Goal: Task Accomplishment & Management: Manage account settings

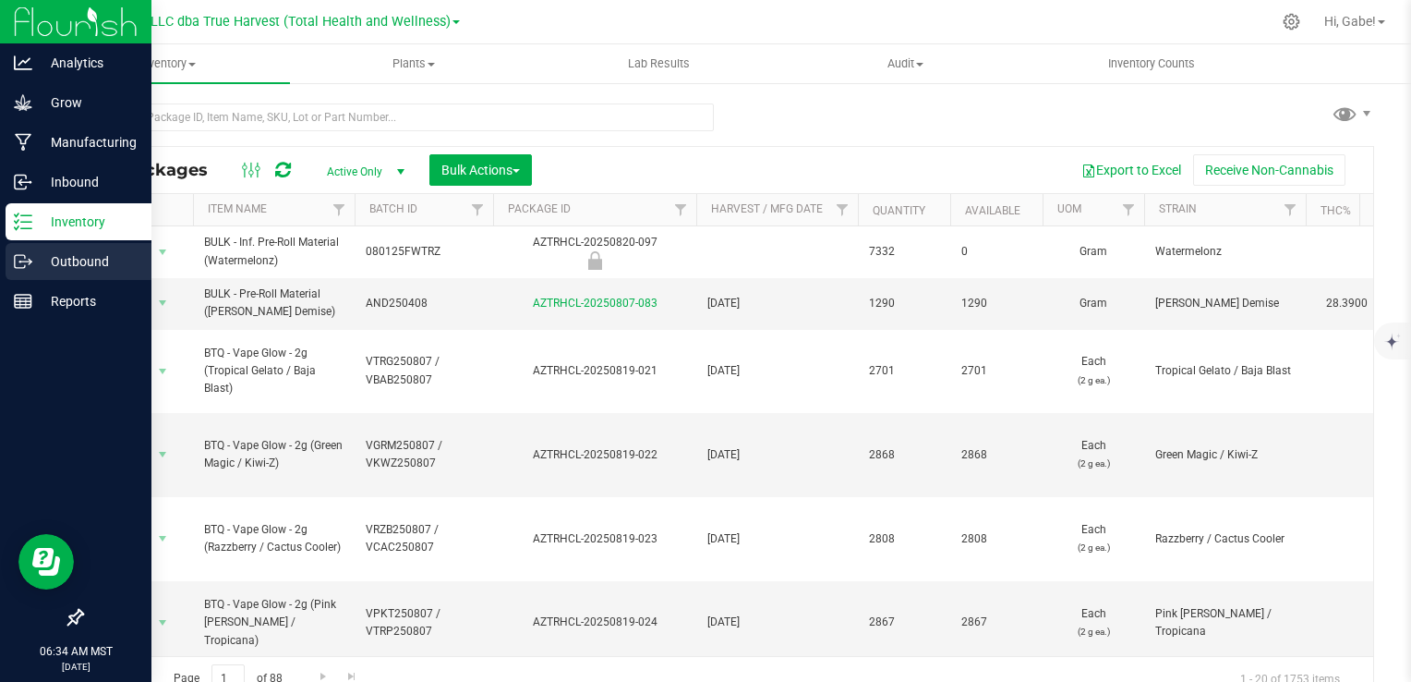
click at [67, 263] on p "Outbound" at bounding box center [87, 261] width 111 height 22
click at [27, 264] on icon at bounding box center [23, 261] width 18 height 18
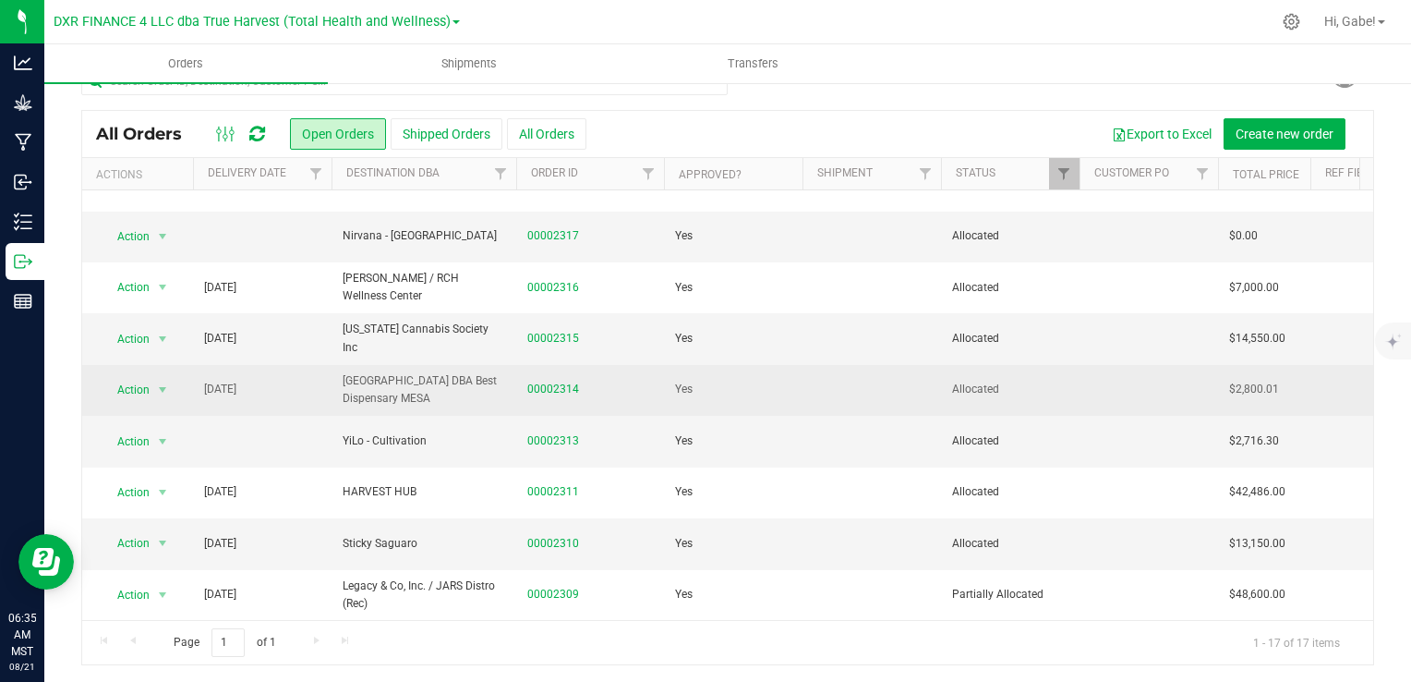
scroll to position [33, 0]
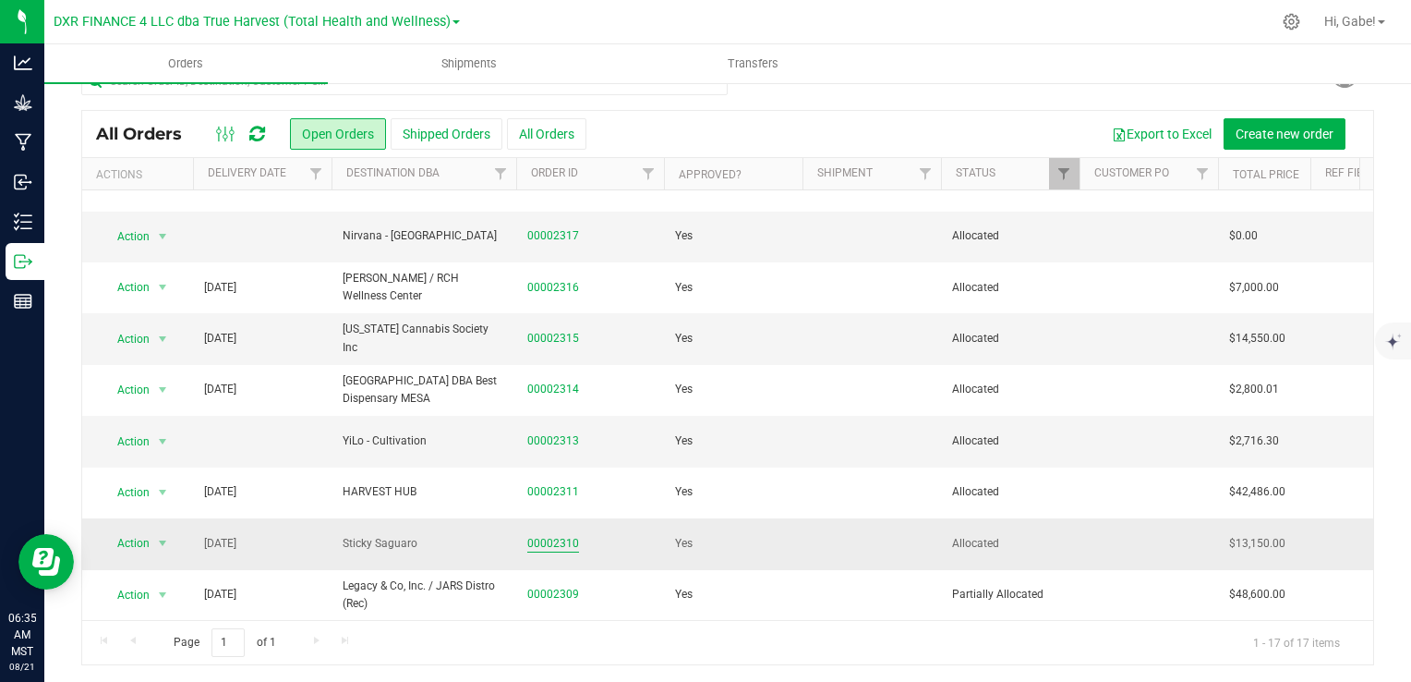
click at [549, 535] on link "00002310" at bounding box center [553, 544] width 52 height 18
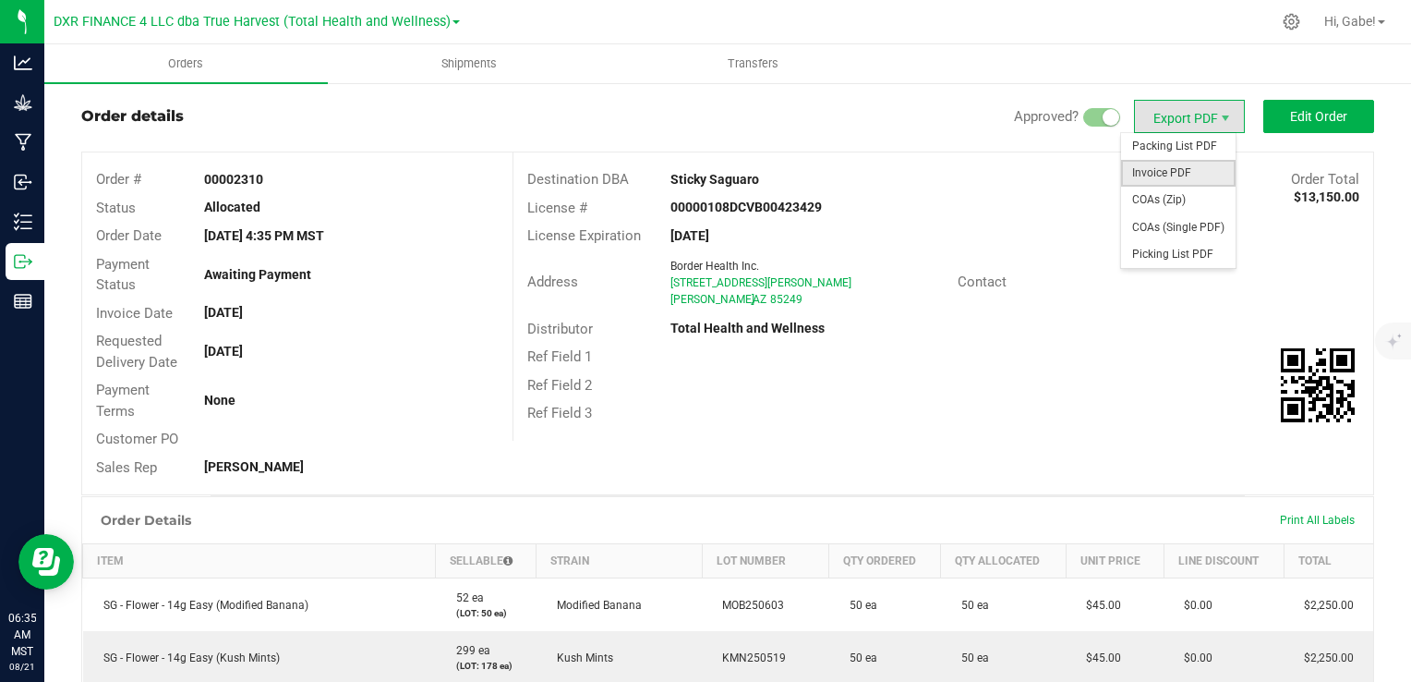
click at [1201, 172] on span "Invoice PDF" at bounding box center [1178, 173] width 115 height 27
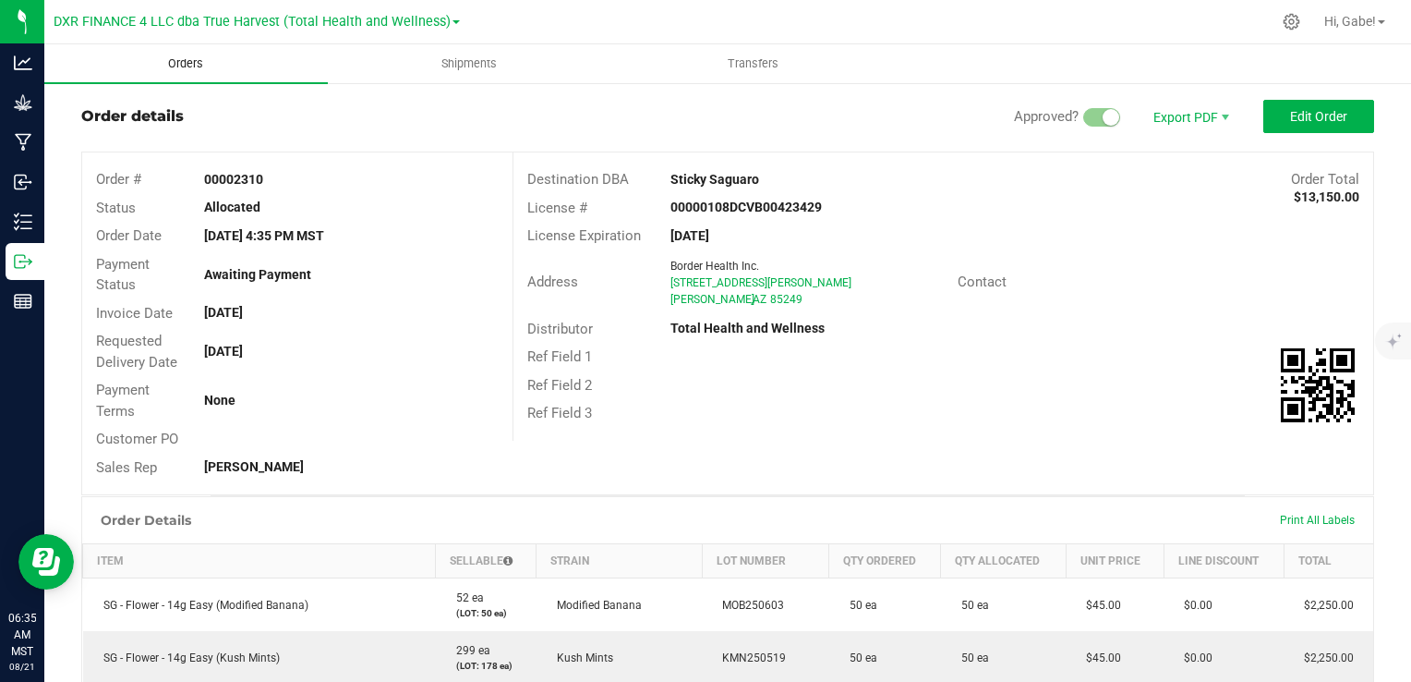
click at [188, 65] on span "Orders" at bounding box center [185, 63] width 85 height 17
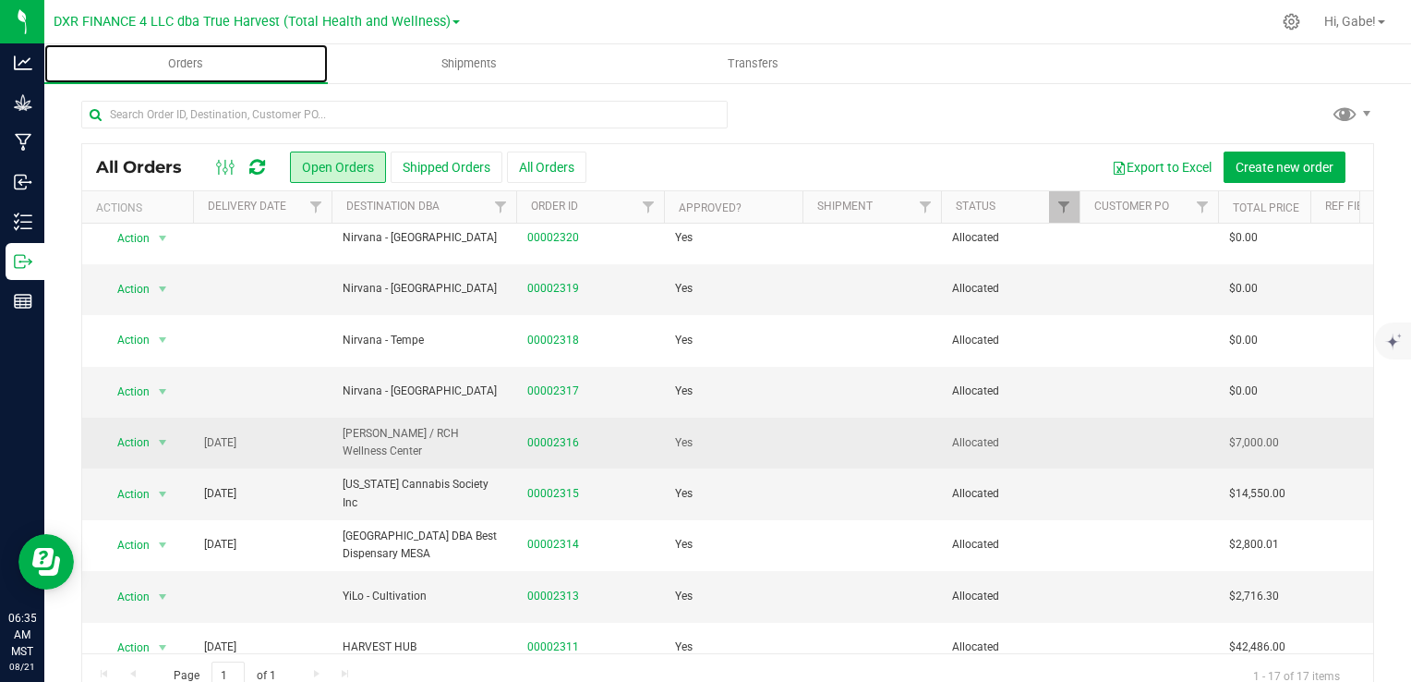
scroll to position [369, 0]
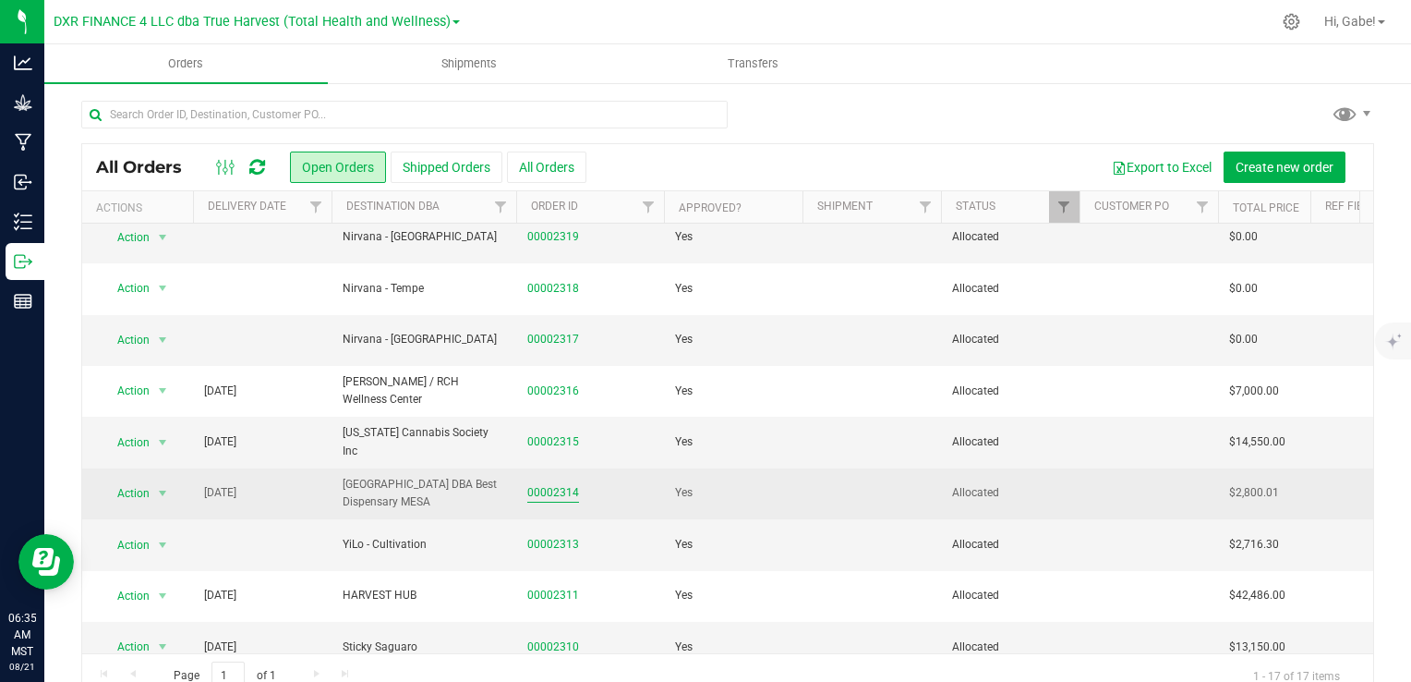
click at [563, 488] on link "00002314" at bounding box center [553, 493] width 52 height 18
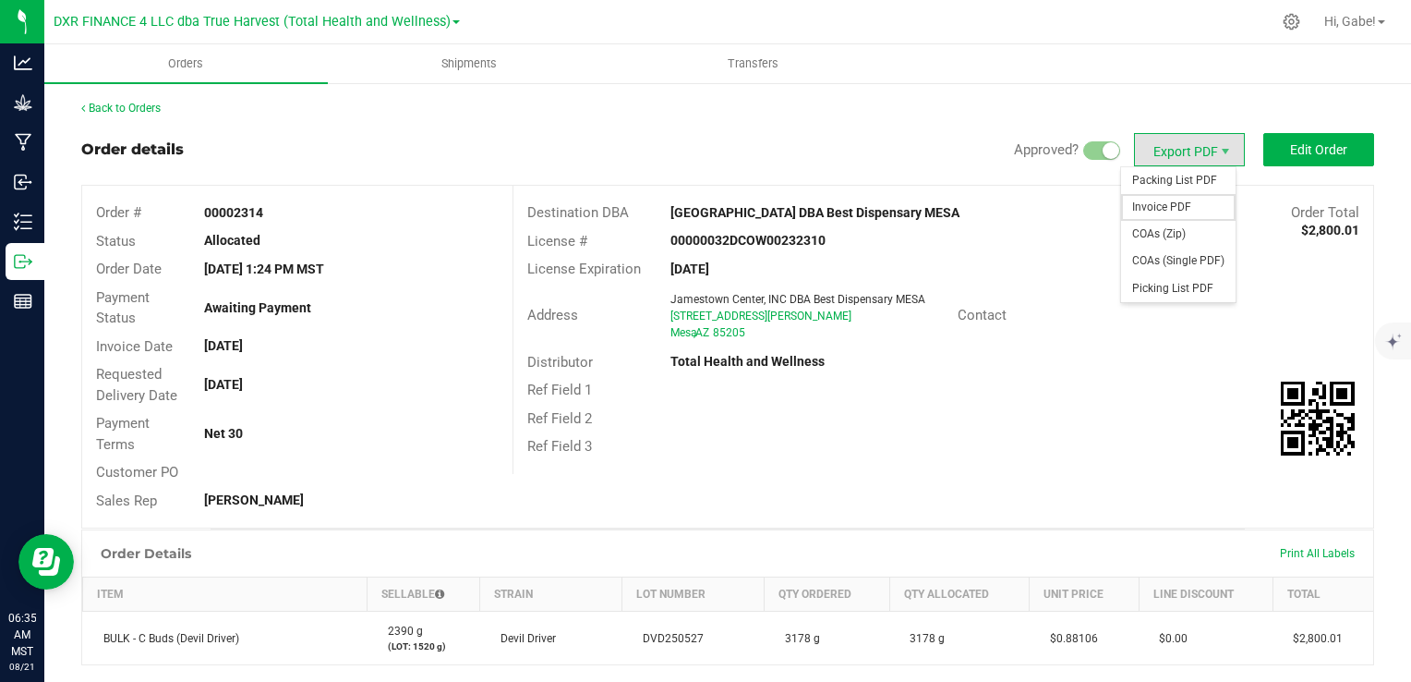
click at [1173, 211] on span "Invoice PDF" at bounding box center [1178, 207] width 115 height 27
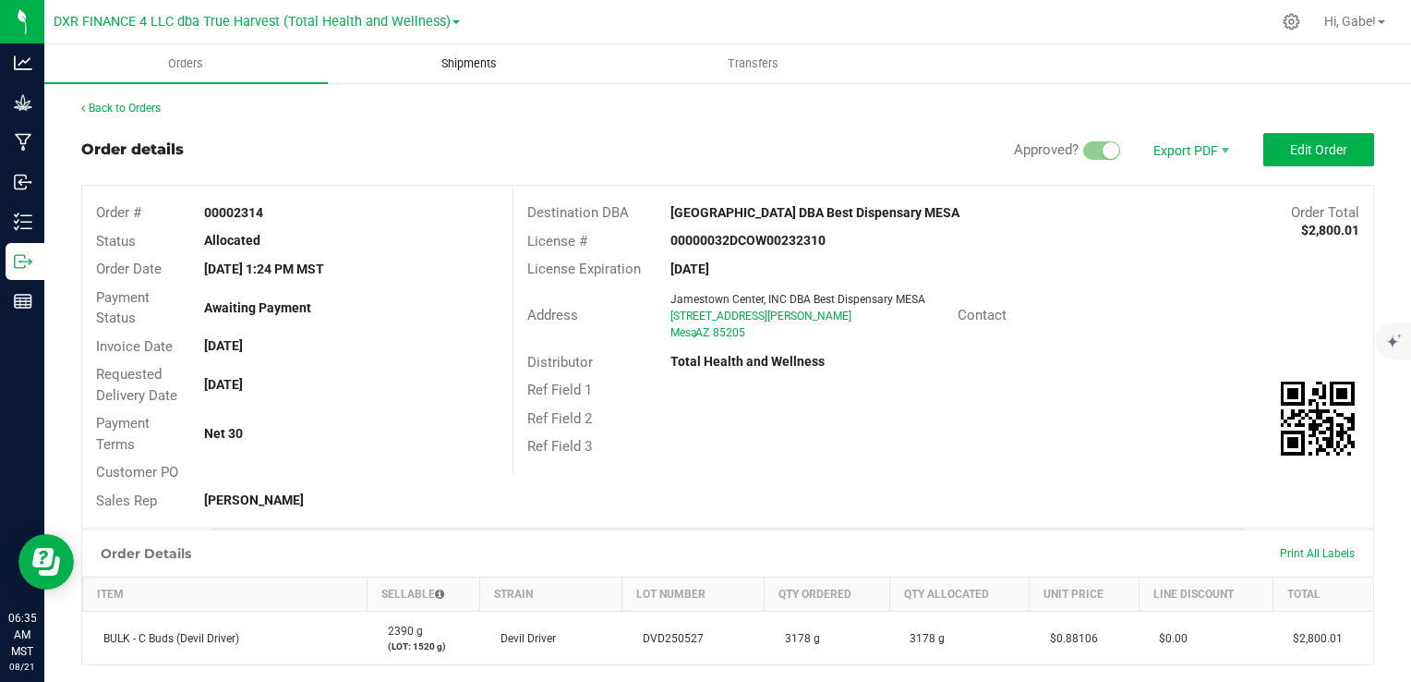
click at [465, 74] on uib-tab-heading "Shipments" at bounding box center [470, 63] width 282 height 37
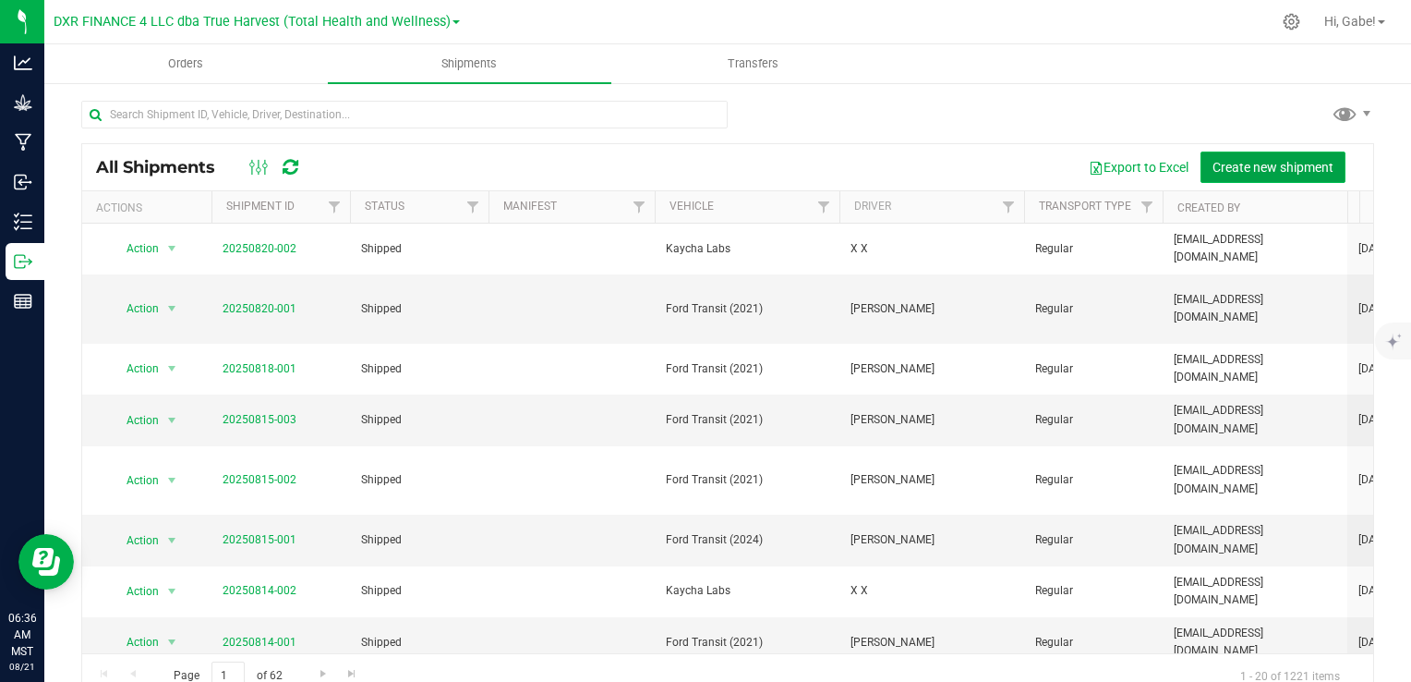
click at [1330, 173] on button "Create new shipment" at bounding box center [1273, 166] width 145 height 31
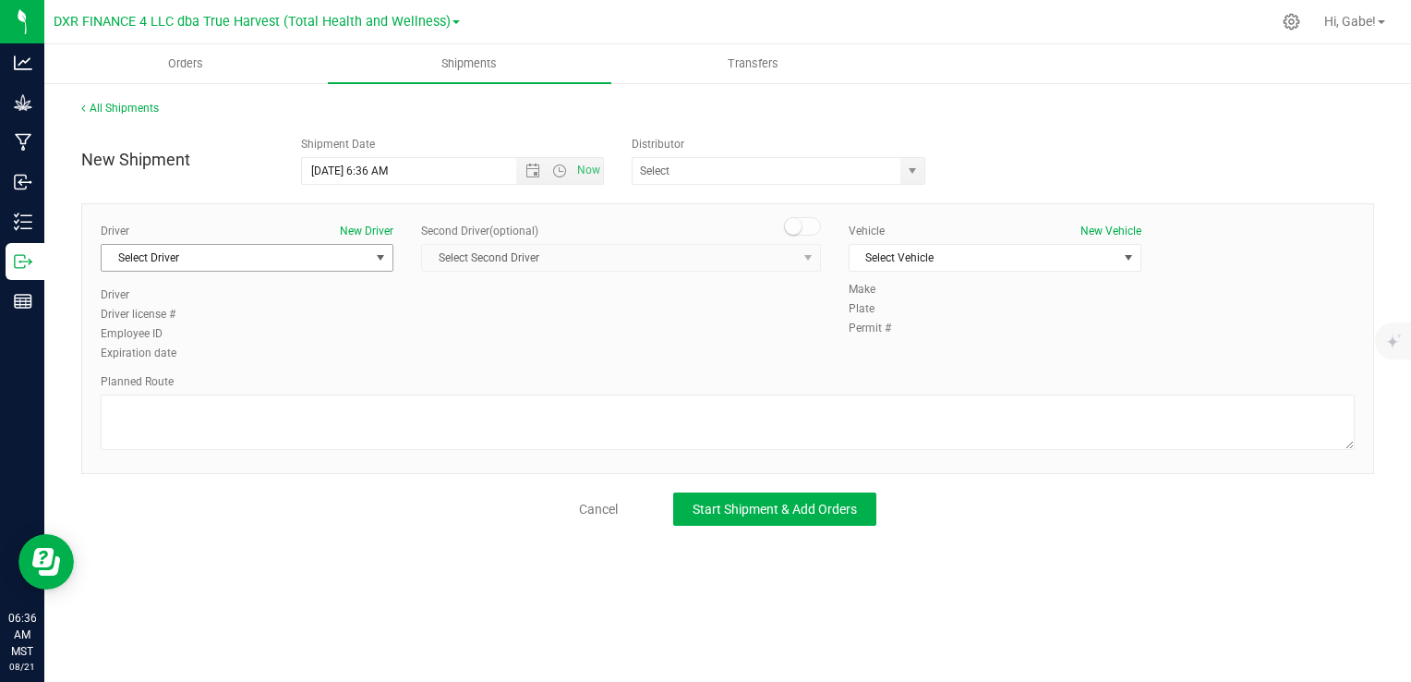
click at [220, 260] on span "Select Driver" at bounding box center [236, 258] width 268 height 26
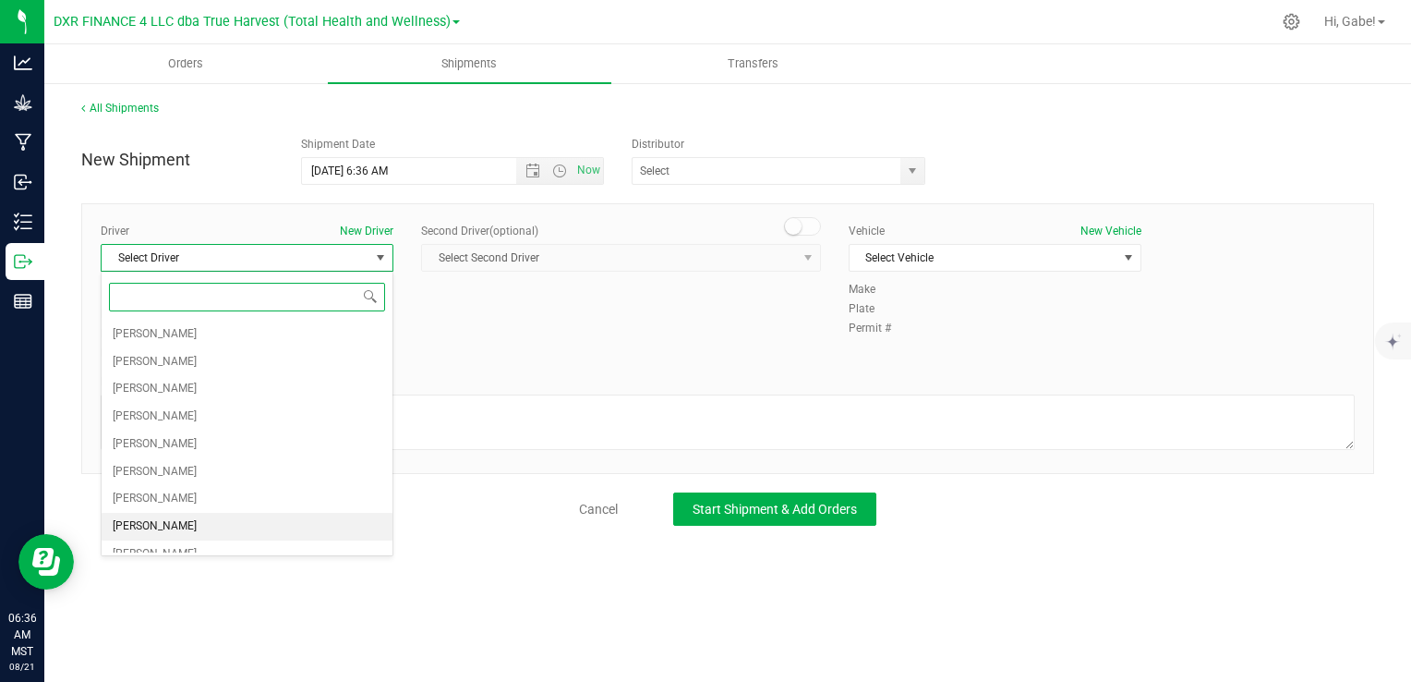
click at [281, 517] on li "Philip Mashek" at bounding box center [247, 527] width 291 height 28
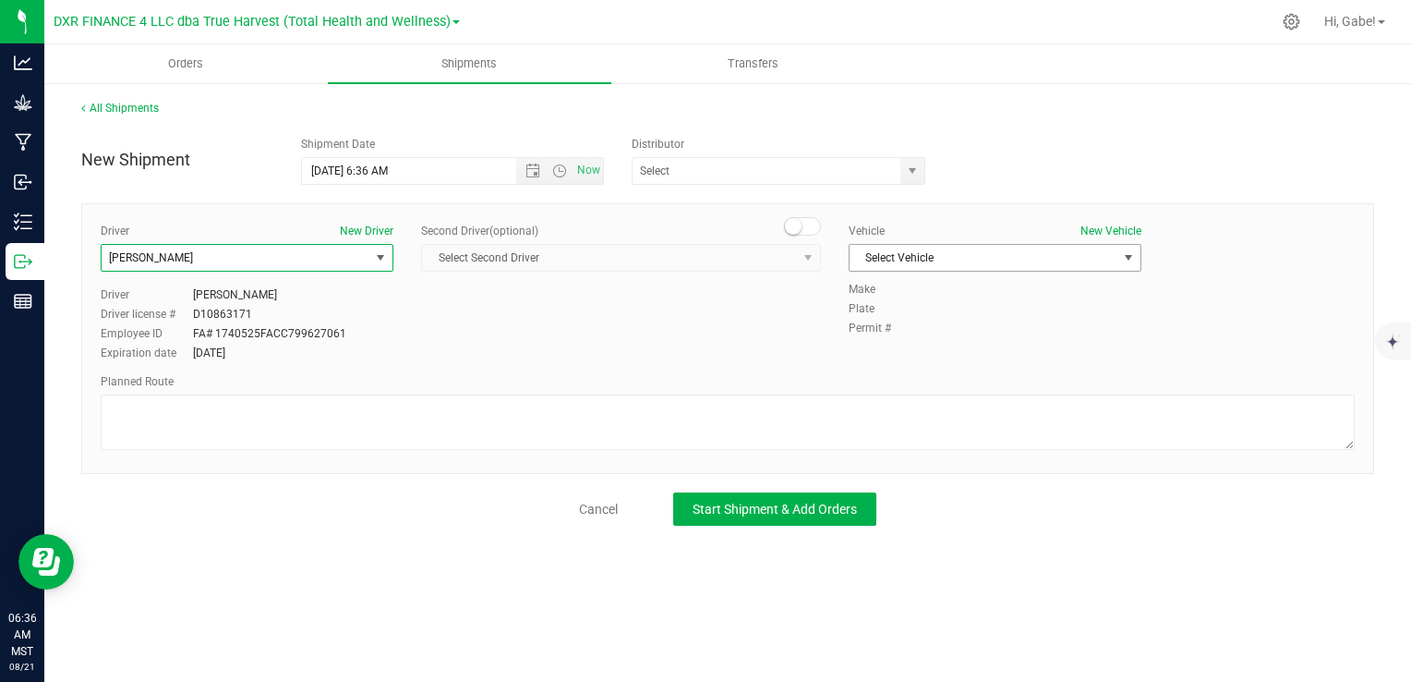
click at [884, 250] on span "Select Vehicle" at bounding box center [984, 258] width 268 height 26
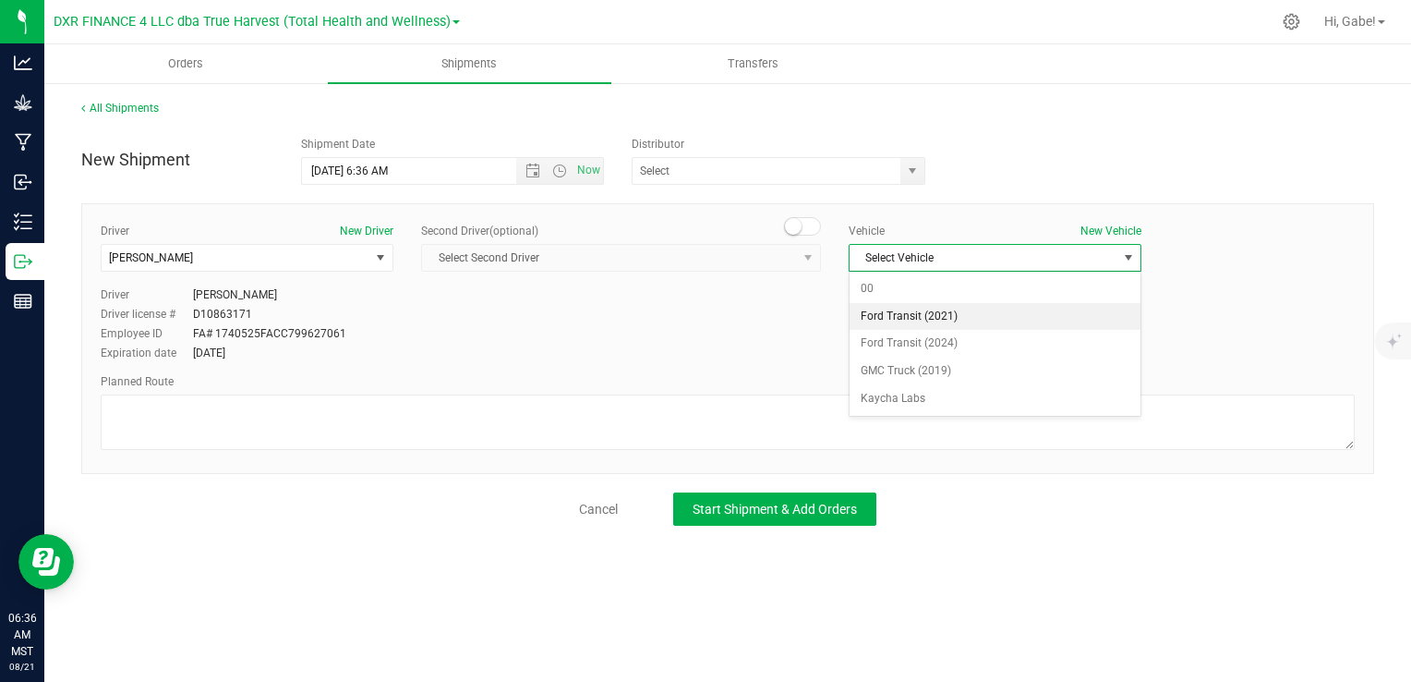
click at [905, 316] on li "Ford Transit (2021)" at bounding box center [995, 317] width 291 height 28
click at [911, 164] on span "select" at bounding box center [912, 170] width 15 height 15
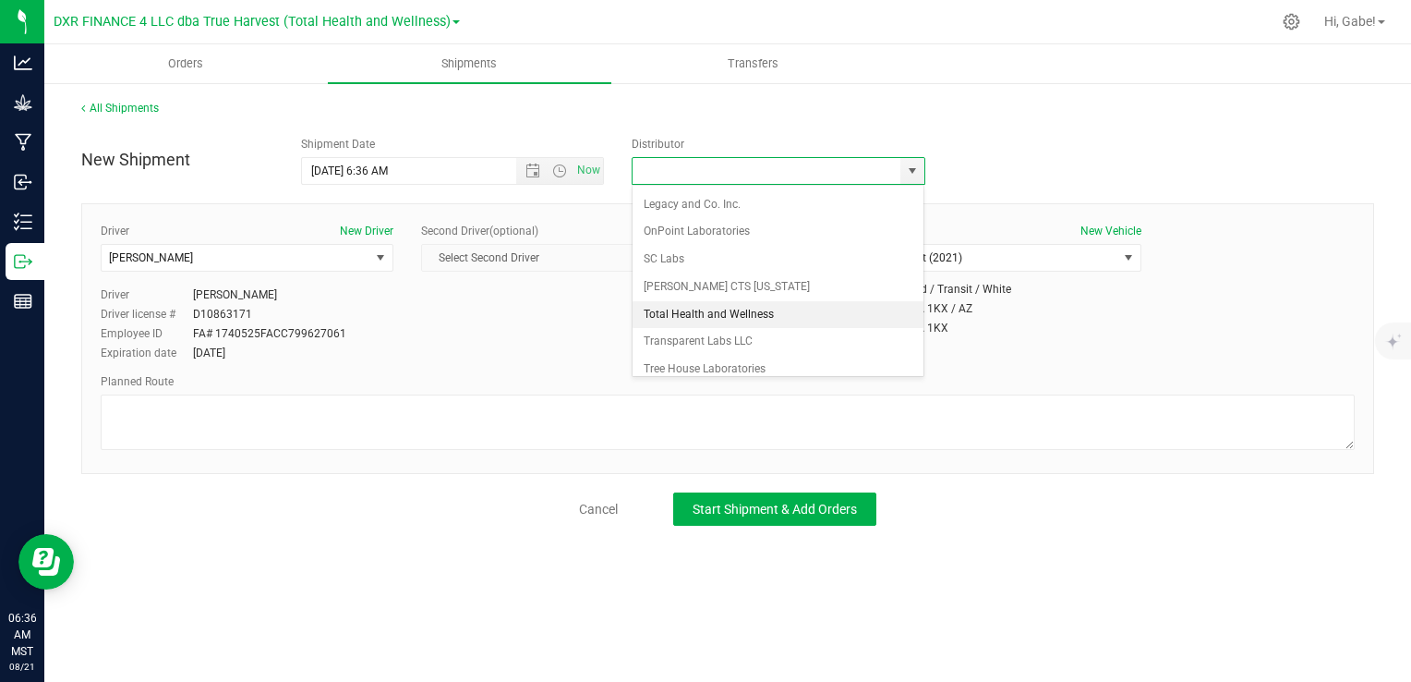
scroll to position [166, 0]
click at [737, 308] on li "Total Health and Wellness" at bounding box center [779, 311] width 292 height 28
type input "Total Health and Wellness"
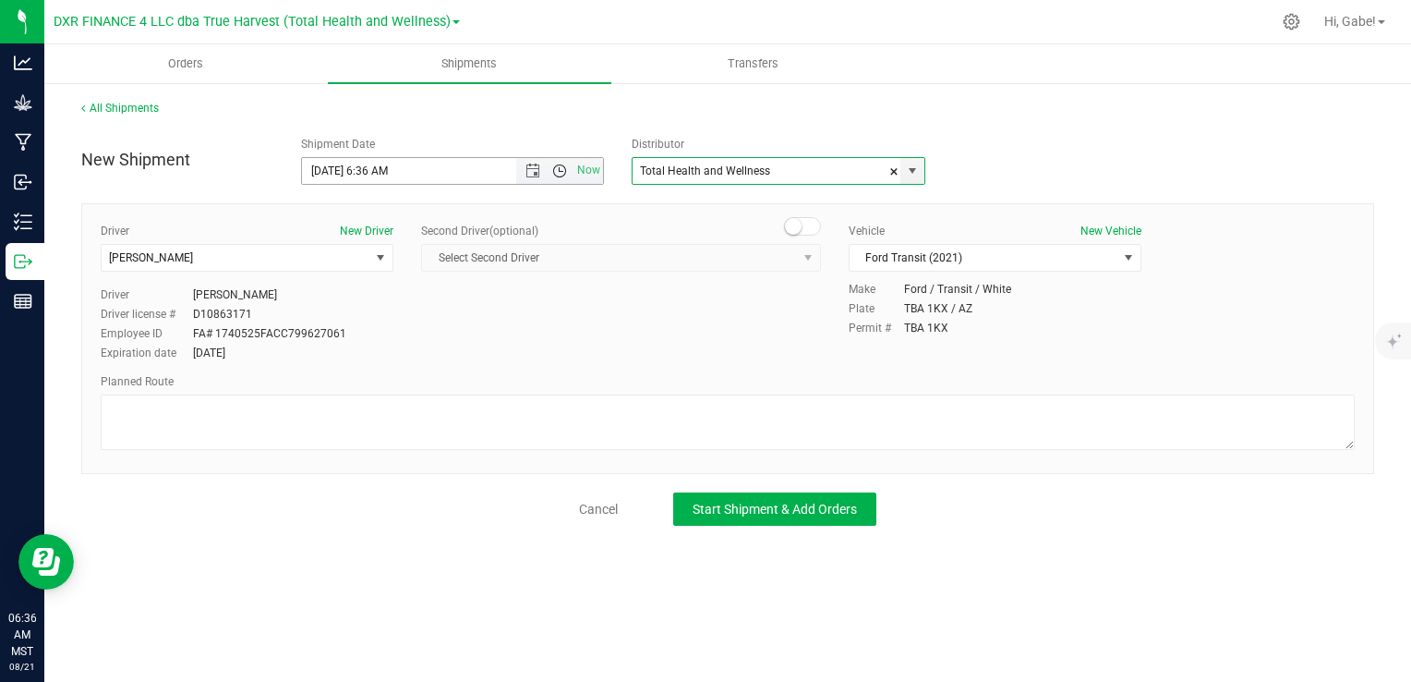
click at [550, 171] on span "Open the time view" at bounding box center [559, 170] width 31 height 15
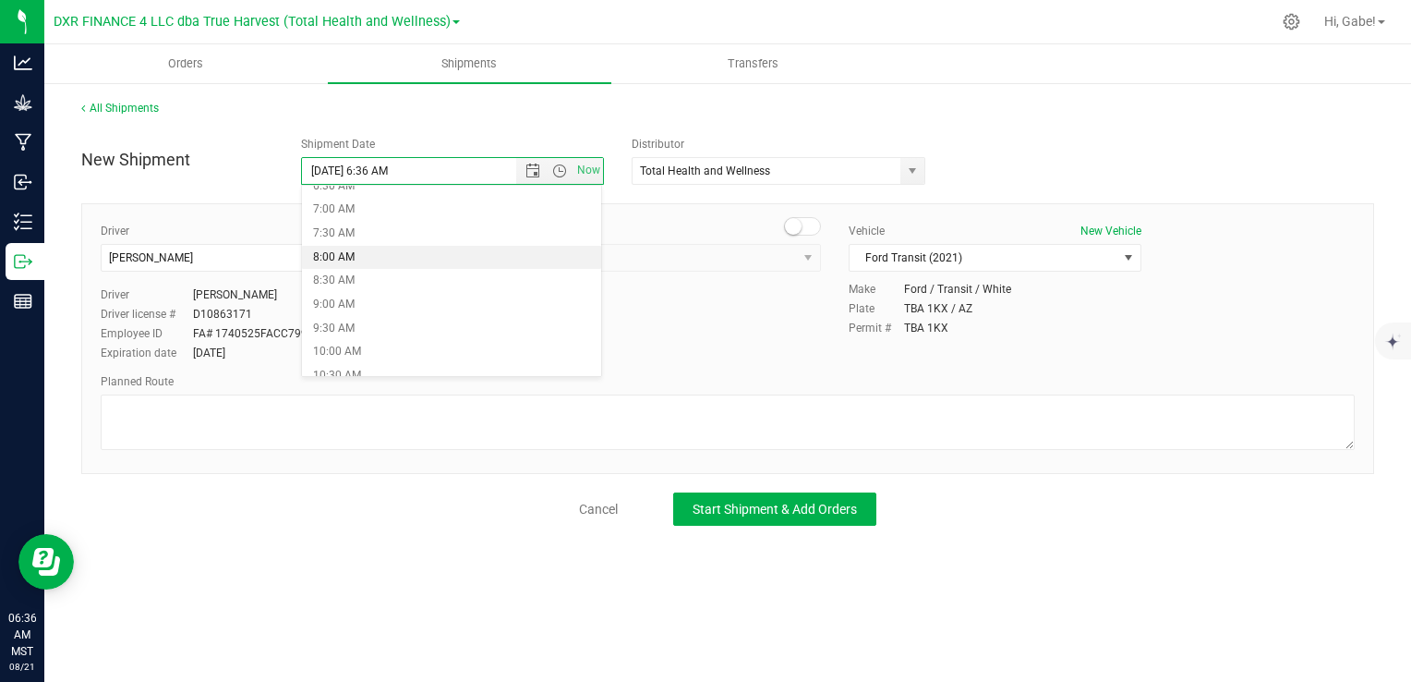
scroll to position [369, 0]
click at [489, 230] on li "8:30 AM" at bounding box center [451, 235] width 299 height 24
type input "8/21/2025 8:30 AM"
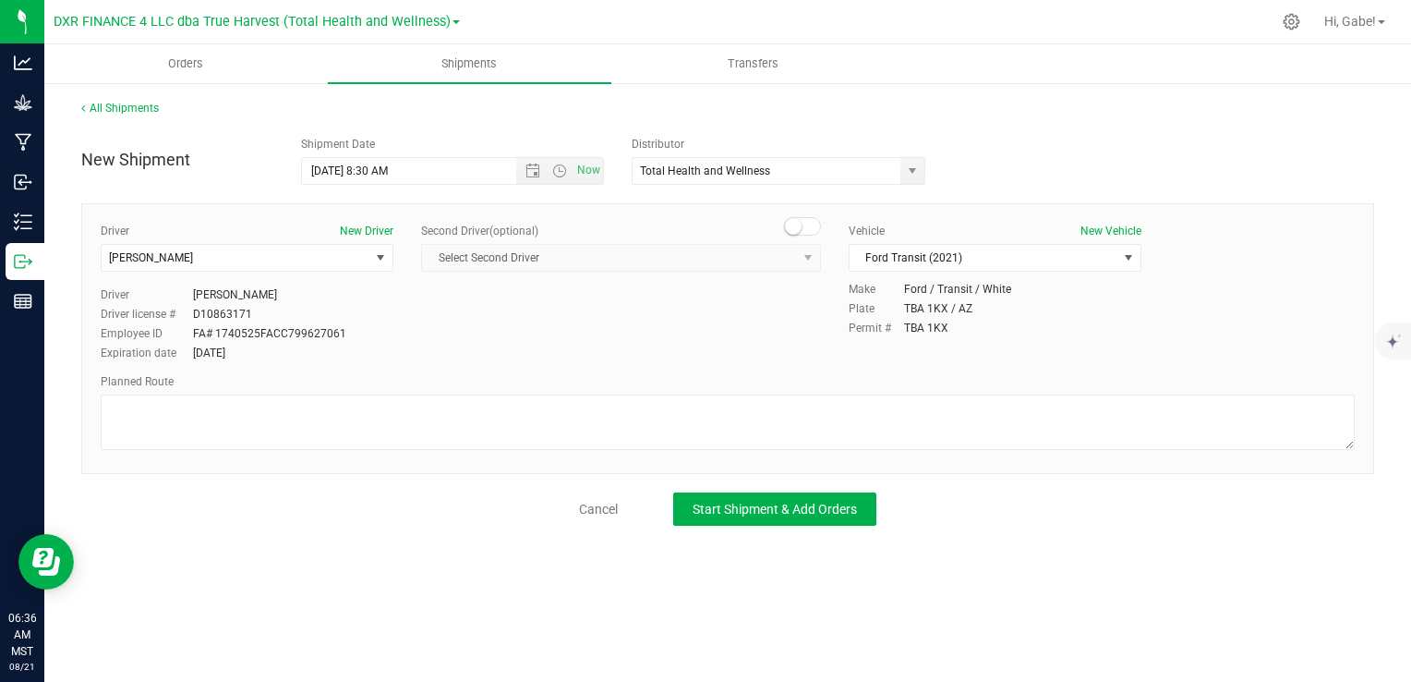
click at [712, 314] on div "Driver New Driver Philip Mashek Select Driver Shane Barnes Michael Baska Gabrie…" at bounding box center [728, 293] width 1282 height 141
click at [783, 502] on span "Start Shipment & Add Orders" at bounding box center [775, 508] width 164 height 15
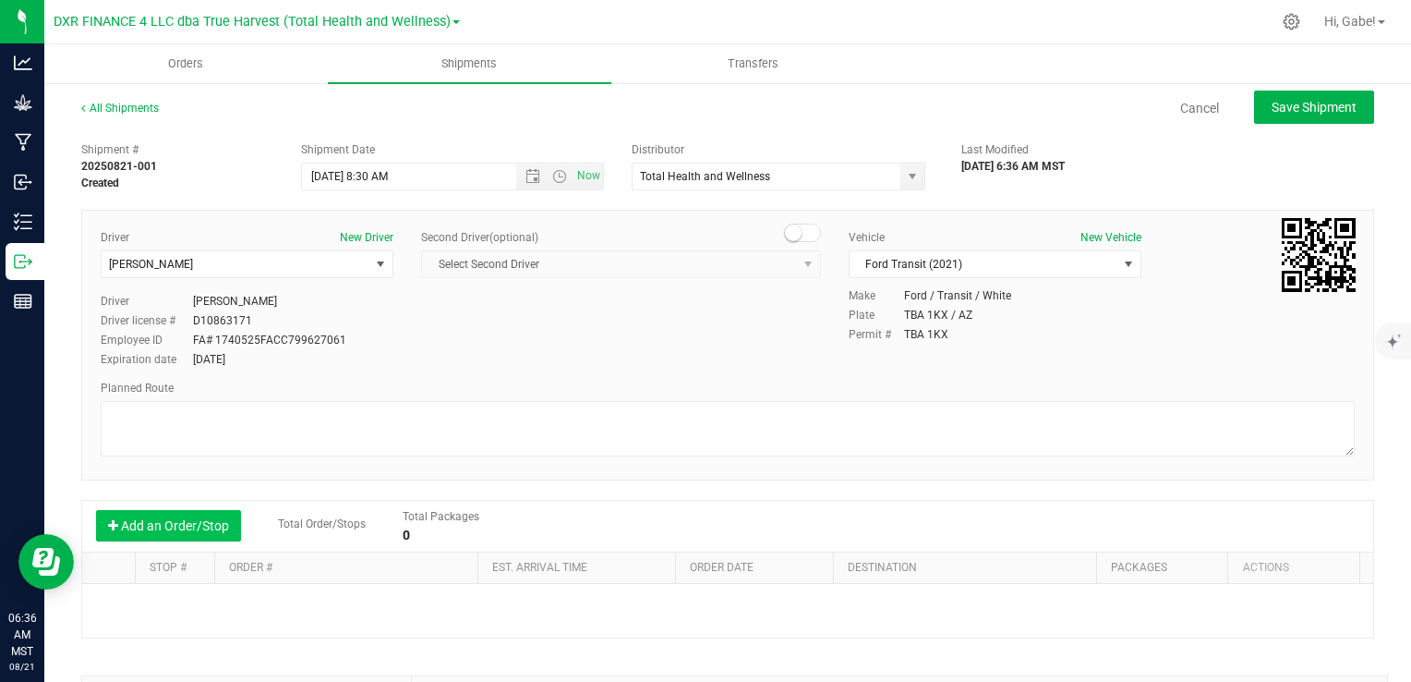
click at [216, 516] on button "Add an Order/Stop" at bounding box center [168, 525] width 145 height 31
click at [209, 525] on button "Add an Order/Stop" at bounding box center [168, 525] width 145 height 31
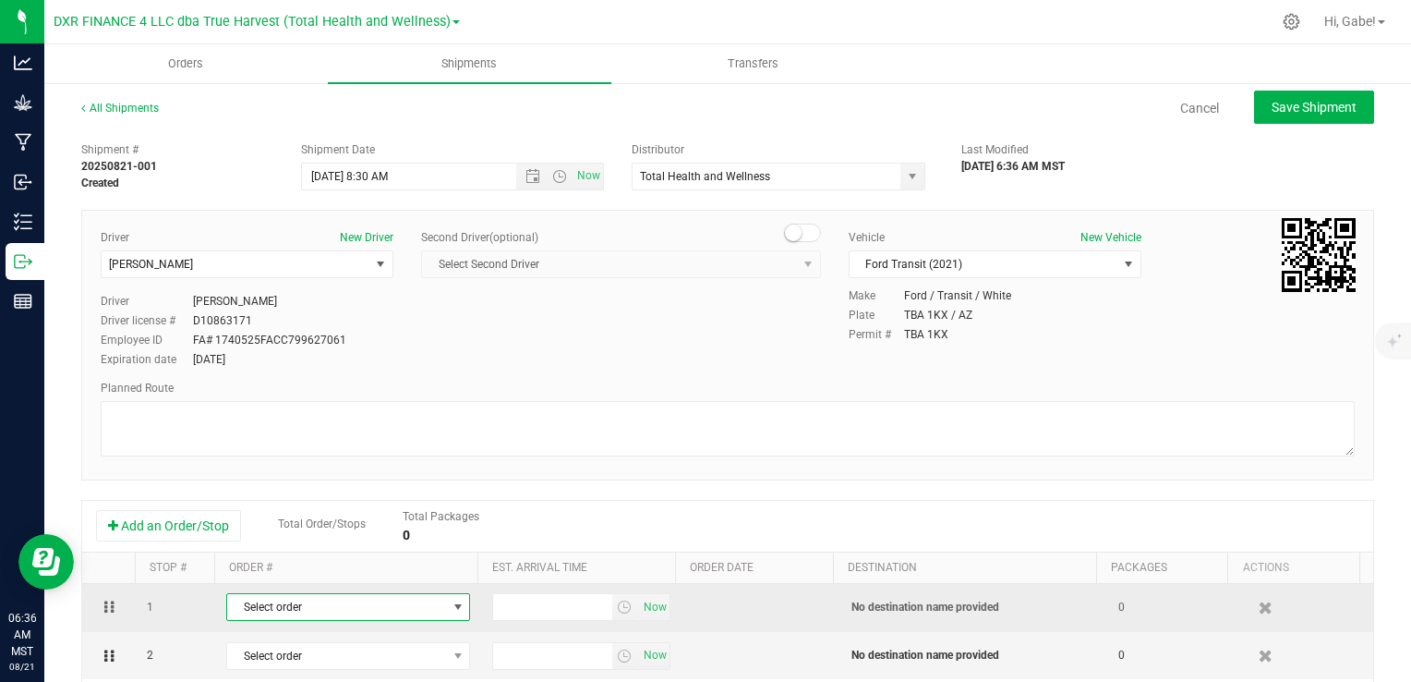
click at [288, 608] on span "Select order" at bounding box center [336, 607] width 219 height 26
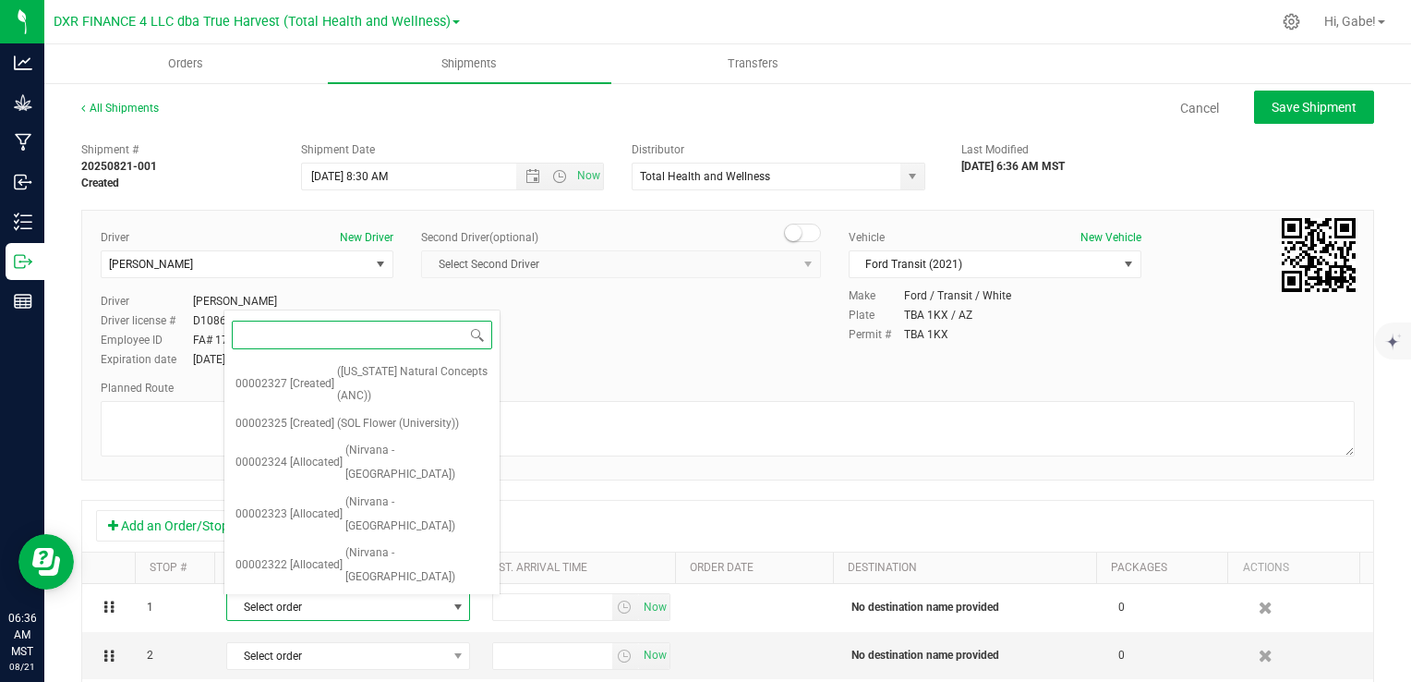
scroll to position [370, 0]
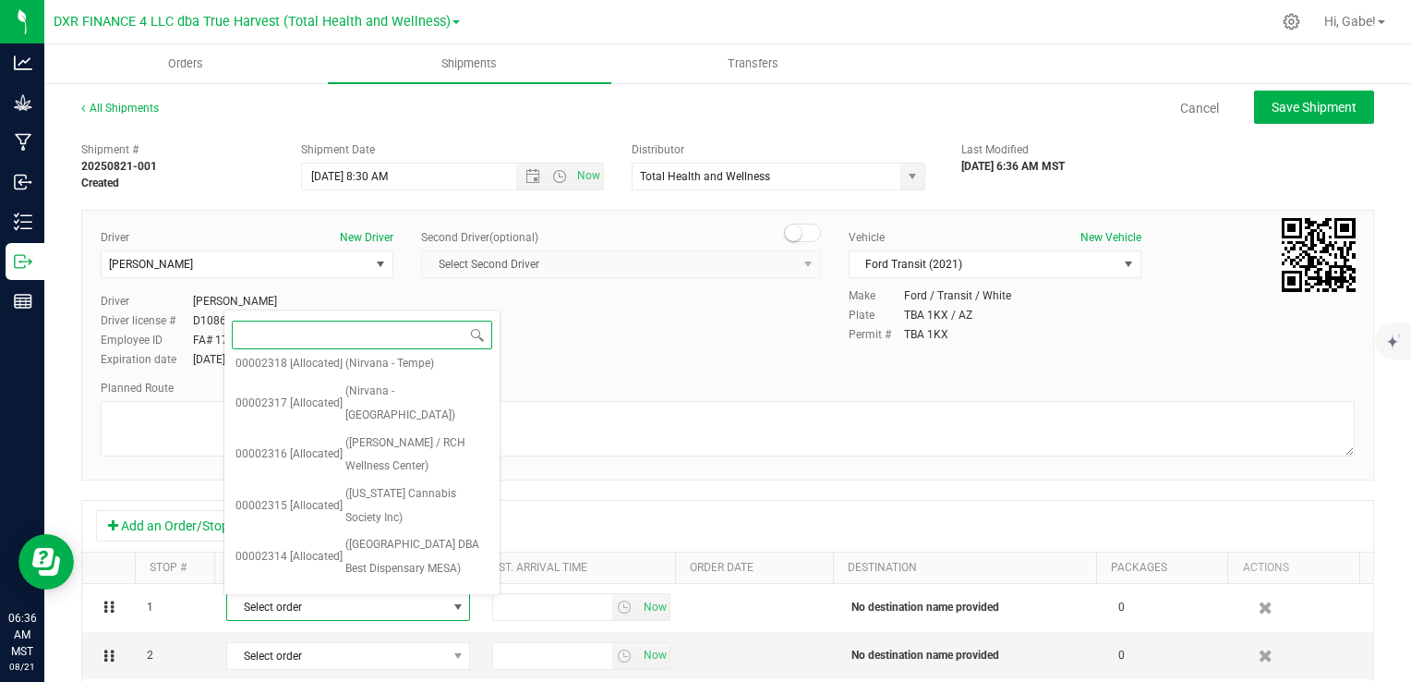
click at [393, 639] on span "(Sticky Saguaro)" at bounding box center [386, 651] width 82 height 24
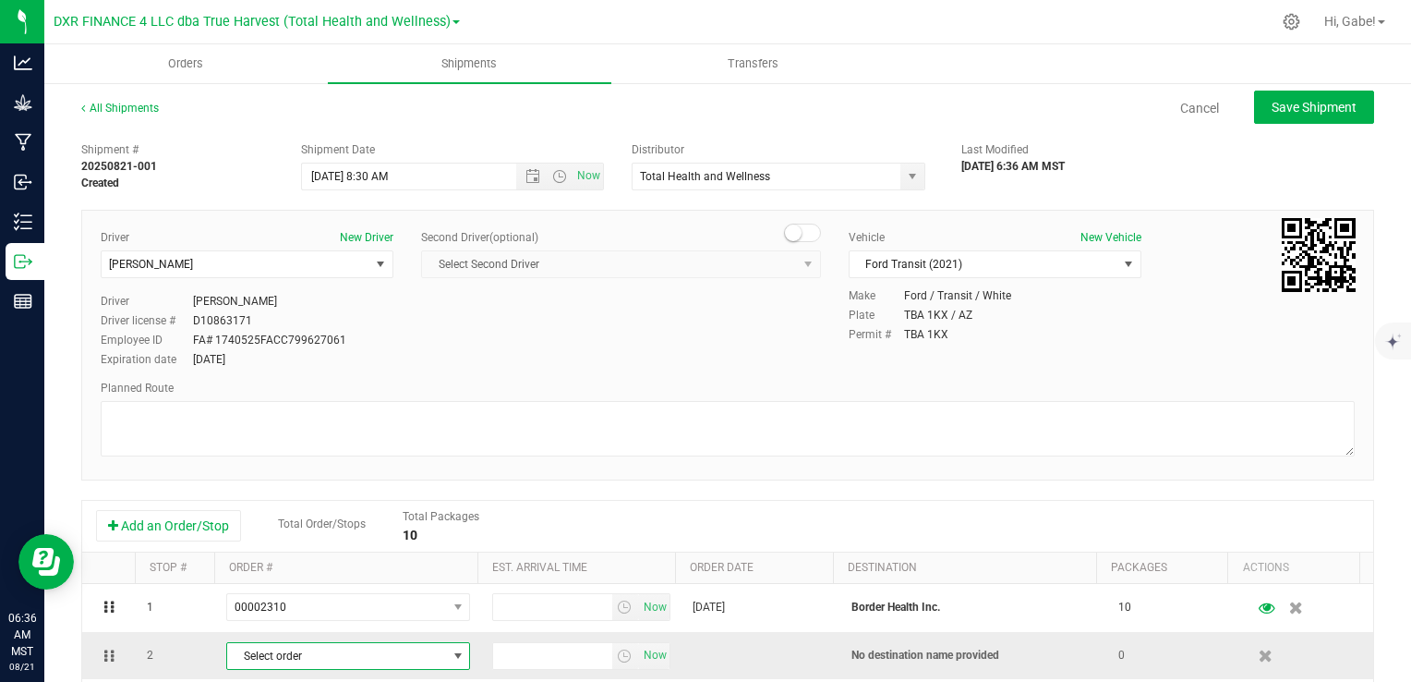
click at [336, 648] on span "Select order" at bounding box center [336, 656] width 219 height 26
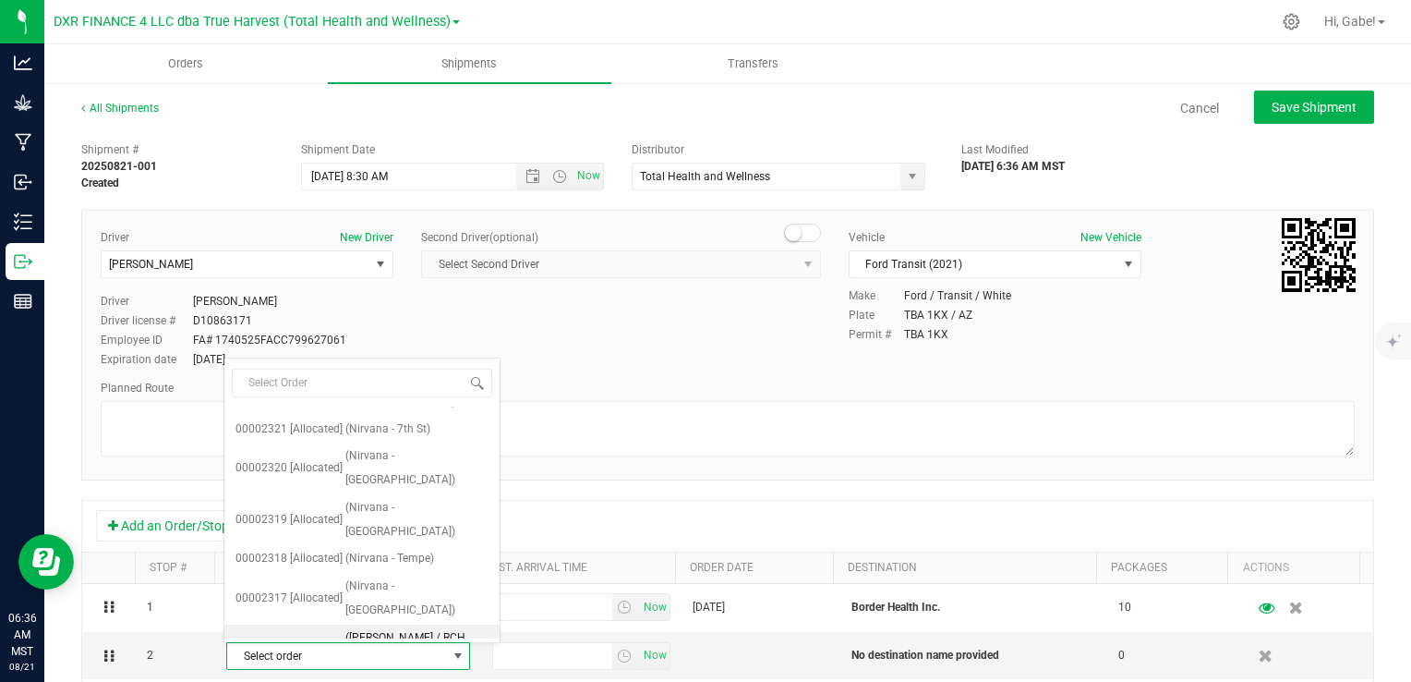
scroll to position [277, 0]
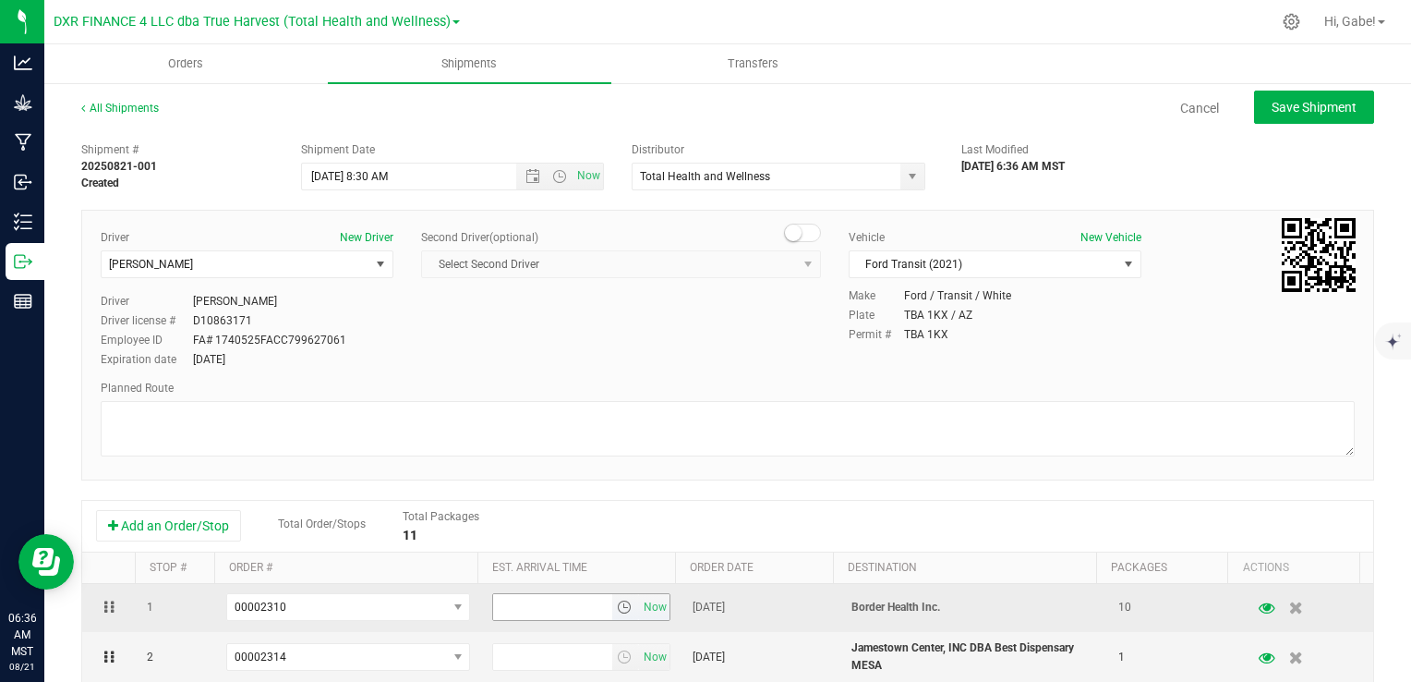
click at [617, 606] on span "select" at bounding box center [624, 606] width 15 height 15
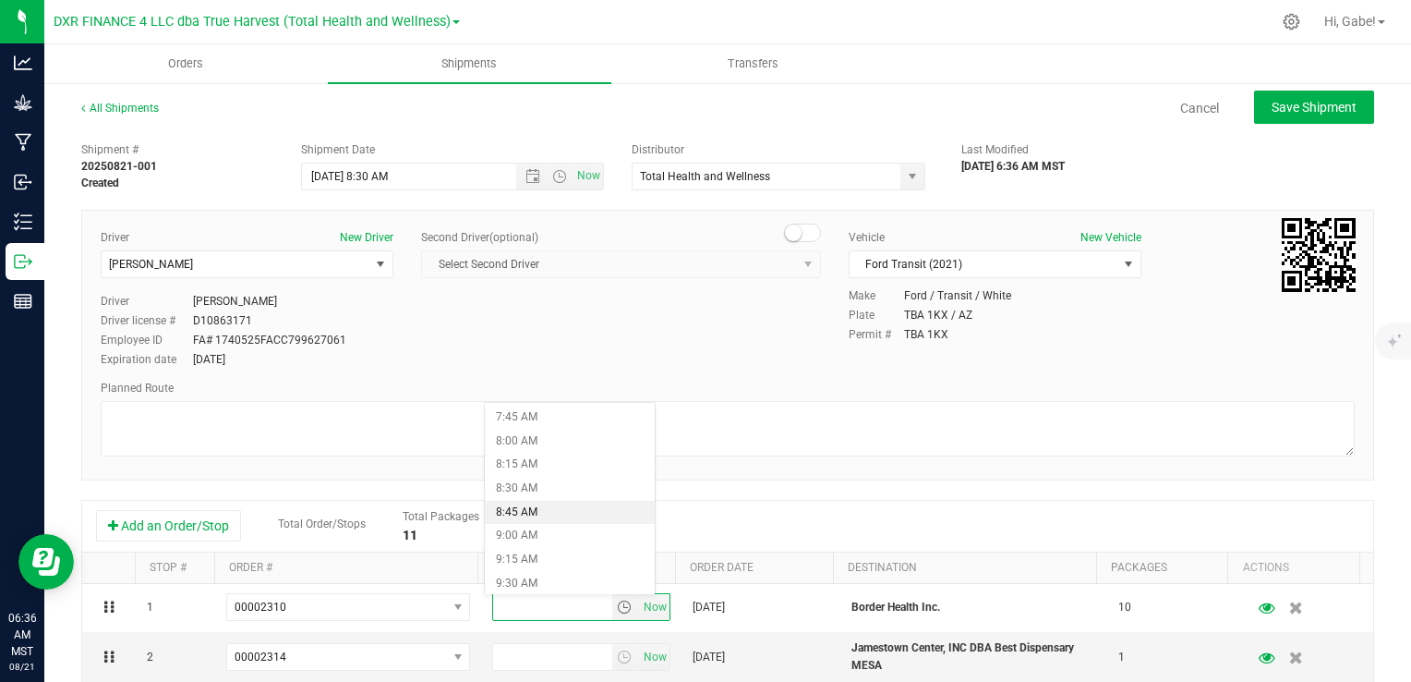
scroll to position [739, 0]
click at [562, 527] on li "9:00 AM" at bounding box center [570, 533] width 170 height 24
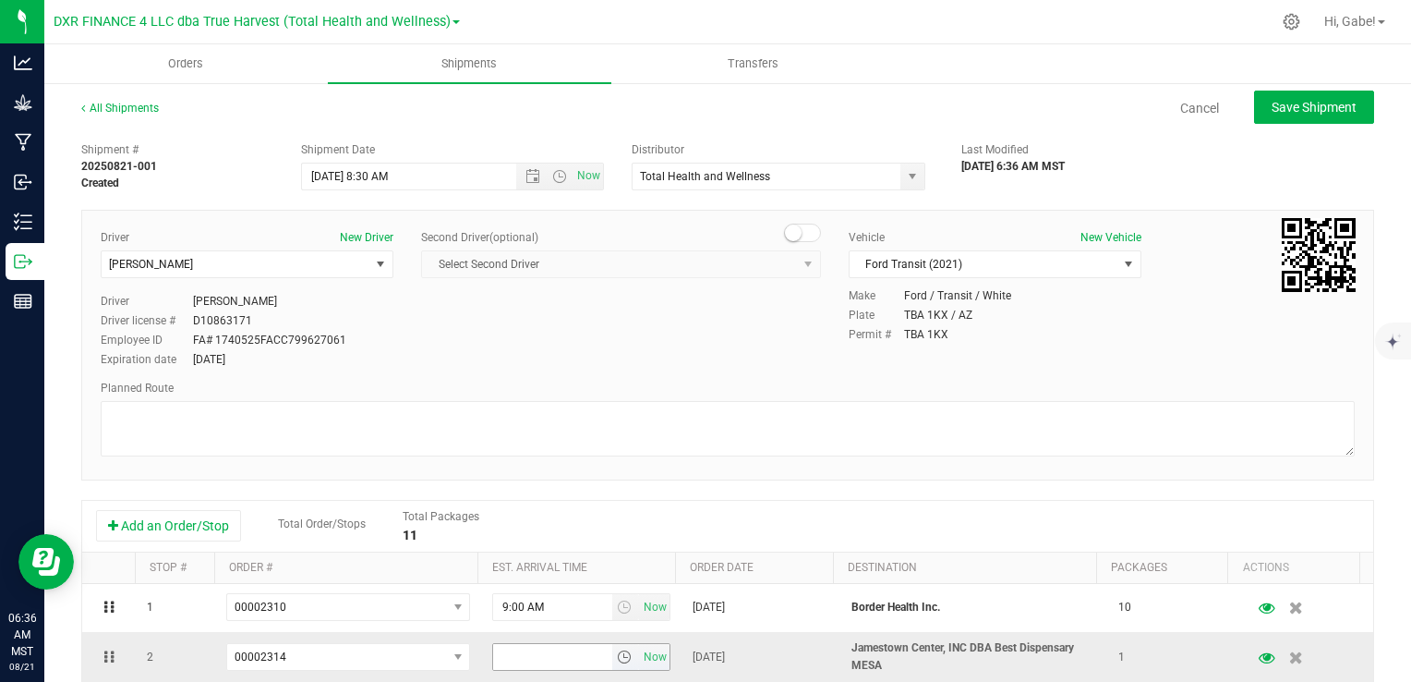
click at [617, 652] on span "select" at bounding box center [624, 656] width 15 height 15
click at [558, 578] on li "10:00 AM" at bounding box center [570, 586] width 170 height 24
click at [713, 459] on div at bounding box center [728, 431] width 1254 height 60
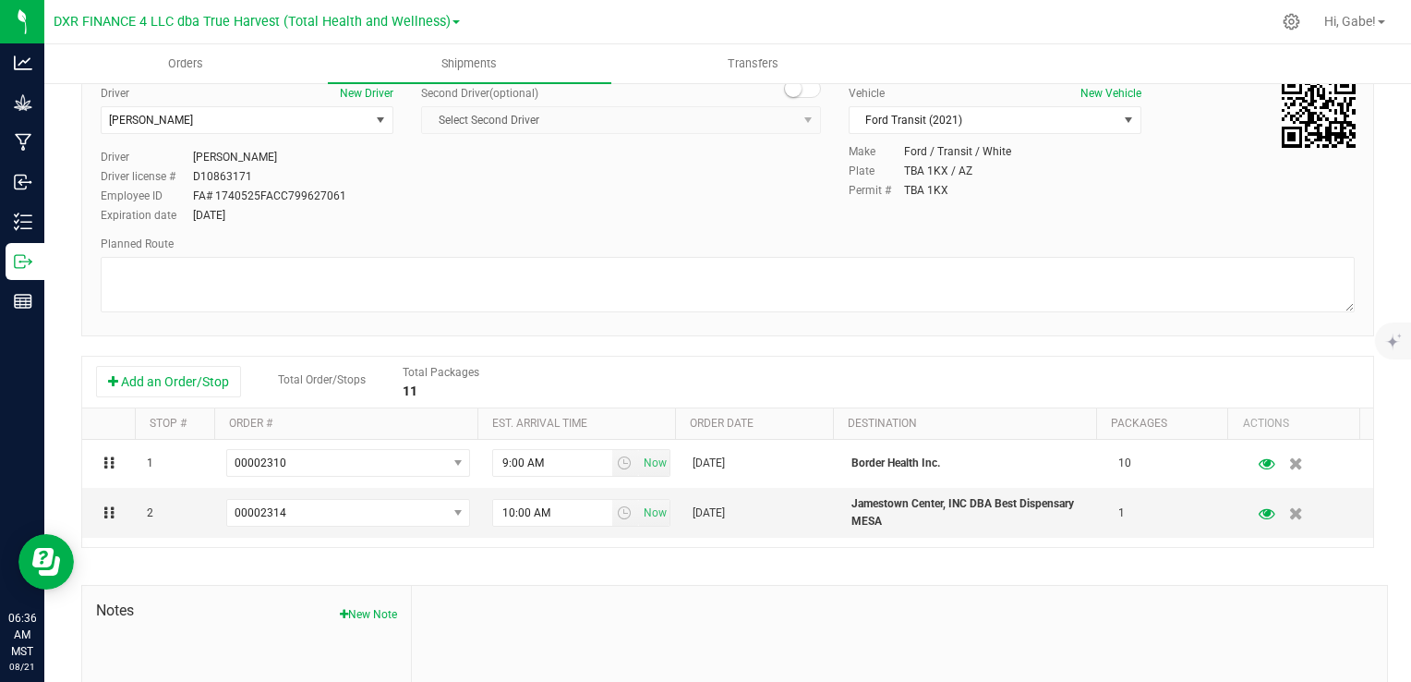
scroll to position [0, 0]
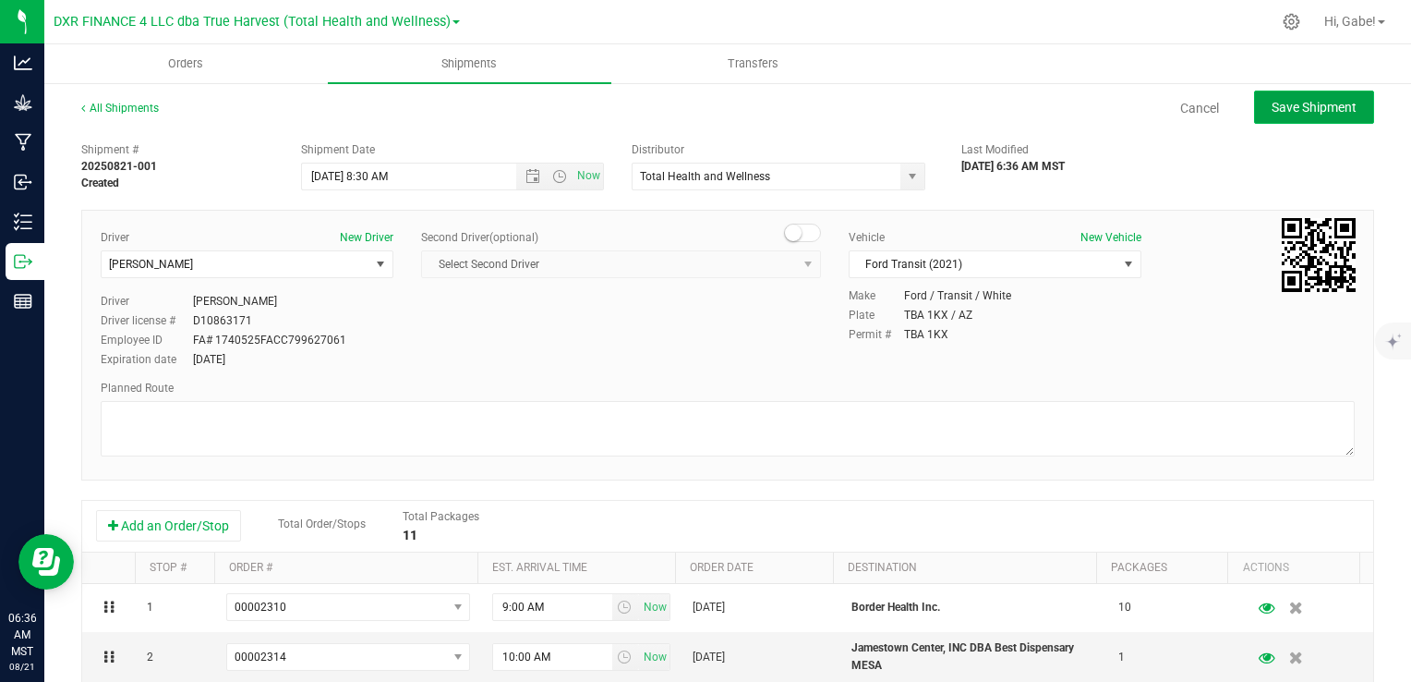
click at [1272, 112] on span "Save Shipment" at bounding box center [1314, 107] width 85 height 15
type input "8/21/2025 3:30 PM"
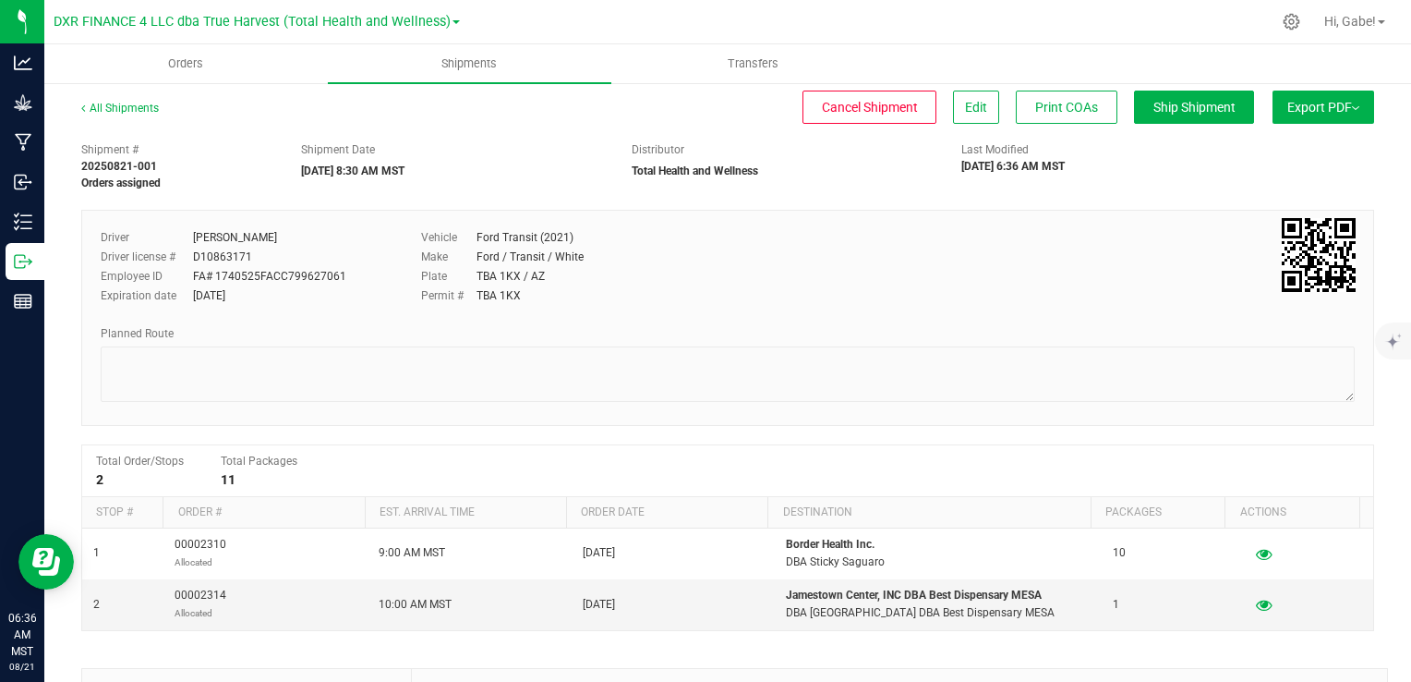
click at [1305, 104] on button "Export PDF" at bounding box center [1324, 107] width 102 height 33
click at [1307, 142] on span "Manifest by Package ID" at bounding box center [1296, 147] width 117 height 13
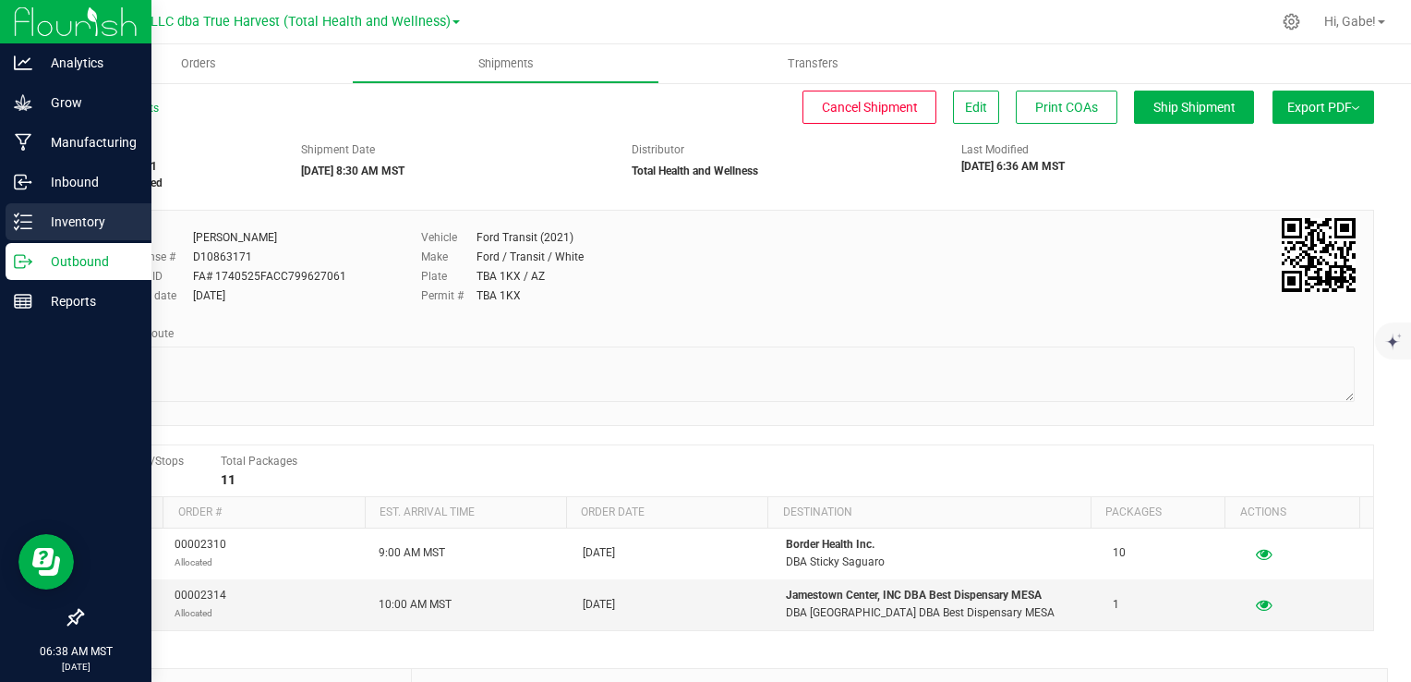
click at [26, 215] on line at bounding box center [26, 215] width 10 height 0
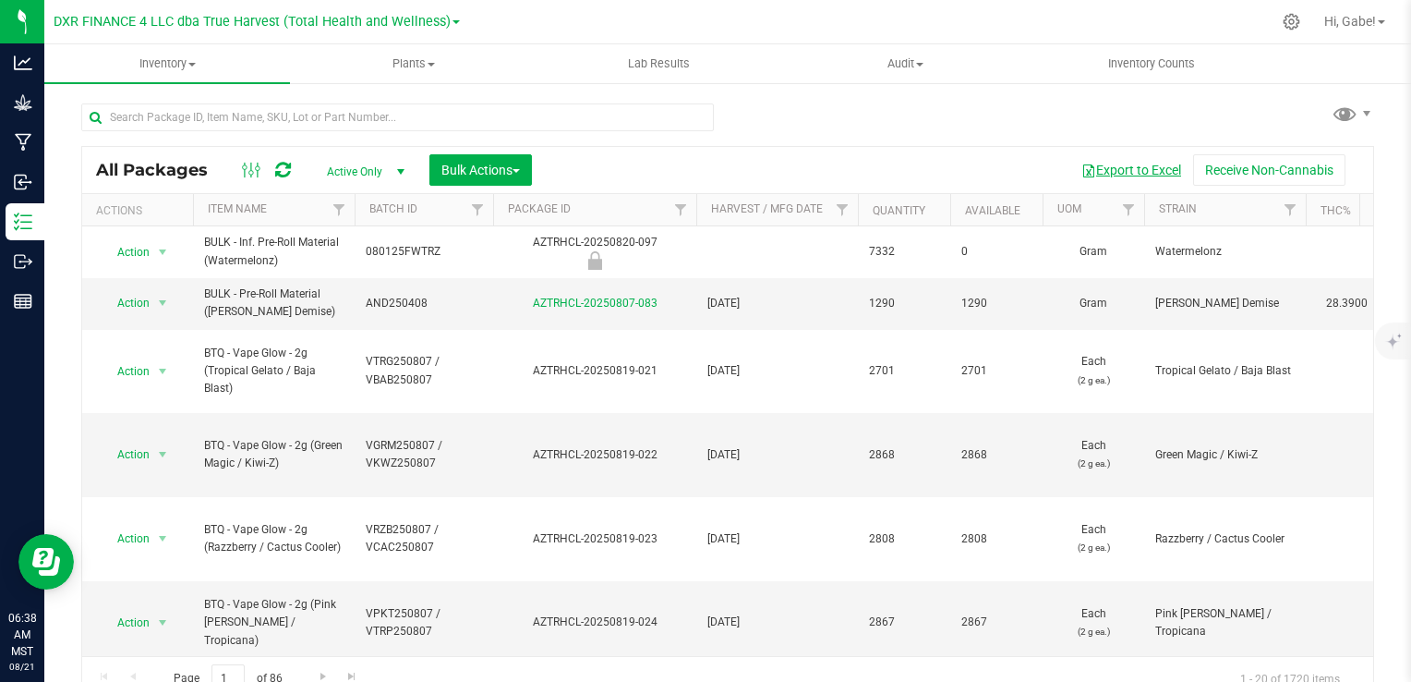
click at [1120, 172] on button "Export to Excel" at bounding box center [1131, 169] width 124 height 31
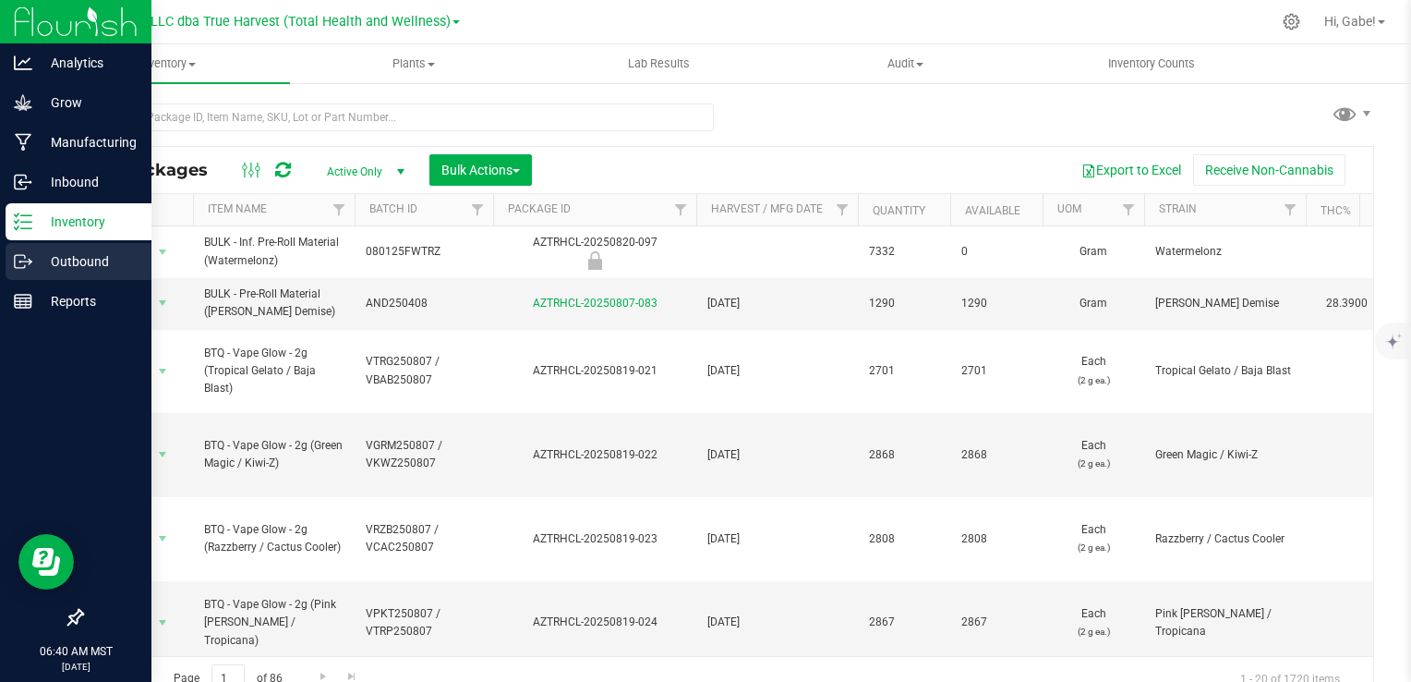
click at [33, 264] on p "Outbound" at bounding box center [87, 261] width 111 height 22
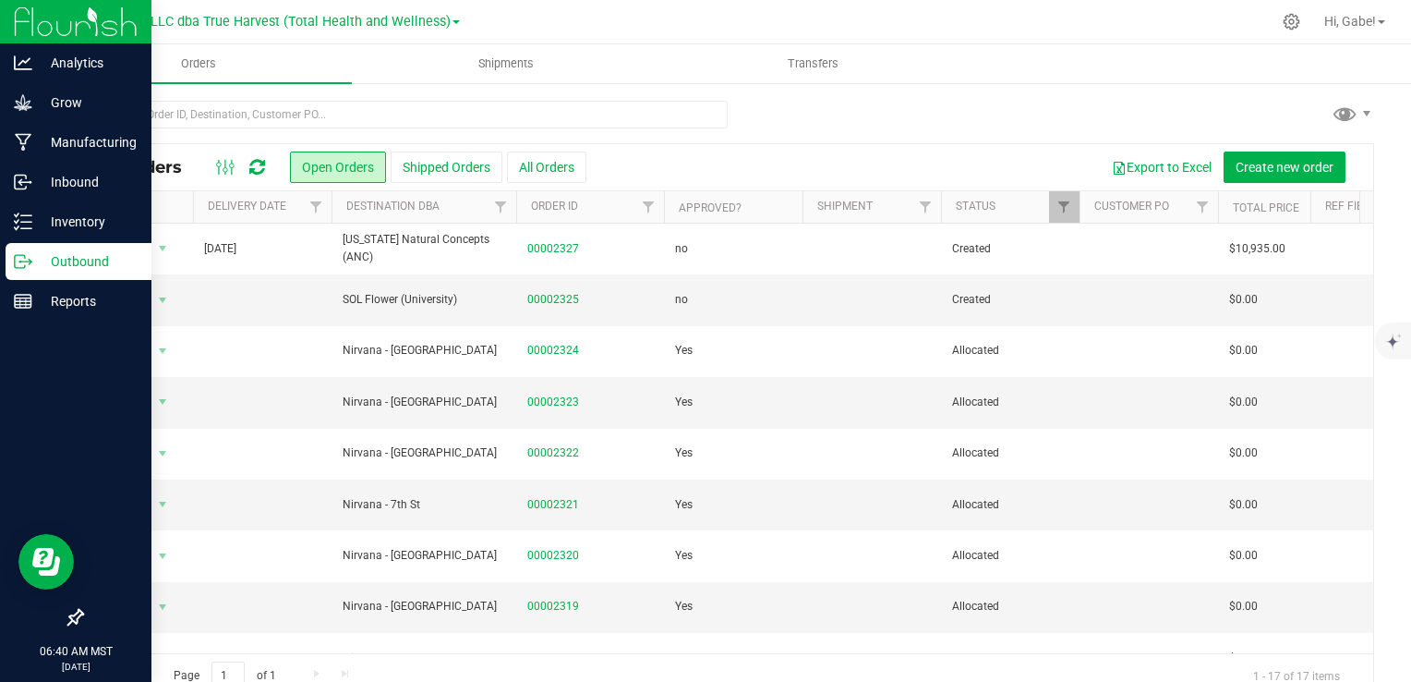
click at [26, 253] on icon at bounding box center [23, 261] width 18 height 18
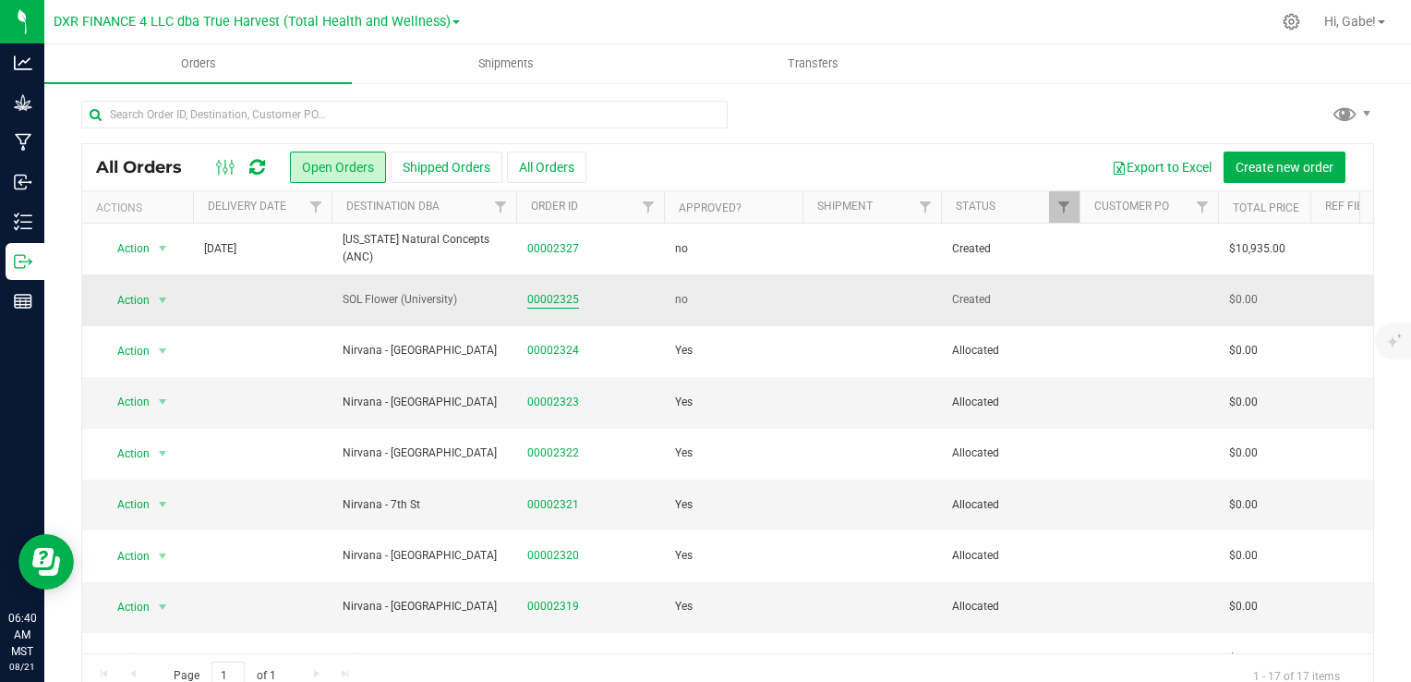
click at [539, 298] on link "00002325" at bounding box center [553, 300] width 52 height 18
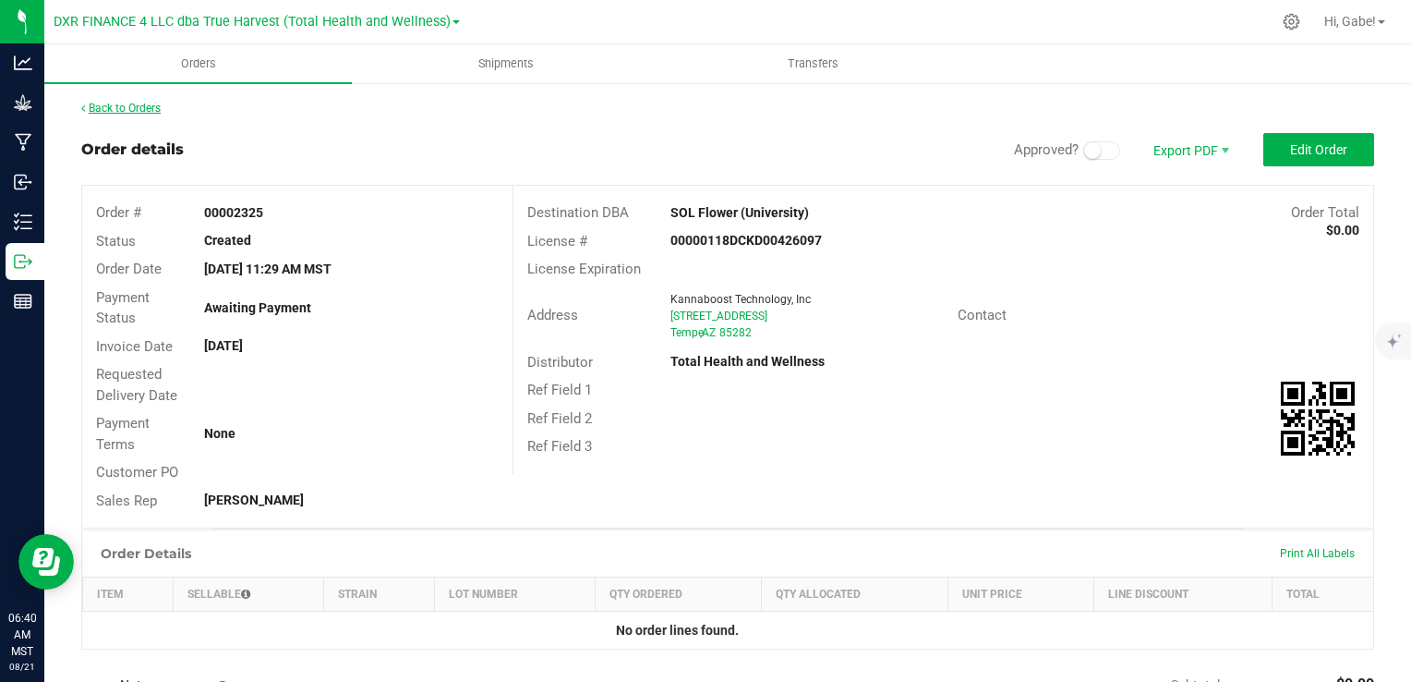
click at [159, 109] on link "Back to Orders" at bounding box center [120, 108] width 79 height 13
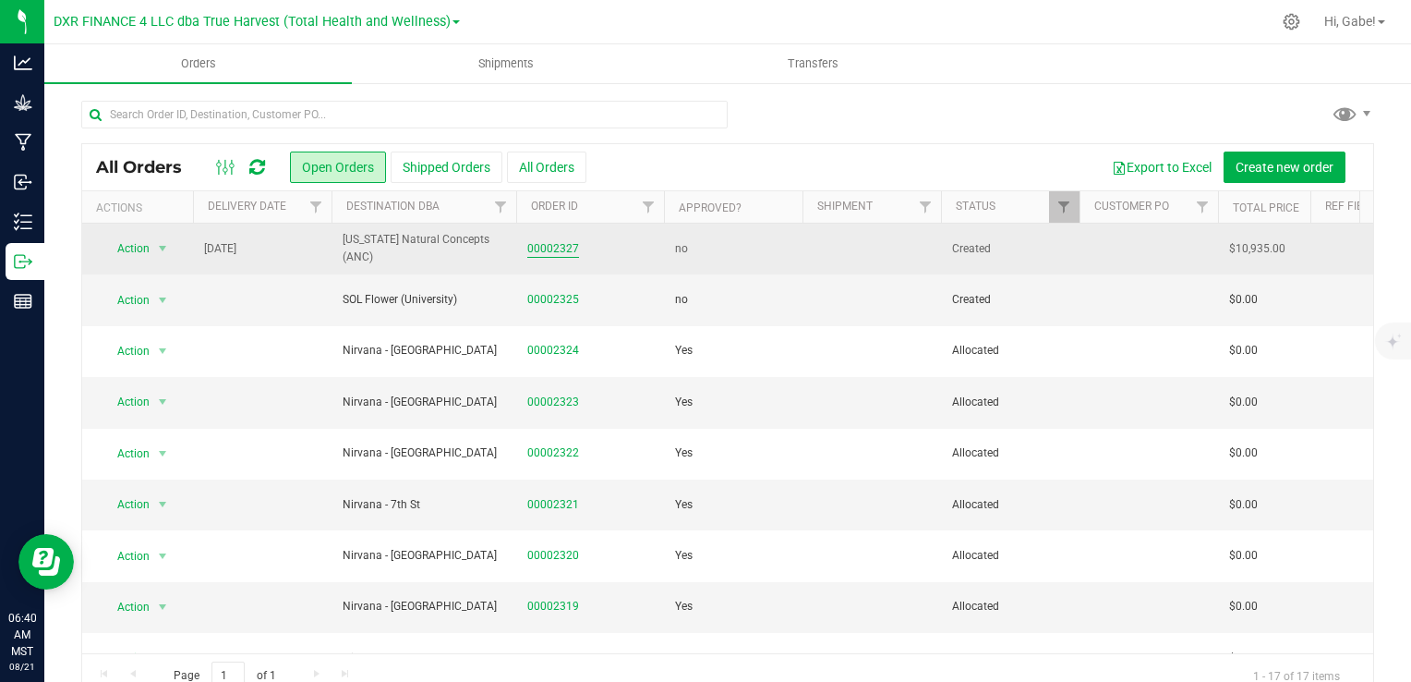
click at [565, 248] on link "00002327" at bounding box center [553, 249] width 52 height 18
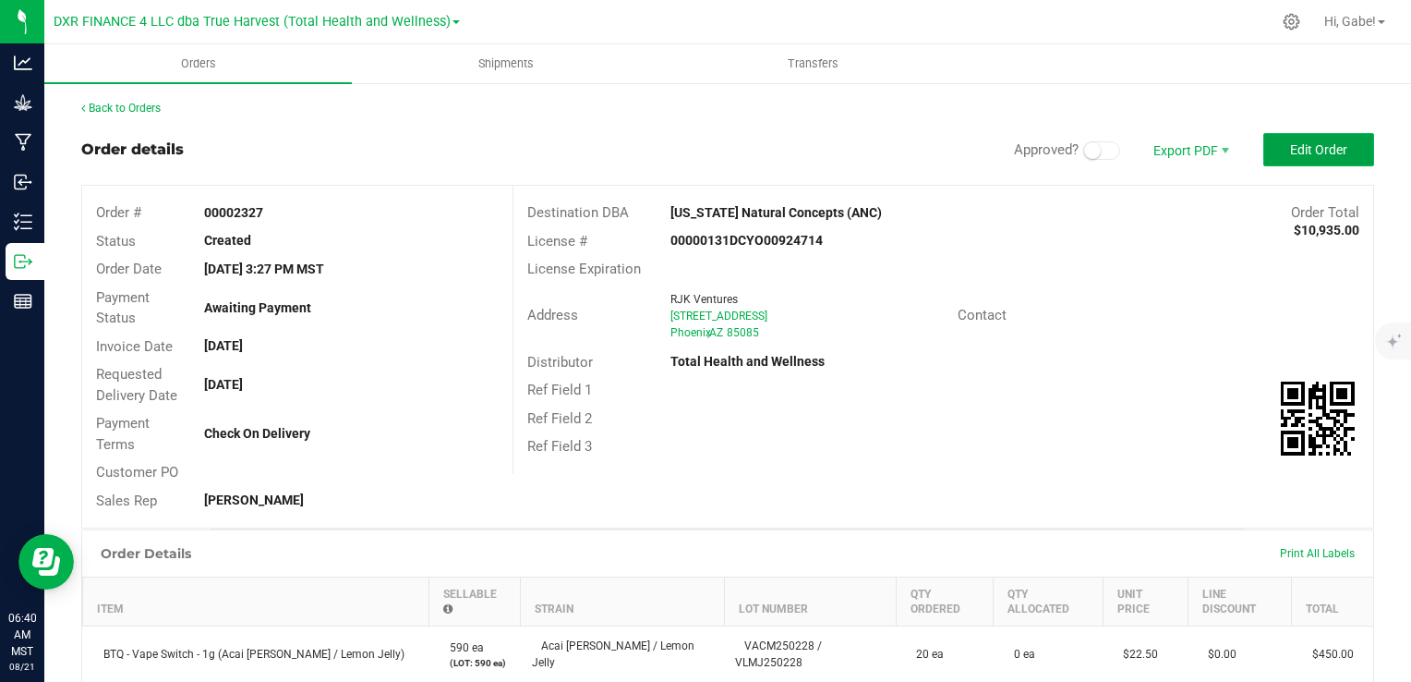
click at [1298, 145] on span "Edit Order" at bounding box center [1318, 149] width 57 height 15
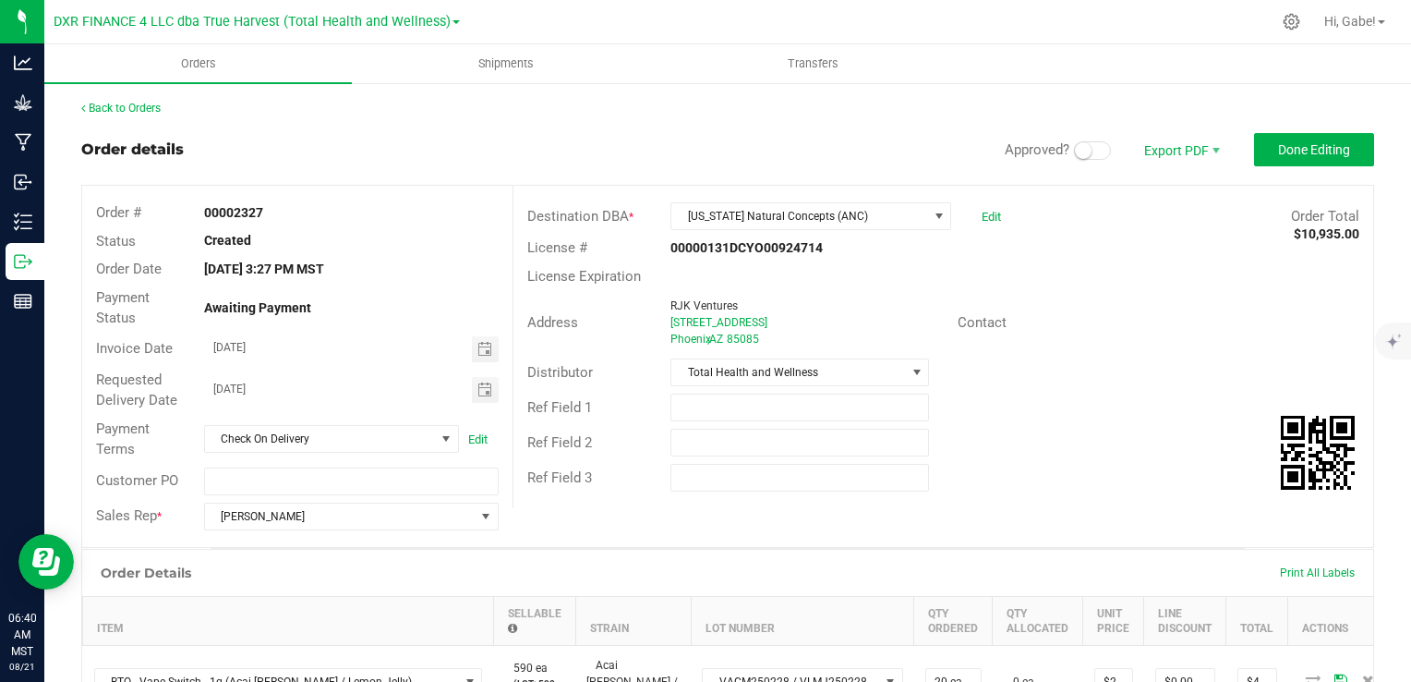
click at [1084, 146] on span at bounding box center [1092, 150] width 37 height 18
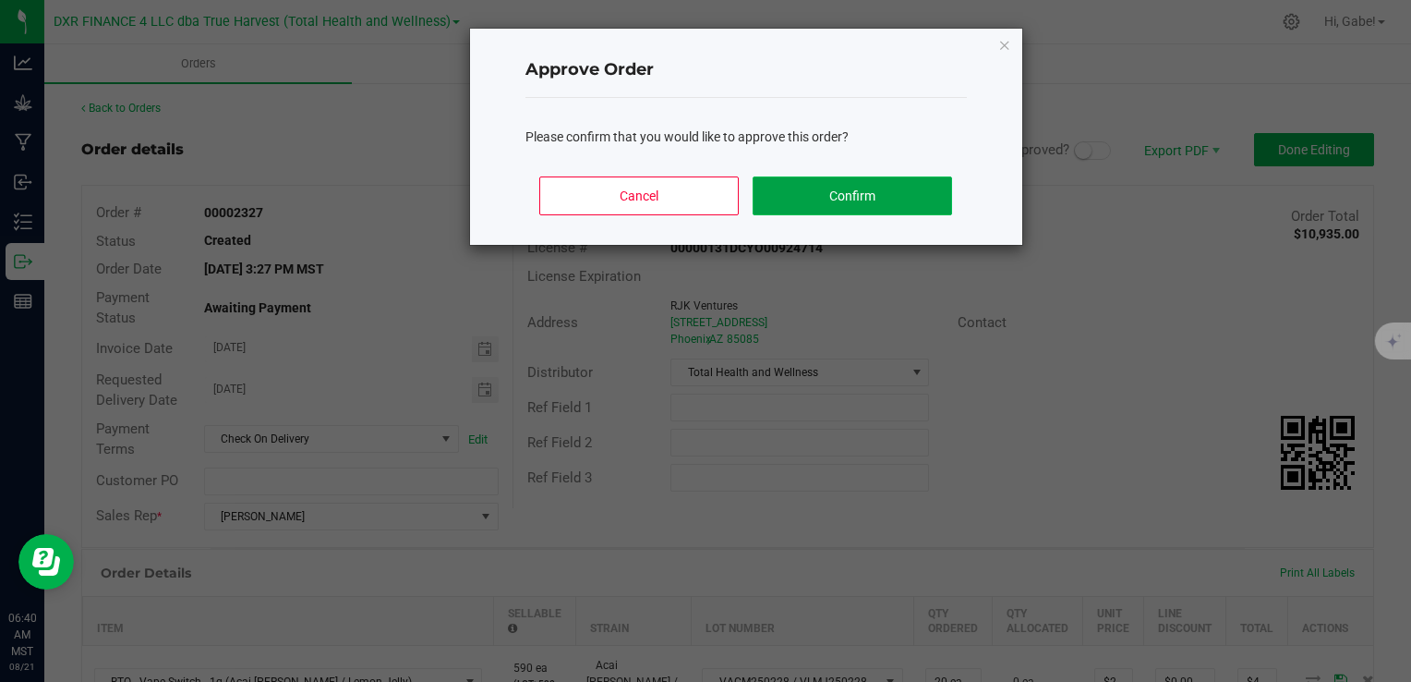
click at [928, 187] on button "Confirm" at bounding box center [852, 195] width 199 height 39
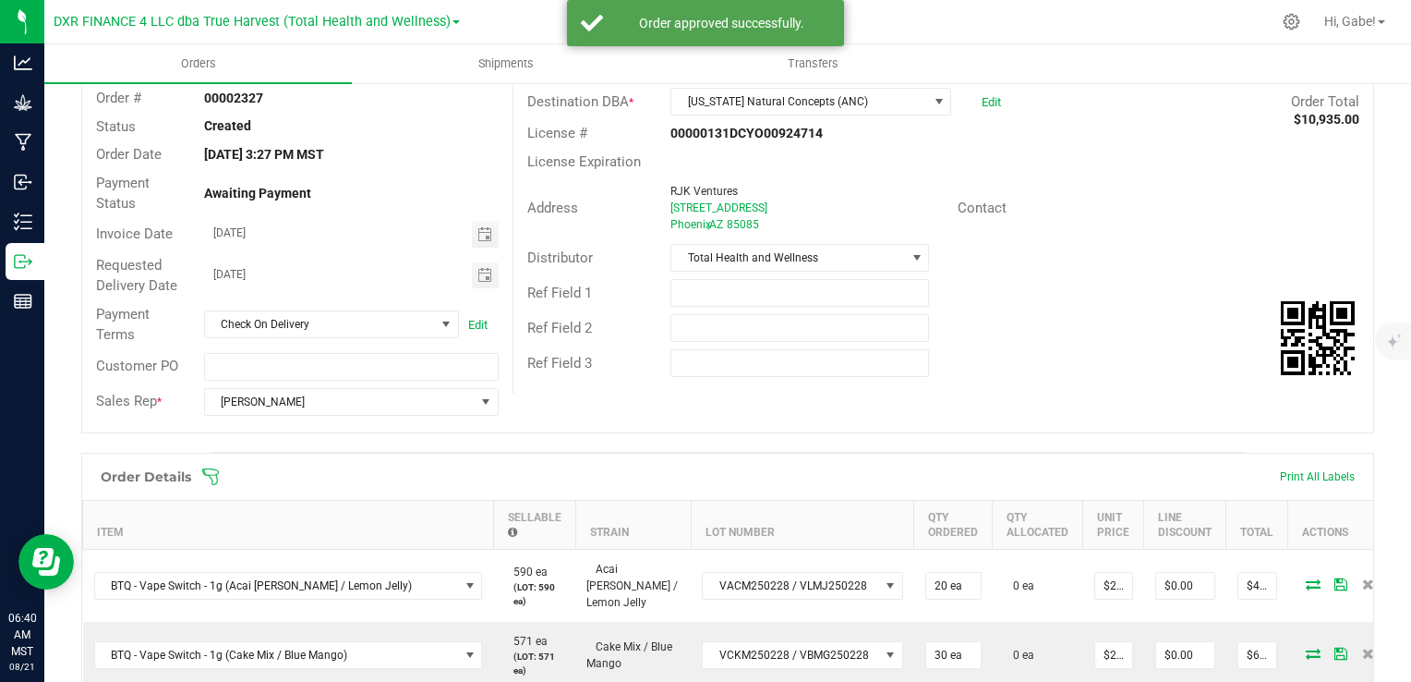
scroll to position [369, 0]
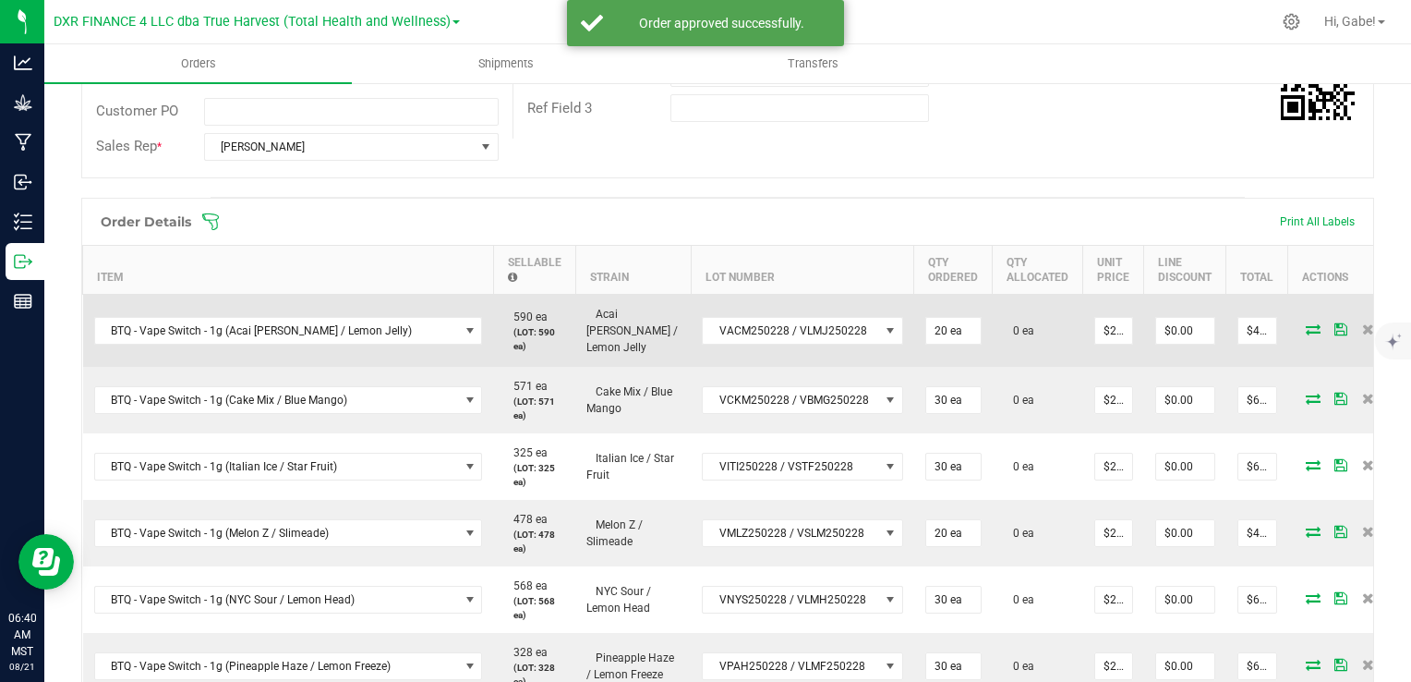
click at [1306, 323] on icon at bounding box center [1313, 328] width 15 height 11
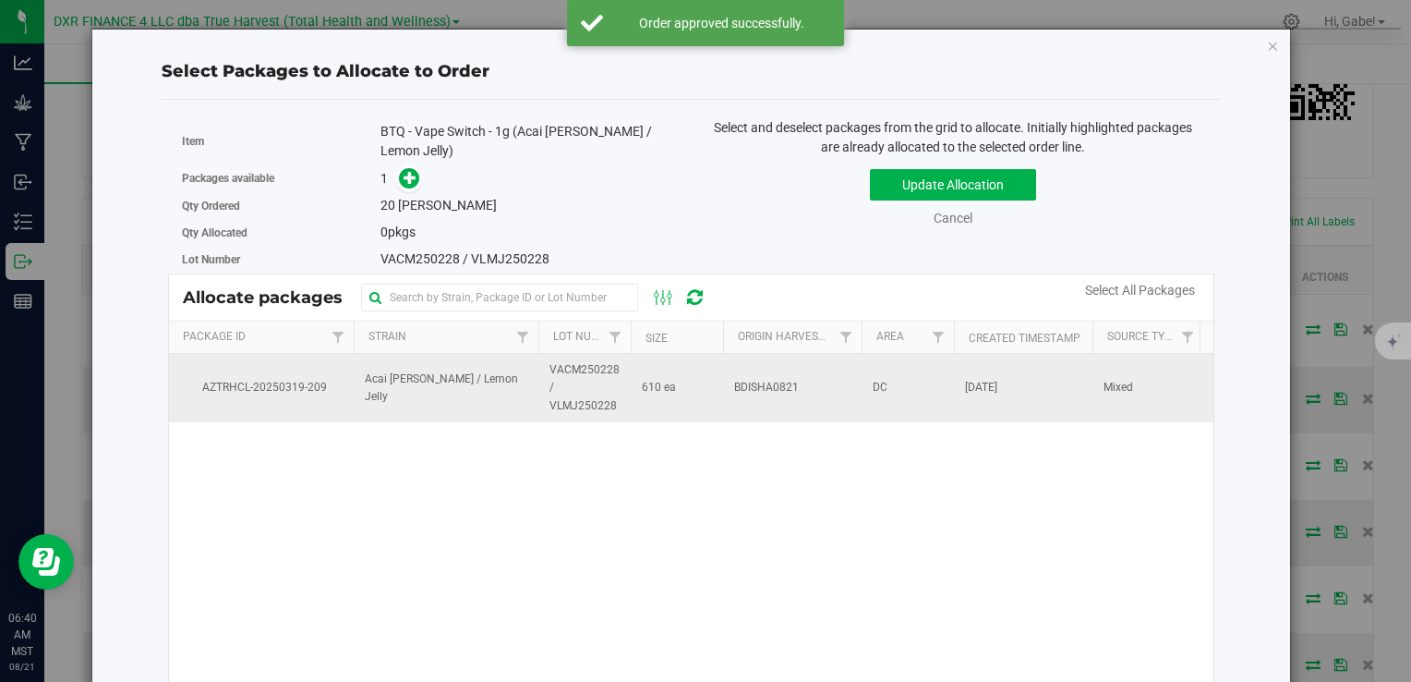
click at [773, 379] on span "BDISHA0821" at bounding box center [766, 388] width 65 height 18
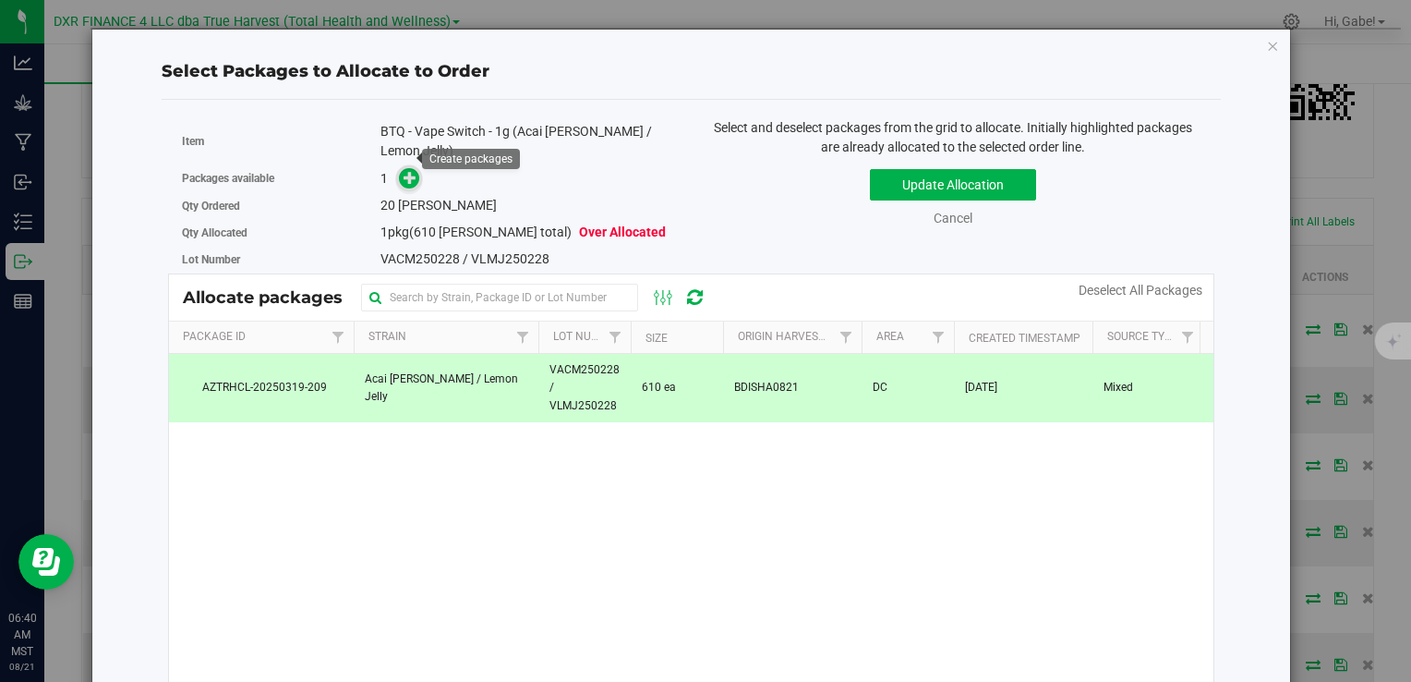
click at [404, 171] on icon at bounding box center [410, 177] width 13 height 13
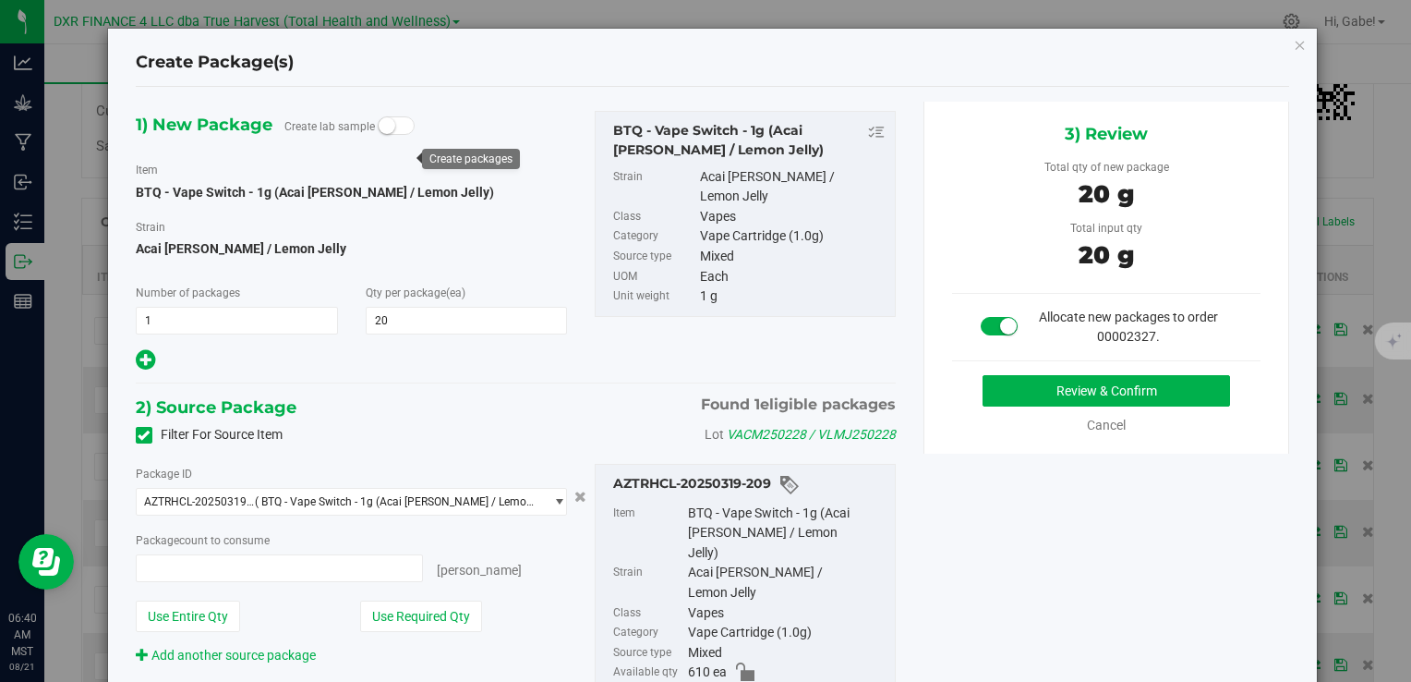
type input "20 ea"
click at [1098, 383] on button "Review & Confirm" at bounding box center [1107, 390] width 248 height 31
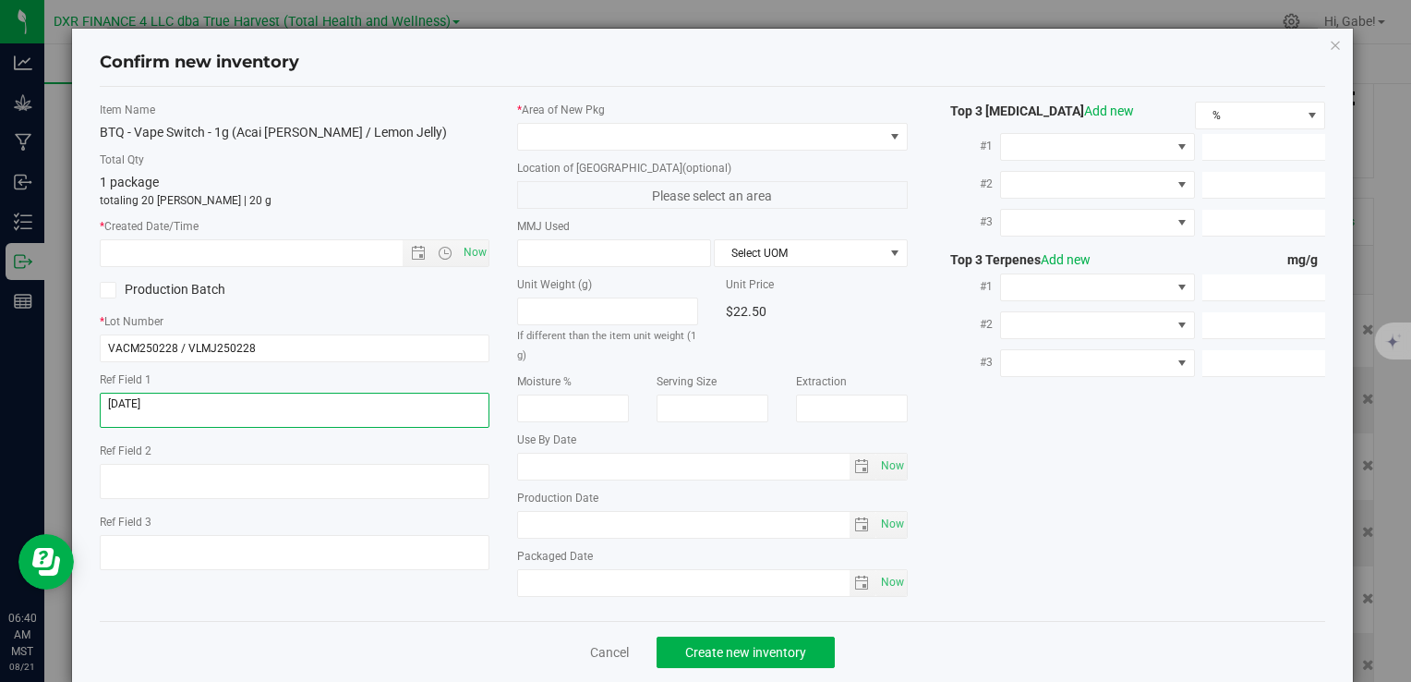
click at [185, 404] on textarea at bounding box center [295, 409] width 390 height 35
click at [236, 247] on input "text" at bounding box center [267, 253] width 332 height 26
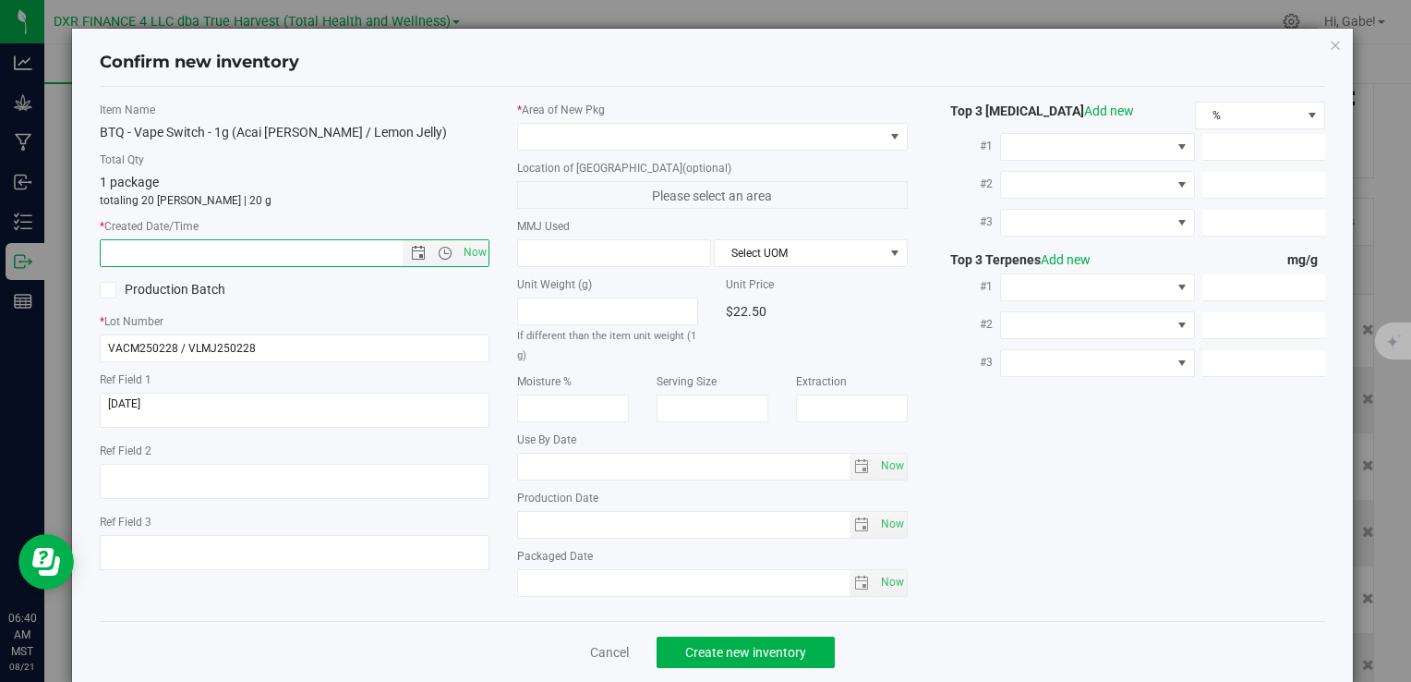
paste input "2025-02-28"
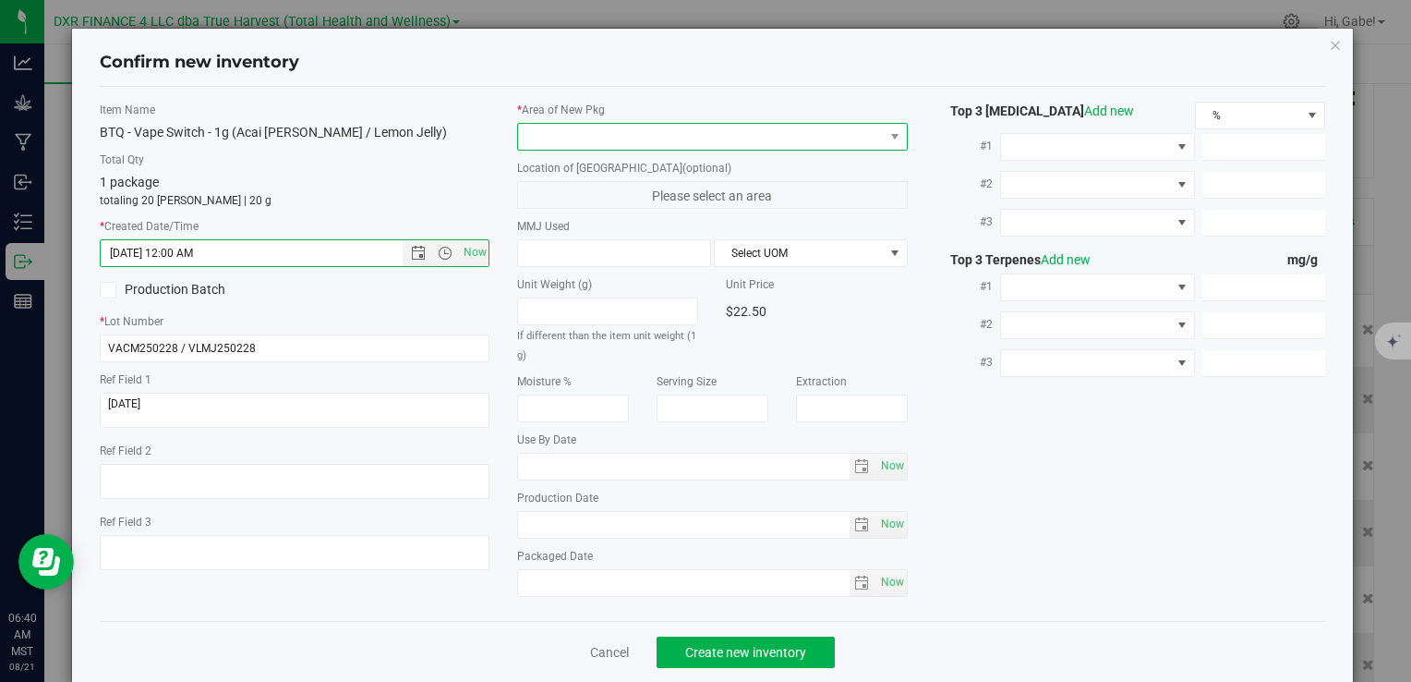
click at [573, 142] on span at bounding box center [700, 137] width 365 height 26
type input "2/28/2025 6:41 AM"
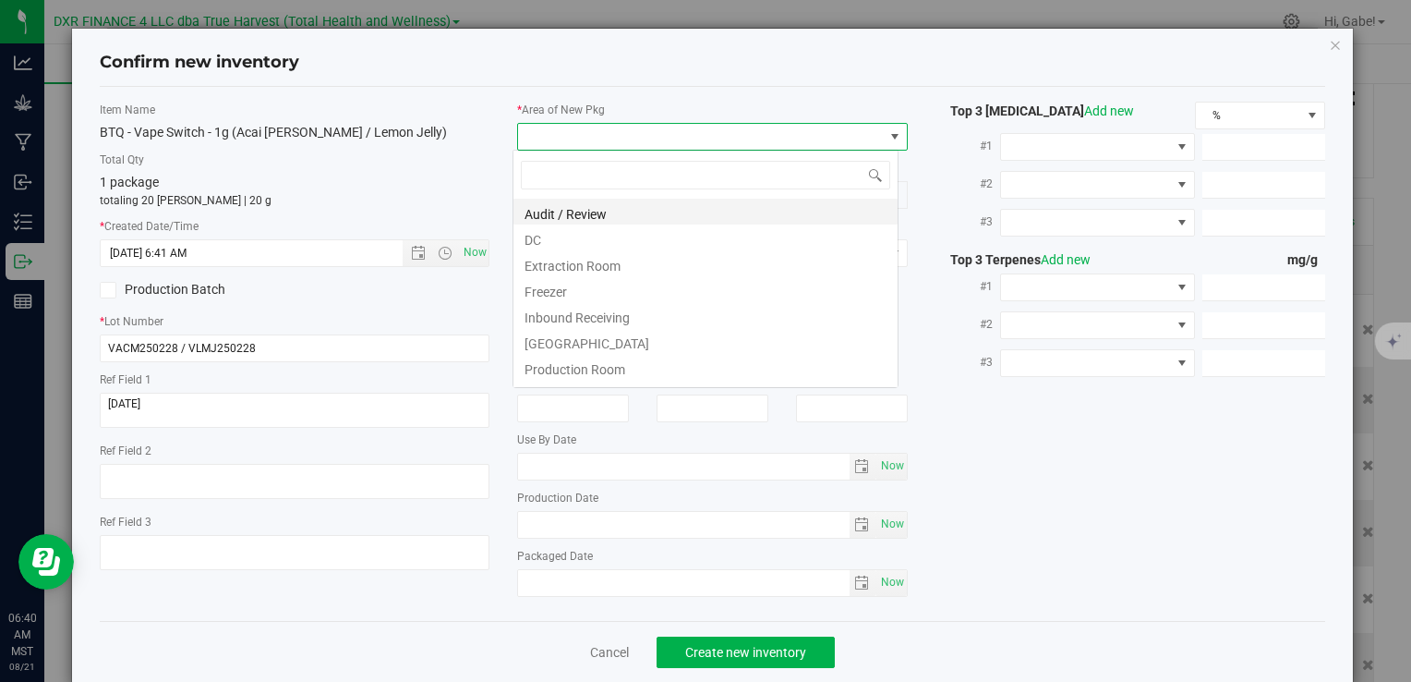
scroll to position [27, 386]
drag, startPoint x: 537, startPoint y: 238, endPoint x: 543, endPoint y: 227, distance: 12.4
click at [537, 238] on li "DC" at bounding box center [705, 237] width 384 height 26
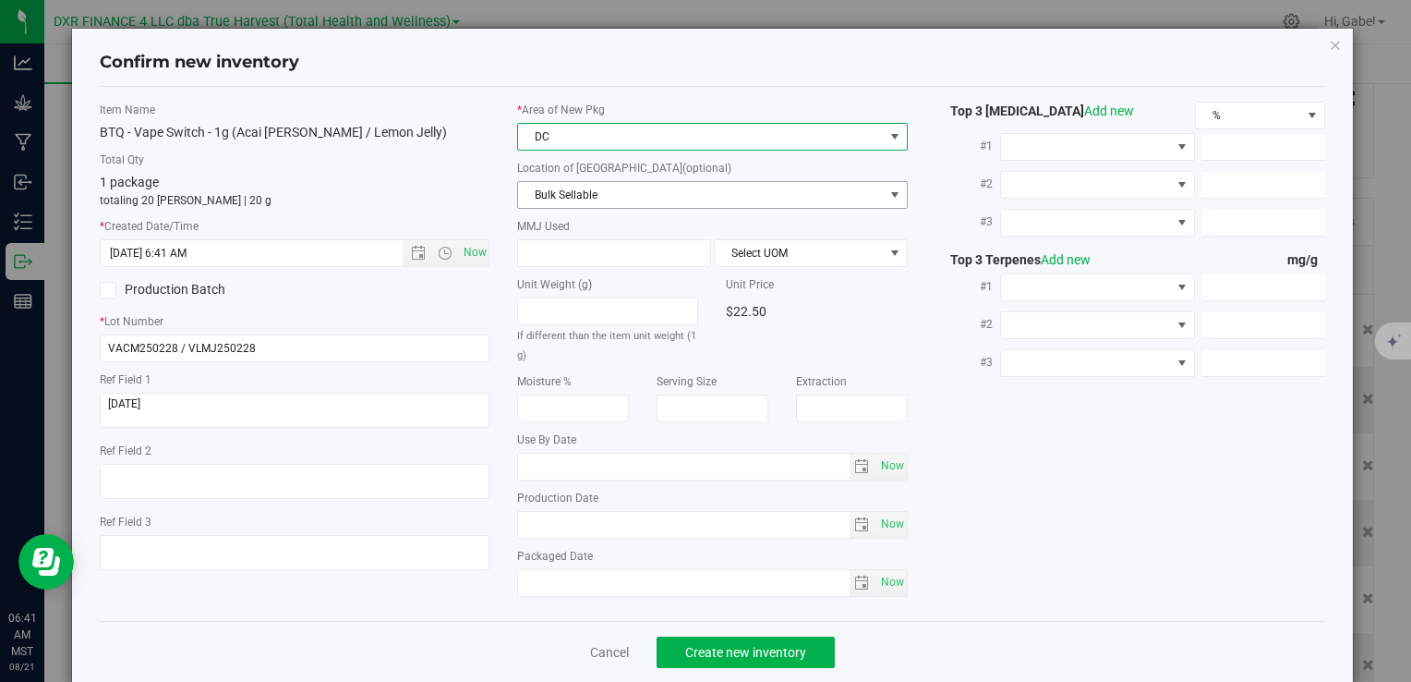
click at [556, 198] on span "Bulk Sellable" at bounding box center [700, 195] width 365 height 26
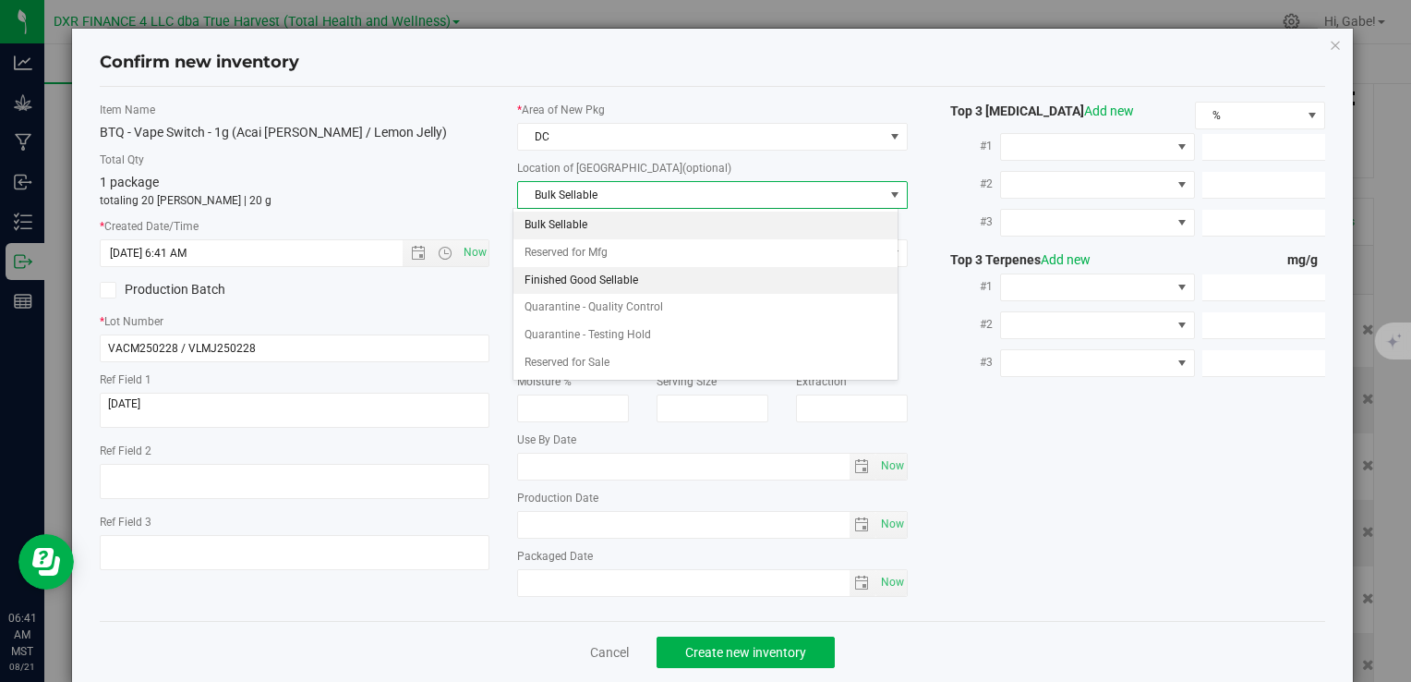
click at [547, 273] on li "Finished Good Sellable" at bounding box center [705, 281] width 384 height 28
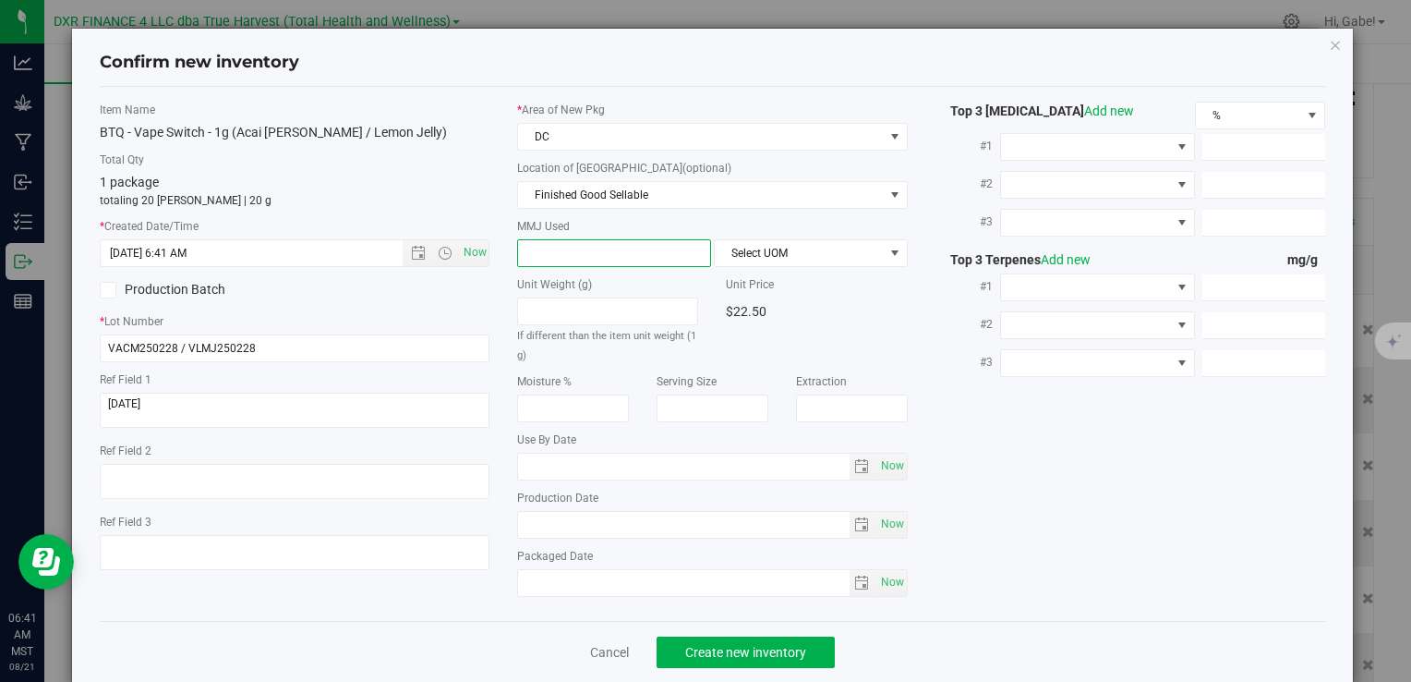
click at [548, 246] on span at bounding box center [614, 253] width 194 height 28
type input "1"
type input "1.0000"
click at [791, 247] on span "Select UOM" at bounding box center [799, 253] width 169 height 26
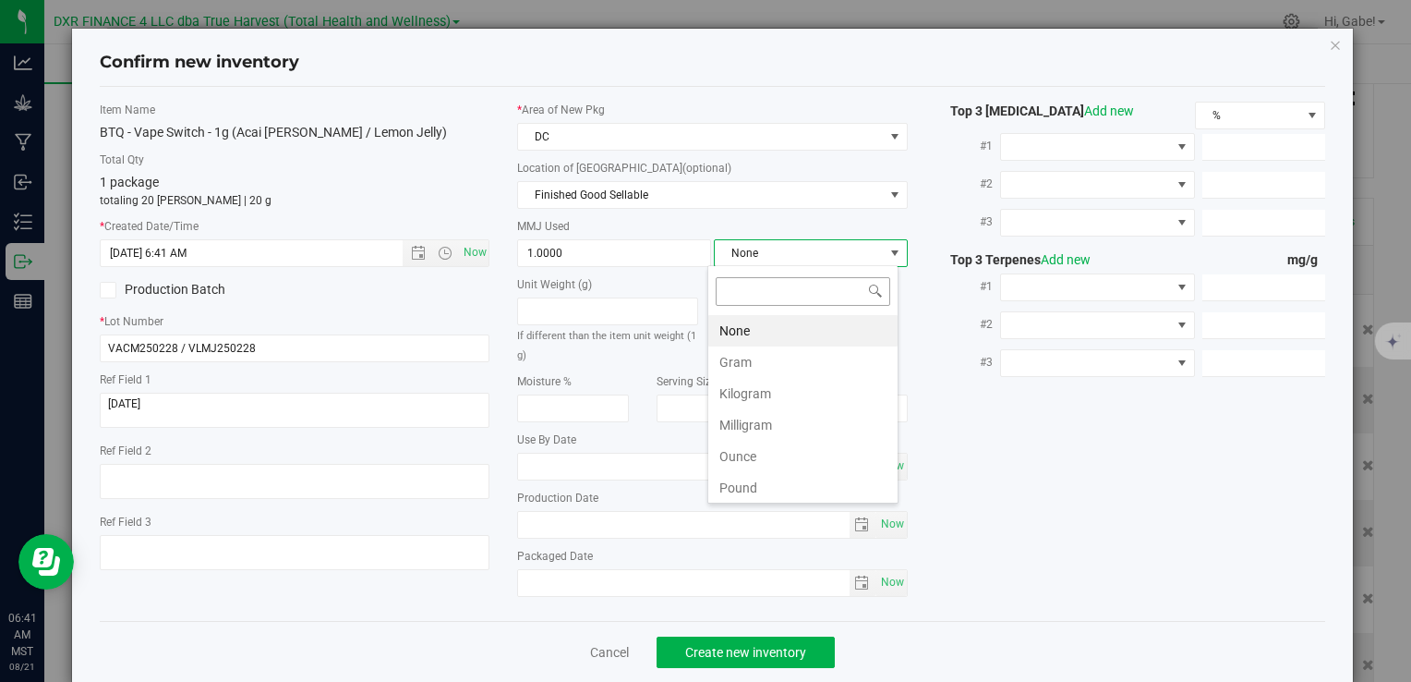
scroll to position [27, 191]
click at [758, 358] on li "Gram" at bounding box center [802, 361] width 189 height 31
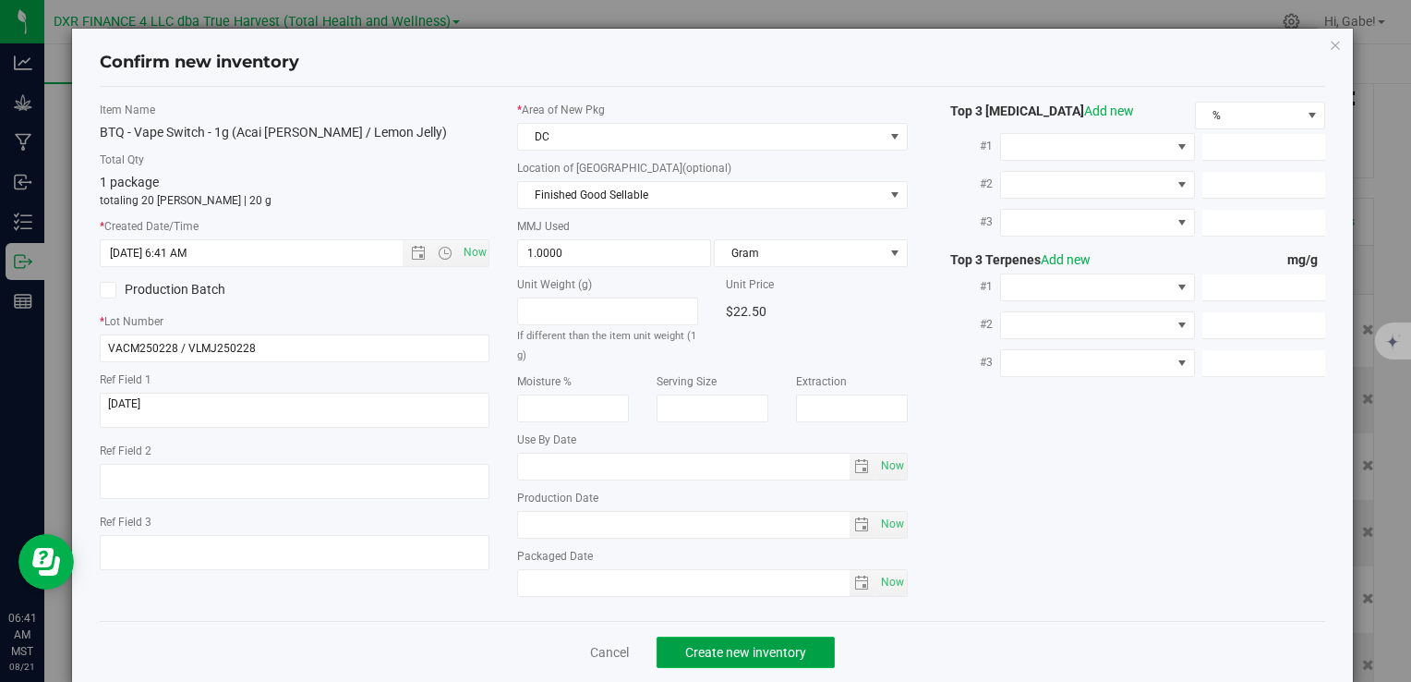
click at [685, 645] on span "Create new inventory" at bounding box center [745, 652] width 121 height 15
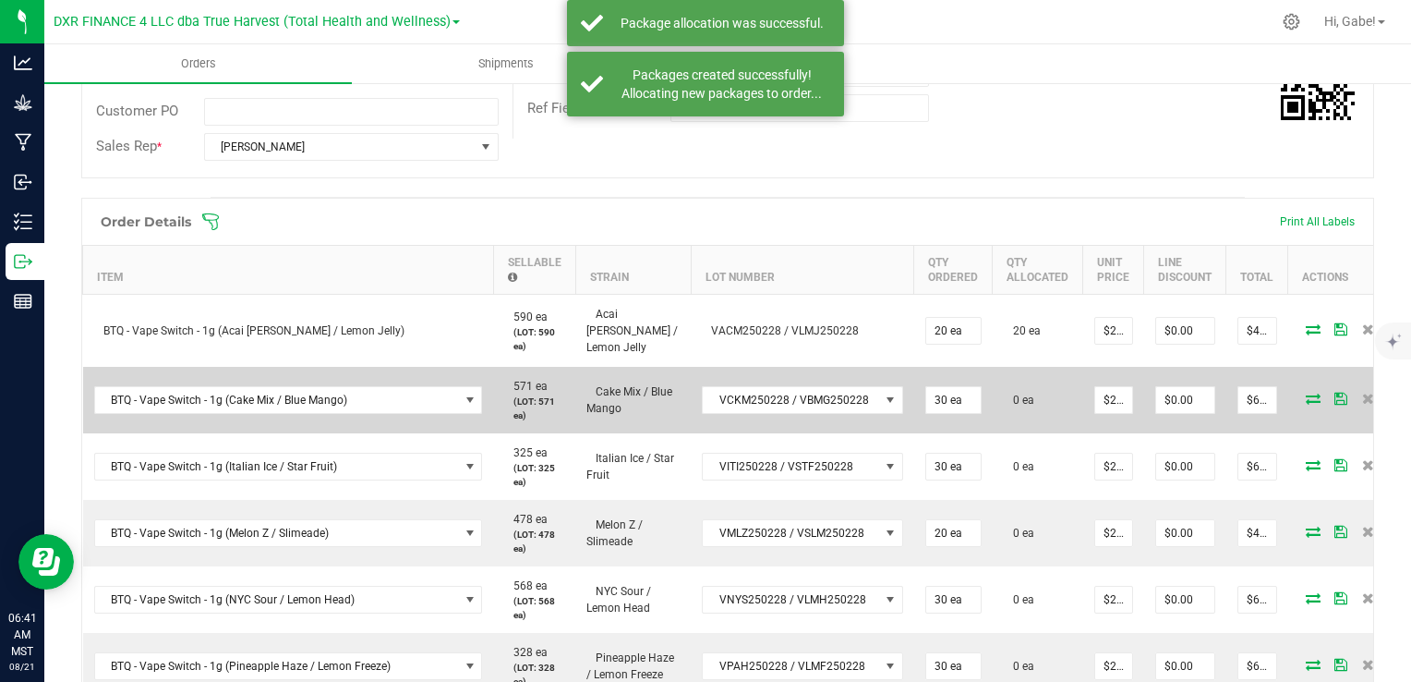
click at [1306, 392] on icon at bounding box center [1313, 397] width 15 height 11
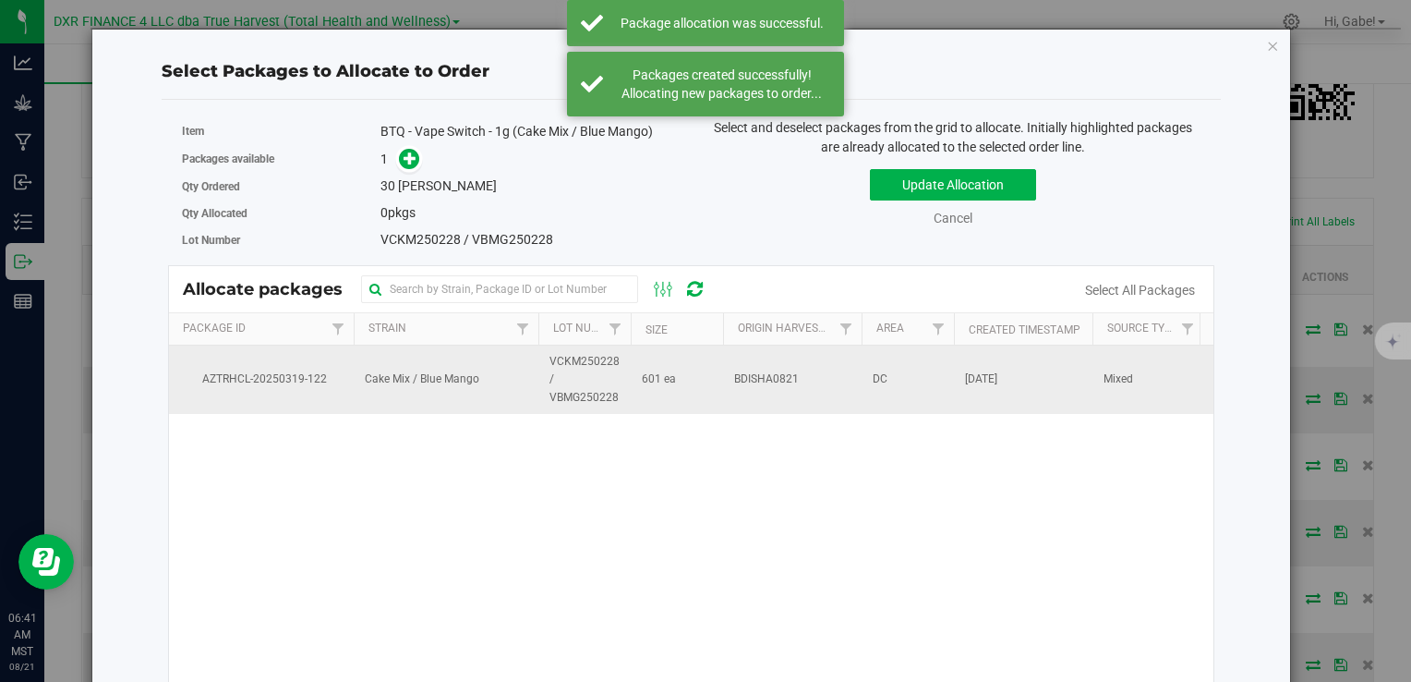
click at [612, 366] on span "VCKM250228 / VBMG250228" at bounding box center [584, 380] width 70 height 54
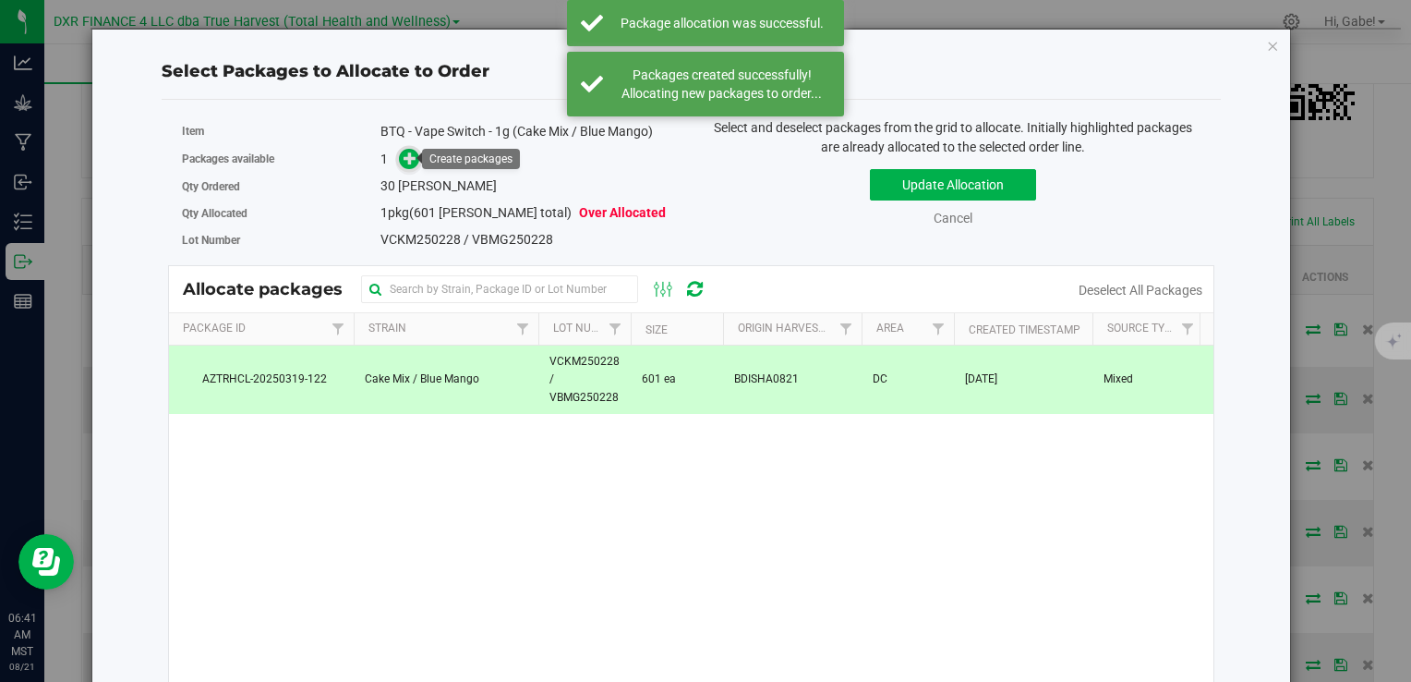
click at [408, 160] on icon at bounding box center [410, 157] width 13 height 13
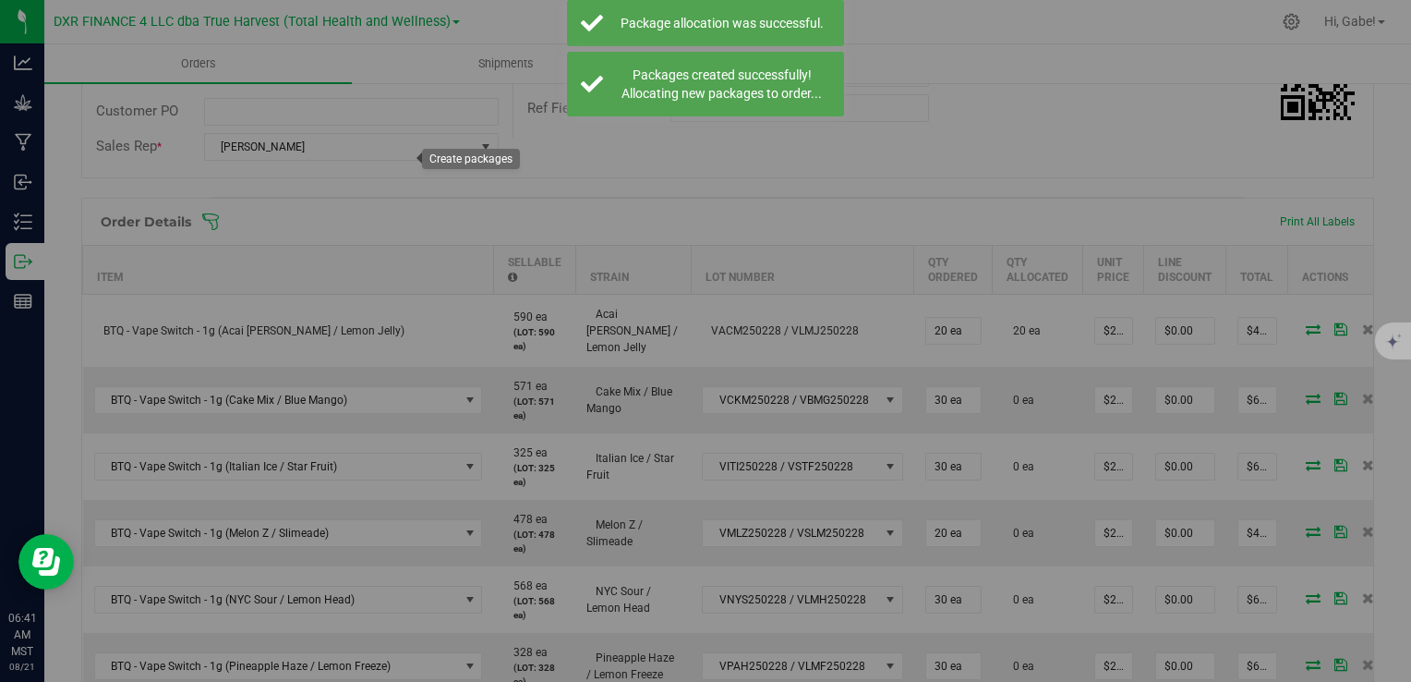
type input "1"
type input "30"
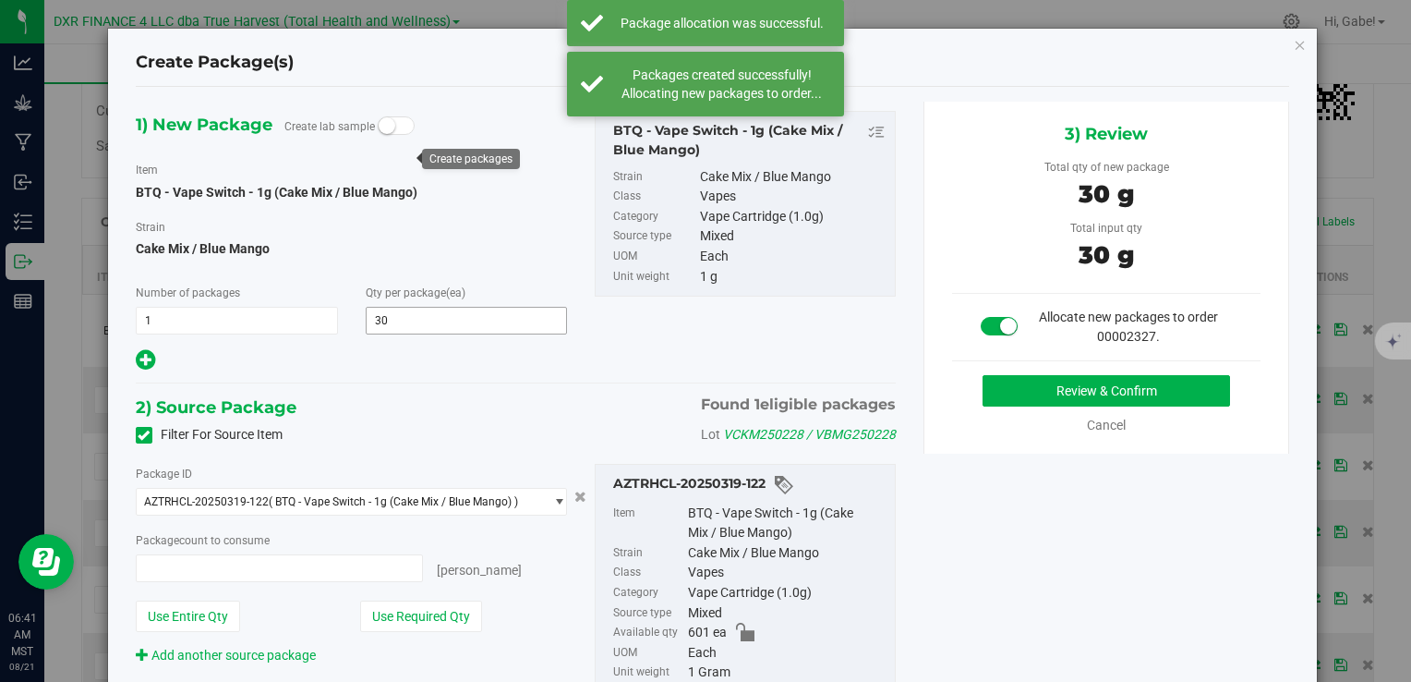
type input "30 ea"
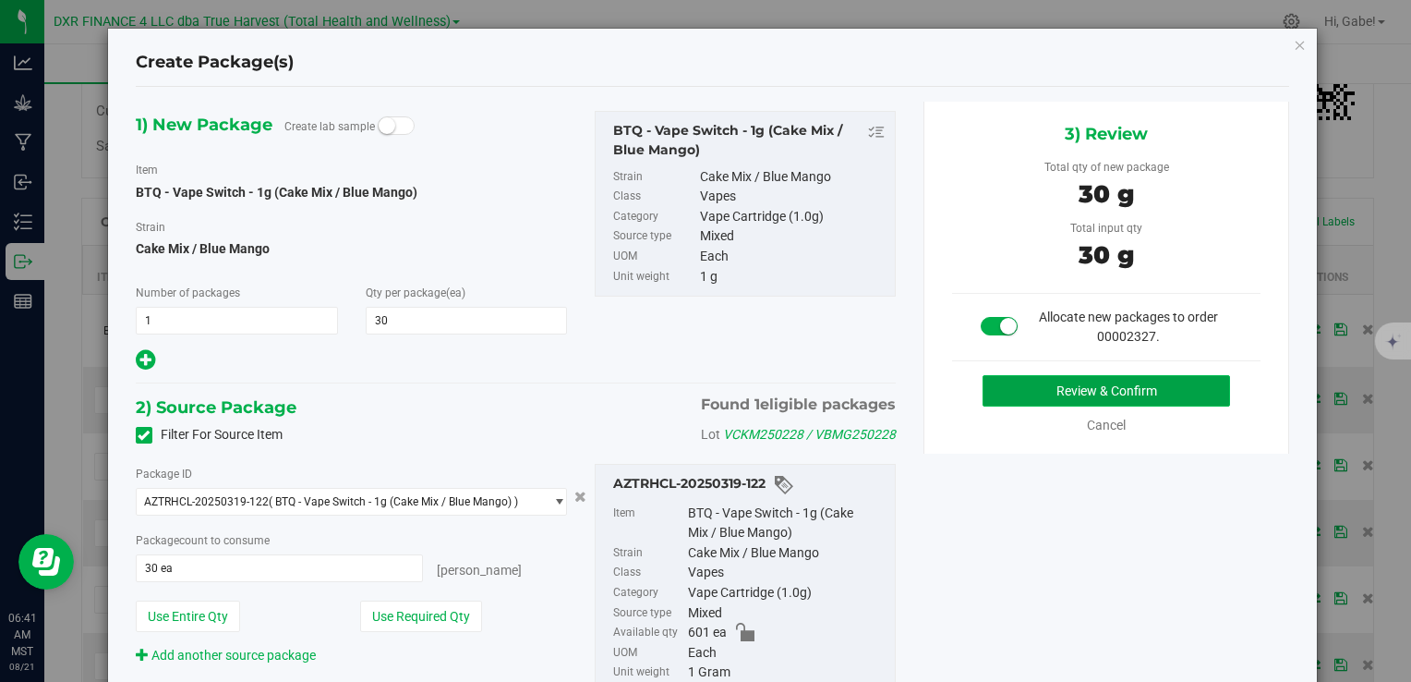
click at [1165, 389] on button "Review & Confirm" at bounding box center [1107, 390] width 248 height 31
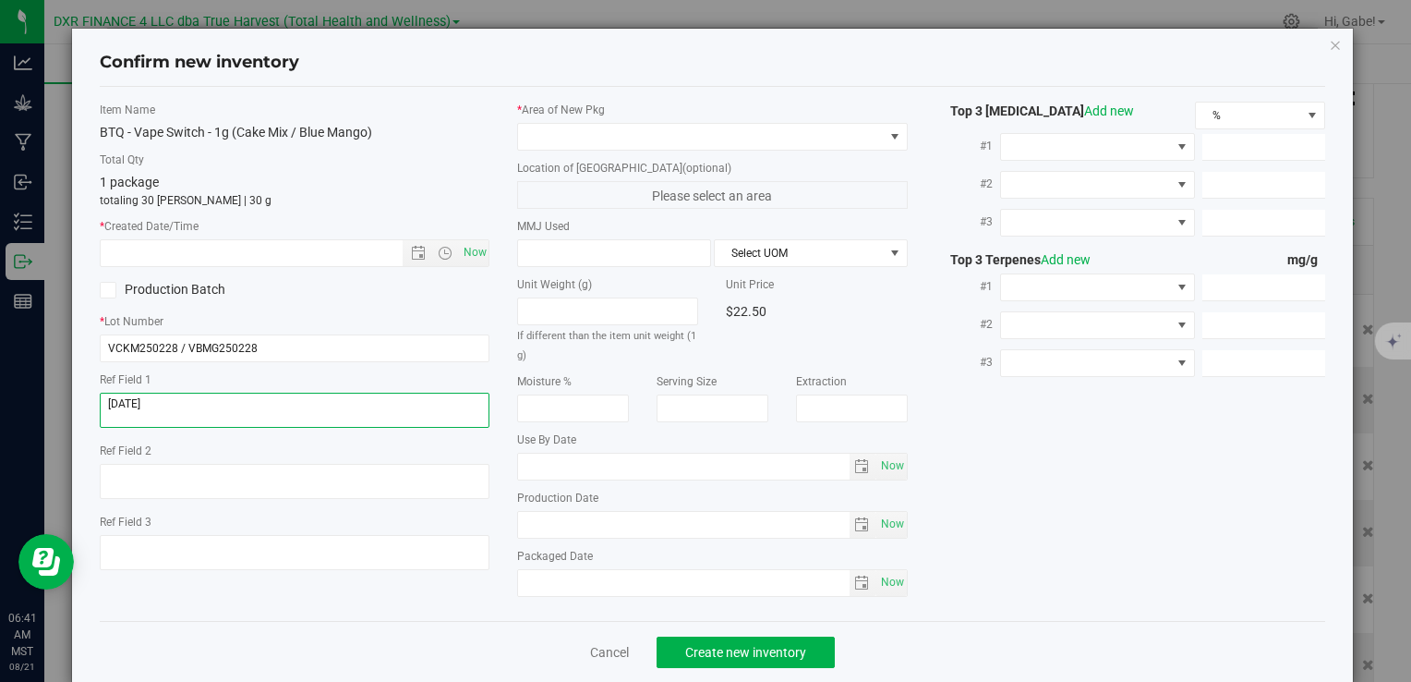
click at [223, 408] on textarea at bounding box center [295, 409] width 390 height 35
click at [215, 248] on input "text" at bounding box center [267, 253] width 332 height 26
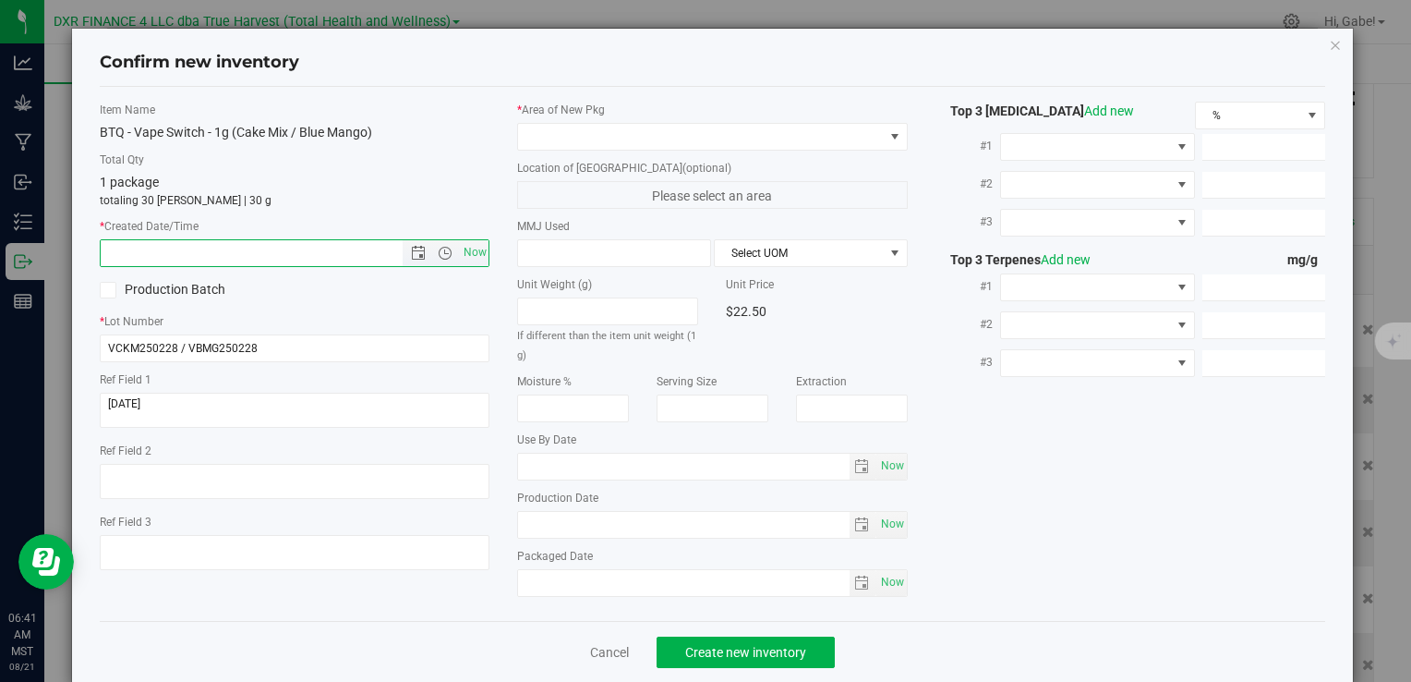
paste input "2025-02-28"
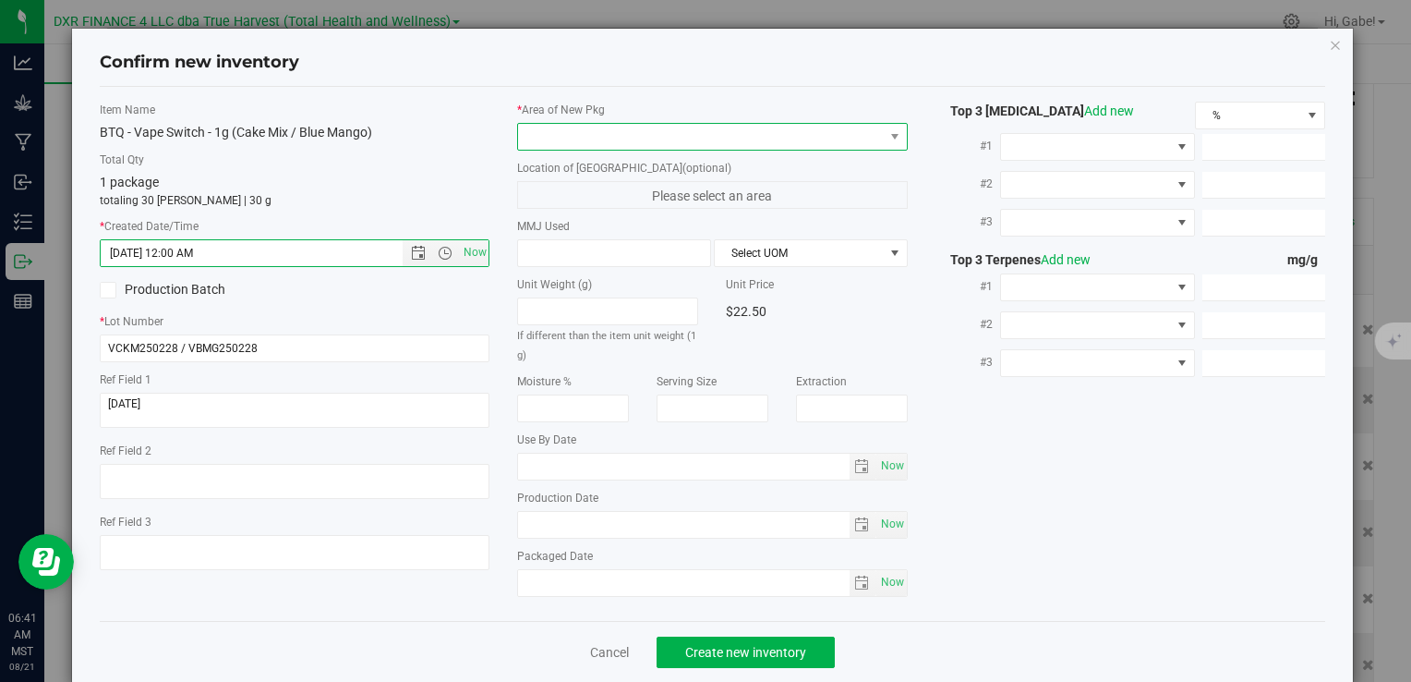
click at [559, 130] on span at bounding box center [700, 137] width 365 height 26
type input "2/28/2025 6:41 AM"
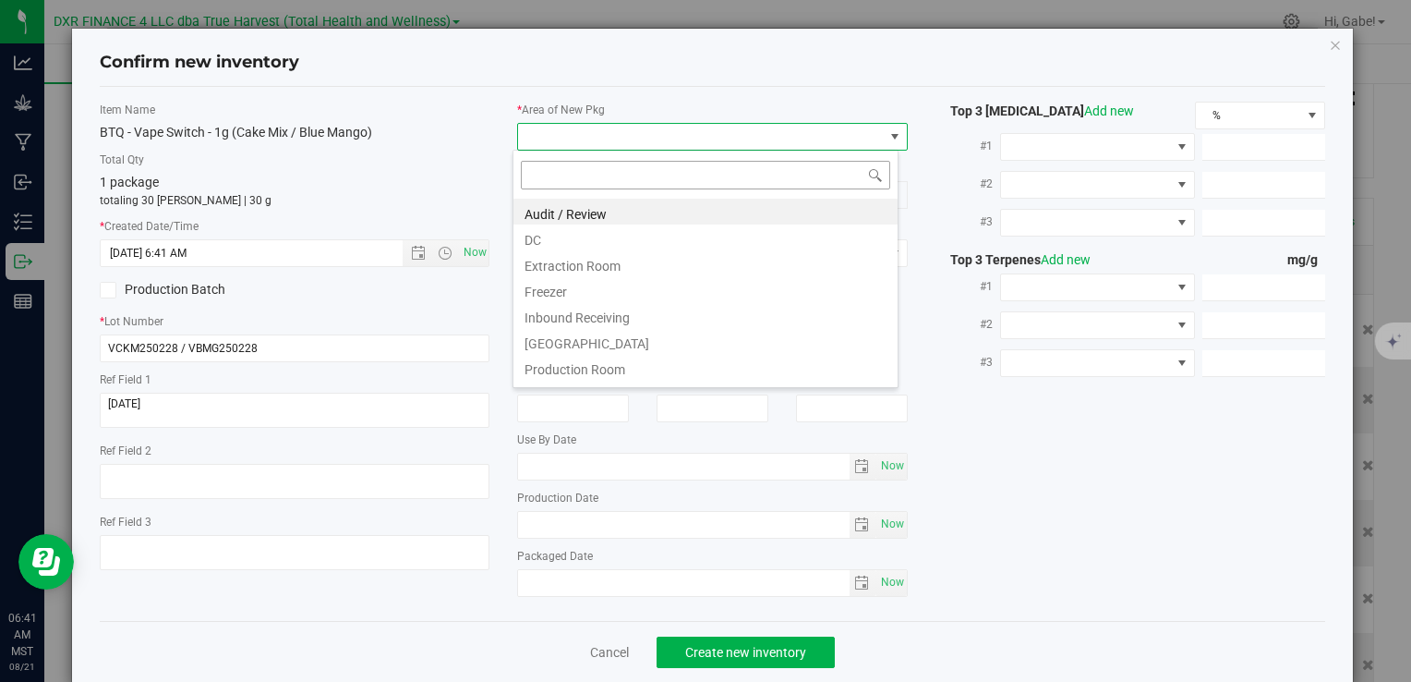
scroll to position [27, 386]
click at [536, 247] on li "DC" at bounding box center [705, 237] width 384 height 26
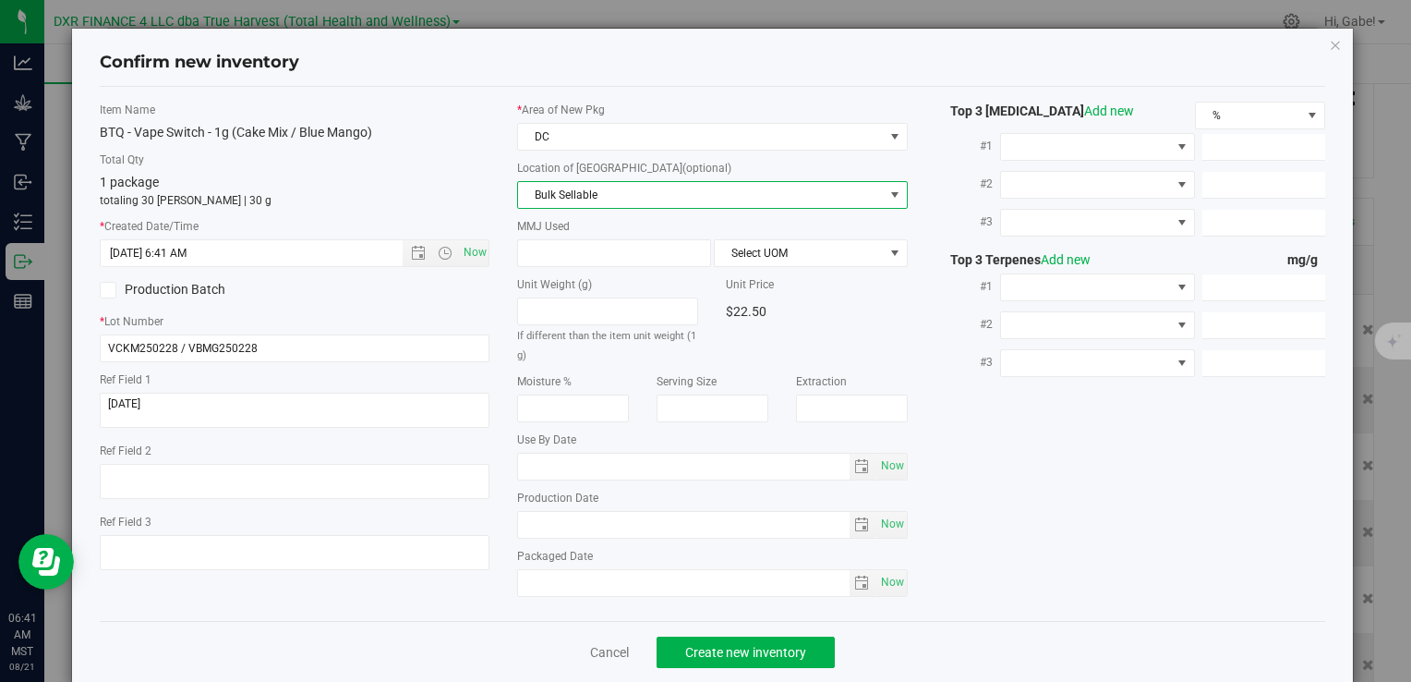
click at [554, 199] on span "Bulk Sellable" at bounding box center [700, 195] width 365 height 26
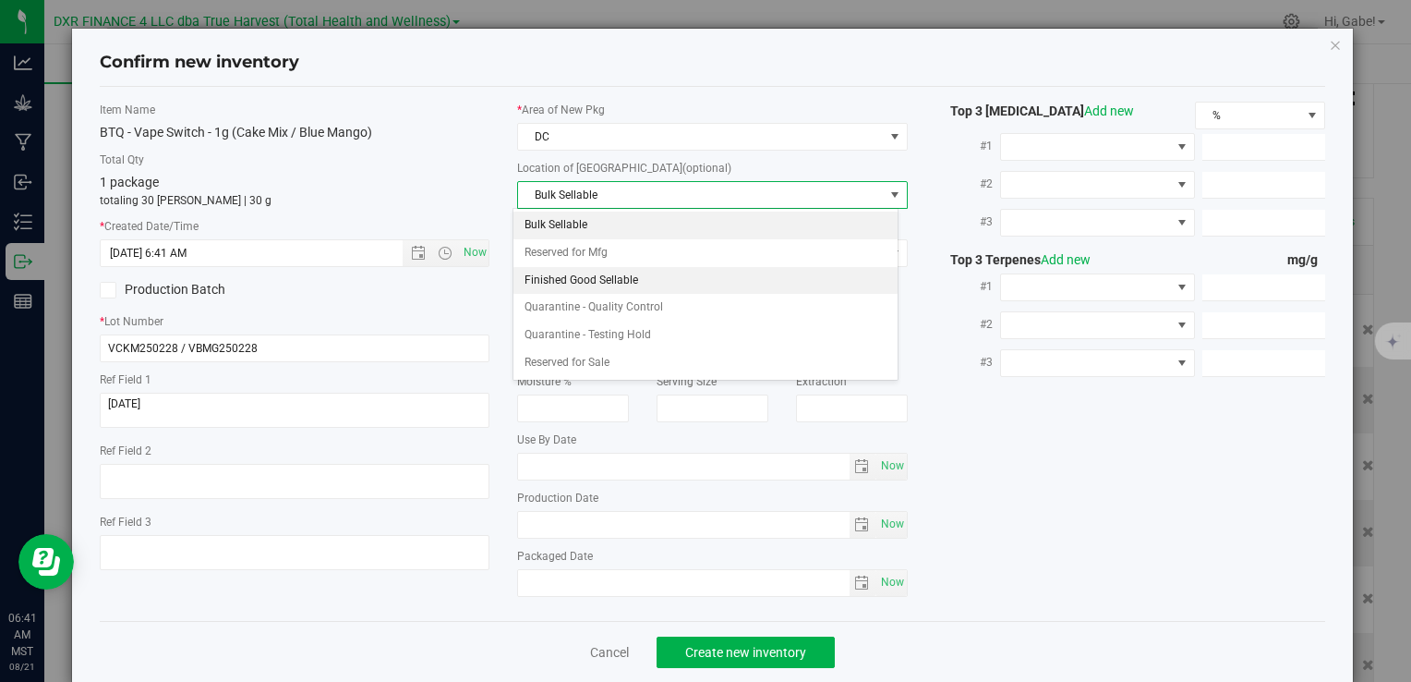
click at [561, 275] on li "Finished Good Sellable" at bounding box center [705, 281] width 384 height 28
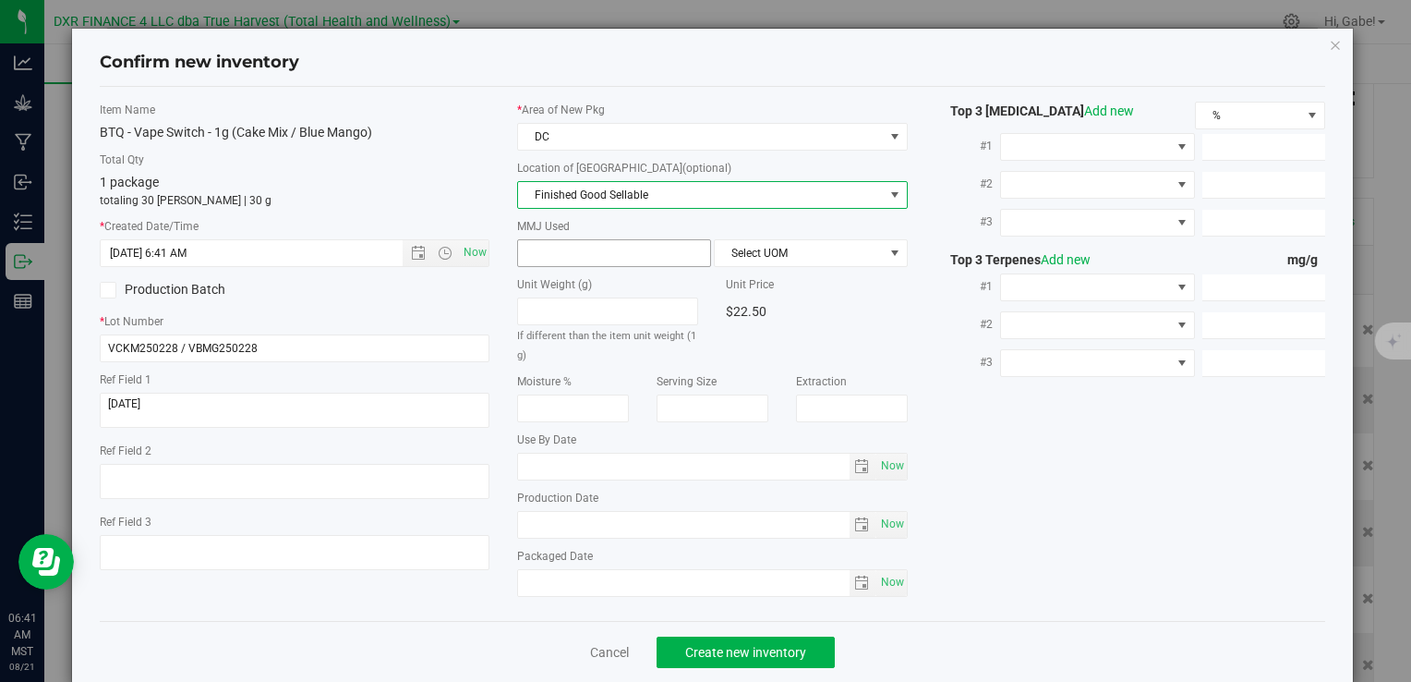
click at [558, 252] on span at bounding box center [614, 253] width 194 height 28
type input "1"
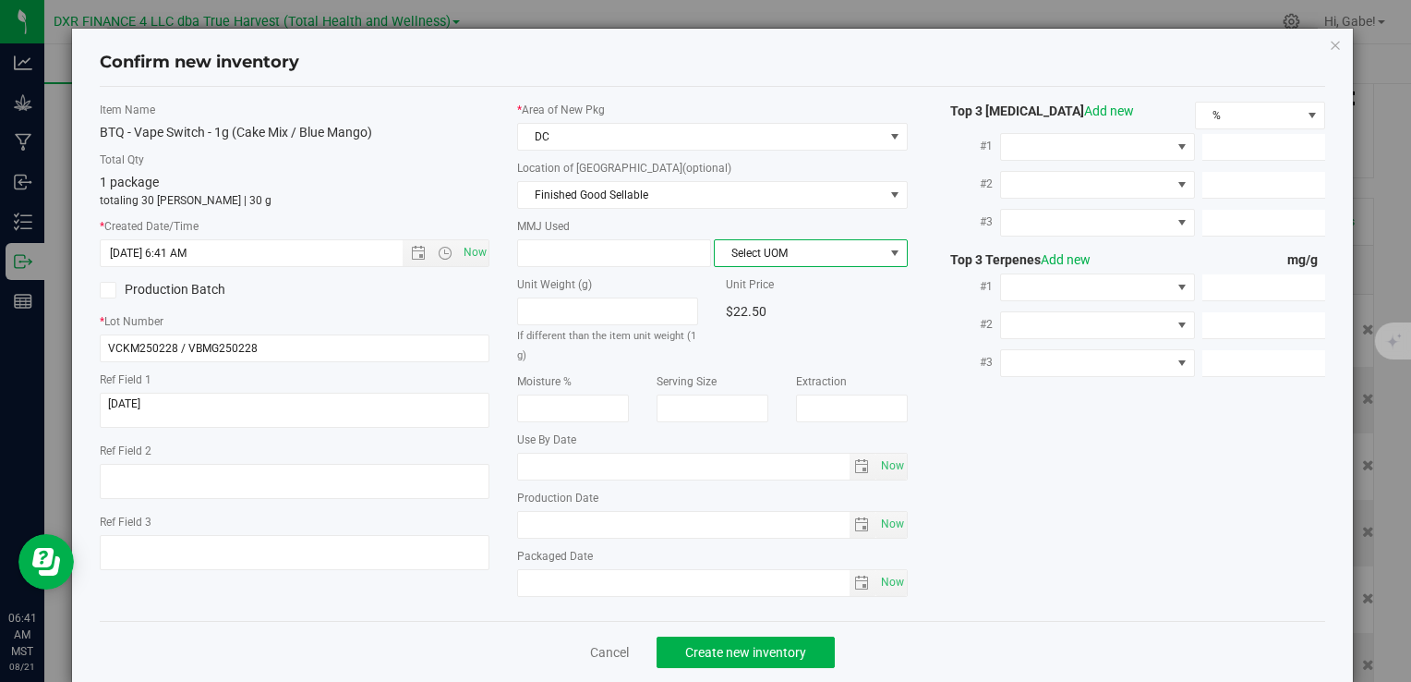
type input "1.0000"
click at [815, 257] on span "Select UOM" at bounding box center [799, 253] width 169 height 26
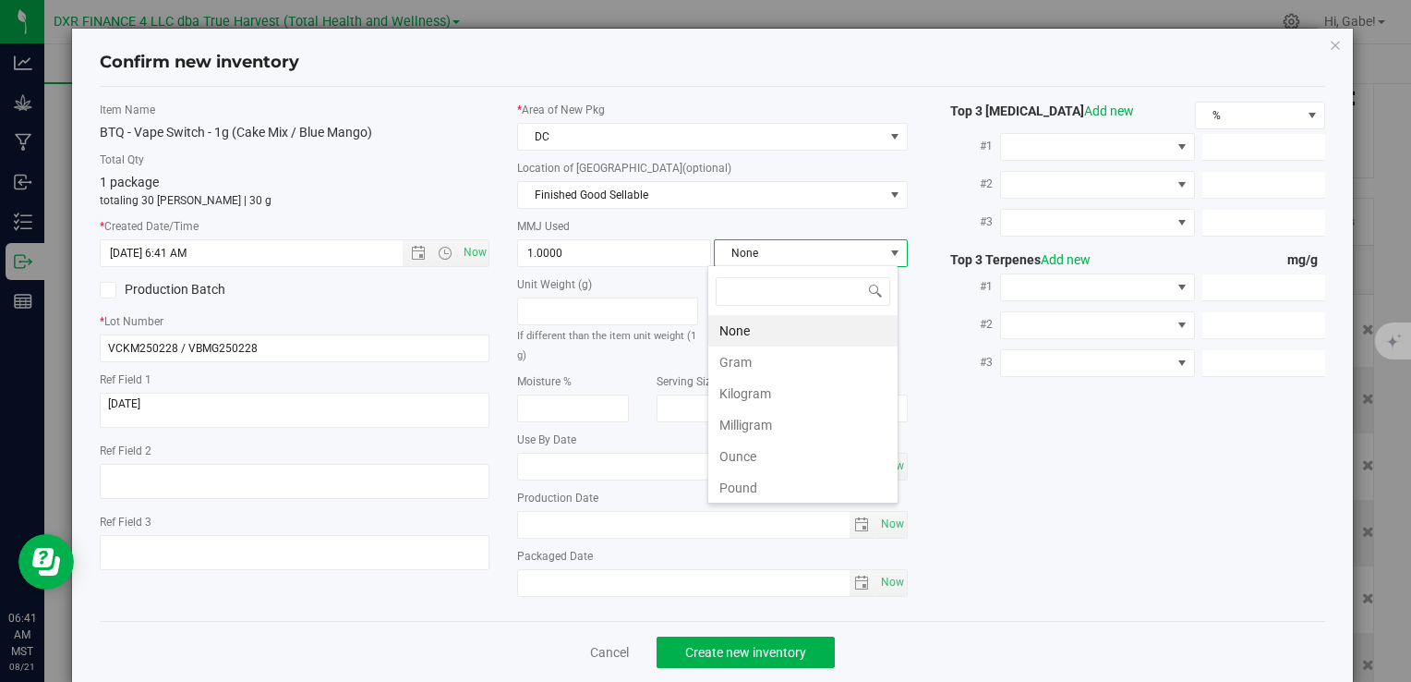
scroll to position [27, 191]
click at [785, 353] on li "Gram" at bounding box center [802, 361] width 189 height 31
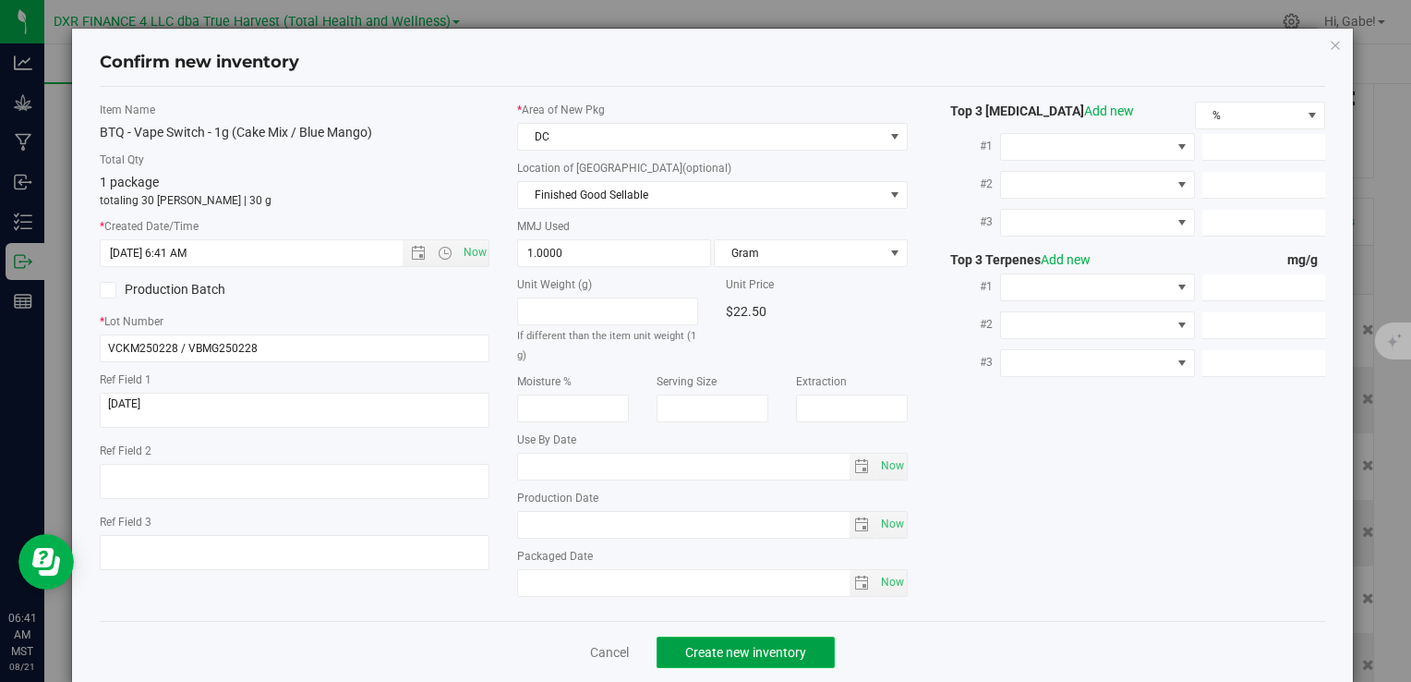
click at [779, 647] on span "Create new inventory" at bounding box center [745, 652] width 121 height 15
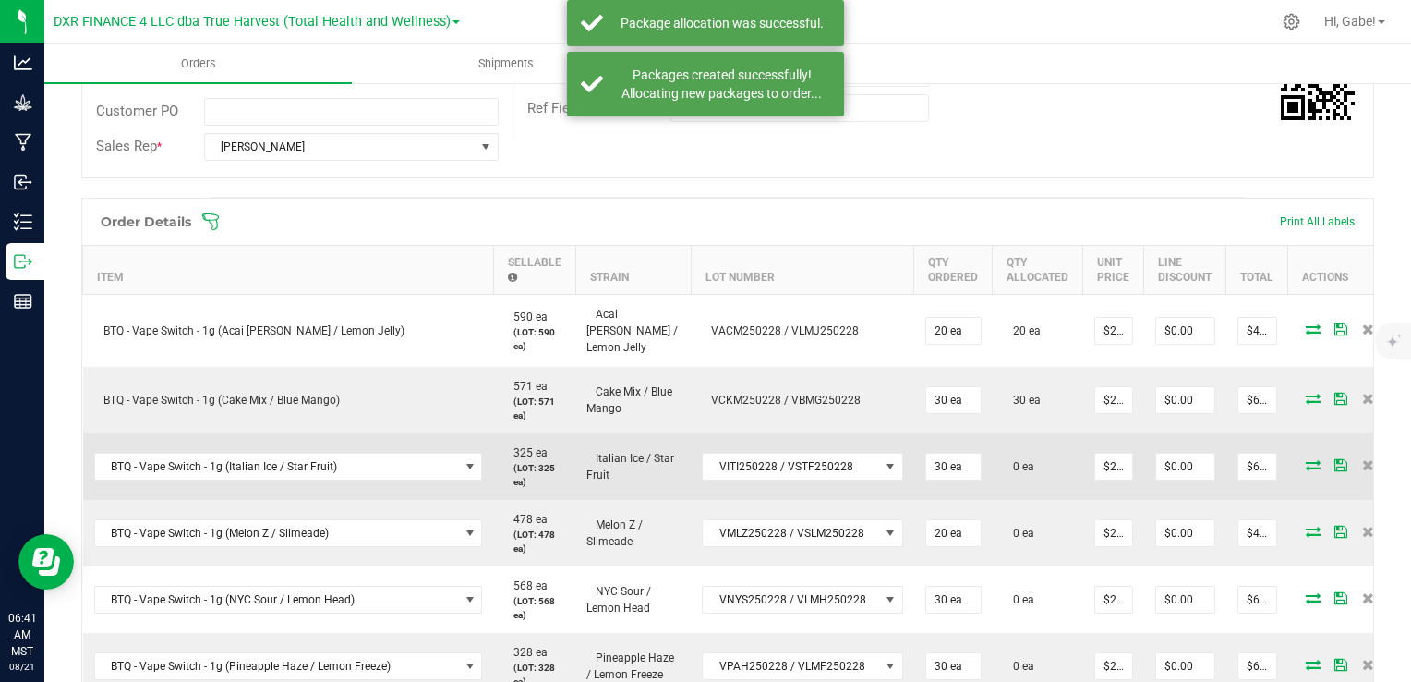
click at [1306, 461] on icon at bounding box center [1313, 464] width 15 height 11
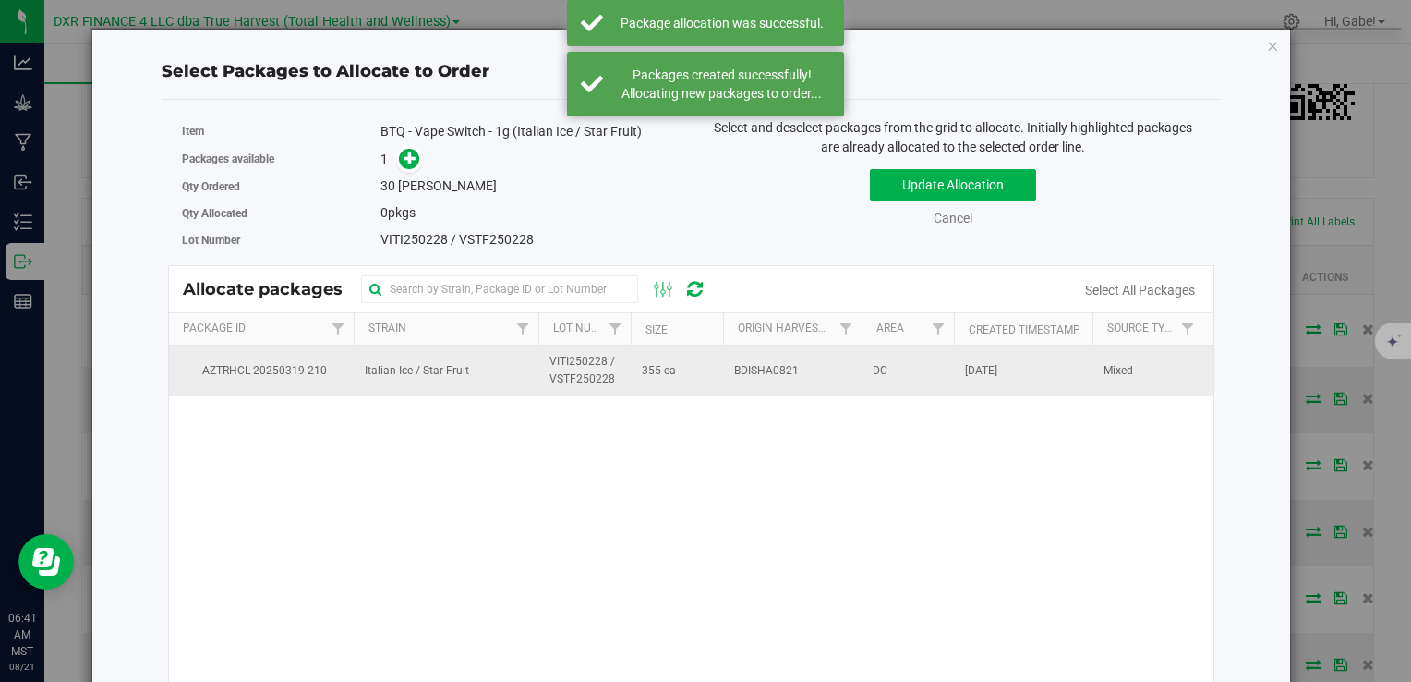
click at [307, 364] on span "AZTRHCL-20250319-210" at bounding box center [261, 371] width 163 height 18
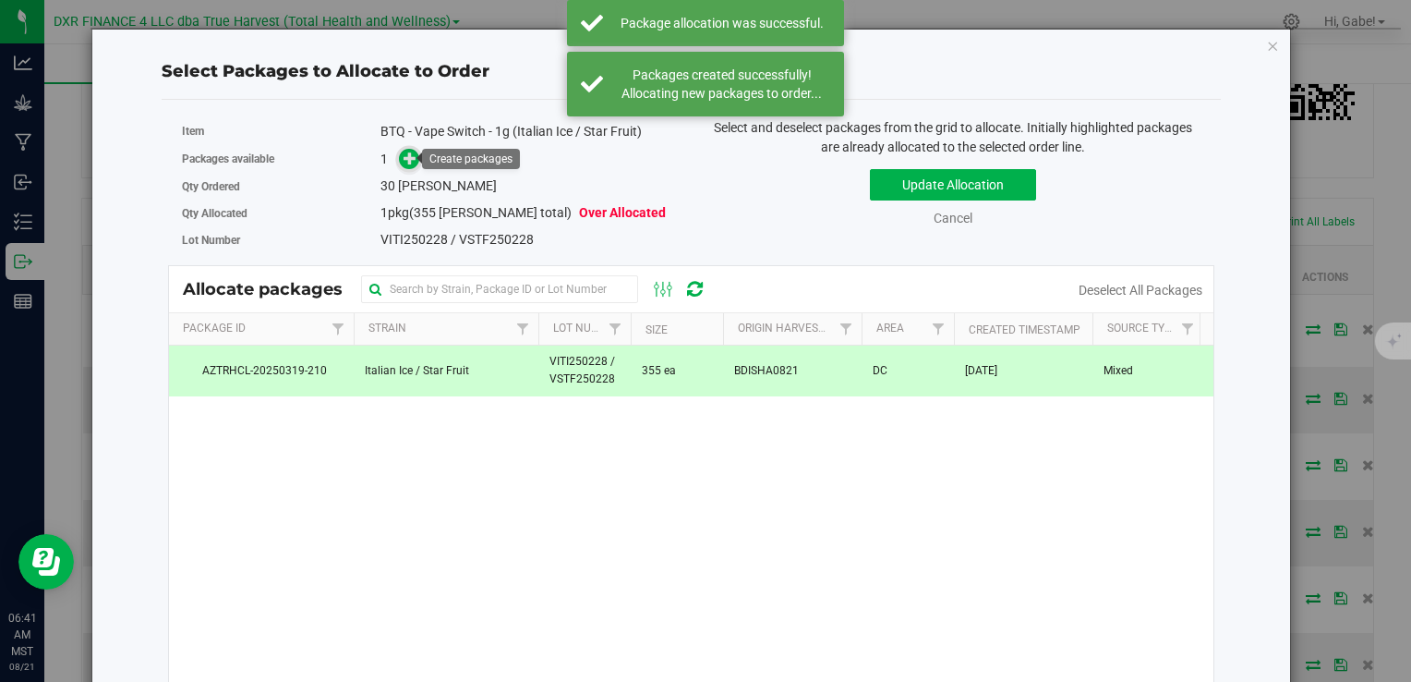
click at [409, 154] on icon at bounding box center [410, 157] width 13 height 13
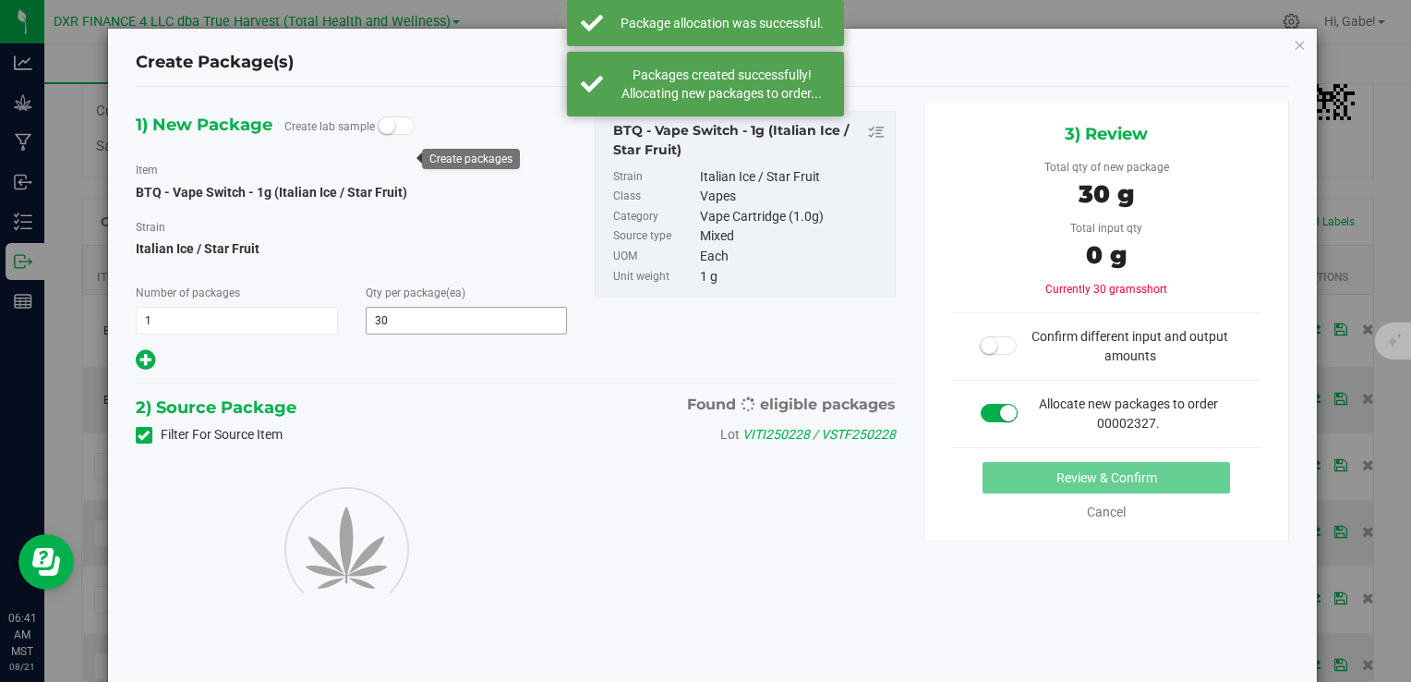
type input "30"
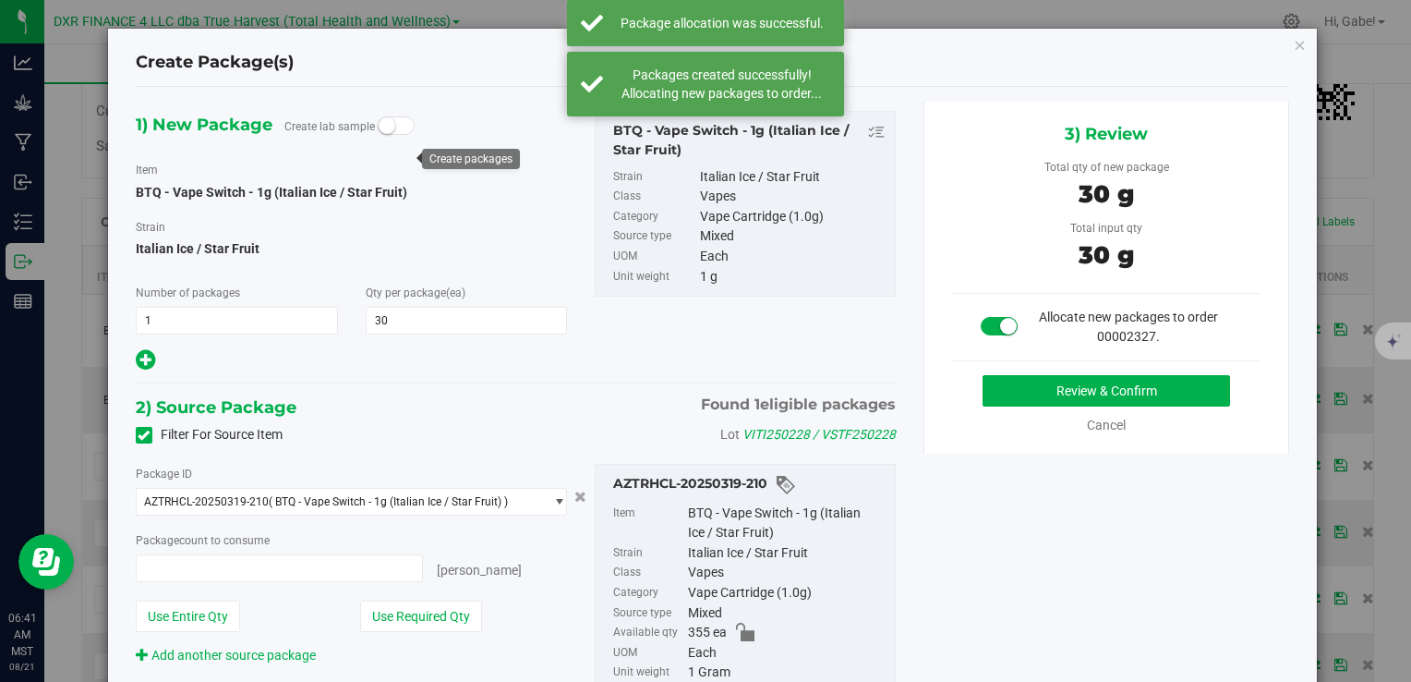
type input "30 ea"
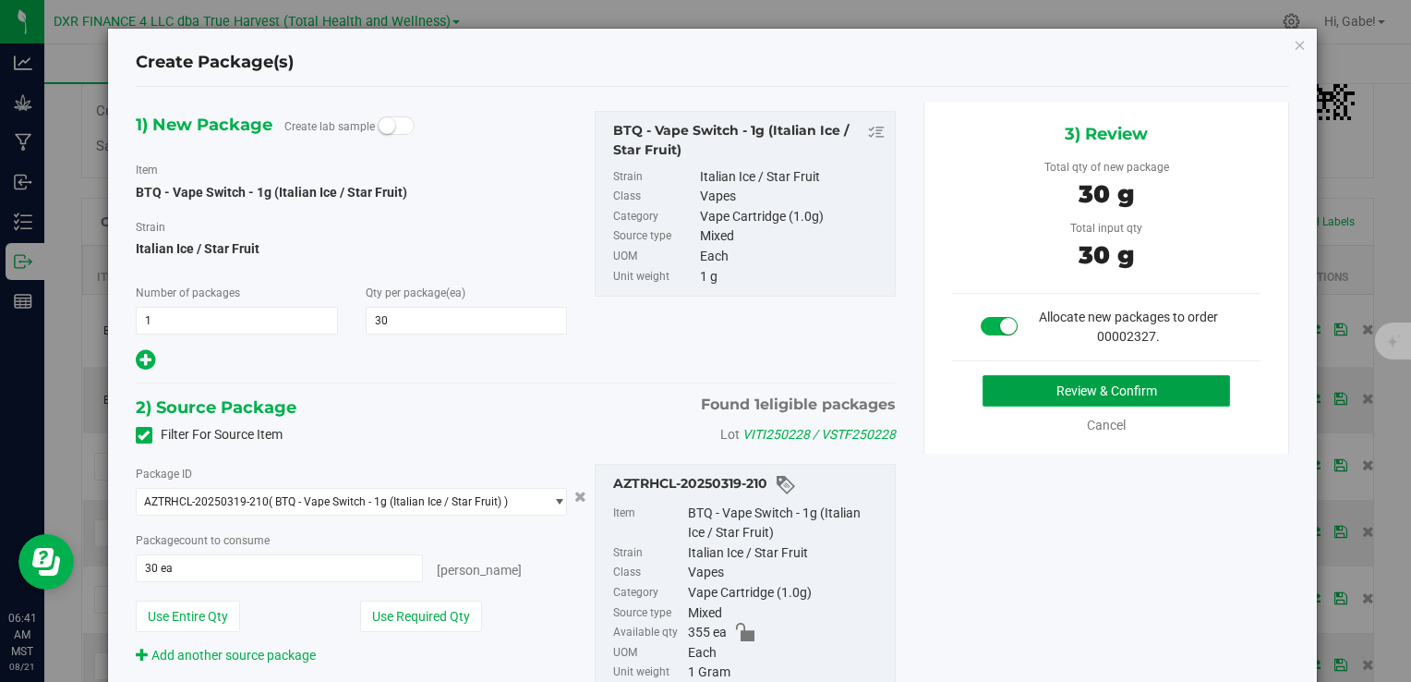
click at [1060, 387] on button "Review & Confirm" at bounding box center [1107, 390] width 248 height 31
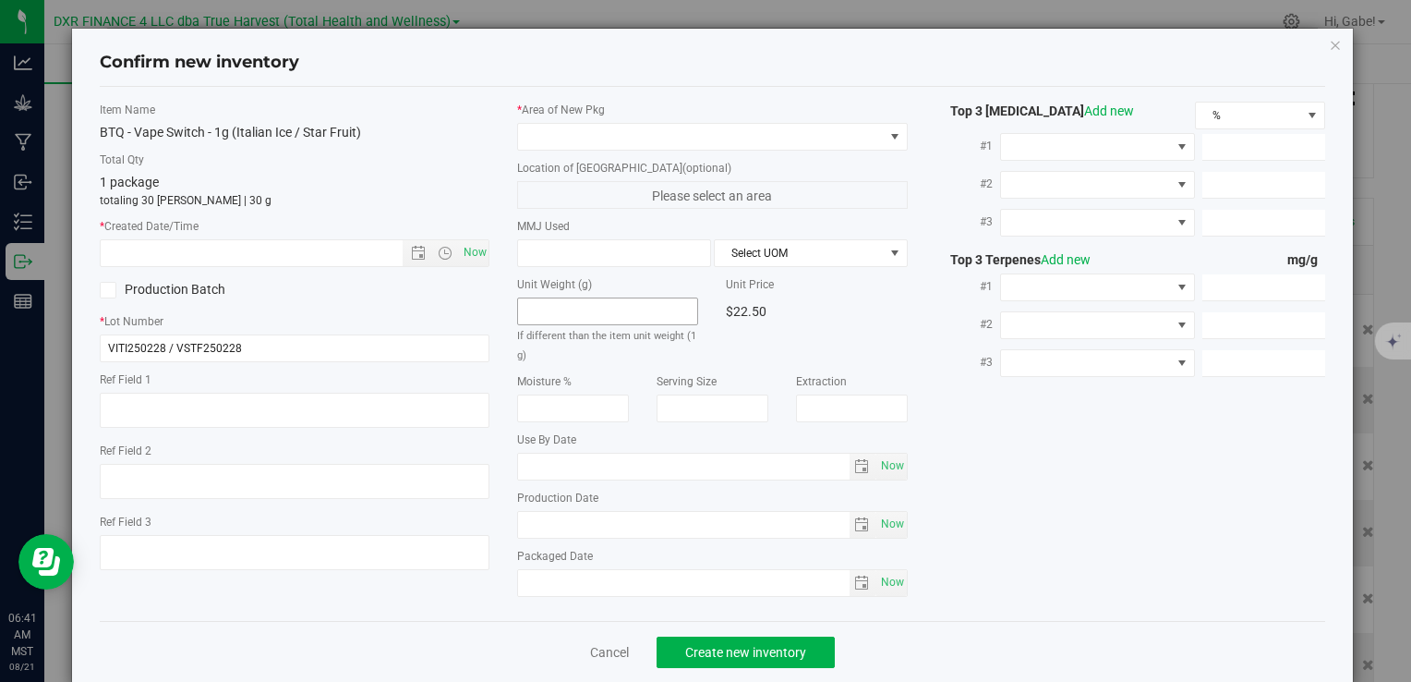
type textarea "2025-02-28"
click at [307, 398] on textarea at bounding box center [295, 409] width 390 height 35
click at [312, 248] on input "text" at bounding box center [267, 253] width 332 height 26
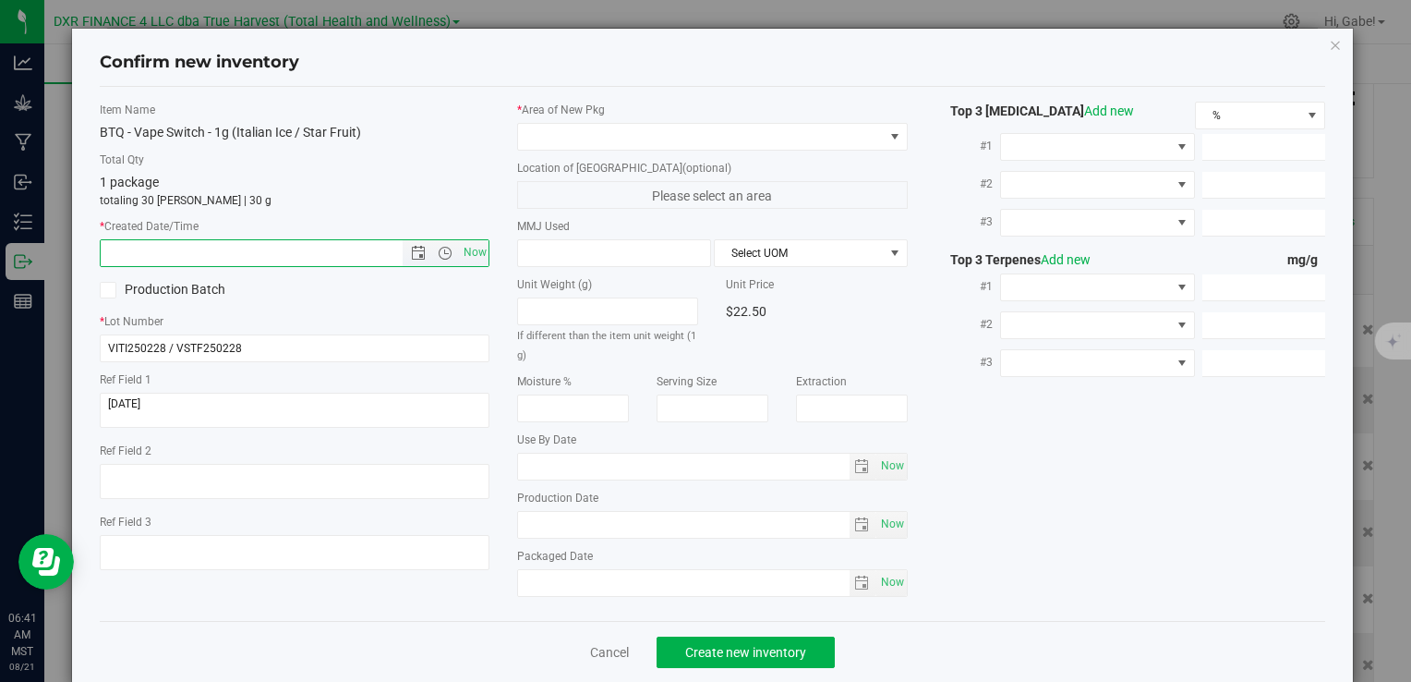
paste input "2025-02-28"
click at [547, 135] on span at bounding box center [700, 137] width 365 height 26
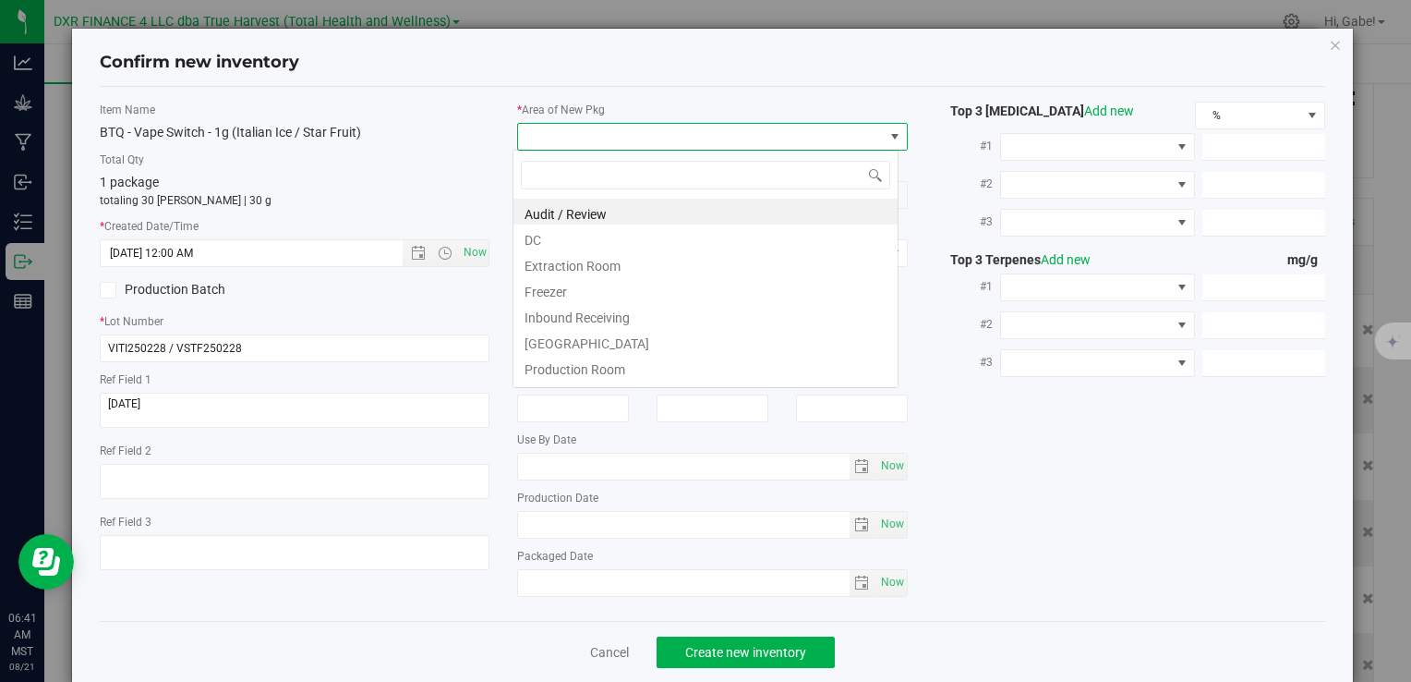
type input "2/28/2025 6:41 AM"
click at [549, 242] on li "DC" at bounding box center [705, 237] width 384 height 26
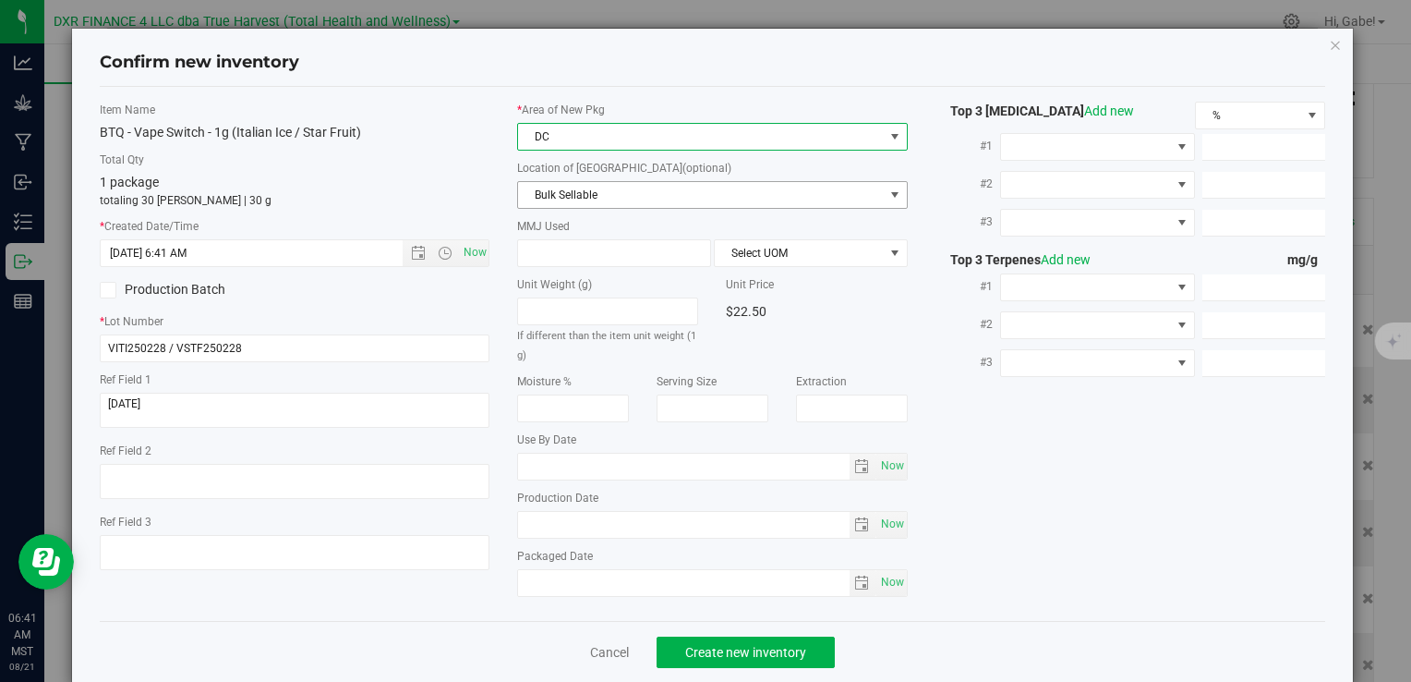
click at [556, 187] on span "Bulk Sellable" at bounding box center [700, 195] width 365 height 26
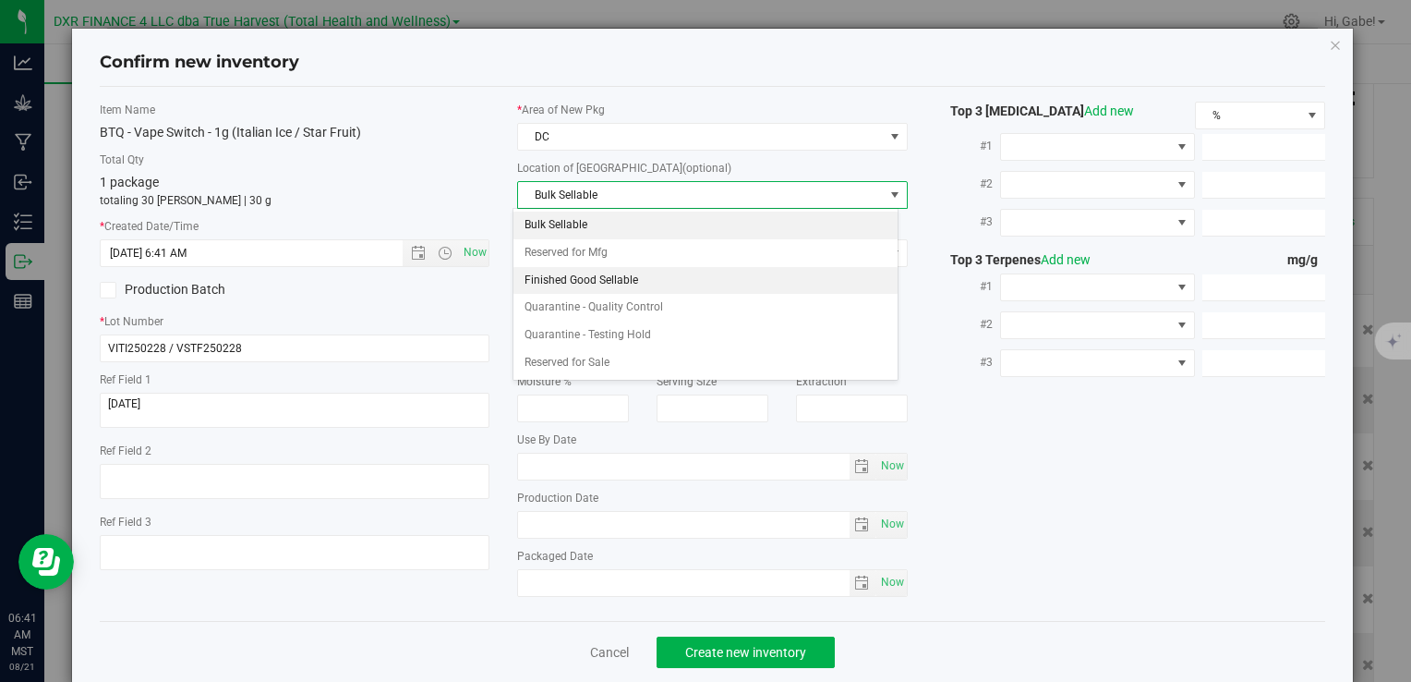
click at [562, 279] on li "Finished Good Sellable" at bounding box center [705, 281] width 384 height 28
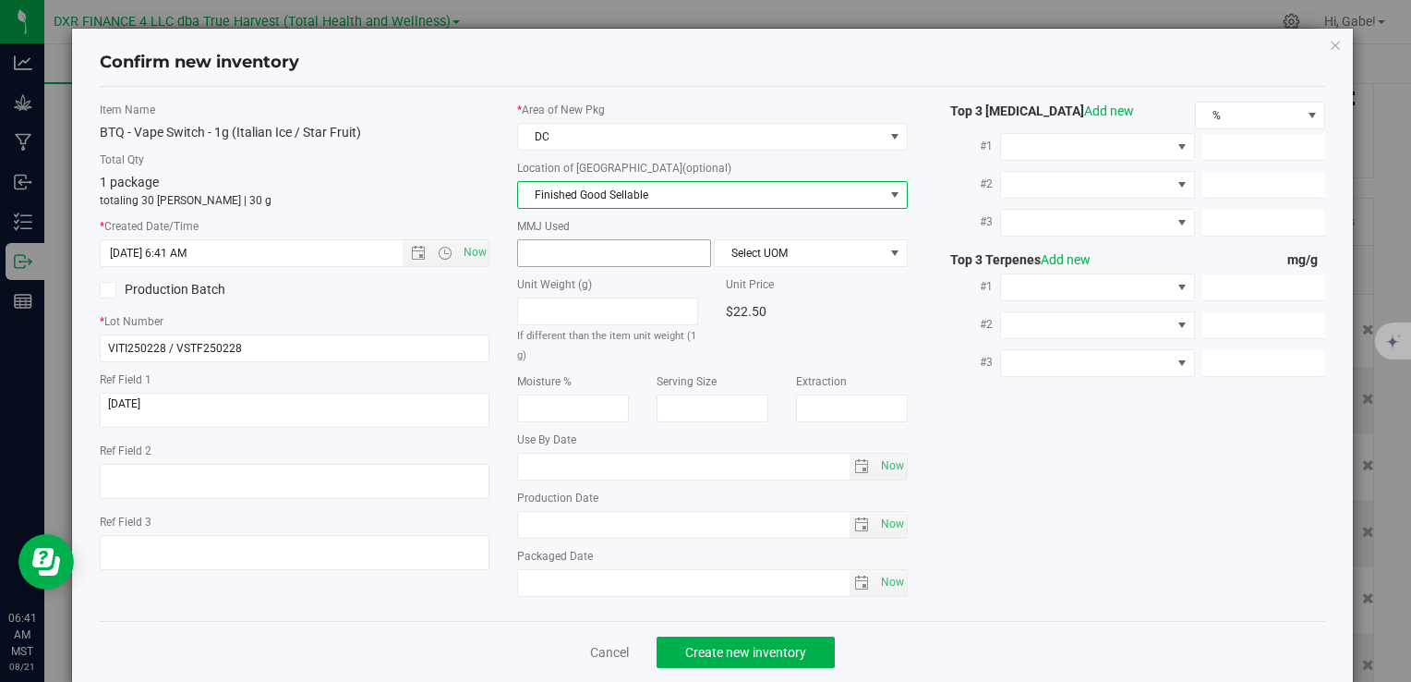
click at [576, 252] on span at bounding box center [614, 253] width 194 height 28
type input "1"
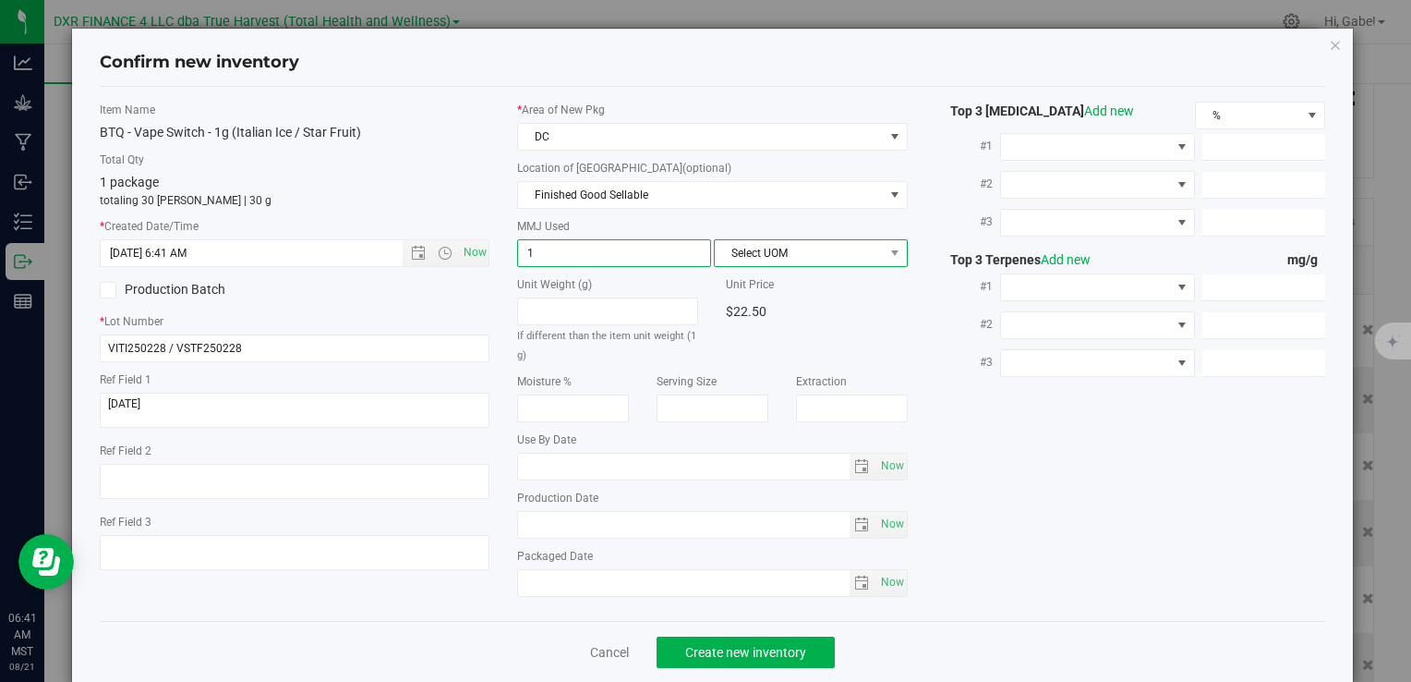
type input "1.0000"
click at [827, 249] on span "Select UOM" at bounding box center [799, 253] width 169 height 26
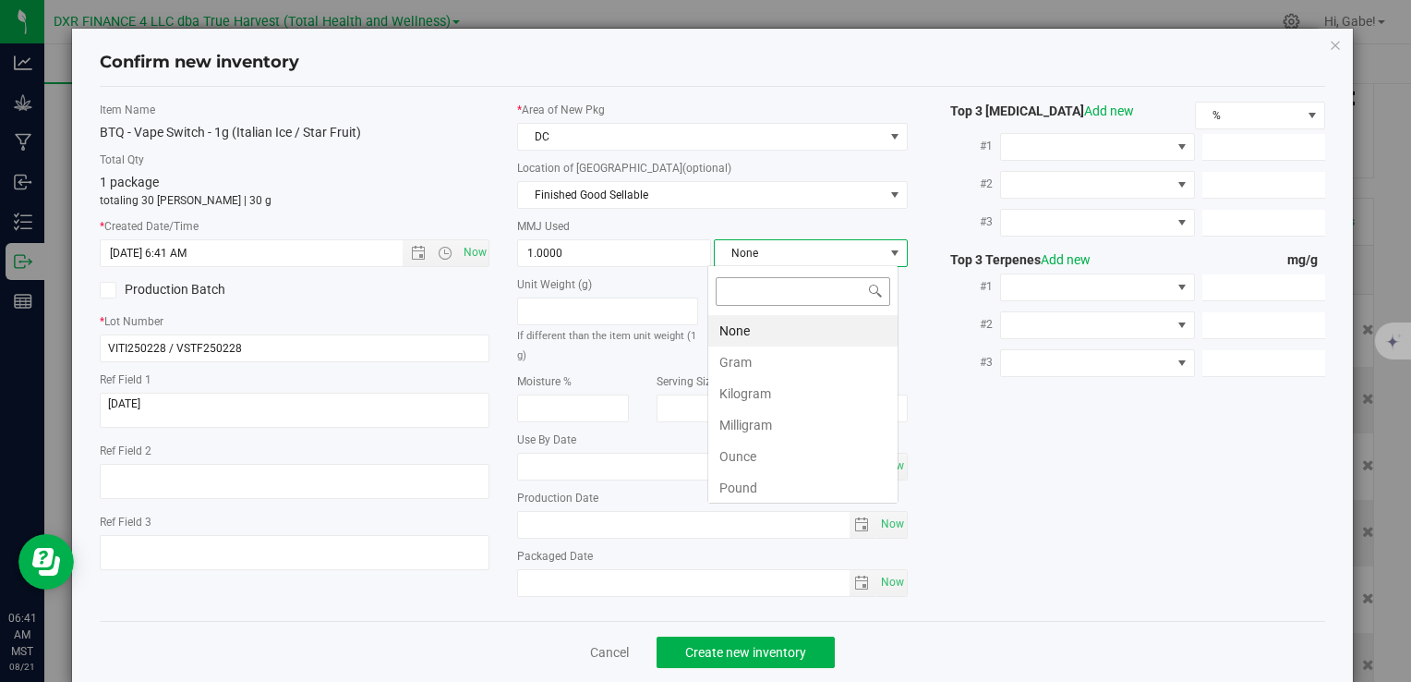
scroll to position [27, 191]
click at [762, 359] on li "Gram" at bounding box center [802, 361] width 189 height 31
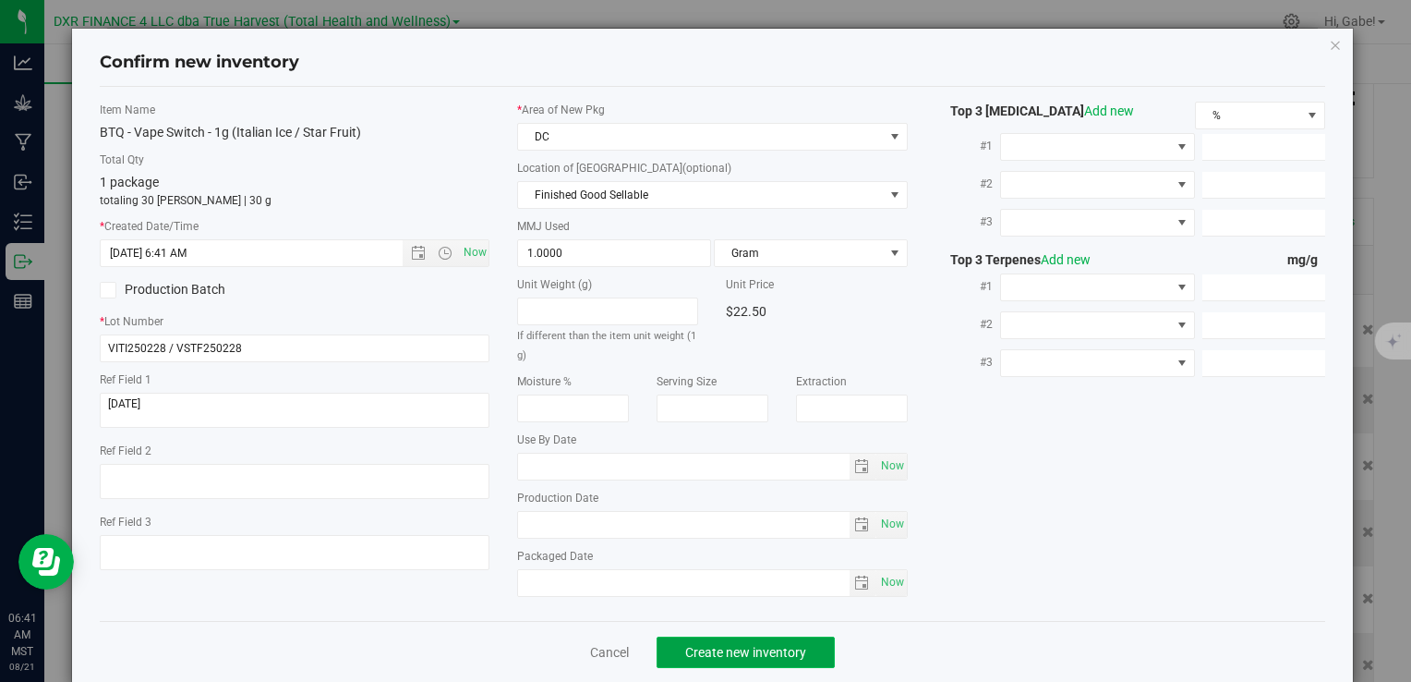
click at [800, 646] on button "Create new inventory" at bounding box center [746, 651] width 178 height 31
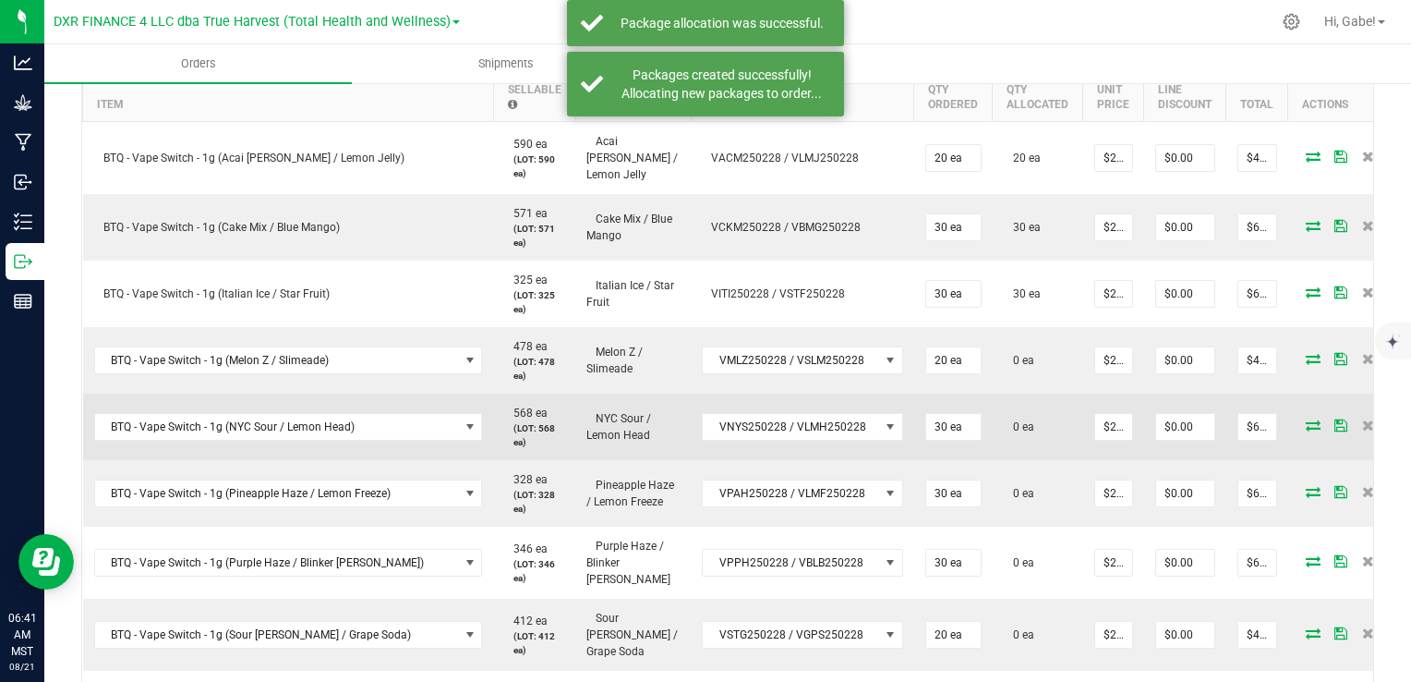
scroll to position [554, 0]
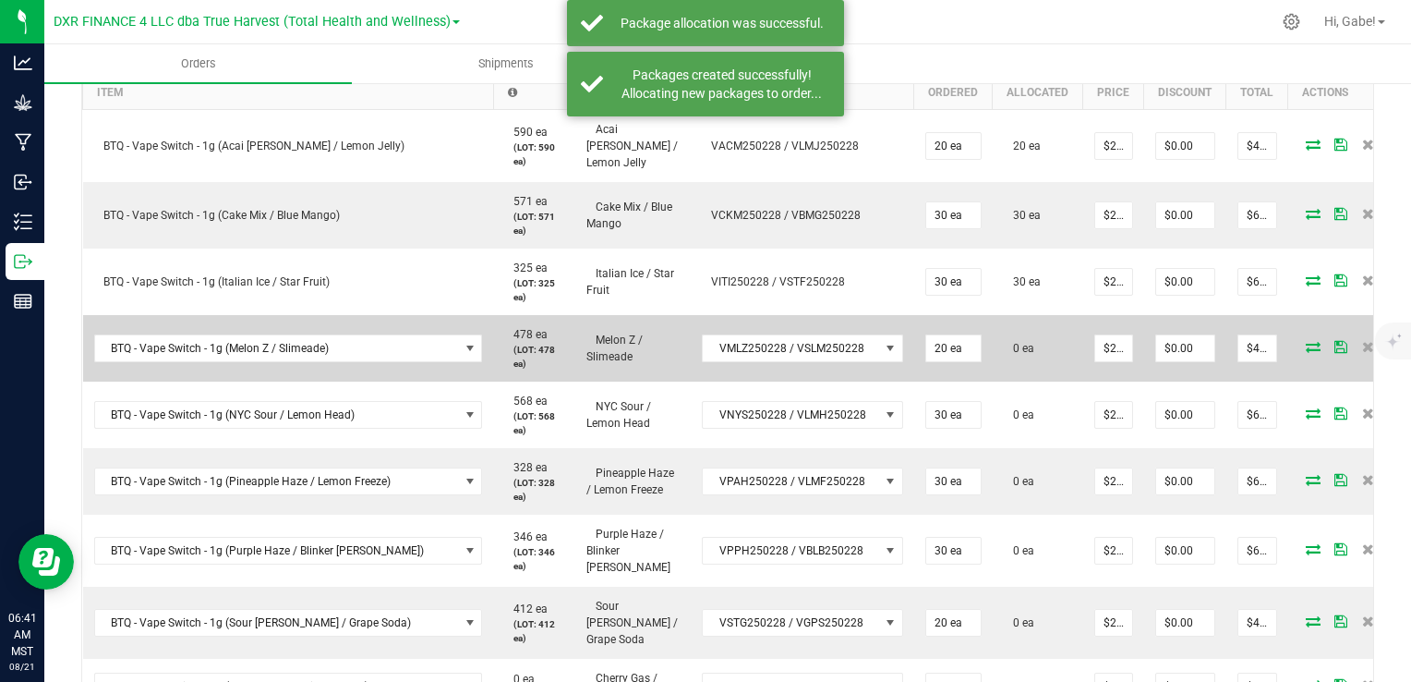
click at [1299, 341] on span at bounding box center [1313, 346] width 28 height 11
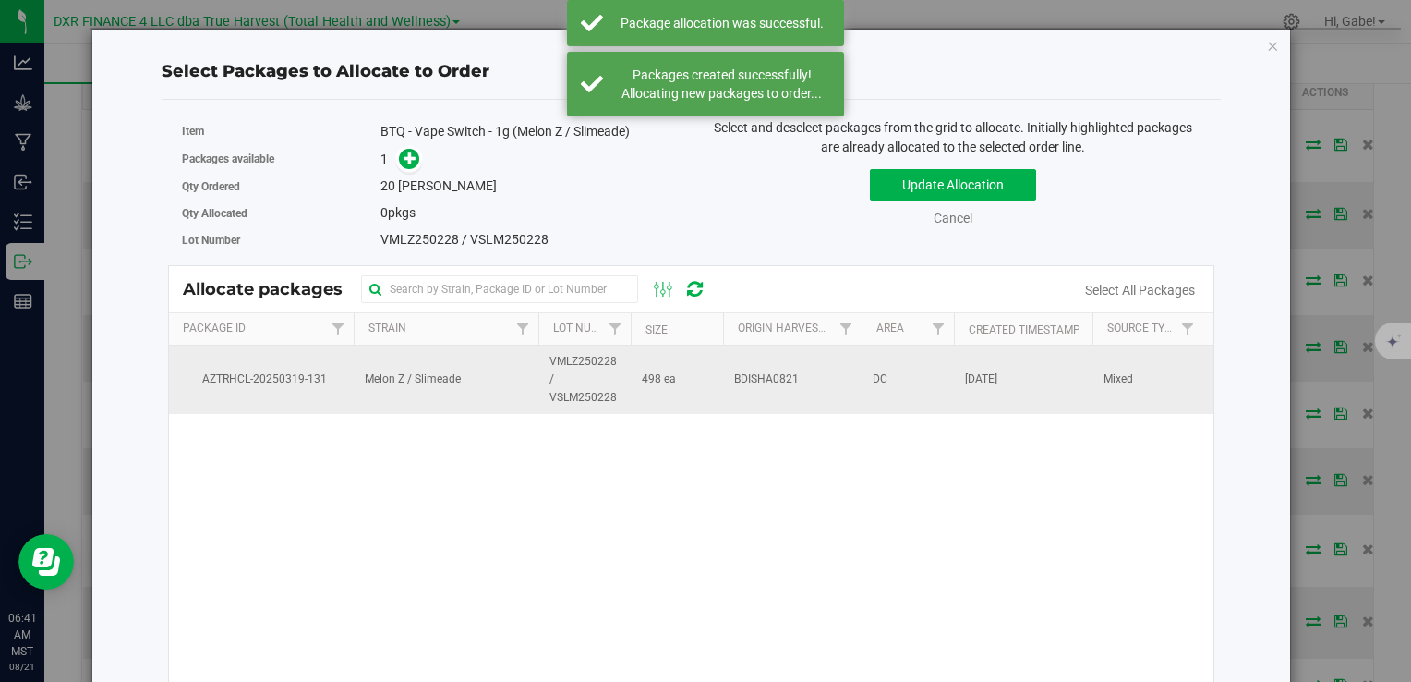
click at [714, 377] on td "498 ea" at bounding box center [677, 379] width 92 height 68
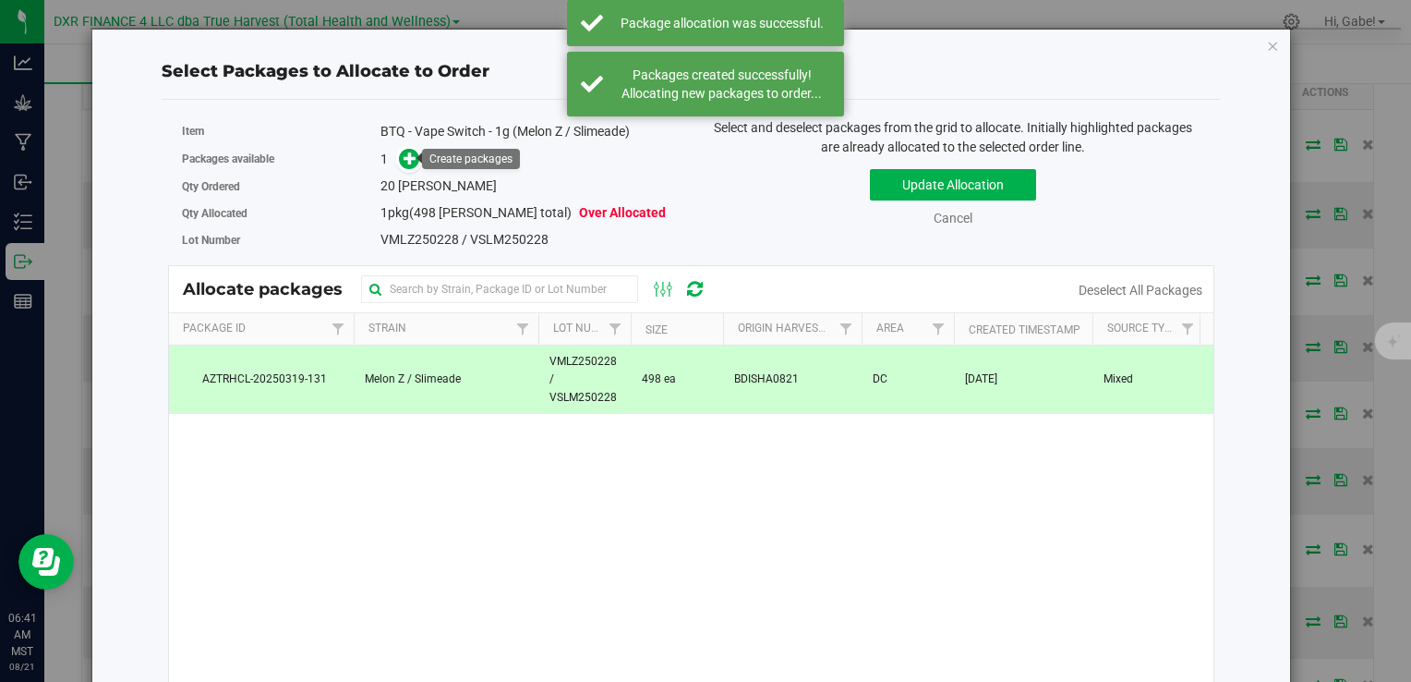
drag, startPoint x: 405, startPoint y: 152, endPoint x: 430, endPoint y: 152, distance: 25.9
click at [405, 152] on icon at bounding box center [410, 157] width 13 height 13
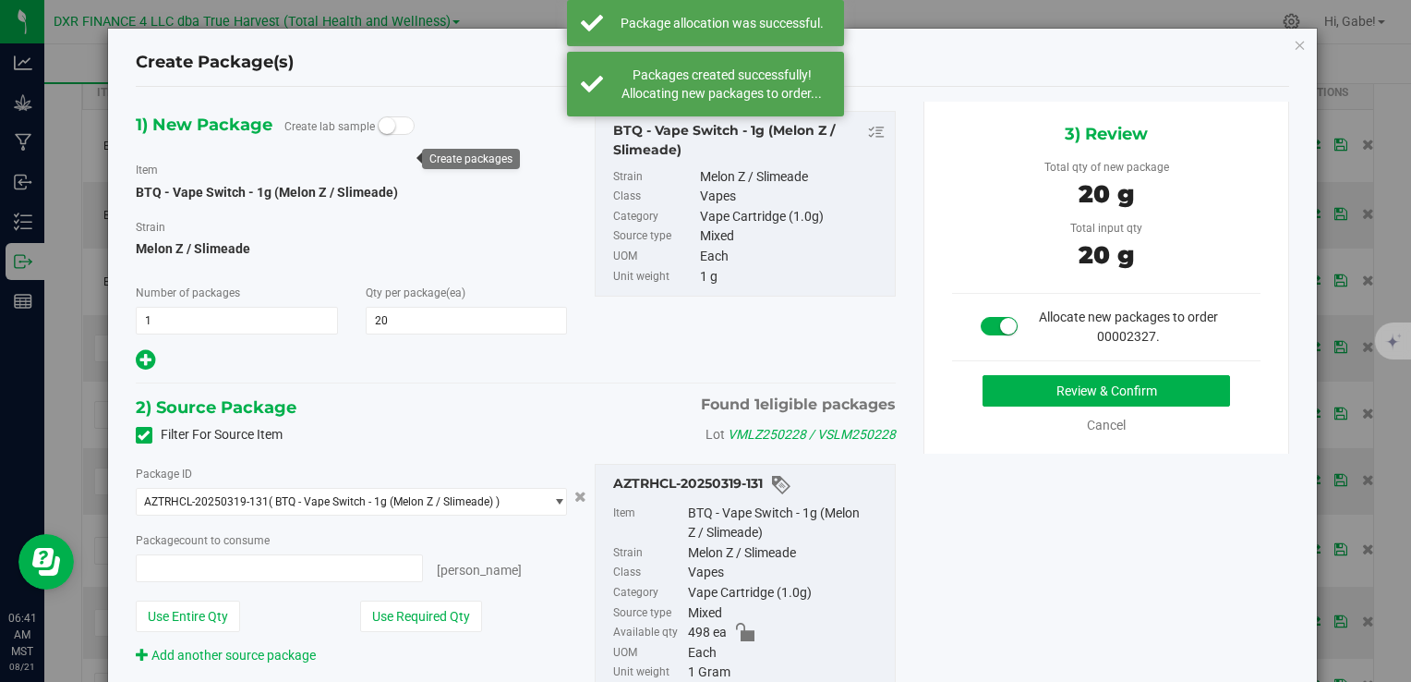
type input "20 ea"
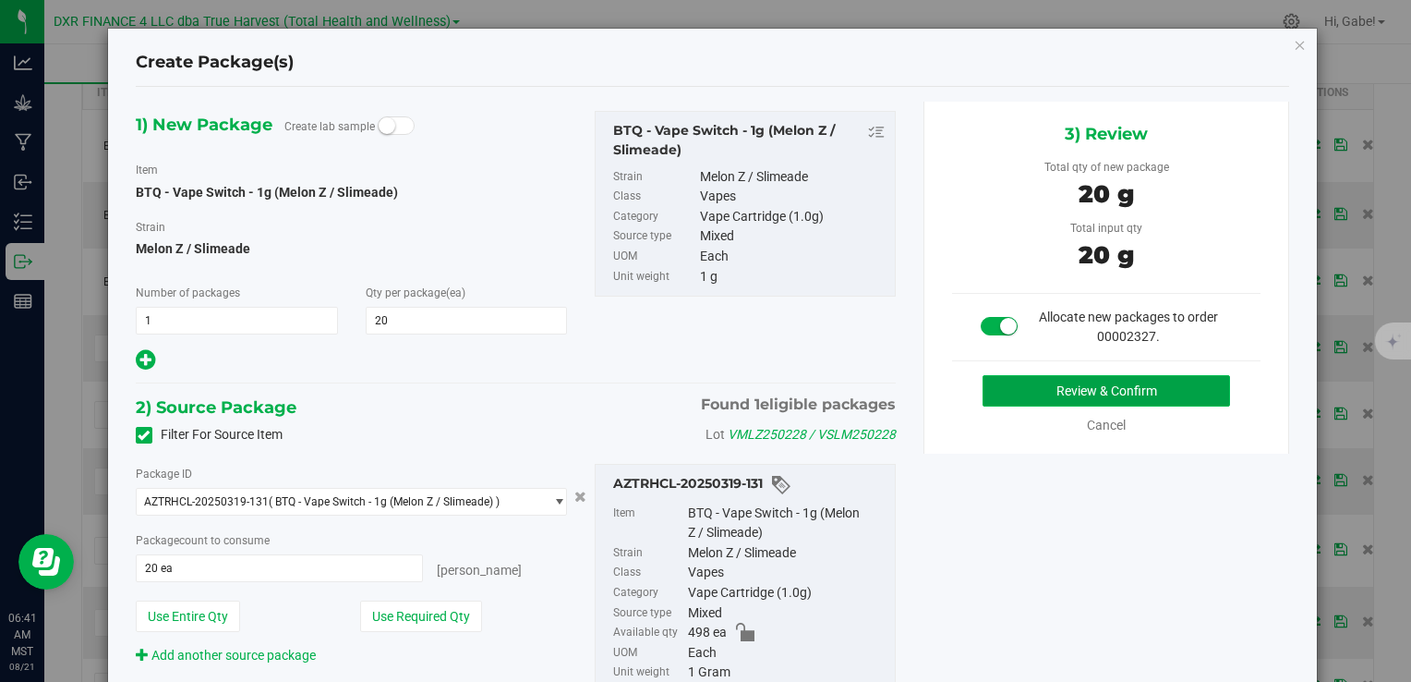
click at [998, 389] on button "Review & Confirm" at bounding box center [1107, 390] width 248 height 31
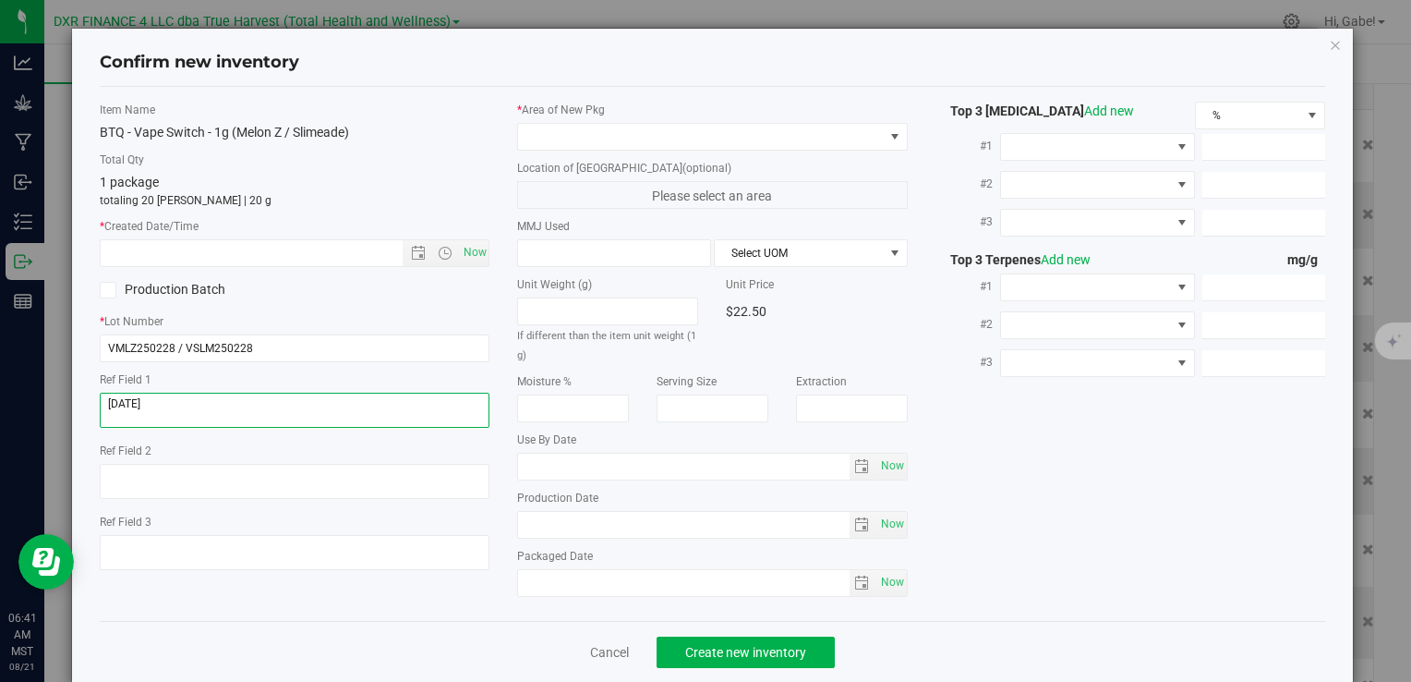
click at [338, 404] on textarea at bounding box center [295, 409] width 390 height 35
click at [338, 405] on textarea at bounding box center [295, 409] width 390 height 35
click at [338, 404] on textarea at bounding box center [295, 409] width 390 height 35
click at [184, 251] on input "text" at bounding box center [267, 253] width 332 height 26
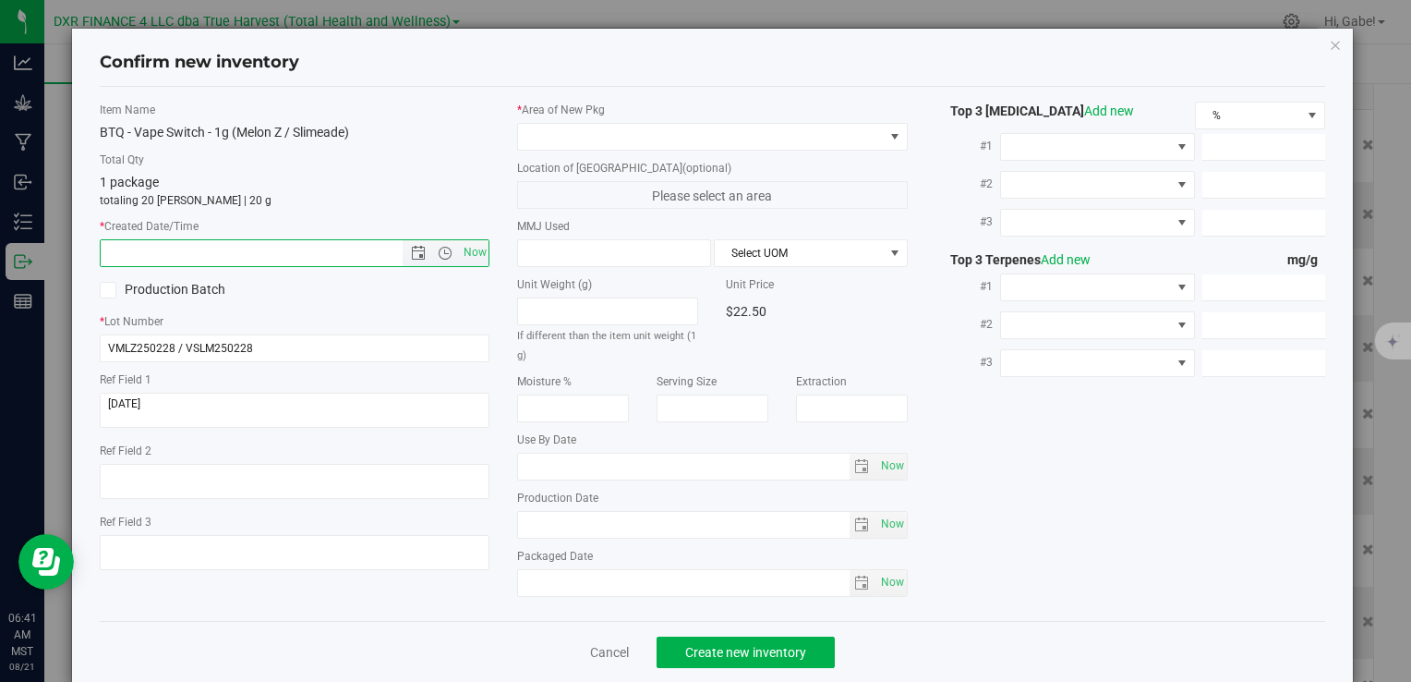
paste input "2025-02-28"
click at [550, 126] on div "* Area of New Pkg" at bounding box center [712, 126] width 390 height 49
type input "2/28/2025 6:41 AM"
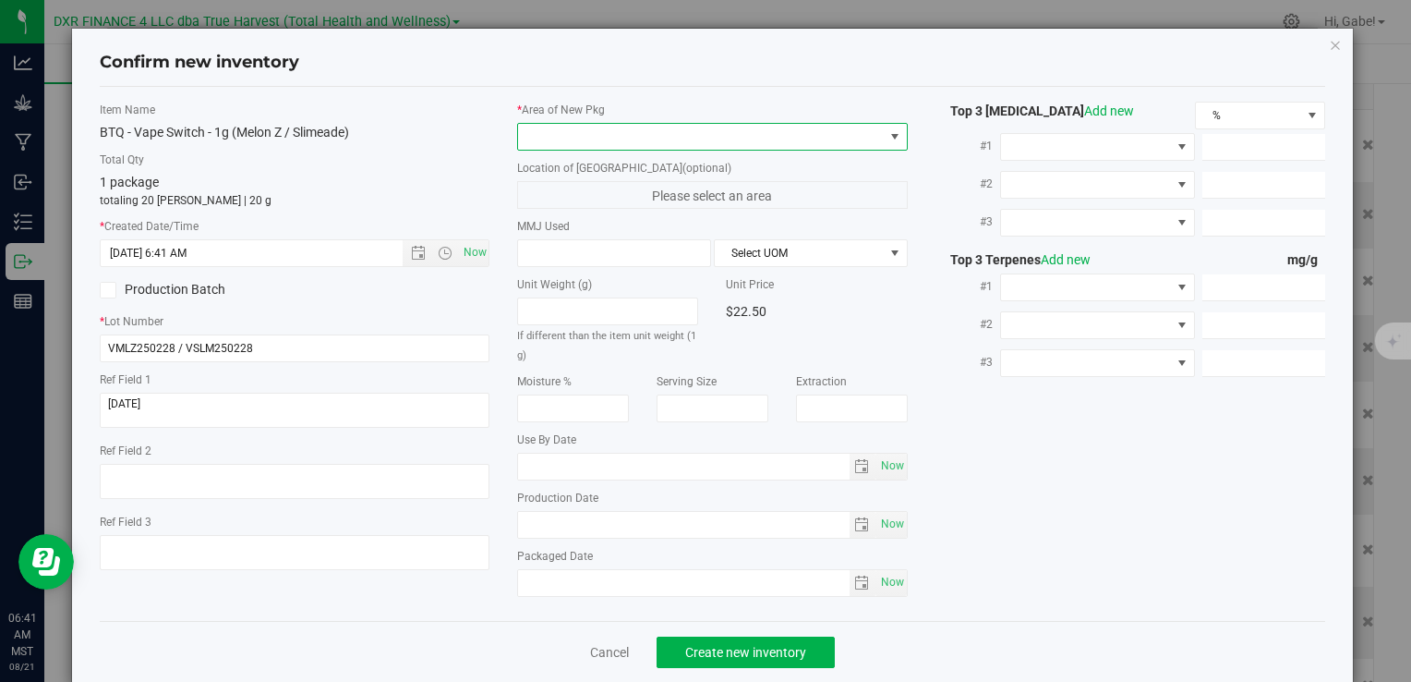
click at [547, 131] on span at bounding box center [700, 137] width 365 height 26
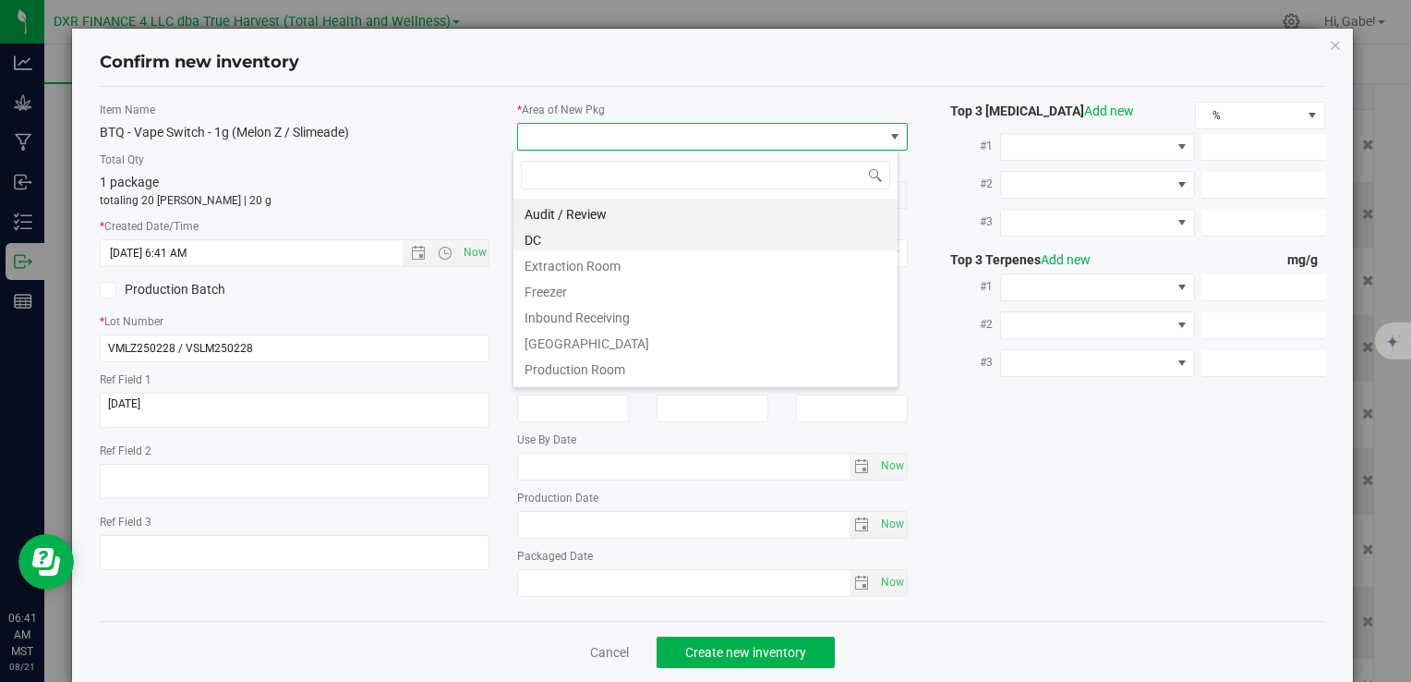
scroll to position [27, 386]
click at [597, 244] on li "DC" at bounding box center [705, 237] width 384 height 26
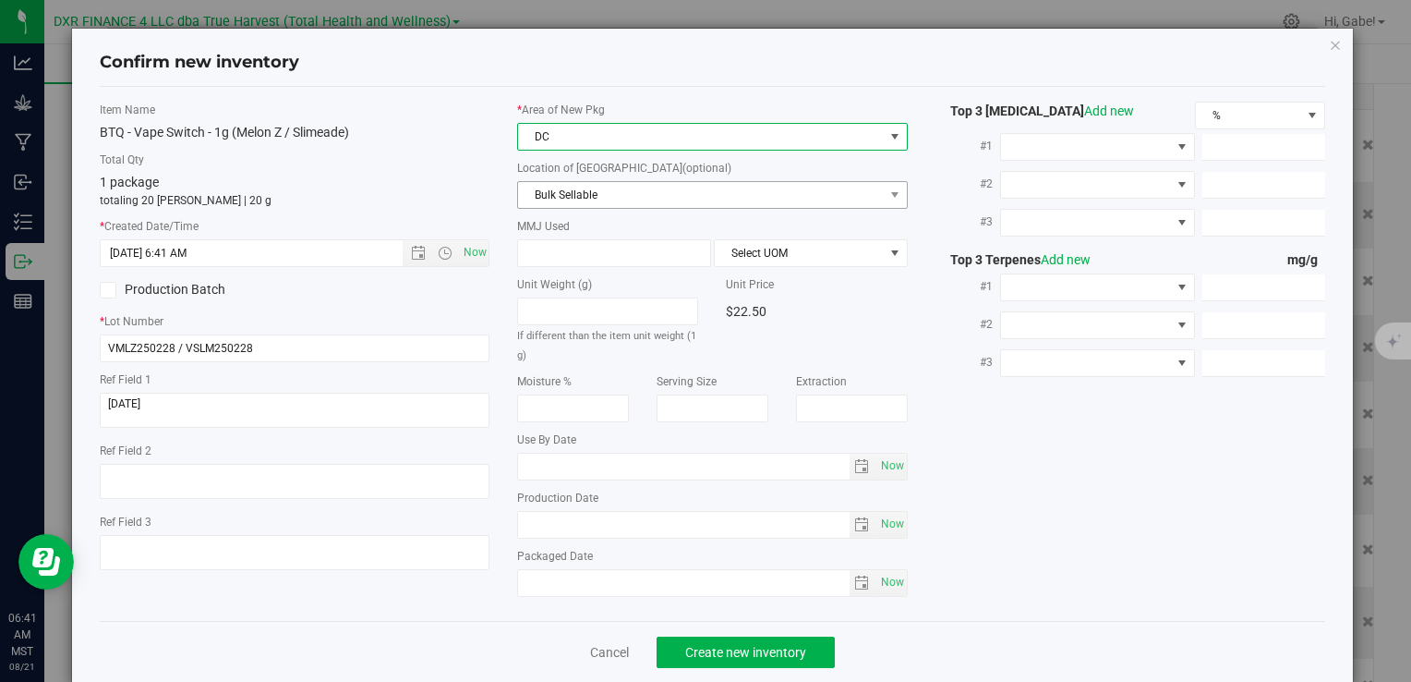
drag, startPoint x: 572, startPoint y: 178, endPoint x: 572, endPoint y: 190, distance: 12.0
click at [572, 182] on div "Location of New Pkg (optional) Bulk Sellable Bulk Sellable Reserved for Mfg Fin…" at bounding box center [712, 184] width 390 height 49
click at [572, 194] on span "Bulk Sellable" at bounding box center [700, 195] width 365 height 26
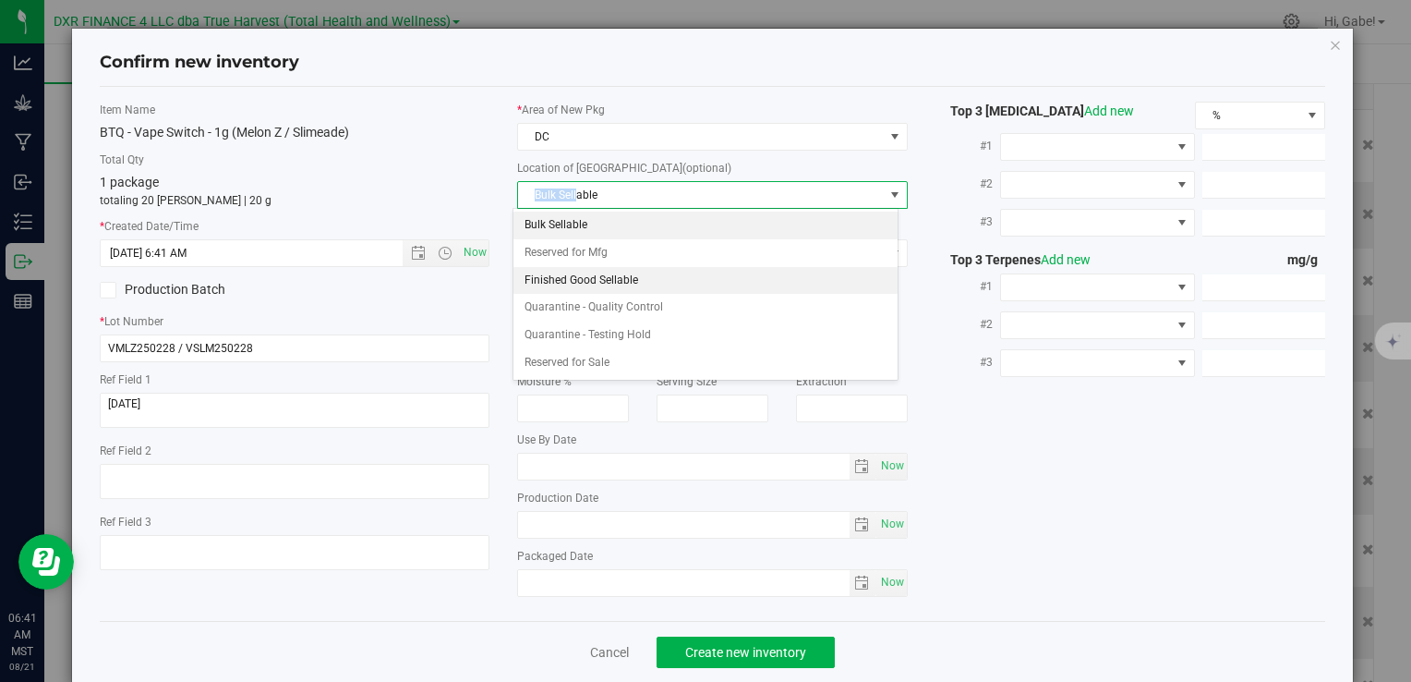
click at [618, 283] on li "Finished Good Sellable" at bounding box center [705, 281] width 384 height 28
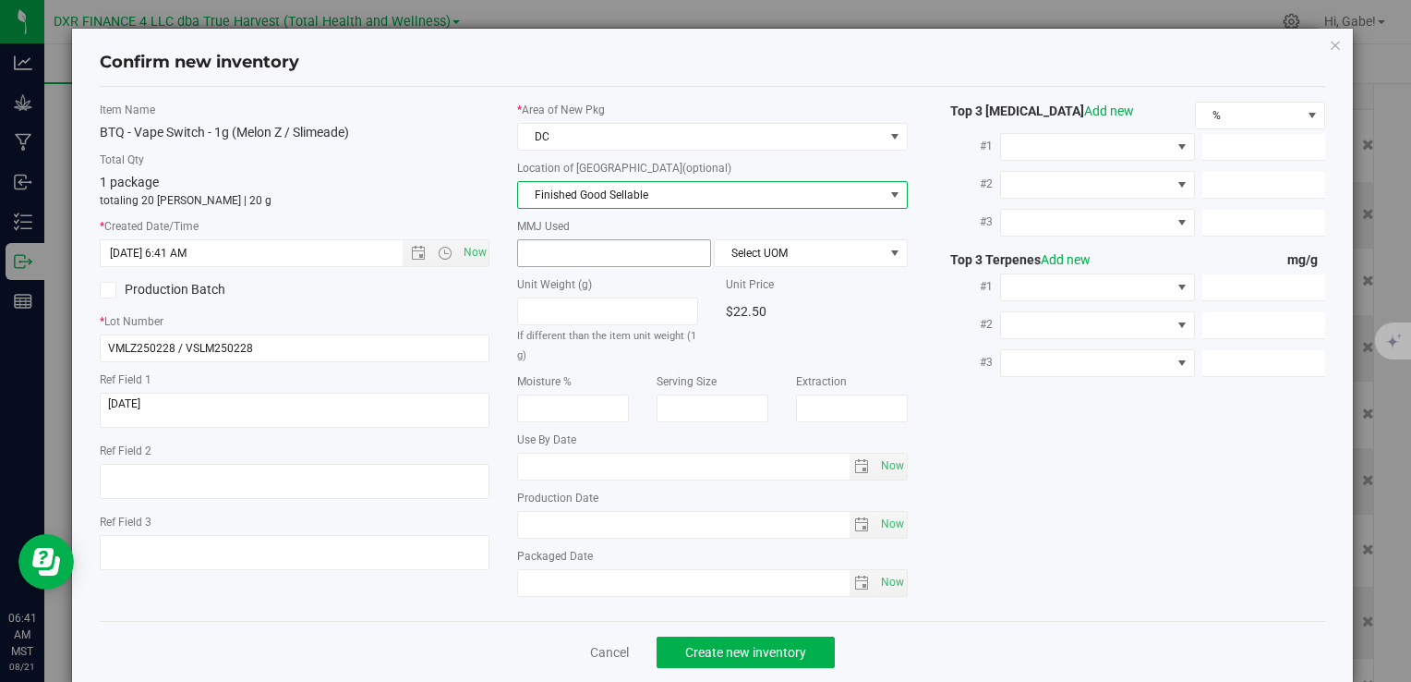
click at [607, 242] on span at bounding box center [614, 253] width 194 height 28
type input "1"
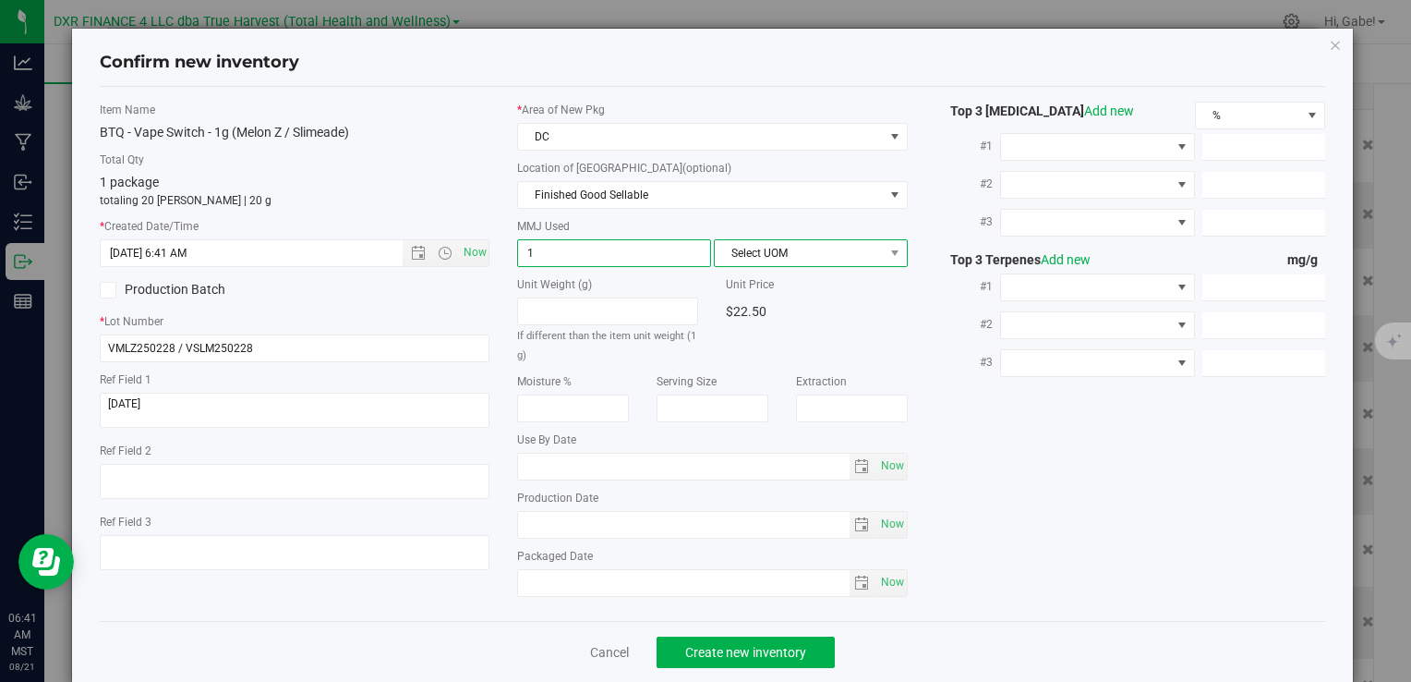
type input "1.0000"
click at [796, 240] on span "Select UOM" at bounding box center [799, 253] width 169 height 26
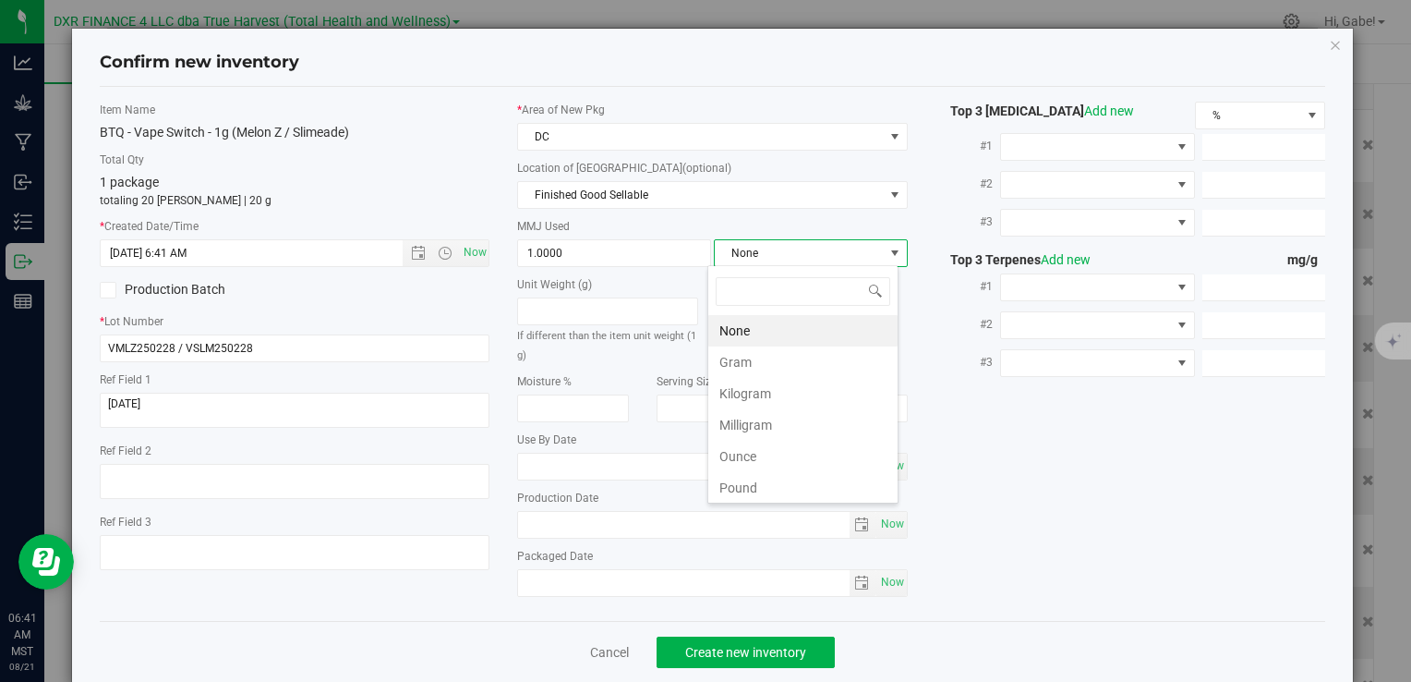
scroll to position [27, 191]
click at [784, 350] on li "Gram" at bounding box center [802, 361] width 189 height 31
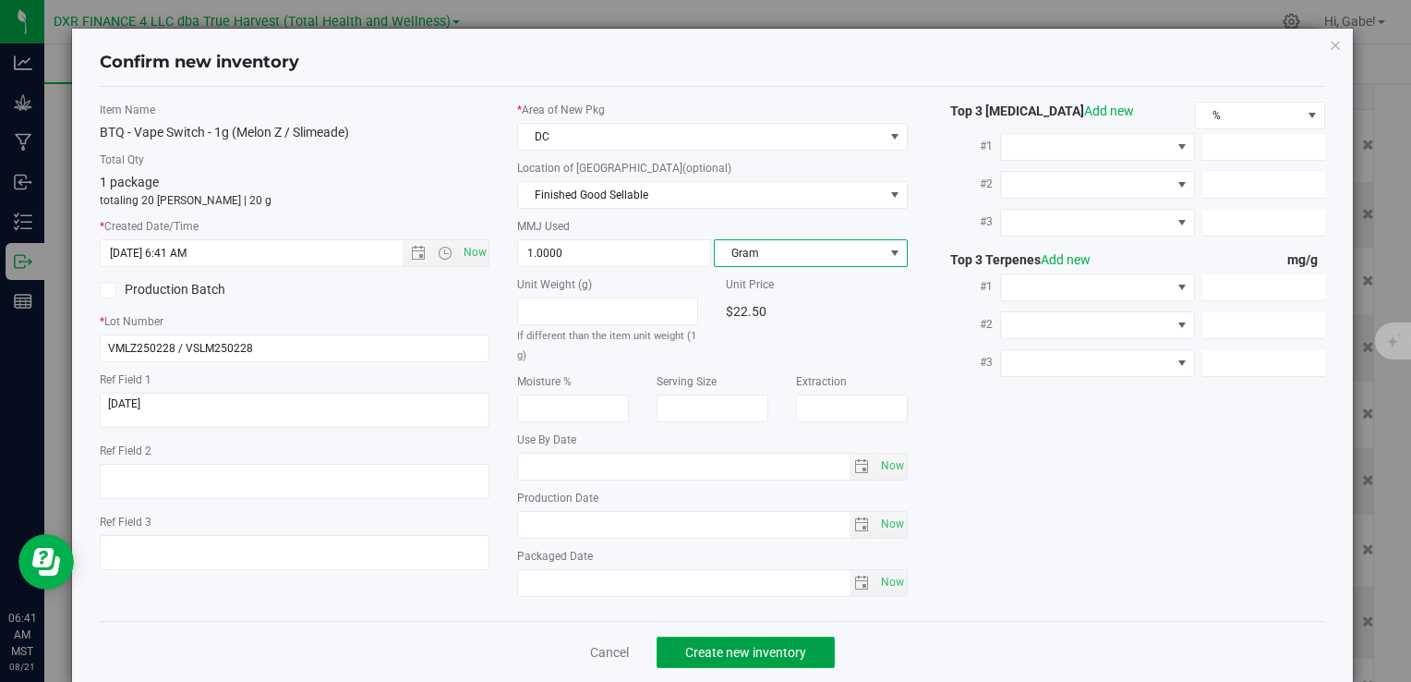
click at [803, 641] on button "Create new inventory" at bounding box center [746, 651] width 178 height 31
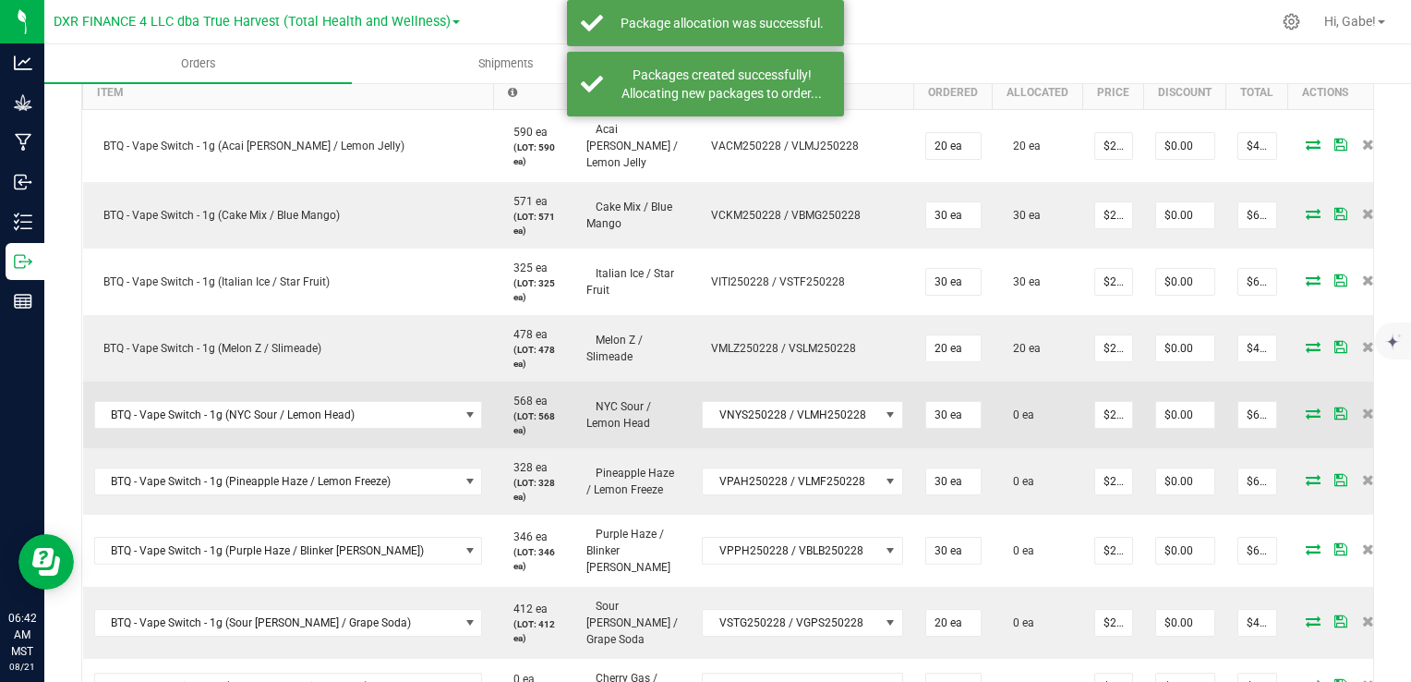
click at [1306, 407] on icon at bounding box center [1313, 412] width 15 height 11
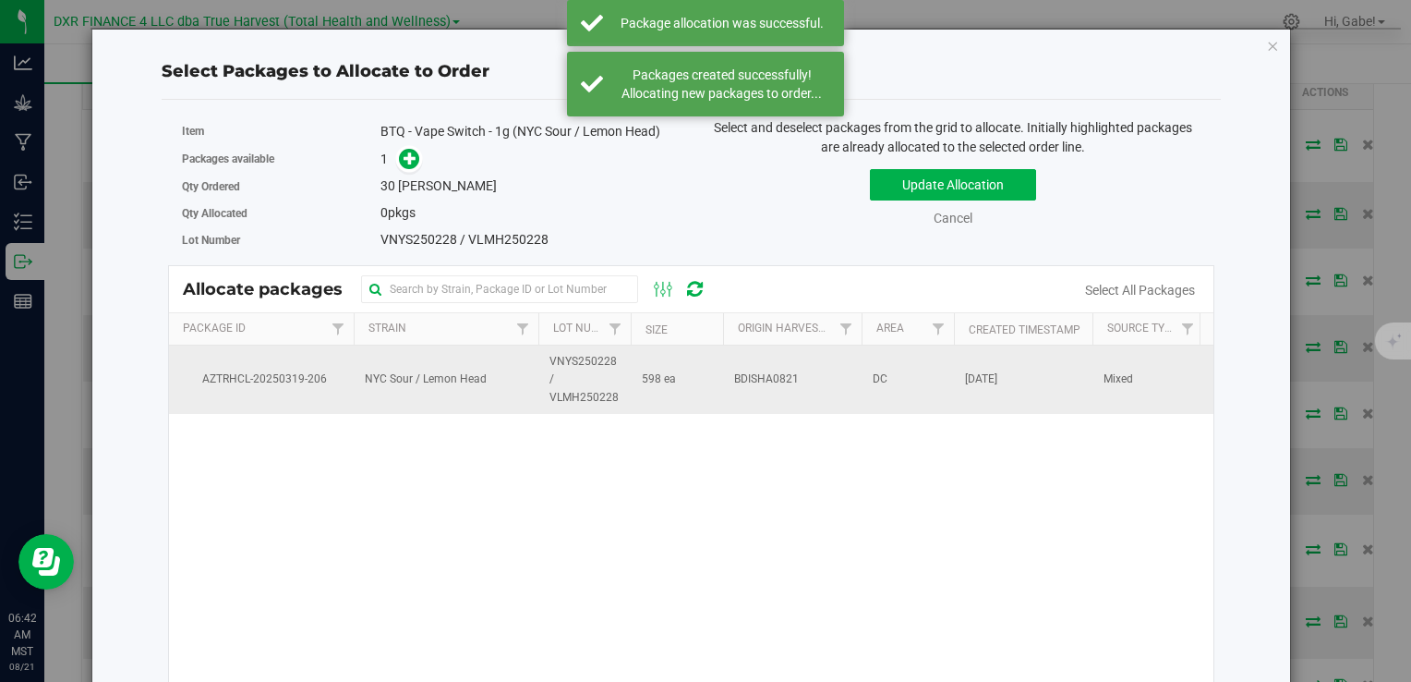
drag, startPoint x: 755, startPoint y: 381, endPoint x: 738, endPoint y: 364, distance: 24.8
click at [755, 380] on span "BDISHA0821" at bounding box center [766, 379] width 65 height 18
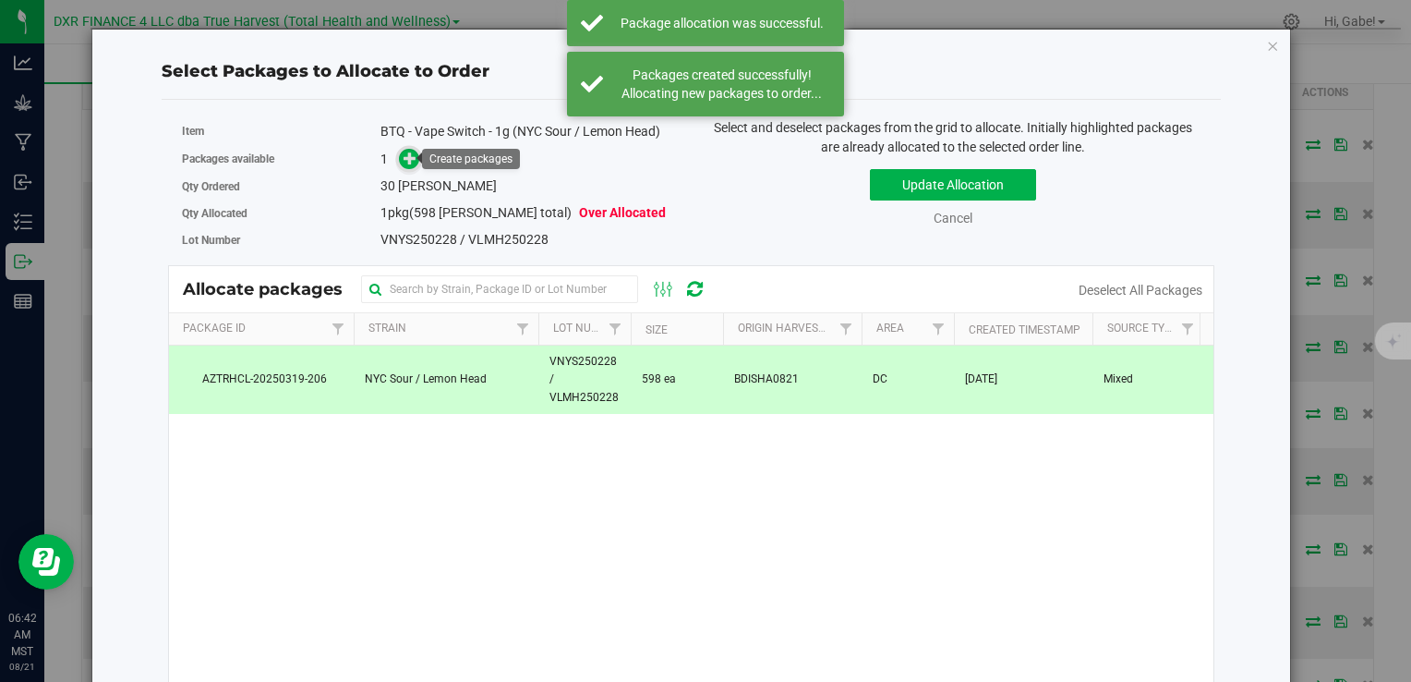
click at [416, 157] on span at bounding box center [409, 159] width 21 height 21
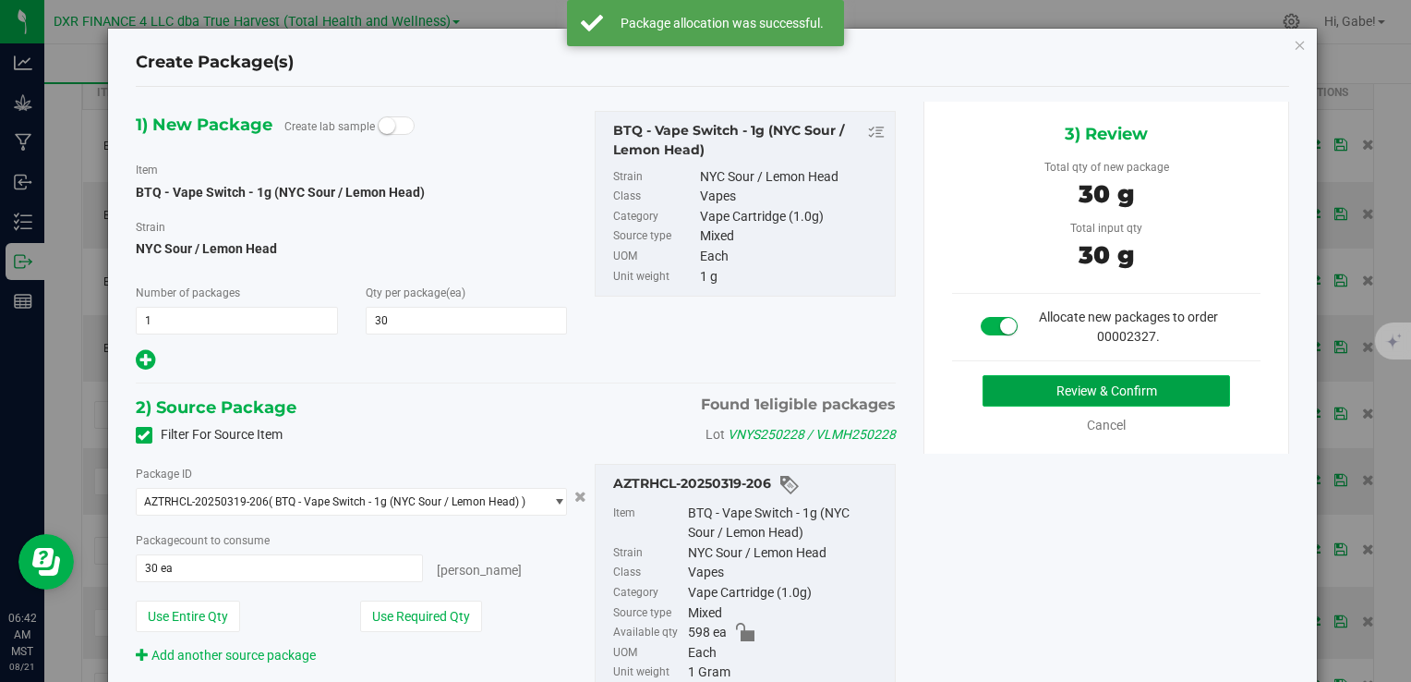
click at [1072, 397] on button "Review & Confirm" at bounding box center [1107, 390] width 248 height 31
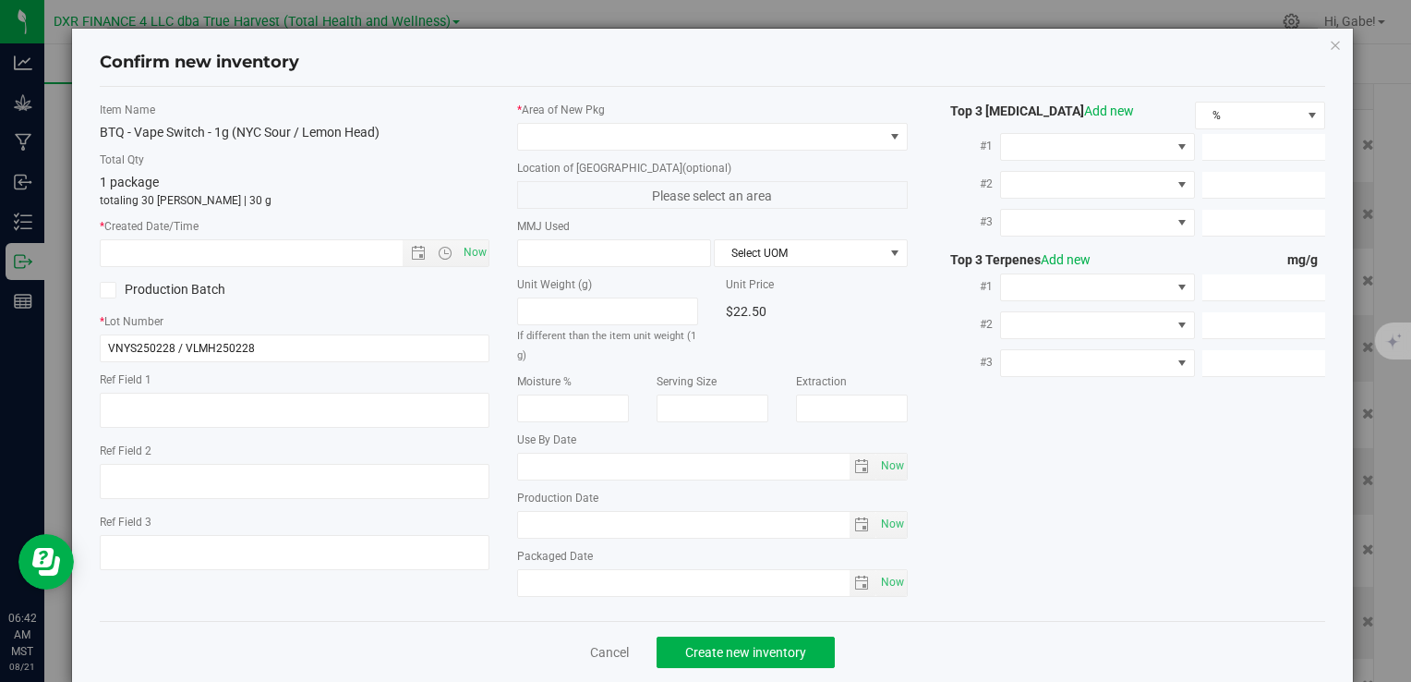
type textarea "2025-02-28"
click at [174, 398] on textarea at bounding box center [295, 409] width 390 height 35
click at [234, 248] on input "text" at bounding box center [267, 253] width 332 height 26
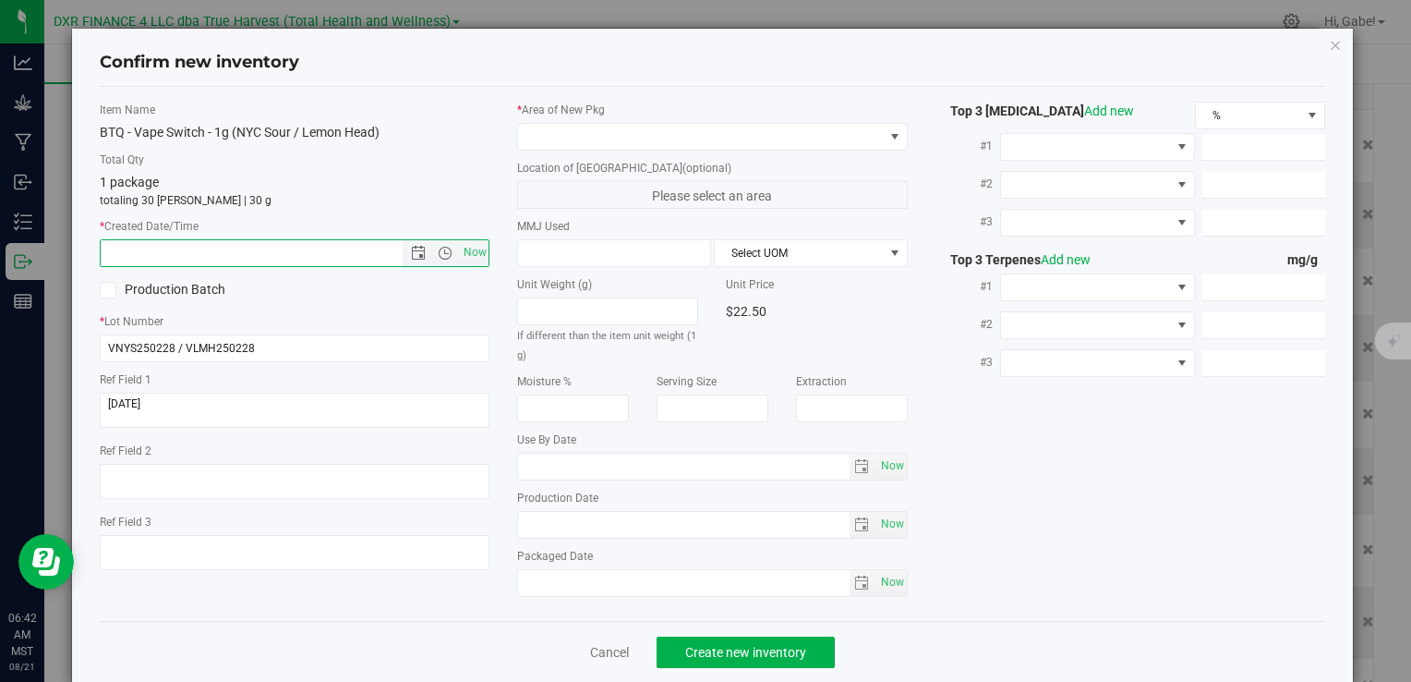
paste input "2025-02-28"
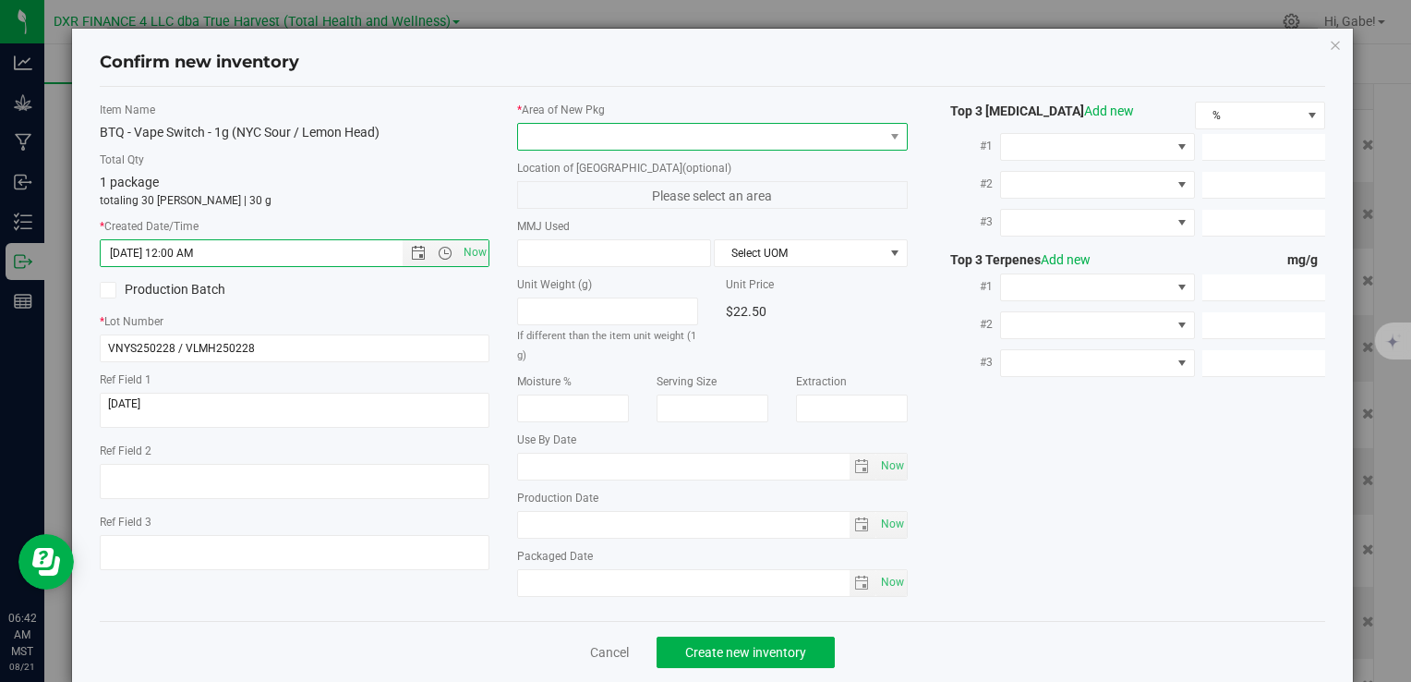
type input "2/28/2025 6:42 AM"
click at [598, 137] on span at bounding box center [700, 137] width 365 height 26
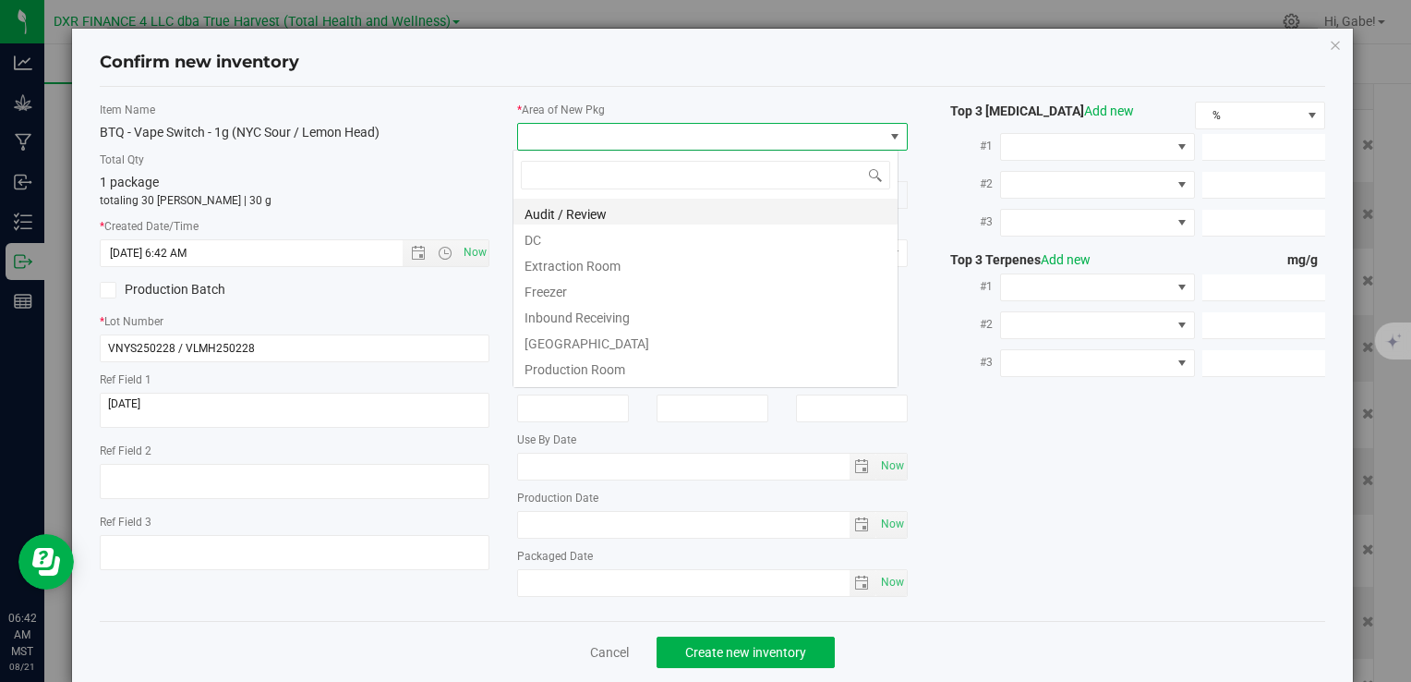
scroll to position [27, 386]
click at [609, 239] on li "DC" at bounding box center [705, 237] width 384 height 26
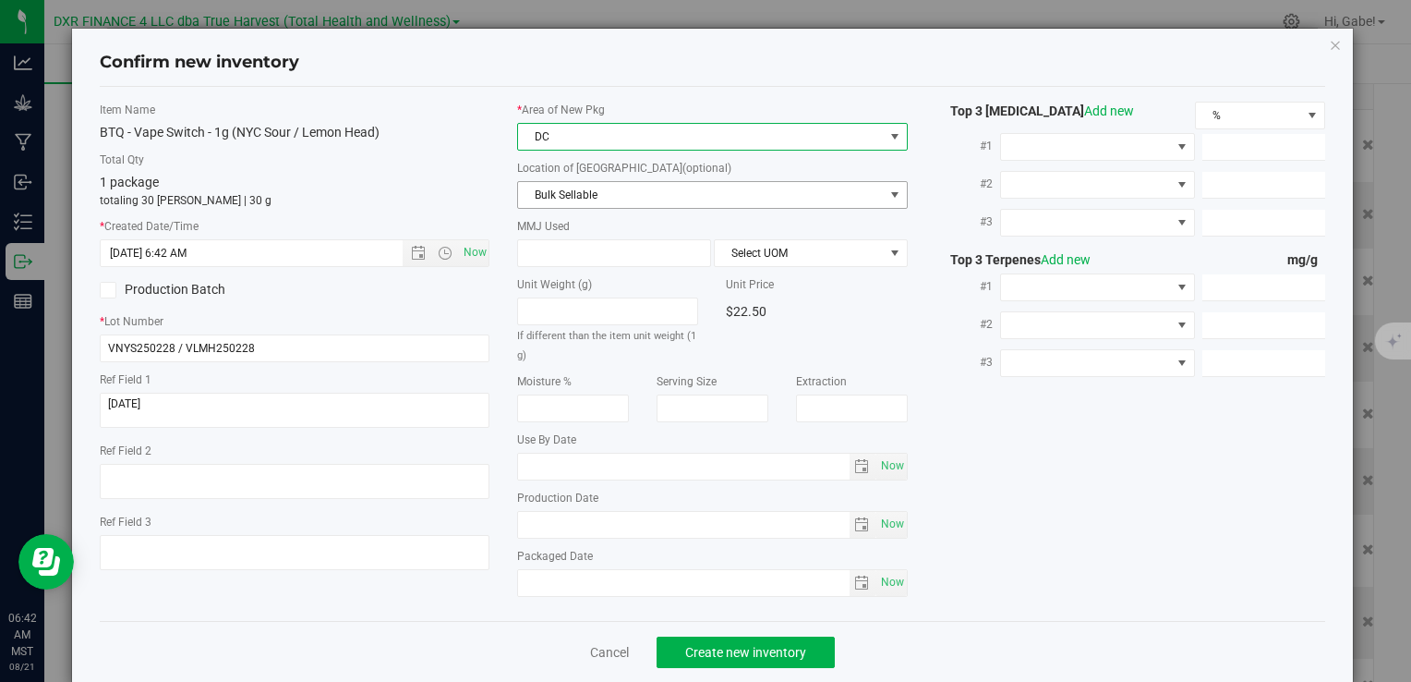
click at [593, 186] on span "Bulk Sellable" at bounding box center [700, 195] width 365 height 26
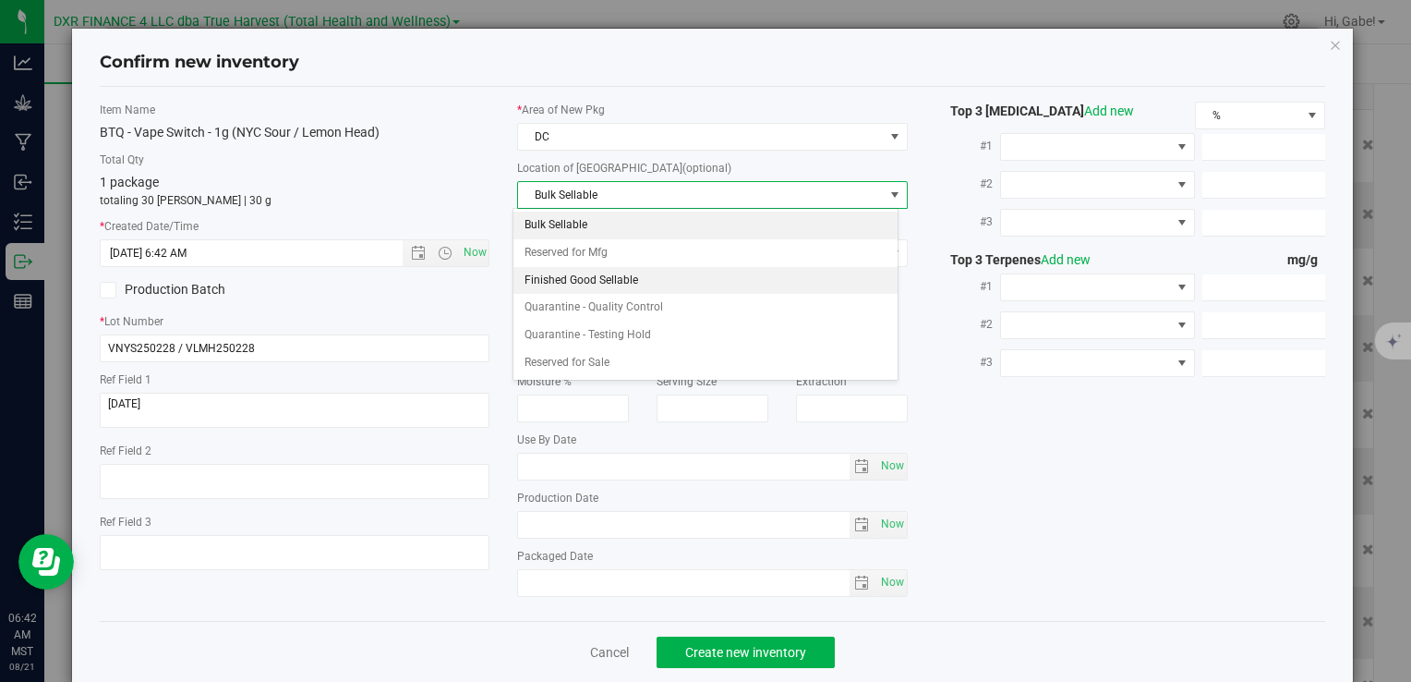
click at [606, 268] on li "Finished Good Sellable" at bounding box center [705, 281] width 384 height 28
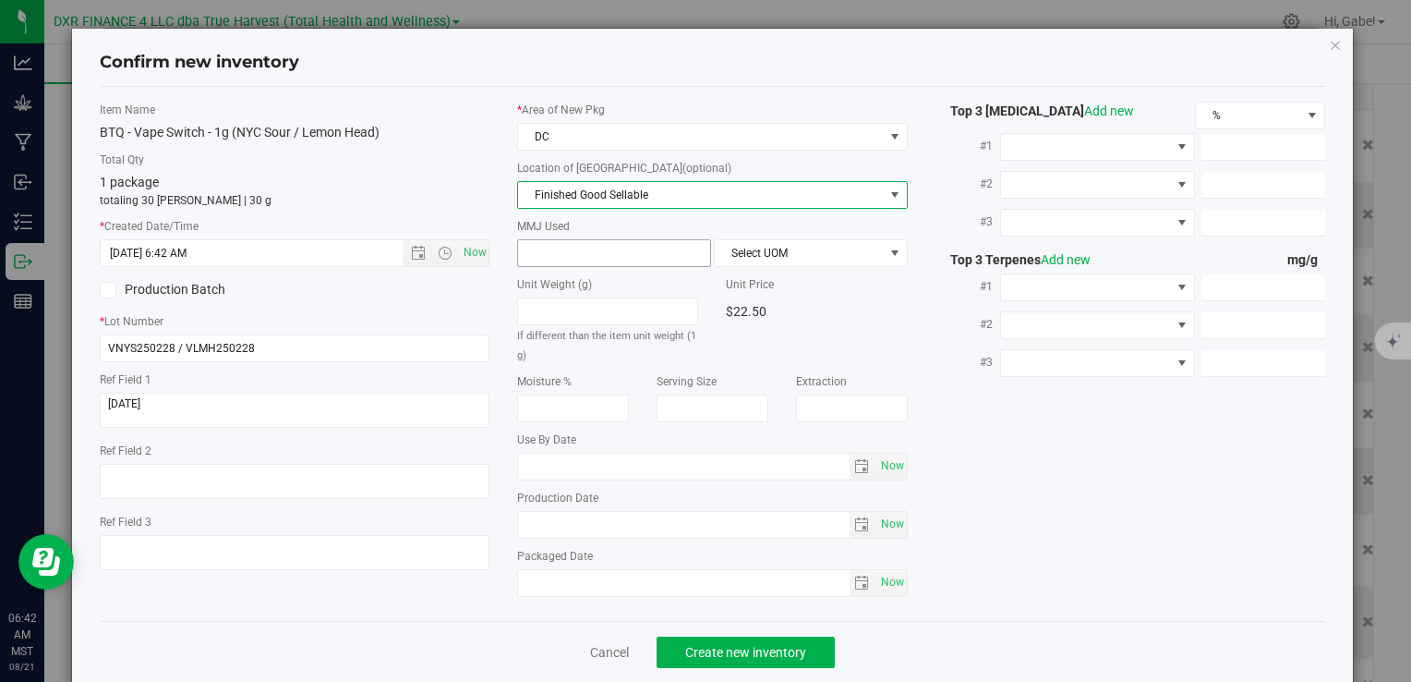
click at [594, 250] on span at bounding box center [614, 253] width 194 height 28
type input "1"
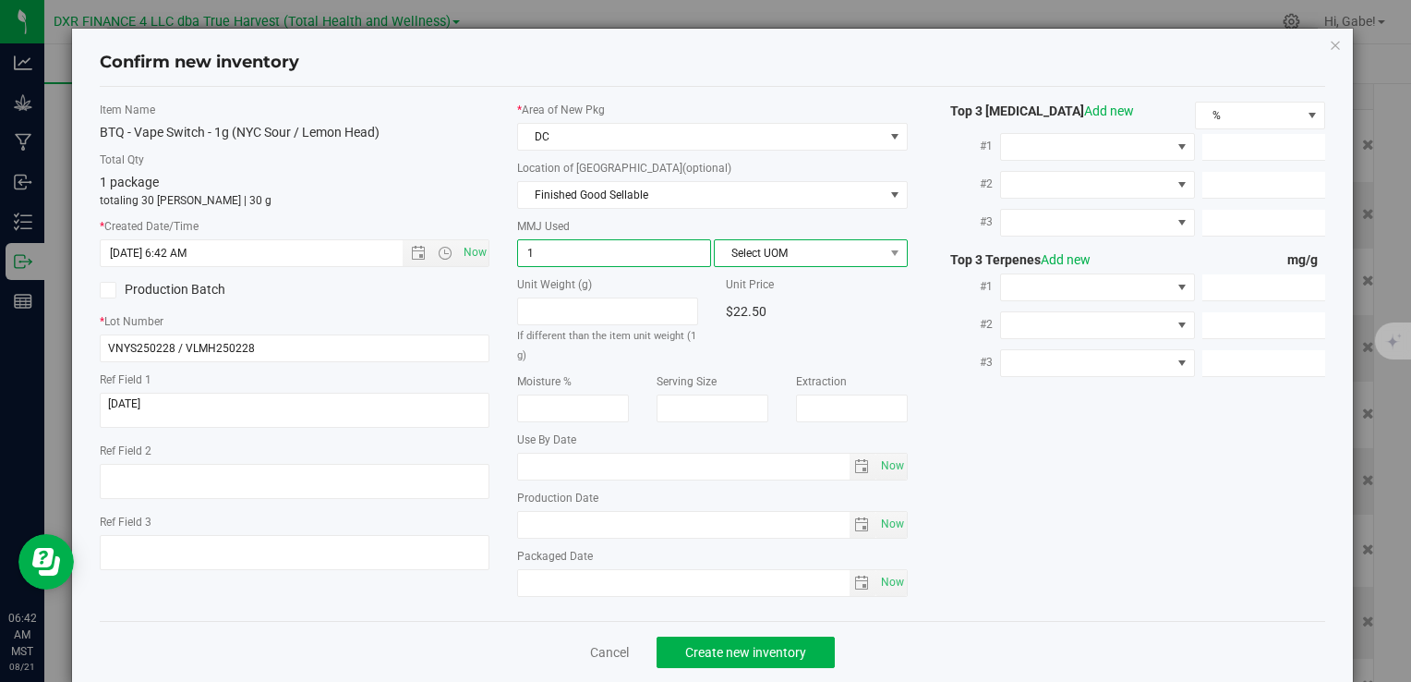
type input "1.0000"
click at [756, 246] on span "Select UOM" at bounding box center [799, 253] width 169 height 26
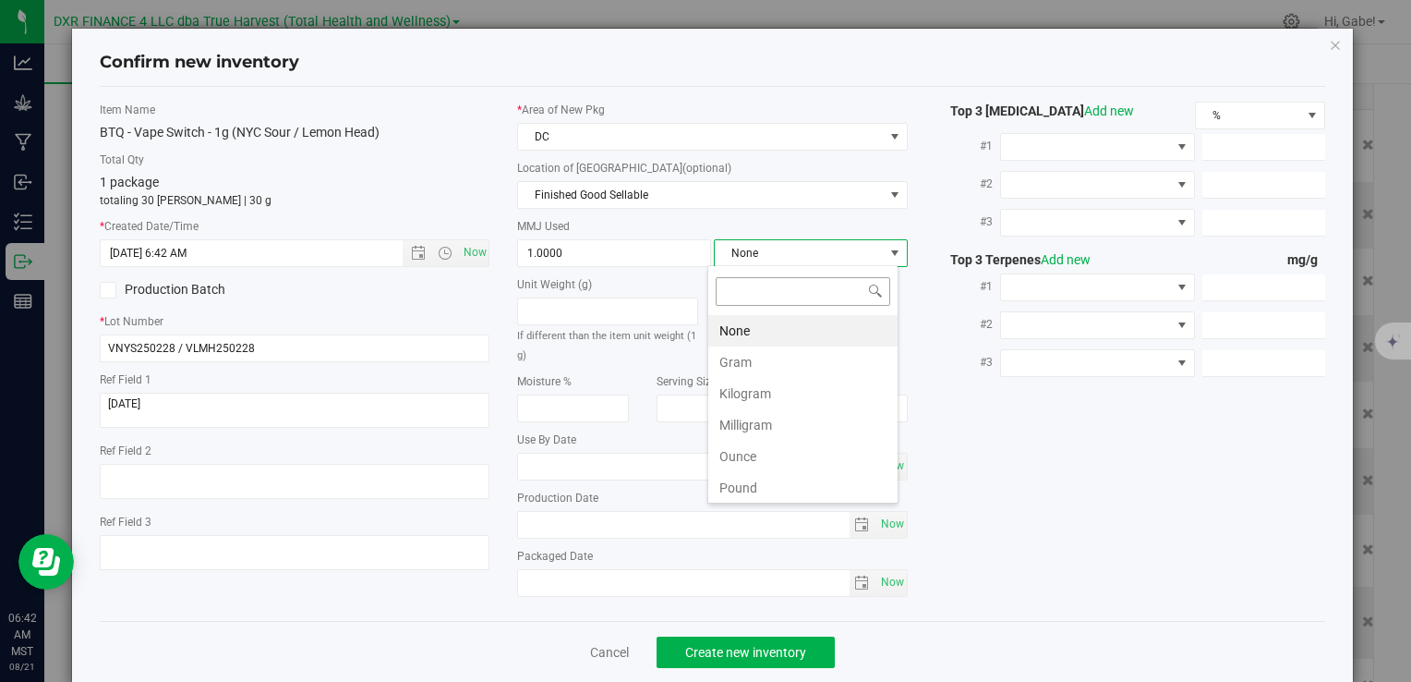
scroll to position [27, 191]
click at [769, 356] on li "Gram" at bounding box center [802, 361] width 189 height 31
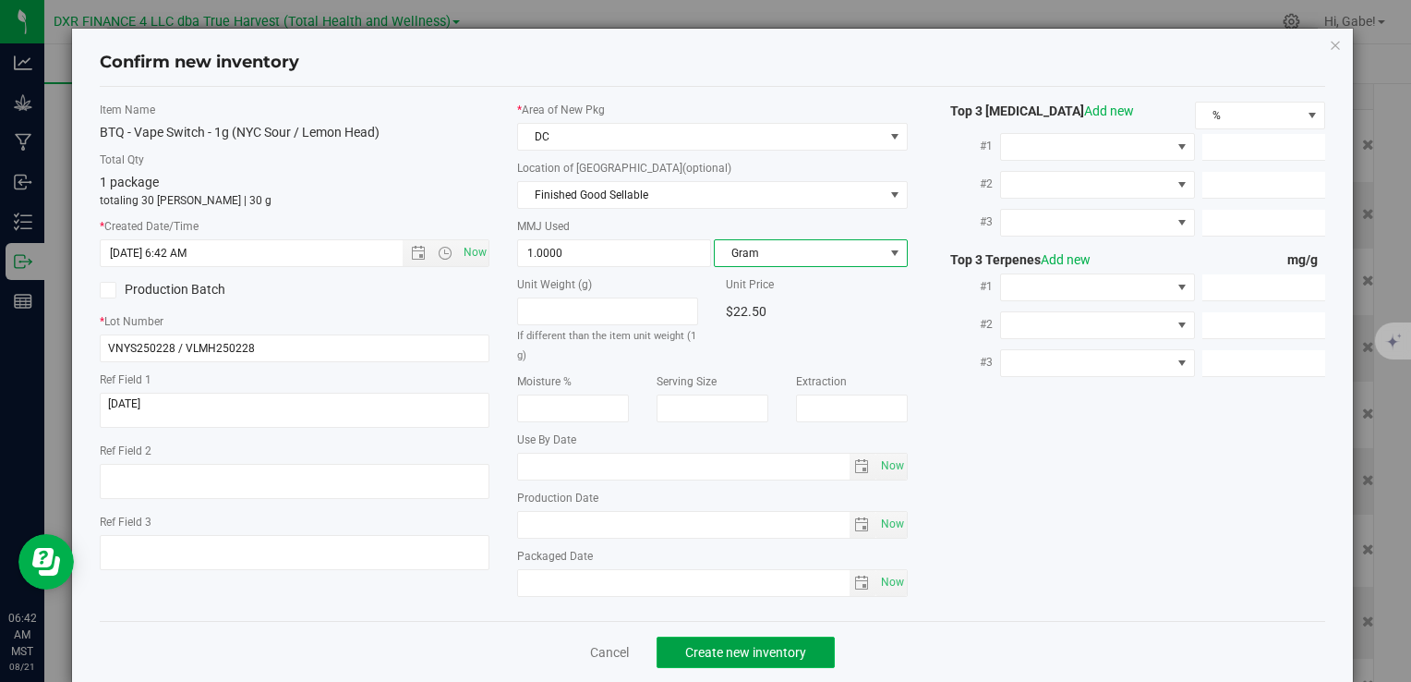
click at [712, 649] on span "Create new inventory" at bounding box center [745, 652] width 121 height 15
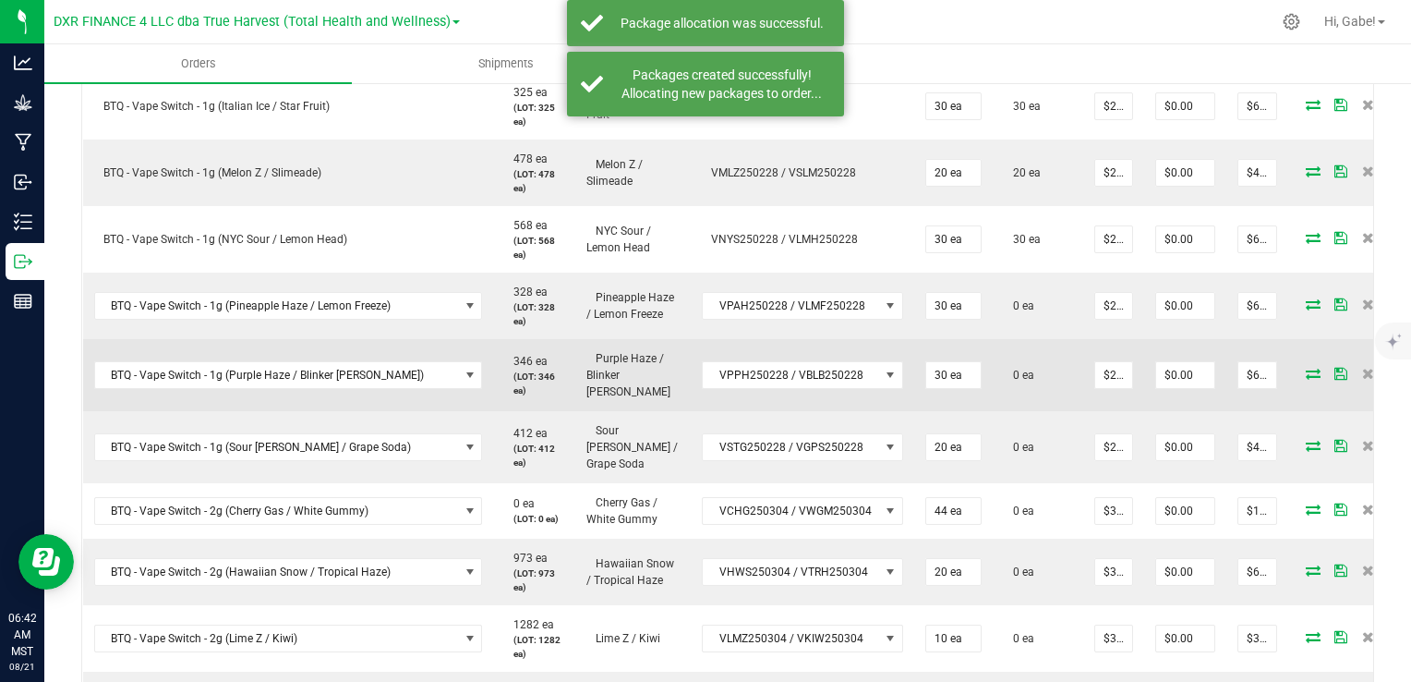
scroll to position [739, 0]
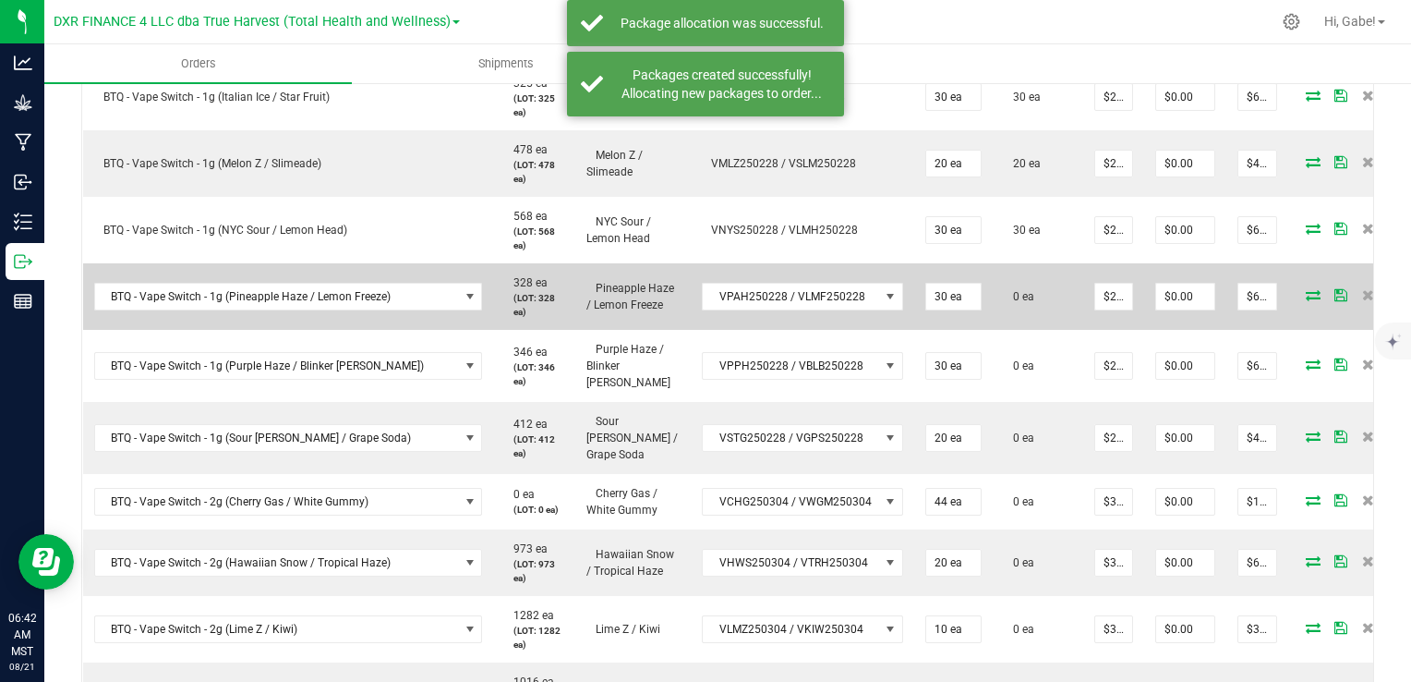
click at [1306, 289] on icon at bounding box center [1313, 294] width 15 height 11
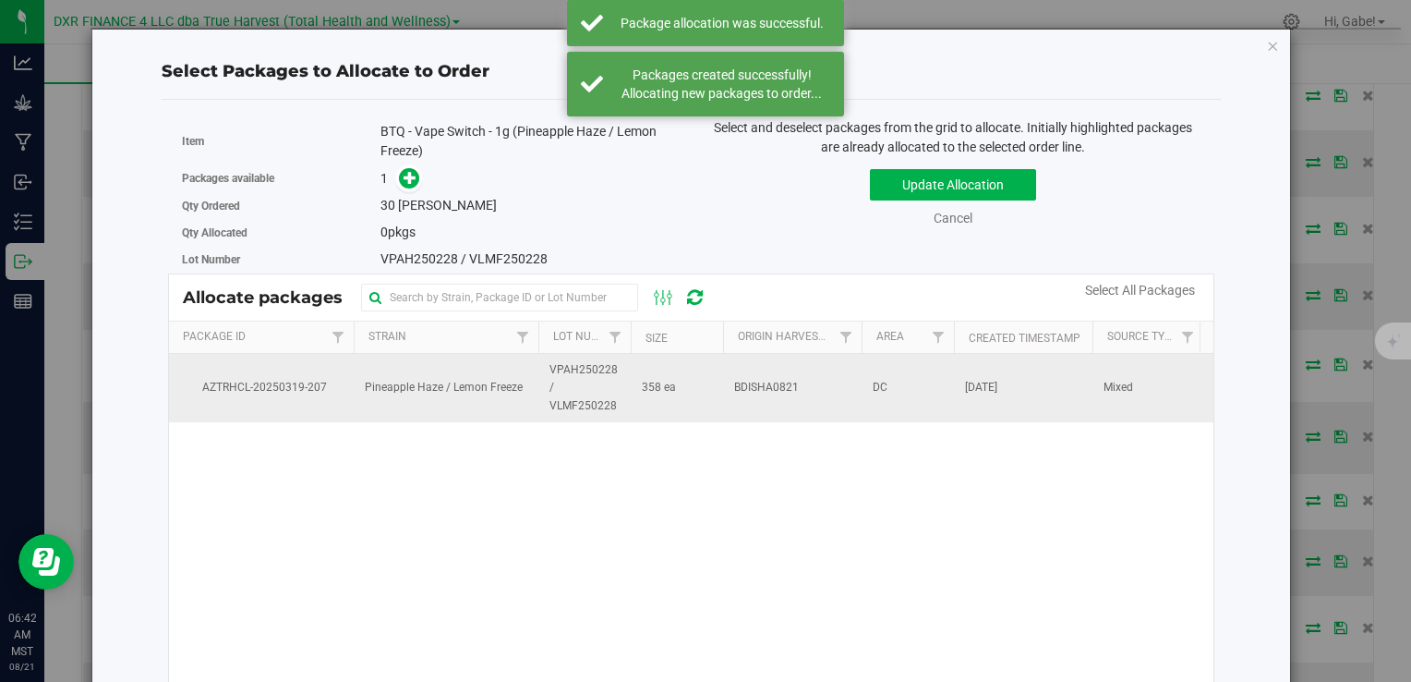
click at [484, 404] on td "Pineapple Haze / Lemon Freeze" at bounding box center [446, 388] width 185 height 68
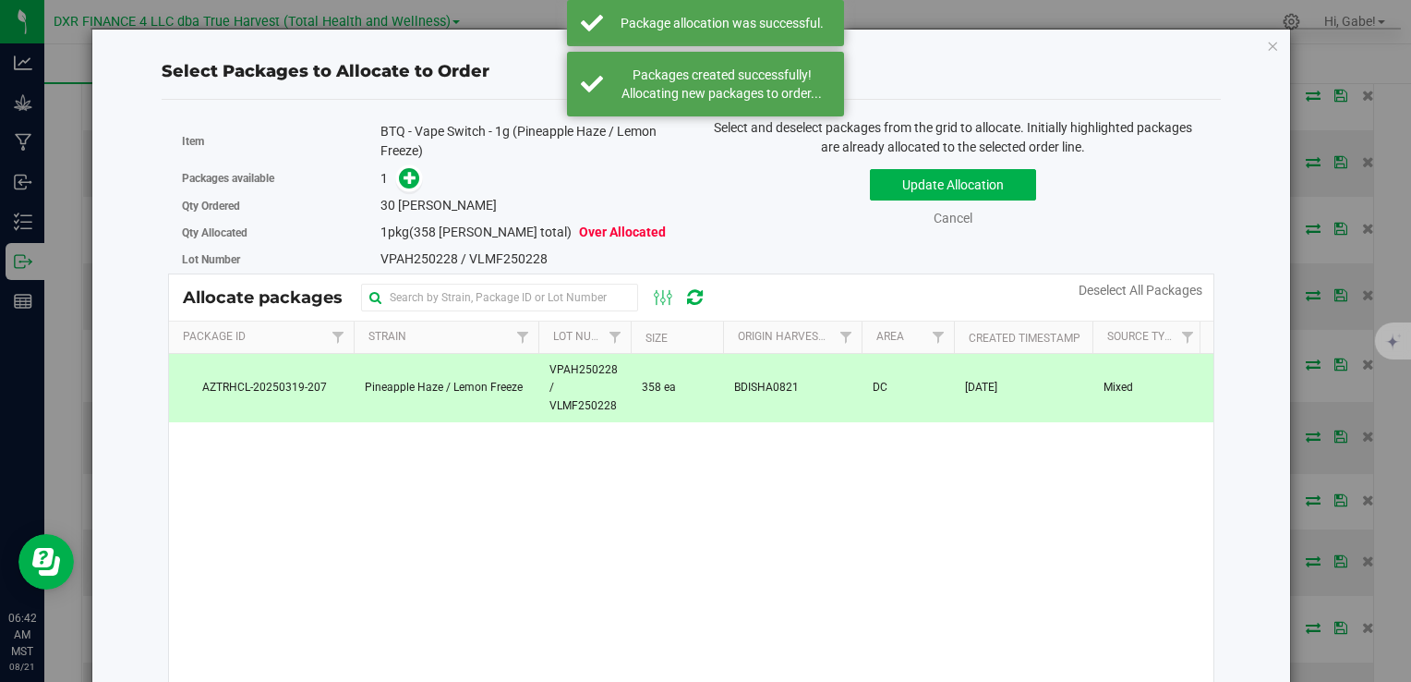
click at [405, 164] on div "Packages available 1" at bounding box center [430, 178] width 496 height 29
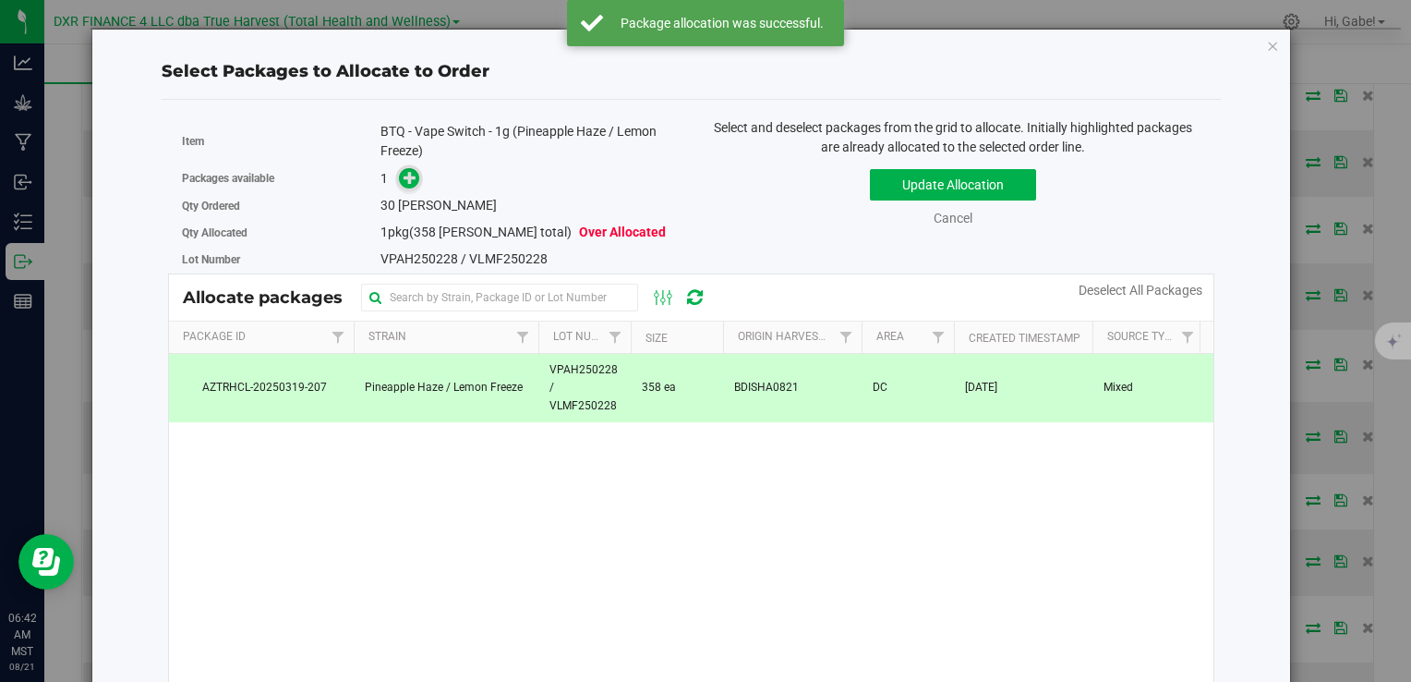
click at [404, 176] on icon at bounding box center [410, 177] width 13 height 13
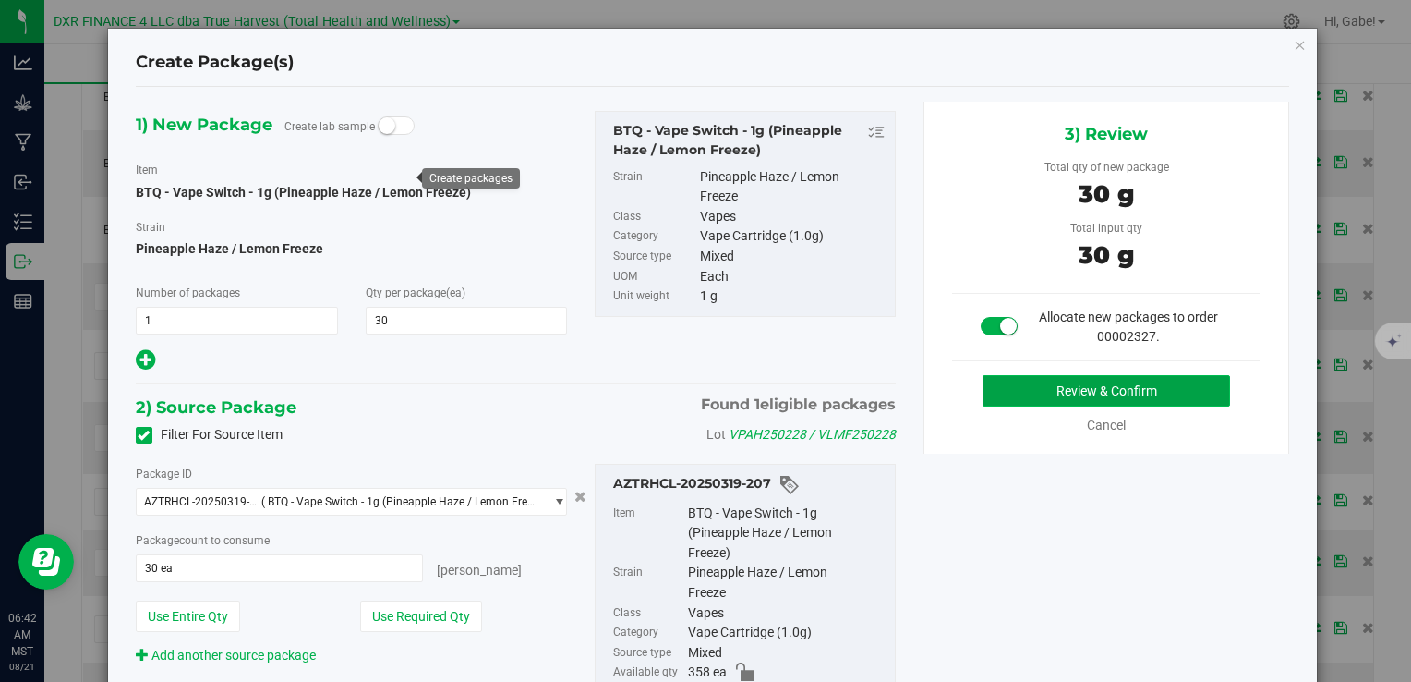
click at [1035, 386] on button "Review & Confirm" at bounding box center [1107, 390] width 248 height 31
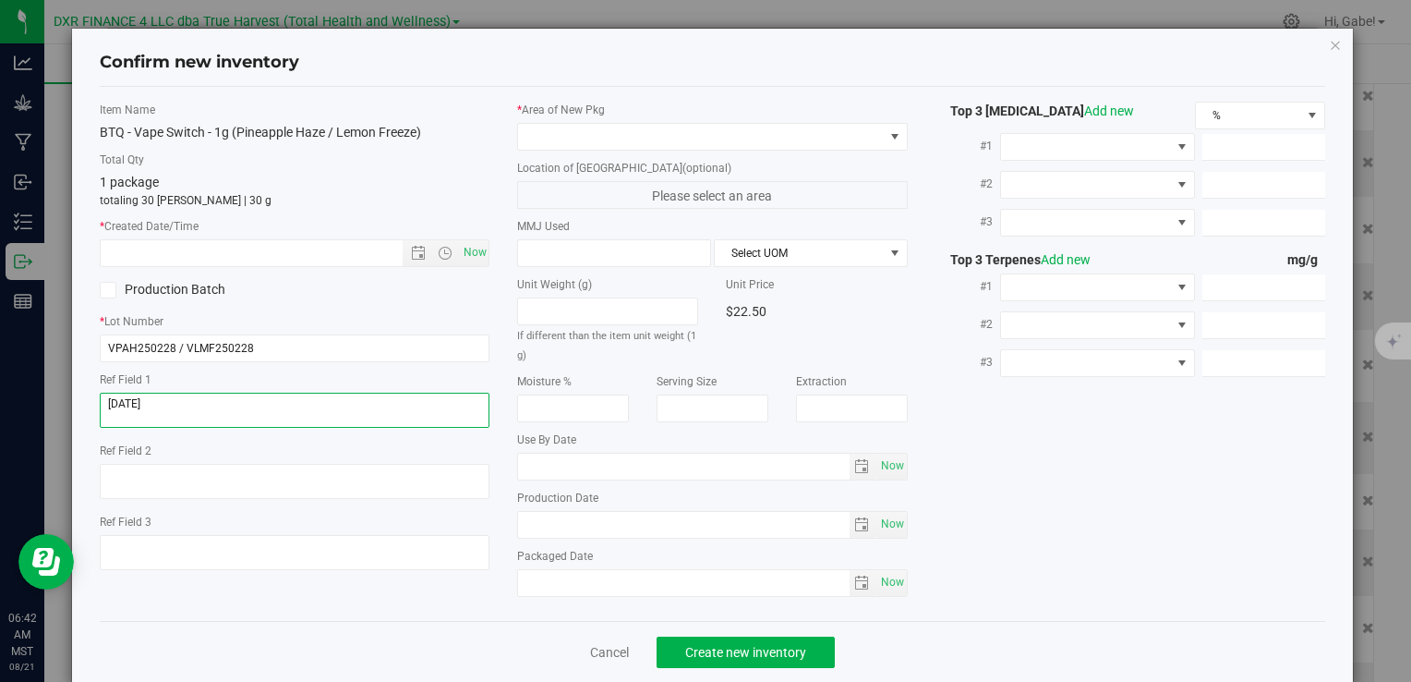
click at [248, 405] on textarea at bounding box center [295, 409] width 390 height 35
click at [314, 253] on input "text" at bounding box center [267, 253] width 332 height 26
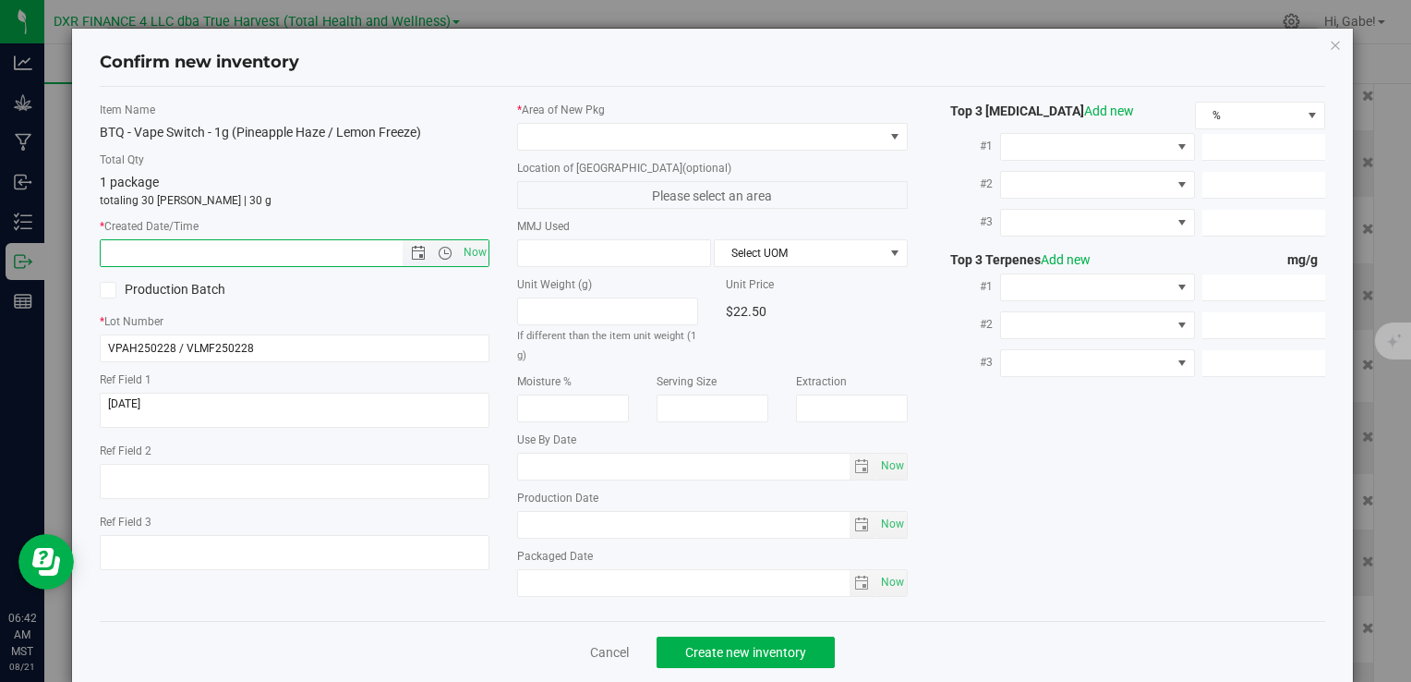
paste input "2025-02-28"
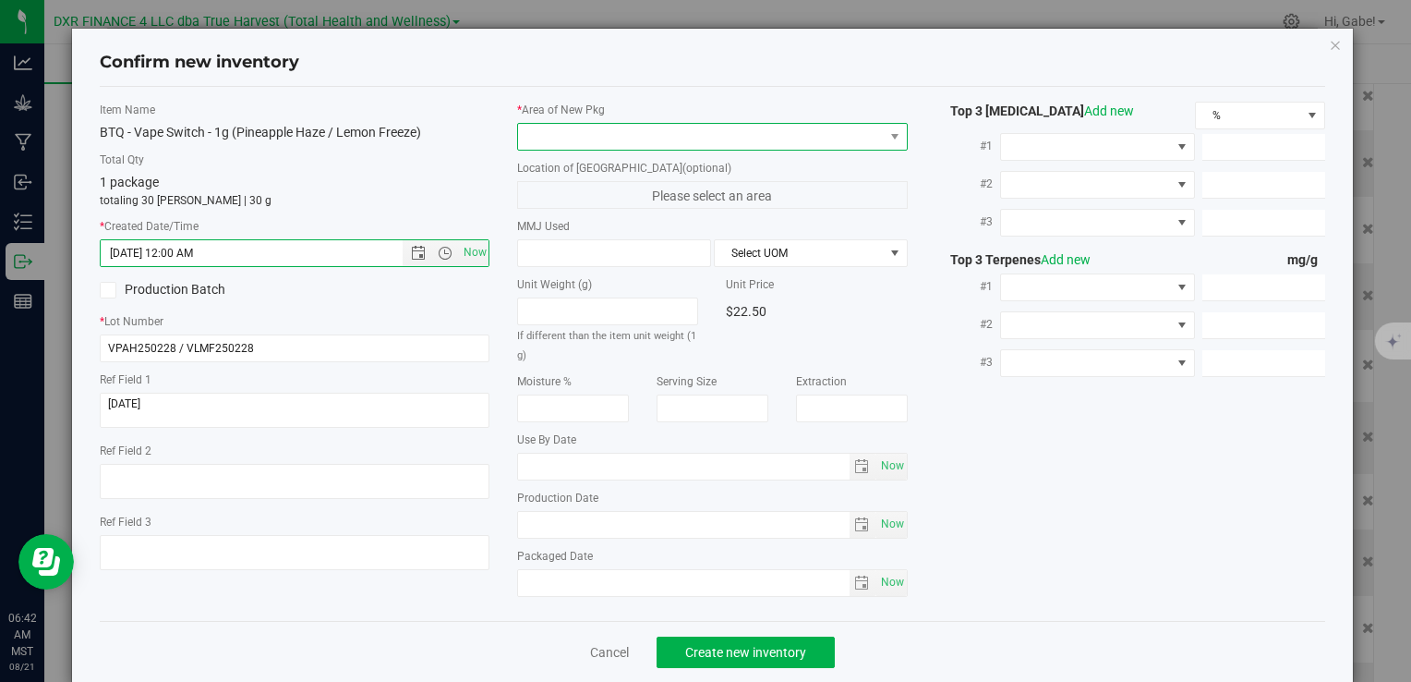
click at [566, 142] on span at bounding box center [700, 137] width 365 height 26
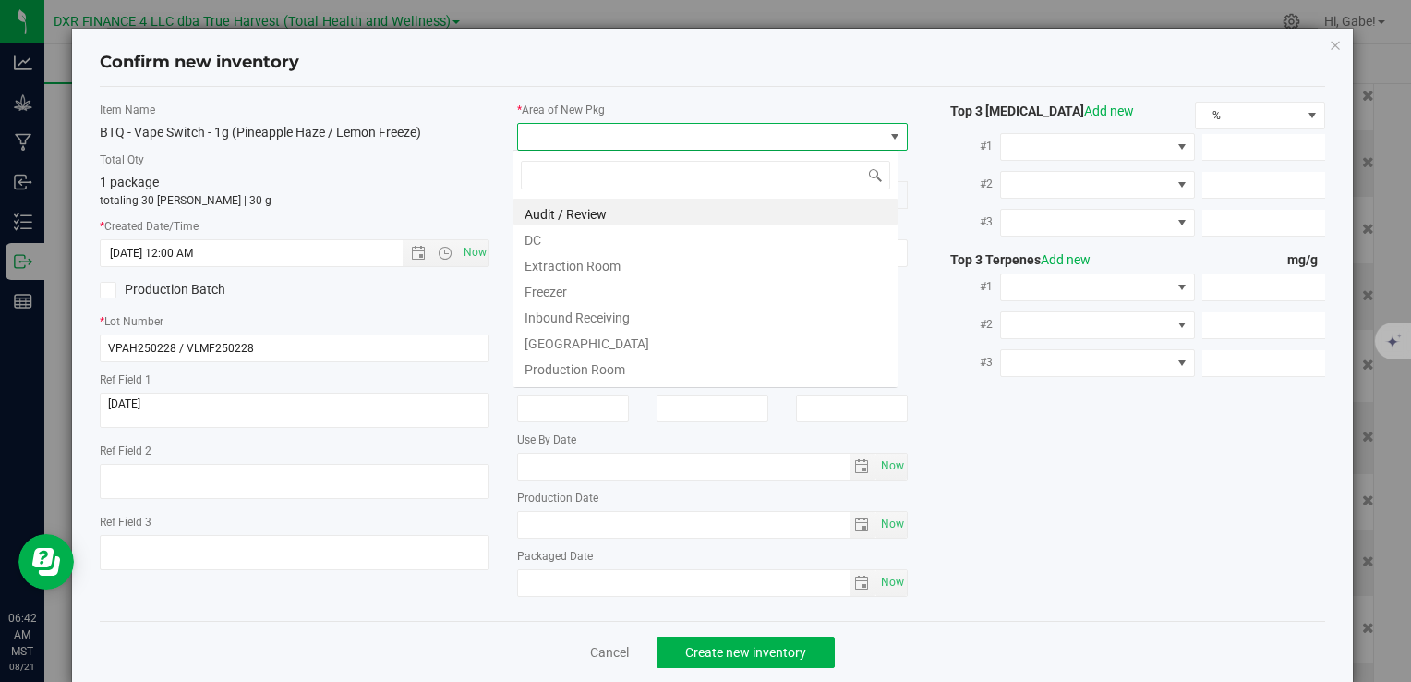
type input "2/28/2025 6:42 AM"
click at [543, 230] on li "DC" at bounding box center [705, 237] width 384 height 26
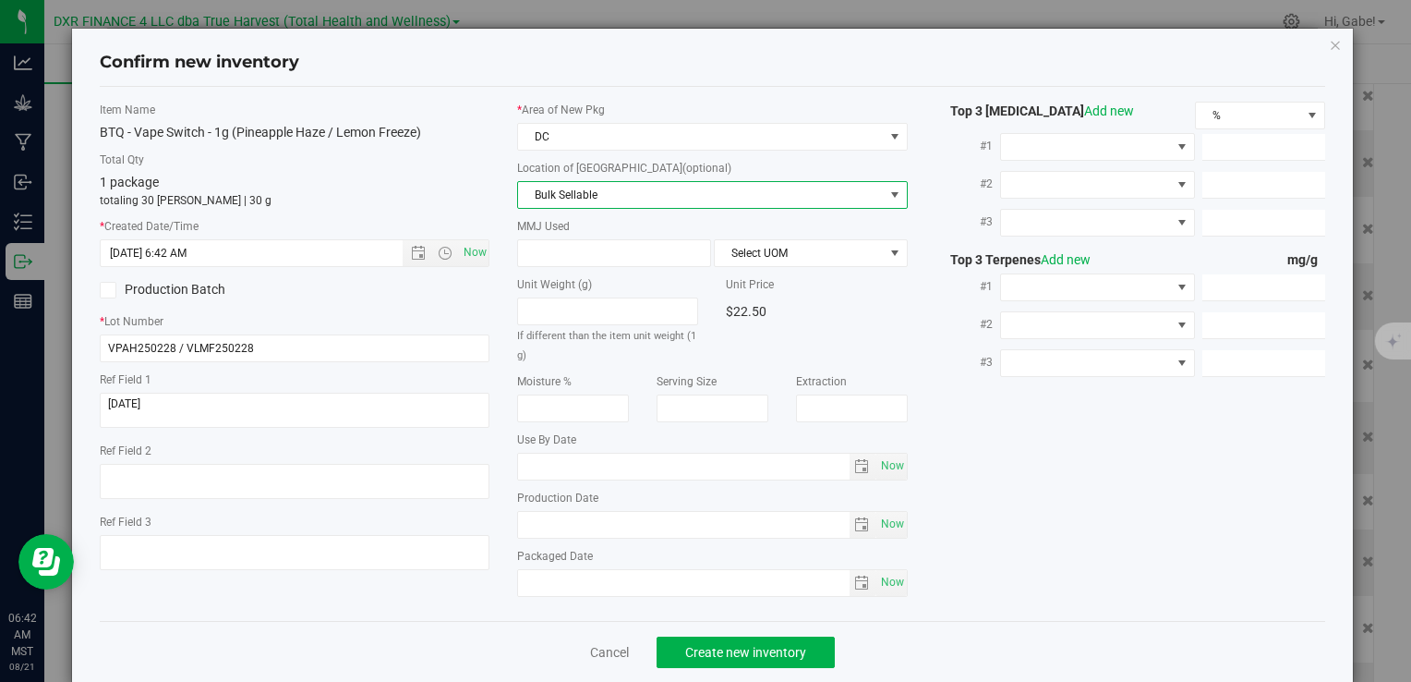
click at [554, 183] on span "Bulk Sellable" at bounding box center [700, 195] width 365 height 26
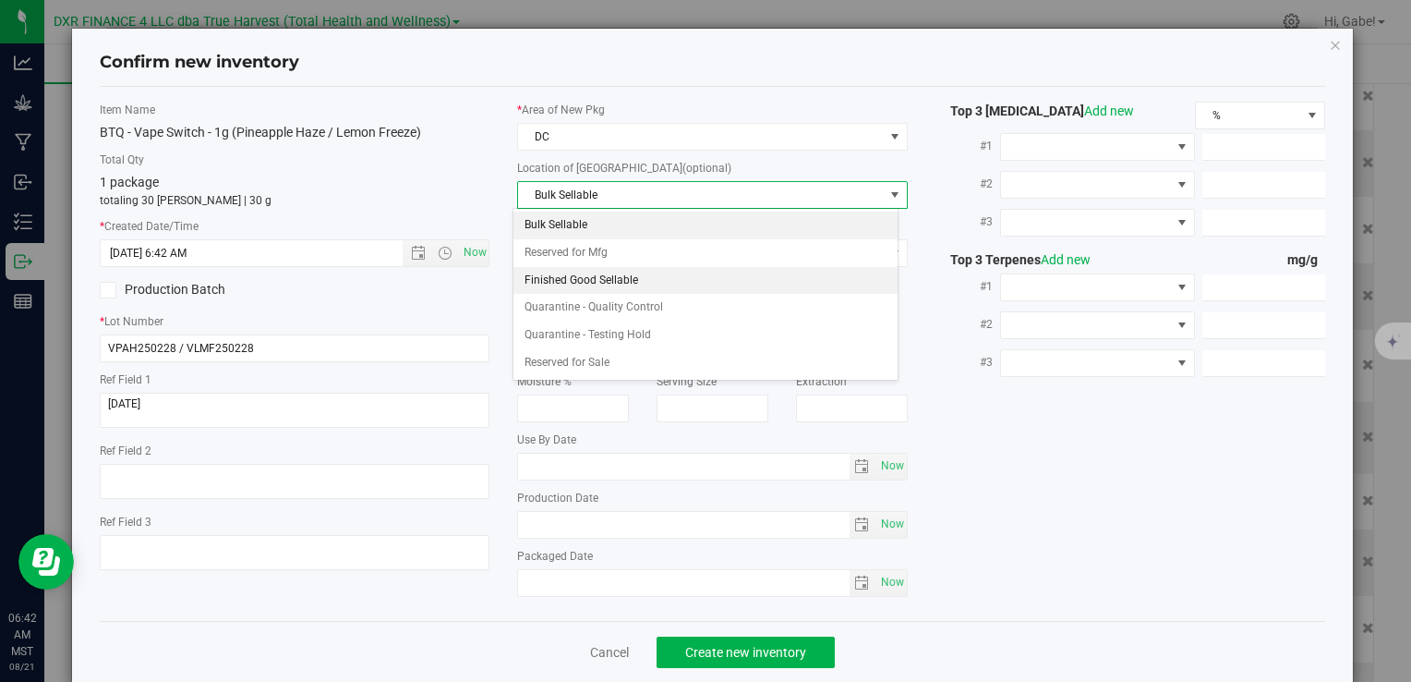
click at [546, 269] on li "Finished Good Sellable" at bounding box center [705, 281] width 384 height 28
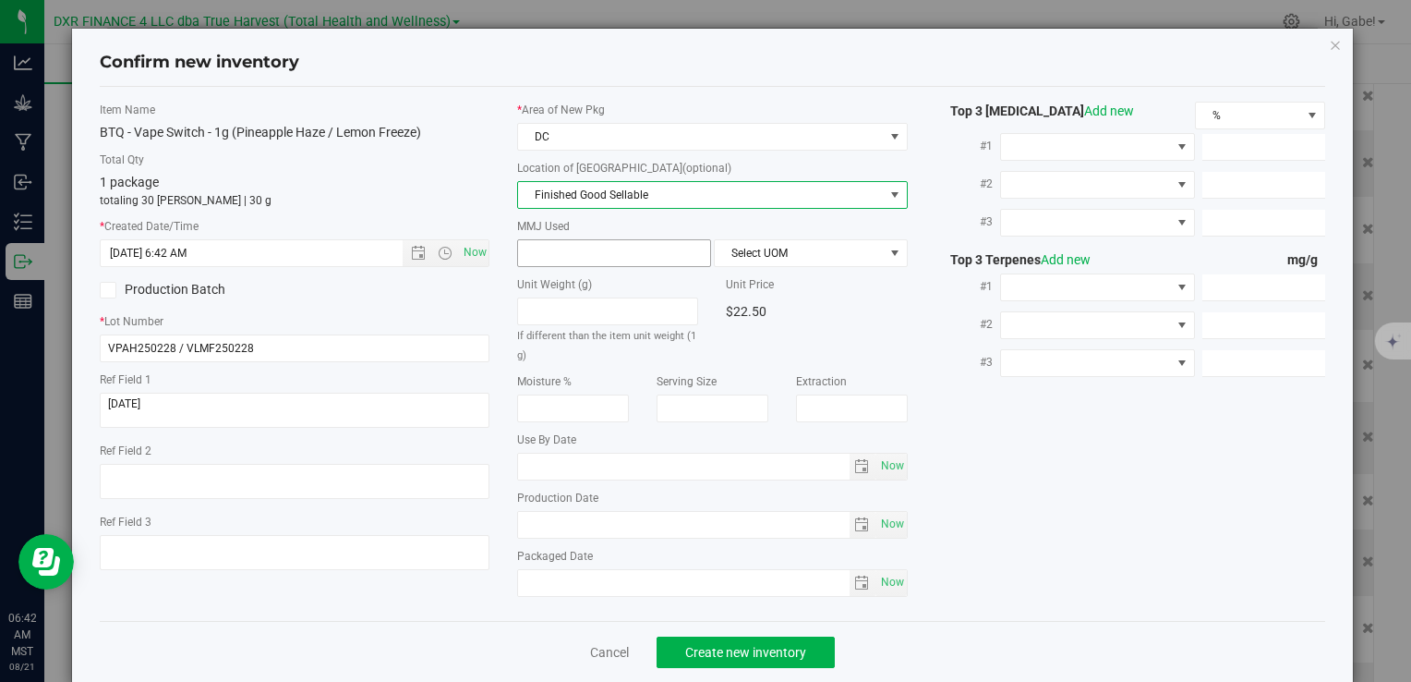
click at [569, 249] on span at bounding box center [614, 253] width 194 height 28
type input "1"
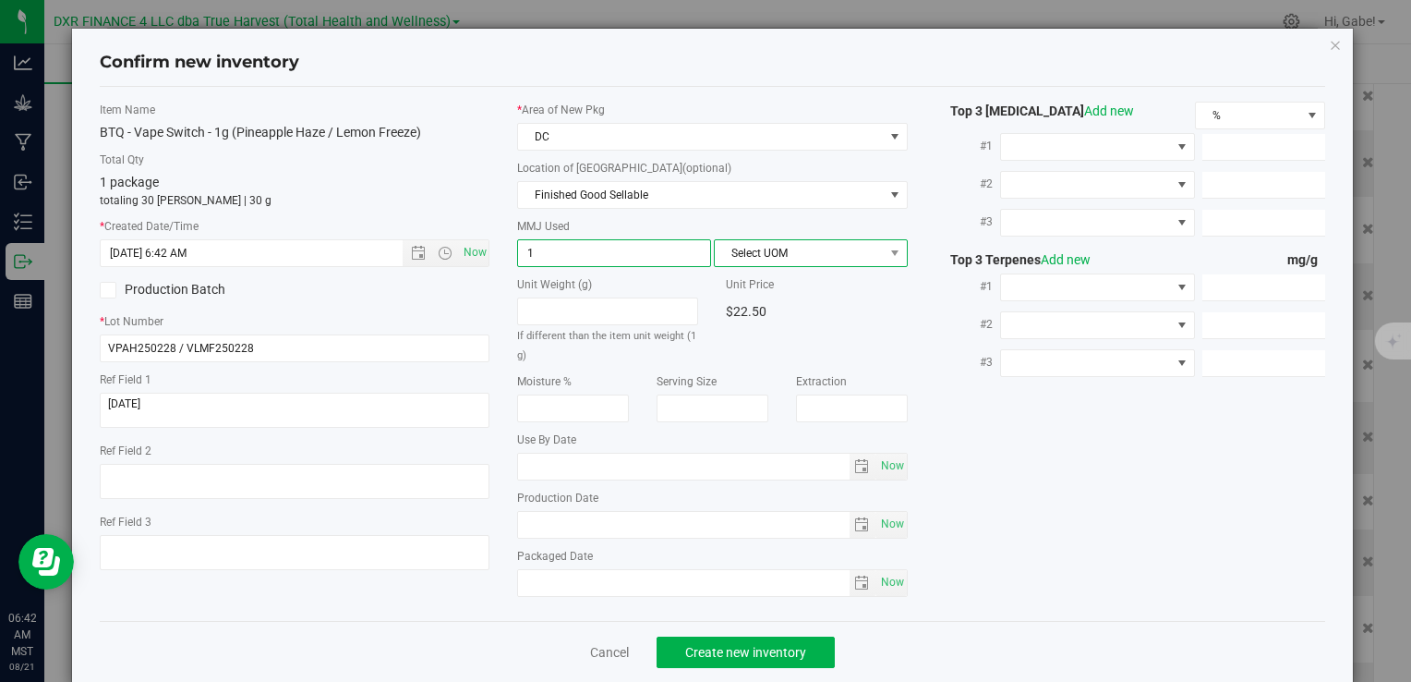
type input "1.0000"
click at [791, 245] on span "Select UOM" at bounding box center [799, 253] width 169 height 26
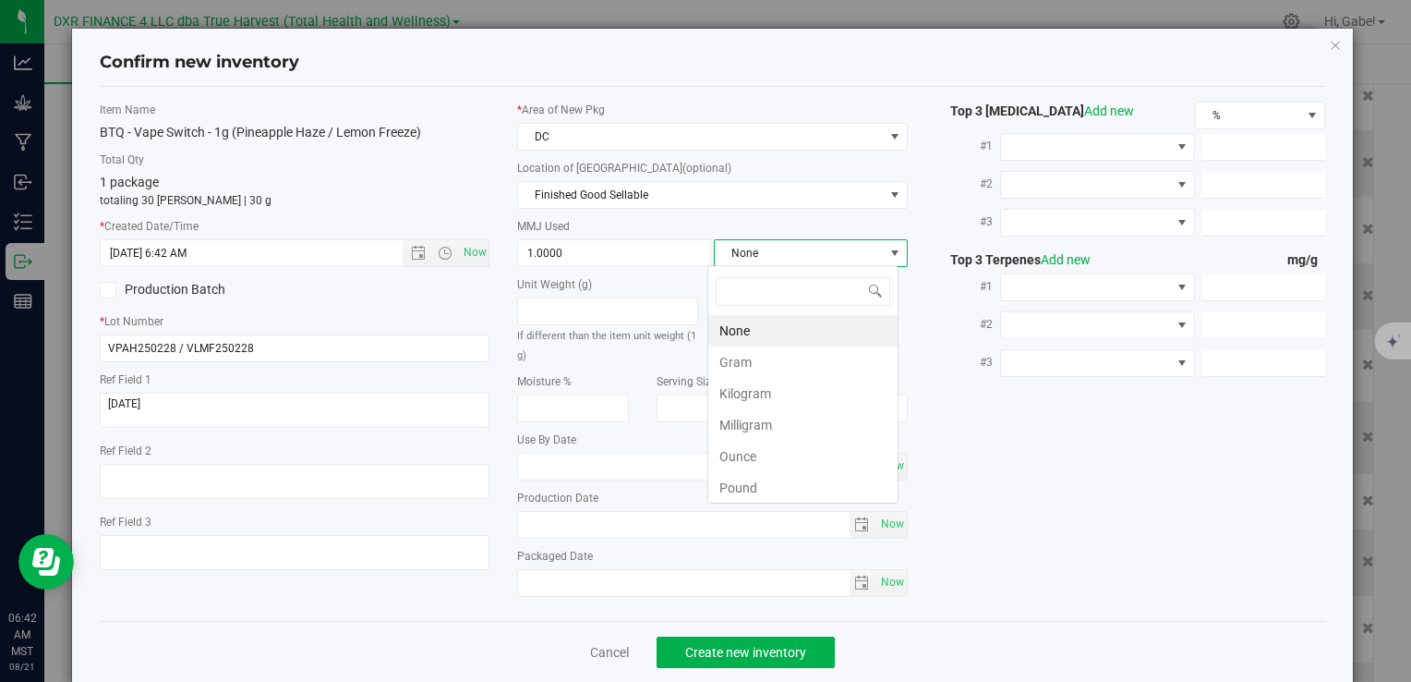
scroll to position [27, 191]
click at [765, 355] on li "Gram" at bounding box center [802, 361] width 189 height 31
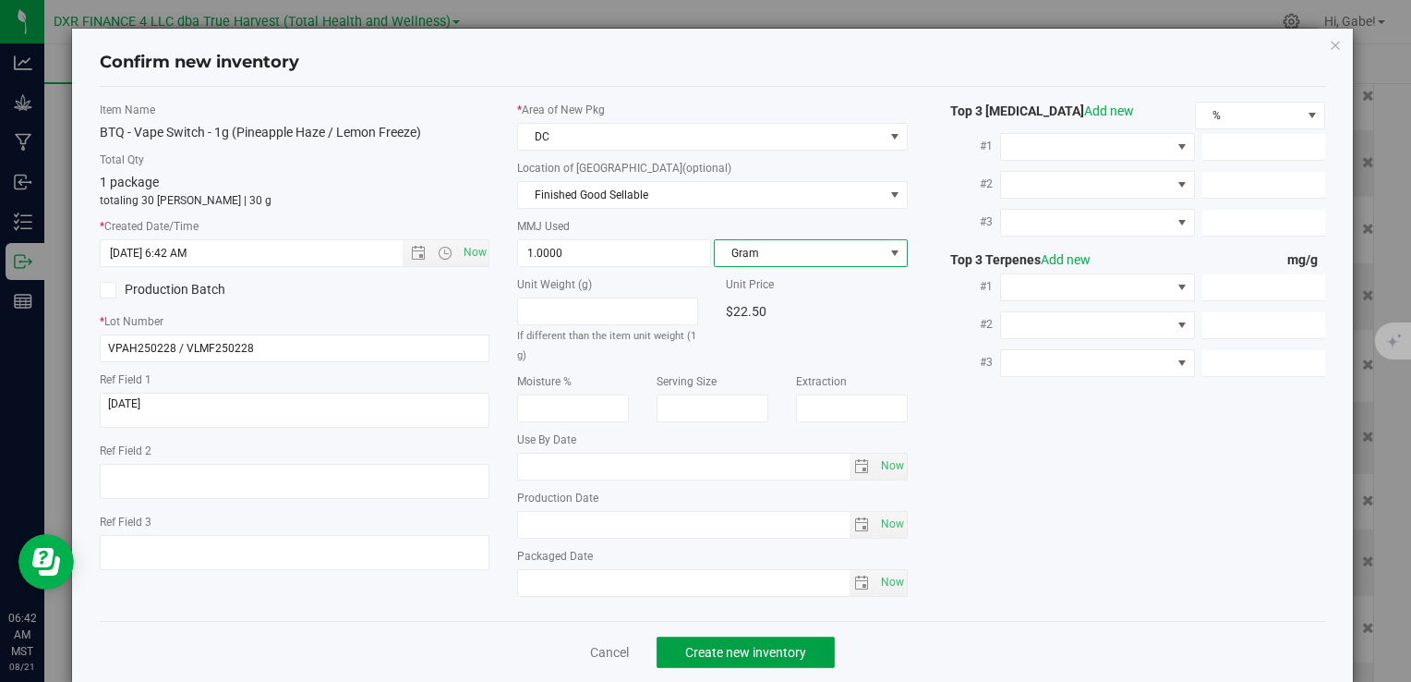
click at [782, 646] on span "Create new inventory" at bounding box center [745, 652] width 121 height 15
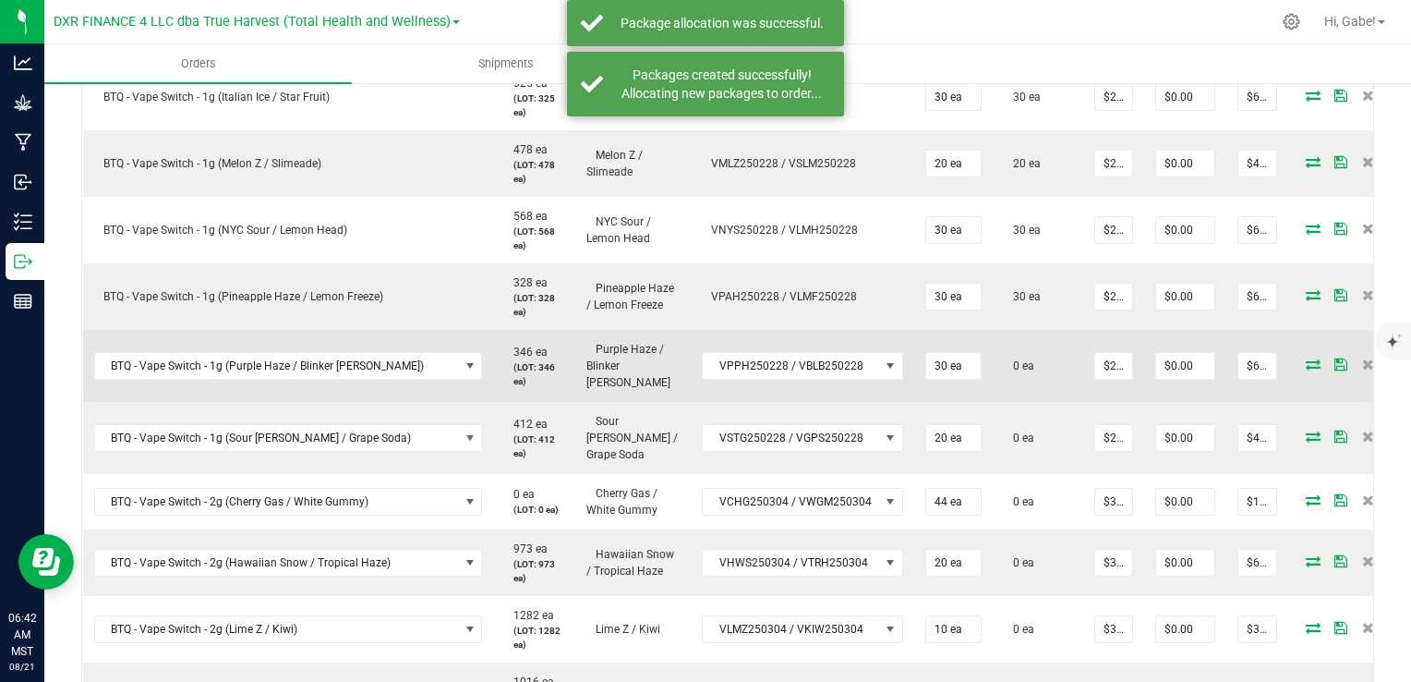
click at [1306, 358] on icon at bounding box center [1313, 363] width 15 height 11
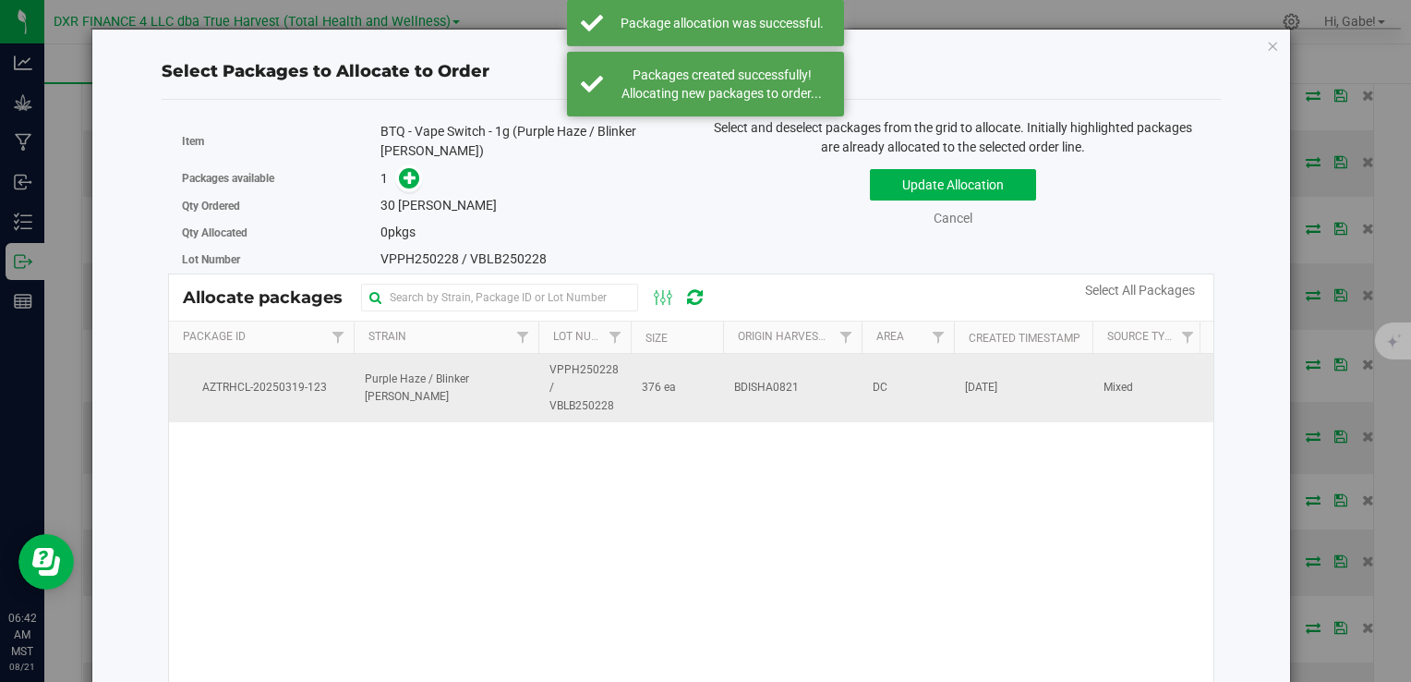
click at [424, 390] on span "Purple Haze / Blinker Berry" at bounding box center [446, 387] width 163 height 35
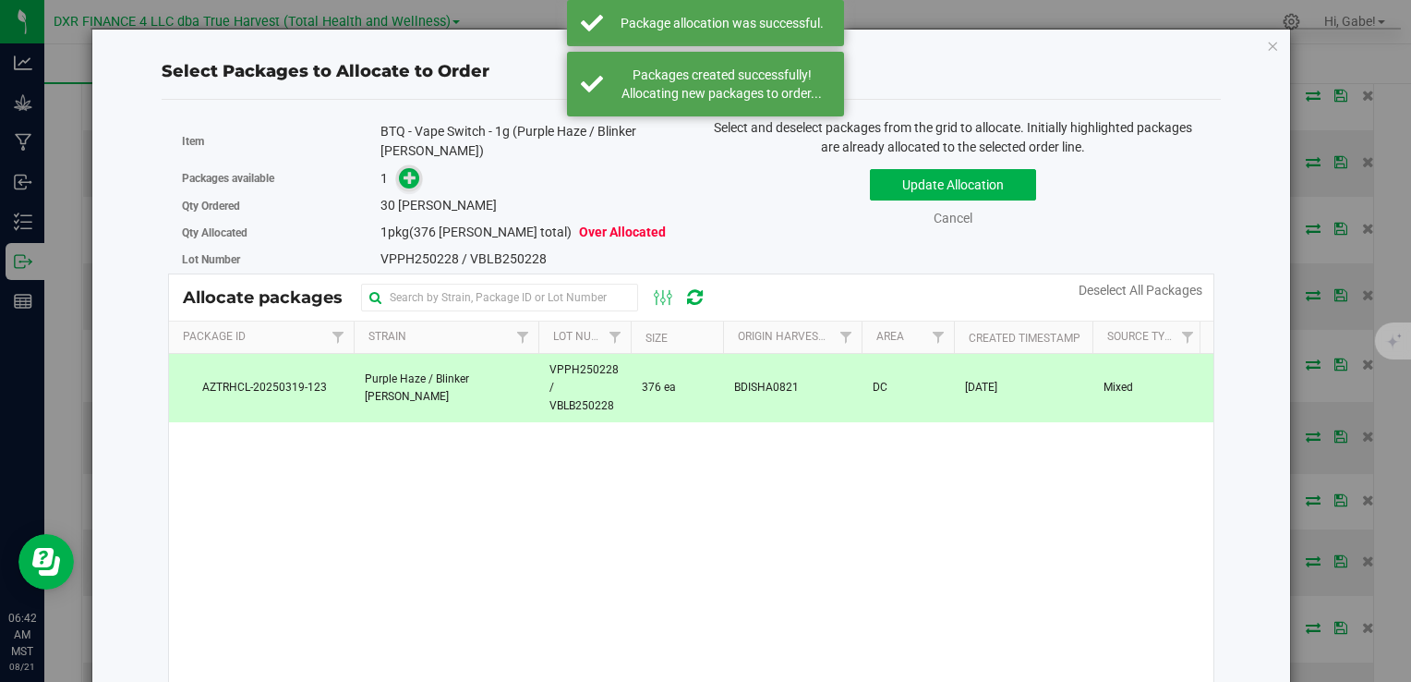
click at [415, 176] on span at bounding box center [409, 178] width 21 height 21
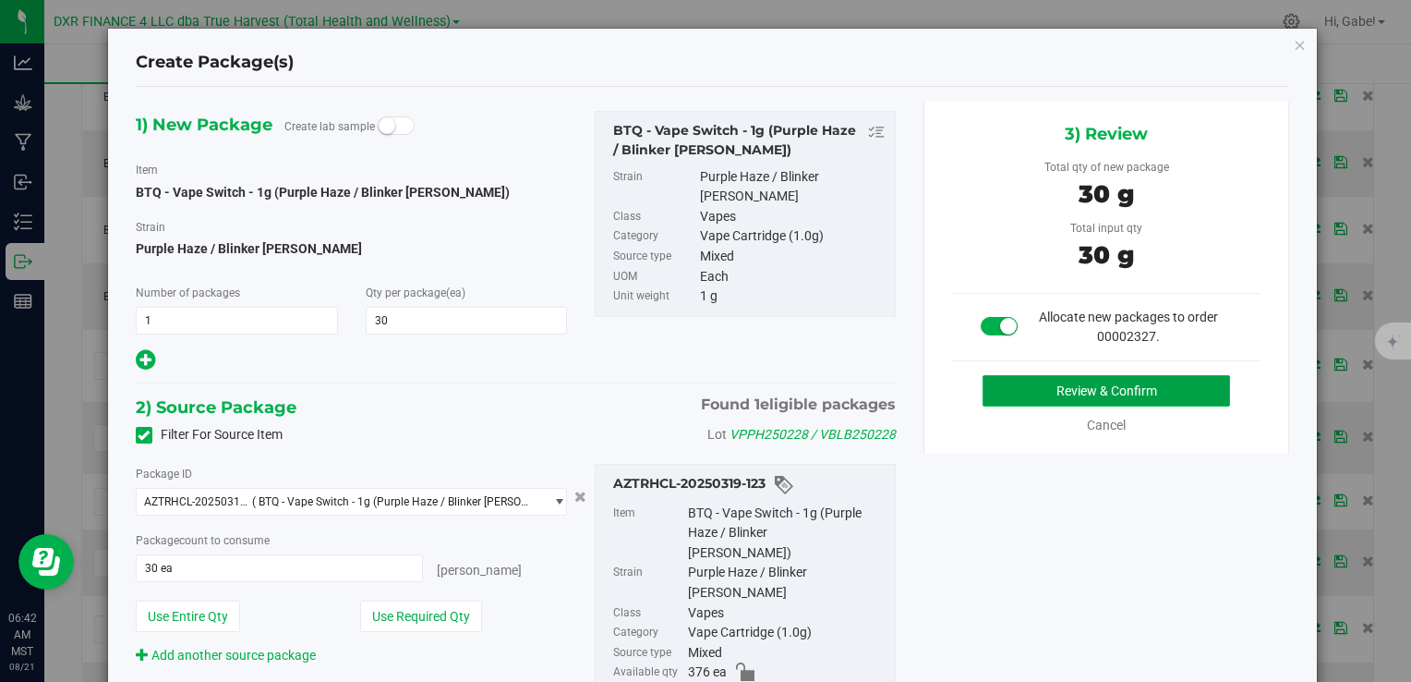
click at [989, 389] on button "Review & Confirm" at bounding box center [1107, 390] width 248 height 31
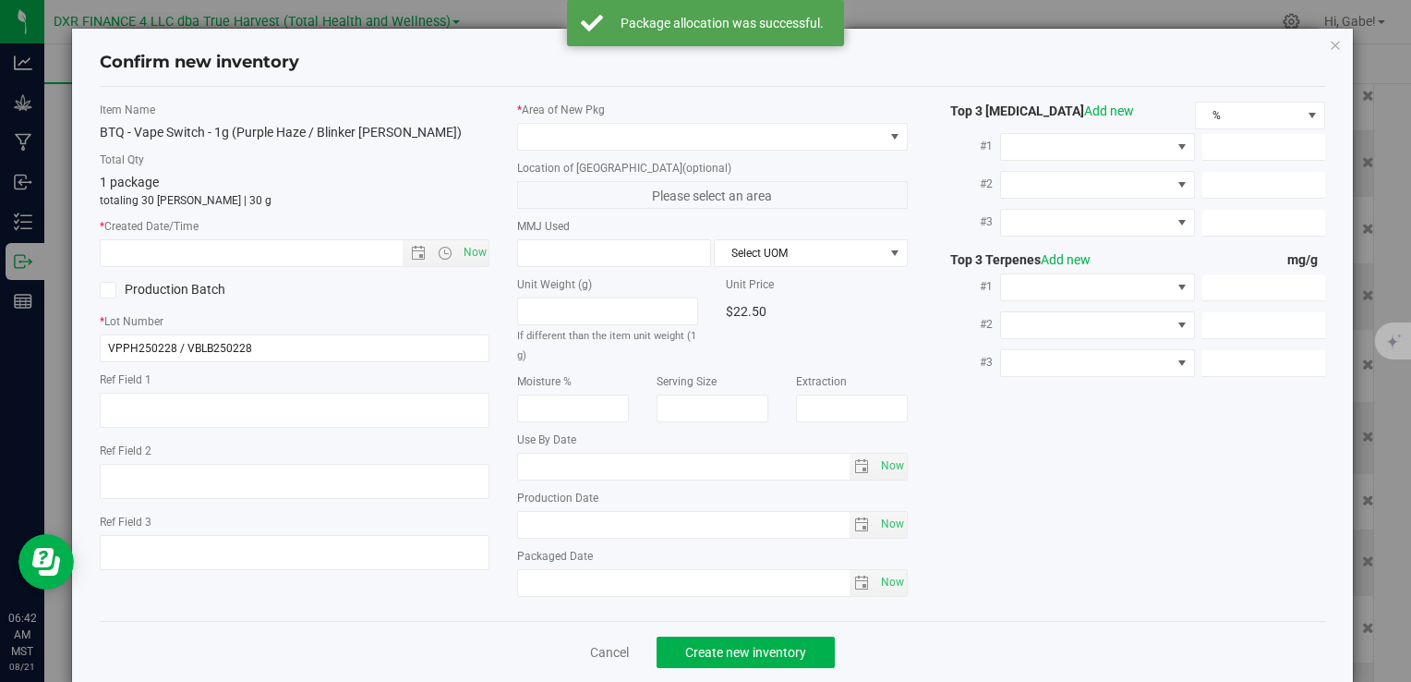
type textarea "2025-02-28"
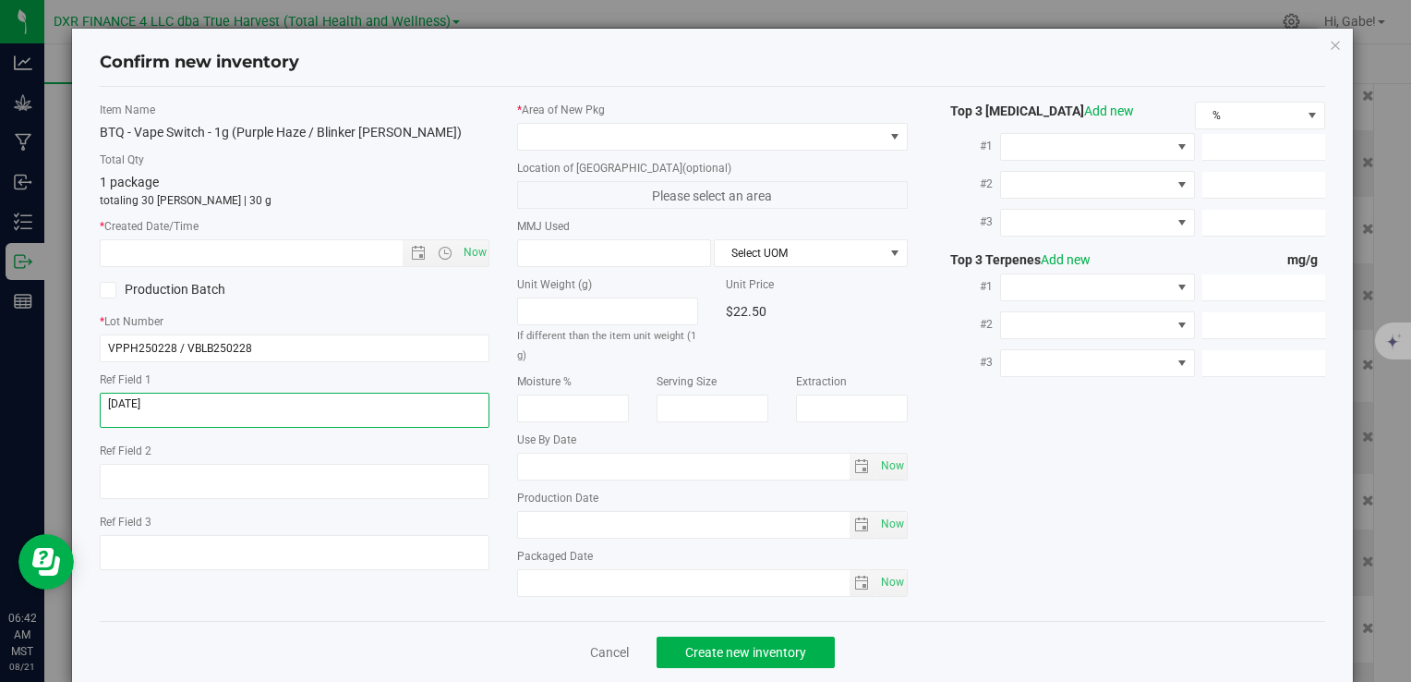
click at [211, 394] on textarea at bounding box center [295, 409] width 390 height 35
click at [234, 242] on span "Now" at bounding box center [295, 253] width 390 height 28
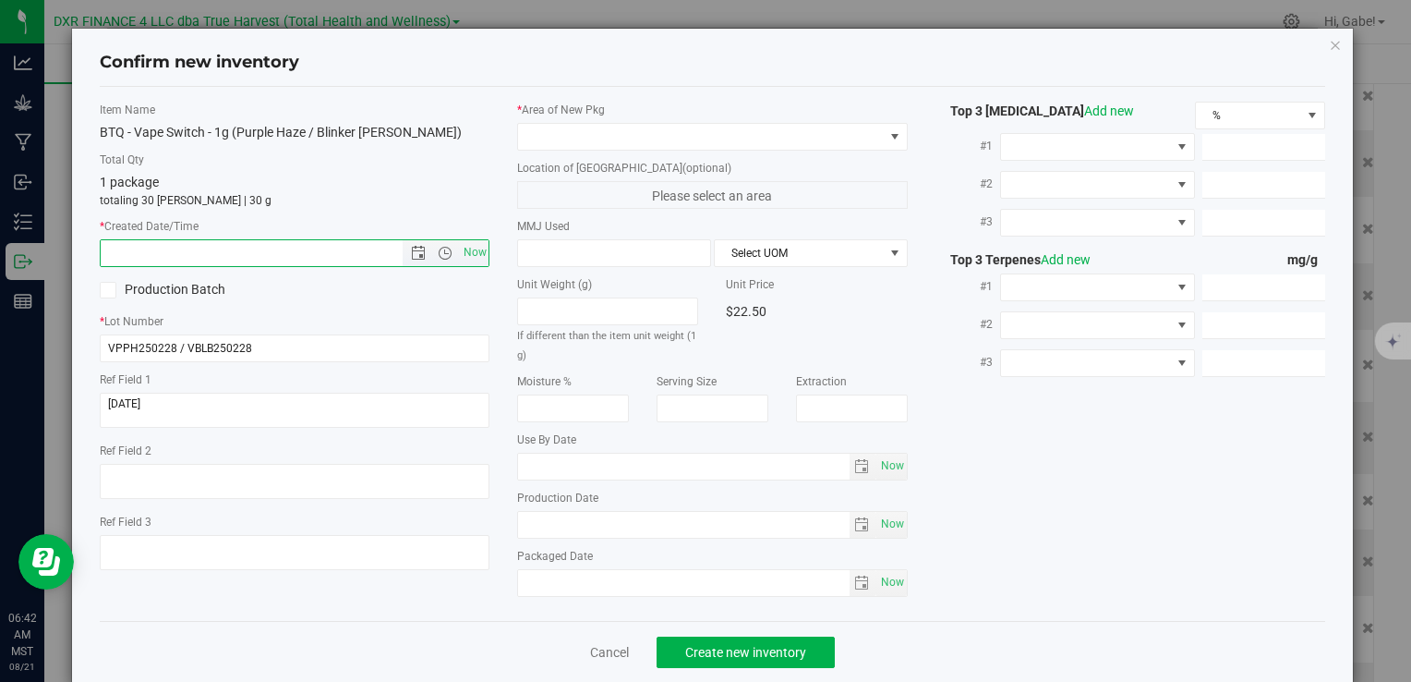
paste input "2025-02-28"
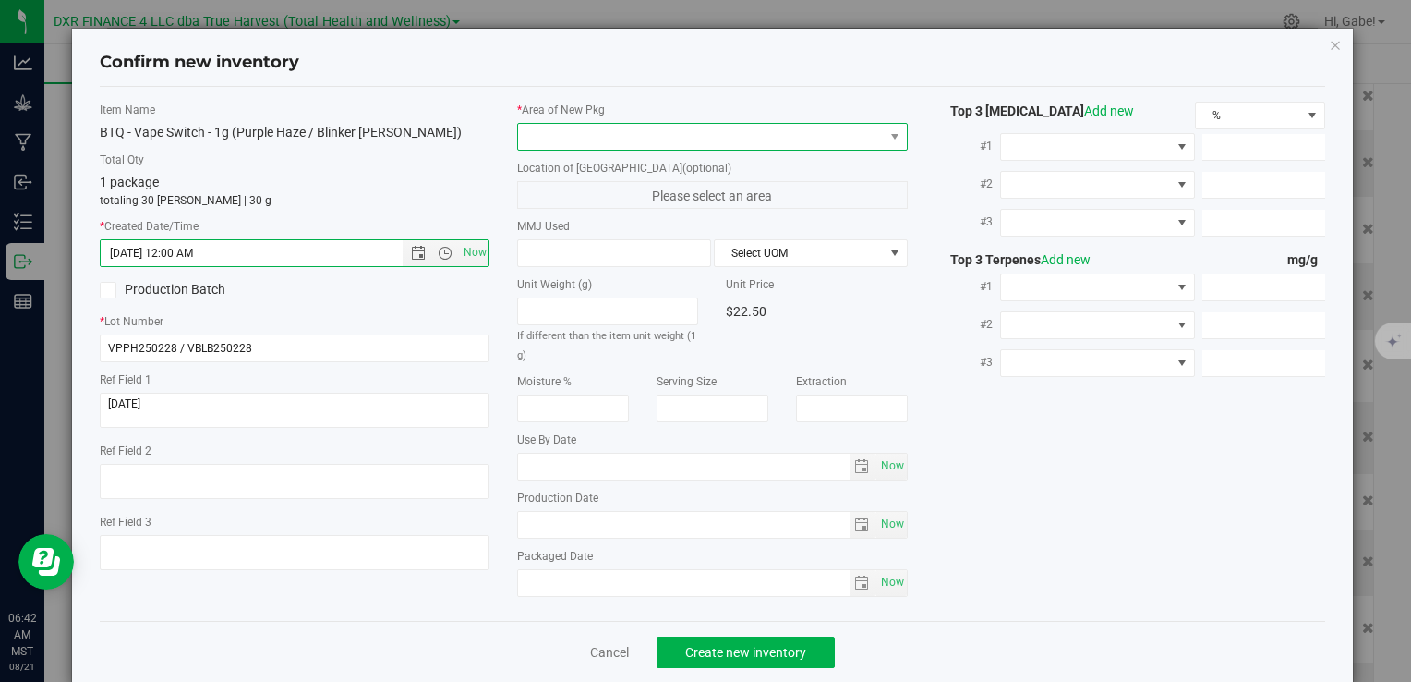
click at [536, 128] on span at bounding box center [700, 137] width 365 height 26
type input "2/28/2025 6:42 AM"
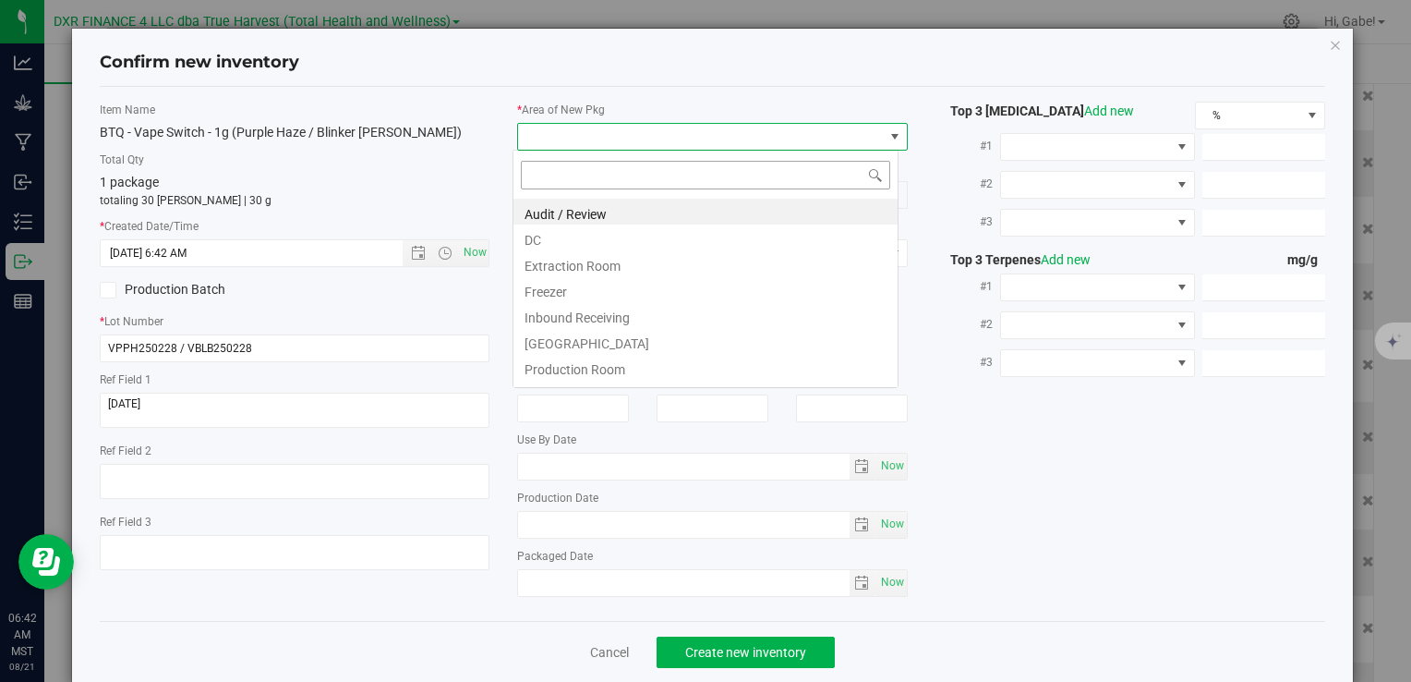
scroll to position [27, 386]
drag, startPoint x: 539, startPoint y: 234, endPoint x: 540, endPoint y: 223, distance: 10.2
click at [539, 233] on li "DC" at bounding box center [705, 237] width 384 height 26
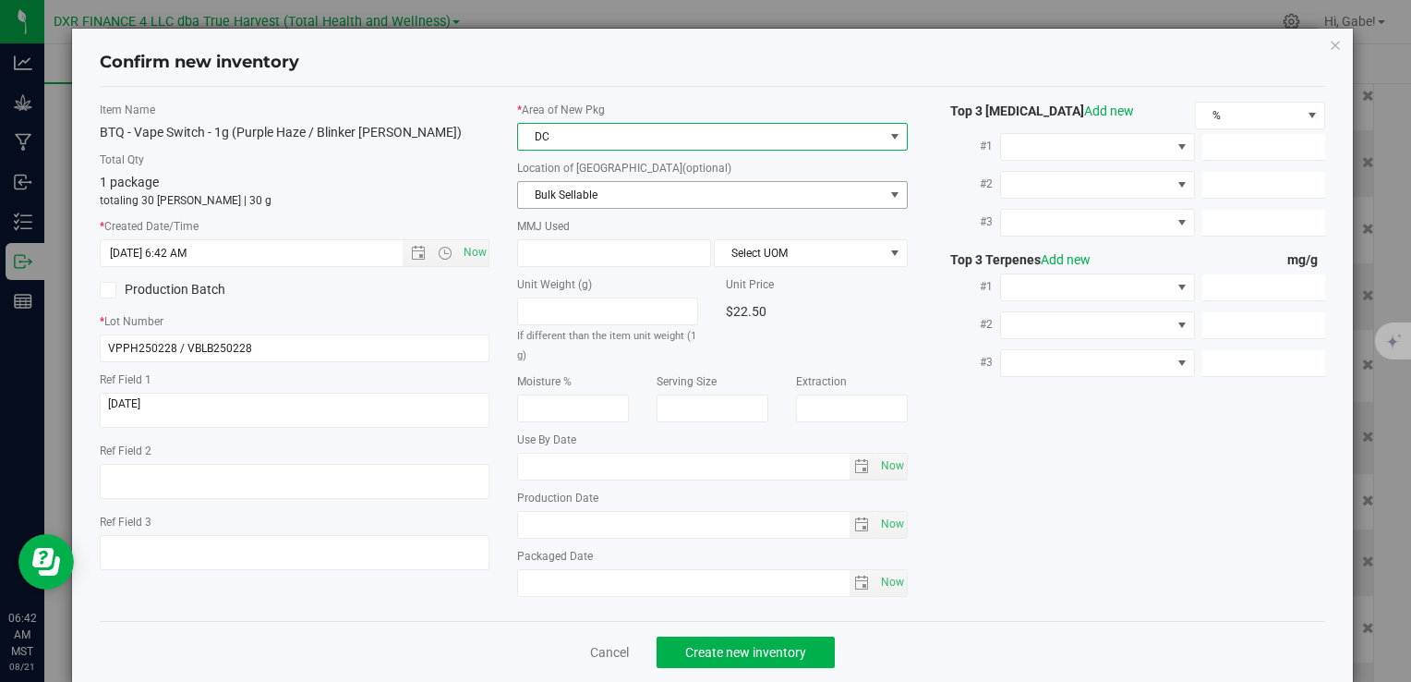
click at [556, 187] on span "Bulk Sellable" at bounding box center [700, 195] width 365 height 26
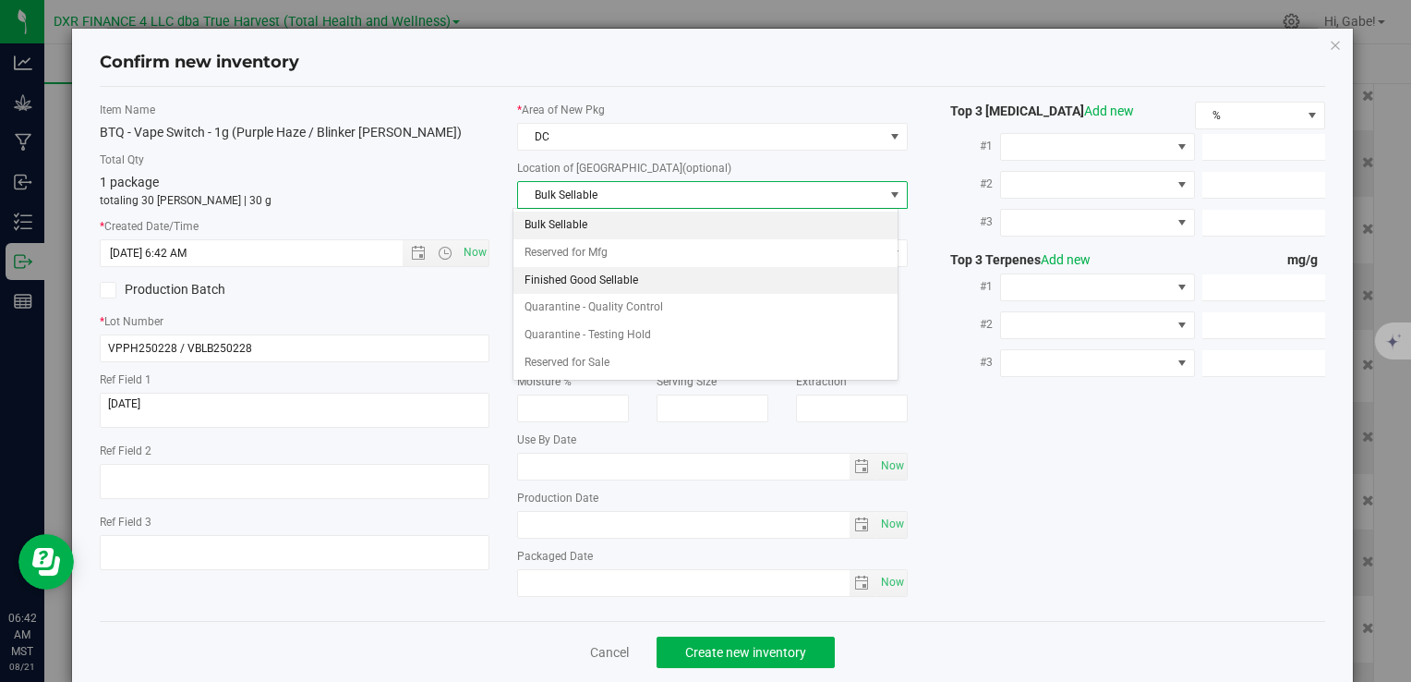
click at [587, 279] on li "Finished Good Sellable" at bounding box center [705, 281] width 384 height 28
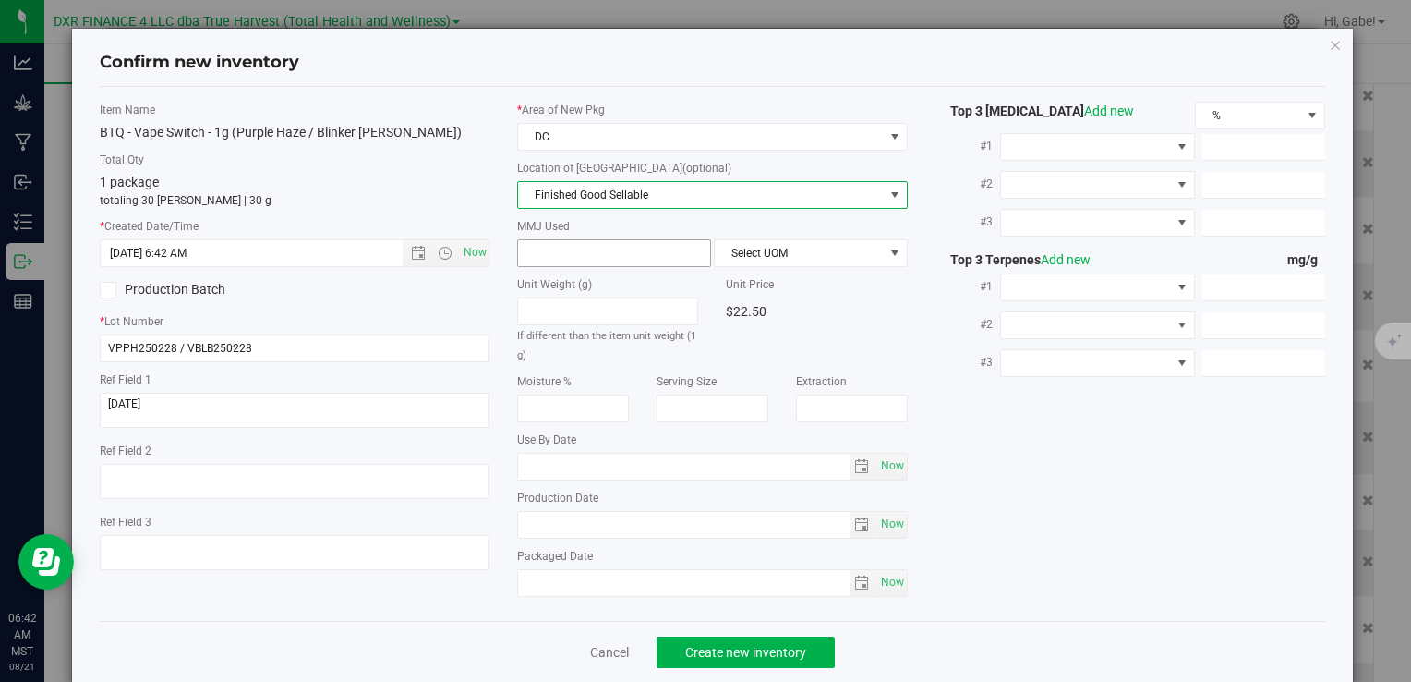
click at [602, 247] on span at bounding box center [614, 253] width 194 height 28
type input "1"
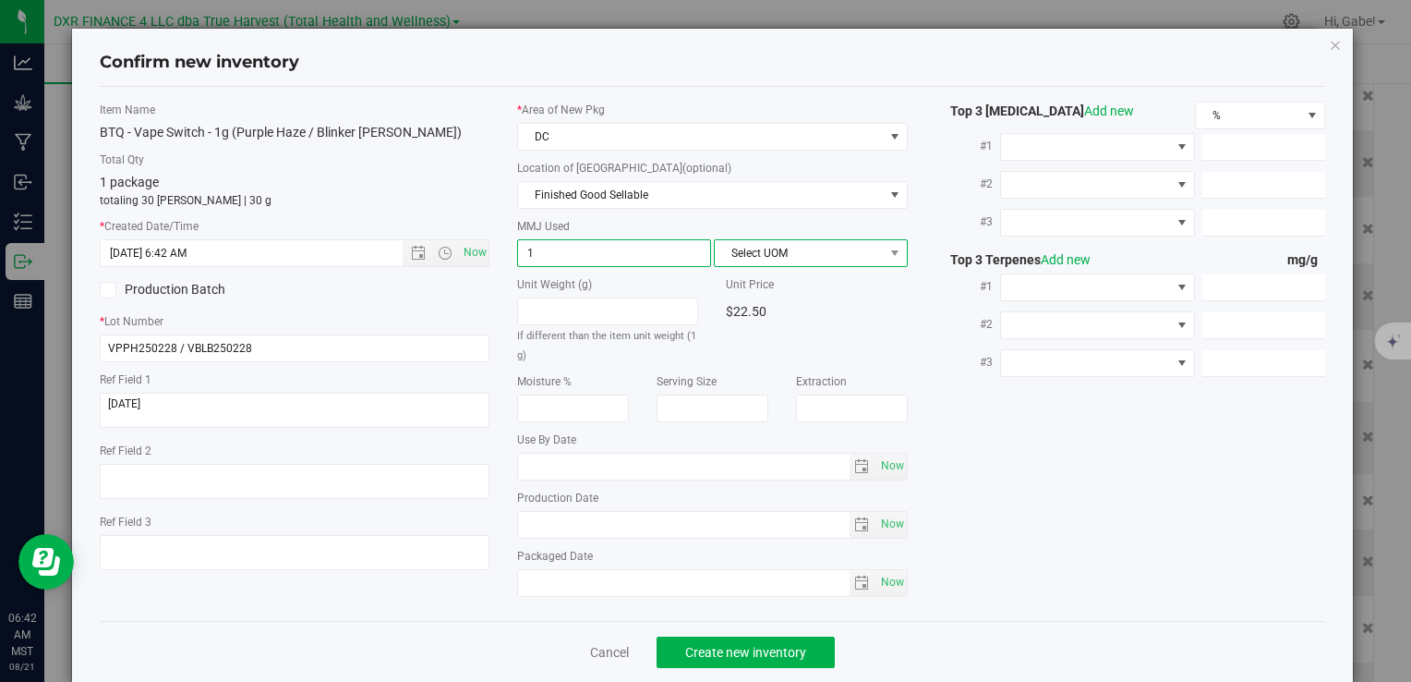
type input "1.0000"
click at [838, 260] on span "Select UOM" at bounding box center [799, 253] width 169 height 26
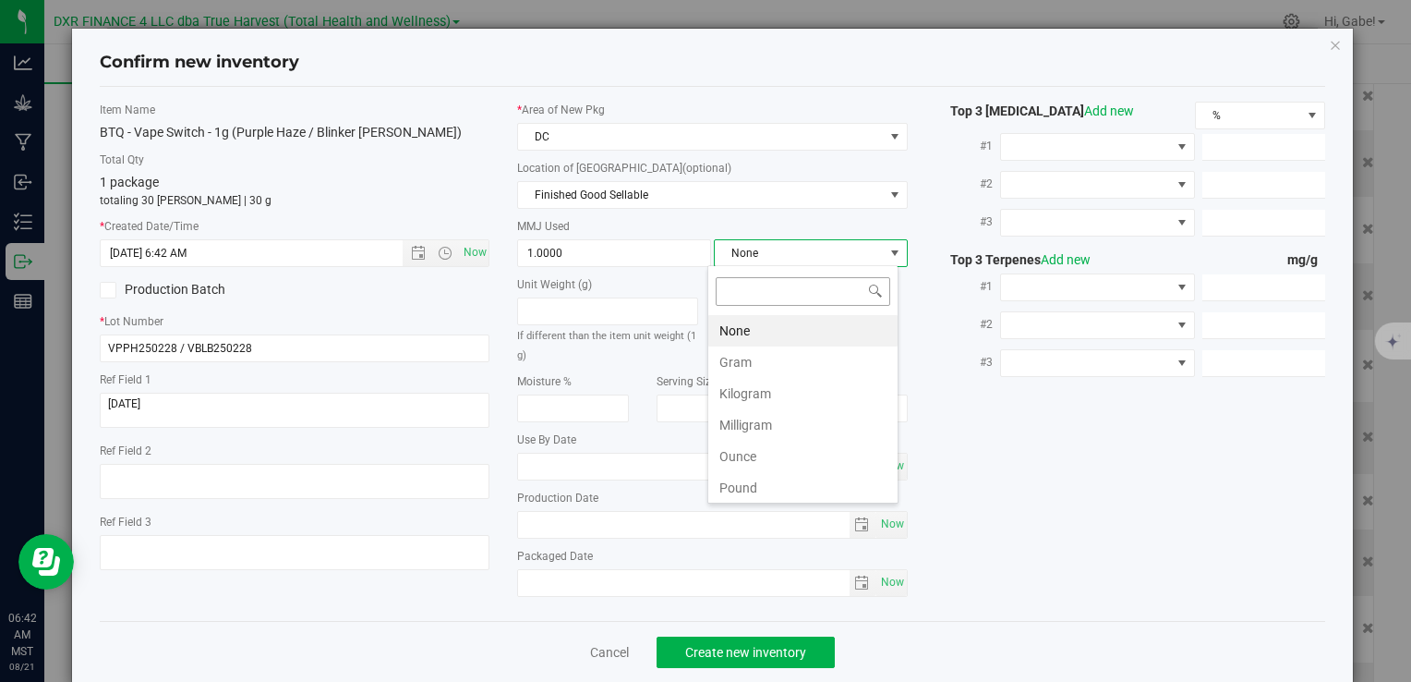
scroll to position [27, 191]
click at [764, 356] on li "Gram" at bounding box center [802, 361] width 189 height 31
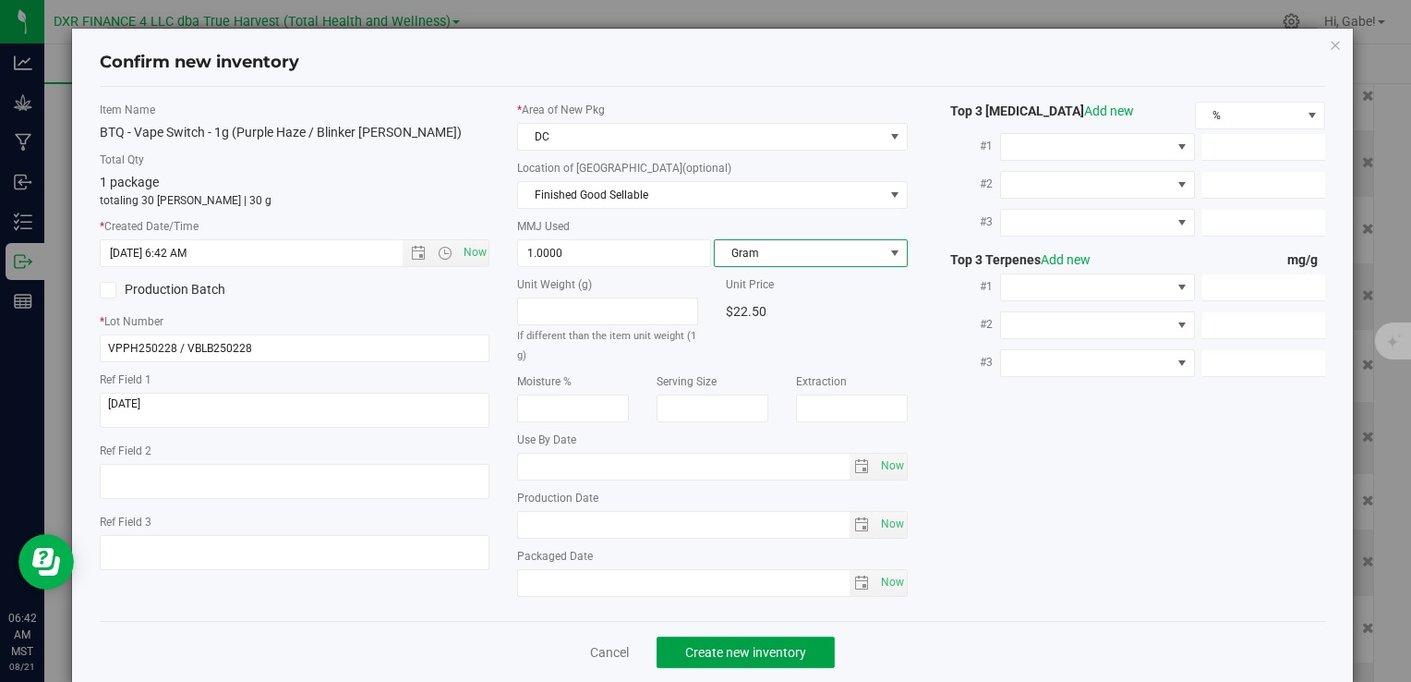
click at [779, 650] on span "Create new inventory" at bounding box center [745, 652] width 121 height 15
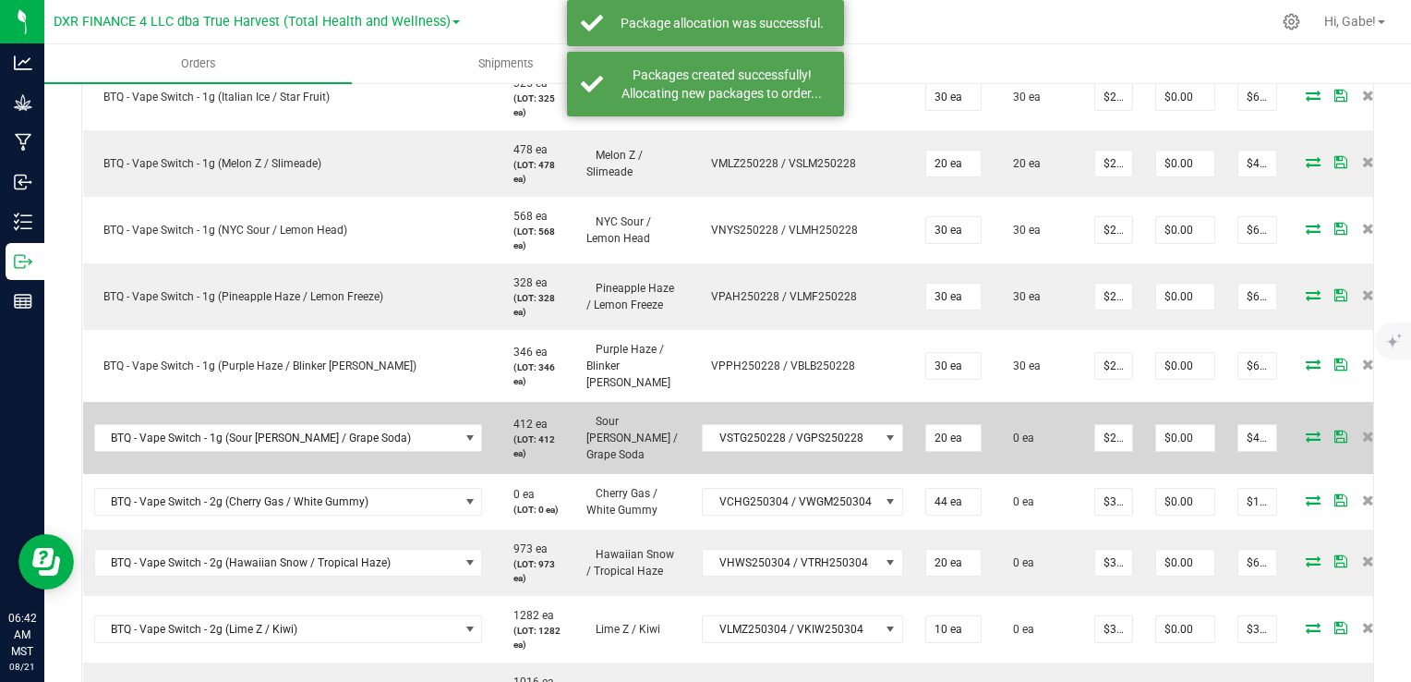
click at [1306, 430] on icon at bounding box center [1313, 435] width 15 height 11
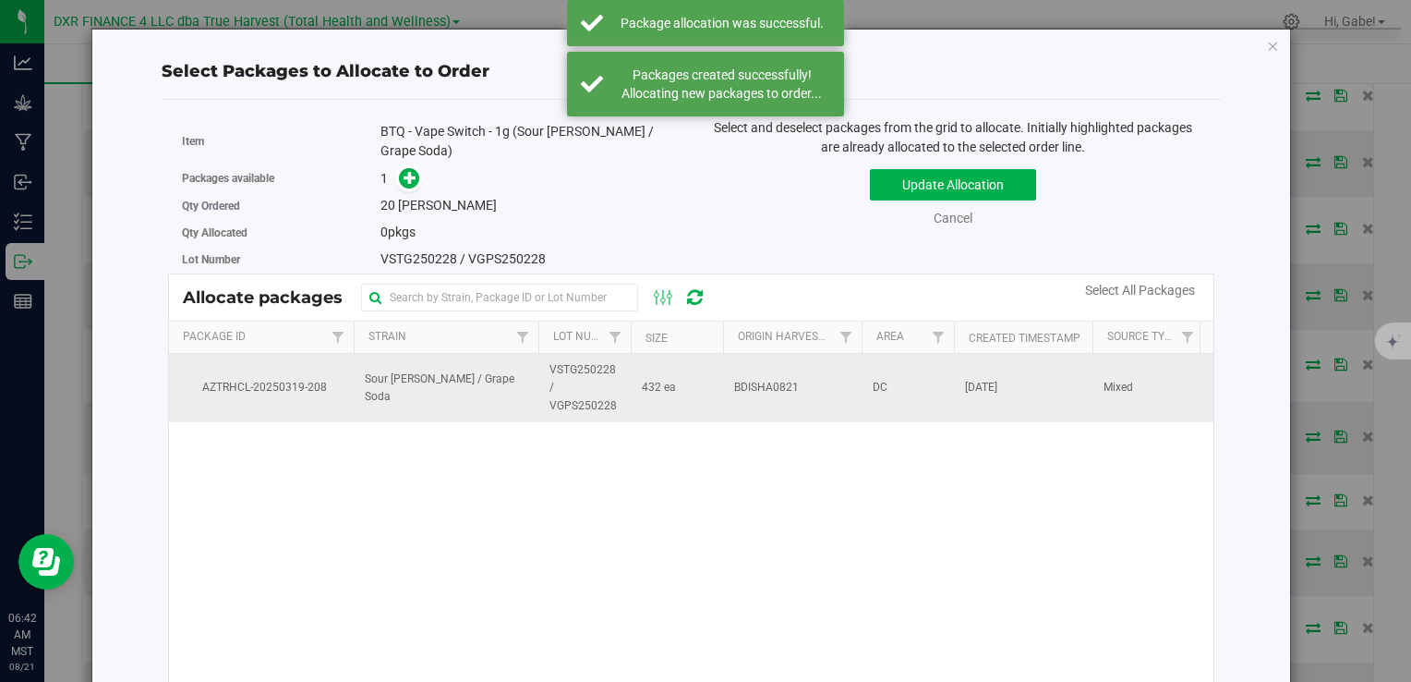
click at [369, 379] on span "Sour Tangie / Grape Soda" at bounding box center [446, 387] width 163 height 35
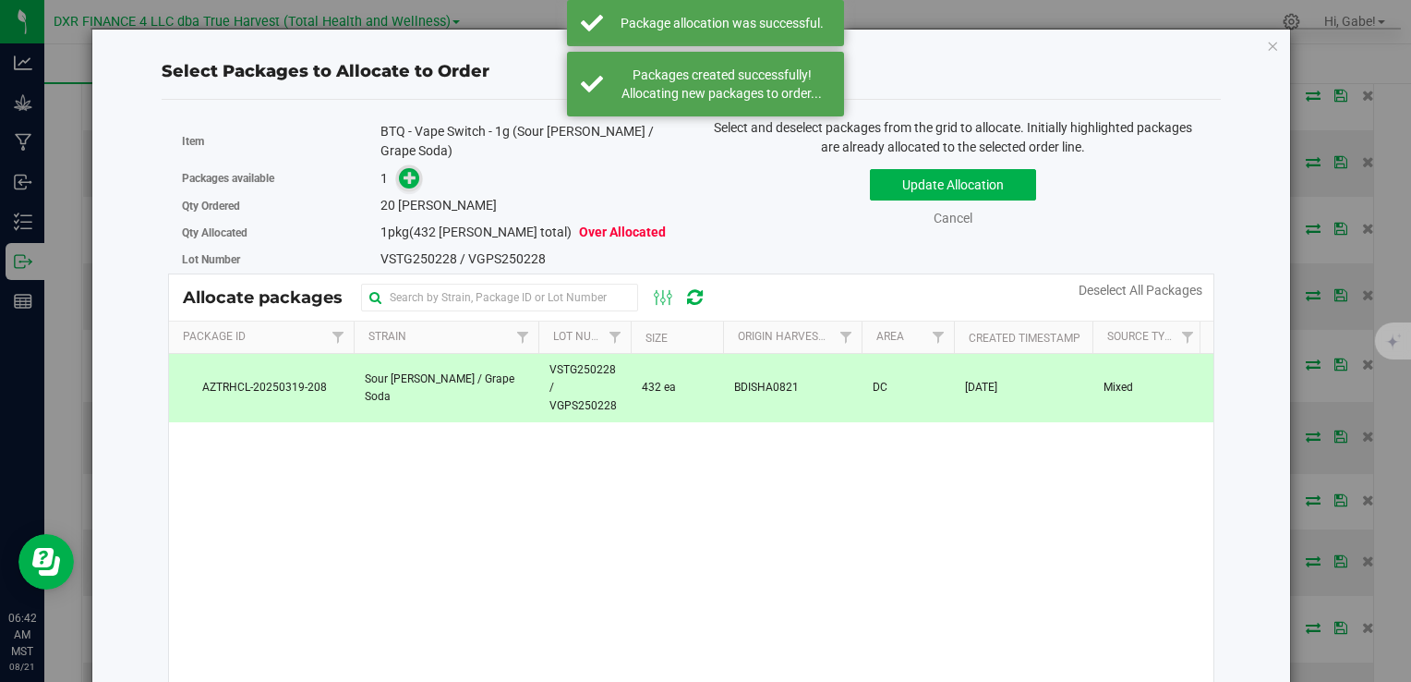
click at [404, 168] on span at bounding box center [409, 178] width 21 height 21
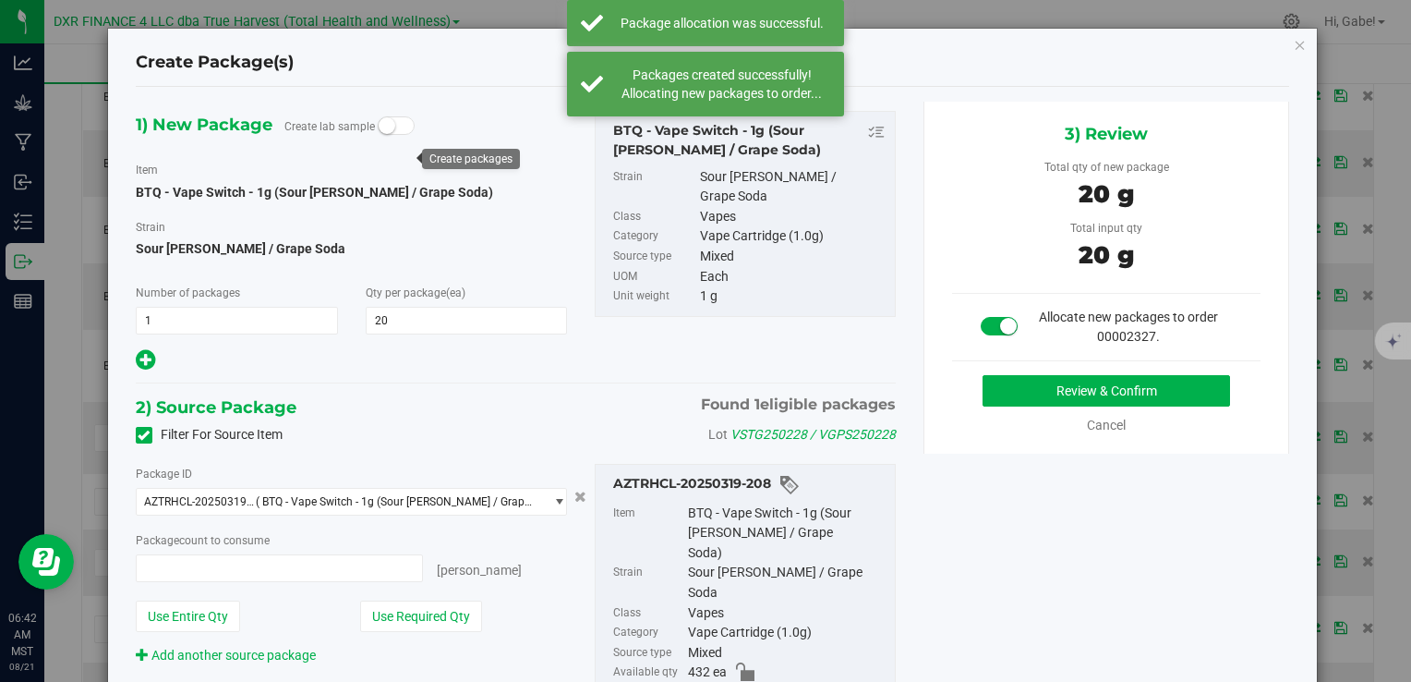
type input "20 ea"
click at [997, 379] on button "Review & Confirm" at bounding box center [1107, 390] width 248 height 31
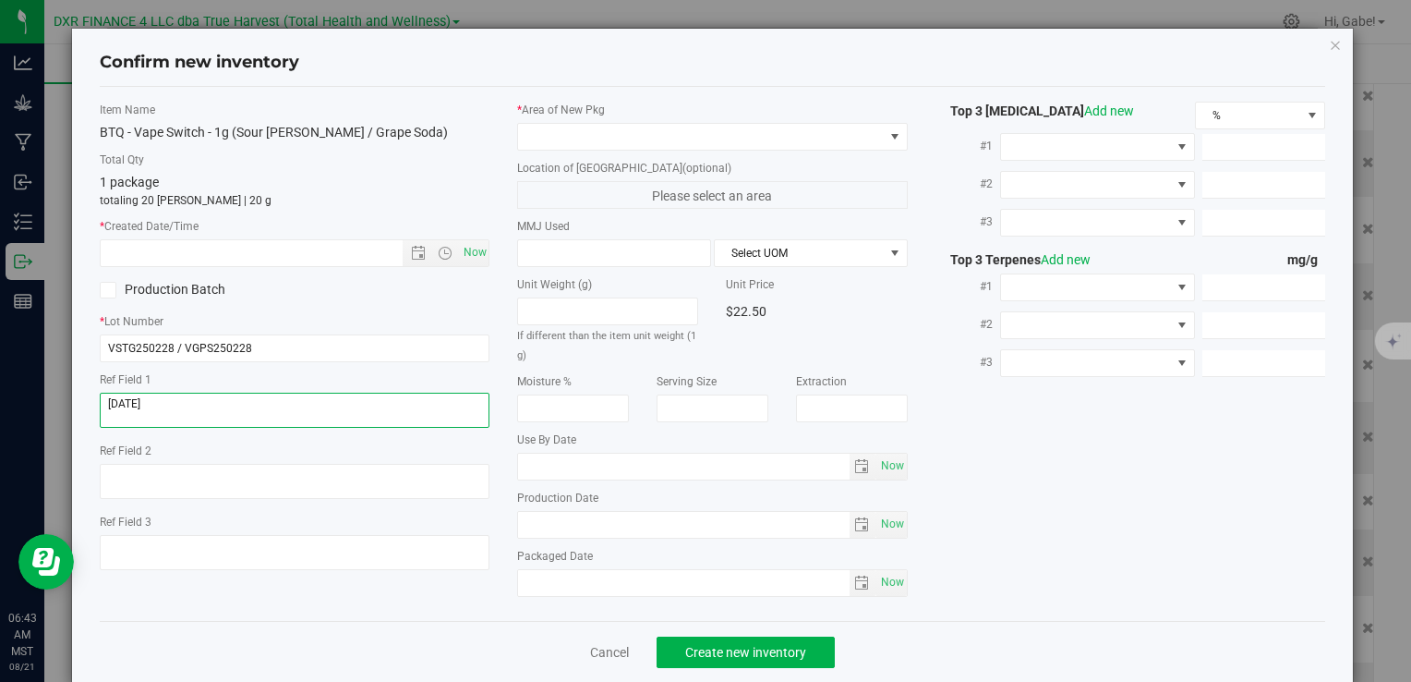
click at [229, 397] on textarea at bounding box center [295, 409] width 390 height 35
click at [228, 396] on textarea at bounding box center [295, 409] width 390 height 35
click at [245, 258] on input "text" at bounding box center [267, 253] width 332 height 26
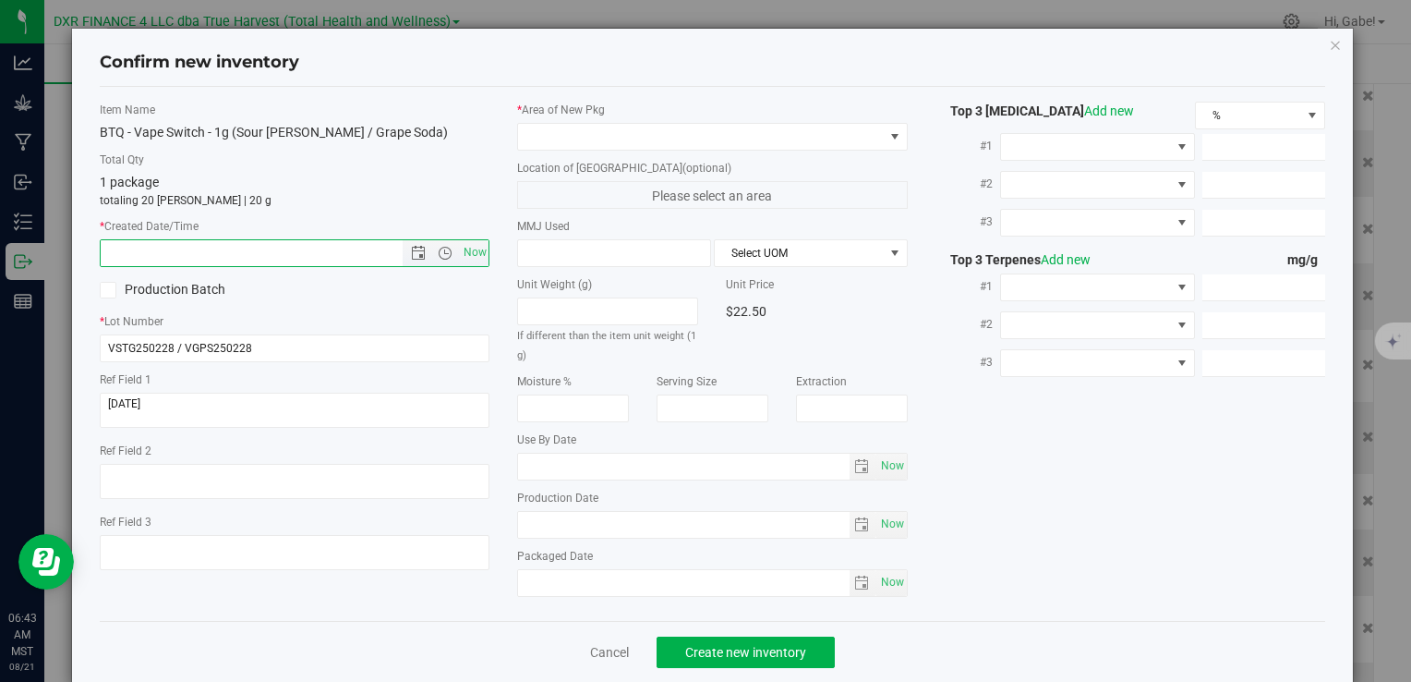
paste input "2025-02-28"
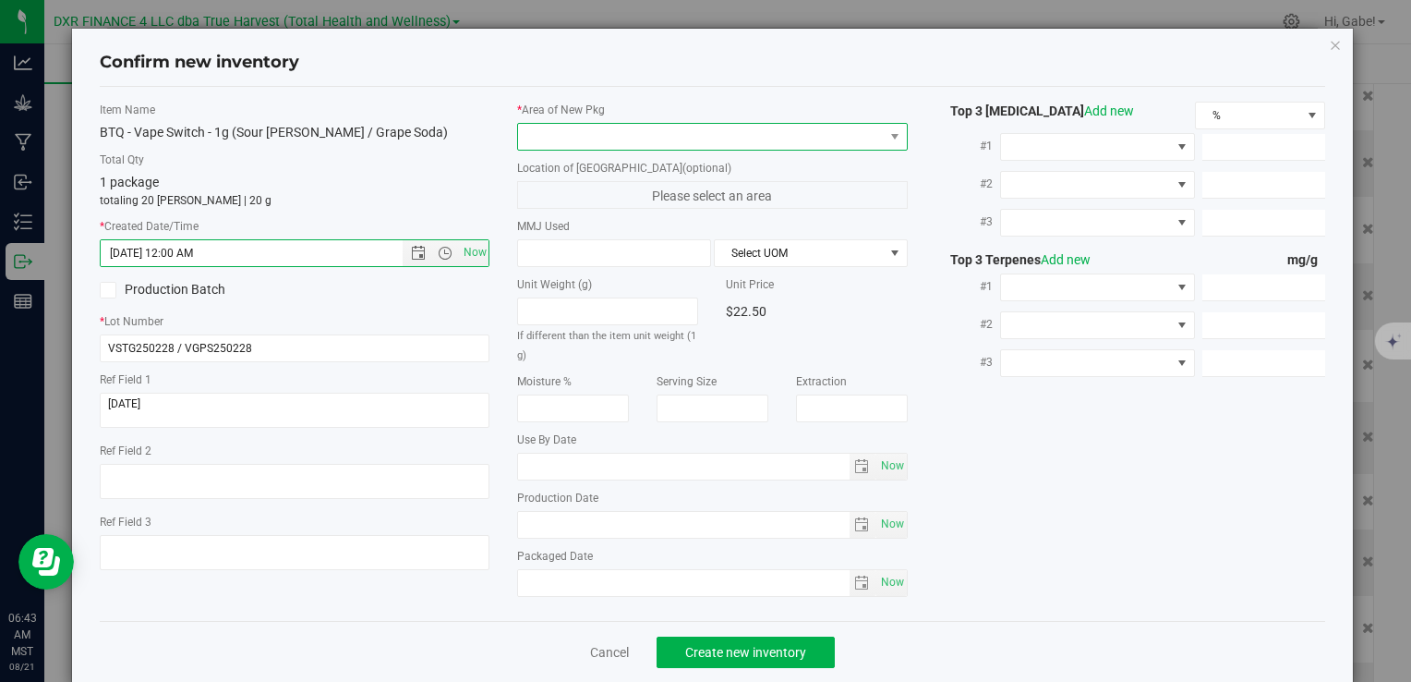
click at [547, 136] on span at bounding box center [700, 137] width 365 height 26
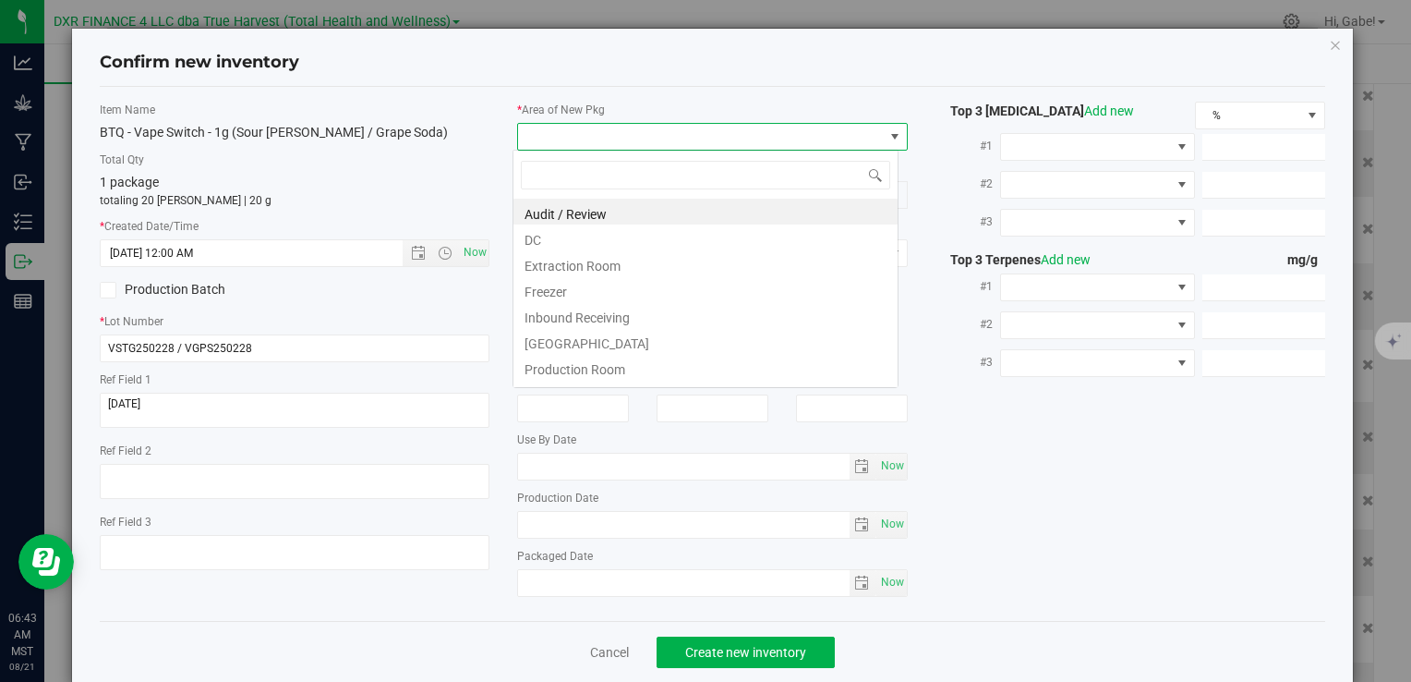
type input "2/28/2025 6:43 AM"
drag, startPoint x: 555, startPoint y: 236, endPoint x: 567, endPoint y: 222, distance: 19.0
click at [556, 236] on li "DC" at bounding box center [705, 237] width 384 height 26
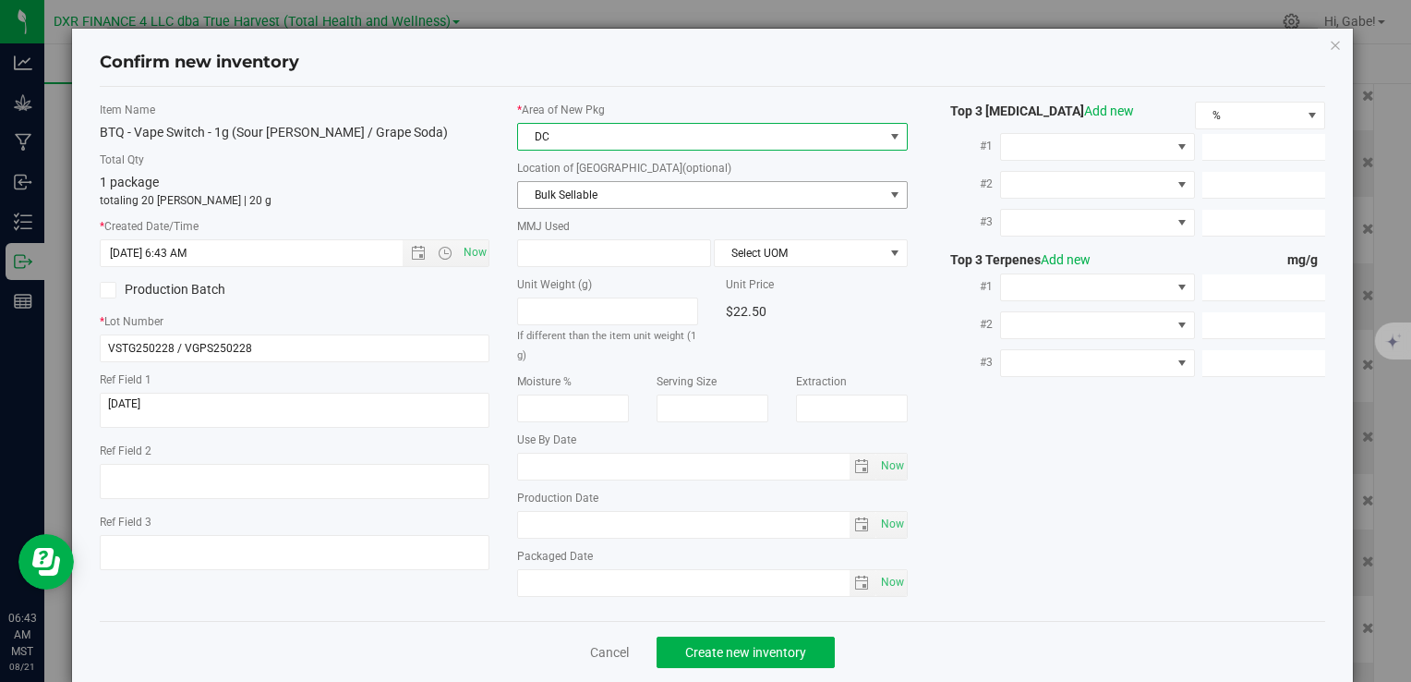
click at [571, 187] on span "Bulk Sellable" at bounding box center [700, 195] width 365 height 26
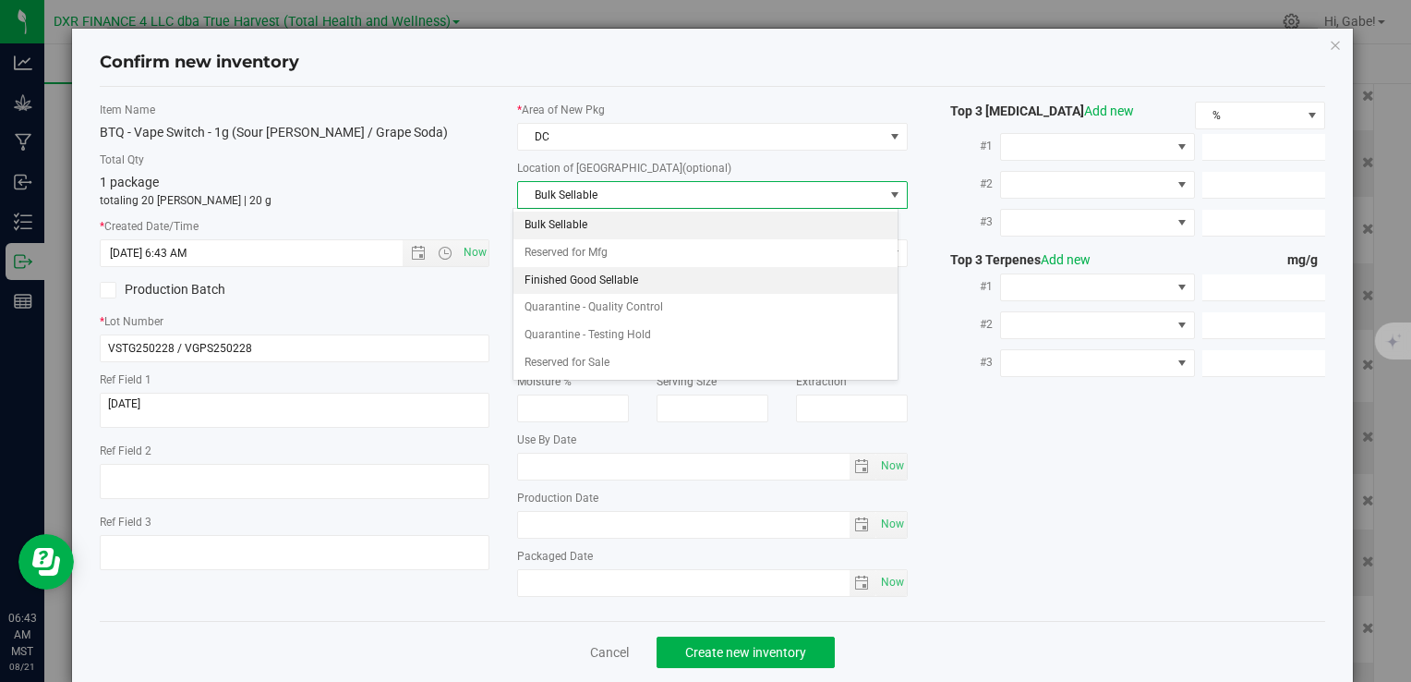
click at [606, 275] on li "Finished Good Sellable" at bounding box center [705, 281] width 384 height 28
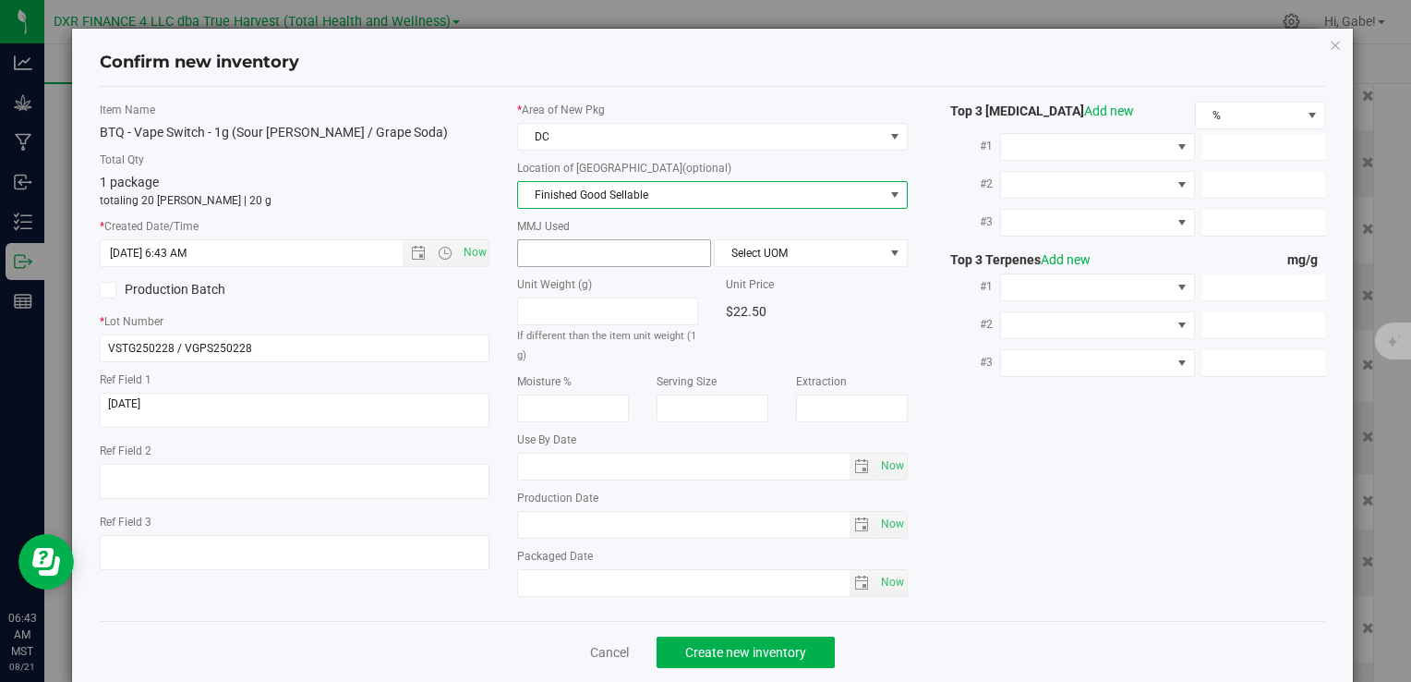
click at [603, 251] on span at bounding box center [614, 253] width 194 height 28
type input "1"
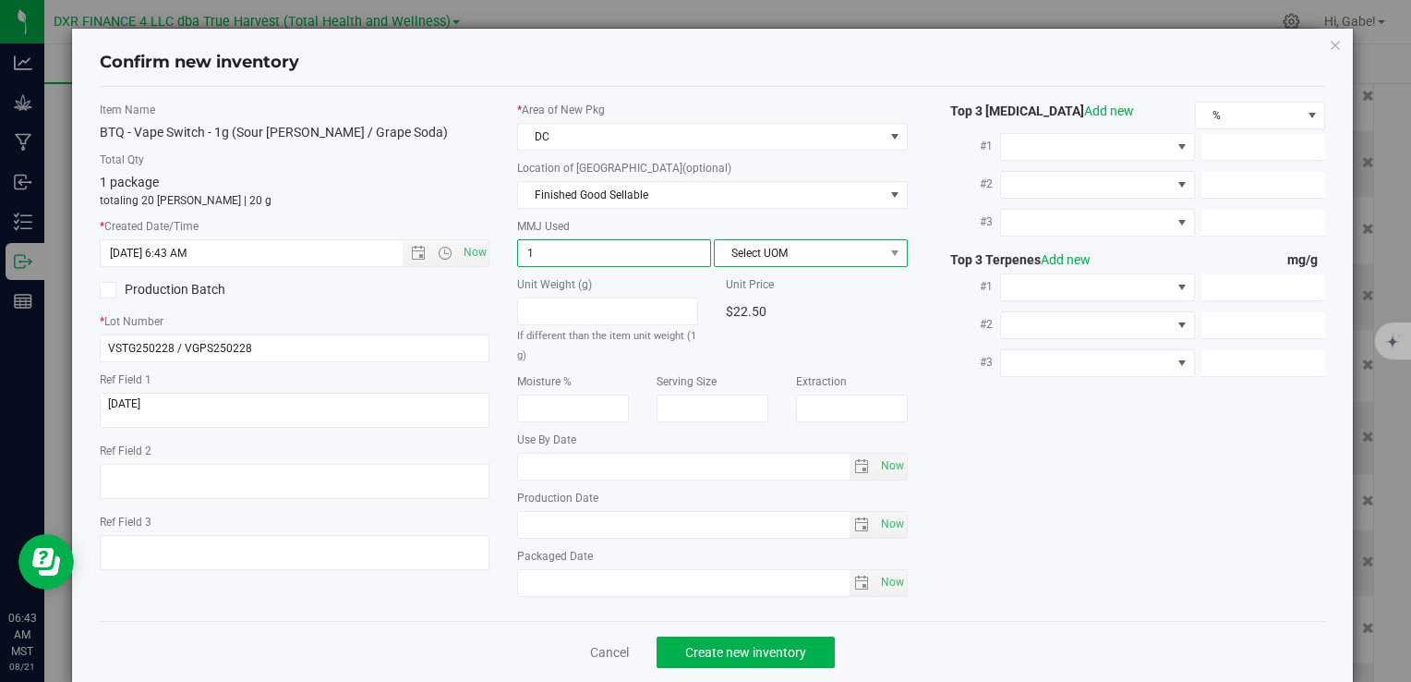
type input "1.0000"
click at [772, 252] on span "Select UOM" at bounding box center [799, 253] width 169 height 26
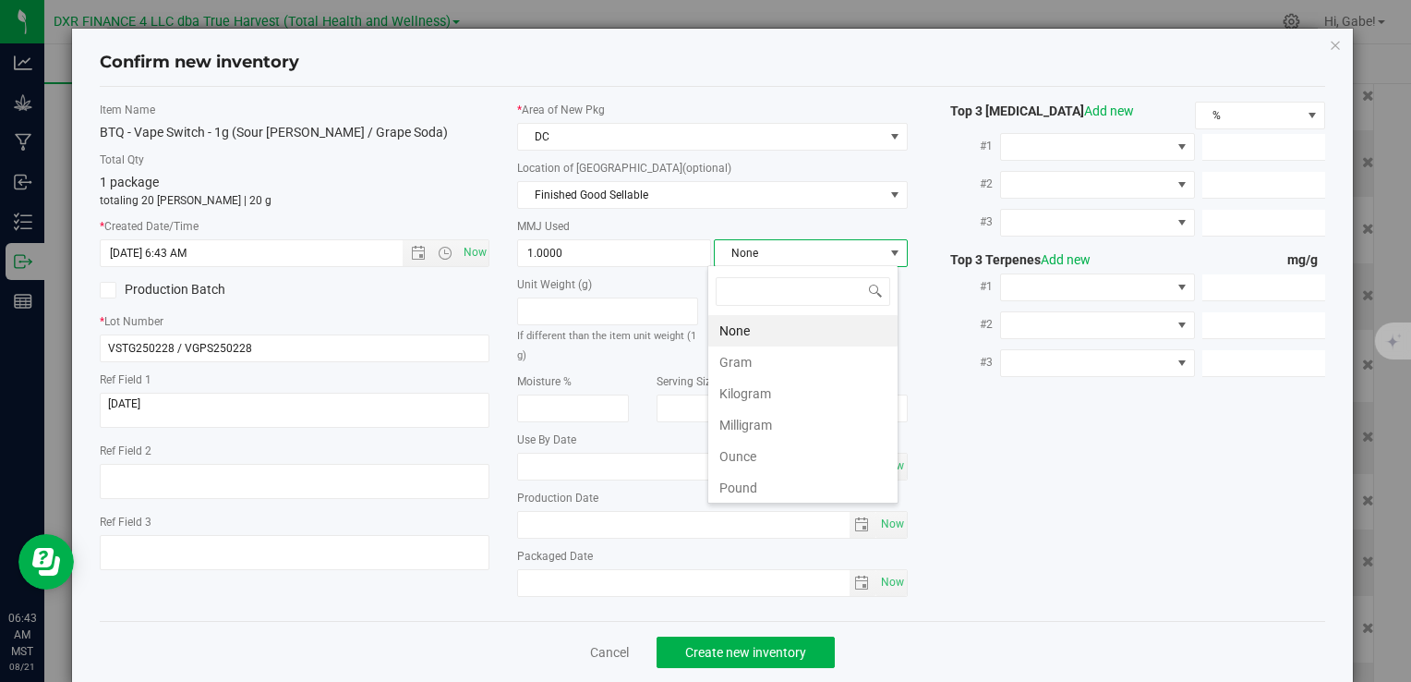
scroll to position [27, 191]
click at [760, 359] on li "Gram" at bounding box center [802, 361] width 189 height 31
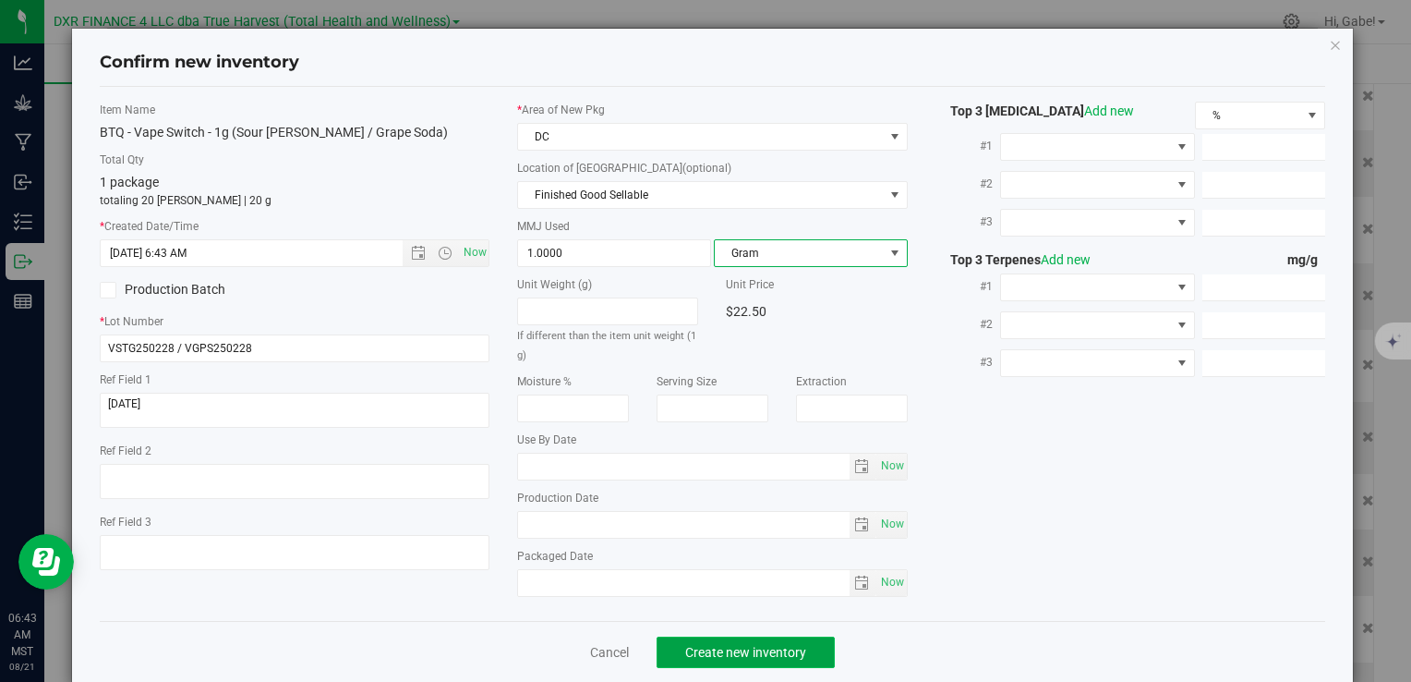
click at [813, 659] on button "Create new inventory" at bounding box center [746, 651] width 178 height 31
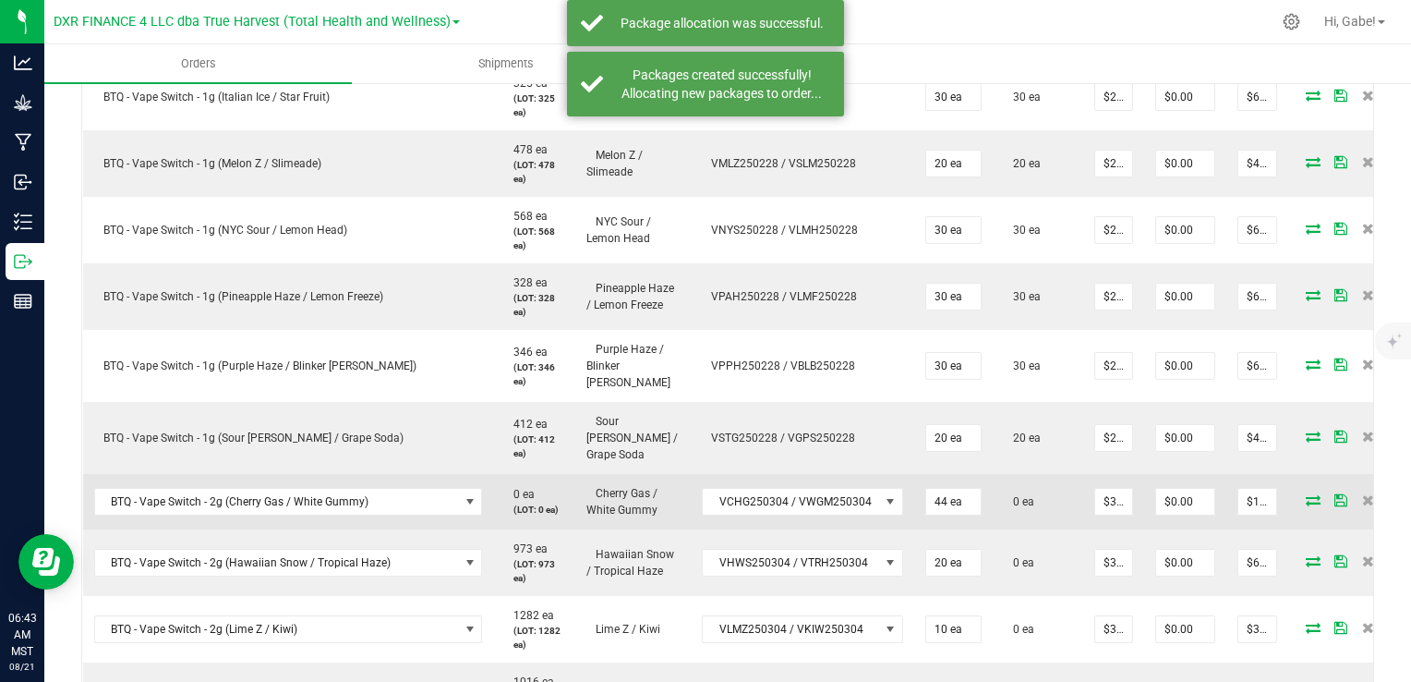
click at [1306, 494] on icon at bounding box center [1313, 499] width 15 height 11
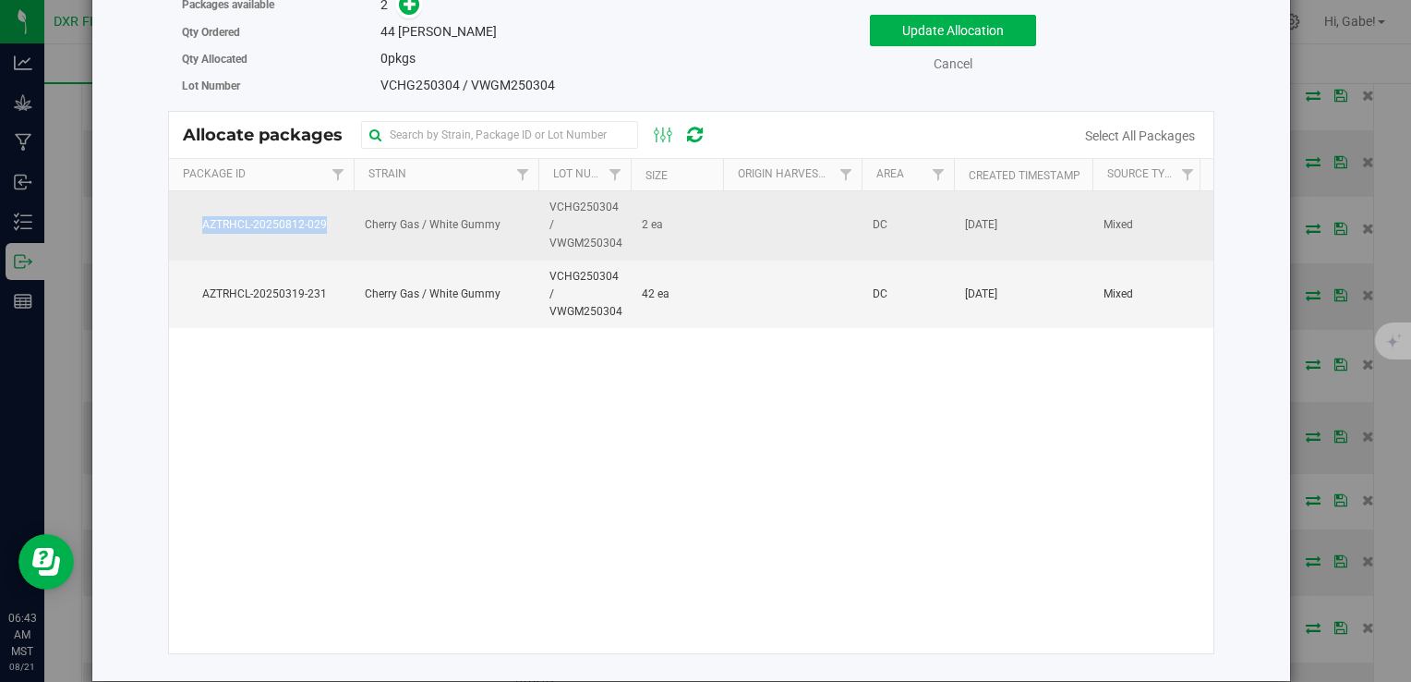
drag, startPoint x: 323, startPoint y: 226, endPoint x: 202, endPoint y: 223, distance: 121.0
click at [200, 223] on span "AZTRHCL-20250812-029" at bounding box center [261, 225] width 163 height 18
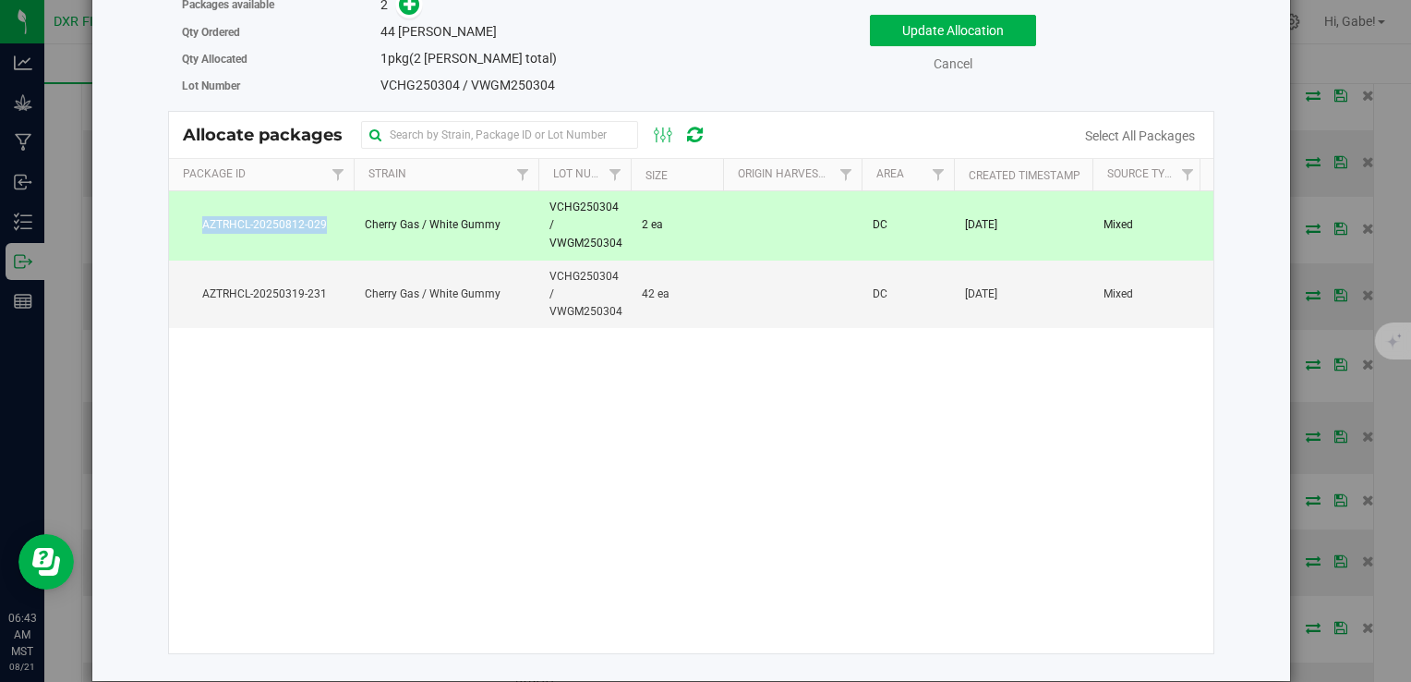
copy span "AZTRHCL-20250812-029"
click at [665, 297] on span "42 ea" at bounding box center [656, 294] width 28 height 18
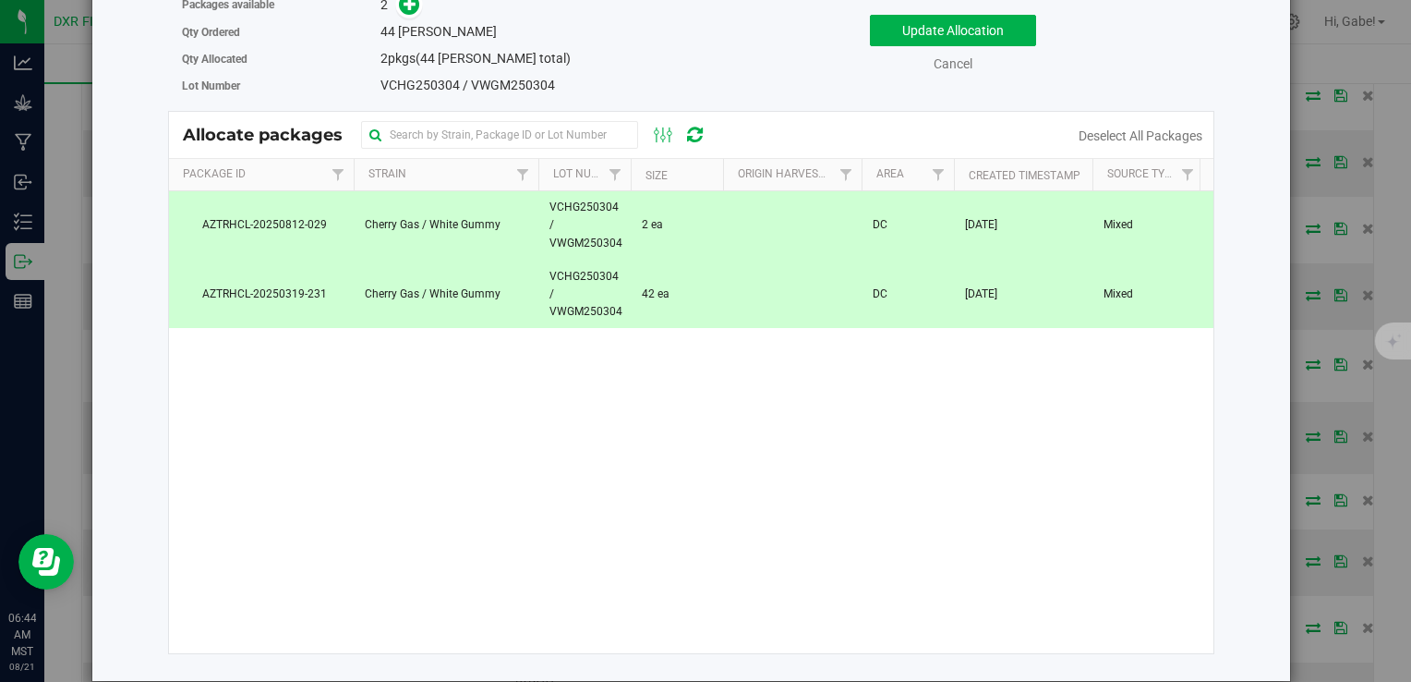
click at [676, 230] on td "2 ea" at bounding box center [677, 225] width 92 height 69
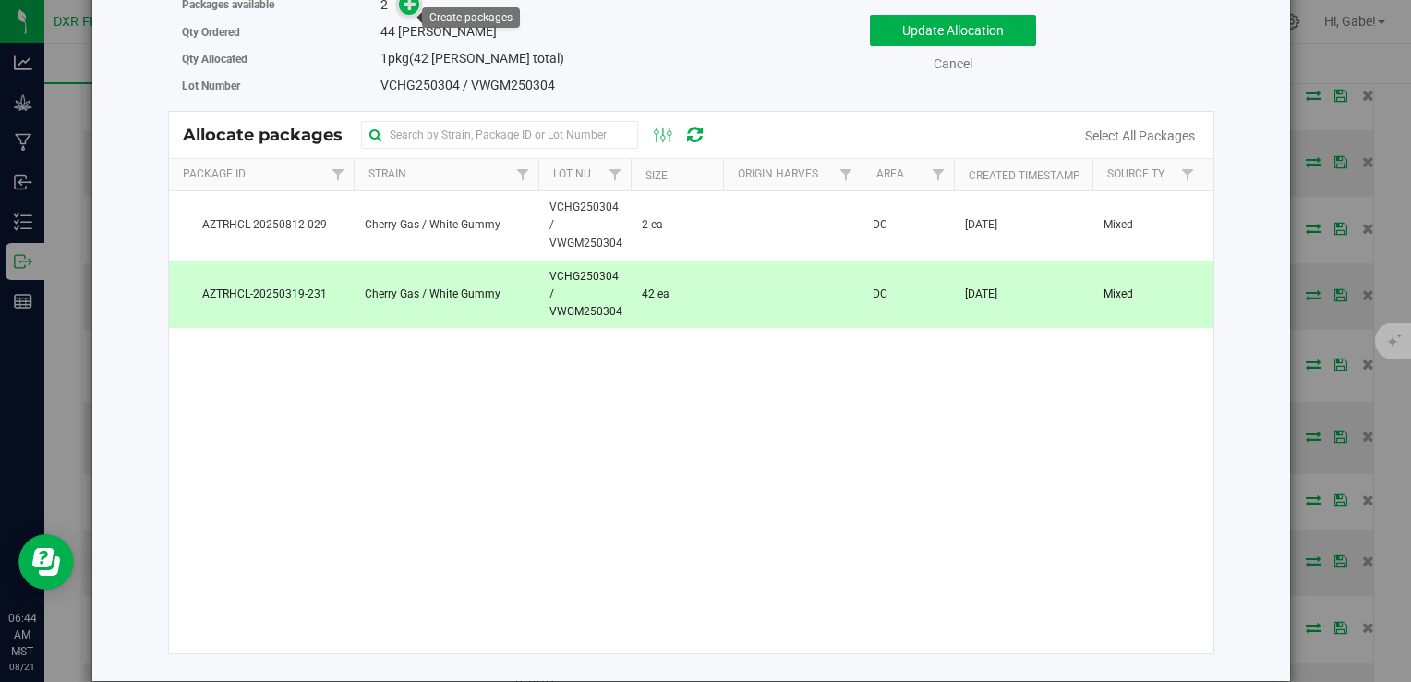
click at [404, 10] on icon at bounding box center [410, 3] width 13 height 13
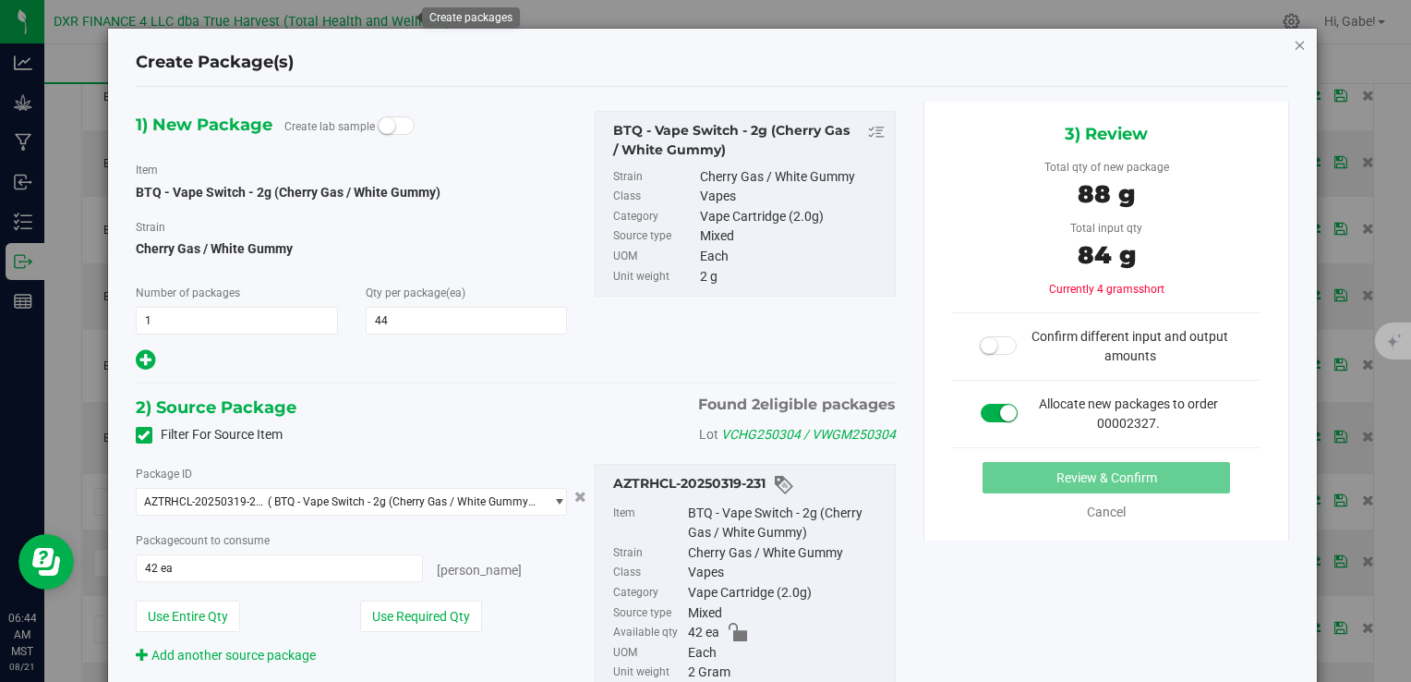
click at [1294, 44] on icon "button" at bounding box center [1300, 44] width 13 height 22
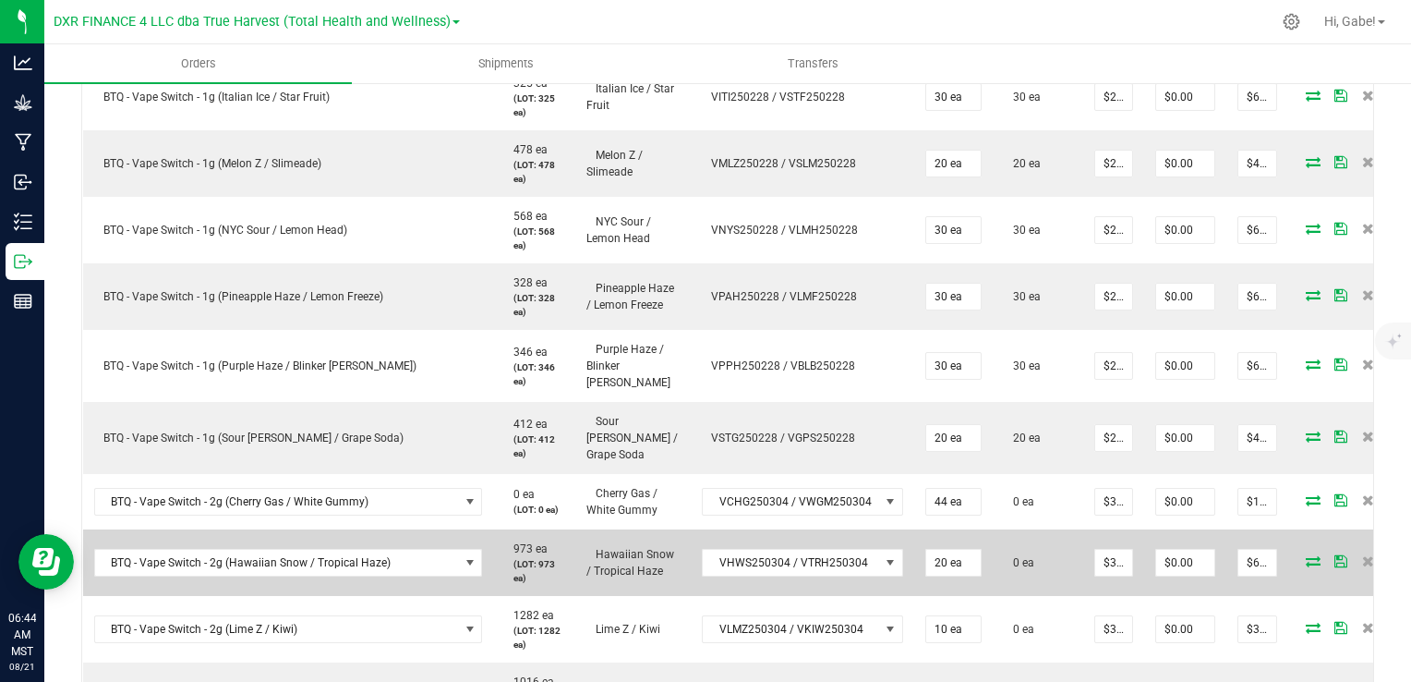
click at [1306, 555] on icon at bounding box center [1313, 560] width 15 height 11
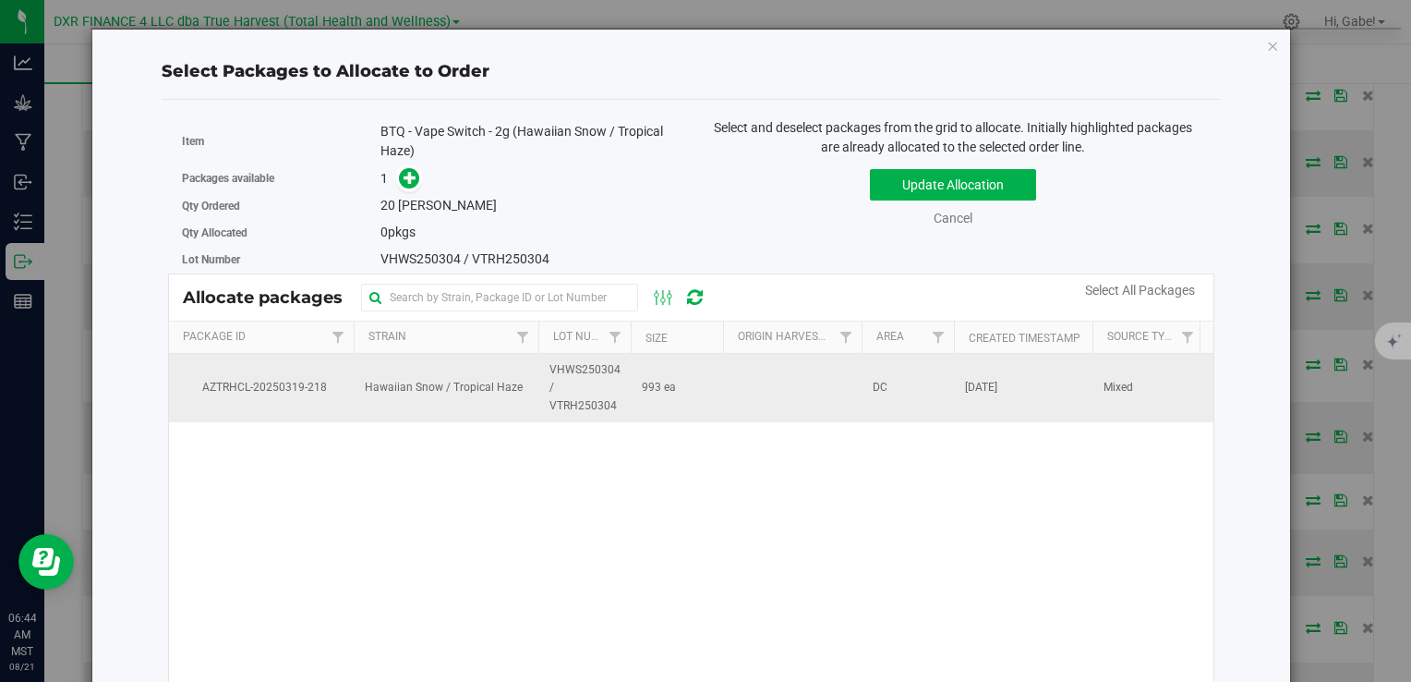
click at [909, 387] on td "DC" at bounding box center [908, 388] width 92 height 68
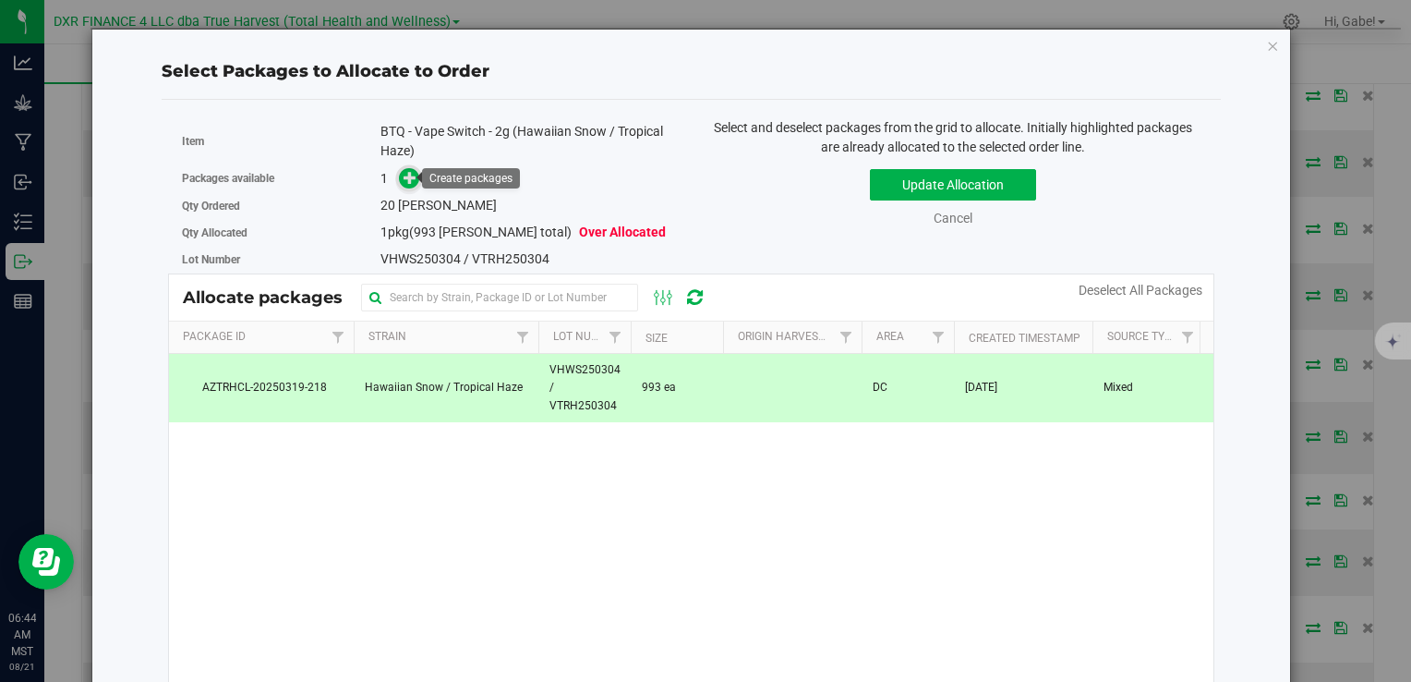
click at [406, 172] on icon at bounding box center [410, 177] width 13 height 13
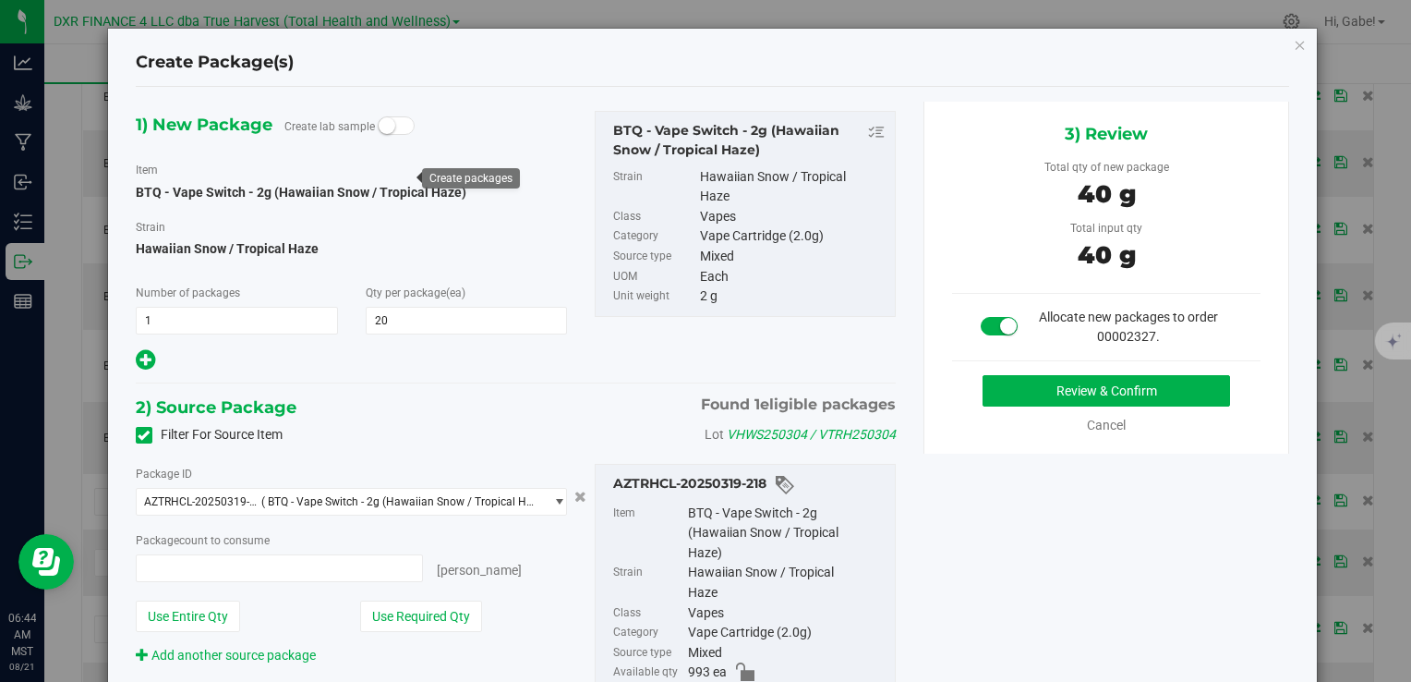
type input "20 ea"
click at [1053, 396] on button "Review & Confirm" at bounding box center [1107, 390] width 248 height 31
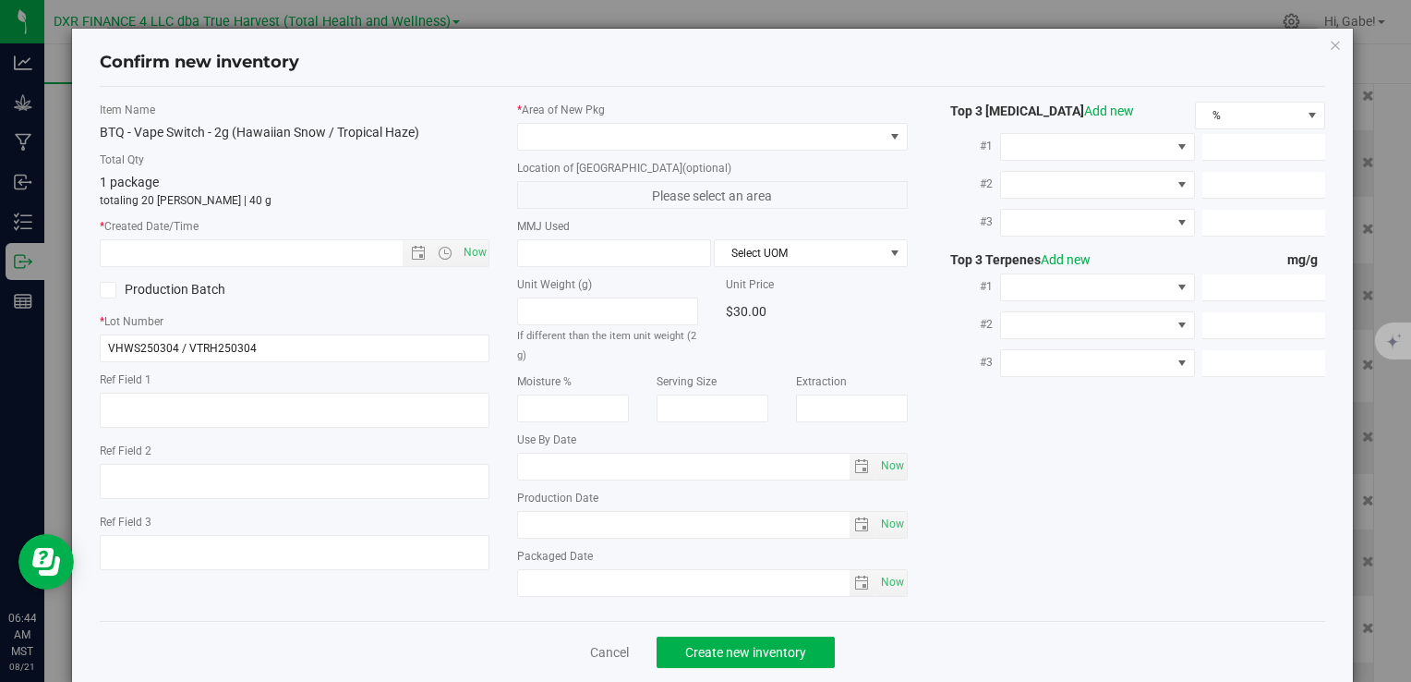
type textarea "[DATE]"
click at [223, 394] on textarea at bounding box center [295, 409] width 390 height 35
click at [268, 250] on input "text" at bounding box center [267, 253] width 332 height 26
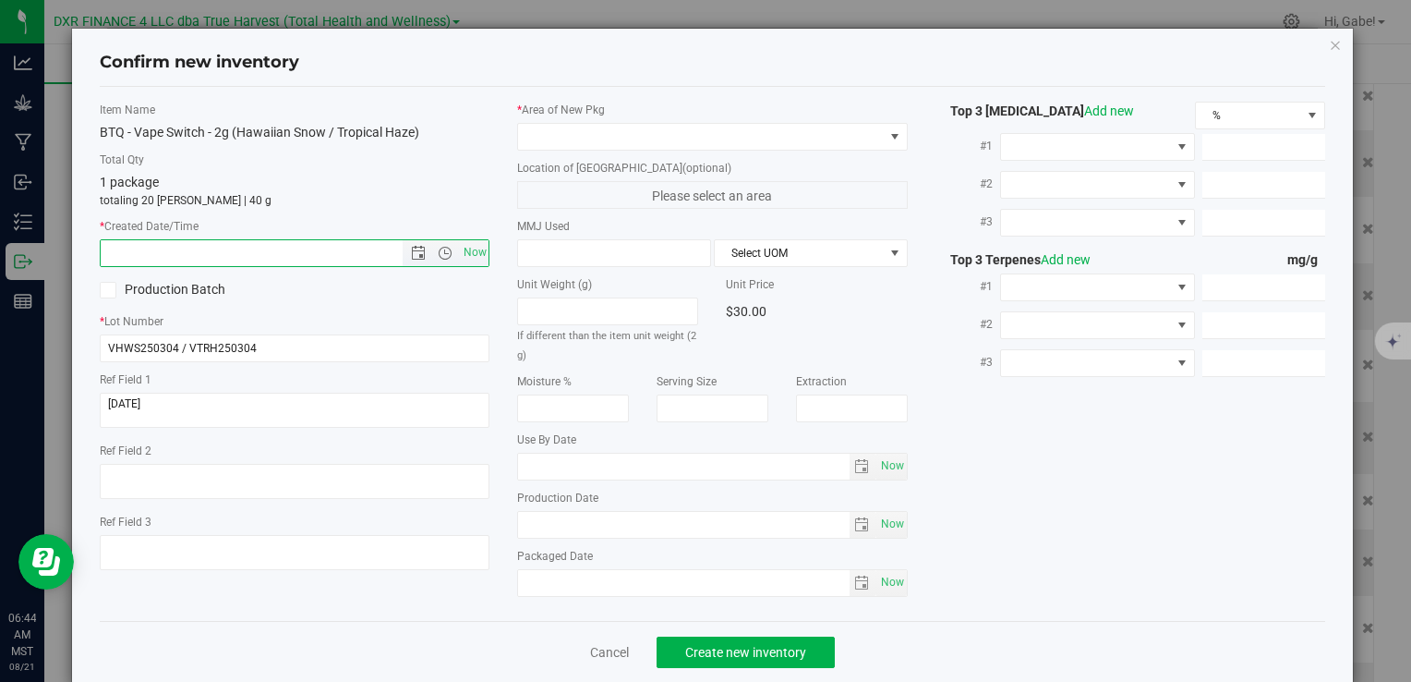
paste input "[DATE]"
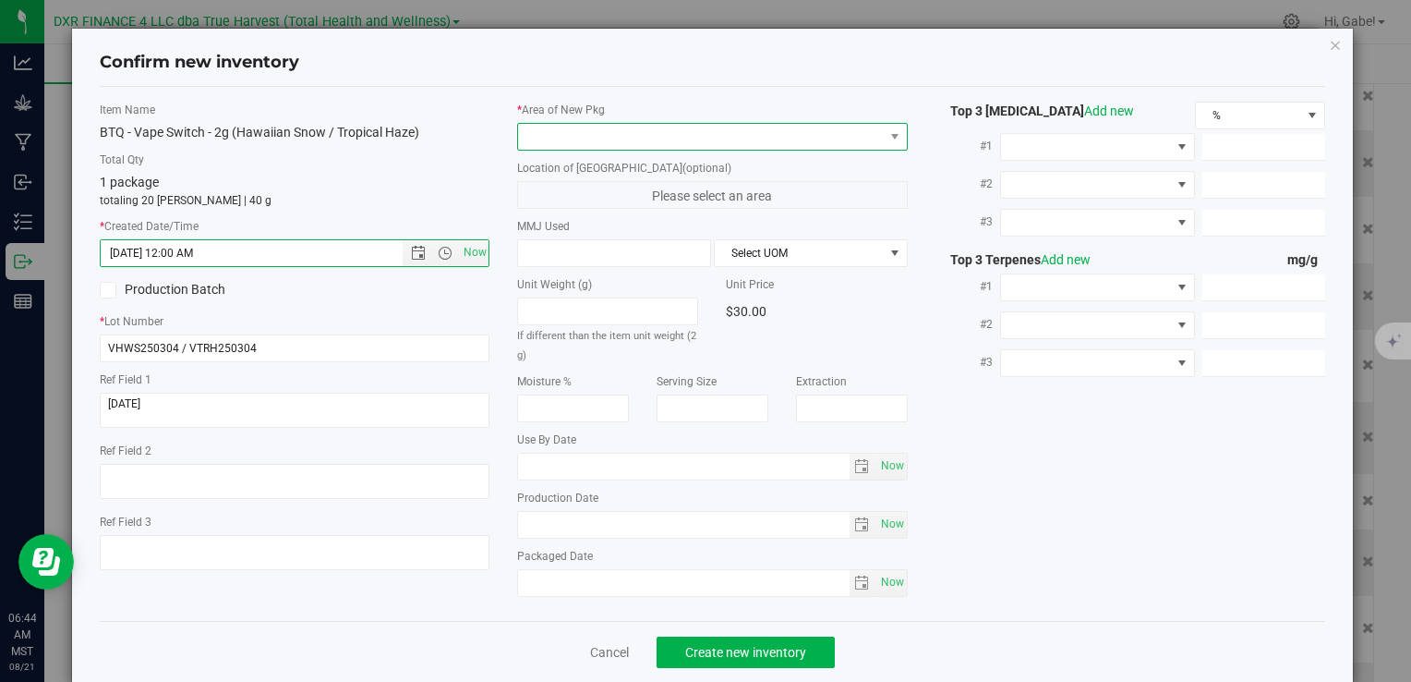
click at [550, 136] on span at bounding box center [700, 137] width 365 height 26
type input "3/4/2025 6:44 AM"
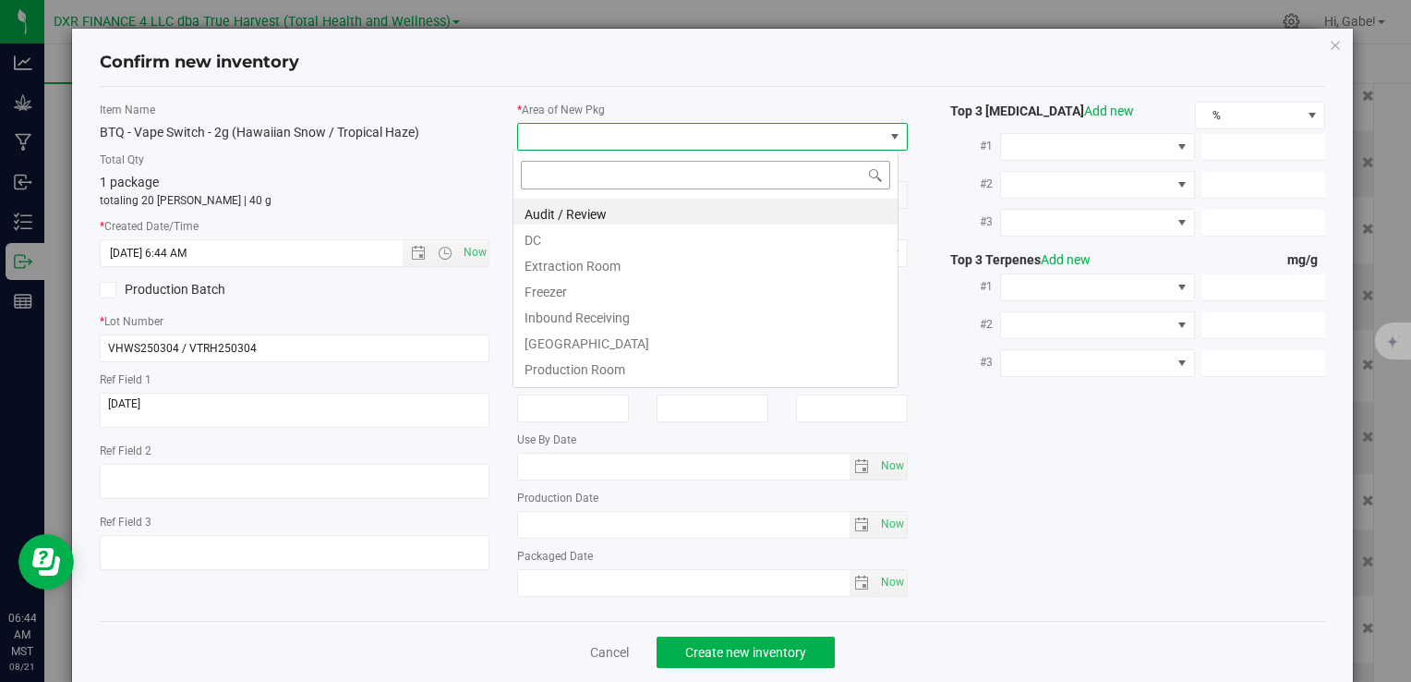
scroll to position [27, 386]
click at [548, 239] on li "DC" at bounding box center [705, 237] width 384 height 26
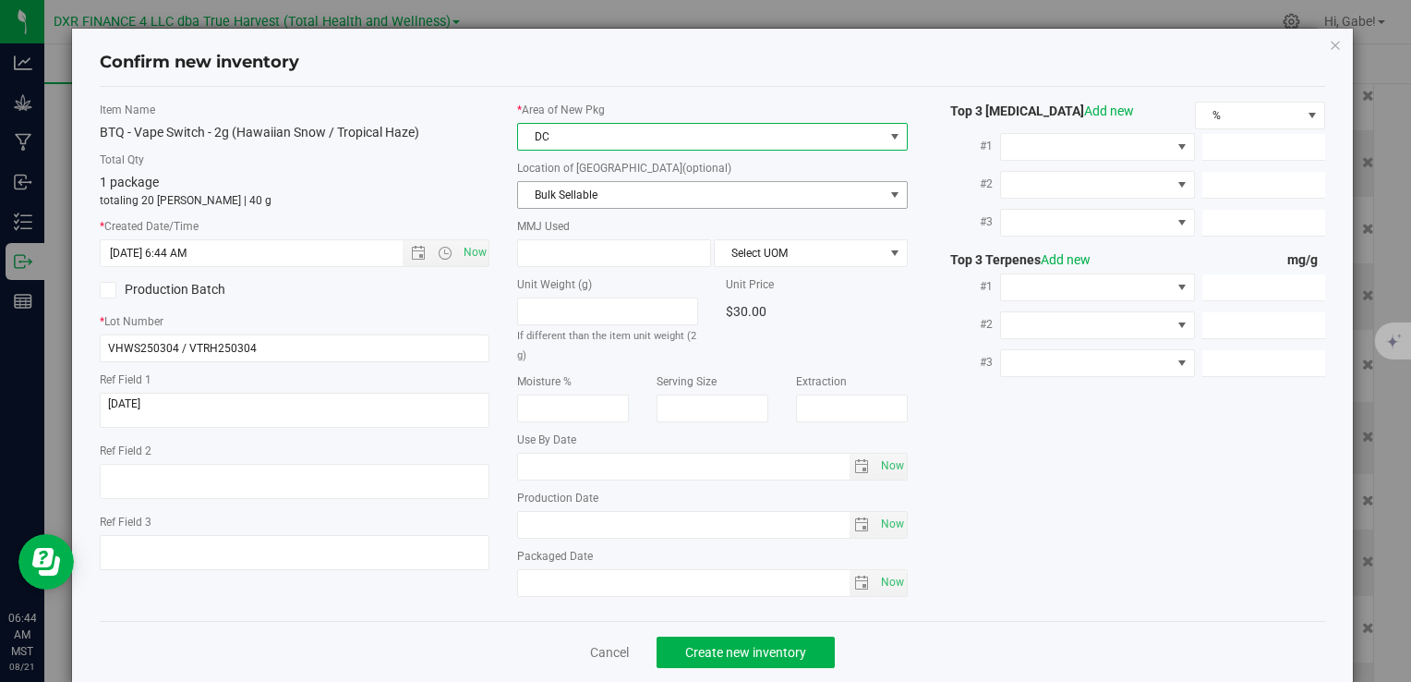
click at [564, 194] on span "Bulk Sellable" at bounding box center [700, 195] width 365 height 26
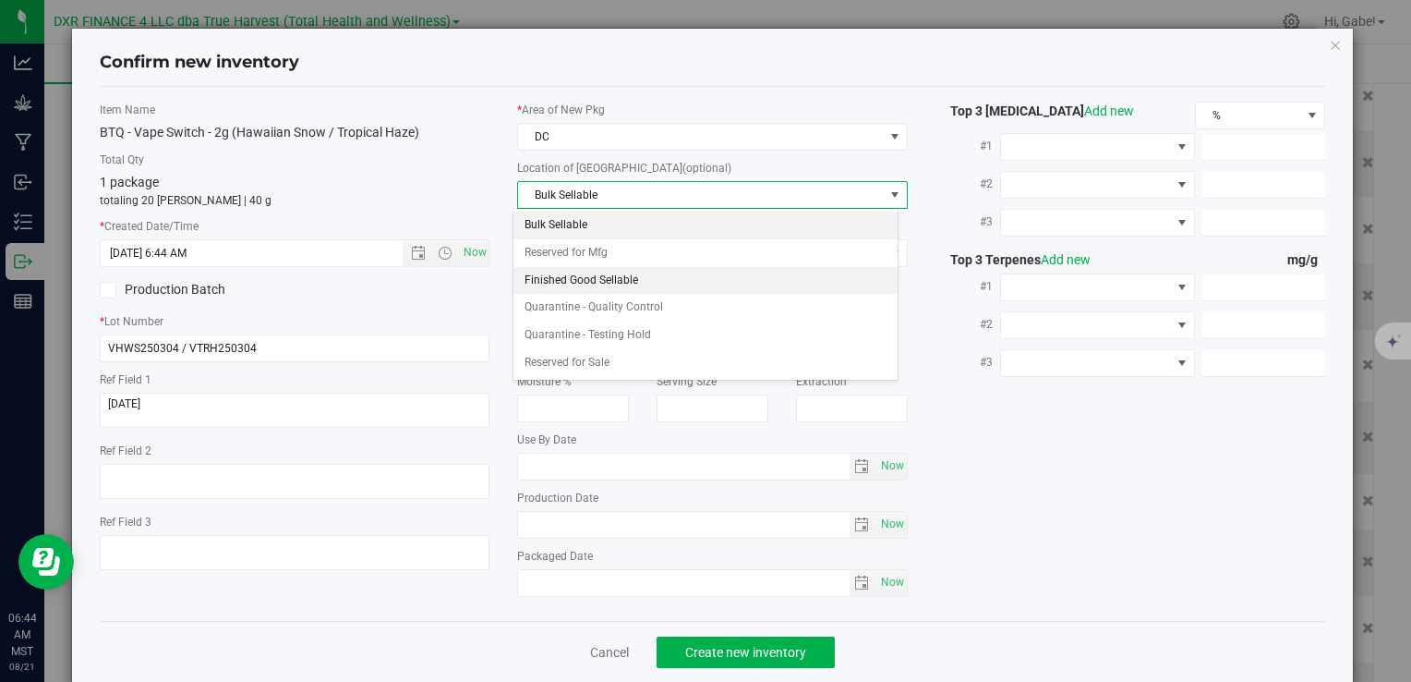
click at [555, 286] on li "Finished Good Sellable" at bounding box center [705, 281] width 384 height 28
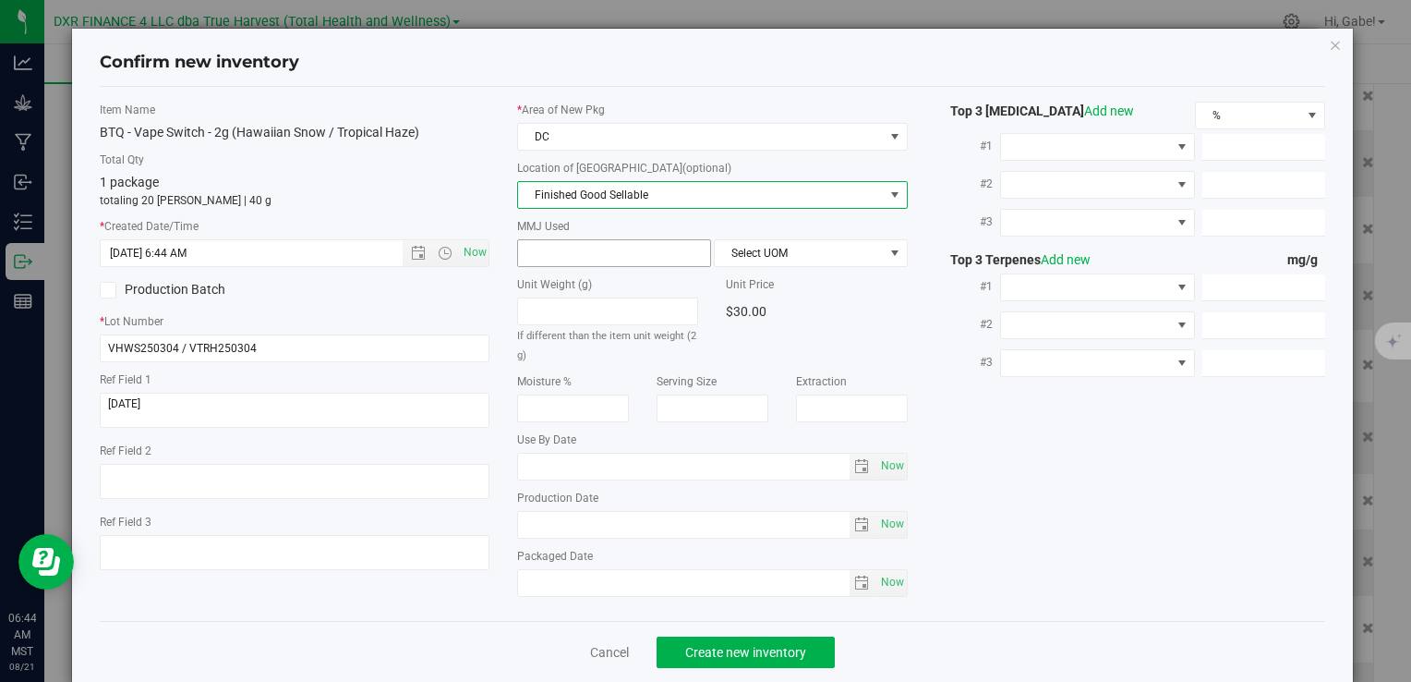
click at [565, 255] on span at bounding box center [614, 253] width 194 height 28
type input "2"
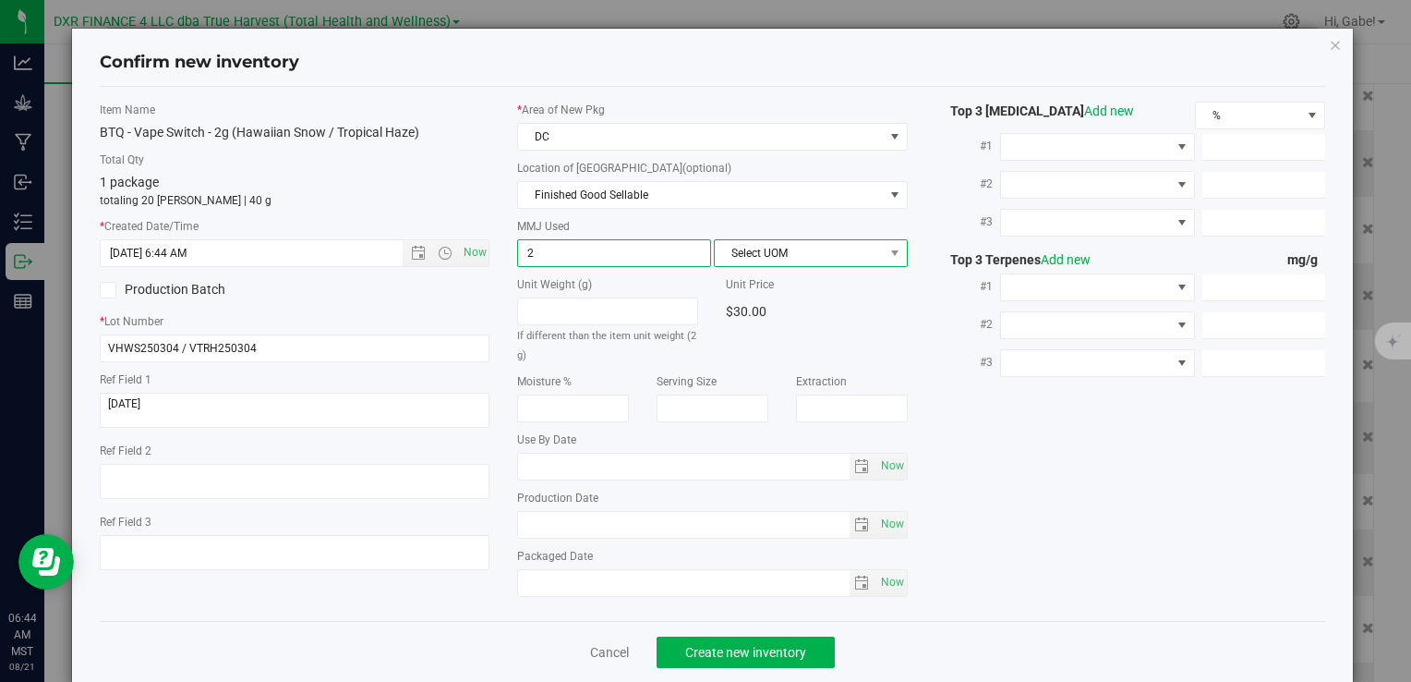
type input "2.0000"
click at [739, 243] on span "Select UOM" at bounding box center [799, 253] width 169 height 26
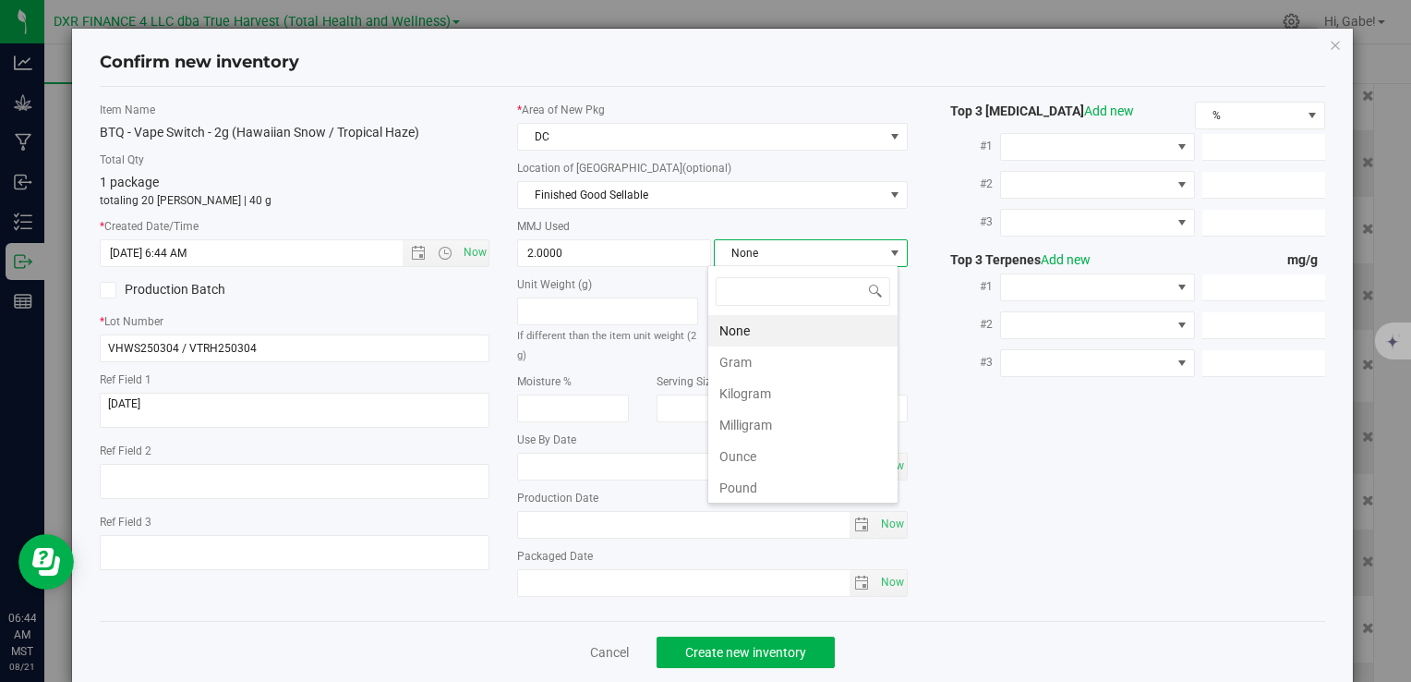
scroll to position [27, 191]
click at [743, 367] on li "Gram" at bounding box center [802, 361] width 189 height 31
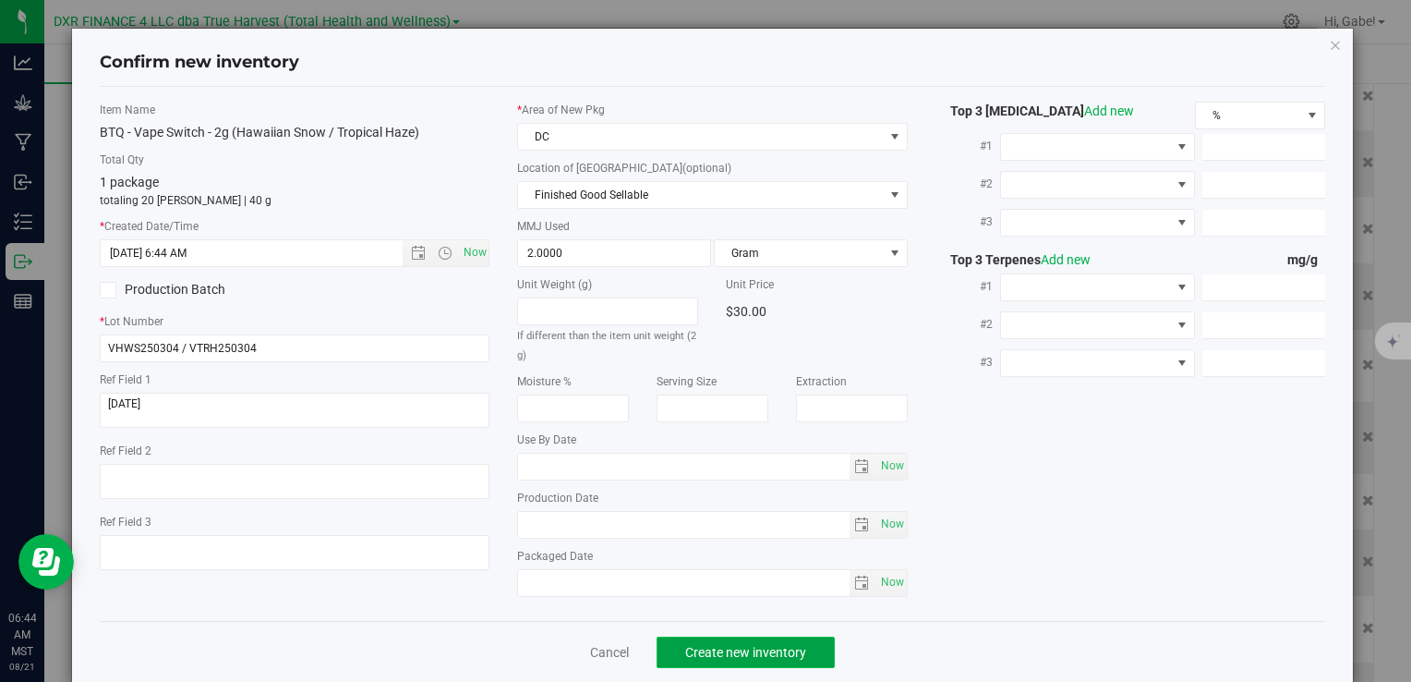
click at [752, 646] on span "Create new inventory" at bounding box center [745, 652] width 121 height 15
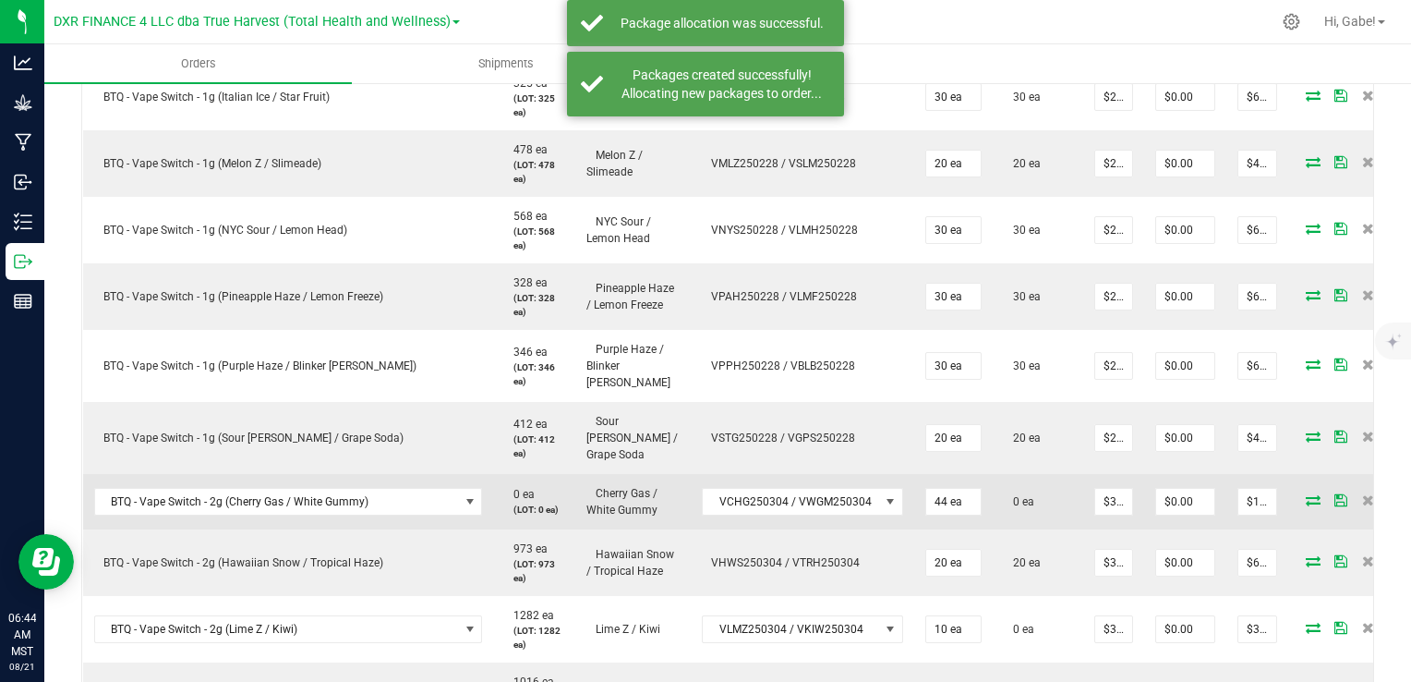
click at [1306, 494] on icon at bounding box center [1313, 499] width 15 height 11
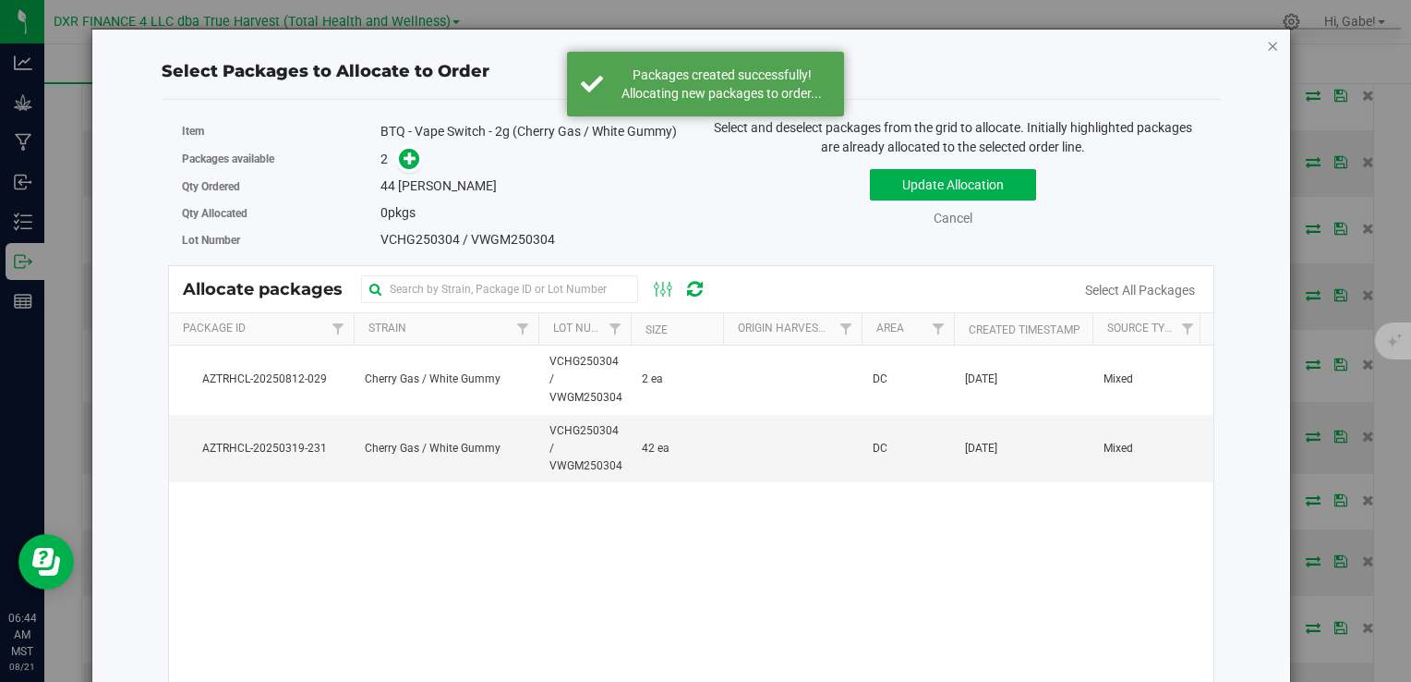
click at [1267, 47] on icon "button" at bounding box center [1273, 45] width 13 height 22
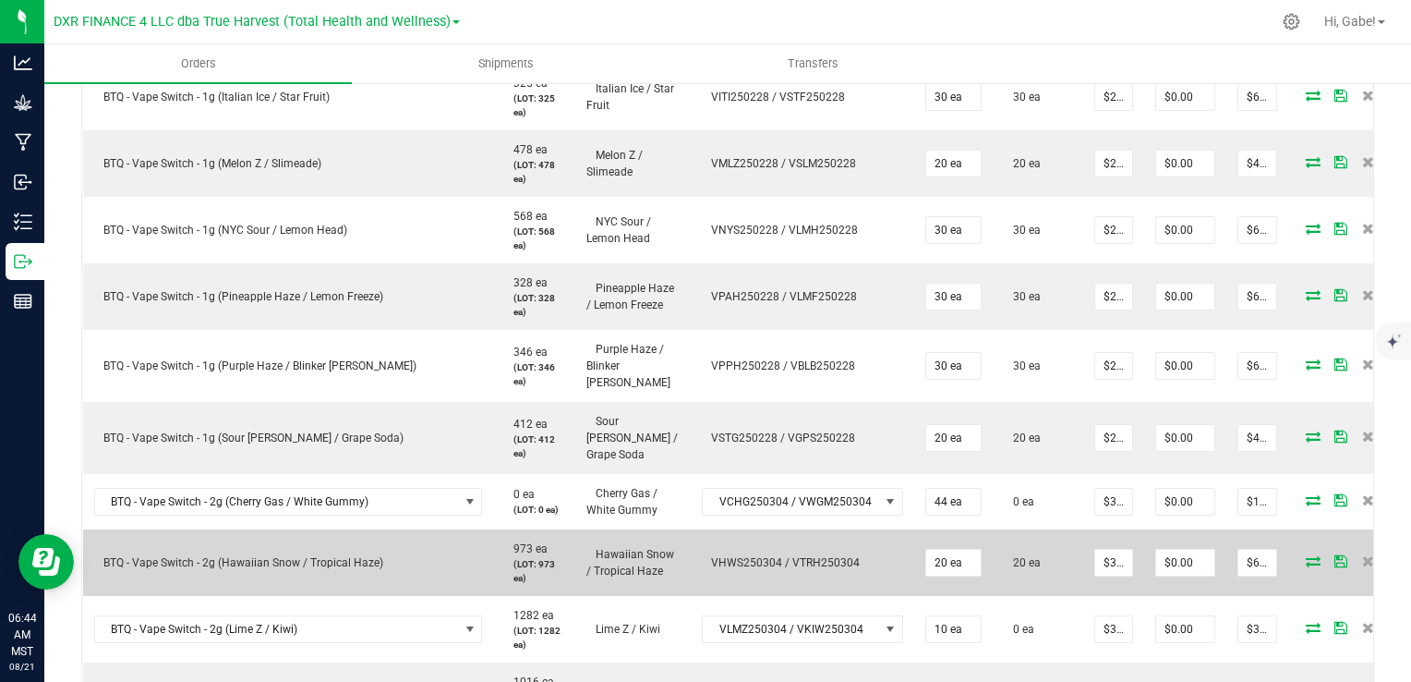
click at [1306, 555] on icon at bounding box center [1313, 560] width 15 height 11
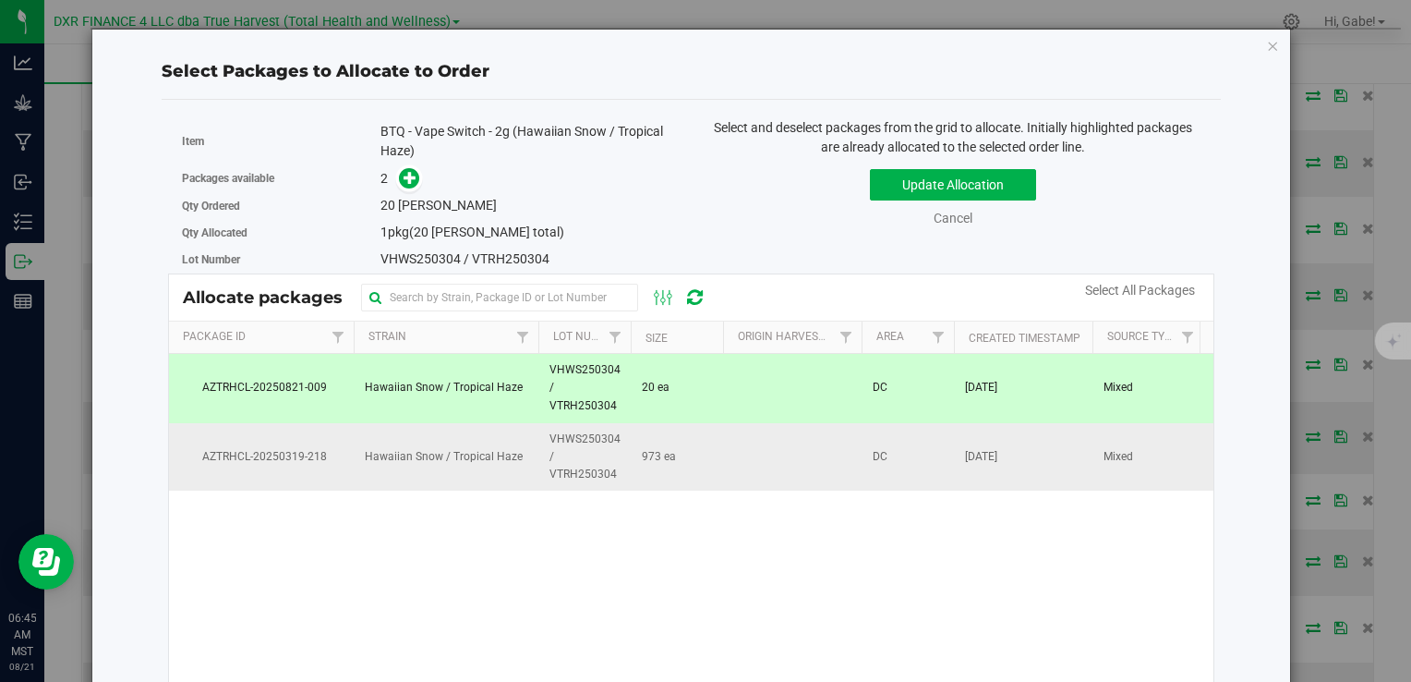
click at [679, 454] on td "973 ea" at bounding box center [677, 457] width 92 height 68
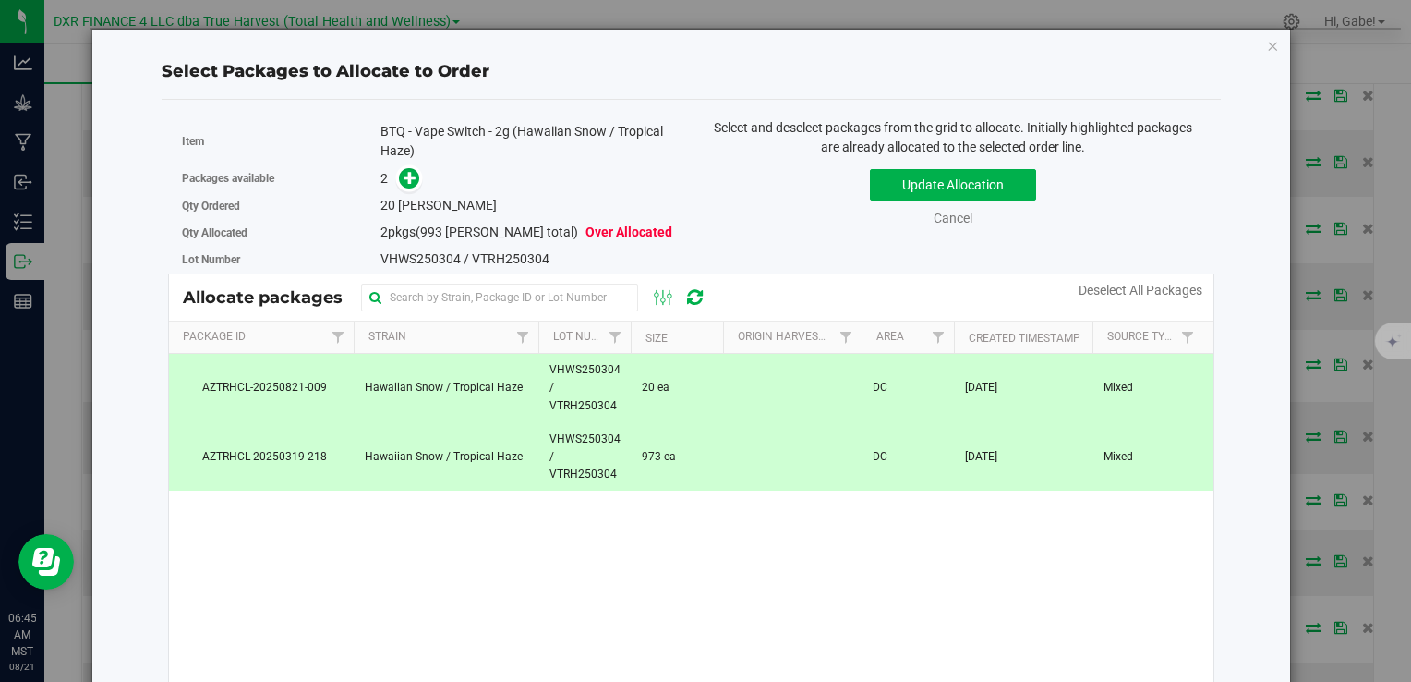
click at [678, 399] on td "20 ea" at bounding box center [677, 388] width 92 height 69
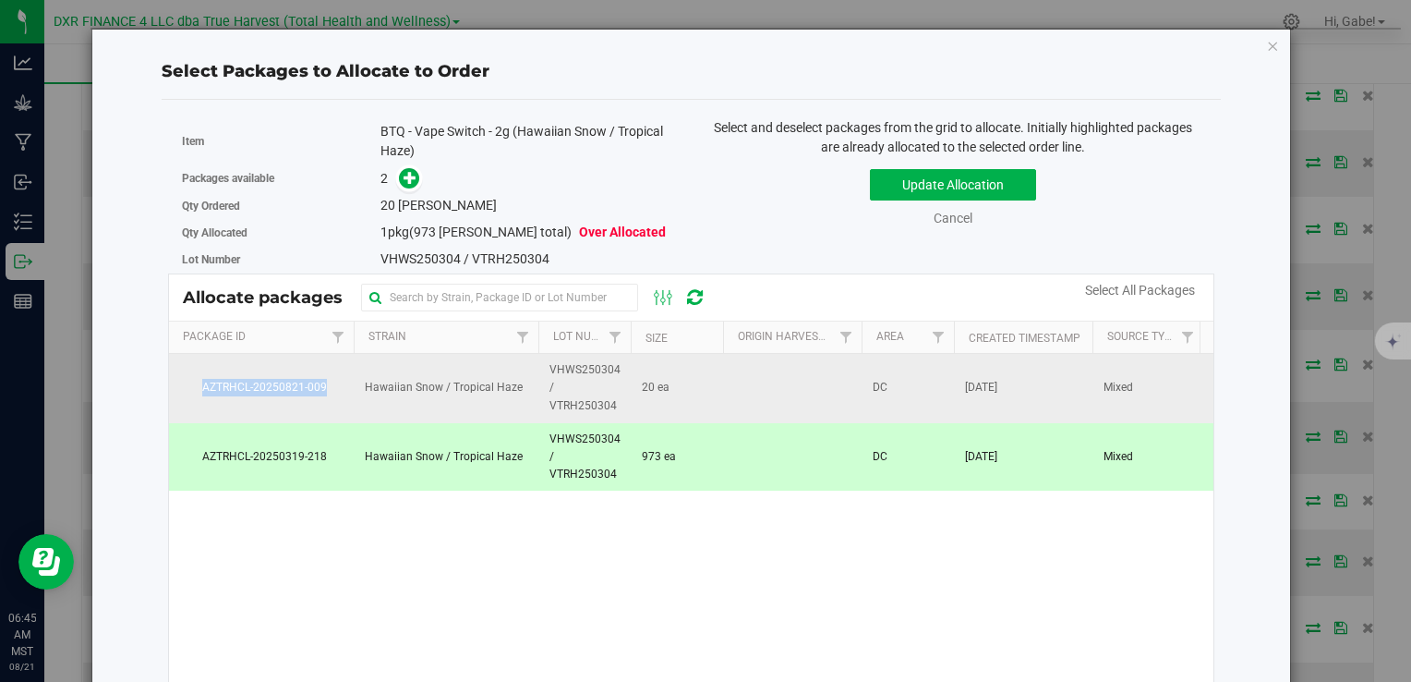
drag, startPoint x: 320, startPoint y: 382, endPoint x: 210, endPoint y: 372, distance: 111.3
click at [210, 372] on td "AZTRHCL-20250821-009" at bounding box center [261, 388] width 185 height 69
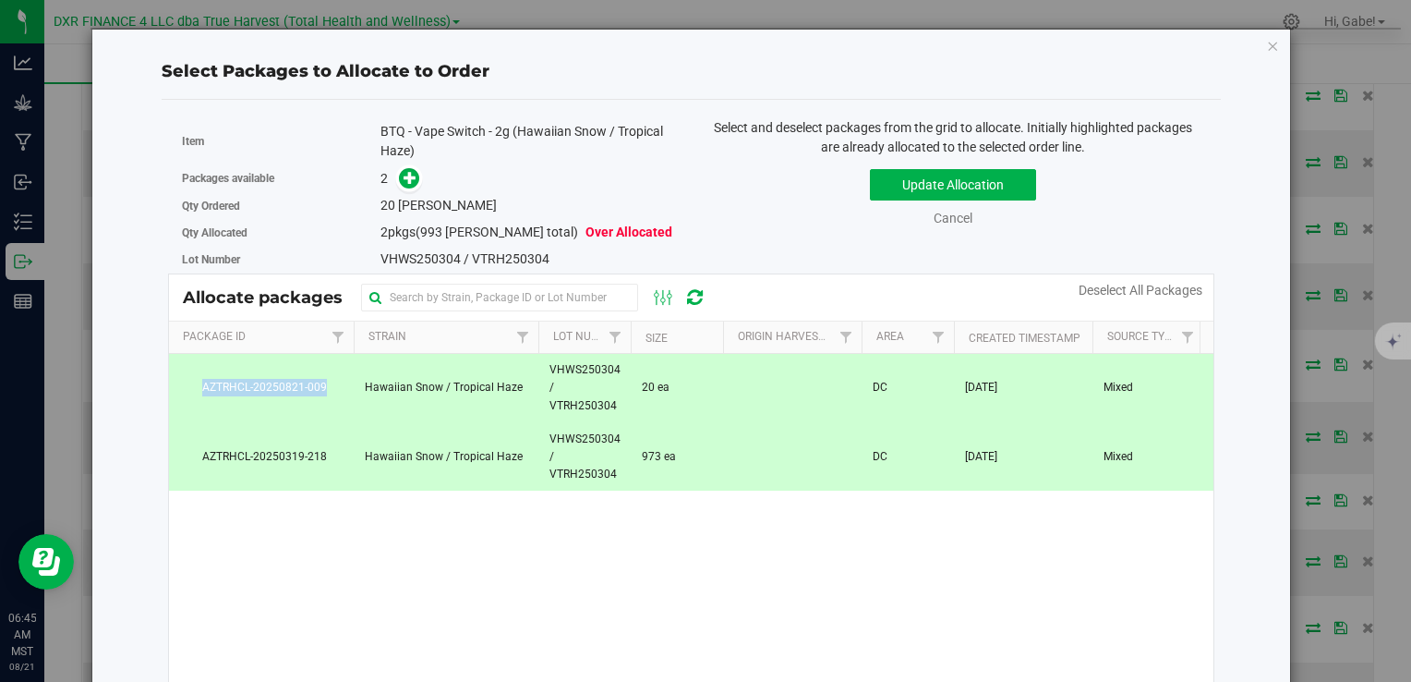
copy span "AZTRHCL-20250821-009"
click at [1267, 43] on icon "button" at bounding box center [1273, 45] width 13 height 22
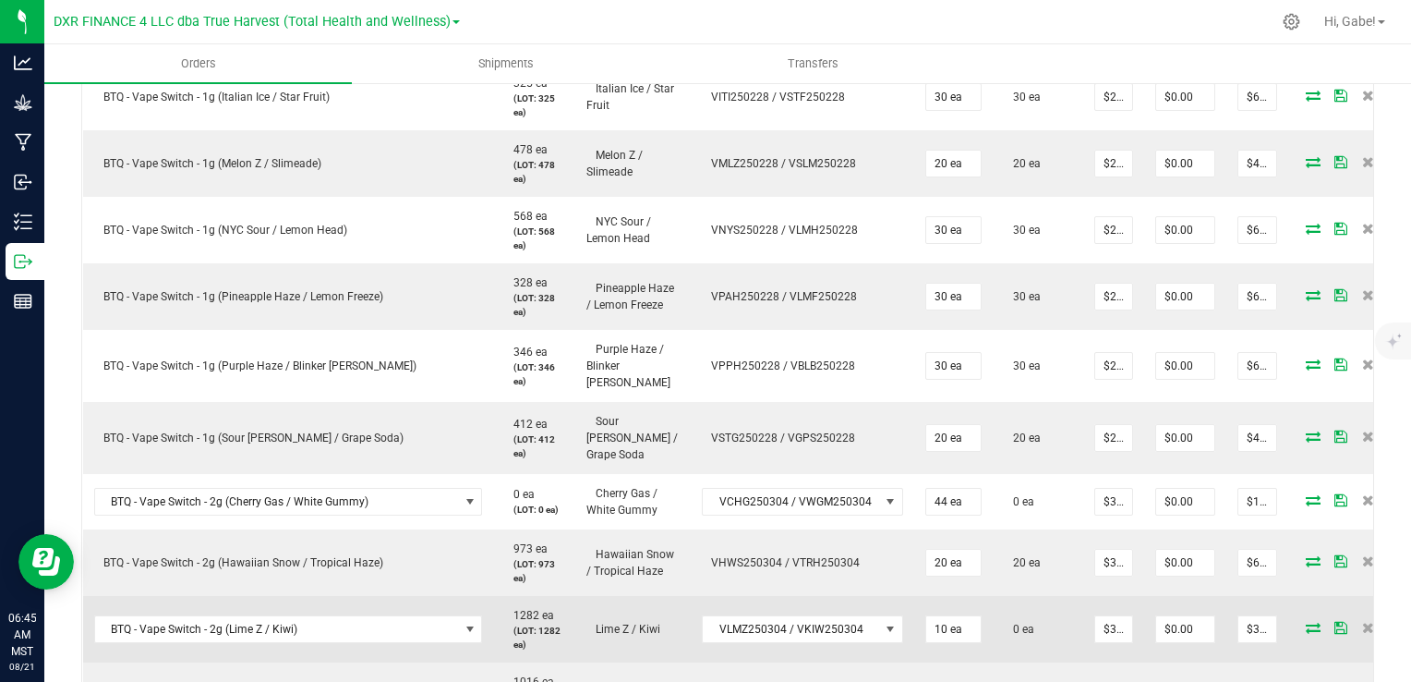
click at [1306, 622] on icon at bounding box center [1313, 627] width 15 height 11
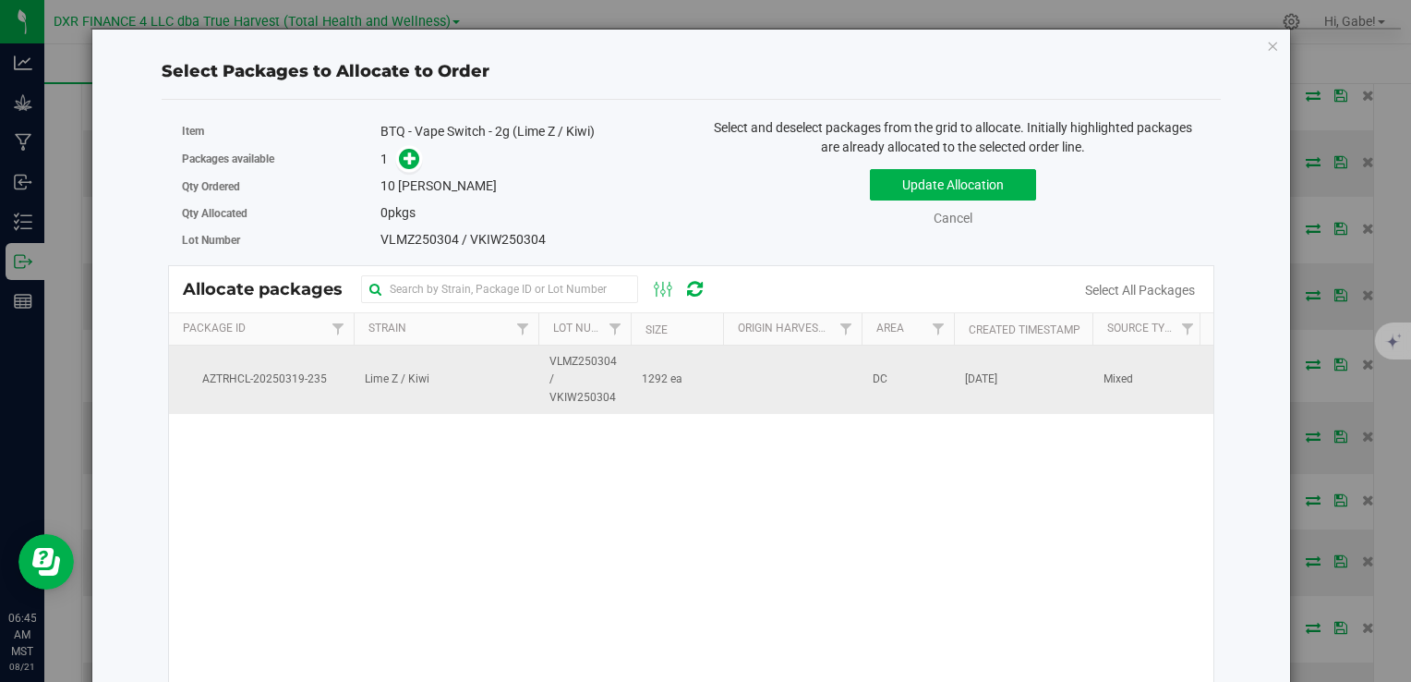
click at [788, 384] on td at bounding box center [792, 379] width 139 height 68
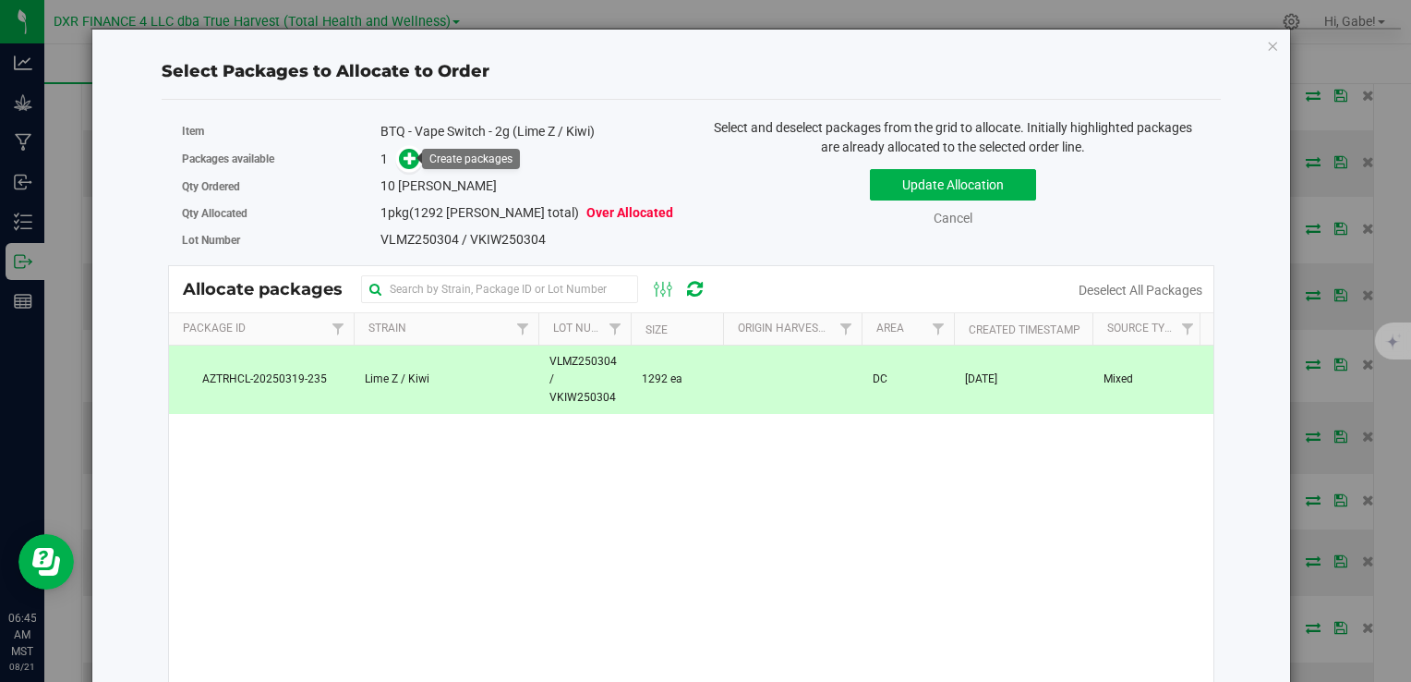
drag, startPoint x: 399, startPoint y: 158, endPoint x: 461, endPoint y: 163, distance: 62.0
click at [404, 158] on icon at bounding box center [410, 157] width 13 height 13
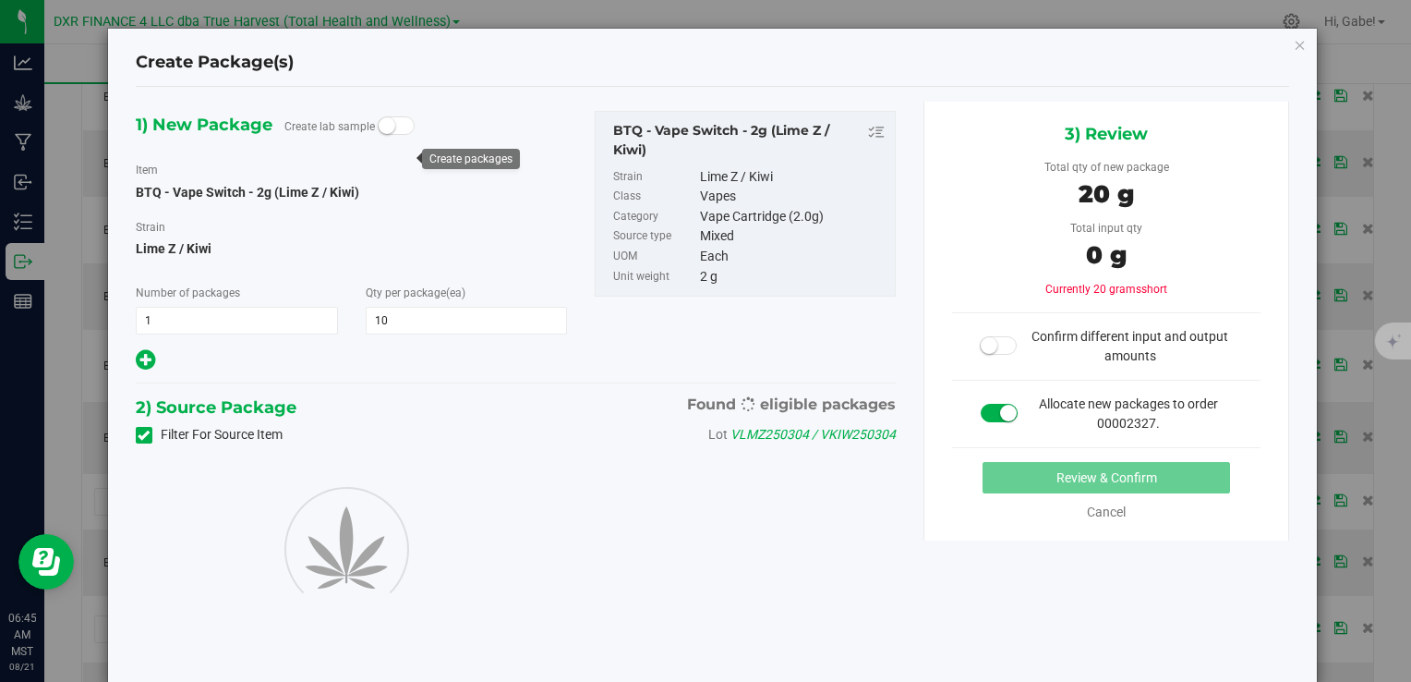
type input "10"
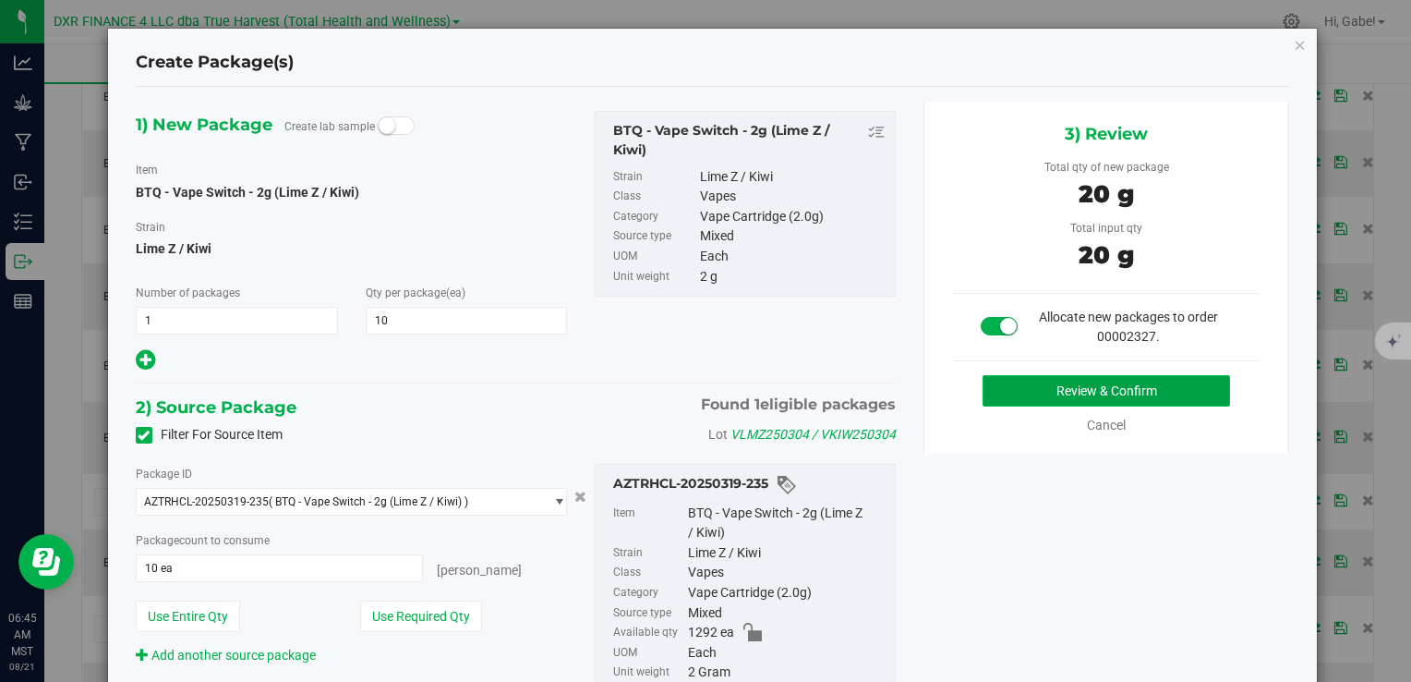
click at [1064, 386] on button "Review & Confirm" at bounding box center [1107, 390] width 248 height 31
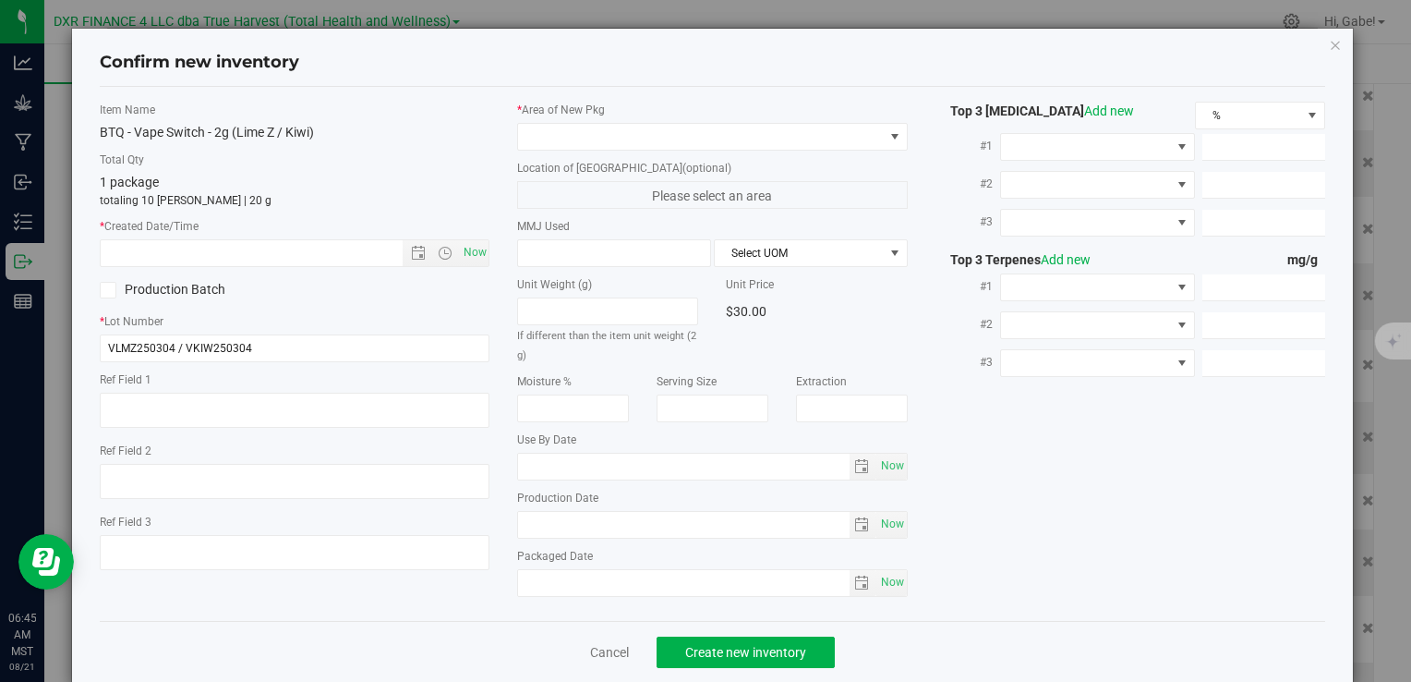
type textarea "[DATE]"
click at [211, 405] on textarea at bounding box center [295, 409] width 390 height 35
click at [248, 257] on input "text" at bounding box center [267, 253] width 332 height 26
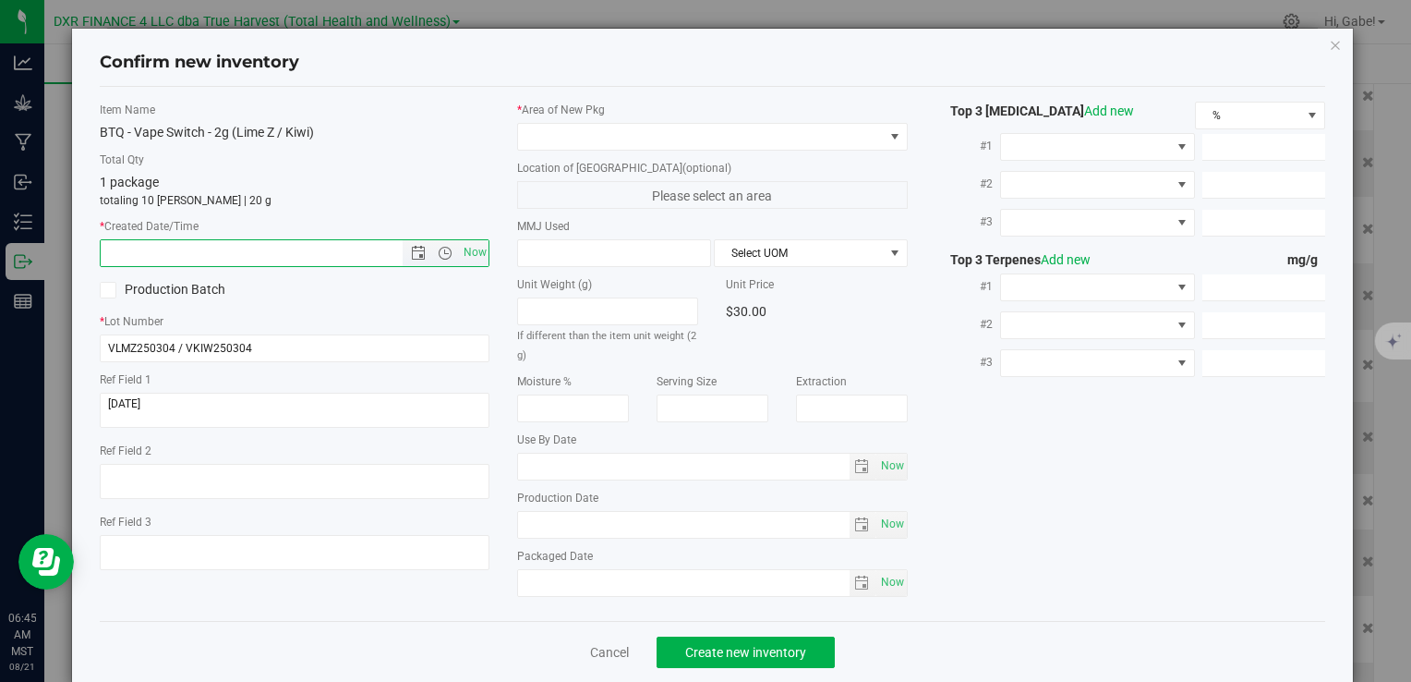
paste input "[DATE]"
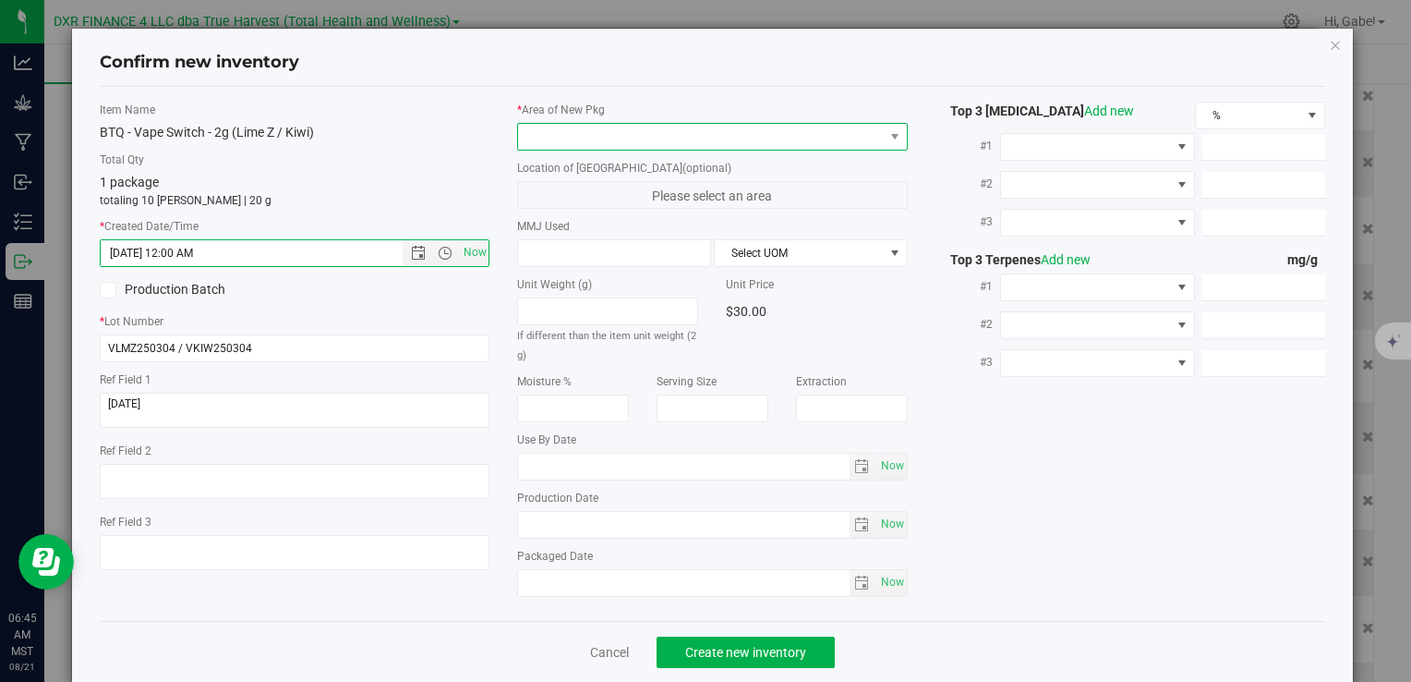
click at [588, 135] on span at bounding box center [700, 137] width 365 height 26
type input "3/4/2025 6:46 AM"
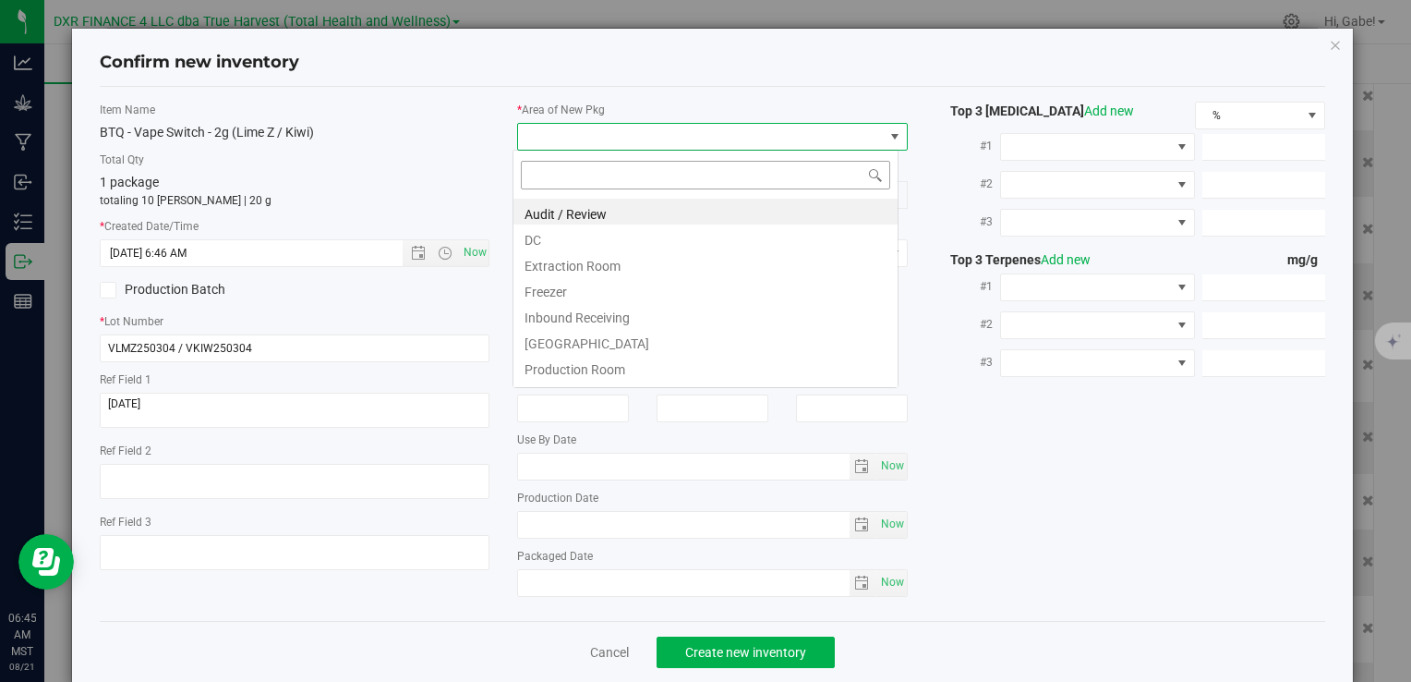
scroll to position [27, 386]
click at [562, 238] on li "DC" at bounding box center [705, 237] width 384 height 26
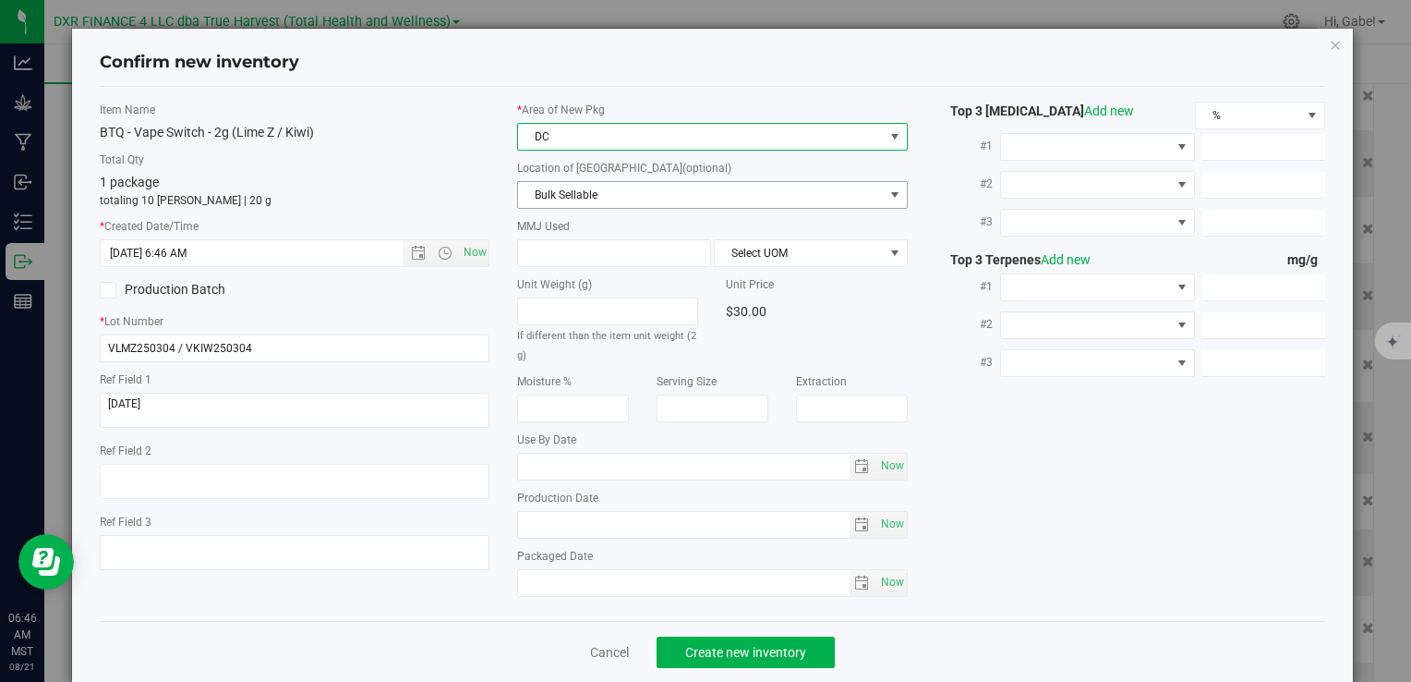
click at [537, 188] on span "Bulk Sellable" at bounding box center [700, 195] width 365 height 26
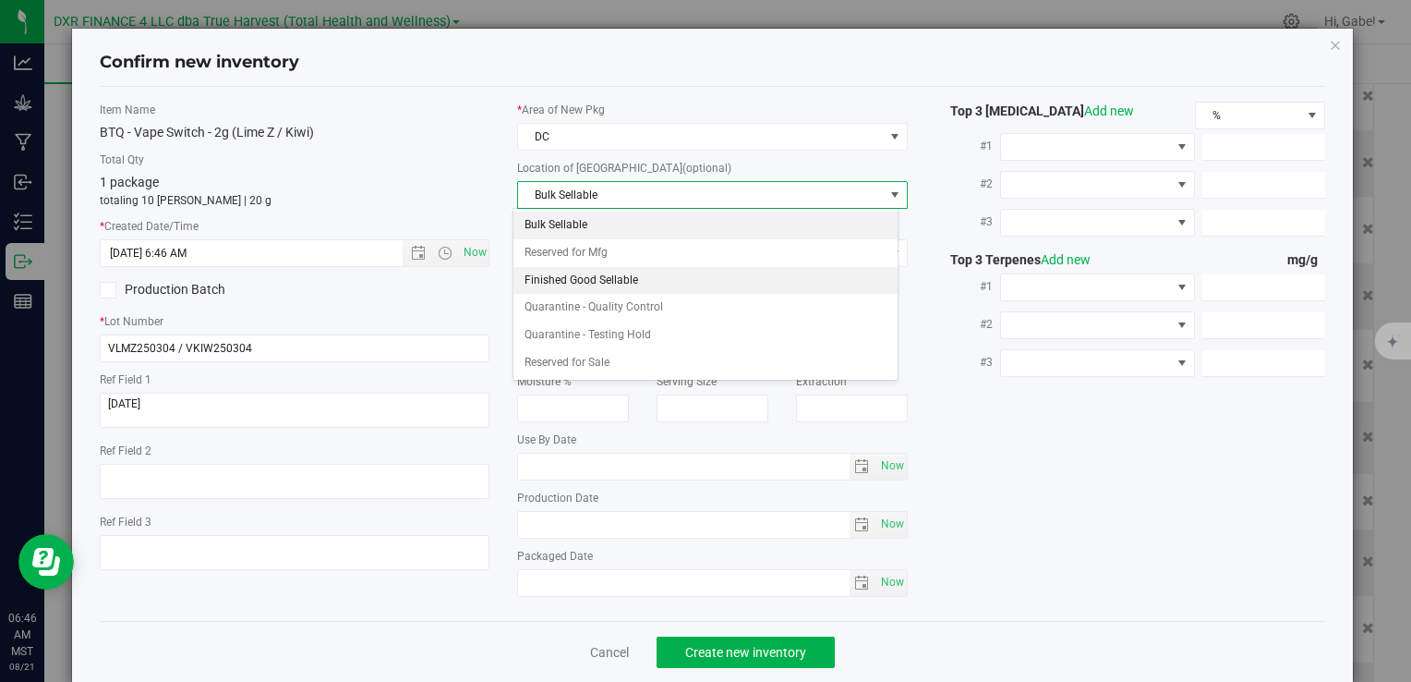
click at [574, 275] on li "Finished Good Sellable" at bounding box center [705, 281] width 384 height 28
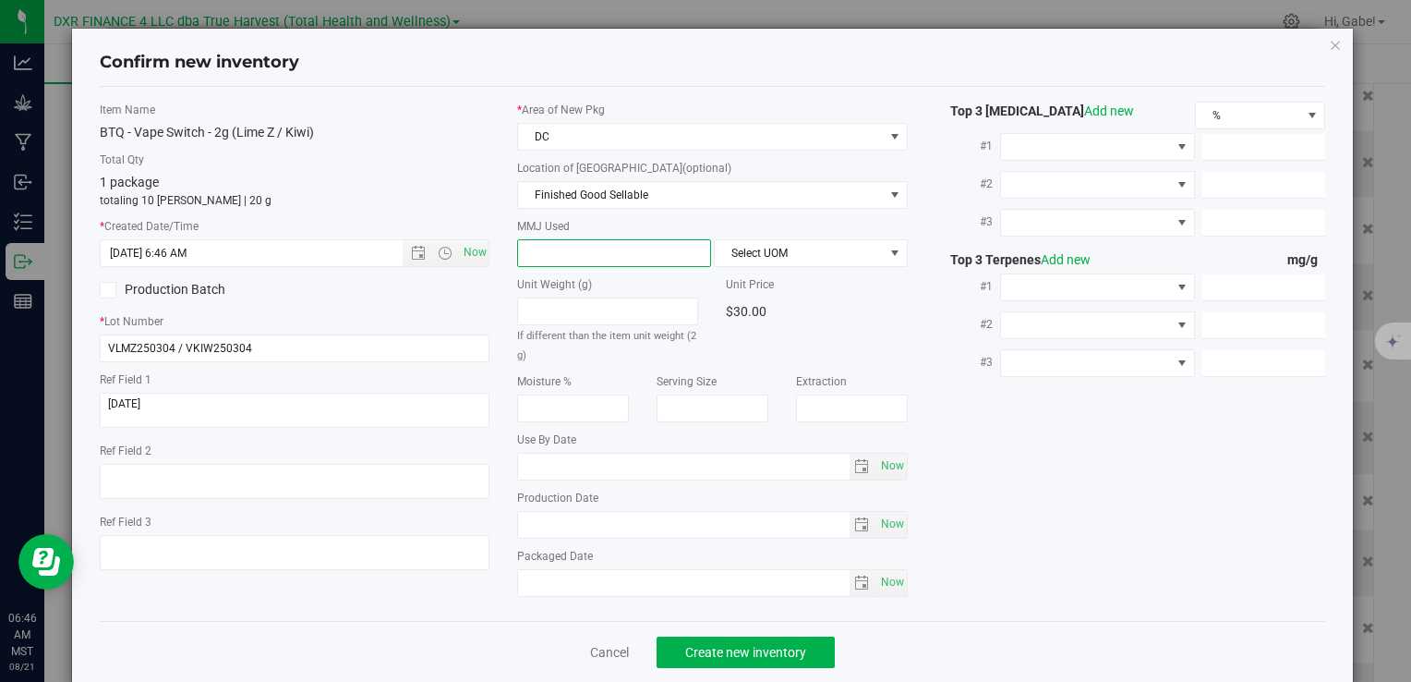
click at [574, 256] on span at bounding box center [614, 253] width 194 height 28
type input "2"
type input "2.0000"
click at [845, 243] on span "Select UOM" at bounding box center [799, 253] width 169 height 26
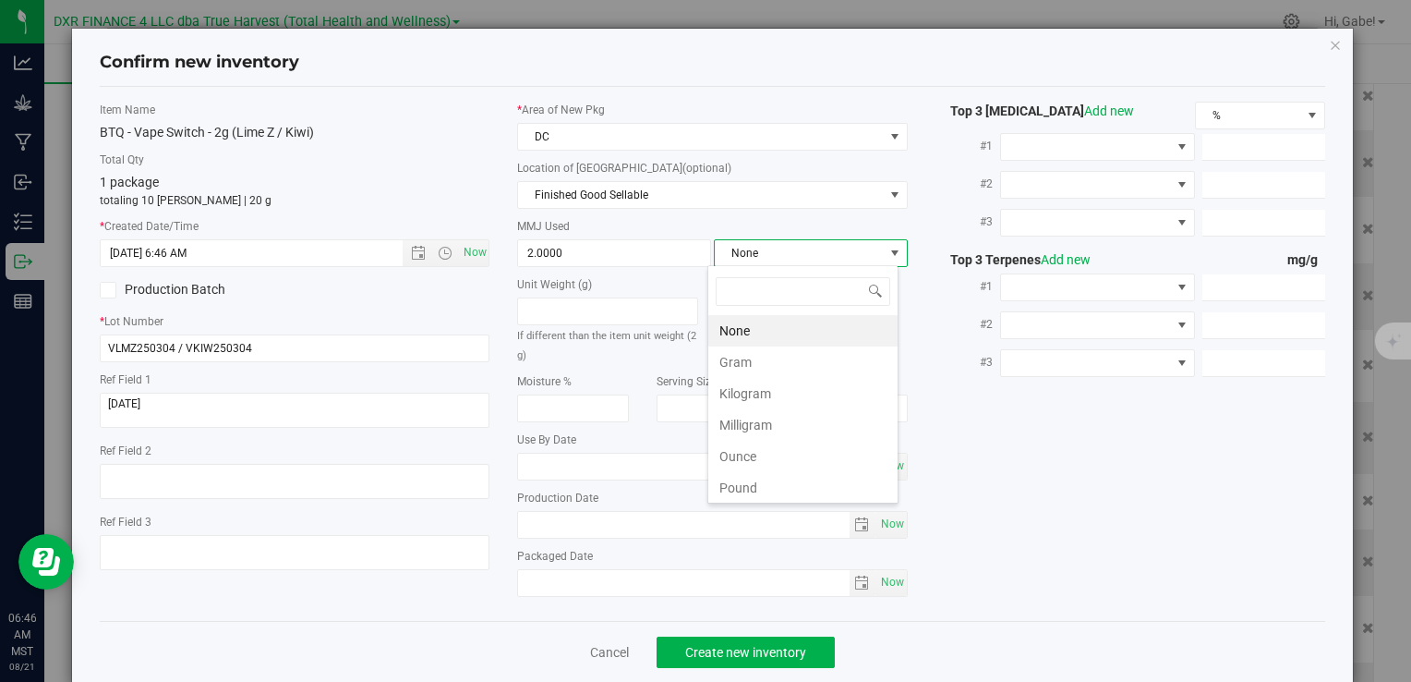
scroll to position [27, 191]
click at [796, 353] on li "Gram" at bounding box center [802, 361] width 189 height 31
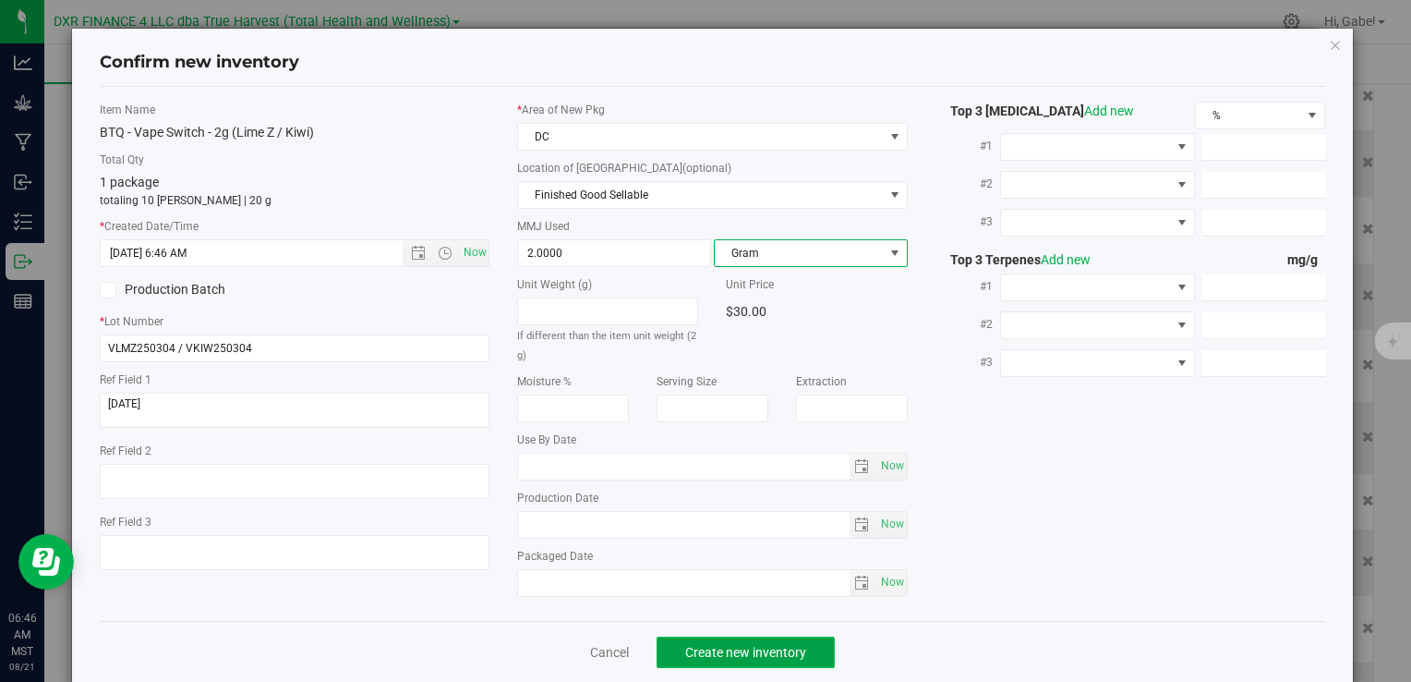
click at [757, 646] on span "Create new inventory" at bounding box center [745, 652] width 121 height 15
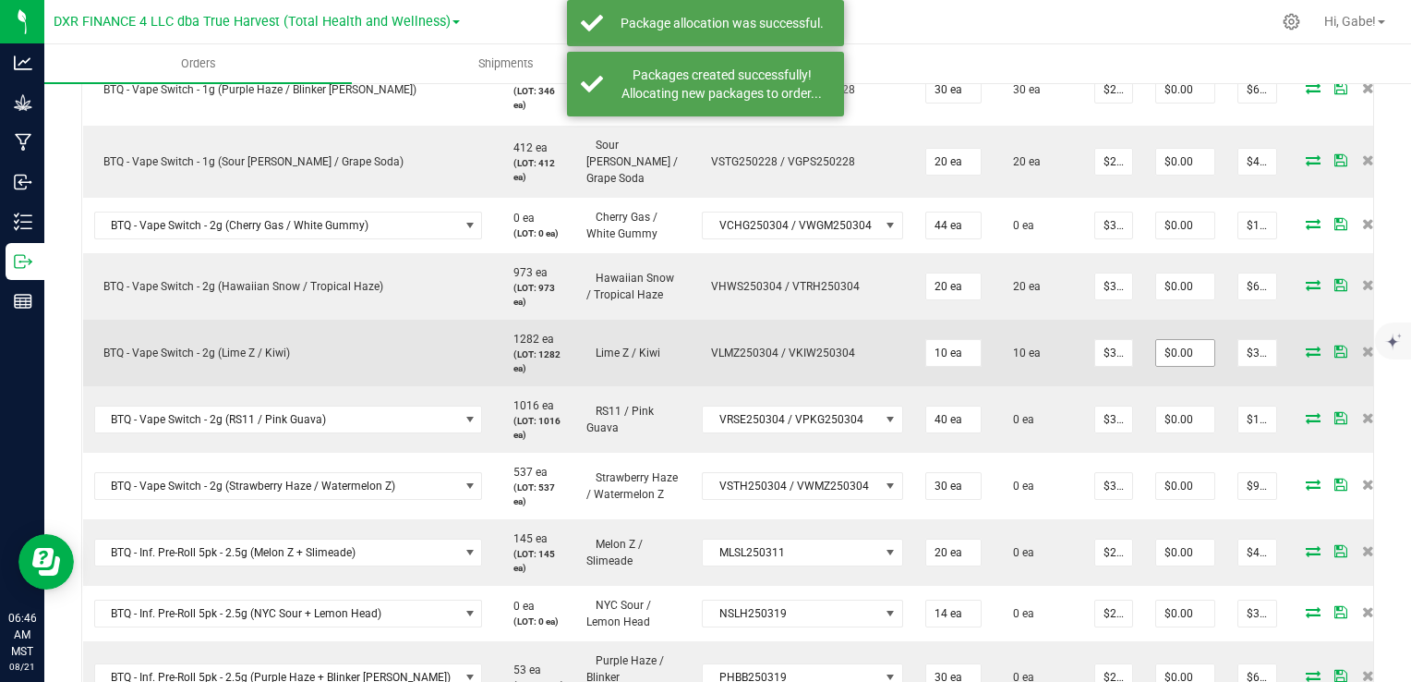
scroll to position [1016, 0]
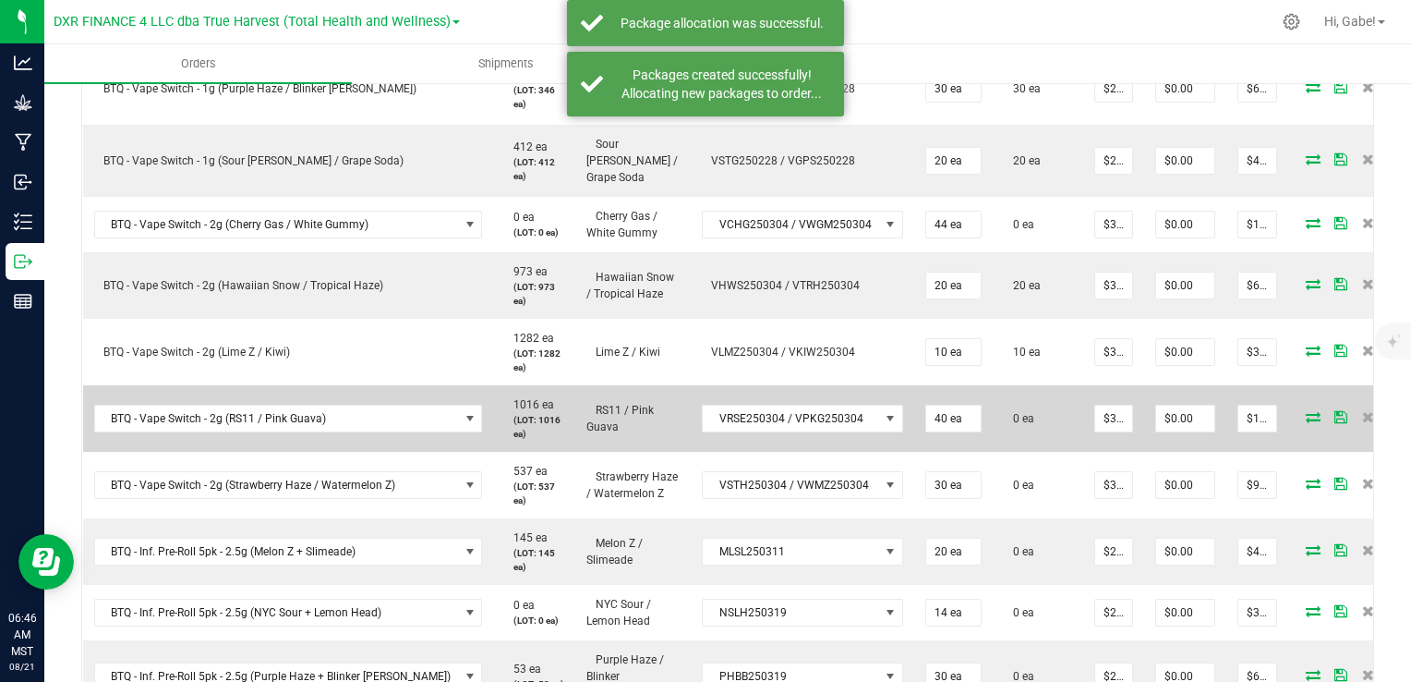
click at [1306, 411] on icon at bounding box center [1313, 416] width 15 height 11
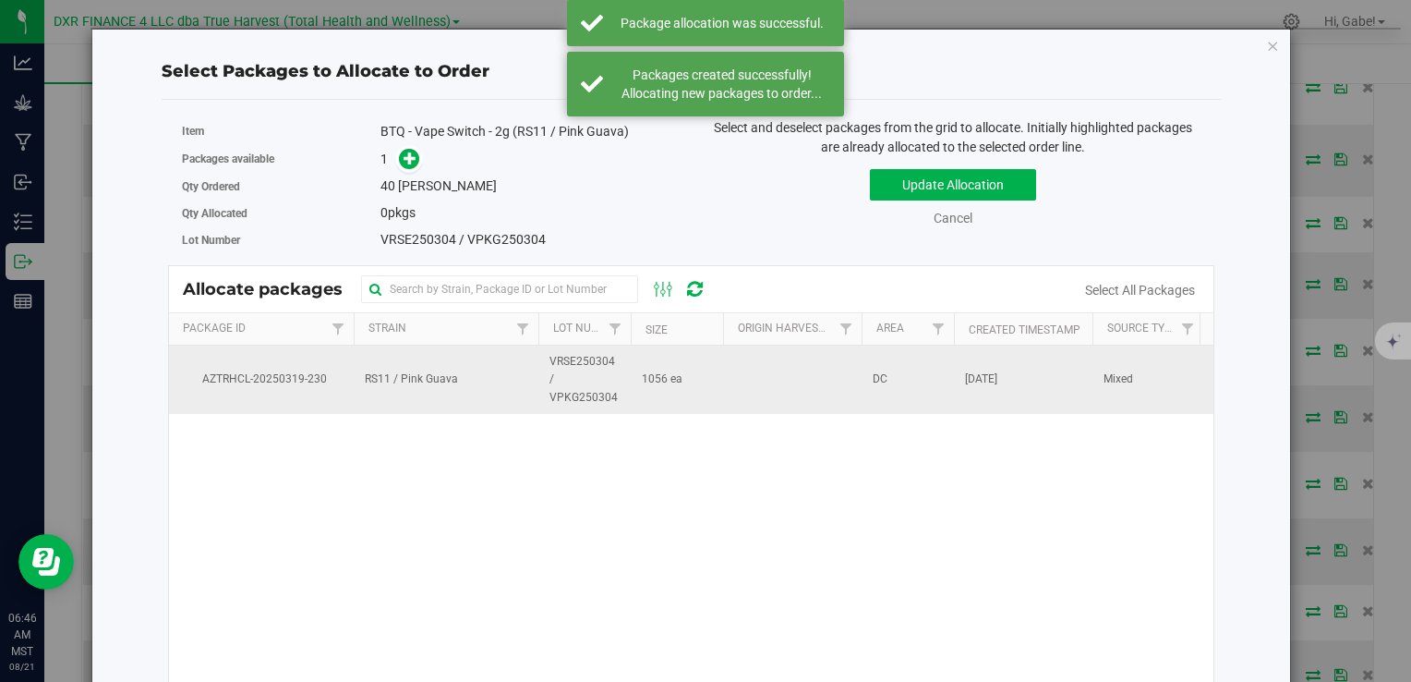
click at [544, 376] on td "VRSE250304 / VPKG250304" at bounding box center [584, 379] width 92 height 68
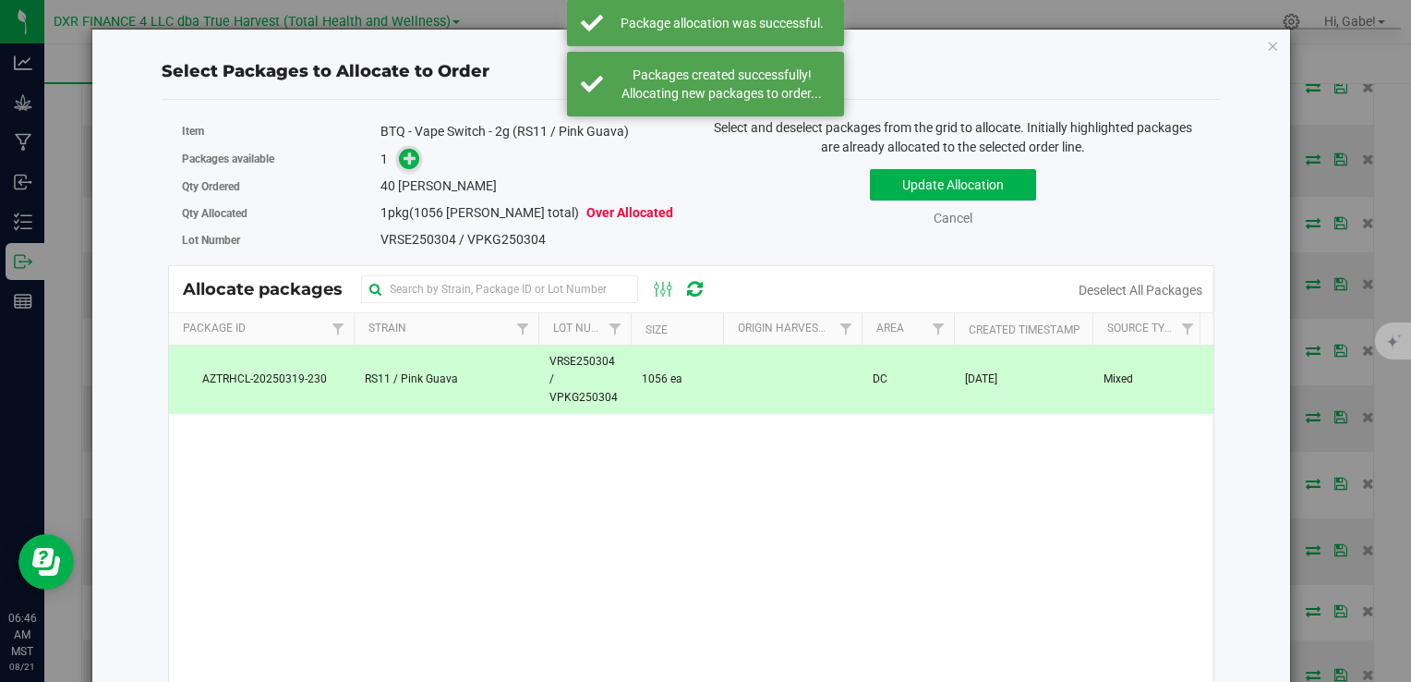
click at [408, 161] on icon at bounding box center [410, 157] width 13 height 13
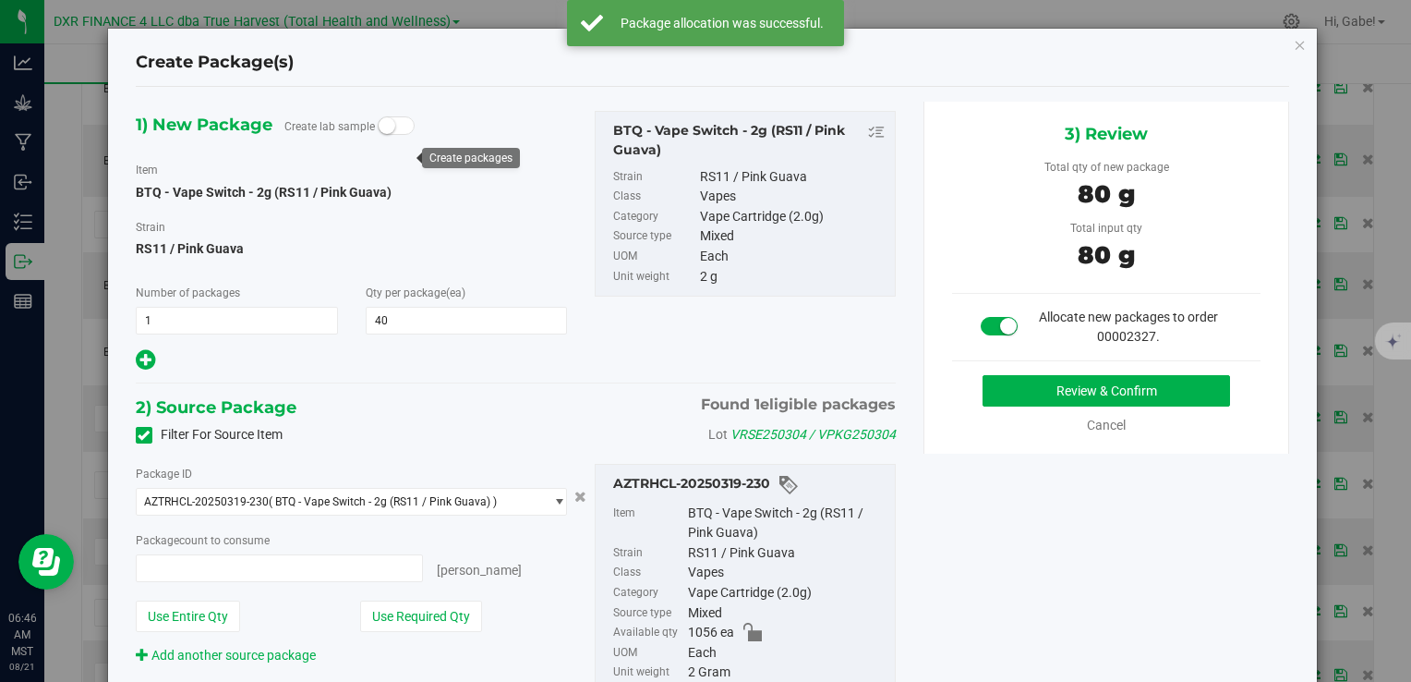
type input "40 ea"
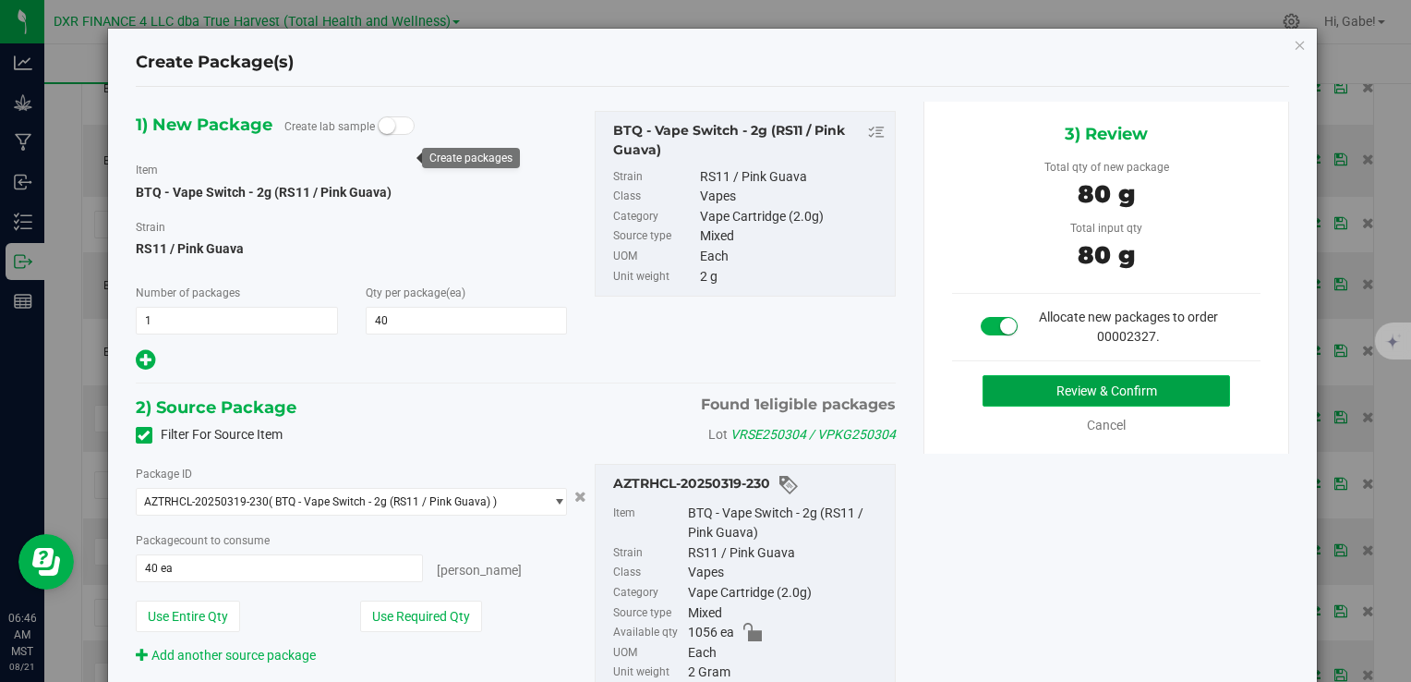
click at [1036, 397] on button "Review & Confirm" at bounding box center [1107, 390] width 248 height 31
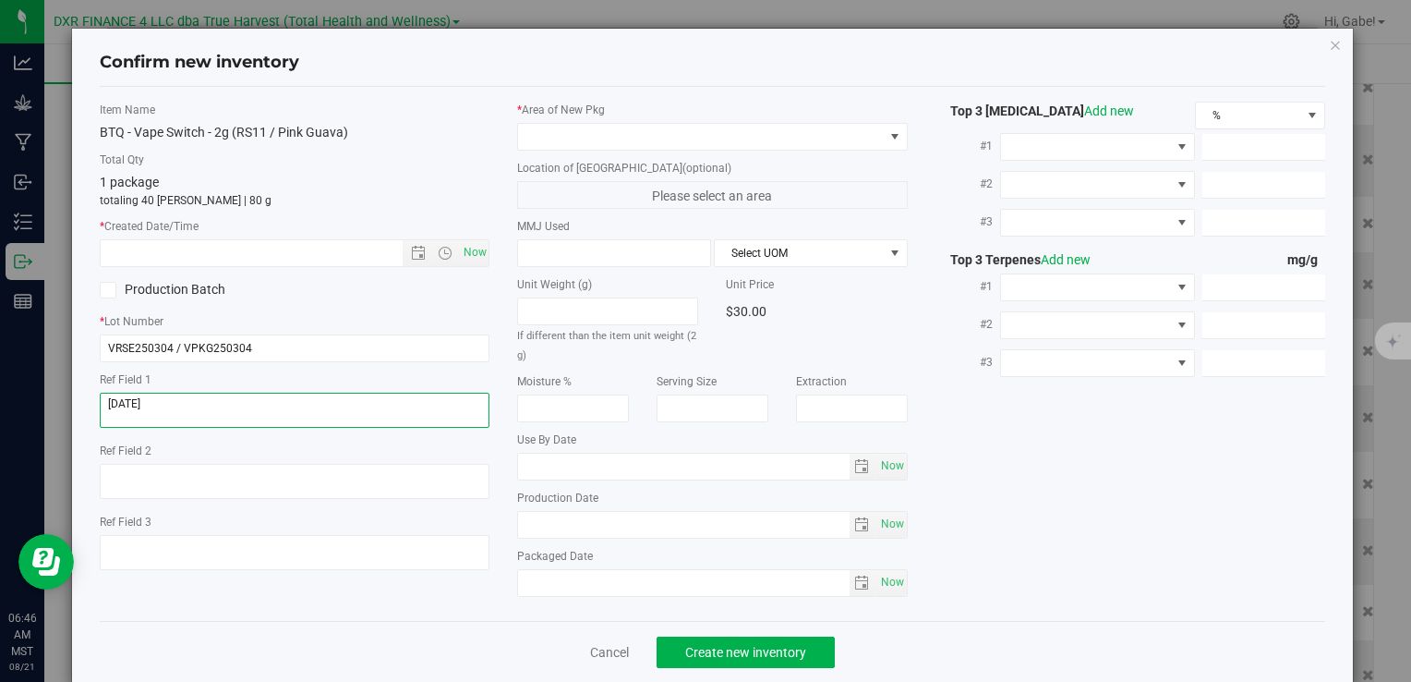
click at [243, 401] on textarea at bounding box center [295, 409] width 390 height 35
click at [281, 253] on input "text" at bounding box center [267, 253] width 332 height 26
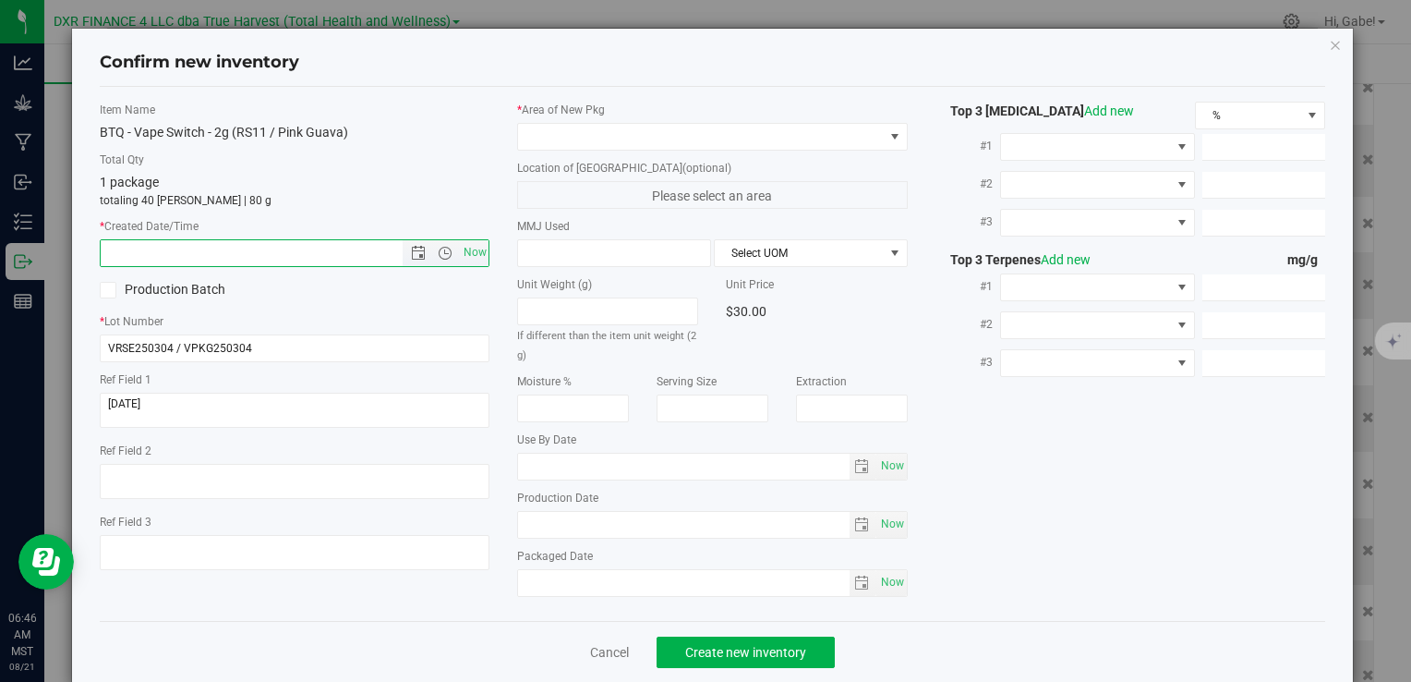
paste input "[DATE]"
click at [563, 139] on span at bounding box center [700, 137] width 365 height 26
type input "3/4/2025 6:46 AM"
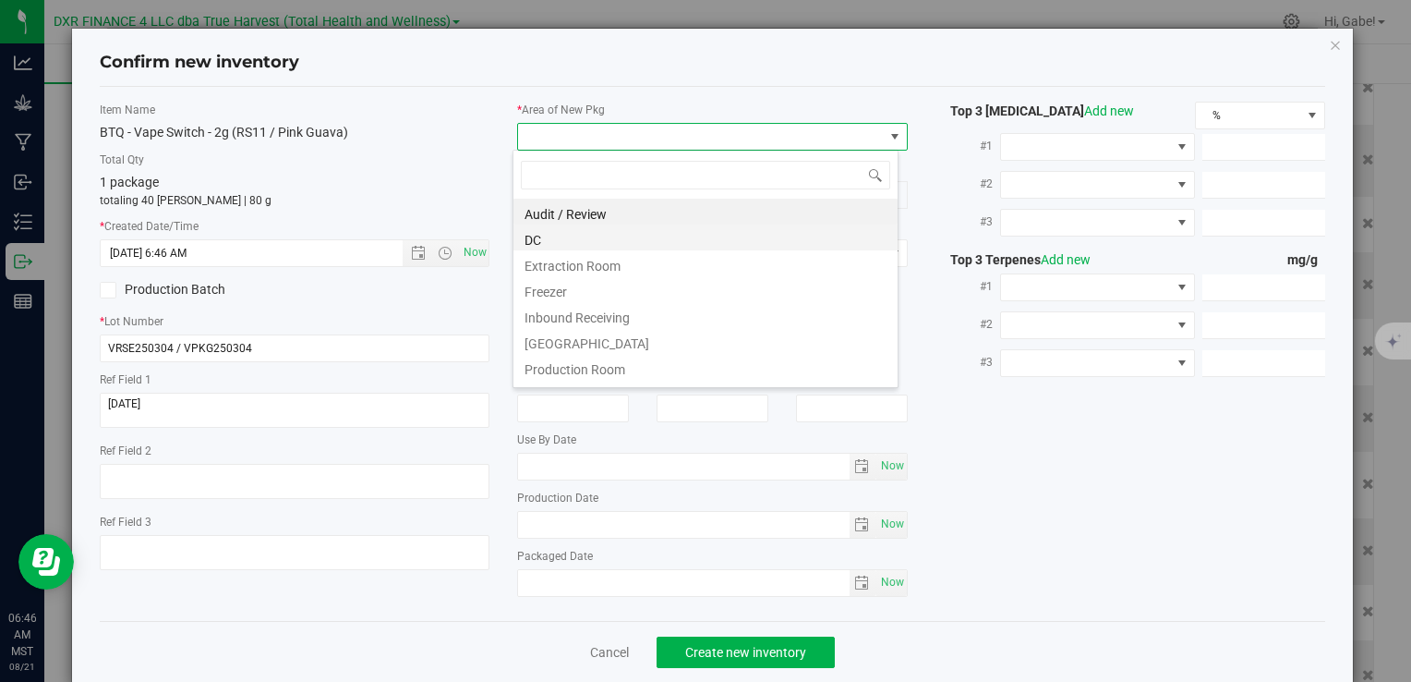
scroll to position [27, 386]
click at [556, 247] on li "DC" at bounding box center [705, 237] width 384 height 26
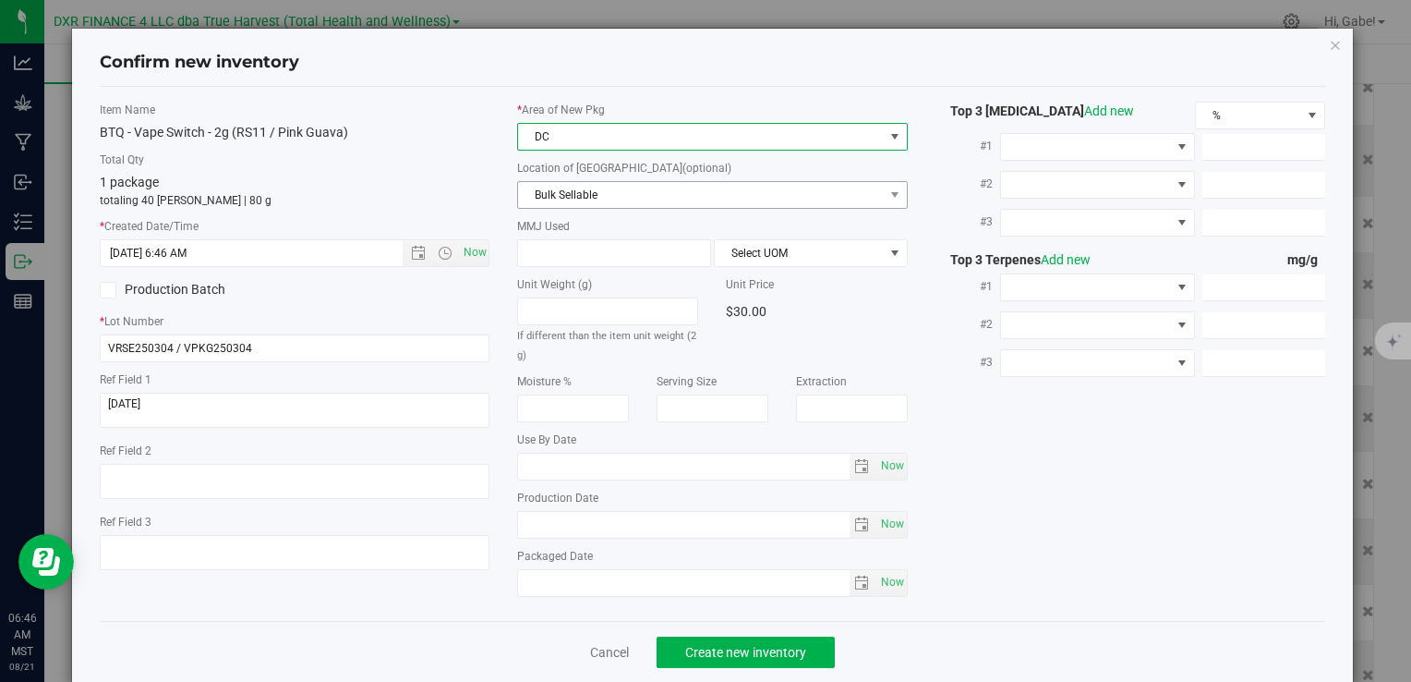
click at [570, 197] on span "Bulk Sellable" at bounding box center [700, 195] width 365 height 26
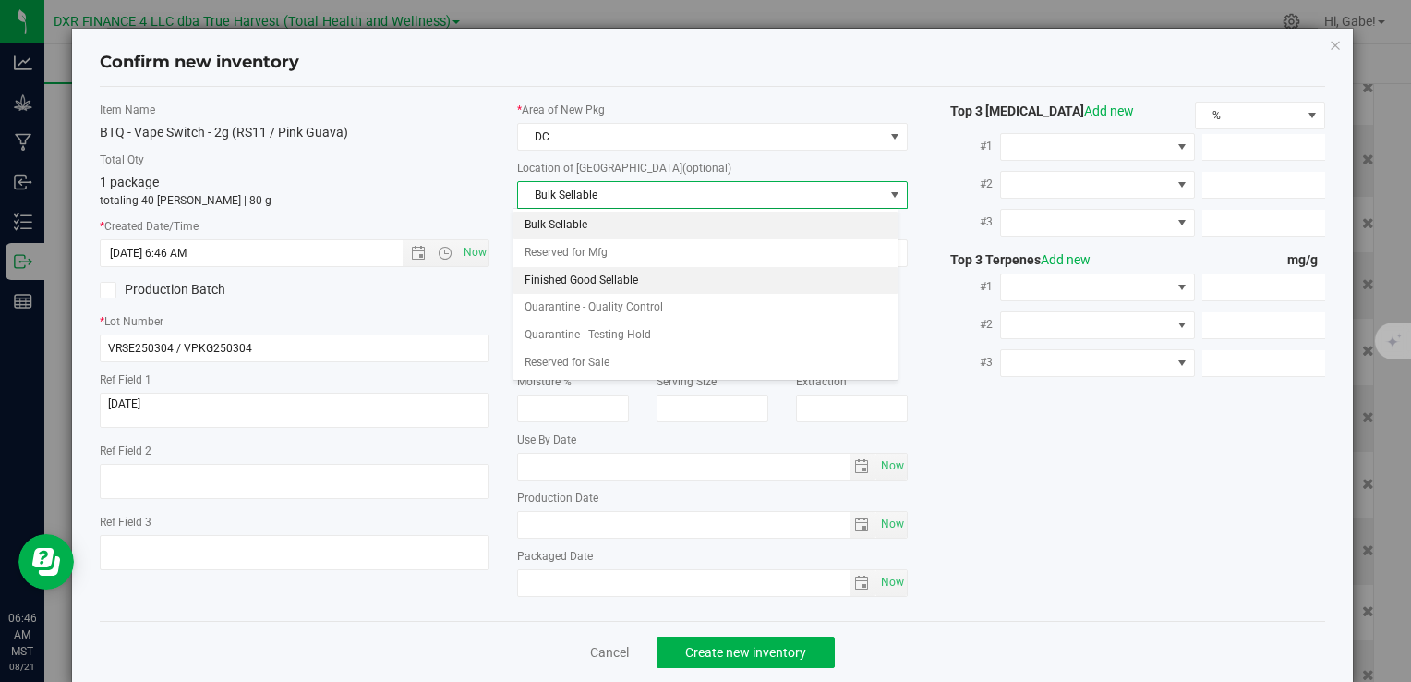
click at [580, 272] on li "Finished Good Sellable" at bounding box center [705, 281] width 384 height 28
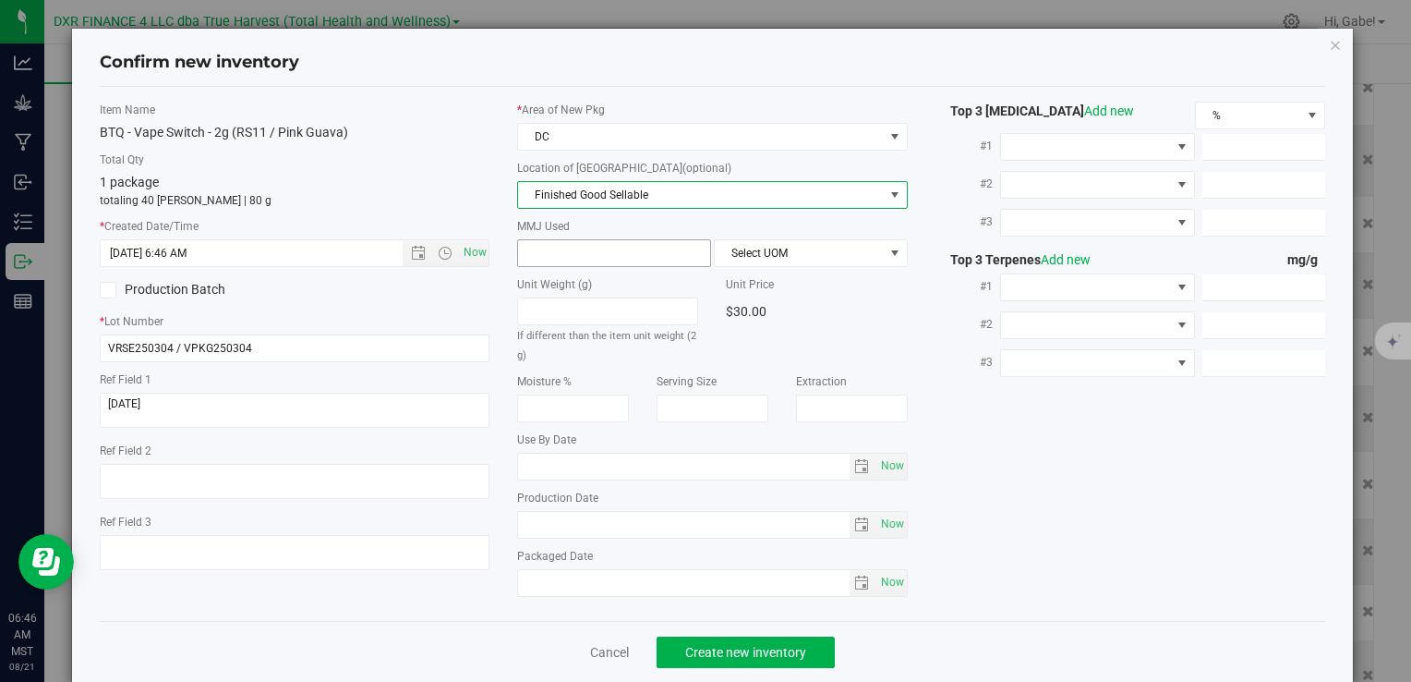
click at [583, 249] on span at bounding box center [614, 253] width 194 height 28
type input "2"
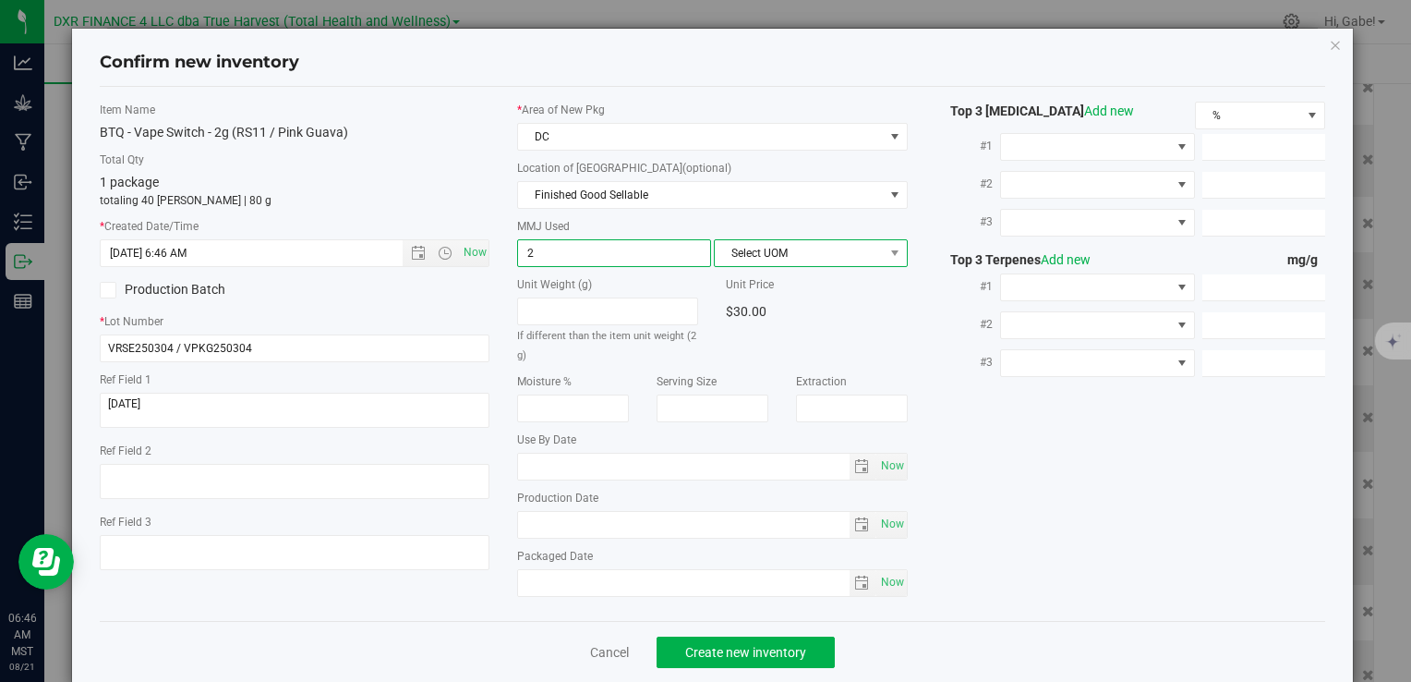
type input "2.0000"
click at [747, 243] on span "Select UOM" at bounding box center [799, 253] width 169 height 26
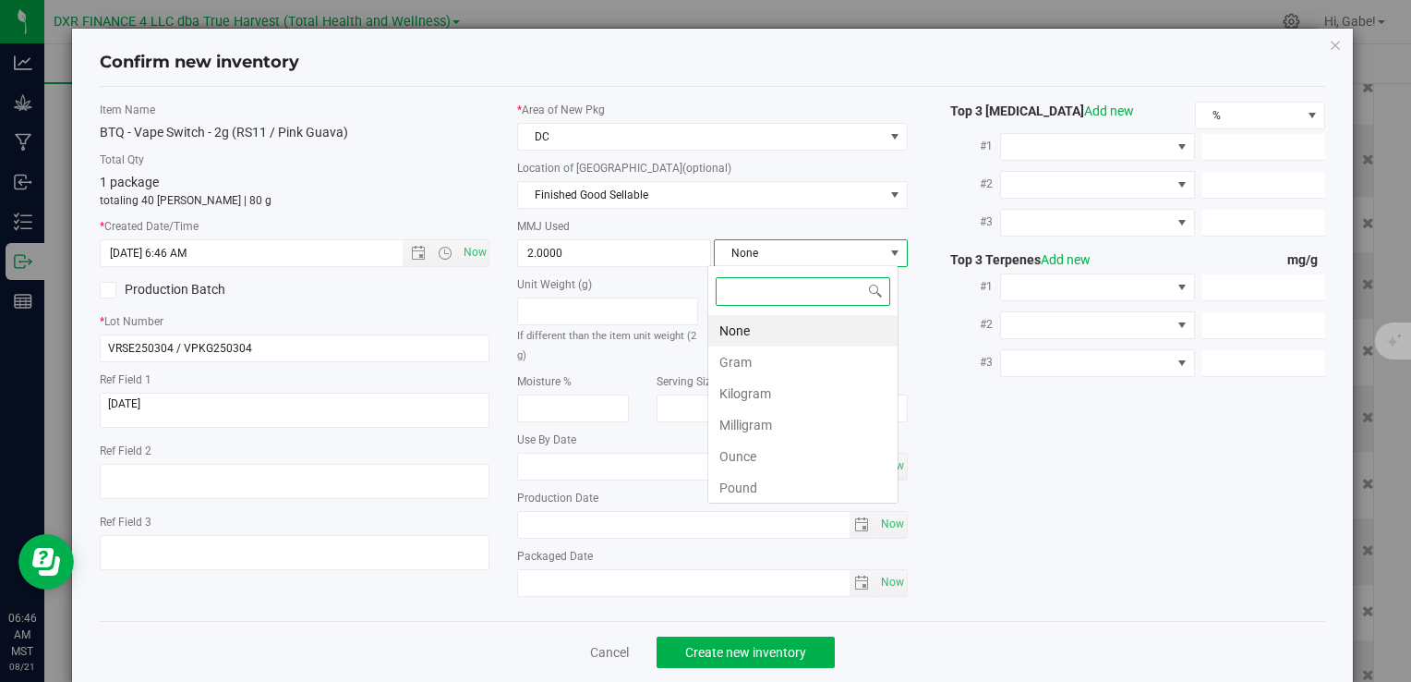
scroll to position [27, 191]
click at [743, 360] on li "Gram" at bounding box center [802, 361] width 189 height 31
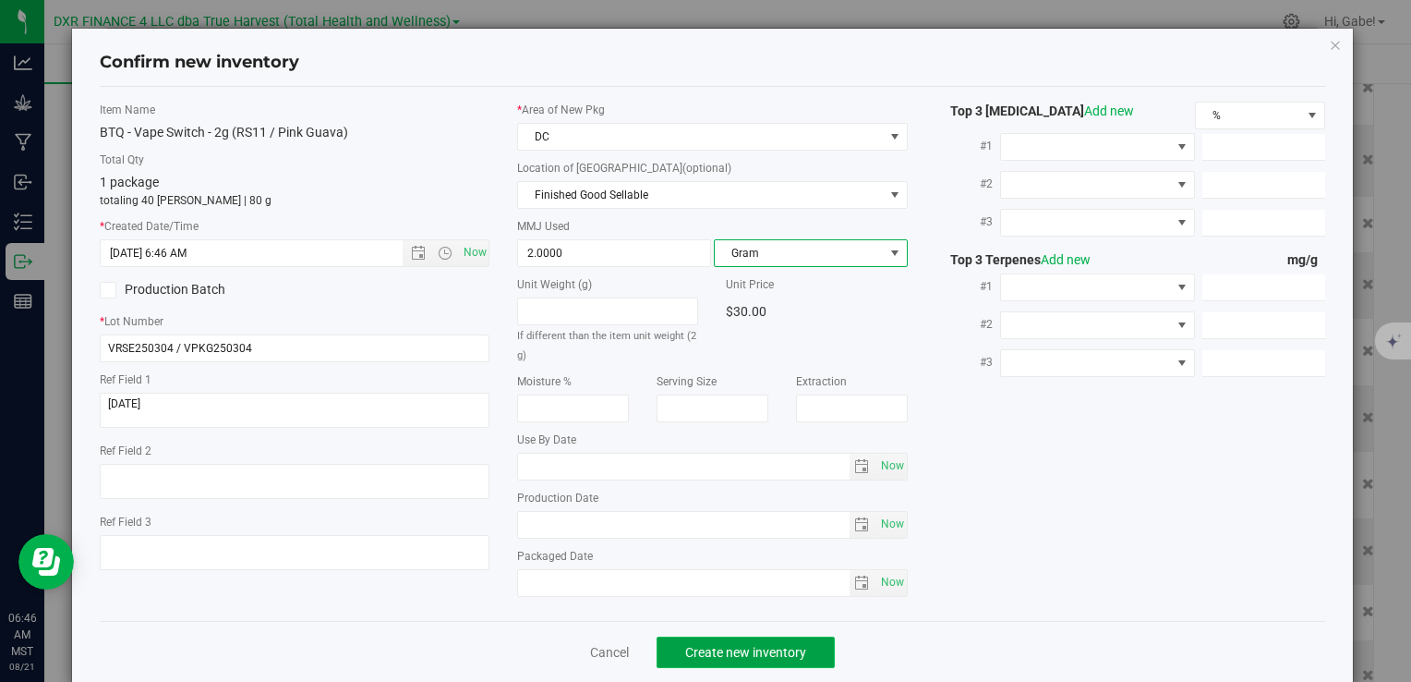
click at [791, 645] on span "Create new inventory" at bounding box center [745, 652] width 121 height 15
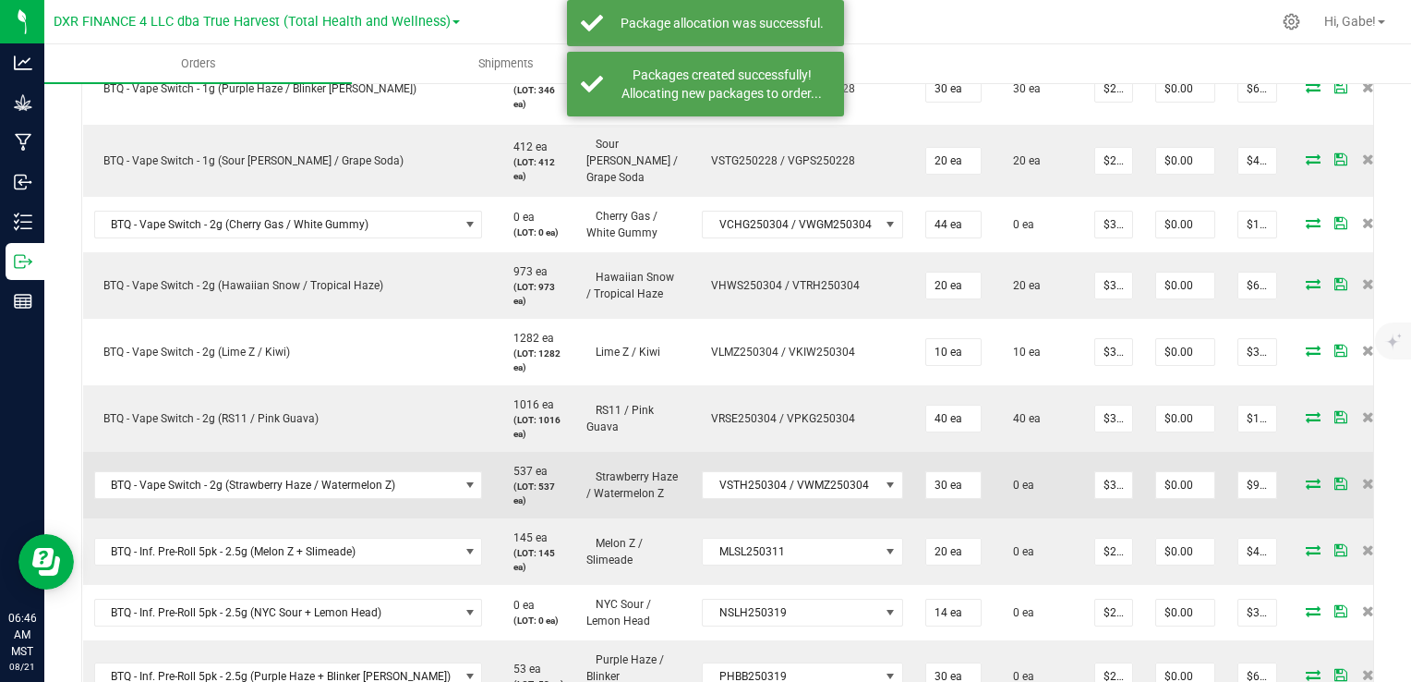
click at [1306, 477] on icon at bounding box center [1313, 482] width 15 height 11
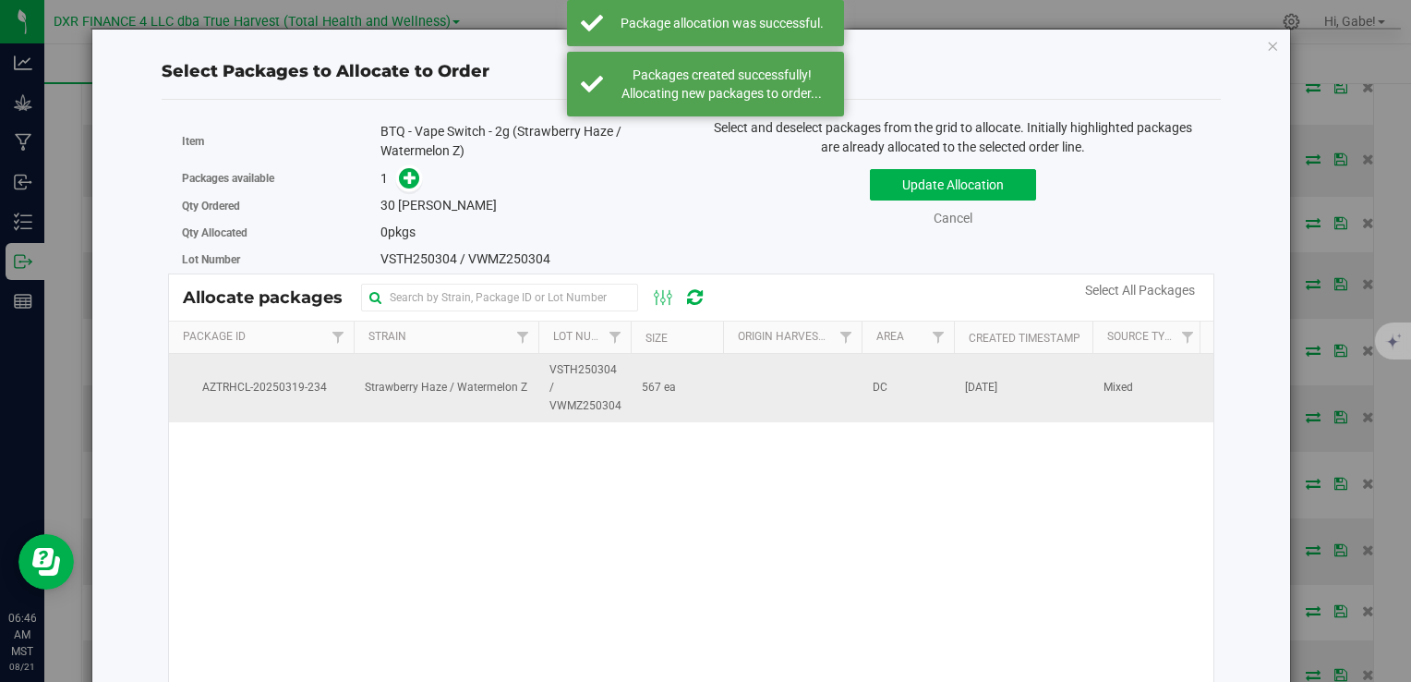
click at [465, 393] on span "Strawberry Haze / Watermelon Z" at bounding box center [446, 388] width 163 height 18
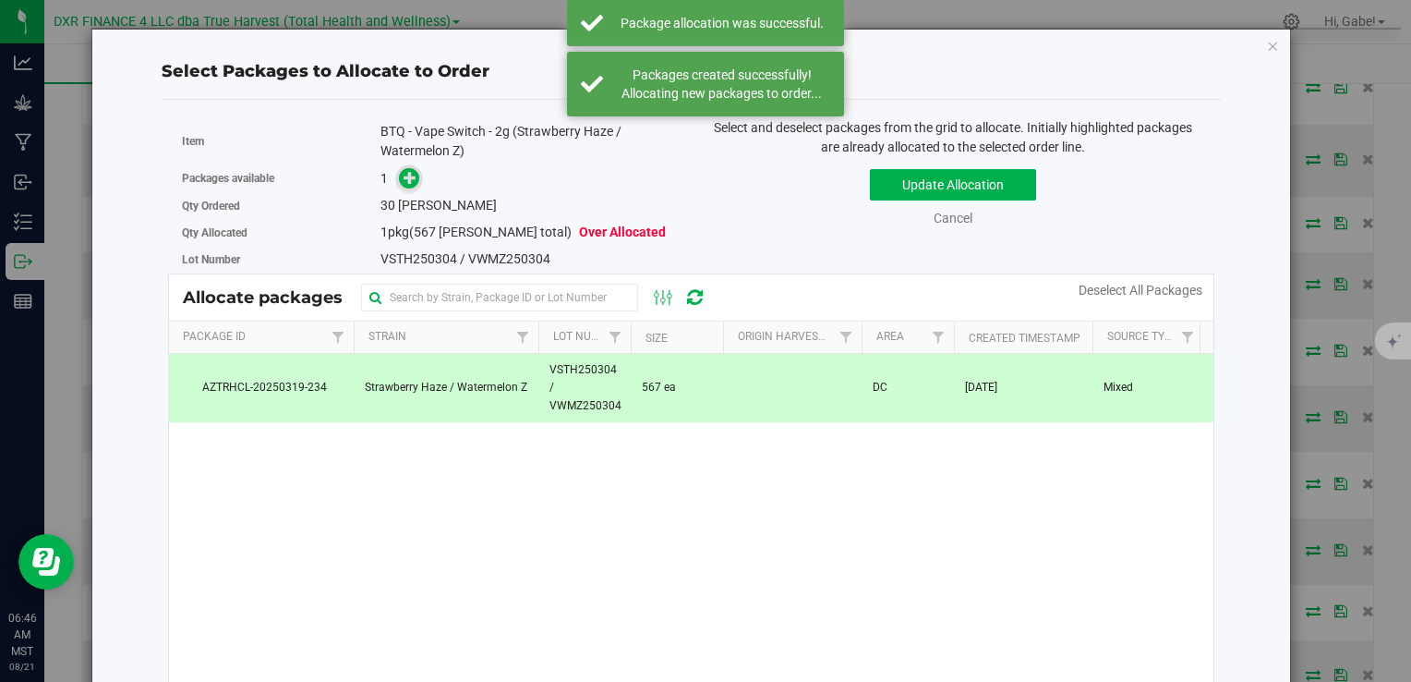
click at [413, 175] on icon at bounding box center [410, 177] width 13 height 13
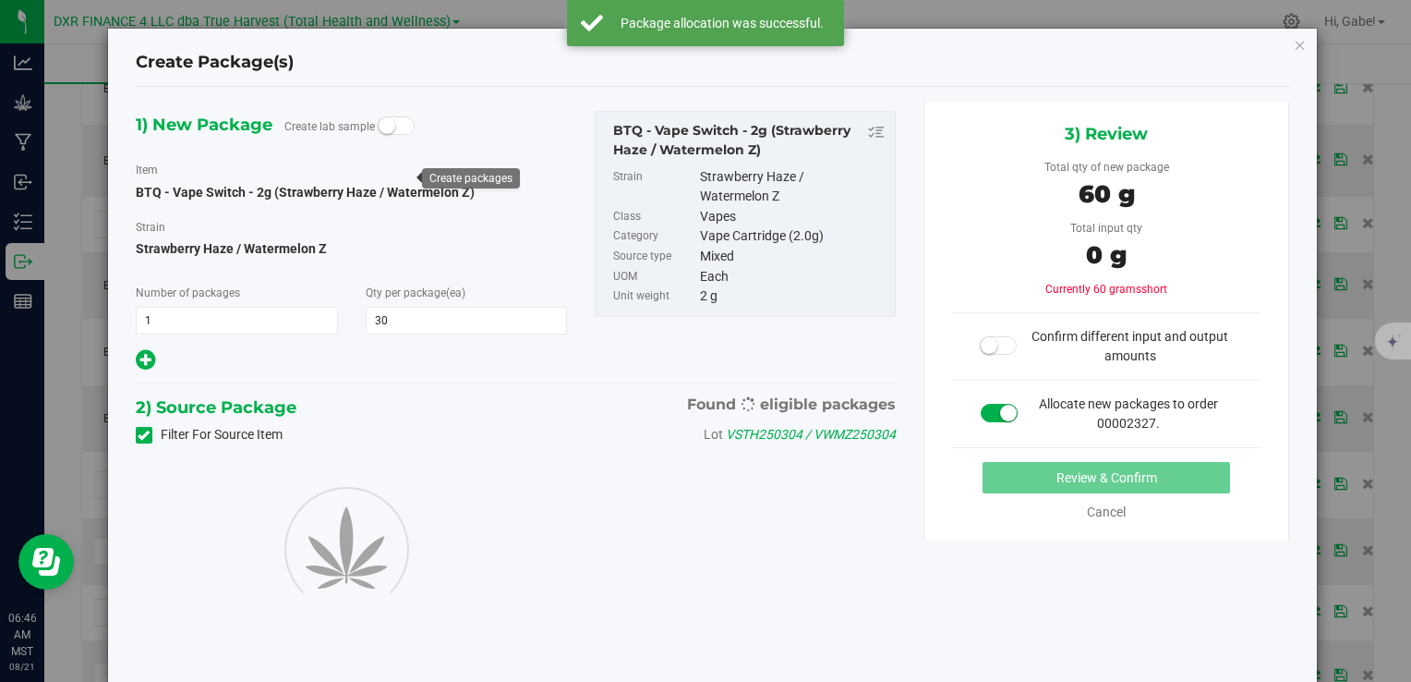
type input "30"
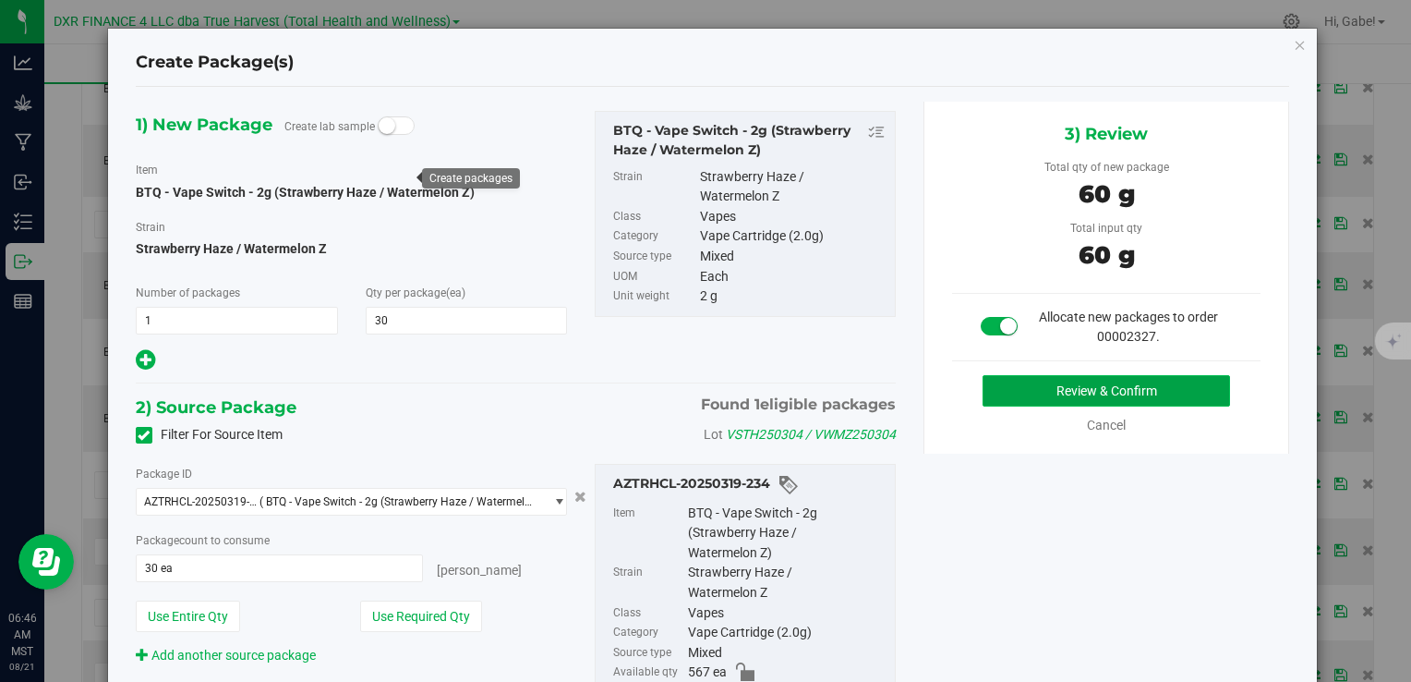
click at [1021, 382] on button "Review & Confirm" at bounding box center [1107, 390] width 248 height 31
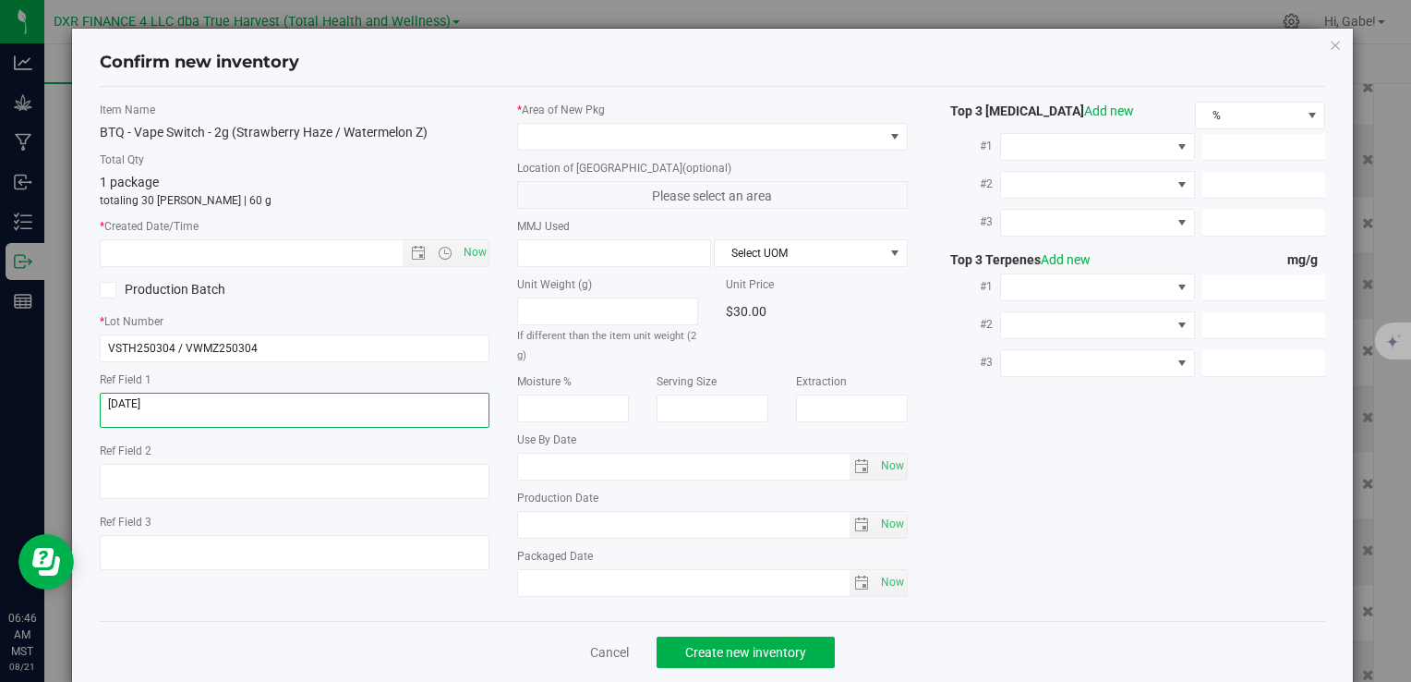
click at [240, 405] on textarea at bounding box center [295, 409] width 390 height 35
click at [240, 402] on textarea at bounding box center [295, 409] width 390 height 35
click at [293, 246] on input "text" at bounding box center [267, 253] width 332 height 26
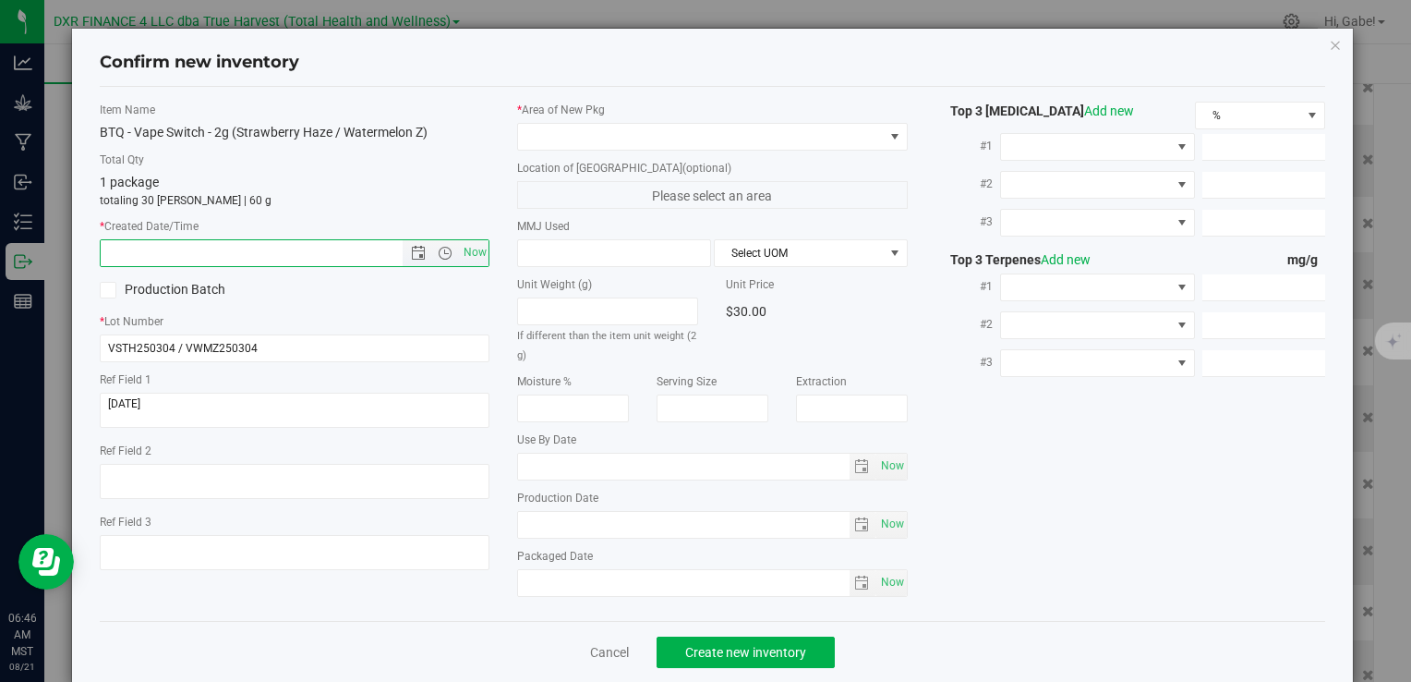
paste input "[DATE]"
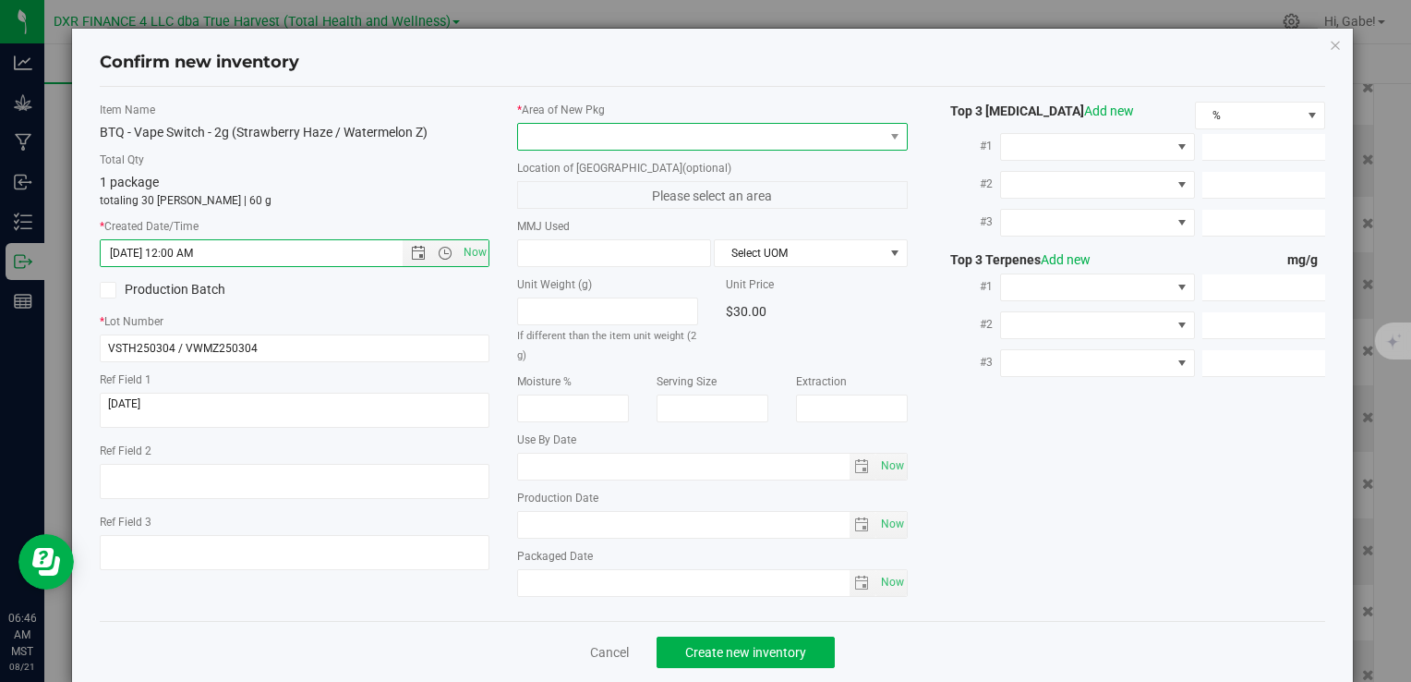
click at [615, 148] on span at bounding box center [700, 137] width 365 height 26
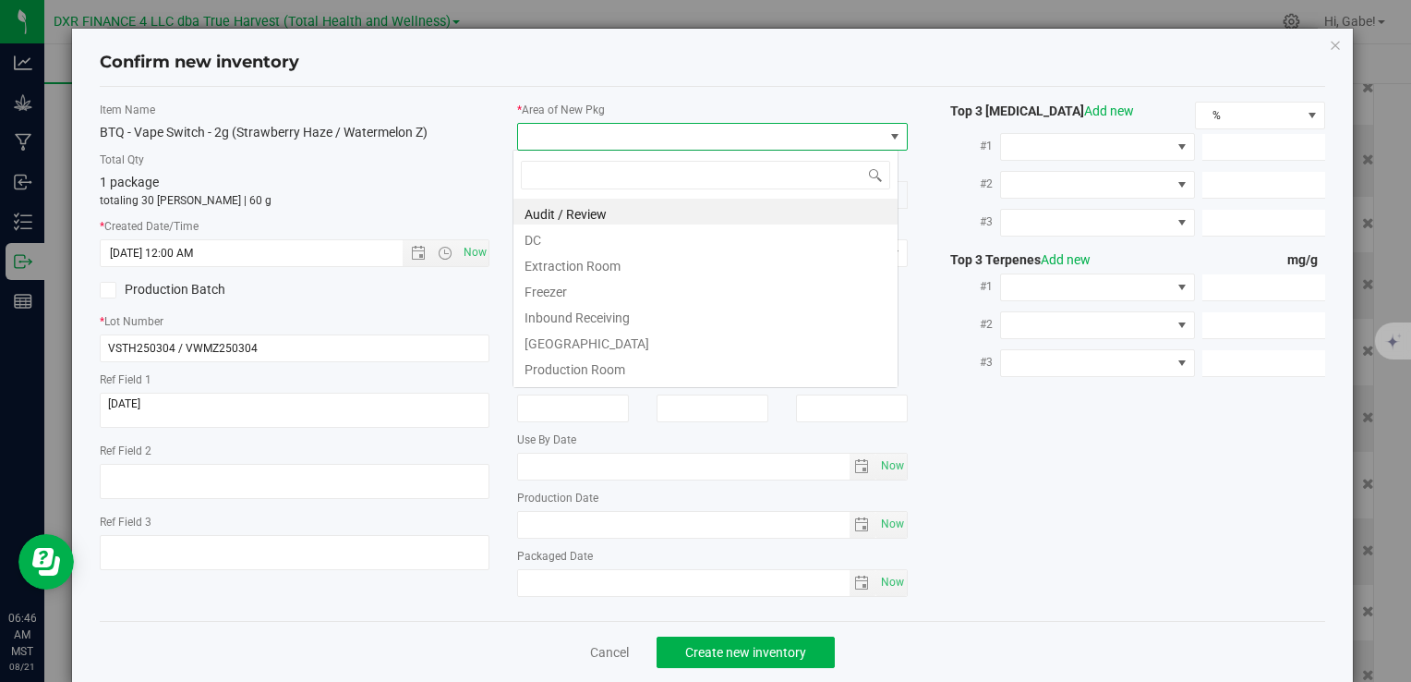
type input "3/4/2025 6:46 AM"
click at [613, 226] on li "DC" at bounding box center [705, 237] width 384 height 26
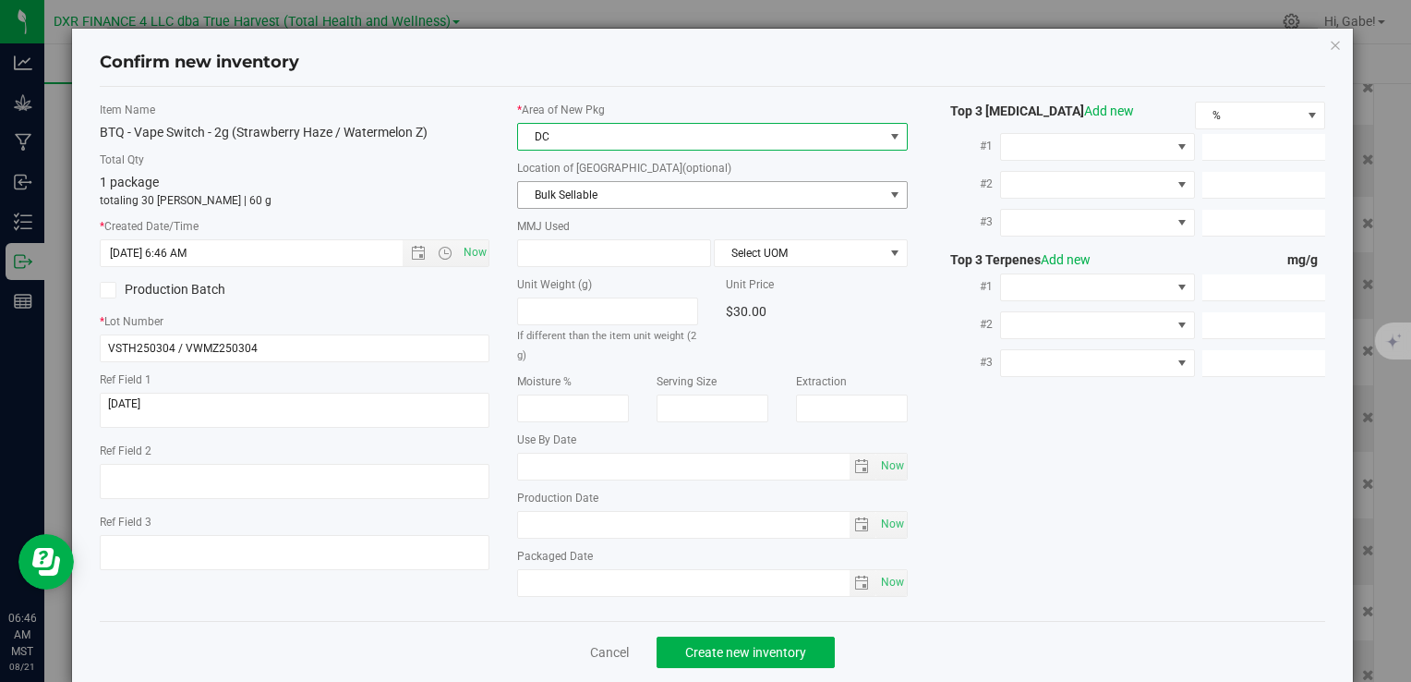
click at [618, 194] on span "Bulk Sellable" at bounding box center [700, 195] width 365 height 26
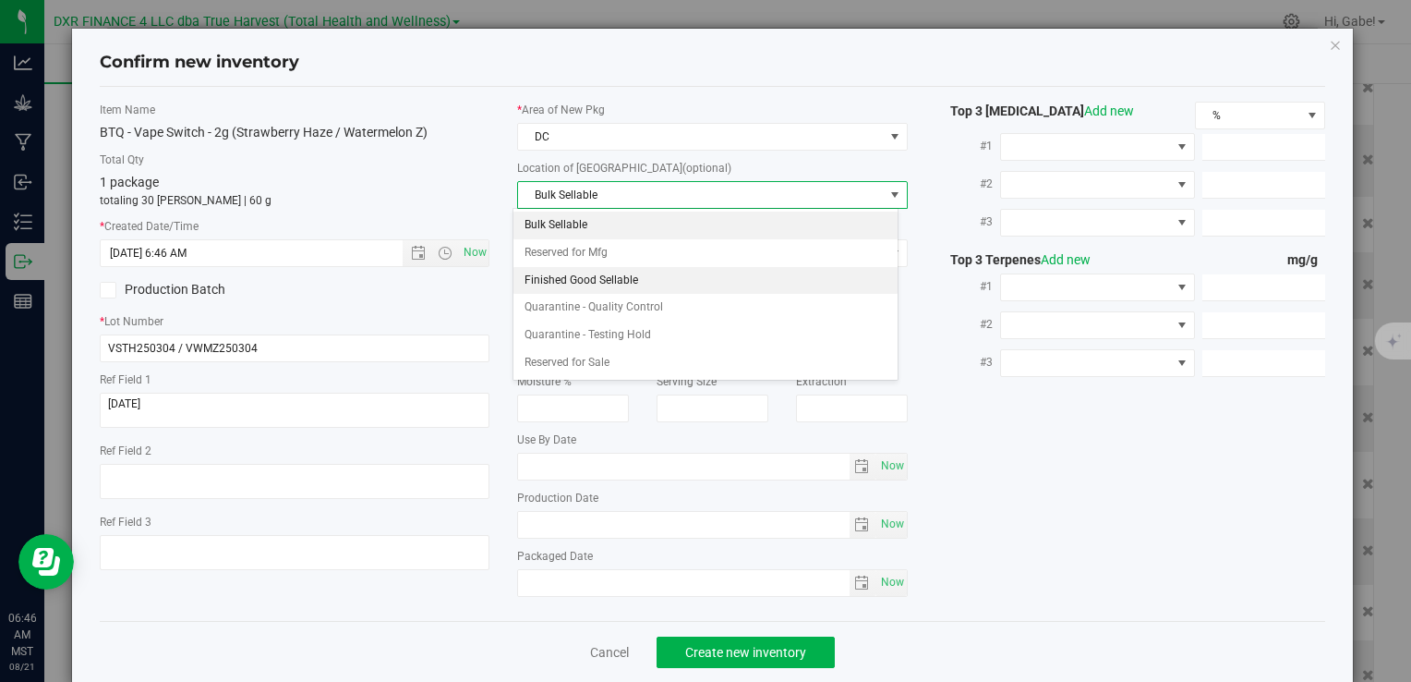
click at [632, 272] on li "Finished Good Sellable" at bounding box center [705, 281] width 384 height 28
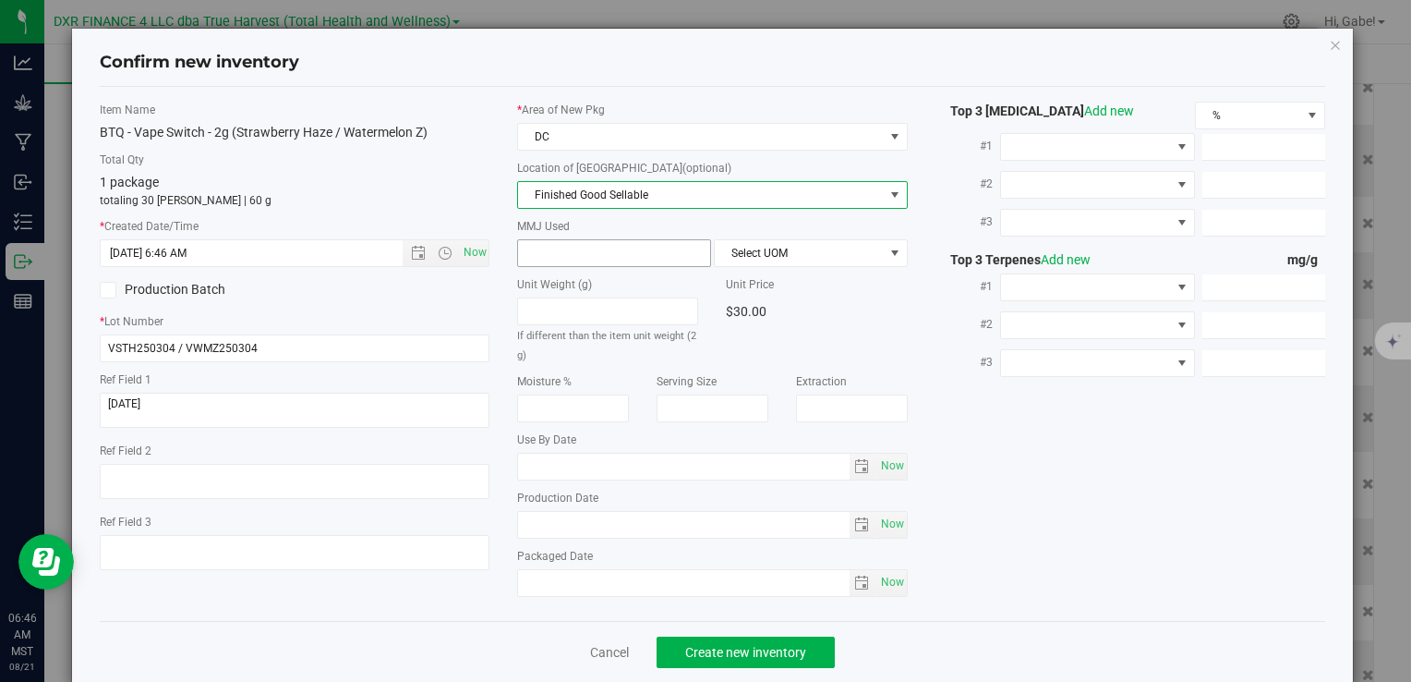
click at [617, 248] on span at bounding box center [614, 253] width 194 height 28
type input "2"
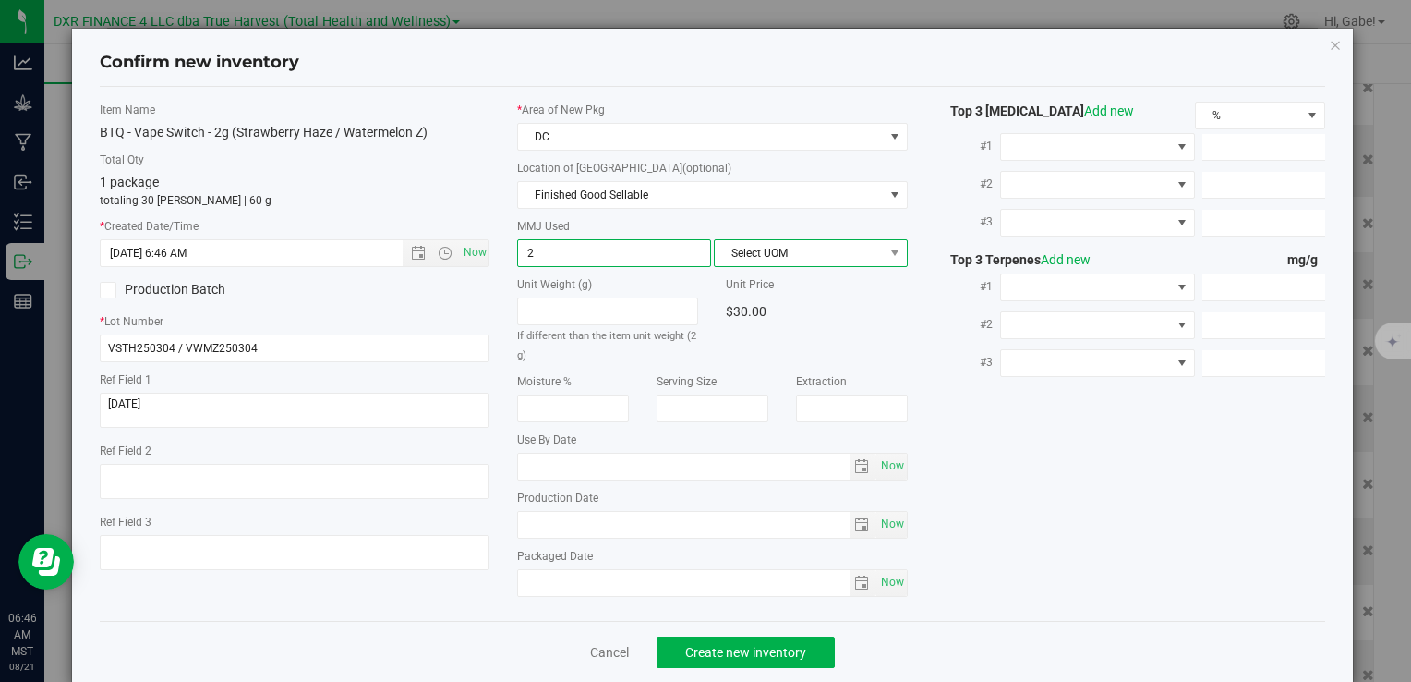
type input "2.0000"
click at [810, 255] on span "Select UOM" at bounding box center [799, 253] width 169 height 26
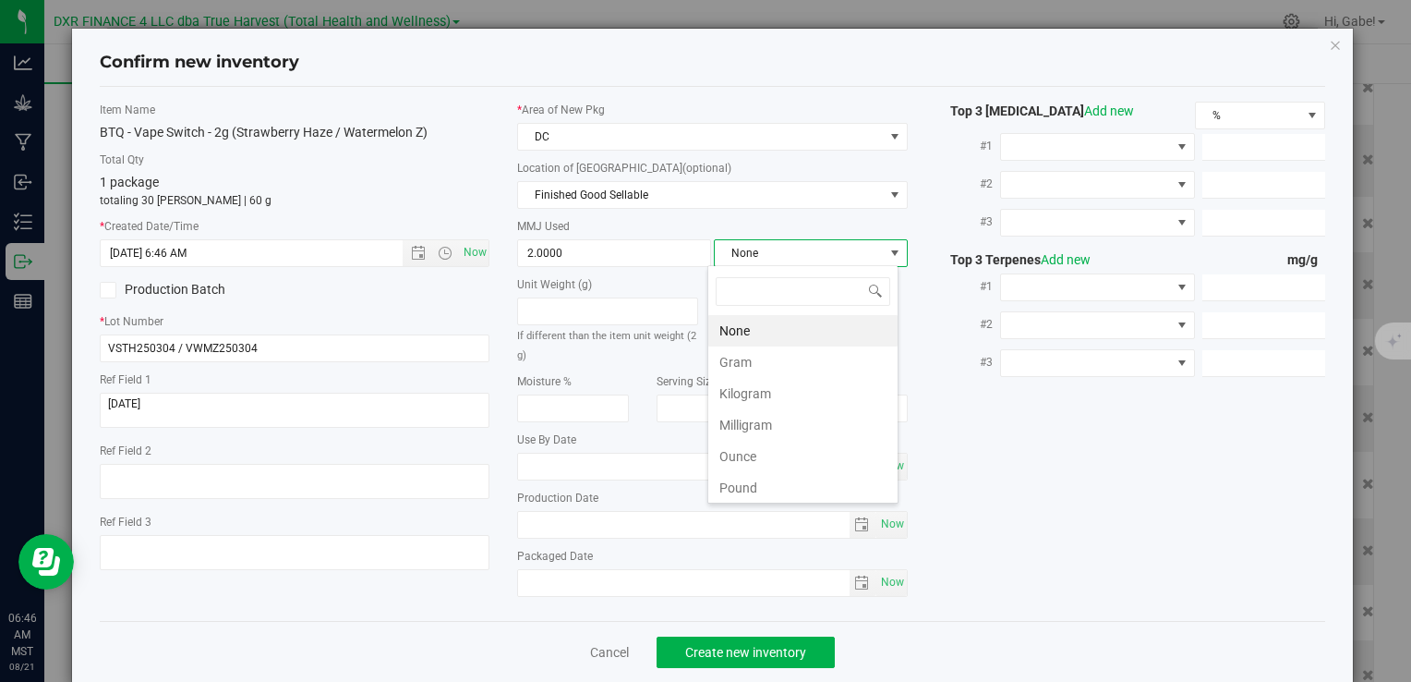
scroll to position [27, 191]
click at [796, 353] on li "Gram" at bounding box center [802, 361] width 189 height 31
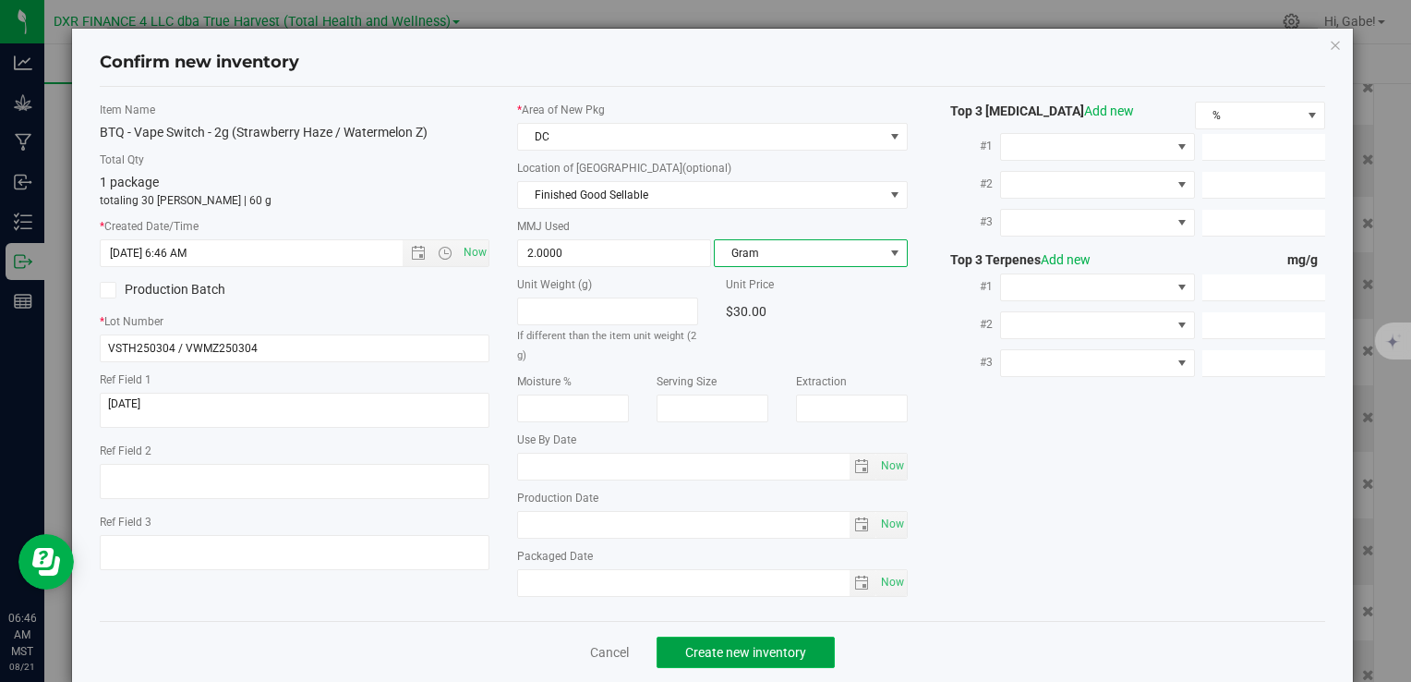
click at [753, 646] on span "Create new inventory" at bounding box center [745, 652] width 121 height 15
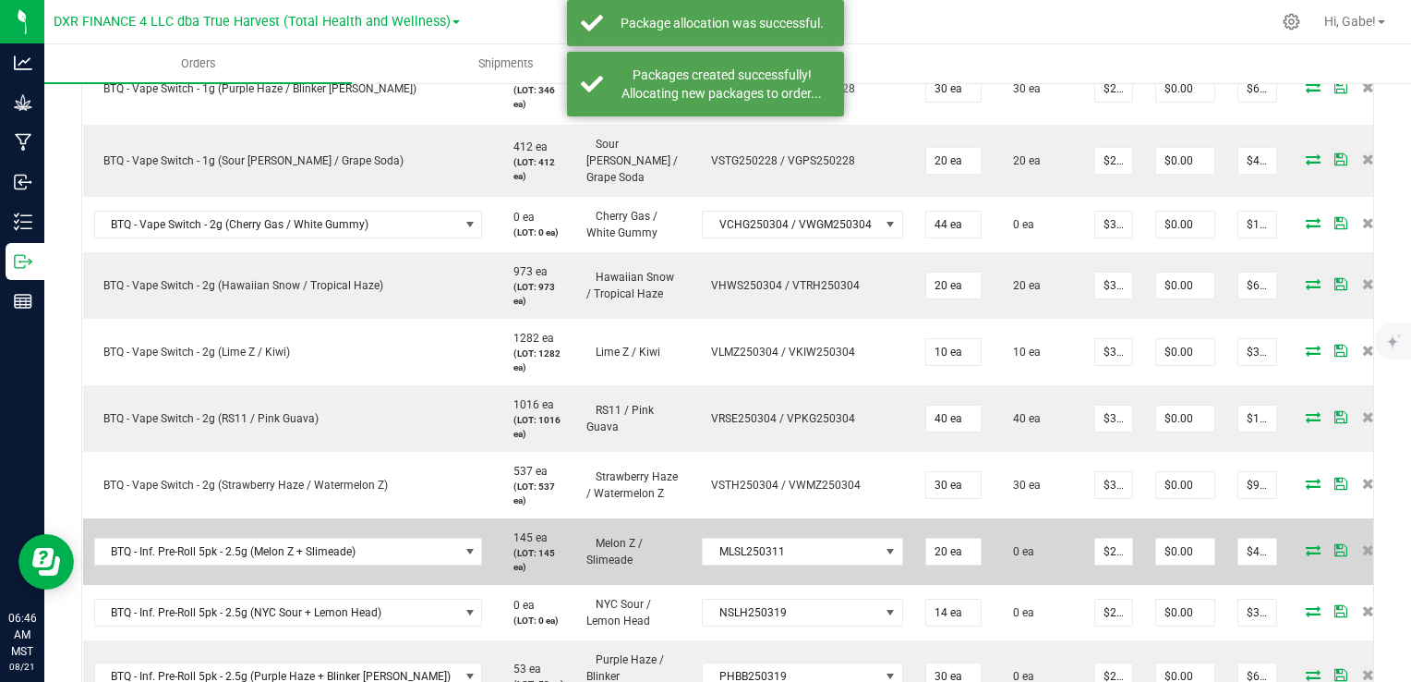
click at [1306, 544] on icon at bounding box center [1313, 549] width 15 height 11
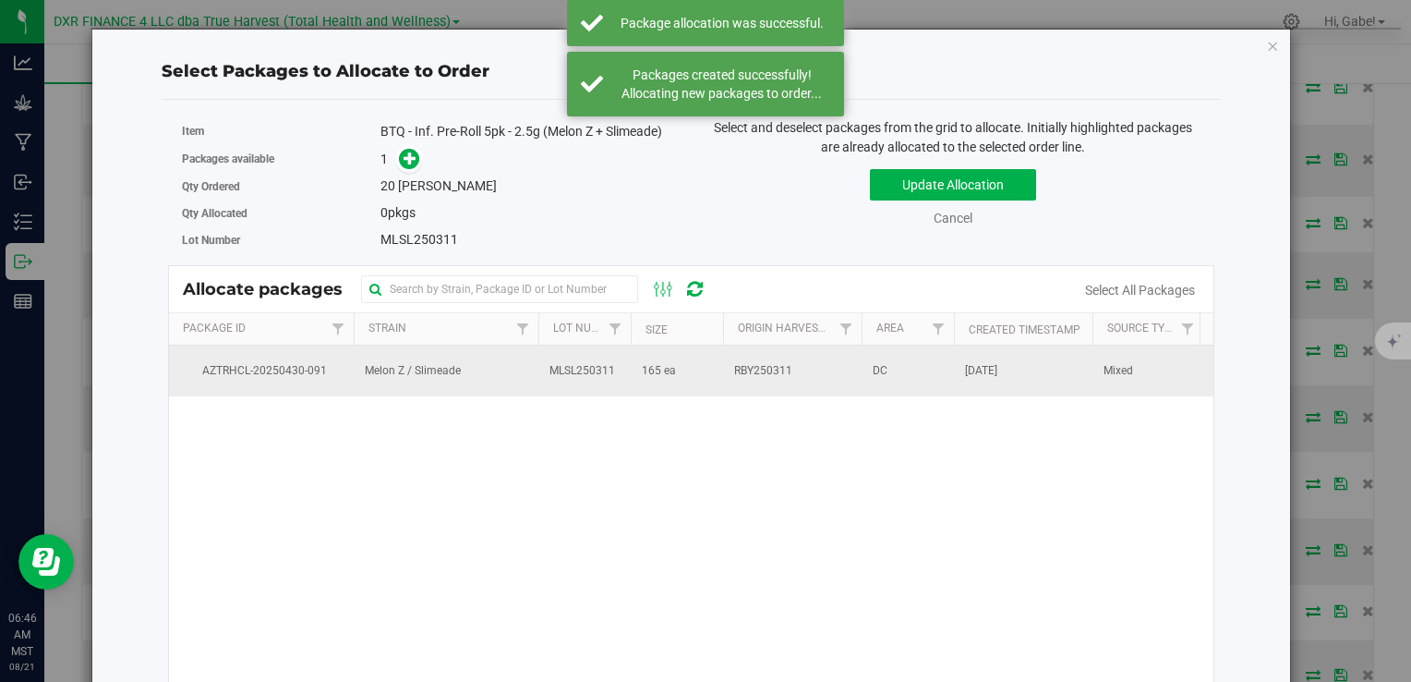
click at [606, 375] on span "MLSL250311" at bounding box center [582, 371] width 66 height 18
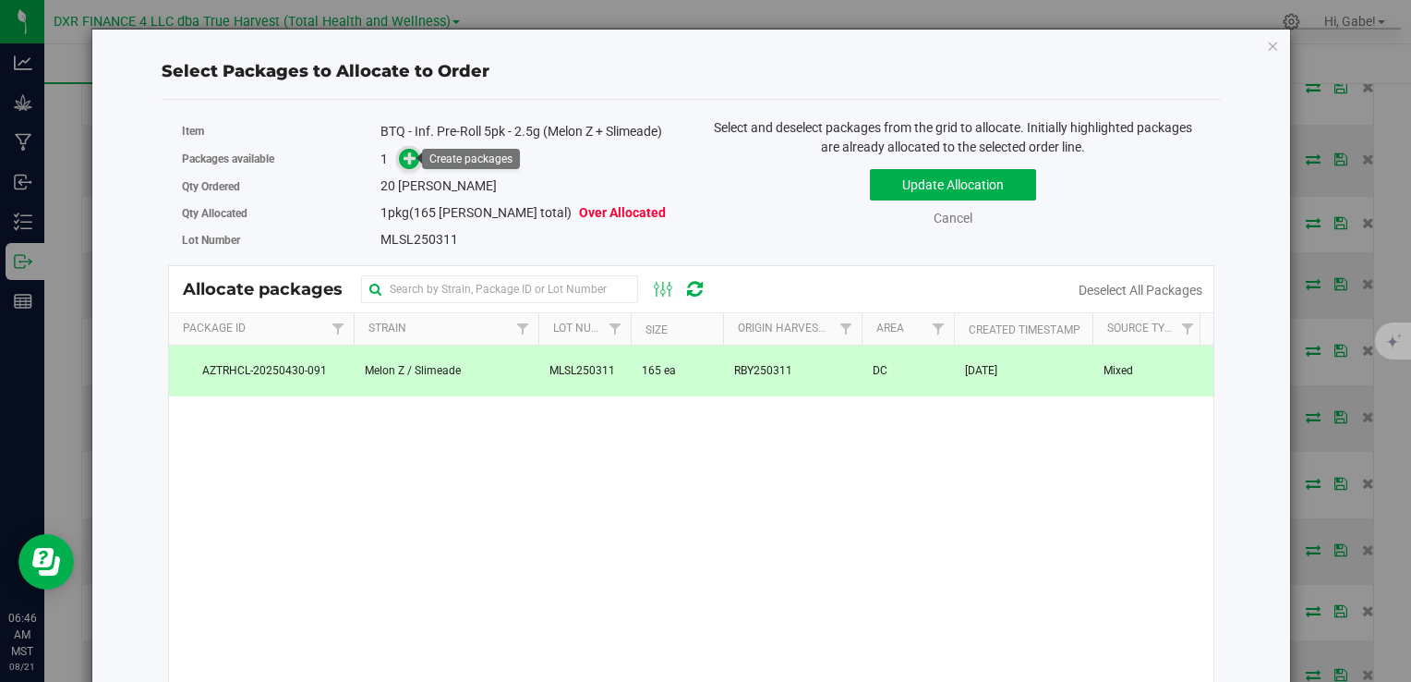
click at [405, 155] on icon at bounding box center [410, 157] width 13 height 13
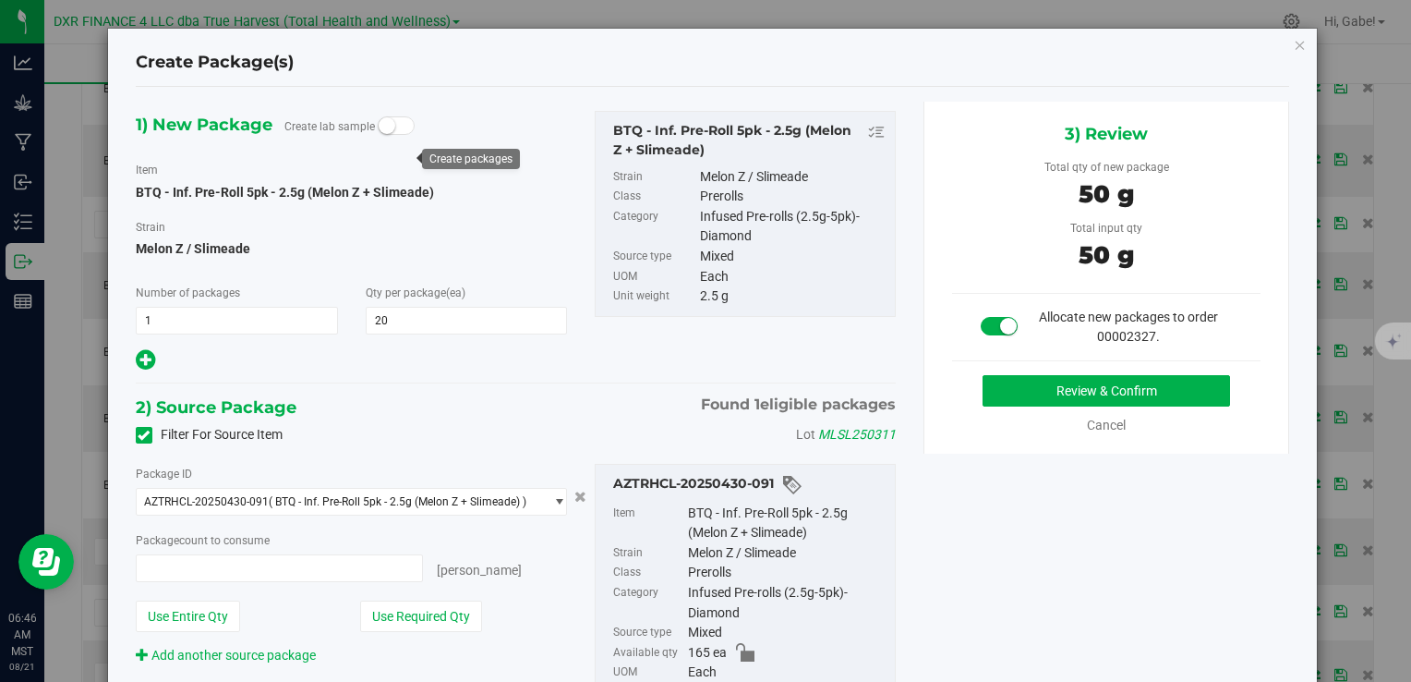
type input "20 ea"
click at [1045, 389] on button "Review & Confirm" at bounding box center [1107, 390] width 248 height 31
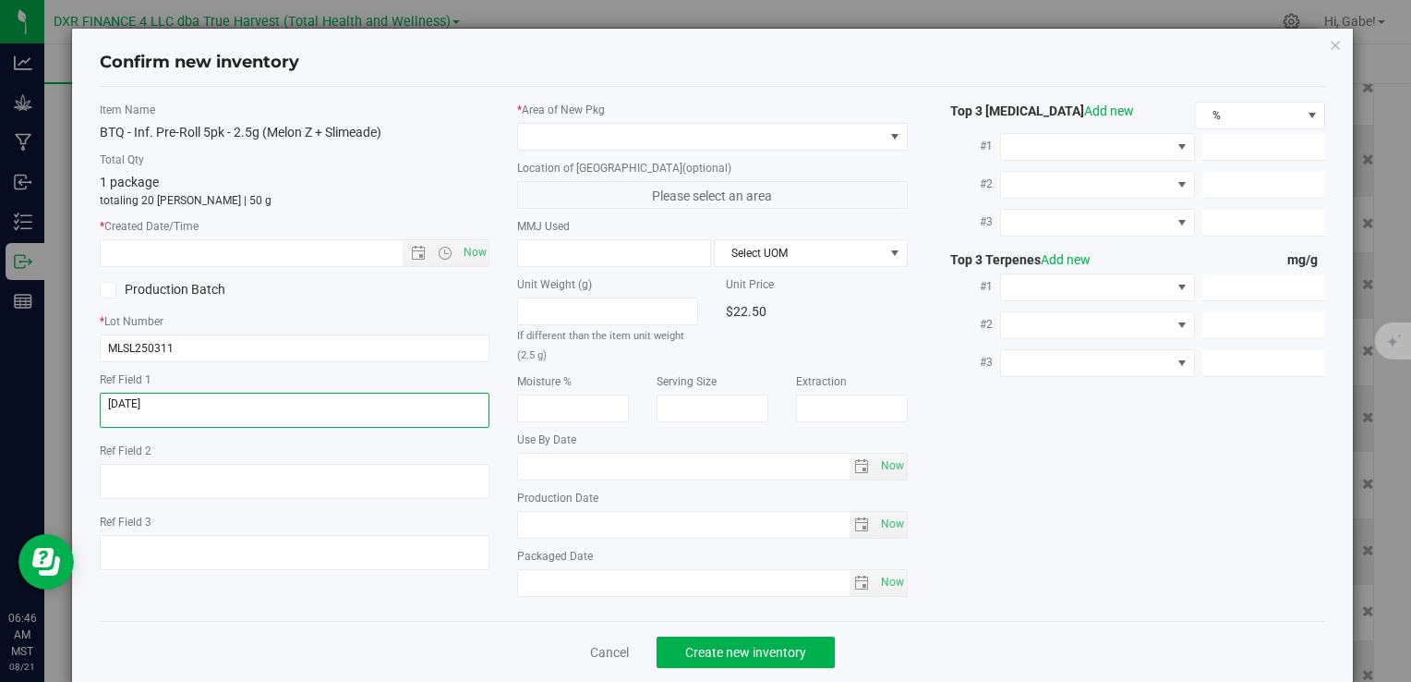
click at [272, 403] on textarea at bounding box center [295, 409] width 390 height 35
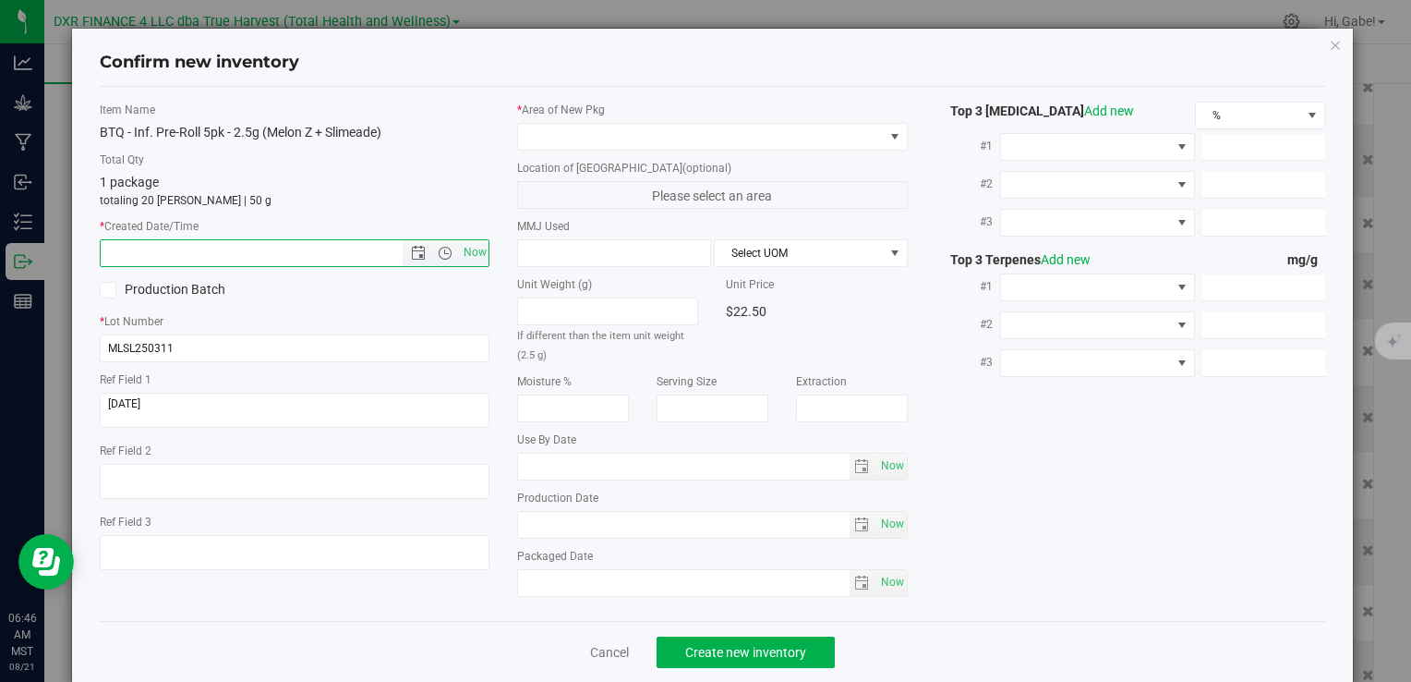
click at [289, 250] on input "text" at bounding box center [267, 253] width 332 height 26
paste input "2025-04-17"
click at [661, 139] on span at bounding box center [700, 137] width 365 height 26
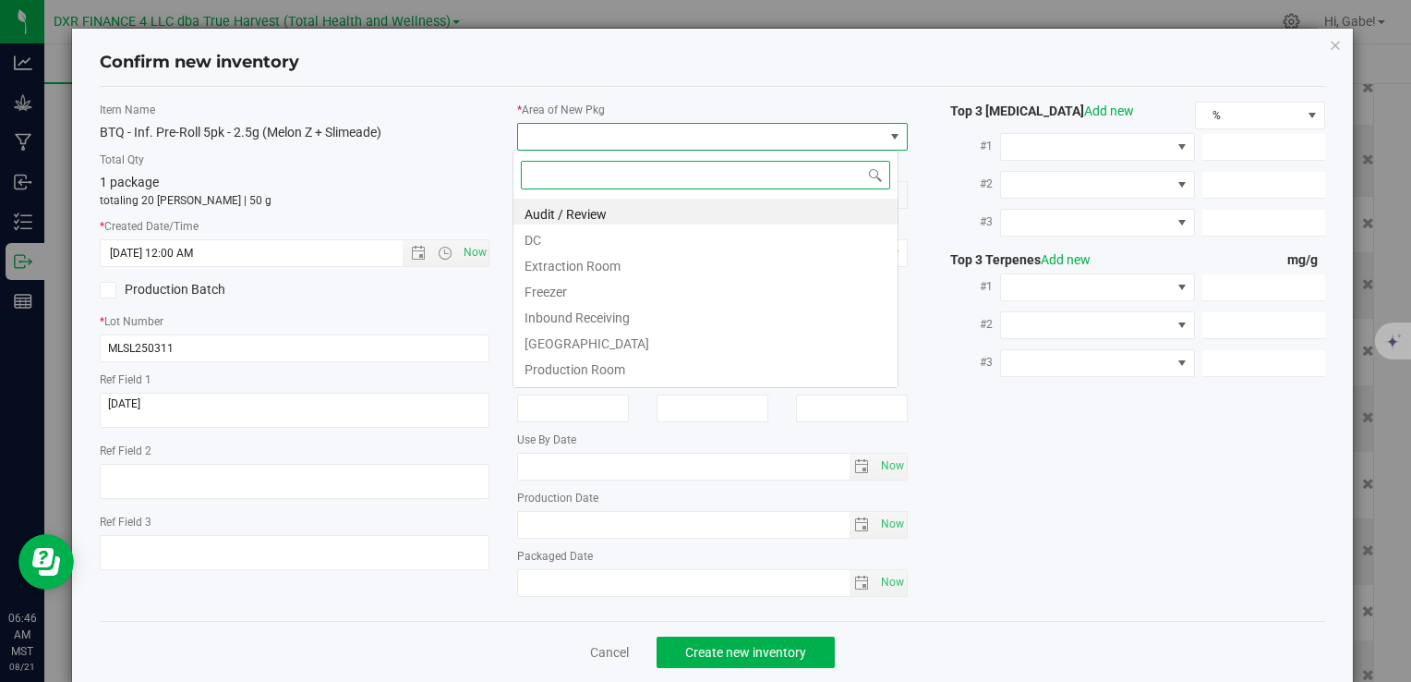
type input "4/17/2025 6:46 AM"
click at [639, 227] on li "DC" at bounding box center [705, 237] width 384 height 26
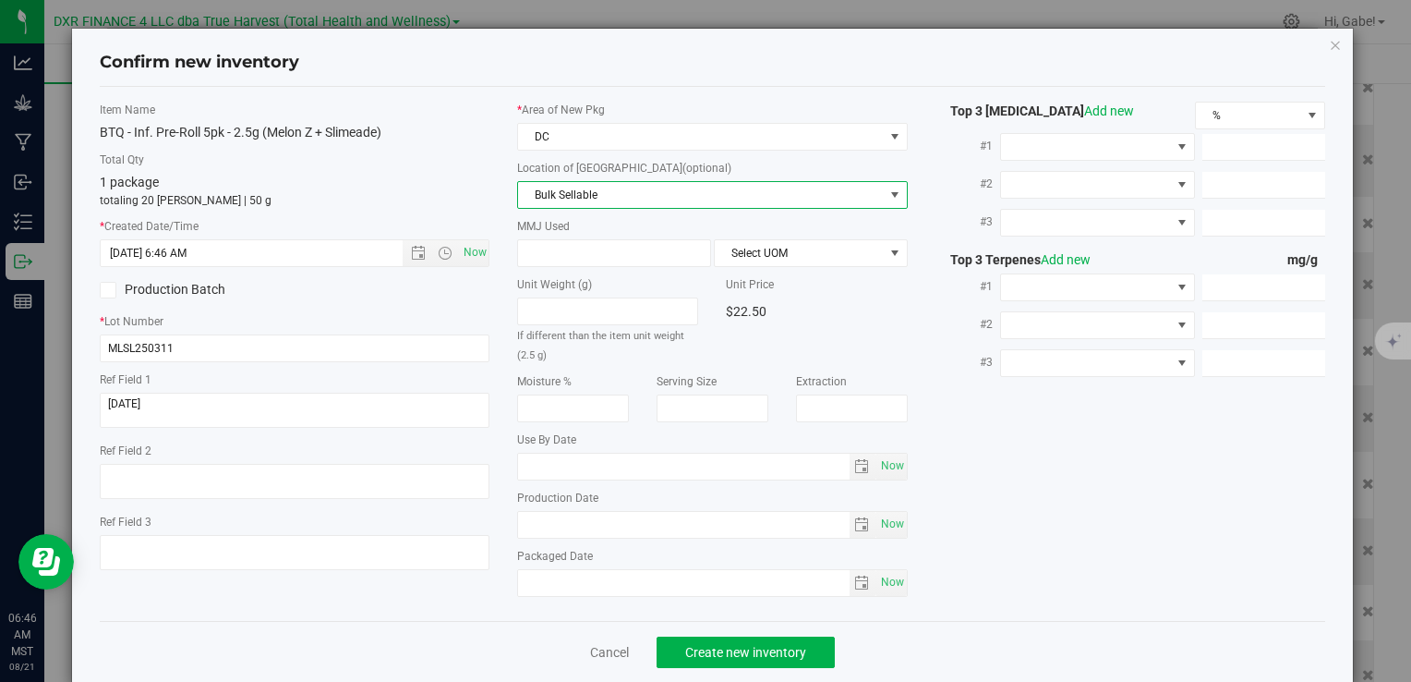
click at [625, 187] on span "Bulk Sellable" at bounding box center [700, 195] width 365 height 26
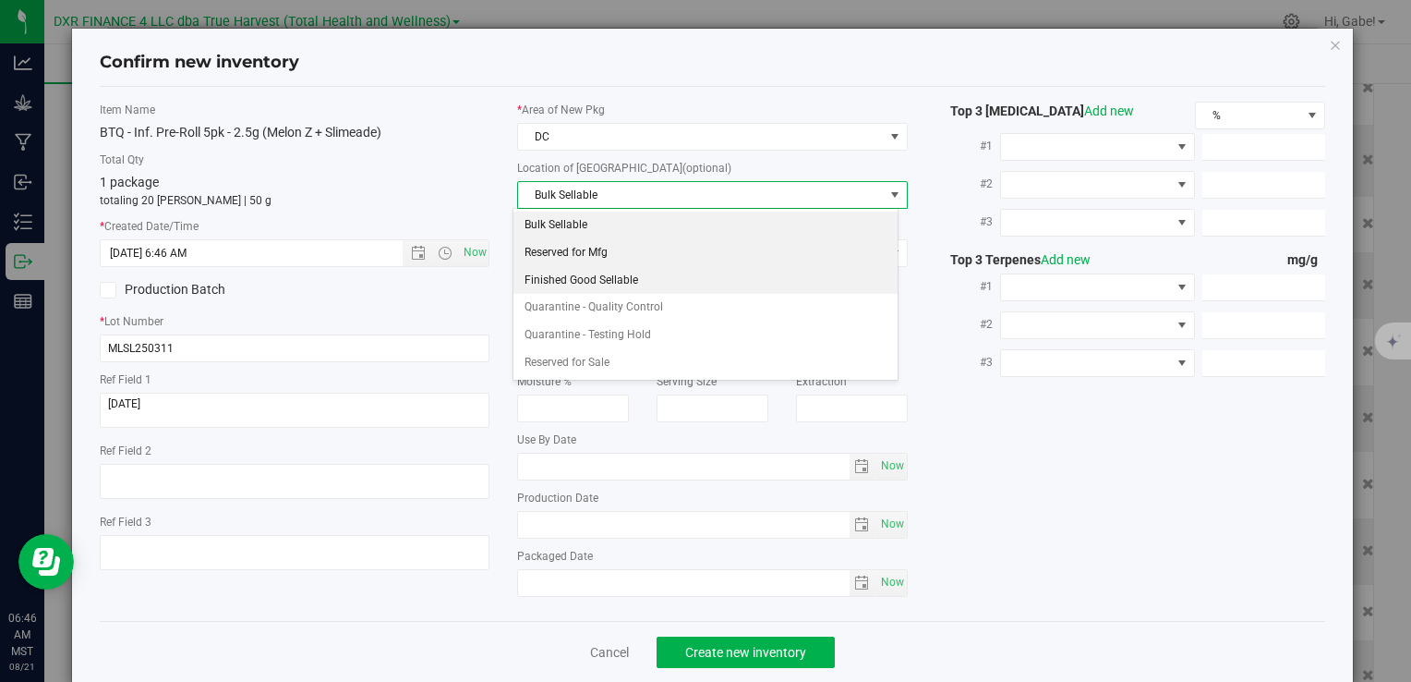
click at [604, 272] on li "Finished Good Sellable" at bounding box center [705, 281] width 384 height 28
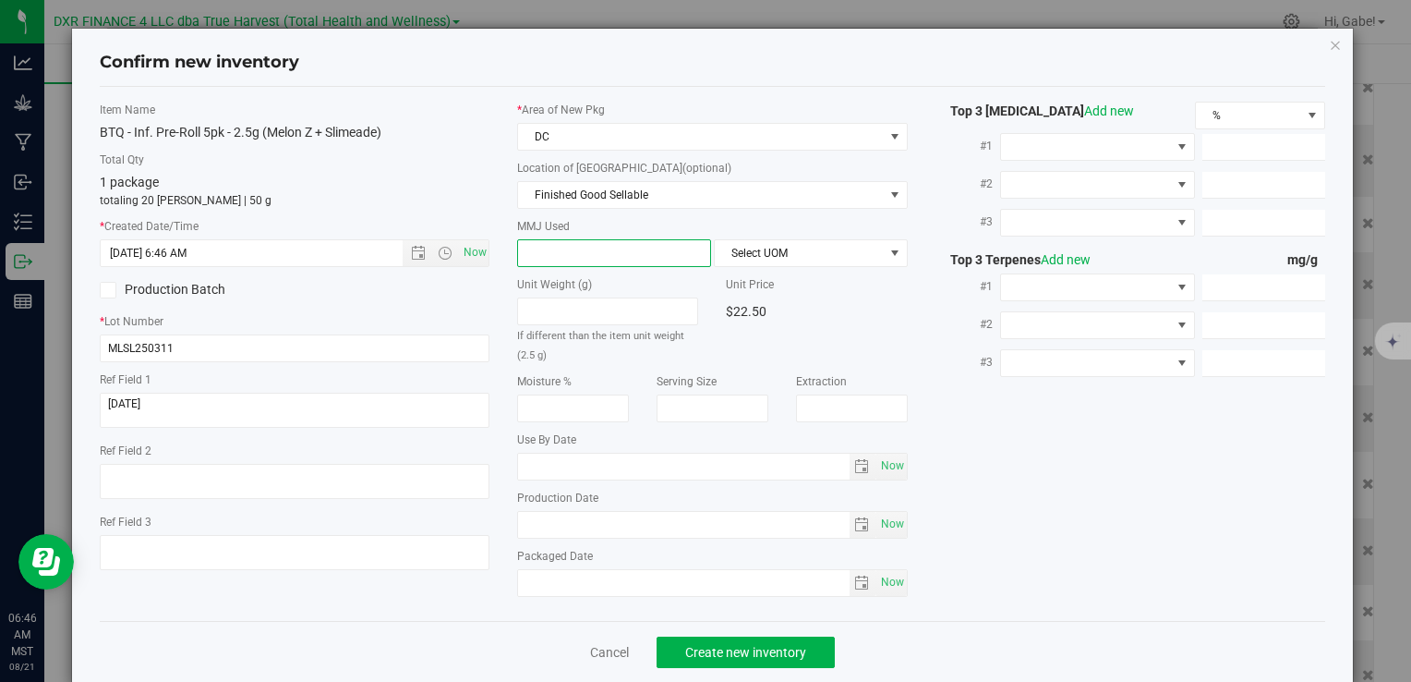
click at [576, 249] on span at bounding box center [614, 253] width 194 height 28
type input "2.5"
type input "2.5000"
click at [757, 249] on span "Select UOM" at bounding box center [799, 253] width 169 height 26
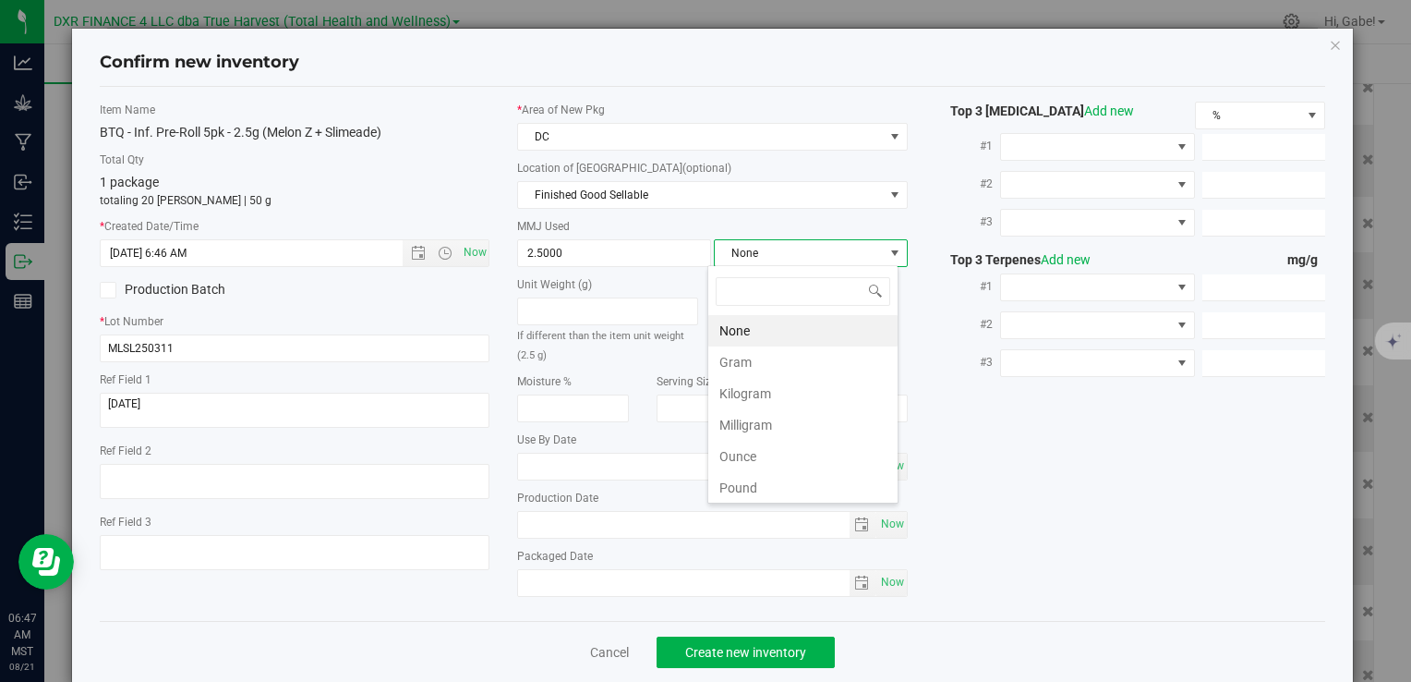
scroll to position [27, 191]
click at [754, 363] on li "Gram" at bounding box center [802, 361] width 189 height 31
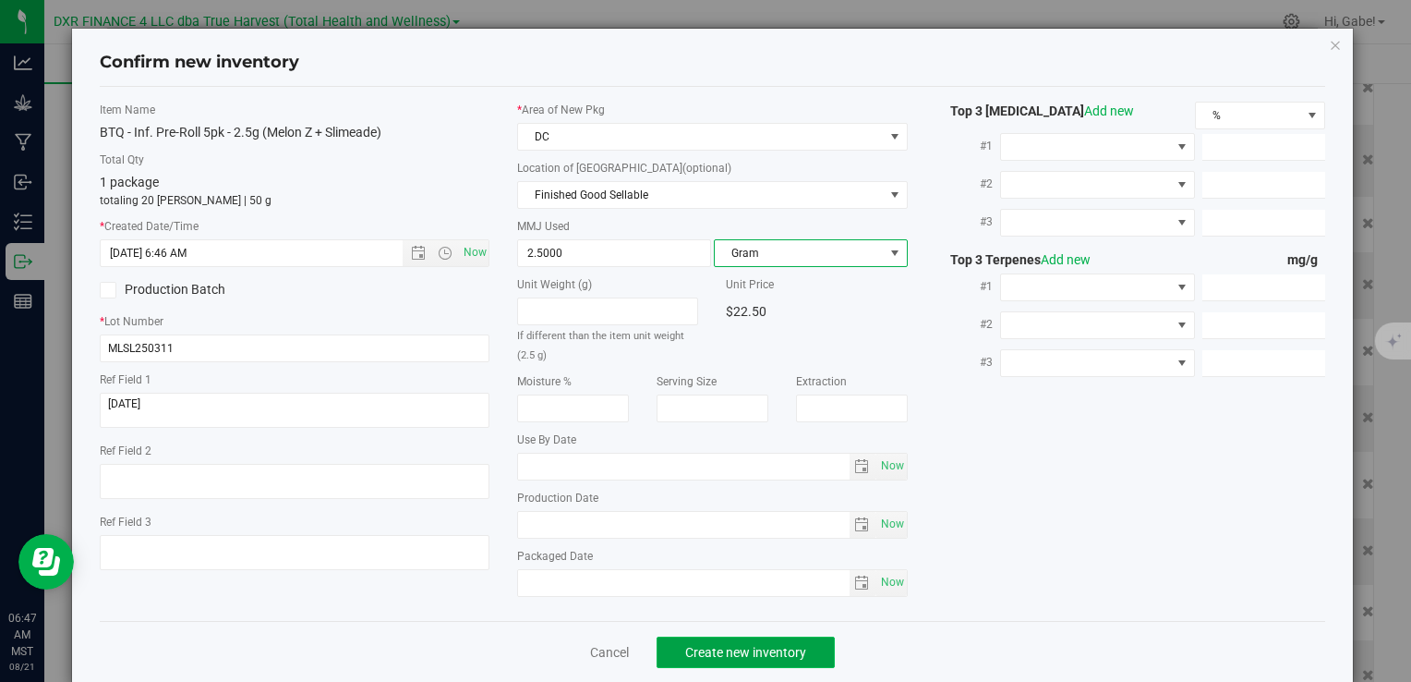
click at [768, 645] on span "Create new inventory" at bounding box center [745, 652] width 121 height 15
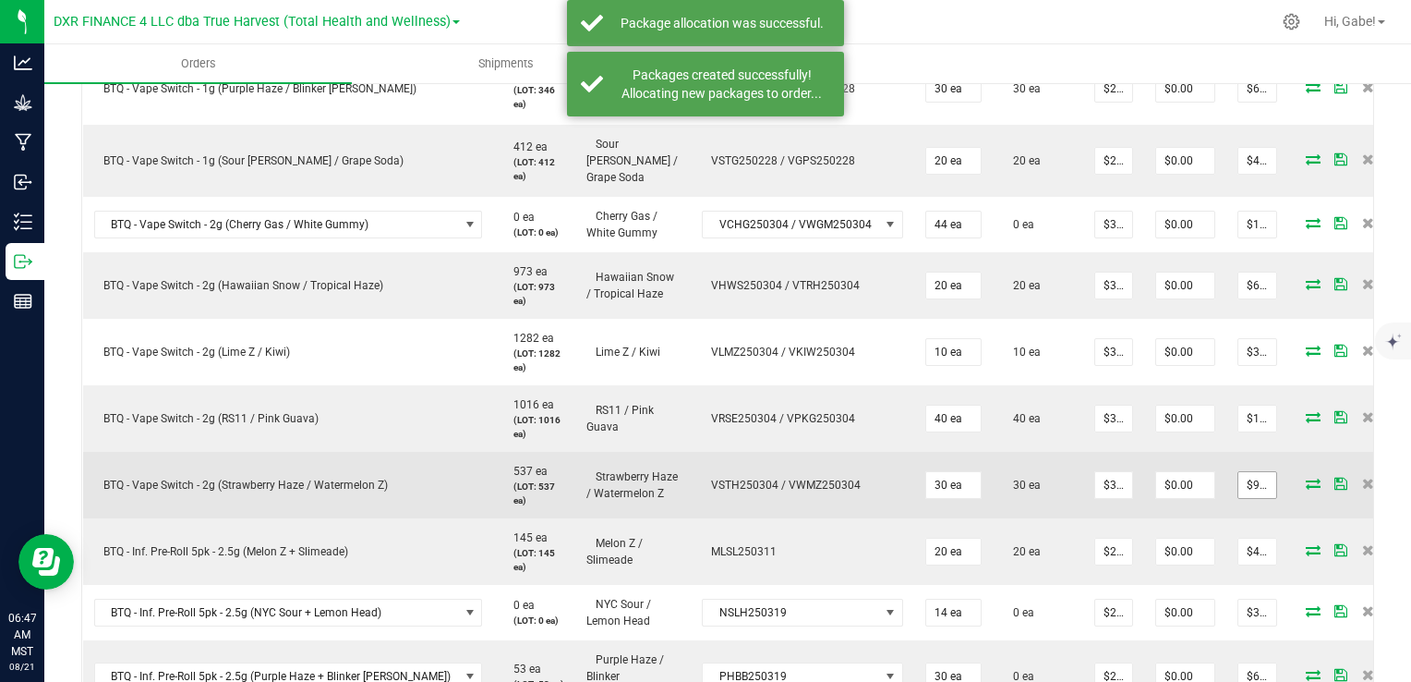
scroll to position [1108, 0]
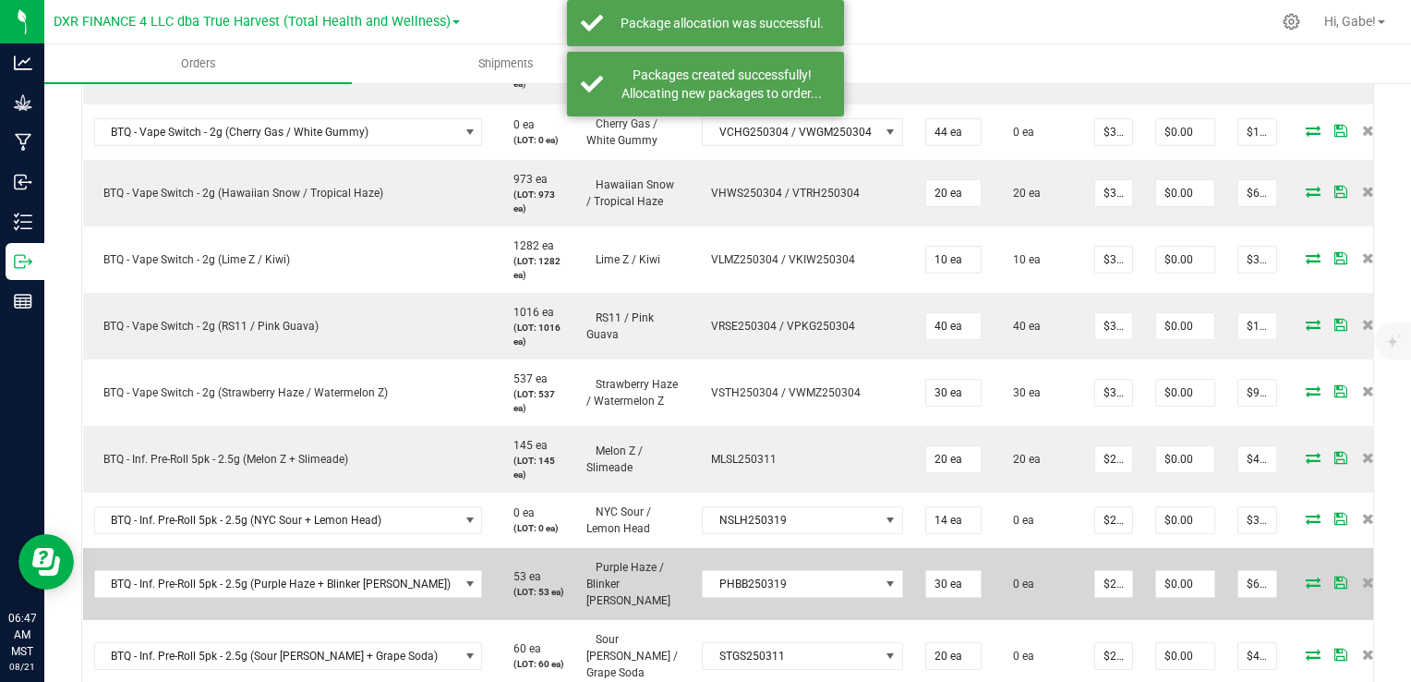
click at [1306, 576] on icon at bounding box center [1313, 581] width 15 height 11
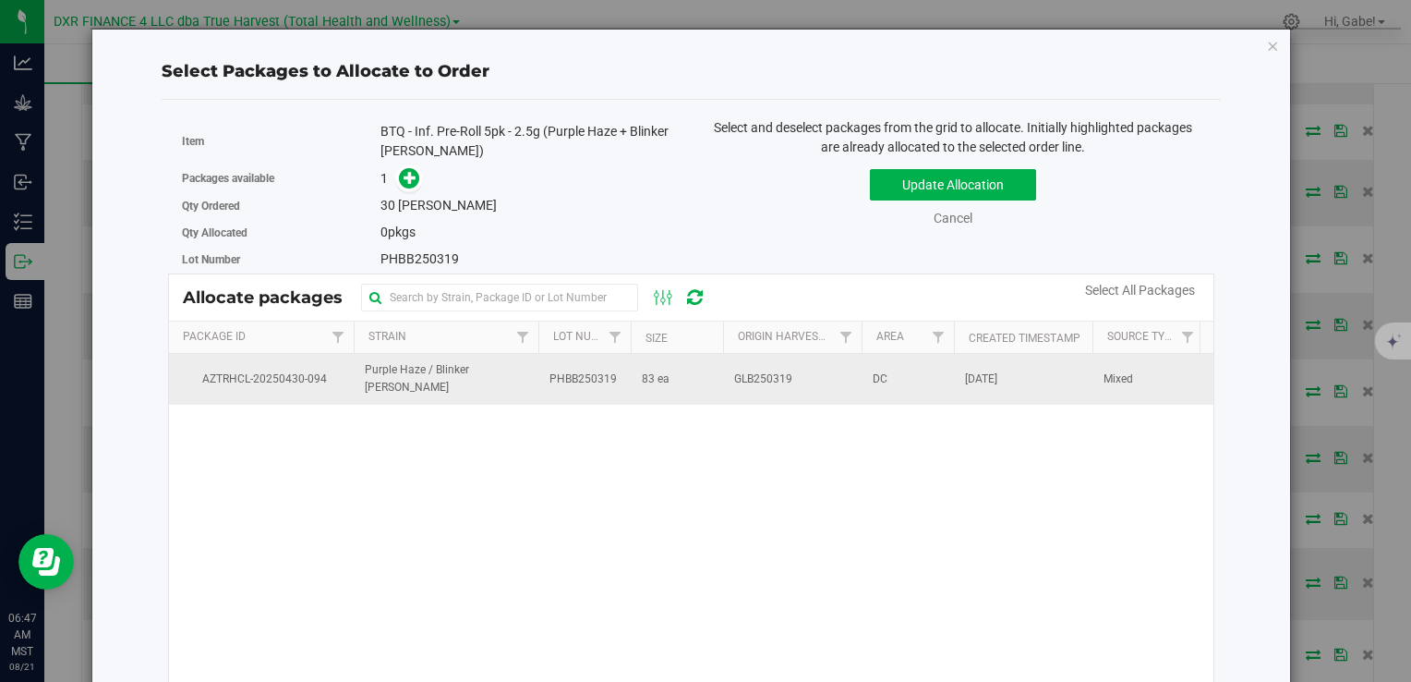
click at [650, 363] on td "83 ea" at bounding box center [677, 379] width 92 height 50
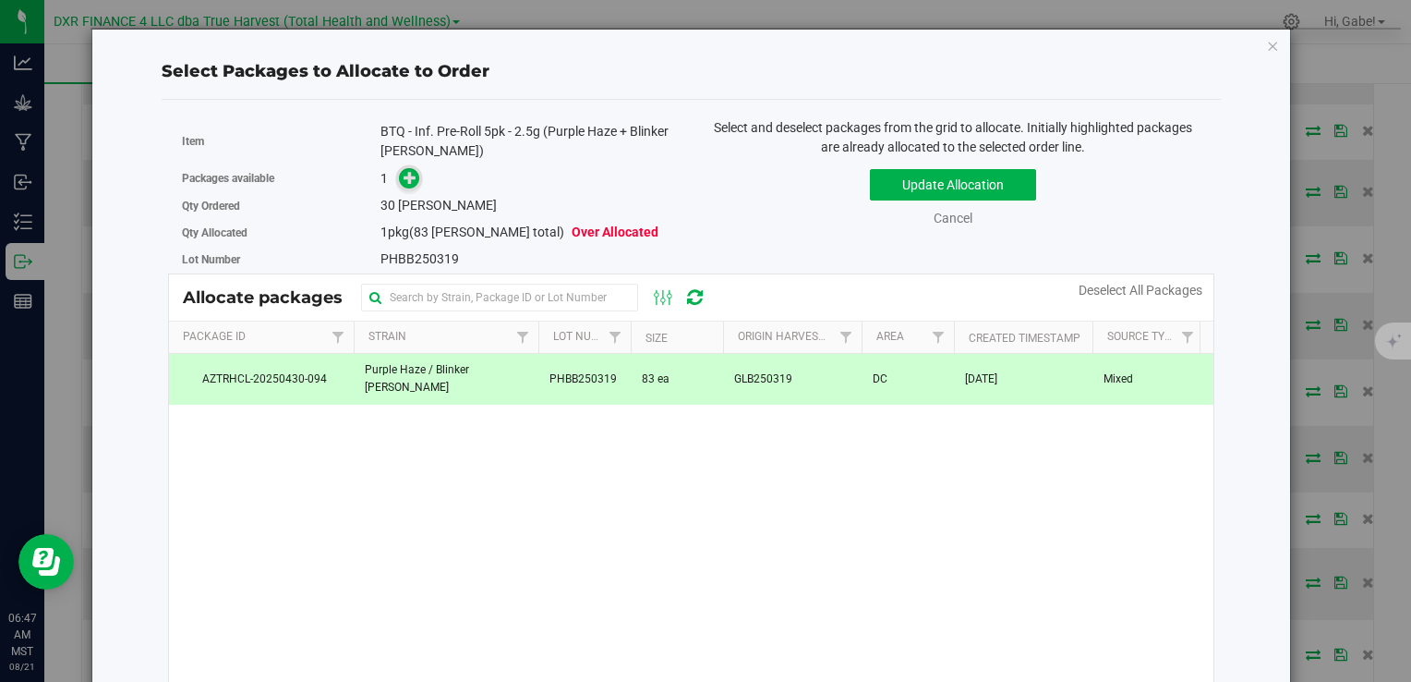
click at [415, 182] on span at bounding box center [409, 178] width 21 height 21
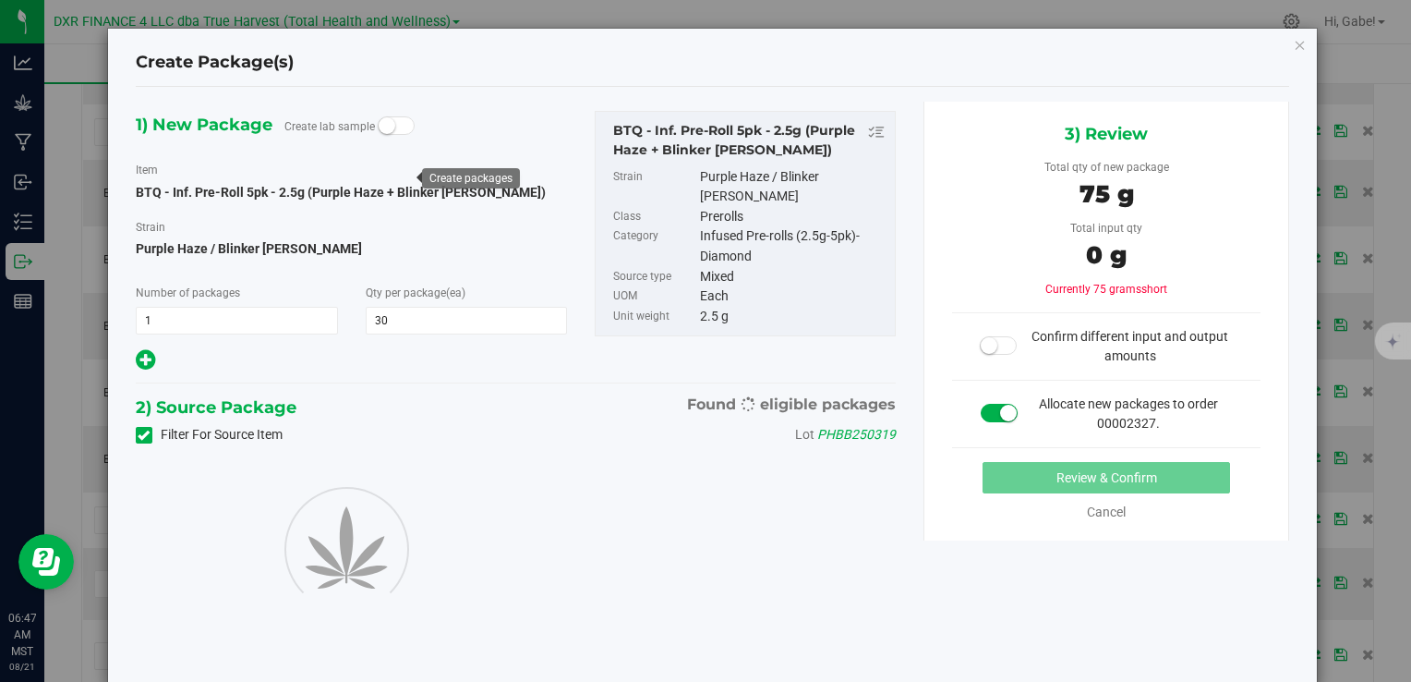
type input "30"
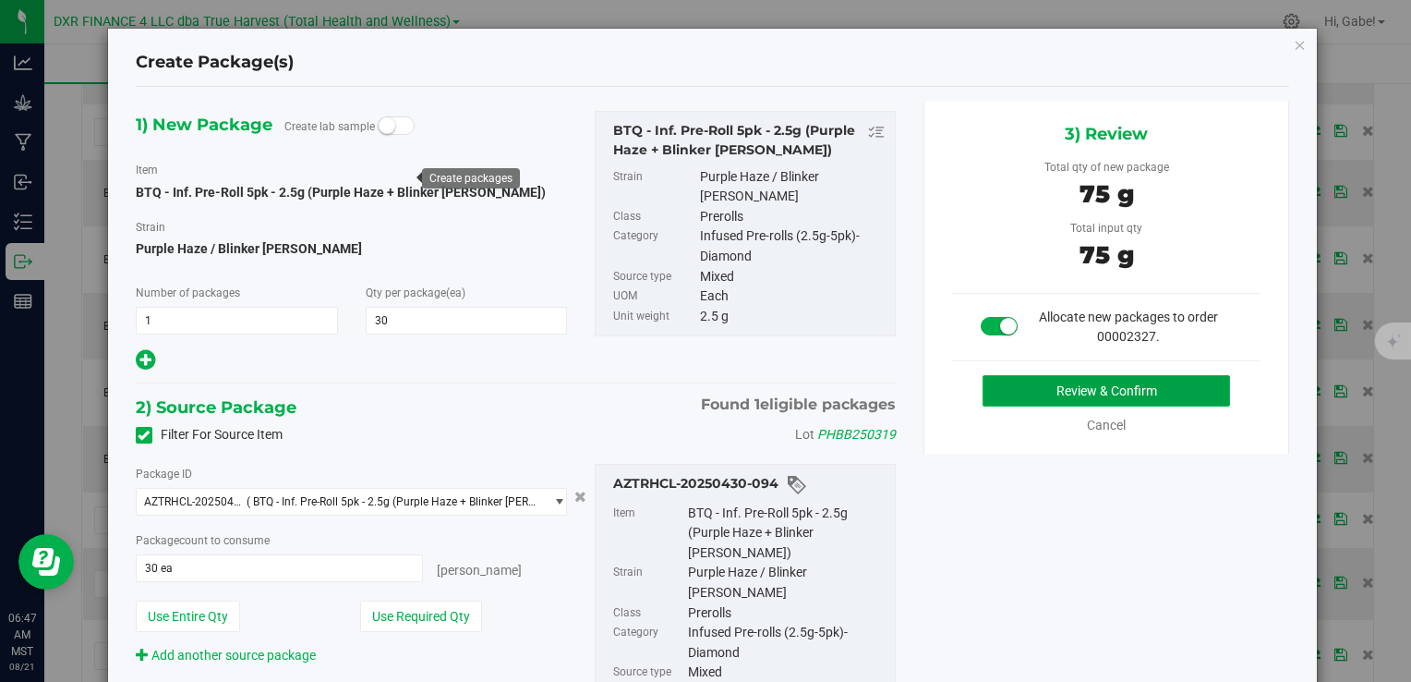
click at [1123, 392] on button "Review & Confirm" at bounding box center [1107, 390] width 248 height 31
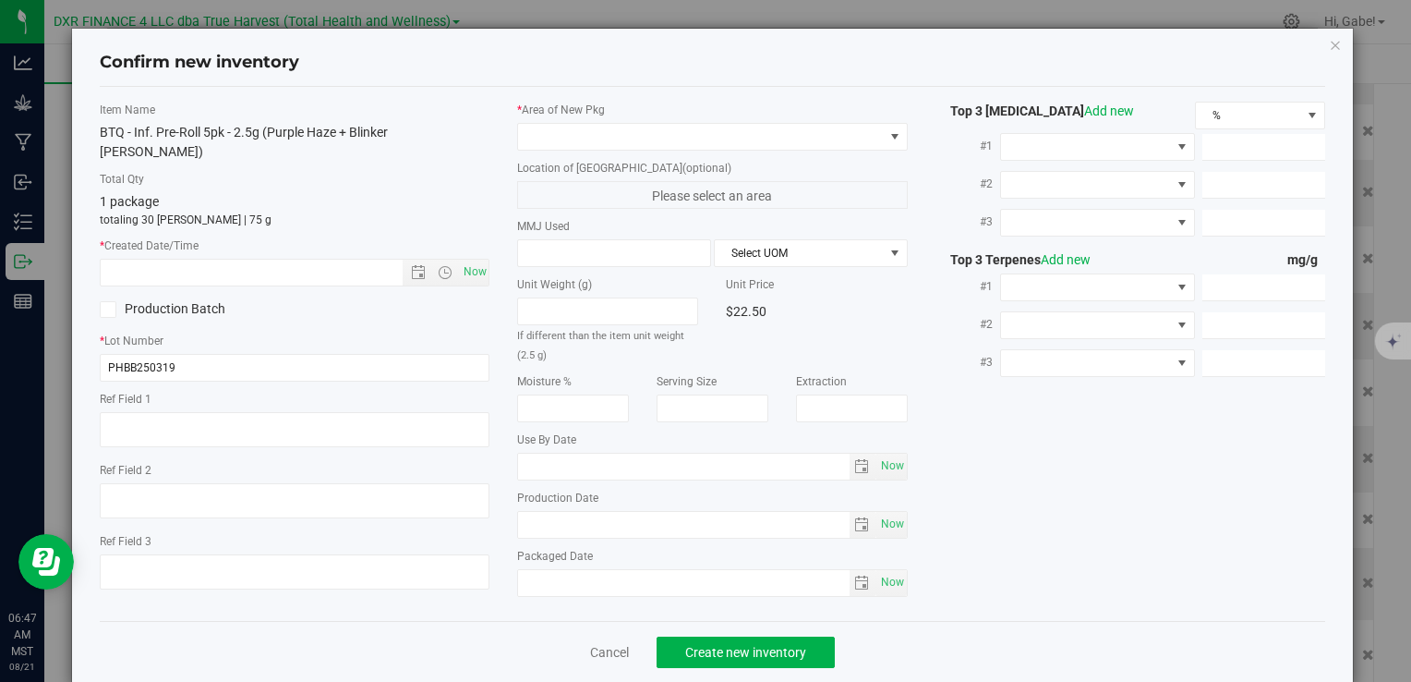
type textarea "2025-04-17"
click at [320, 412] on textarea at bounding box center [295, 429] width 390 height 35
click at [222, 260] on input "text" at bounding box center [267, 273] width 332 height 26
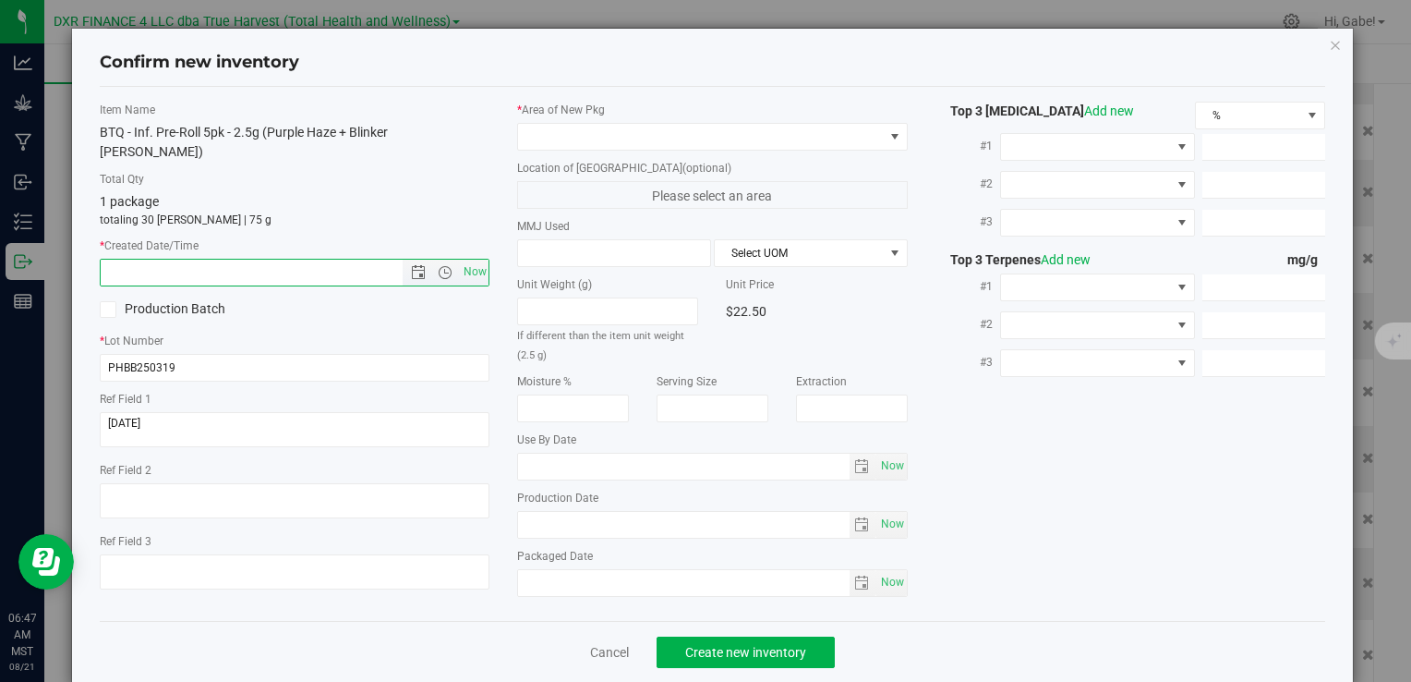
paste input "2025-04-17"
click at [575, 142] on span at bounding box center [700, 137] width 365 height 26
type input "4/17/2025 6:47 AM"
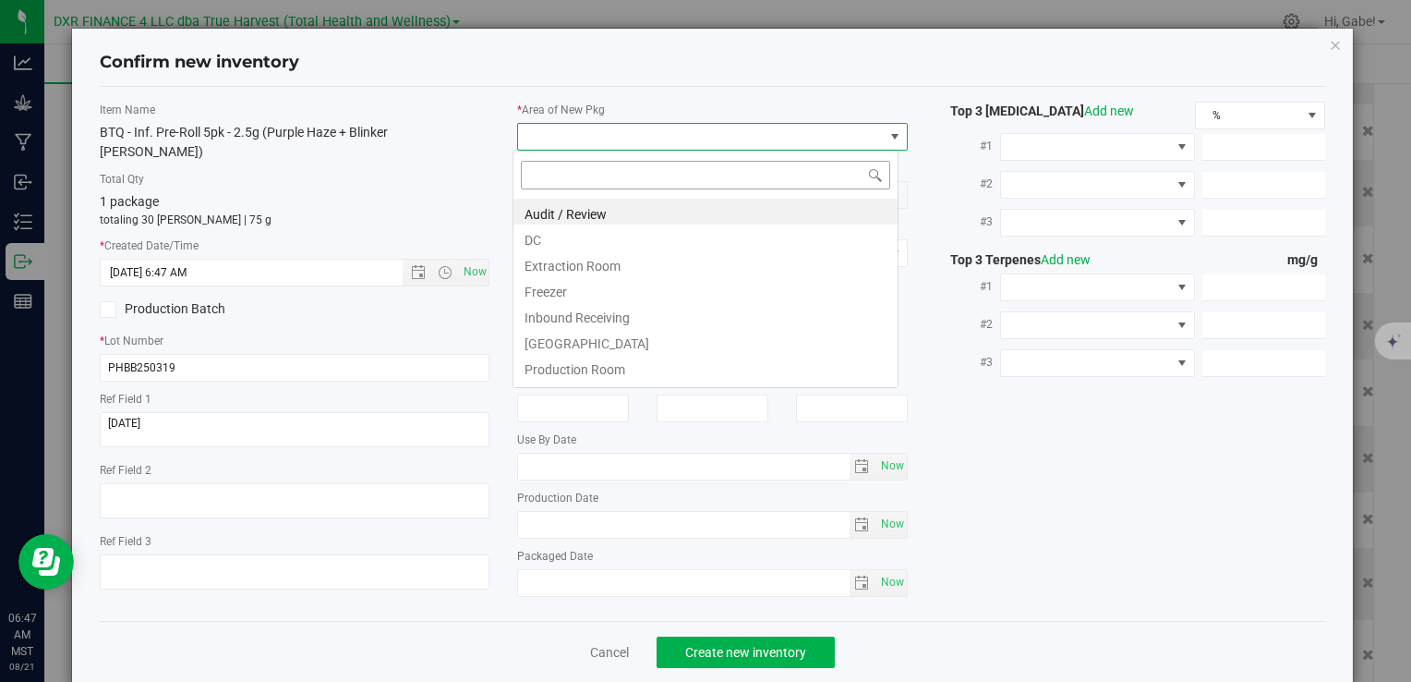
scroll to position [27, 386]
click at [587, 229] on li "DC" at bounding box center [705, 237] width 384 height 26
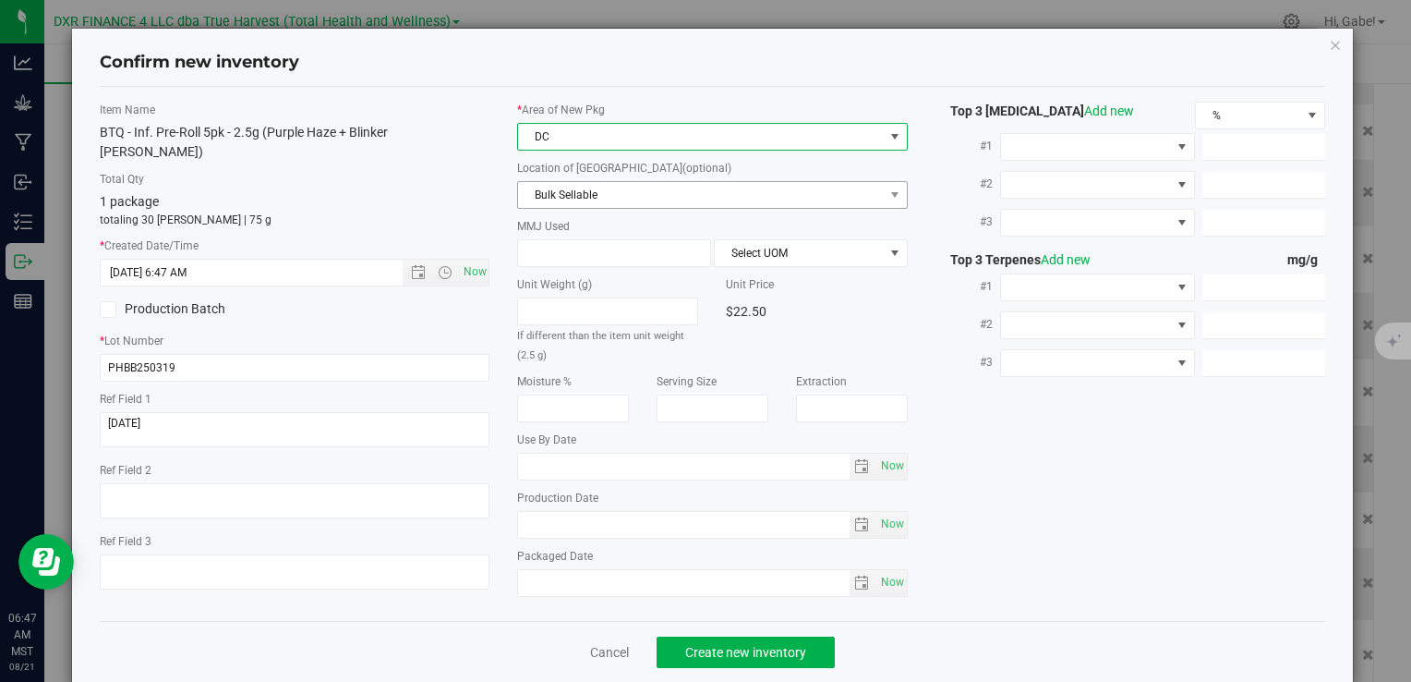
click at [606, 204] on span "Bulk Sellable" at bounding box center [700, 195] width 365 height 26
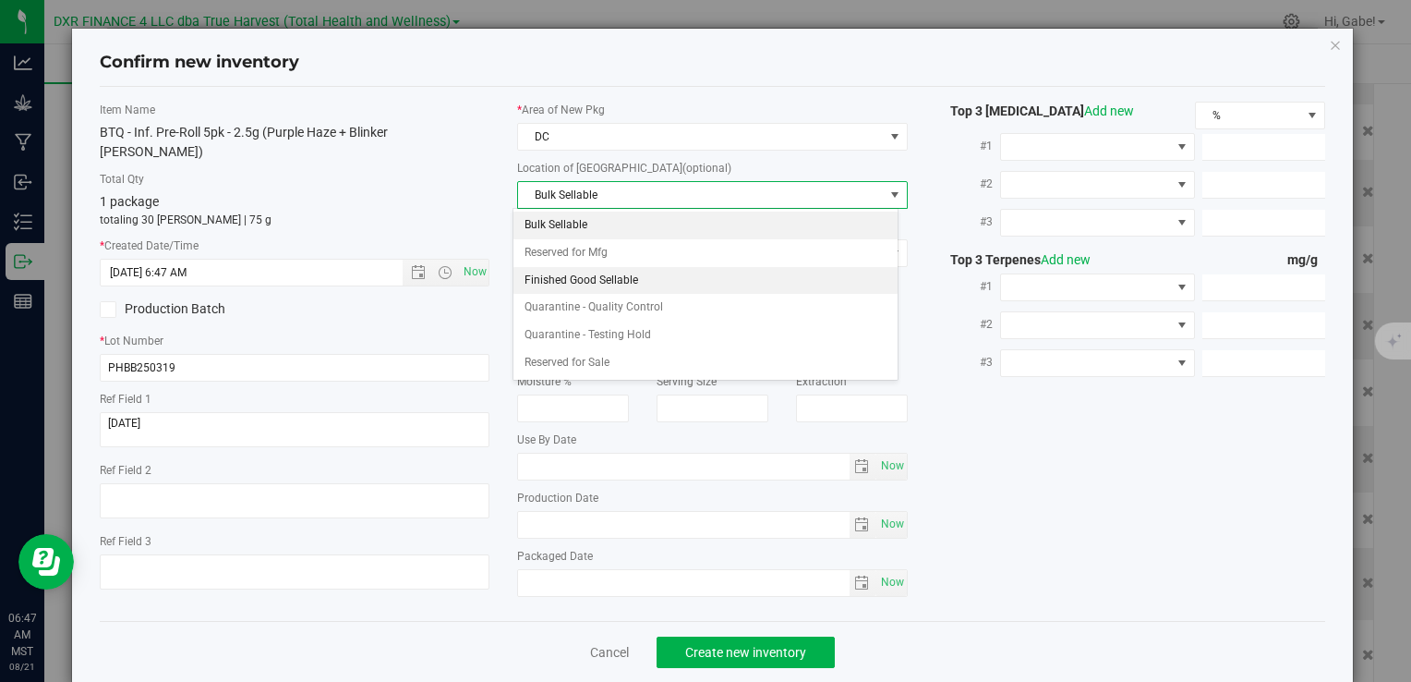
click at [598, 273] on li "Finished Good Sellable" at bounding box center [705, 281] width 384 height 28
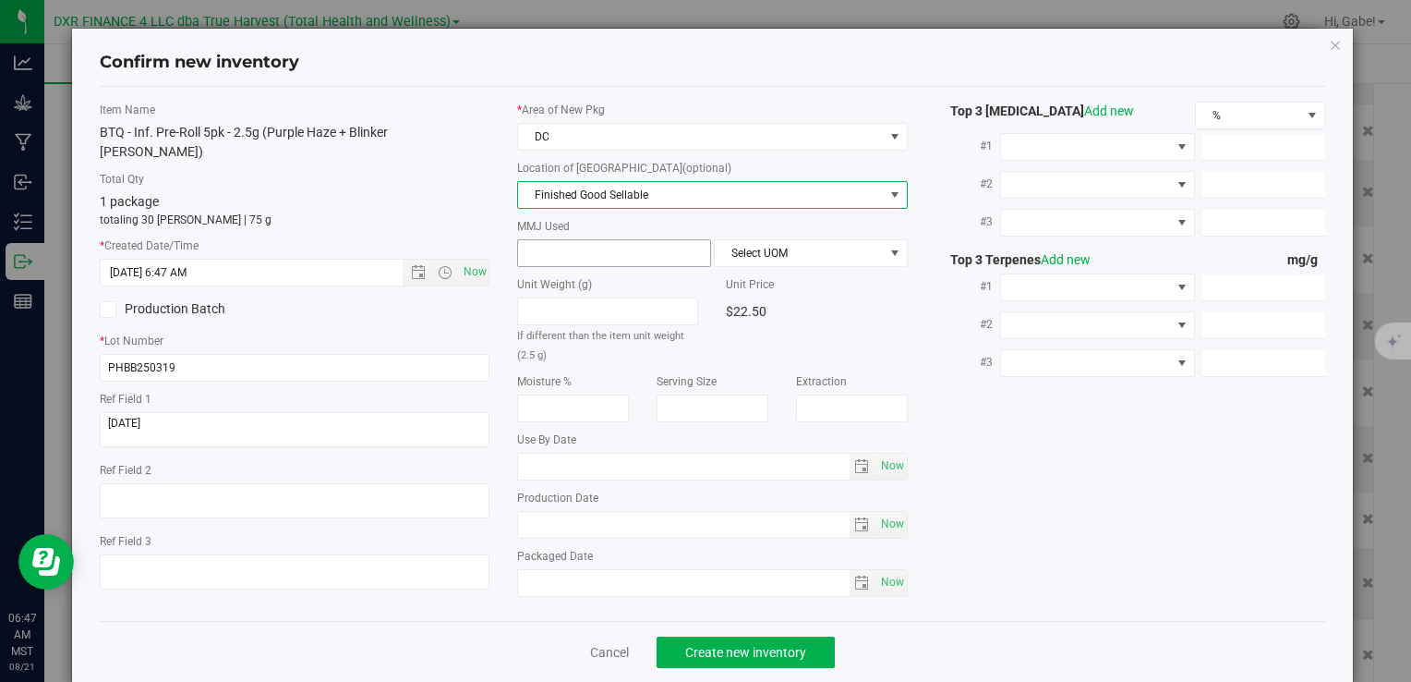
click at [599, 248] on span at bounding box center [614, 253] width 194 height 28
type input "2.5"
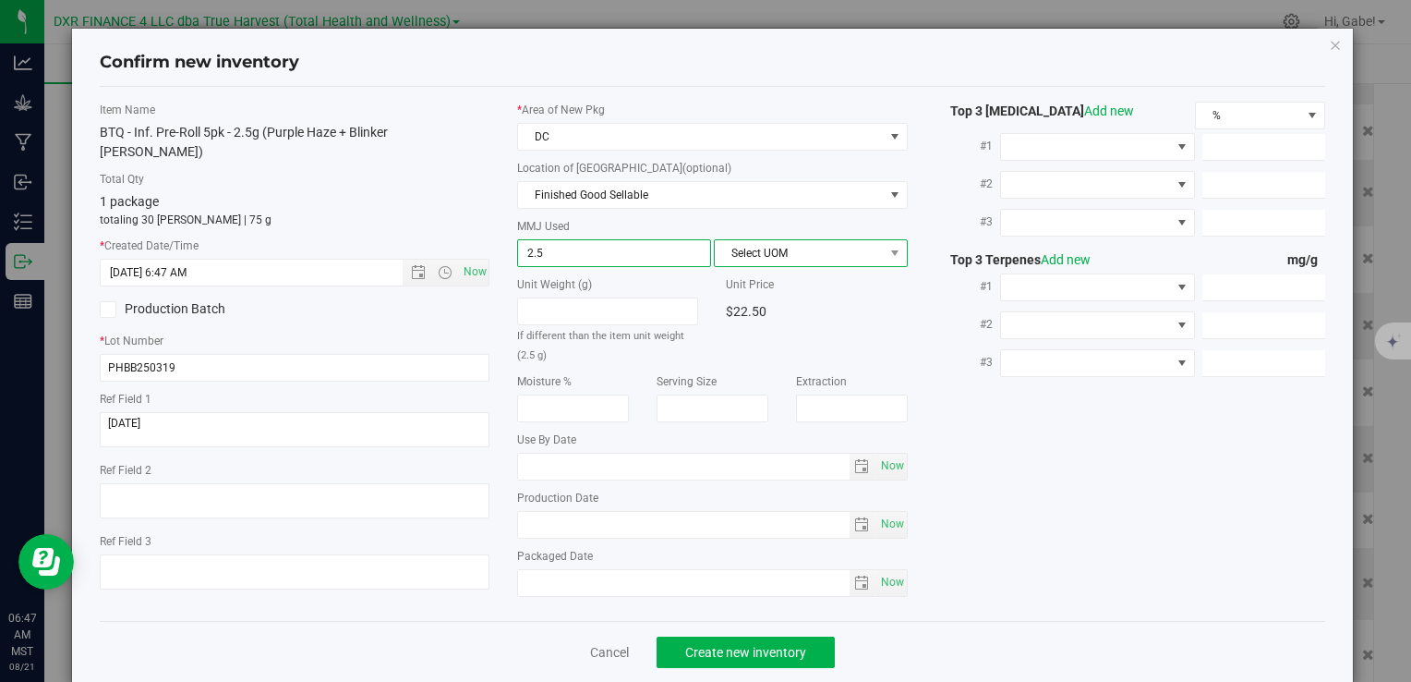
type input "2.5000"
click at [847, 243] on span "Select UOM" at bounding box center [799, 253] width 169 height 26
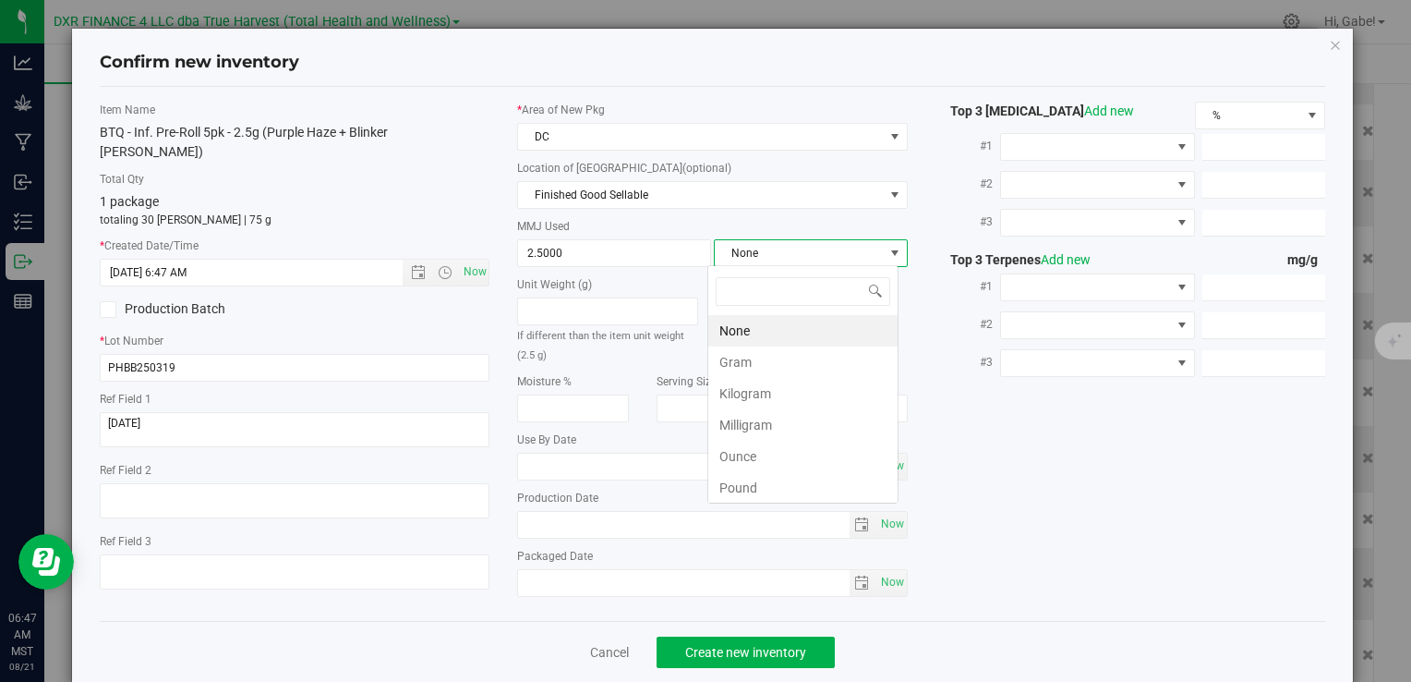
scroll to position [27, 191]
click at [789, 356] on li "Gram" at bounding box center [802, 361] width 189 height 31
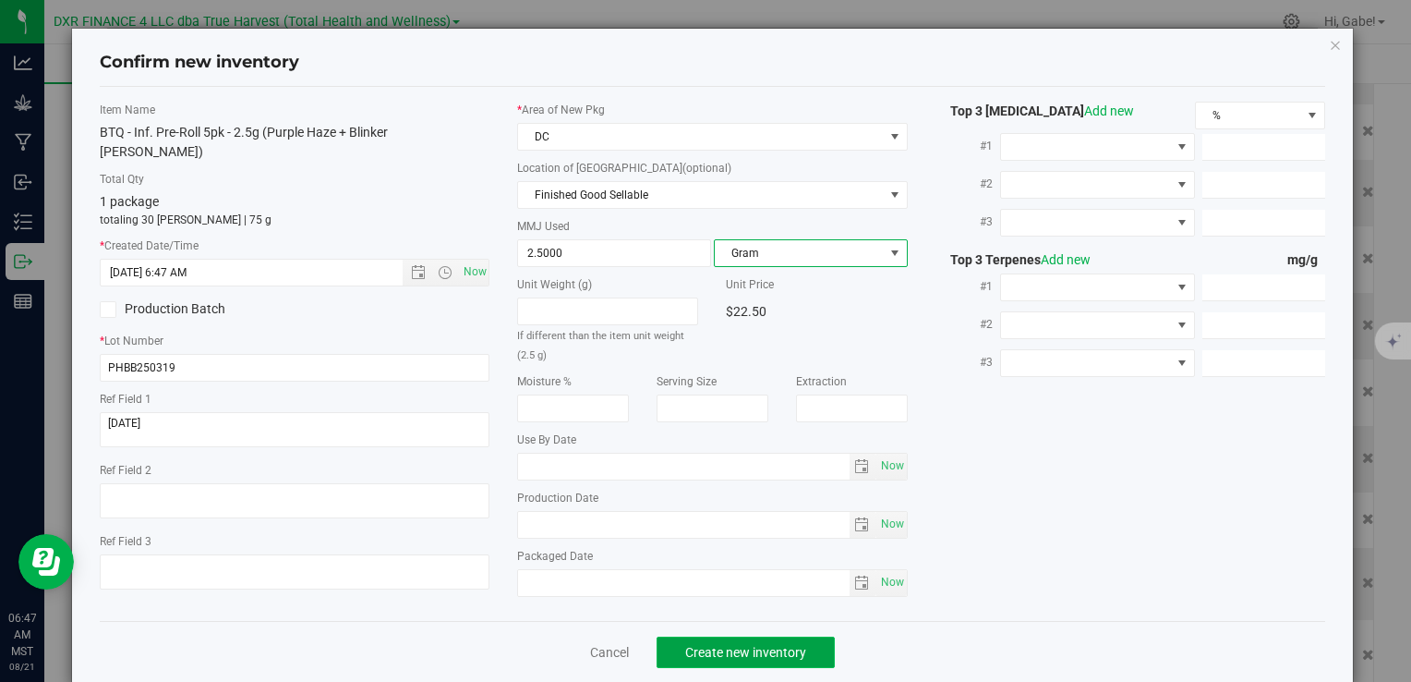
click at [711, 645] on span "Create new inventory" at bounding box center [745, 652] width 121 height 15
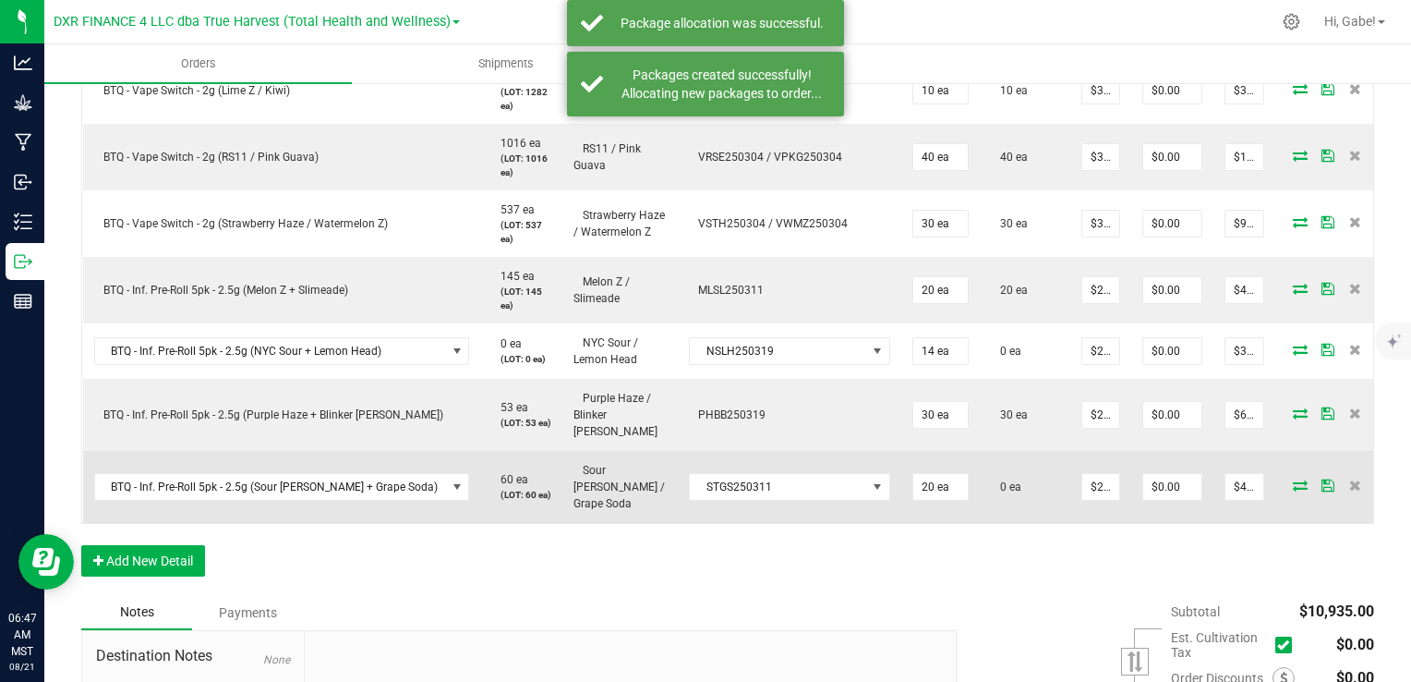
scroll to position [1293, 0]
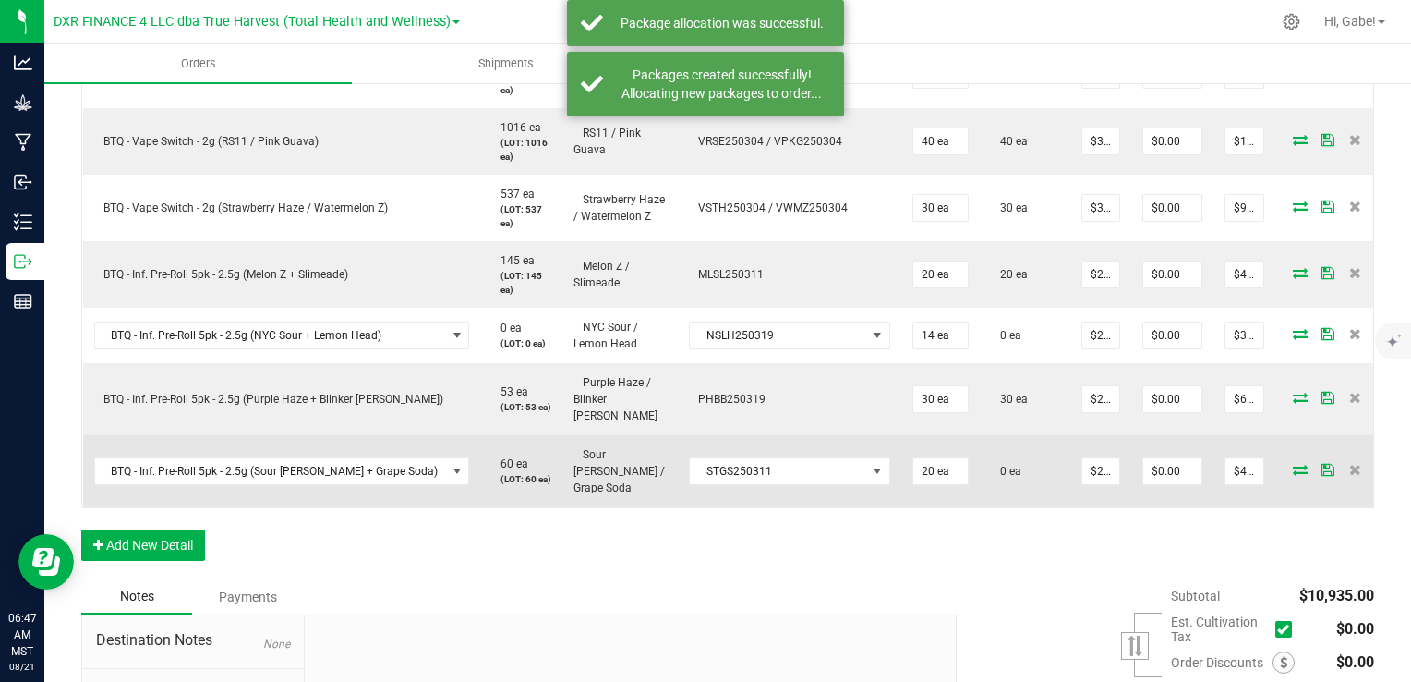
click at [1293, 464] on icon at bounding box center [1300, 469] width 15 height 11
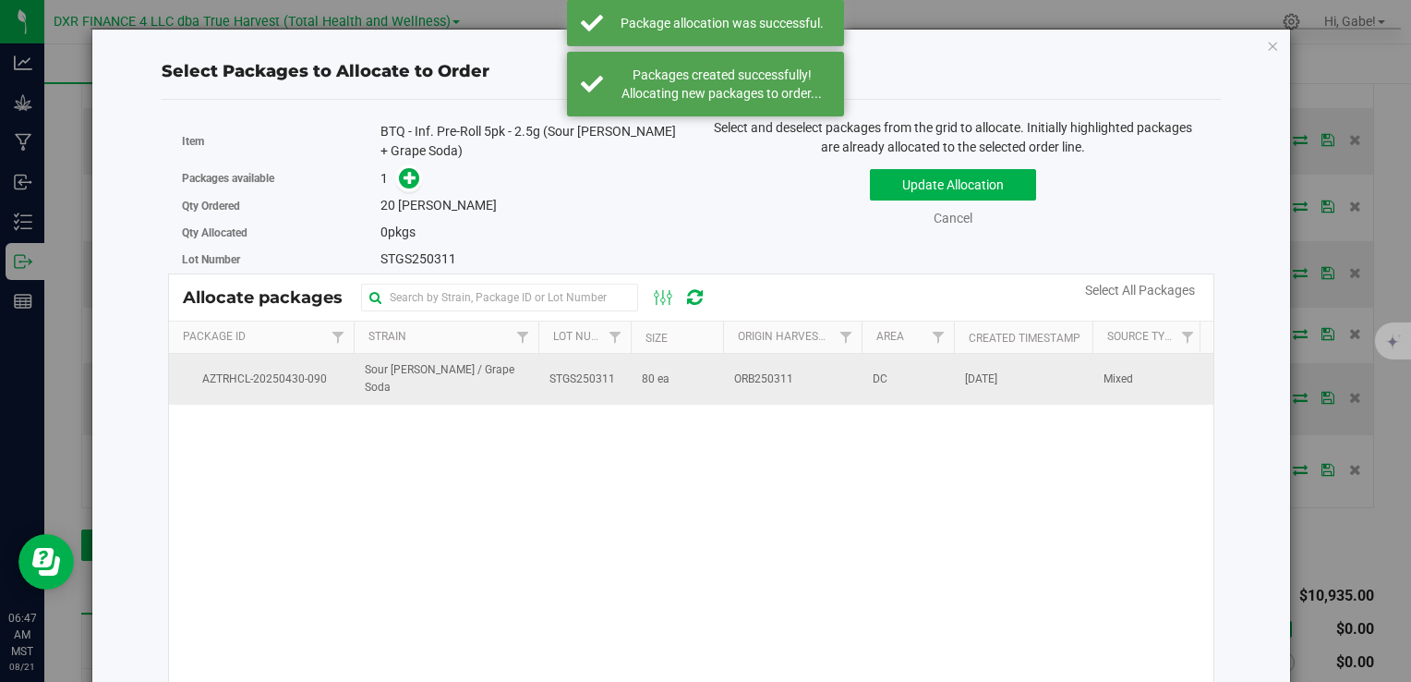
click at [586, 385] on span "STGS250311" at bounding box center [582, 379] width 66 height 18
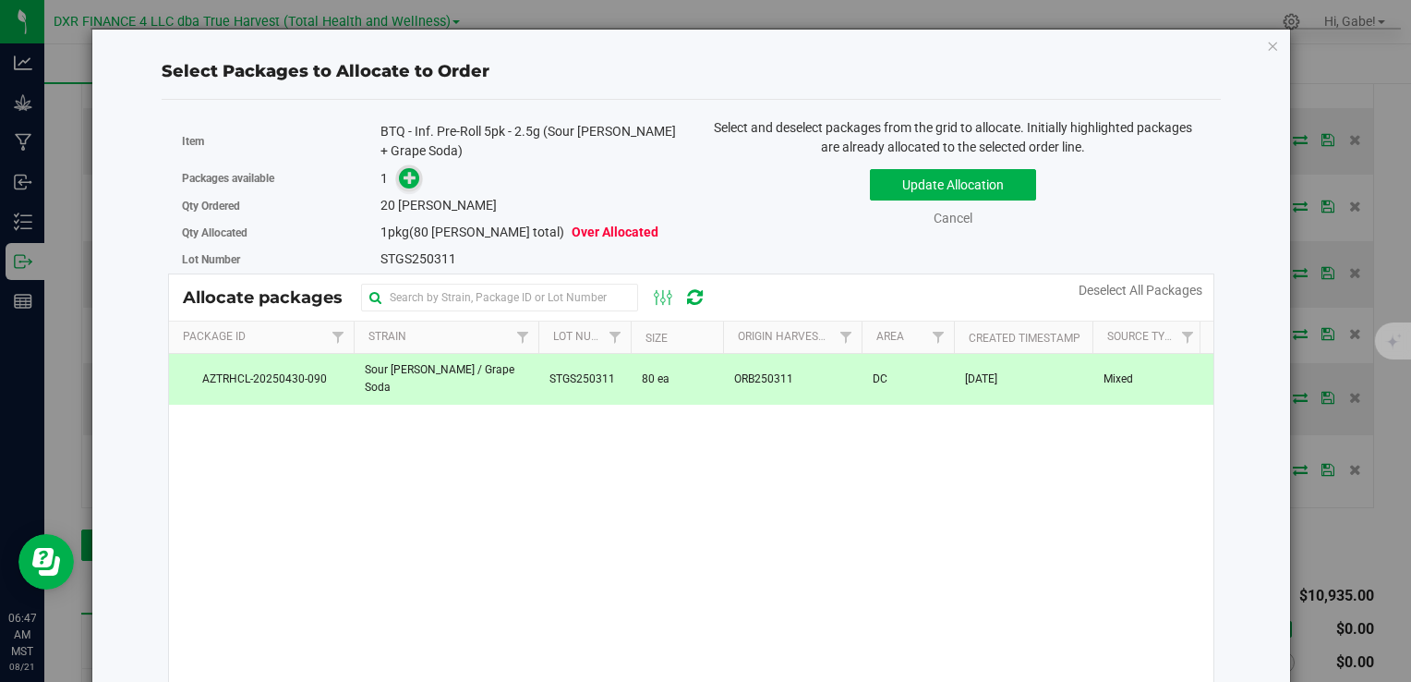
click at [404, 178] on icon at bounding box center [410, 177] width 13 height 13
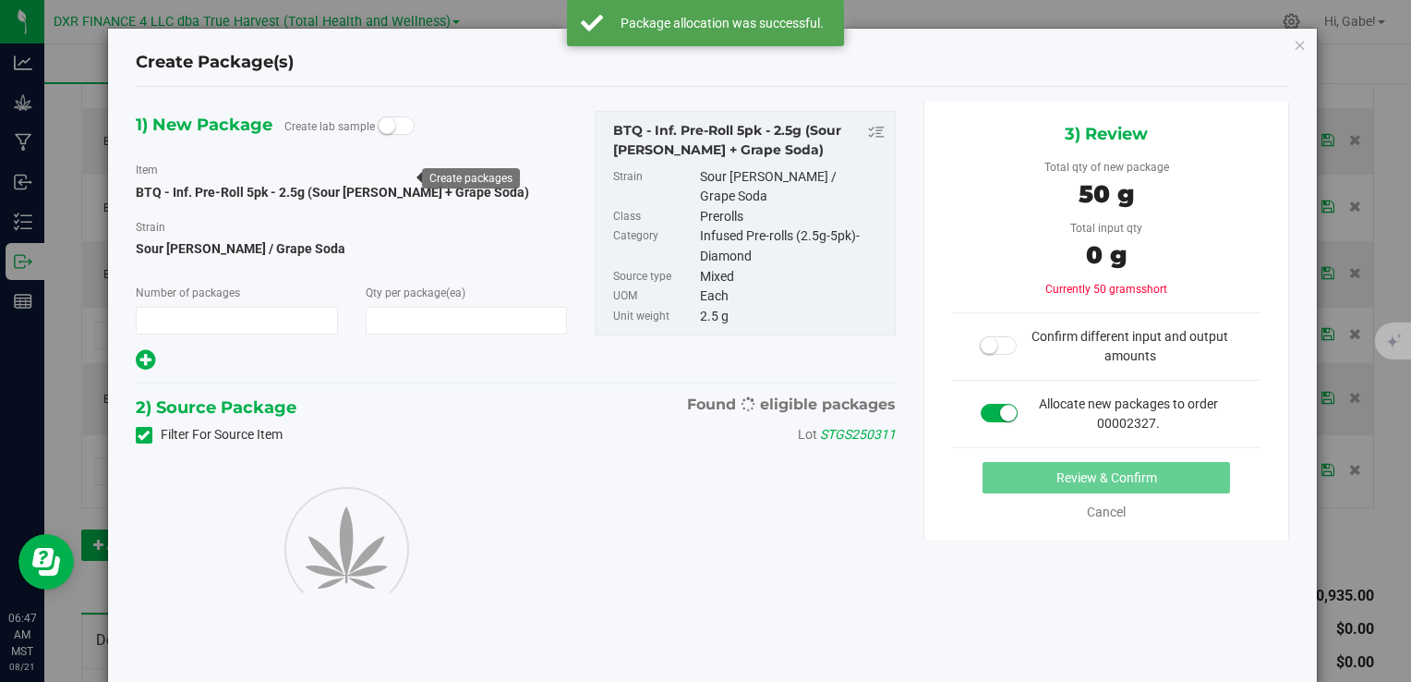
type input "1"
type input "20"
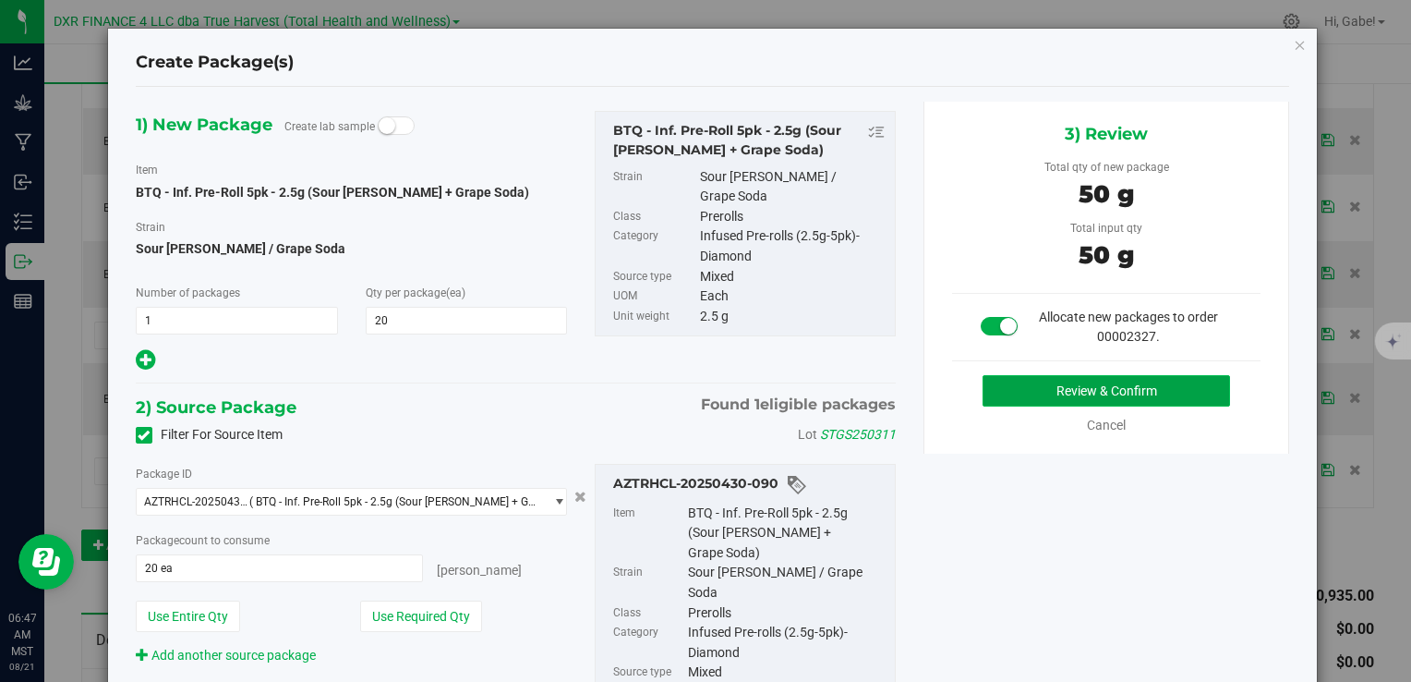
click at [986, 389] on button "Review & Confirm" at bounding box center [1107, 390] width 248 height 31
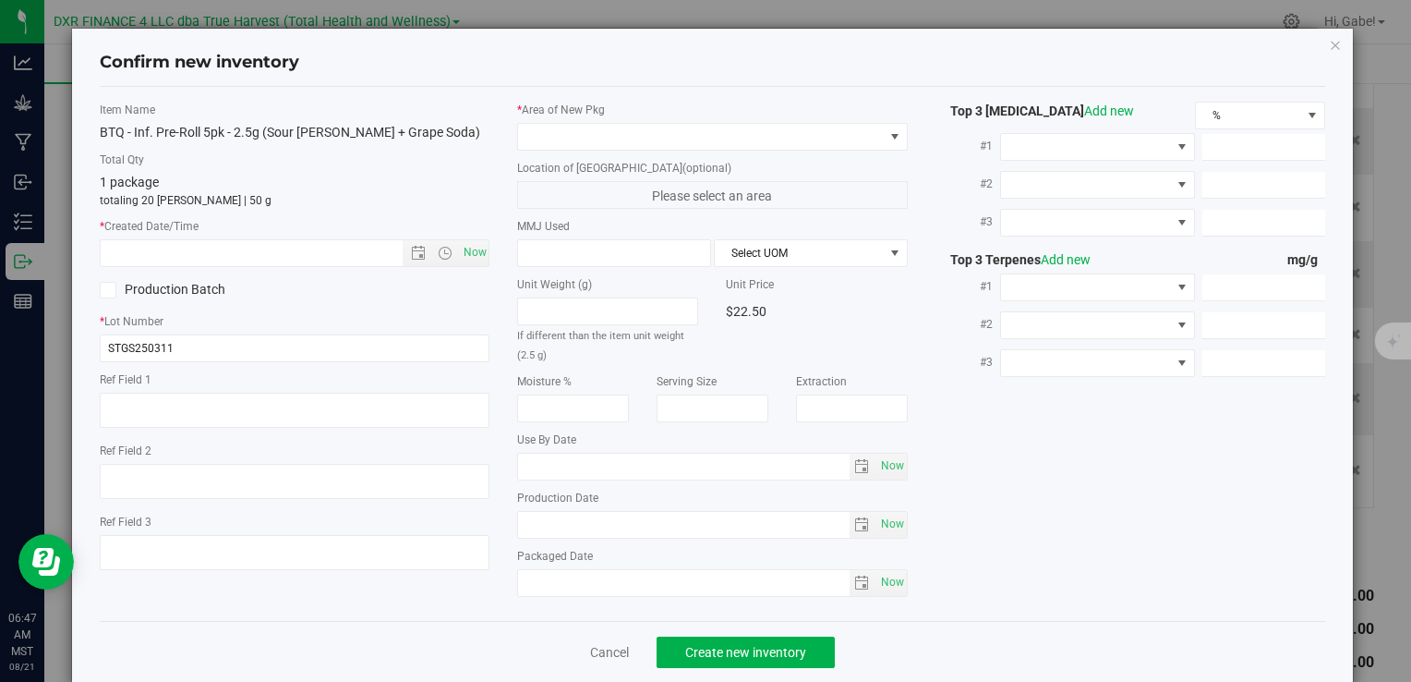
type textarea "2025-04-17"
click at [288, 402] on textarea at bounding box center [295, 409] width 390 height 35
click at [290, 402] on textarea at bounding box center [295, 409] width 390 height 35
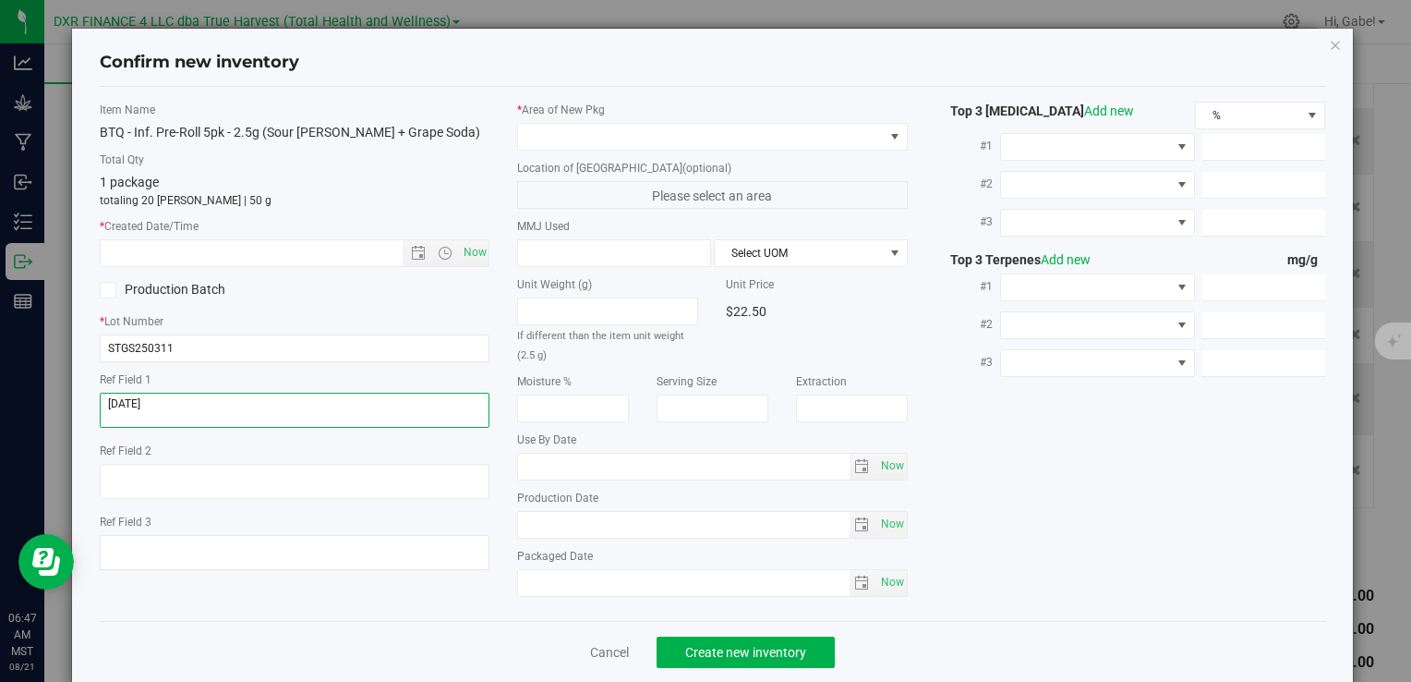
click at [268, 408] on textarea at bounding box center [295, 409] width 390 height 35
click at [267, 408] on textarea at bounding box center [295, 409] width 390 height 35
click at [266, 407] on textarea at bounding box center [295, 409] width 390 height 35
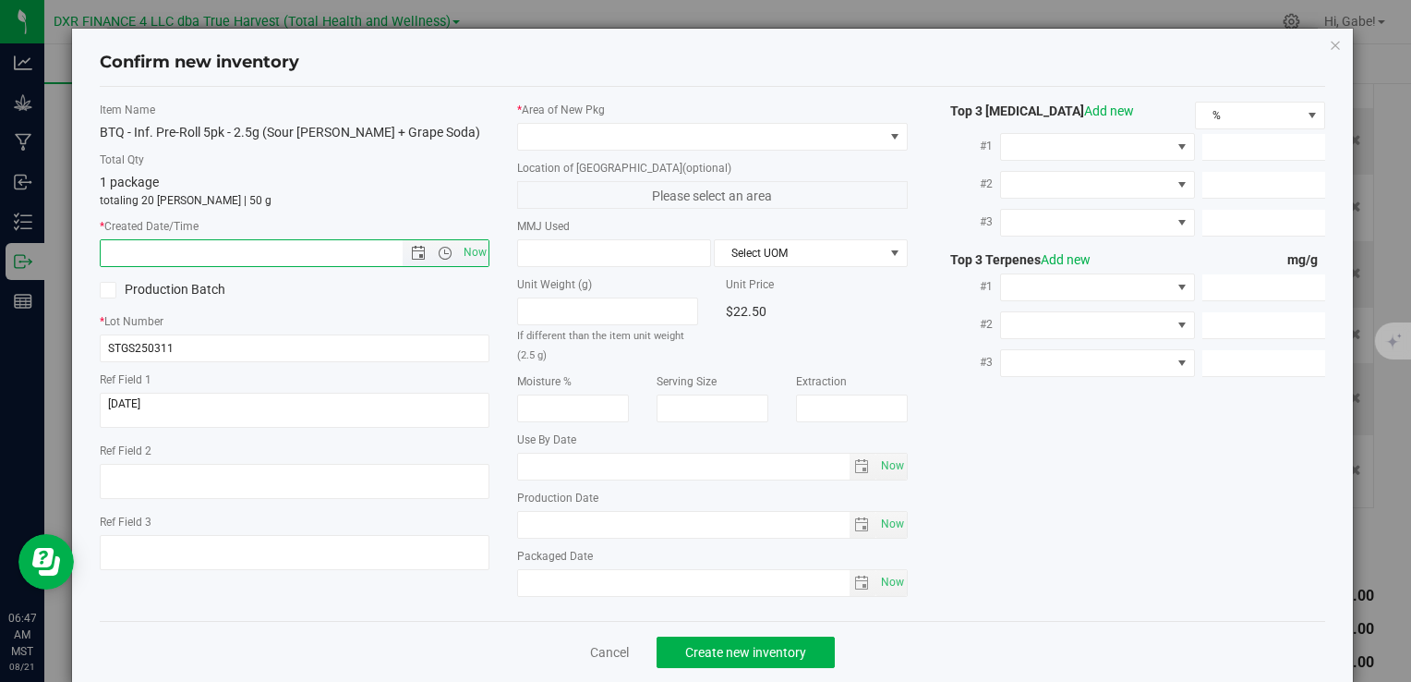
click at [248, 249] on input "text" at bounding box center [267, 253] width 332 height 26
paste input "2025-04-17"
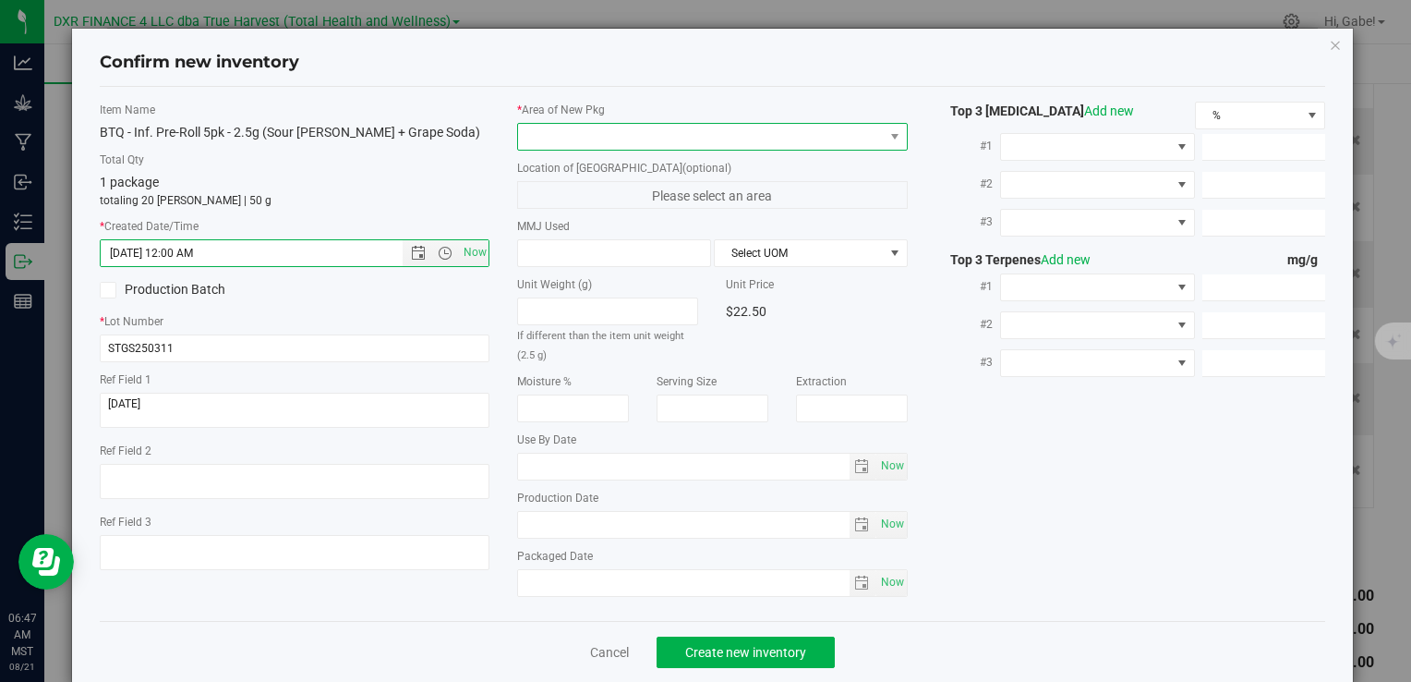
click at [639, 135] on span at bounding box center [700, 137] width 365 height 26
type input "4/17/2025 6:47 AM"
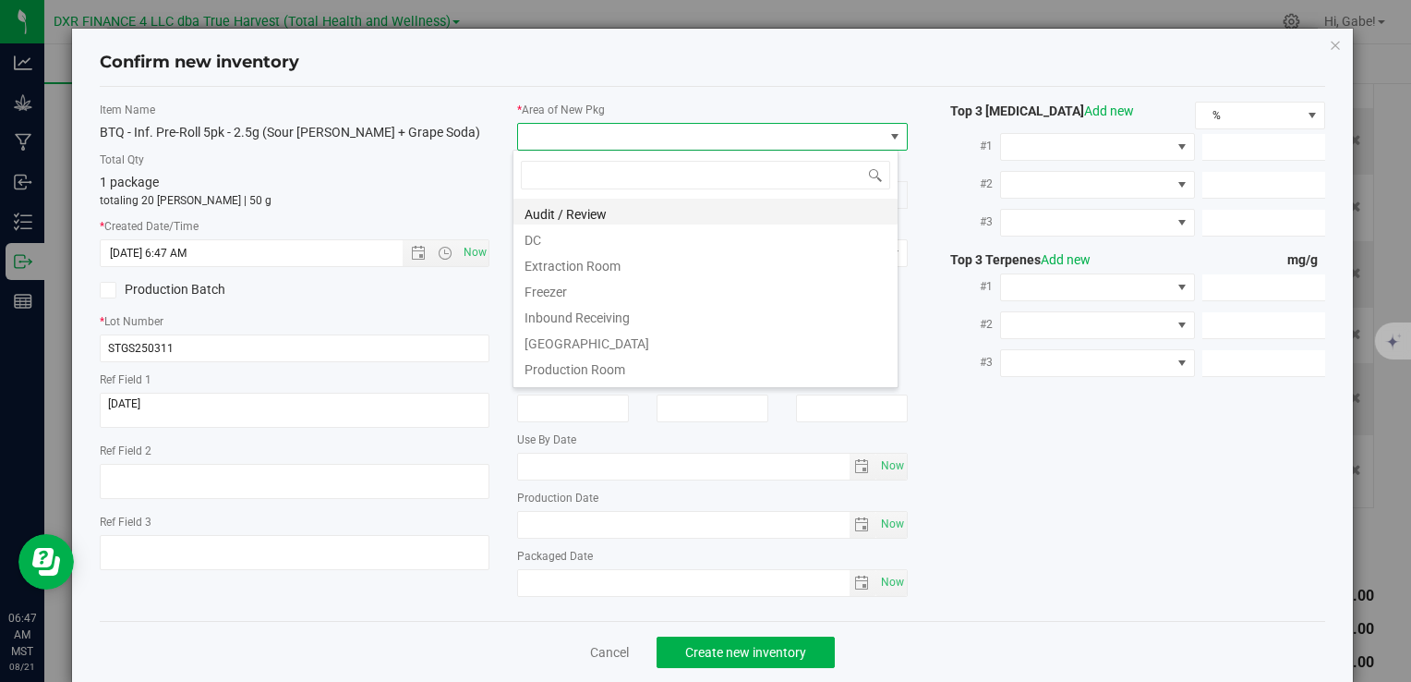
scroll to position [27, 386]
click at [587, 232] on li "DC" at bounding box center [705, 237] width 384 height 26
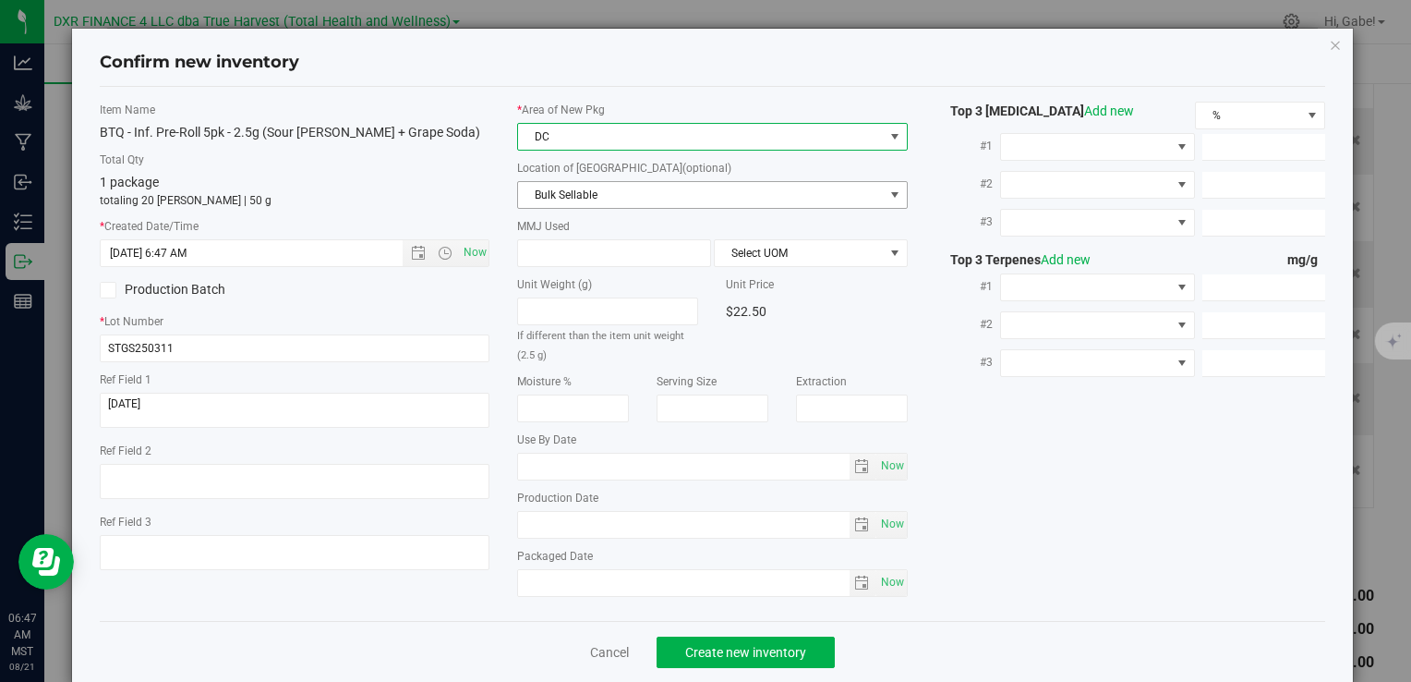
click at [580, 203] on span "Bulk Sellable" at bounding box center [700, 195] width 365 height 26
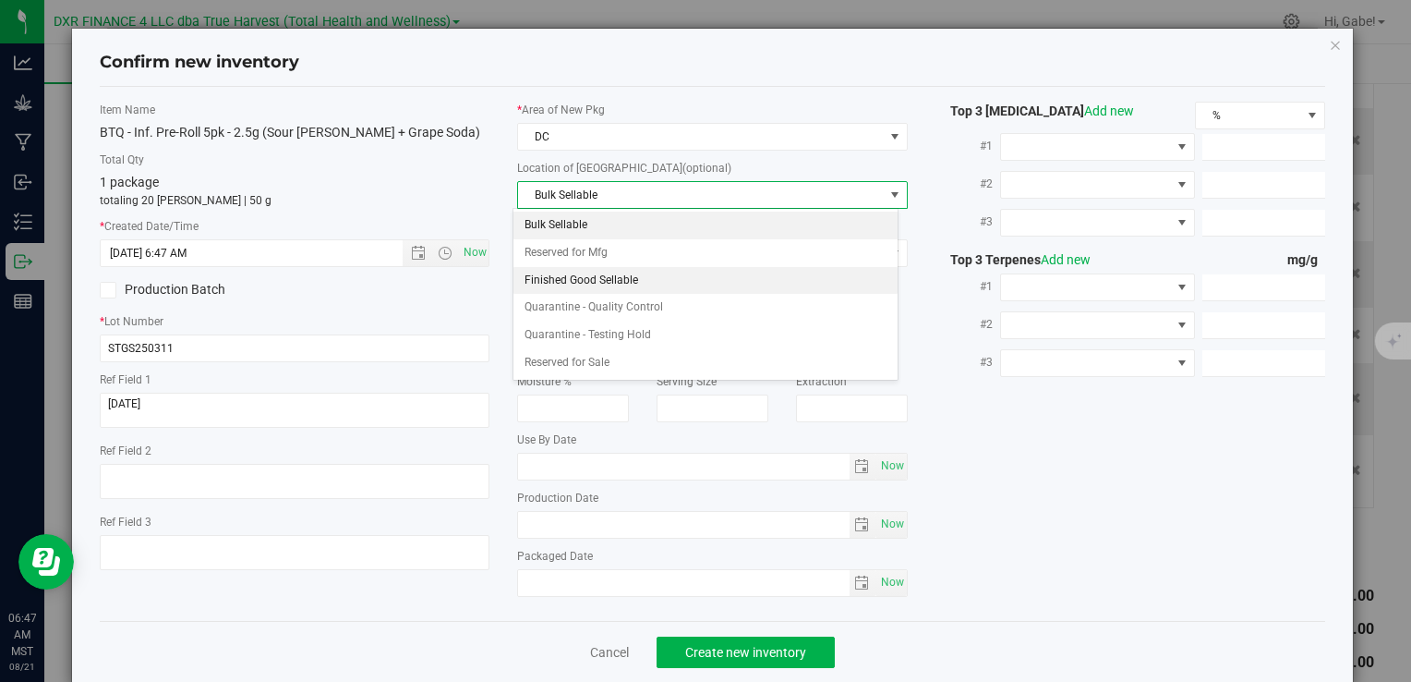
click at [559, 289] on li "Finished Good Sellable" at bounding box center [705, 281] width 384 height 28
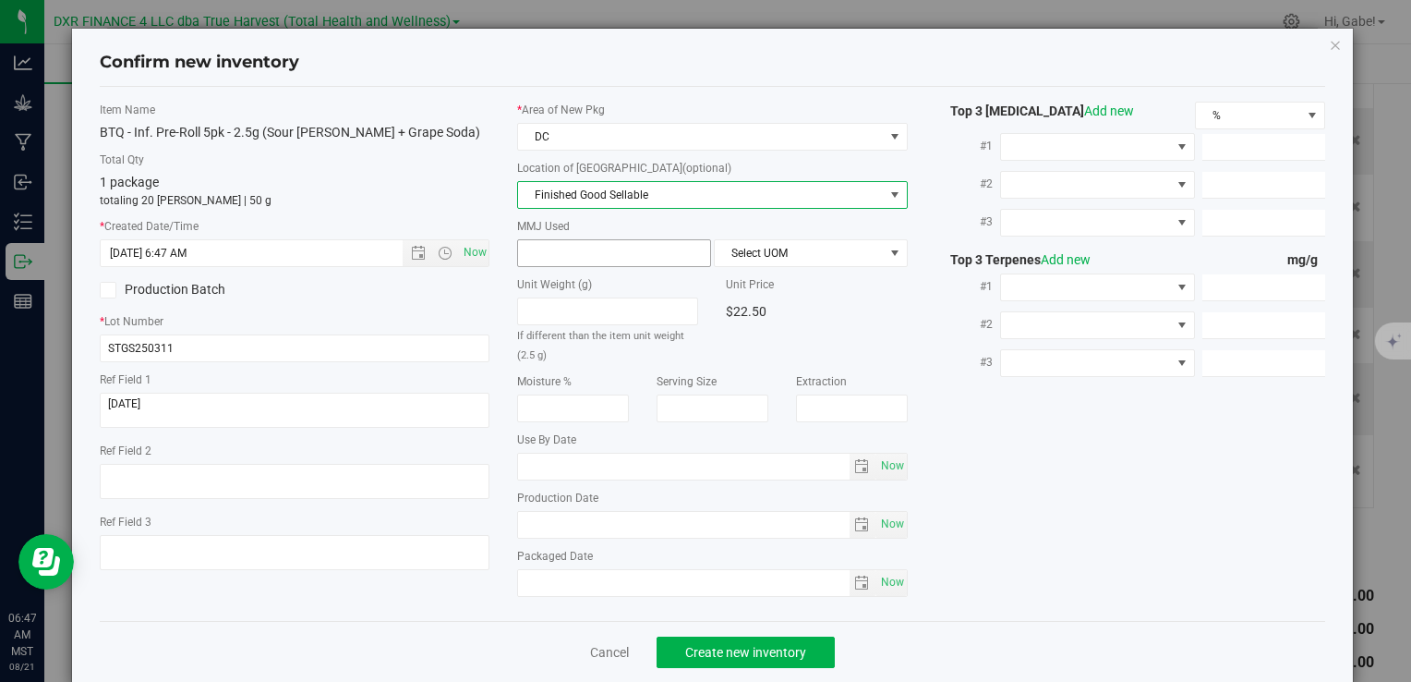
click at [598, 244] on span at bounding box center [614, 253] width 194 height 28
type input "2.5"
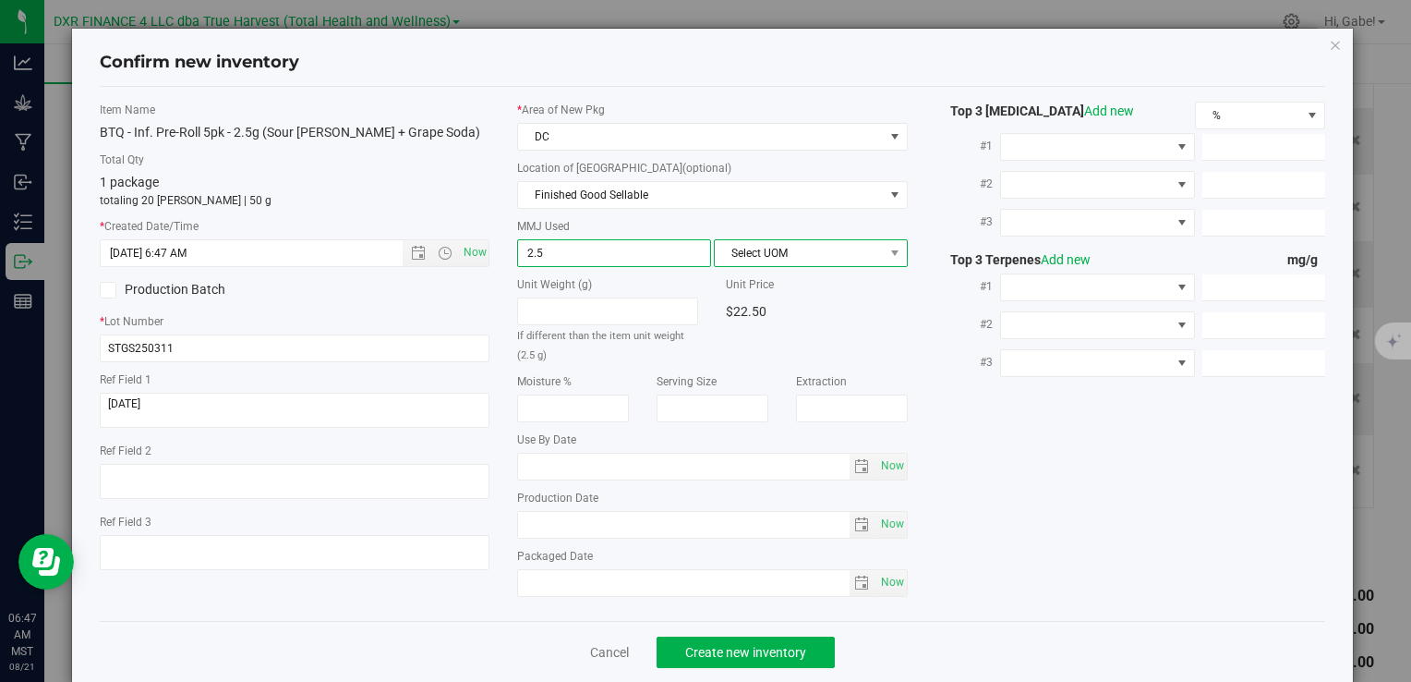
type input "2.5000"
click at [815, 257] on span "Select UOM" at bounding box center [799, 253] width 169 height 26
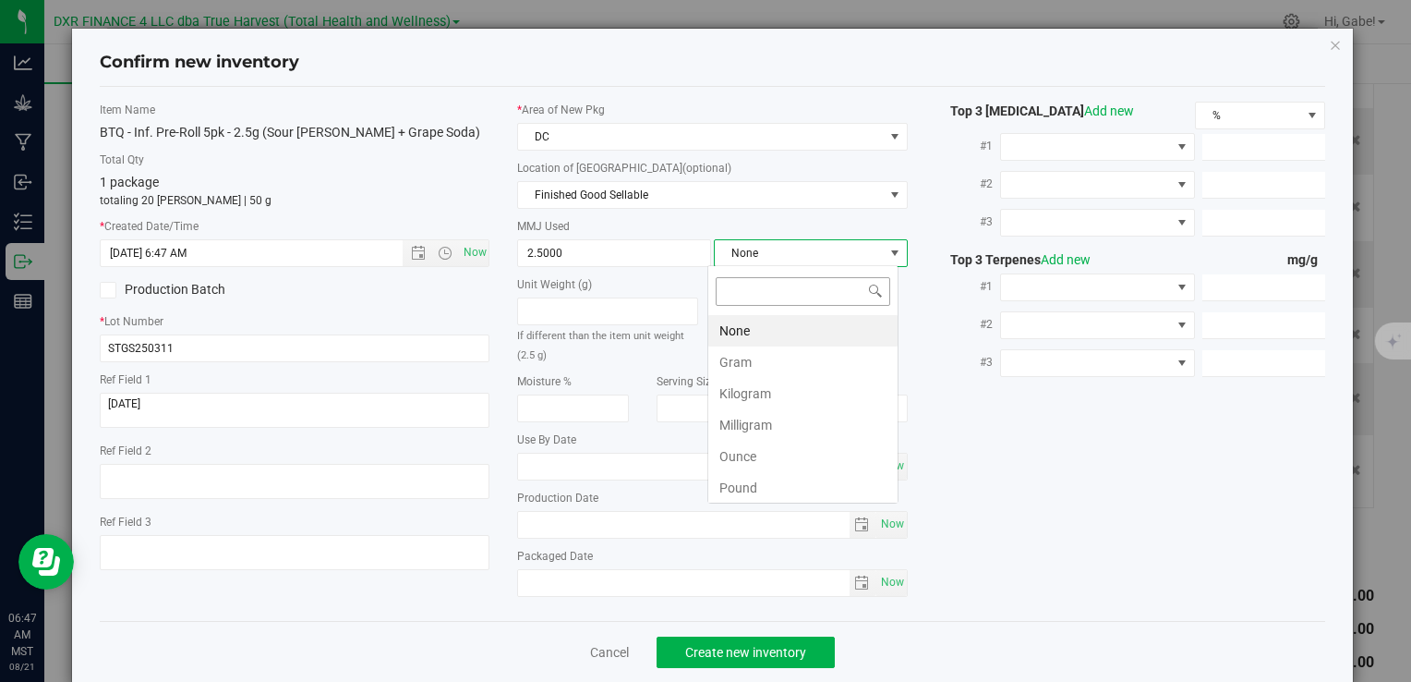
scroll to position [27, 191]
click at [772, 353] on li "Gram" at bounding box center [802, 361] width 189 height 31
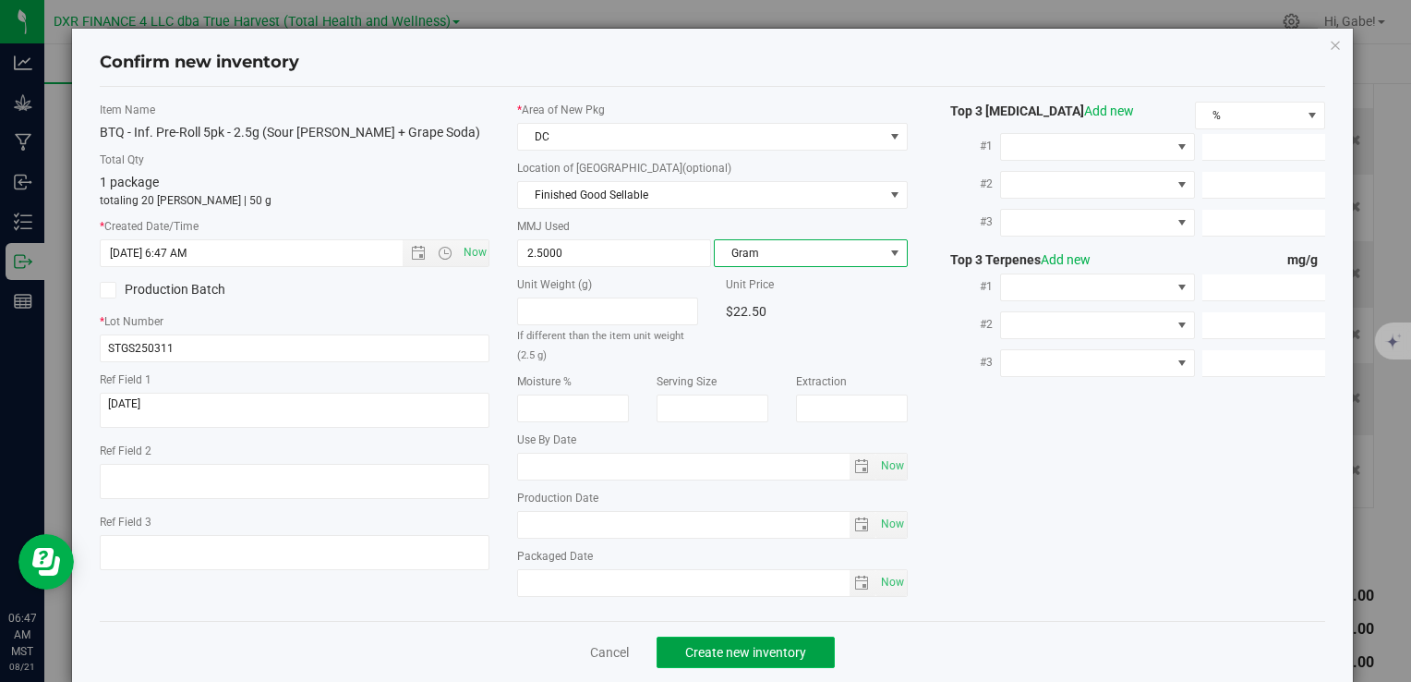
click at [783, 647] on span "Create new inventory" at bounding box center [745, 652] width 121 height 15
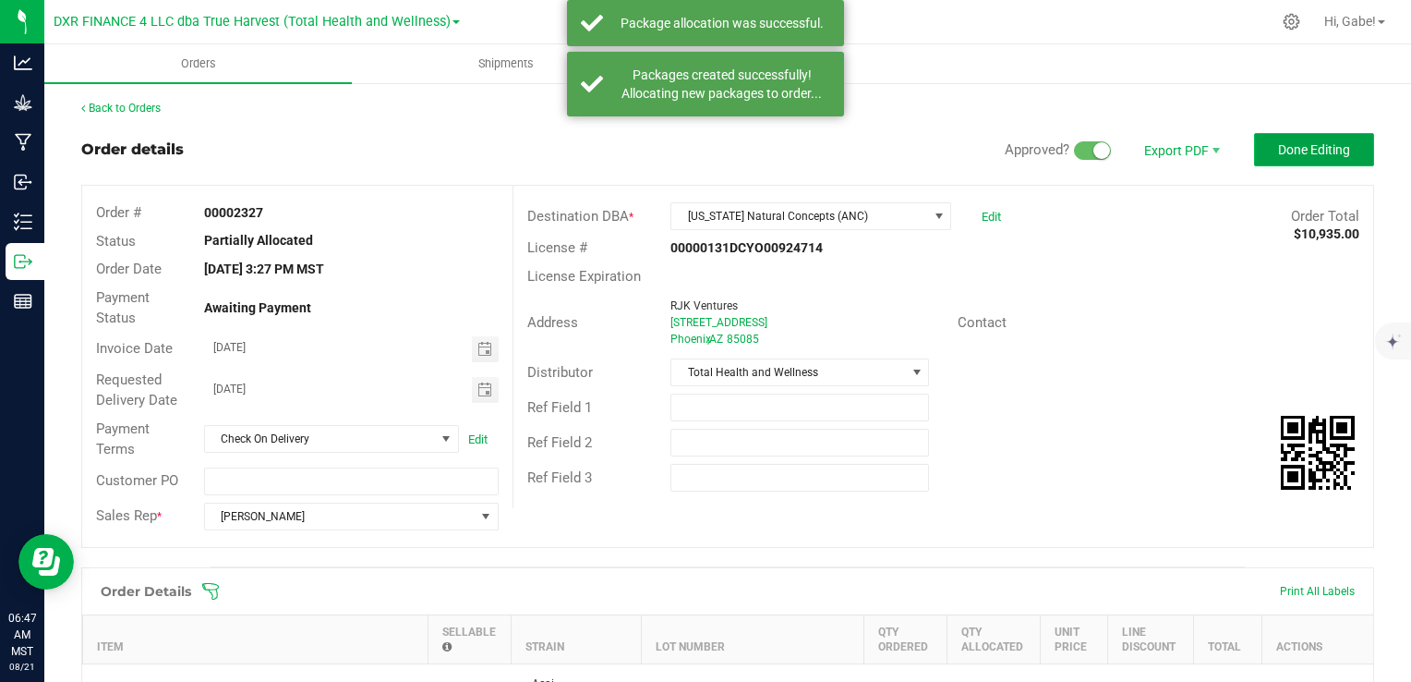
click at [1262, 150] on button "Done Editing" at bounding box center [1314, 149] width 120 height 33
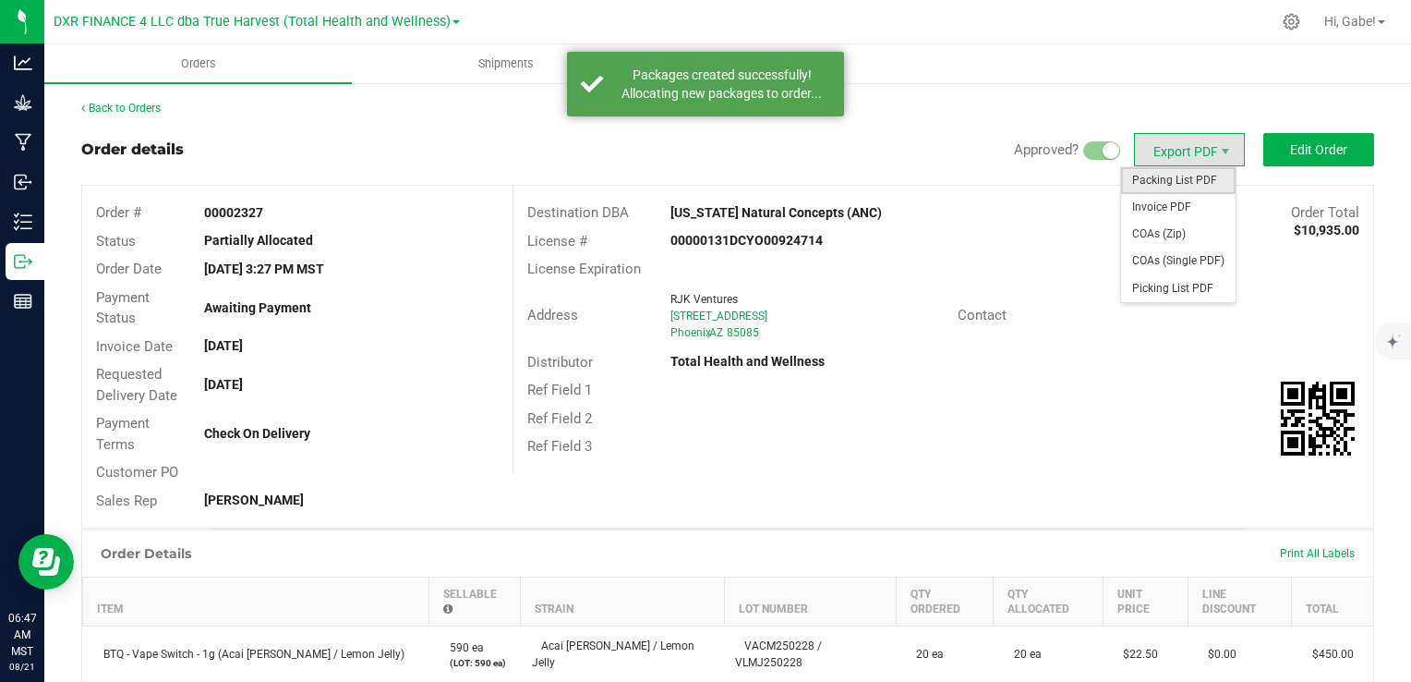
click at [1194, 186] on span "Packing List PDF" at bounding box center [1178, 180] width 115 height 27
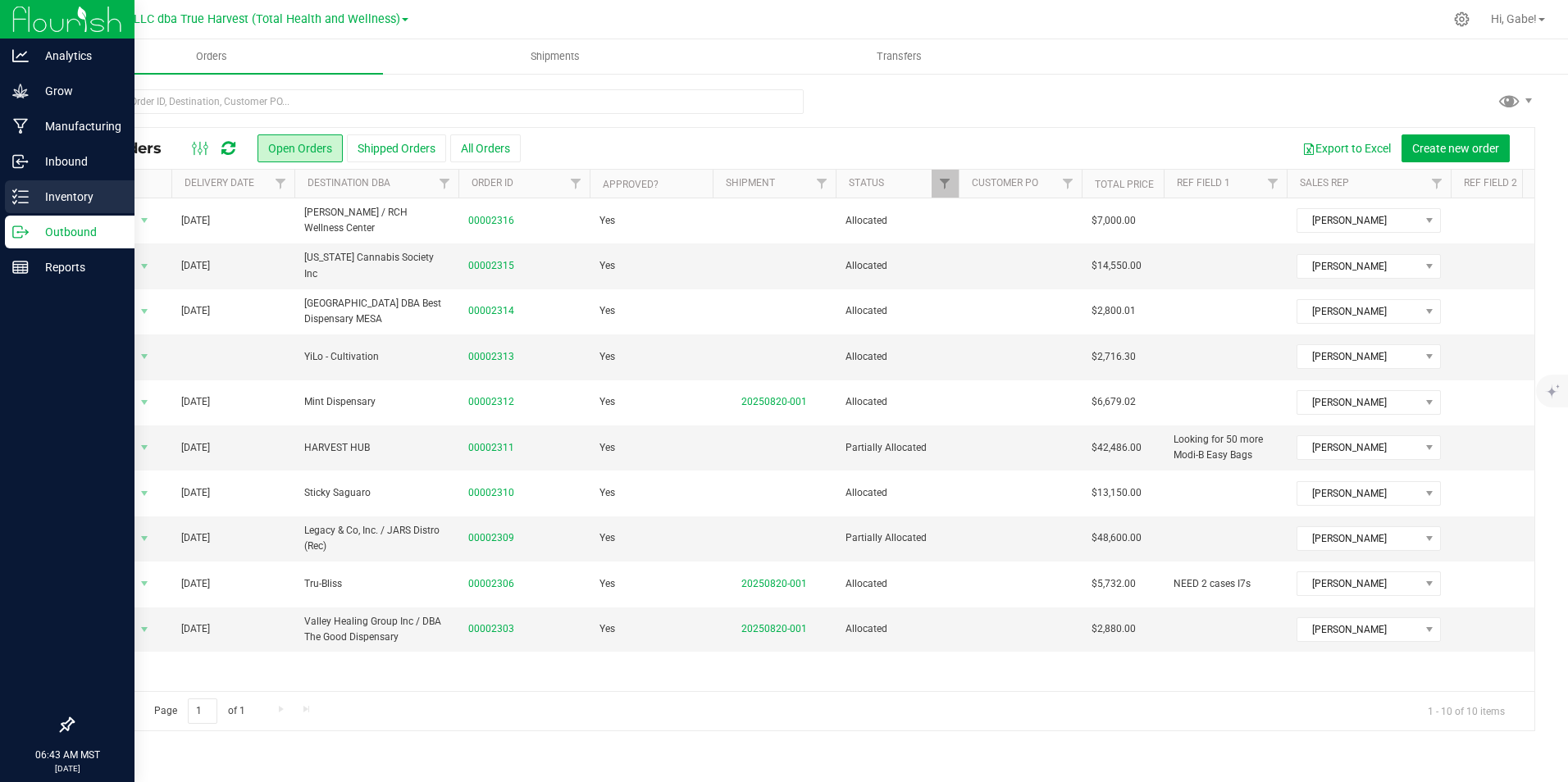
click at [27, 191] on line at bounding box center [23, 191] width 9 height 0
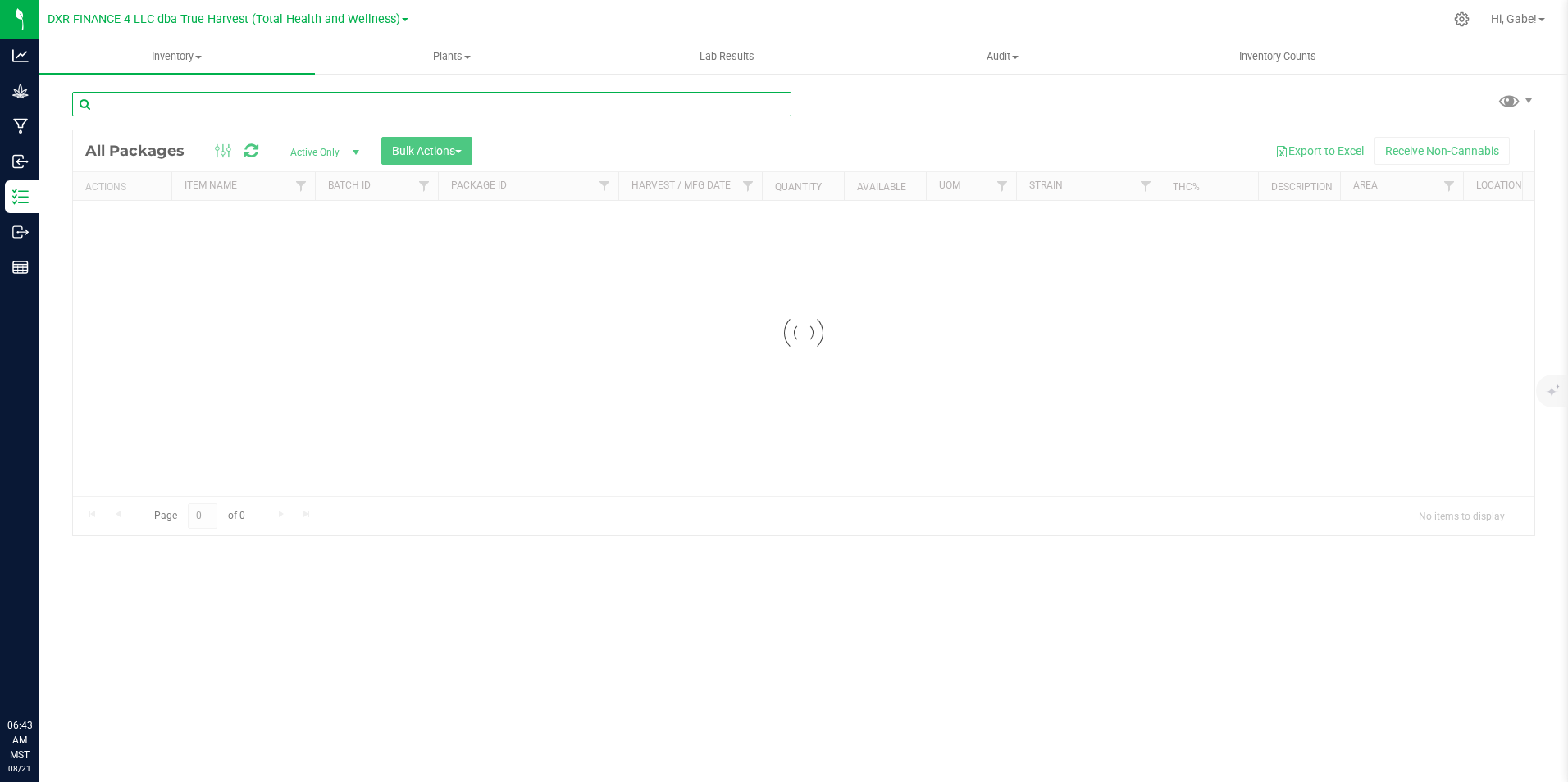
click at [173, 100] on div "Inventory All packages All inventory Waste log Create inventory Plants All plan…" at bounding box center [803, 410] width 1528 height 743
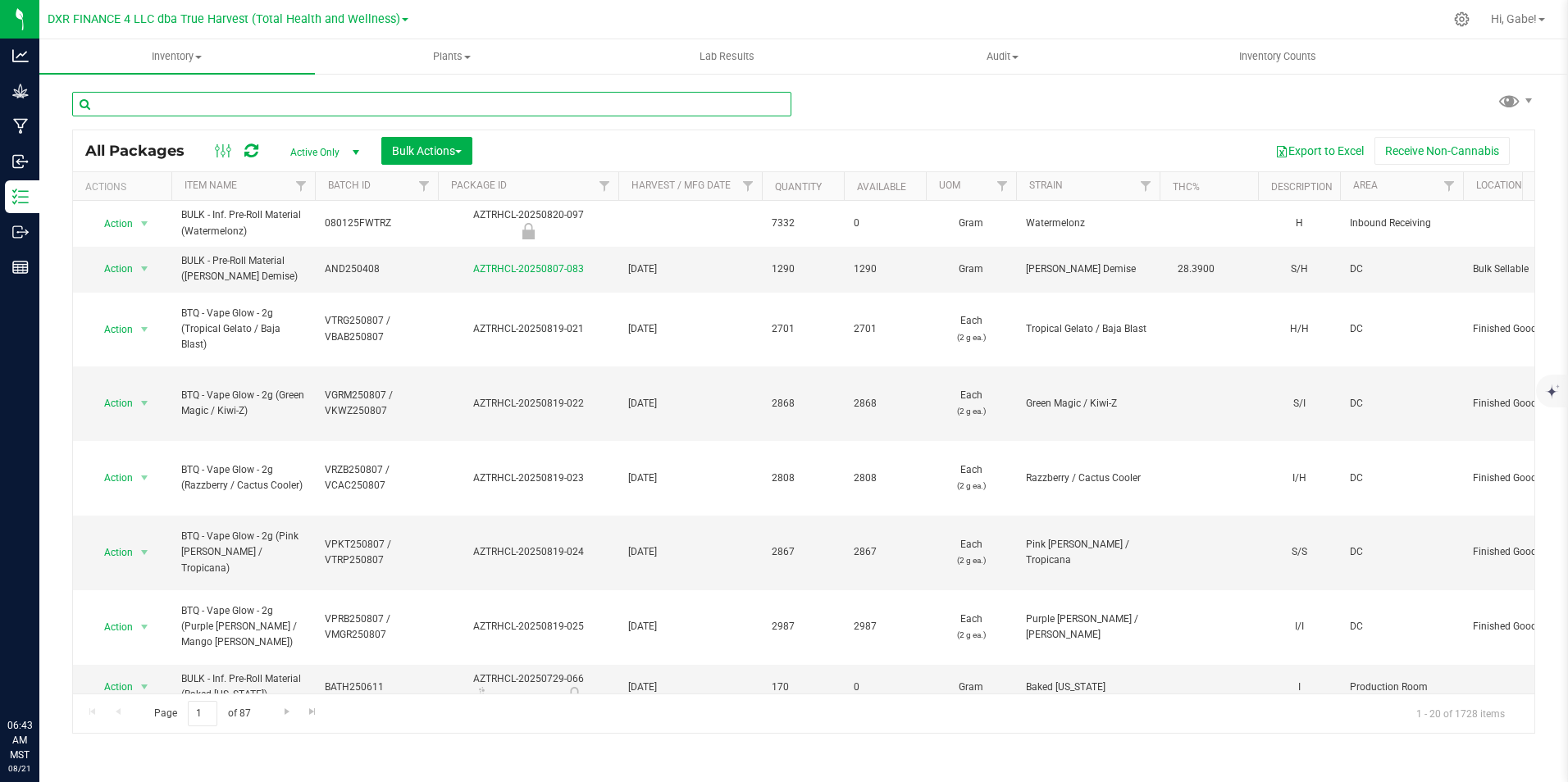
drag, startPoint x: 170, startPoint y: 101, endPoint x: 142, endPoint y: 112, distance: 30.1
click at [142, 112] on input "text" at bounding box center [432, 104] width 719 height 25
paste input "AZTRHCL-20250812-029"
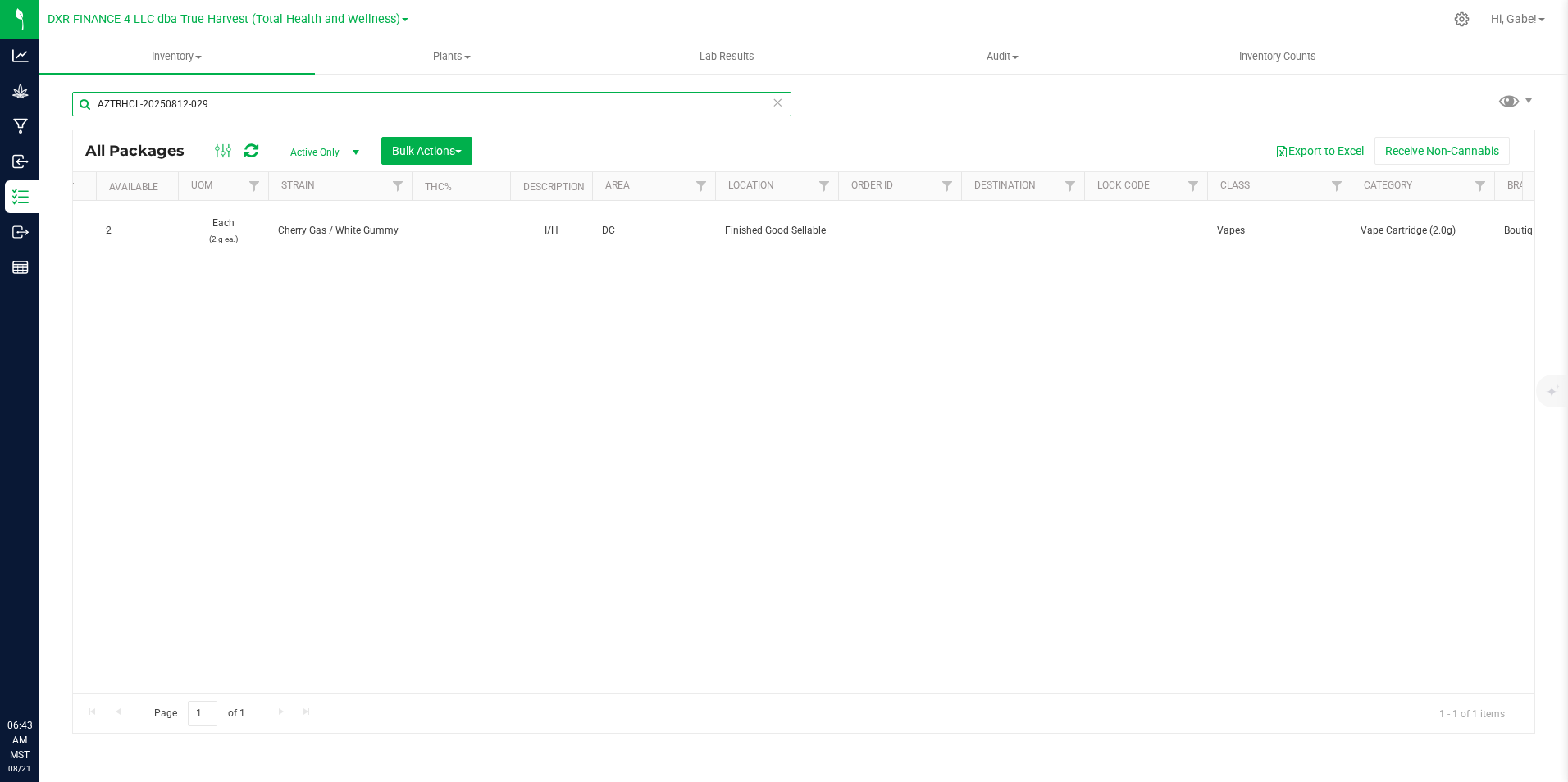
scroll to position [0, 775]
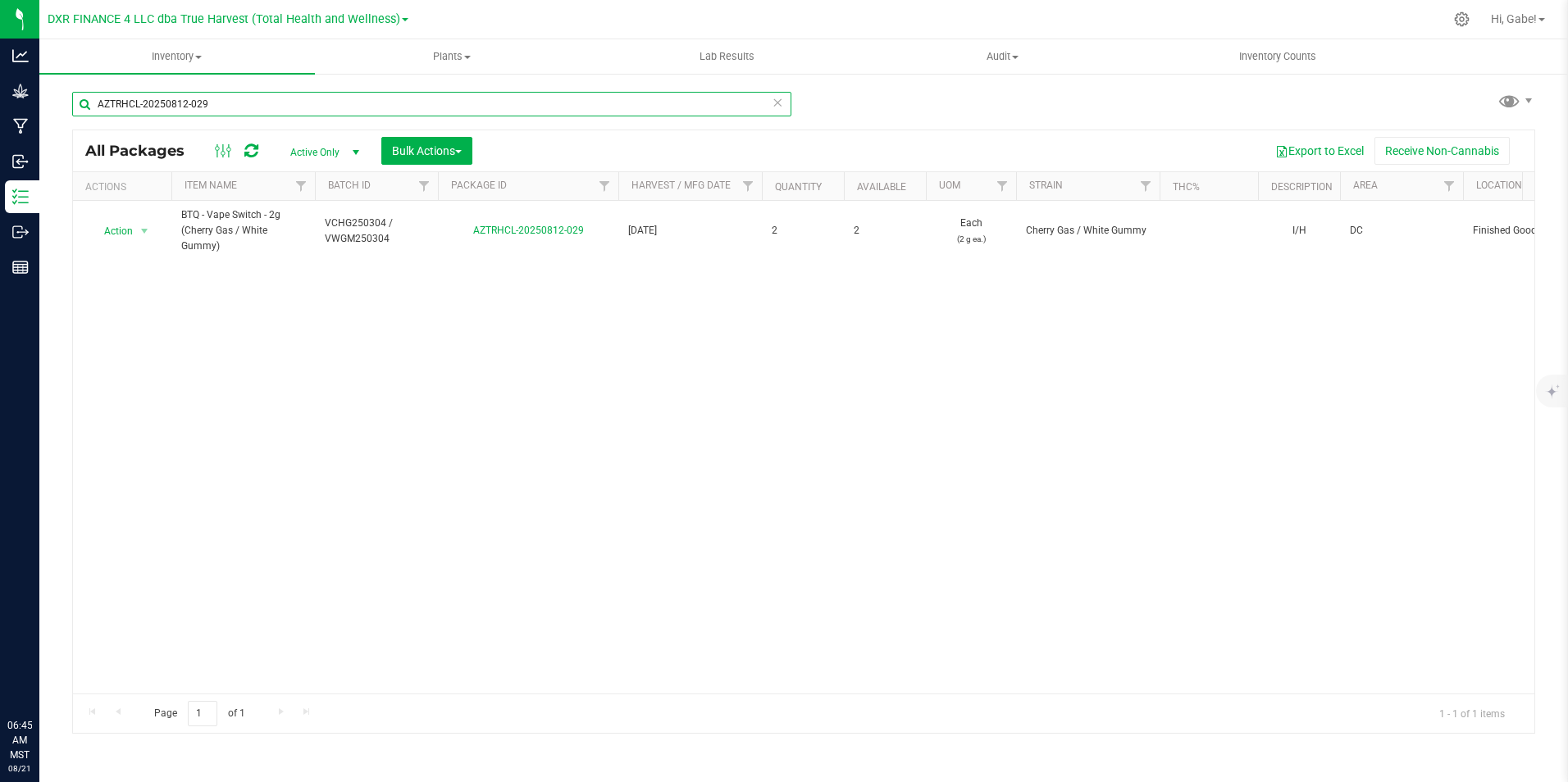
click at [237, 106] on input "AZTRHCL-20250812-029" at bounding box center [432, 104] width 719 height 25
paste input "21-00"
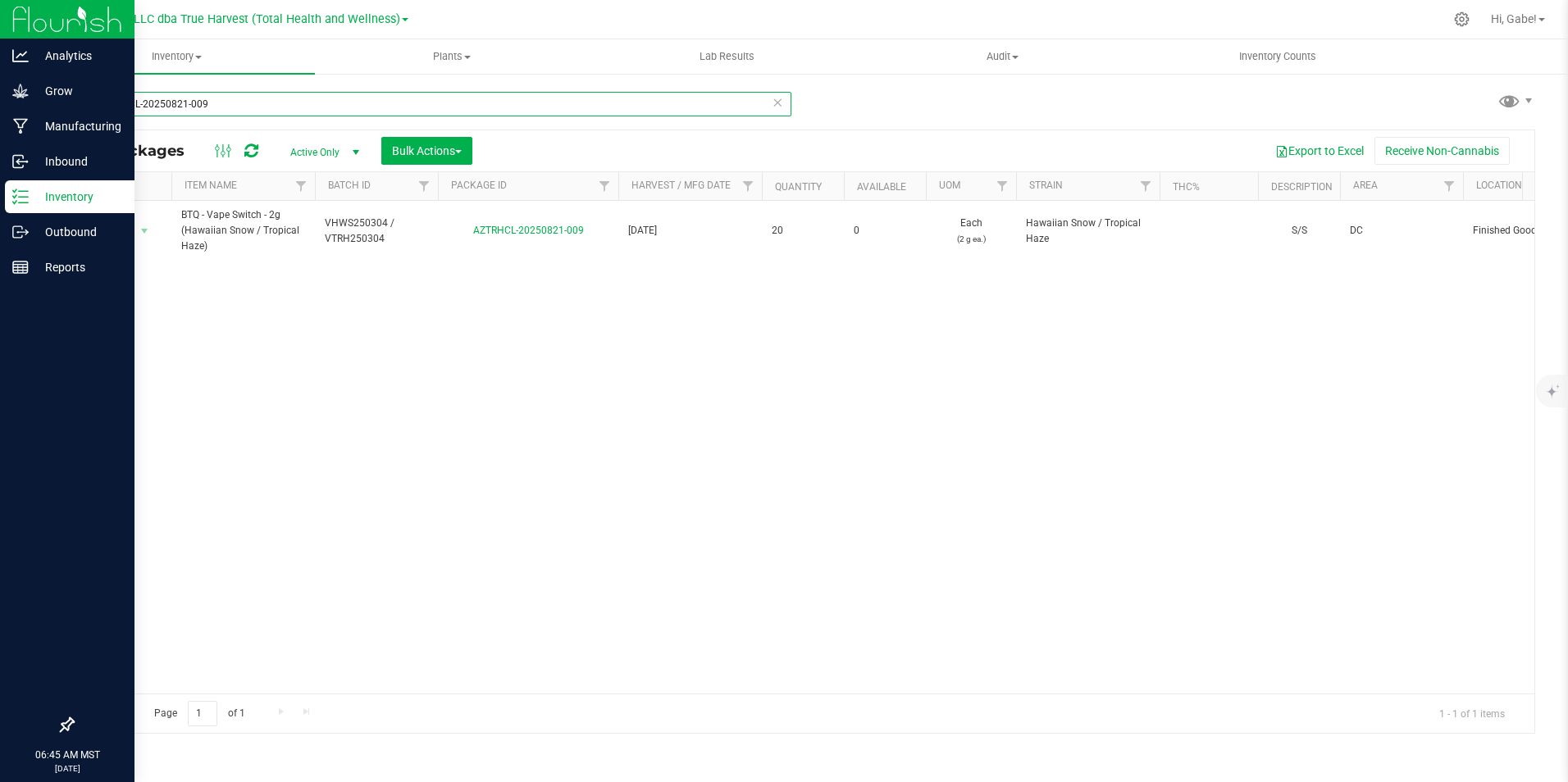
type input "AZTRHCL-20250821-009"
